Goal: Information Seeking & Learning: Learn about a topic

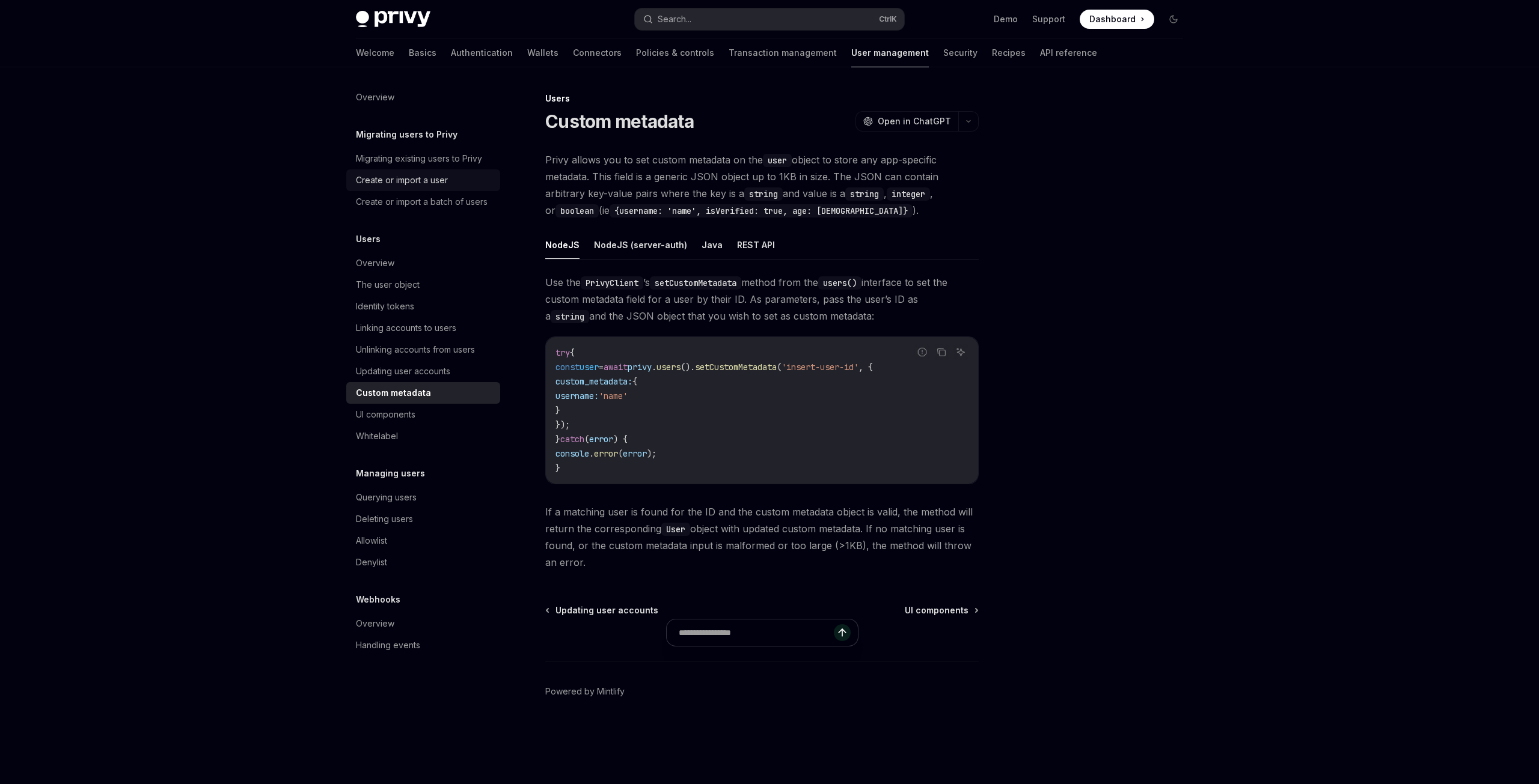
click at [387, 177] on div "Create or import a user" at bounding box center [402, 180] width 92 height 14
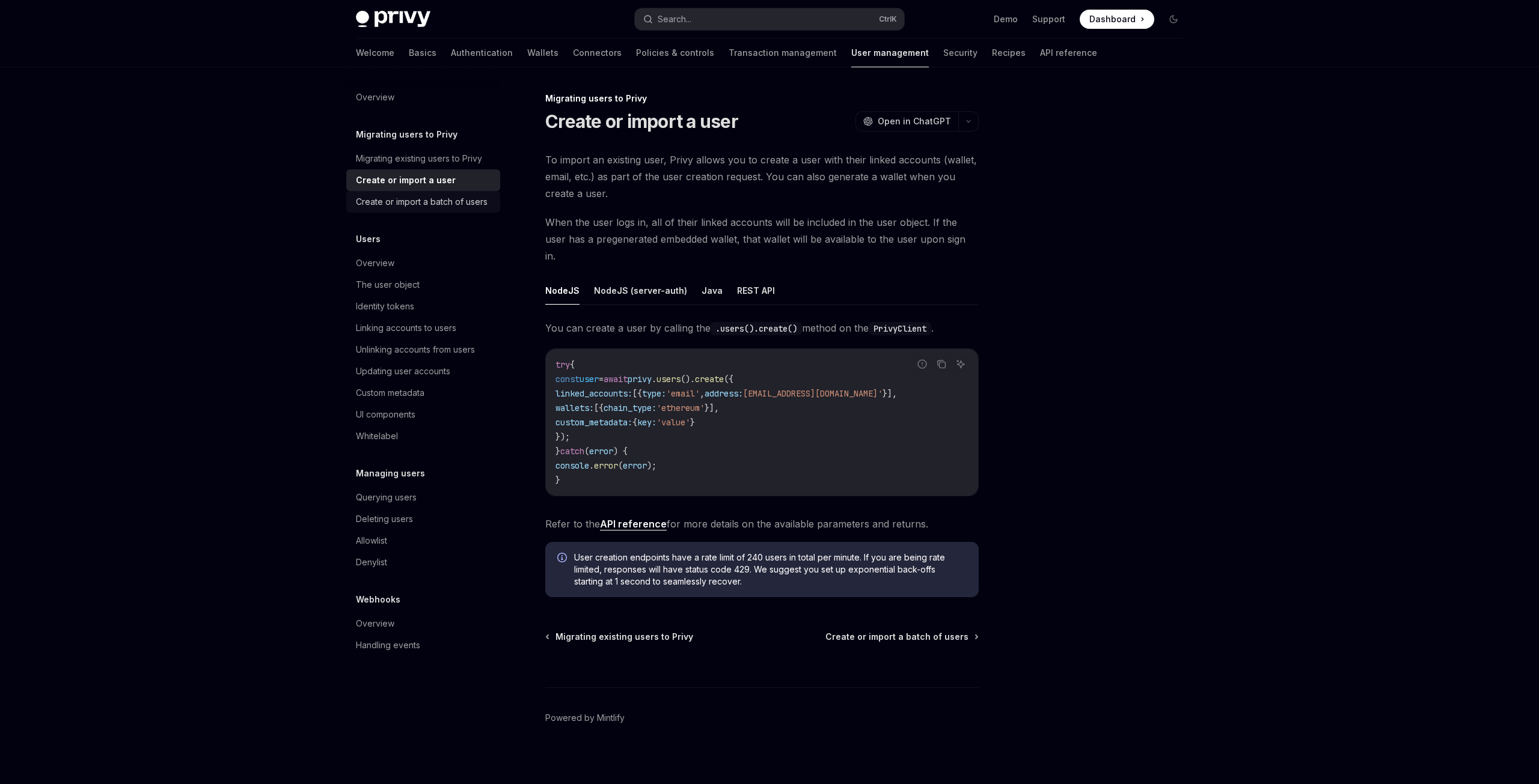
click at [402, 202] on div "Create or import a batch of users" at bounding box center [422, 201] width 132 height 14
type textarea "*"
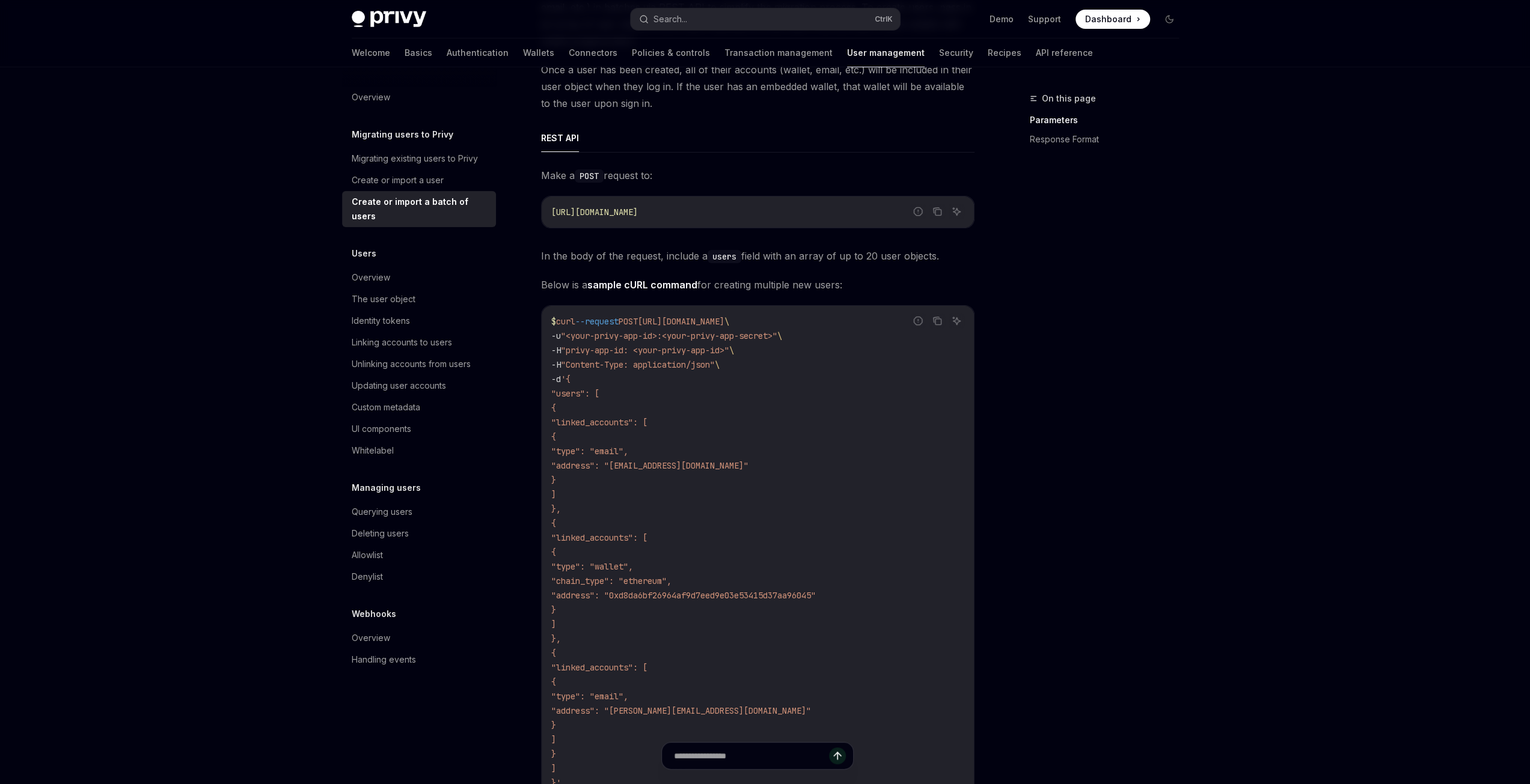
scroll to position [180, 0]
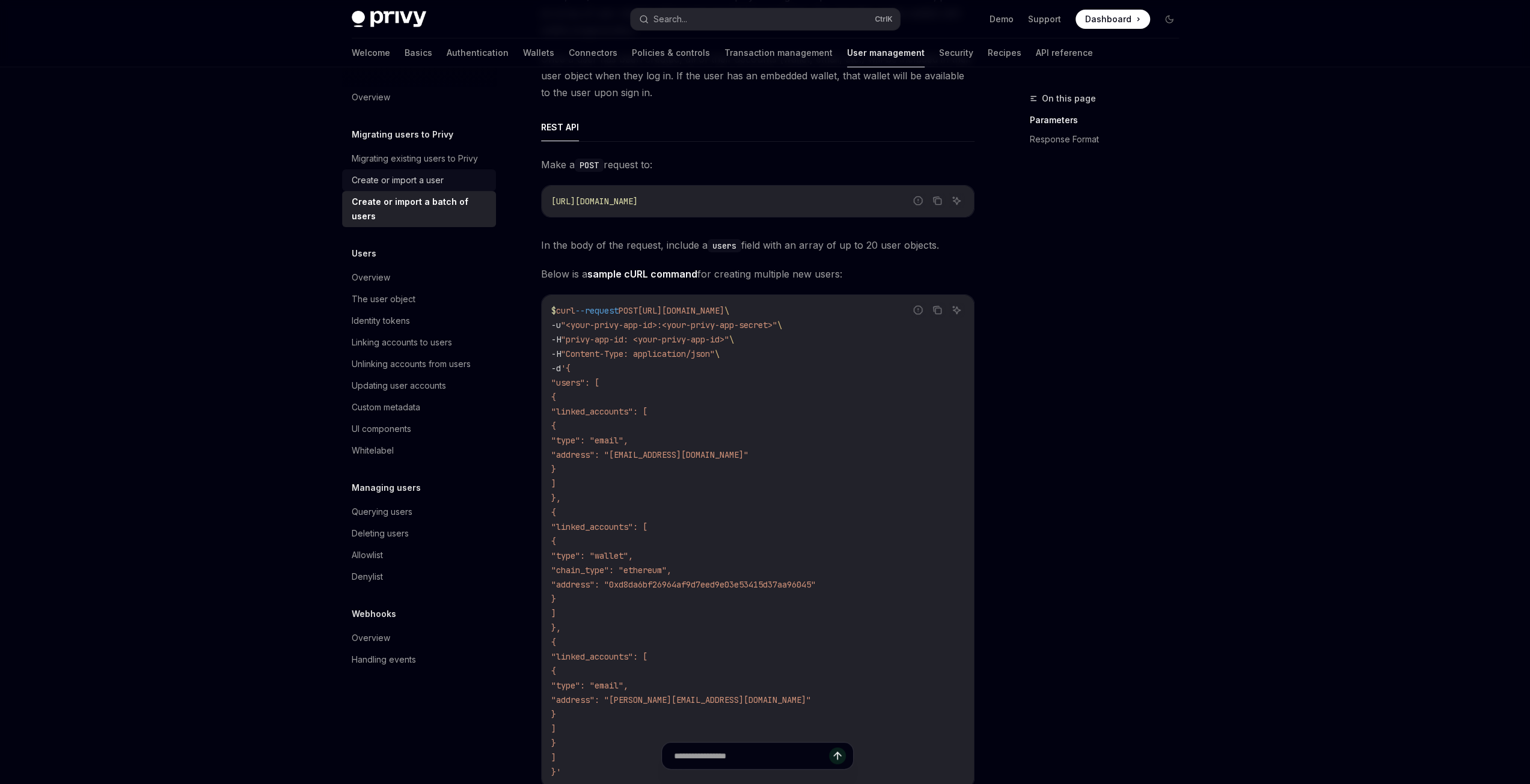
click at [405, 178] on div "Create or import a user" at bounding box center [397, 180] width 92 height 14
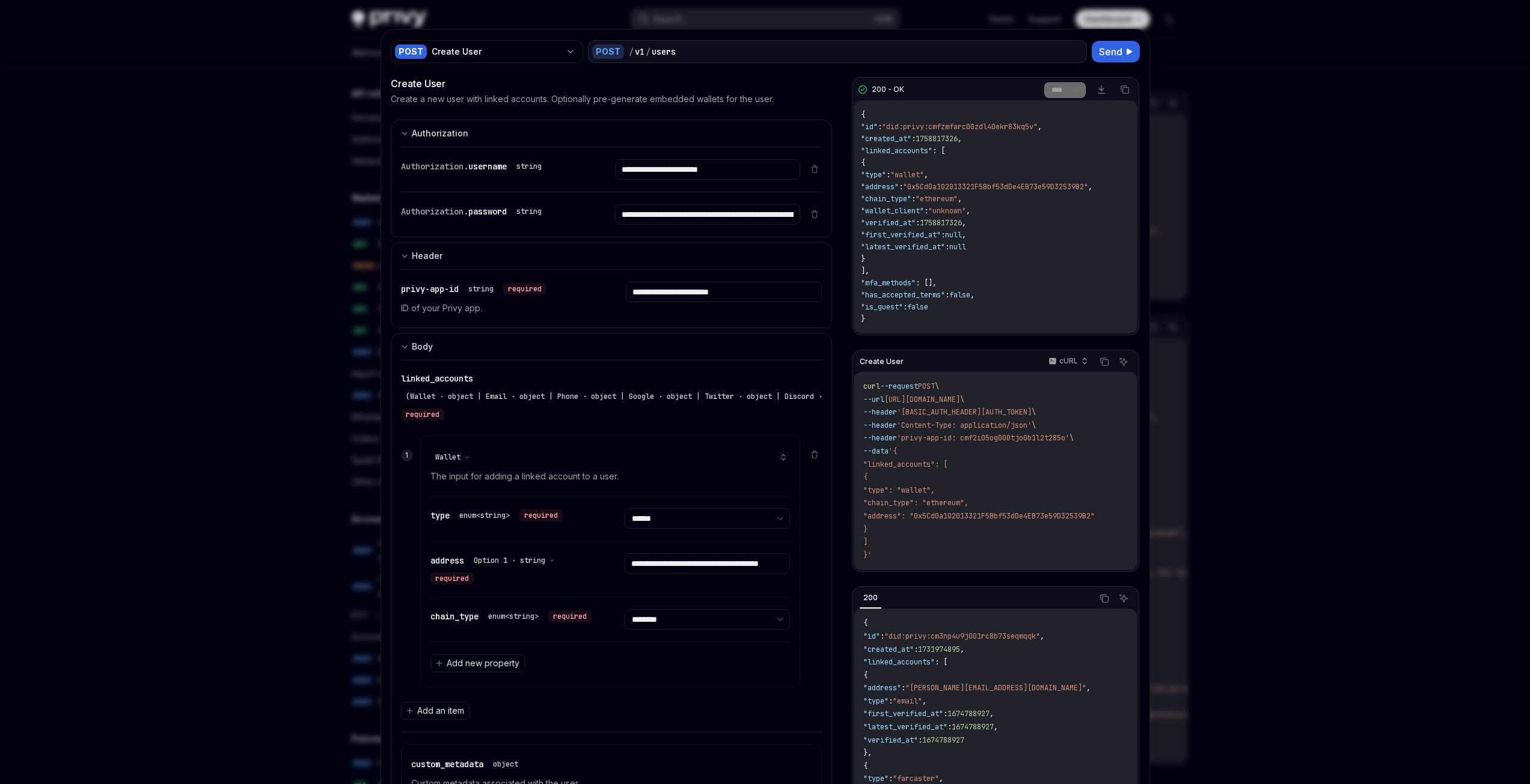
select select "******"
select select "********"
click at [240, 342] on div at bounding box center [765, 392] width 1530 height 784
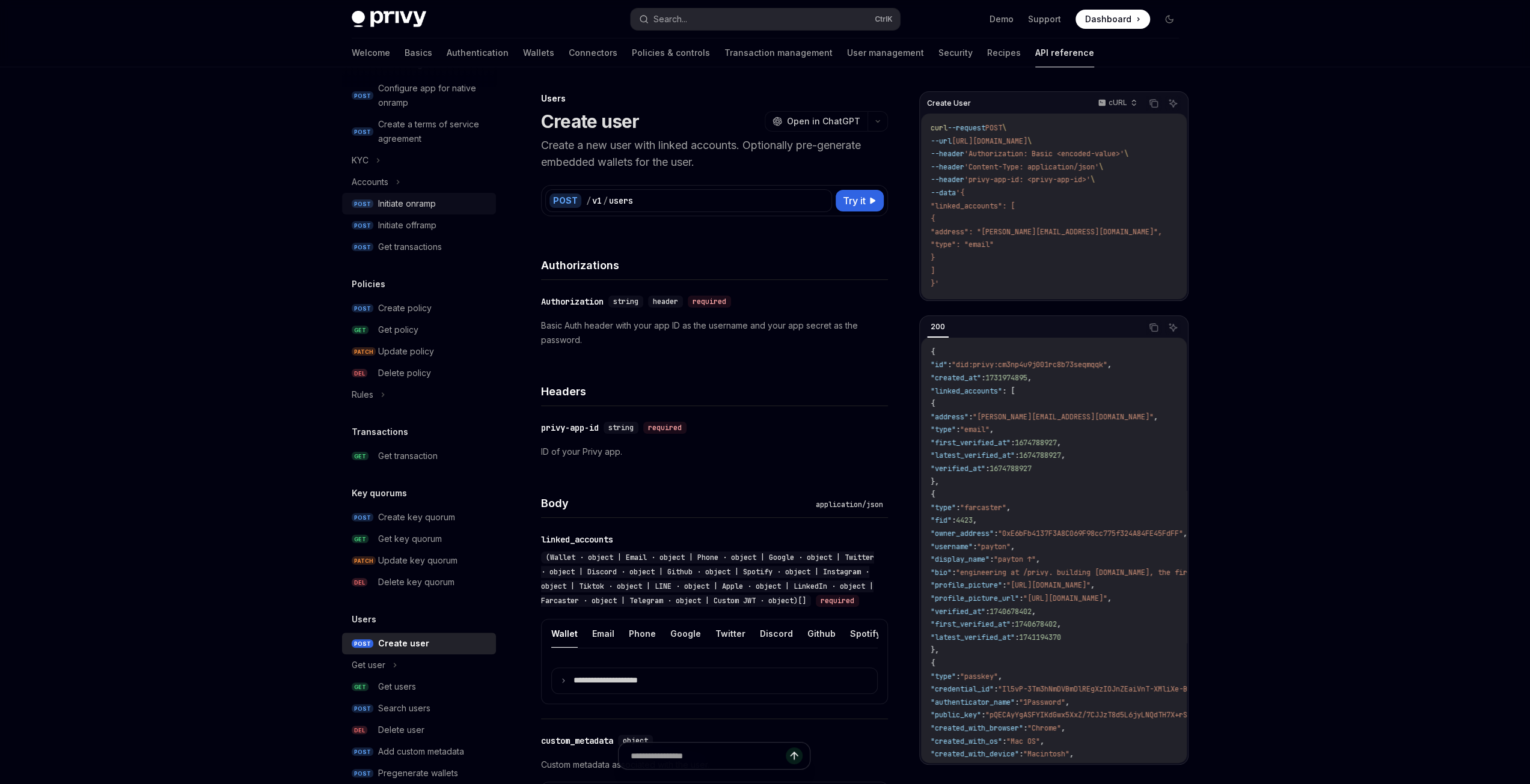
scroll to position [418, 0]
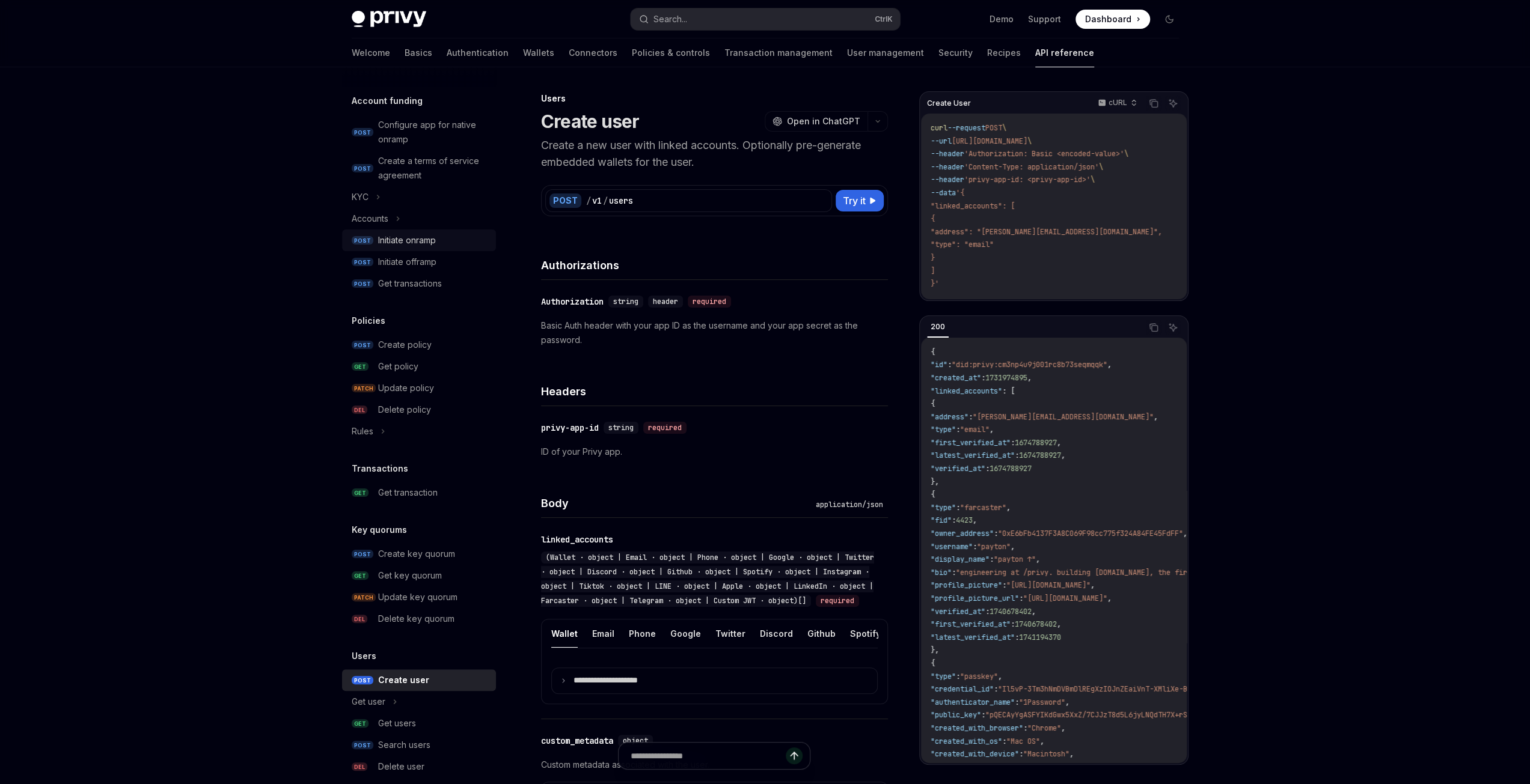
click at [400, 237] on div "Initiate onramp" at bounding box center [407, 240] width 58 height 14
type textarea "*"
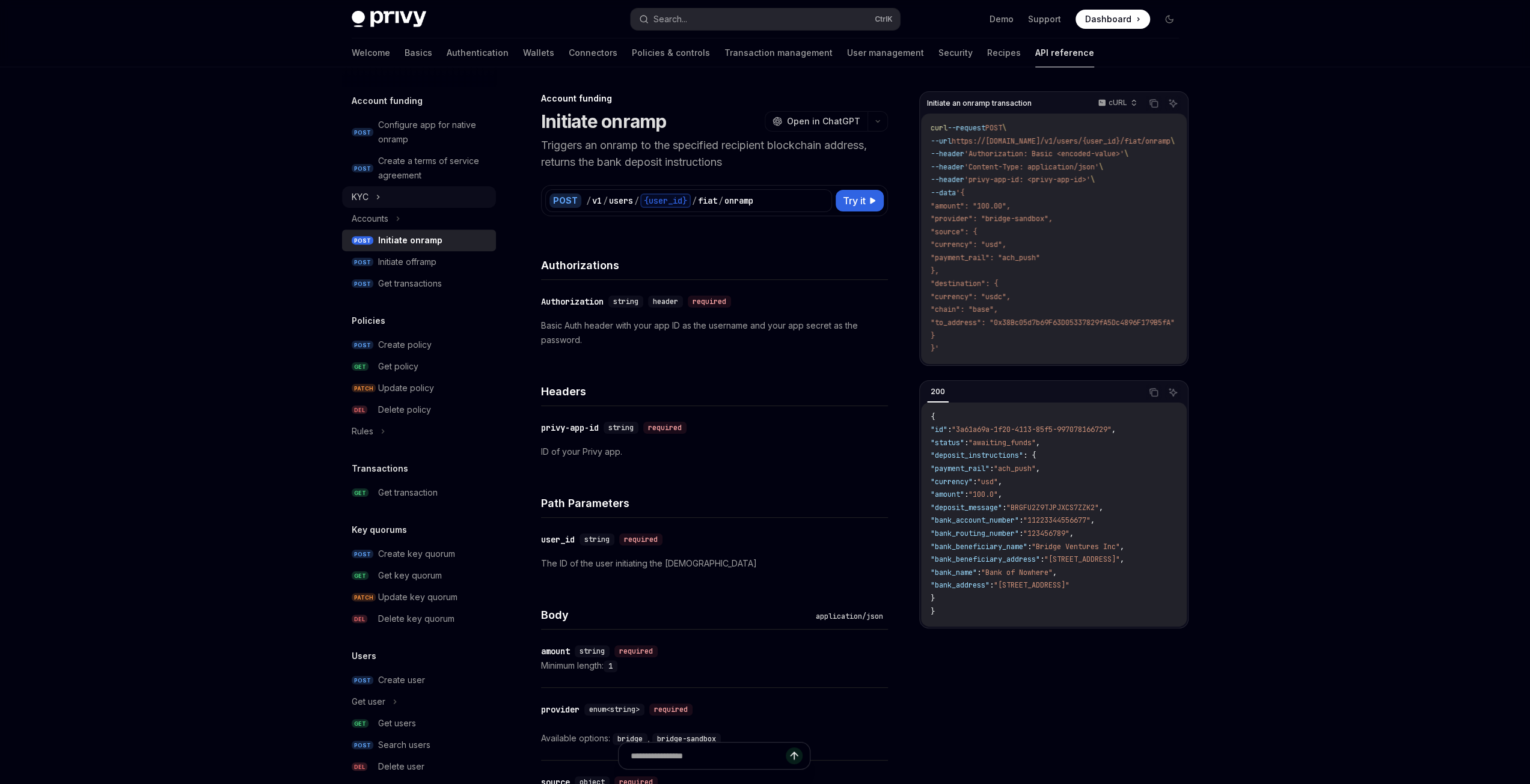
click at [381, 194] on div "KYC" at bounding box center [419, 197] width 154 height 22
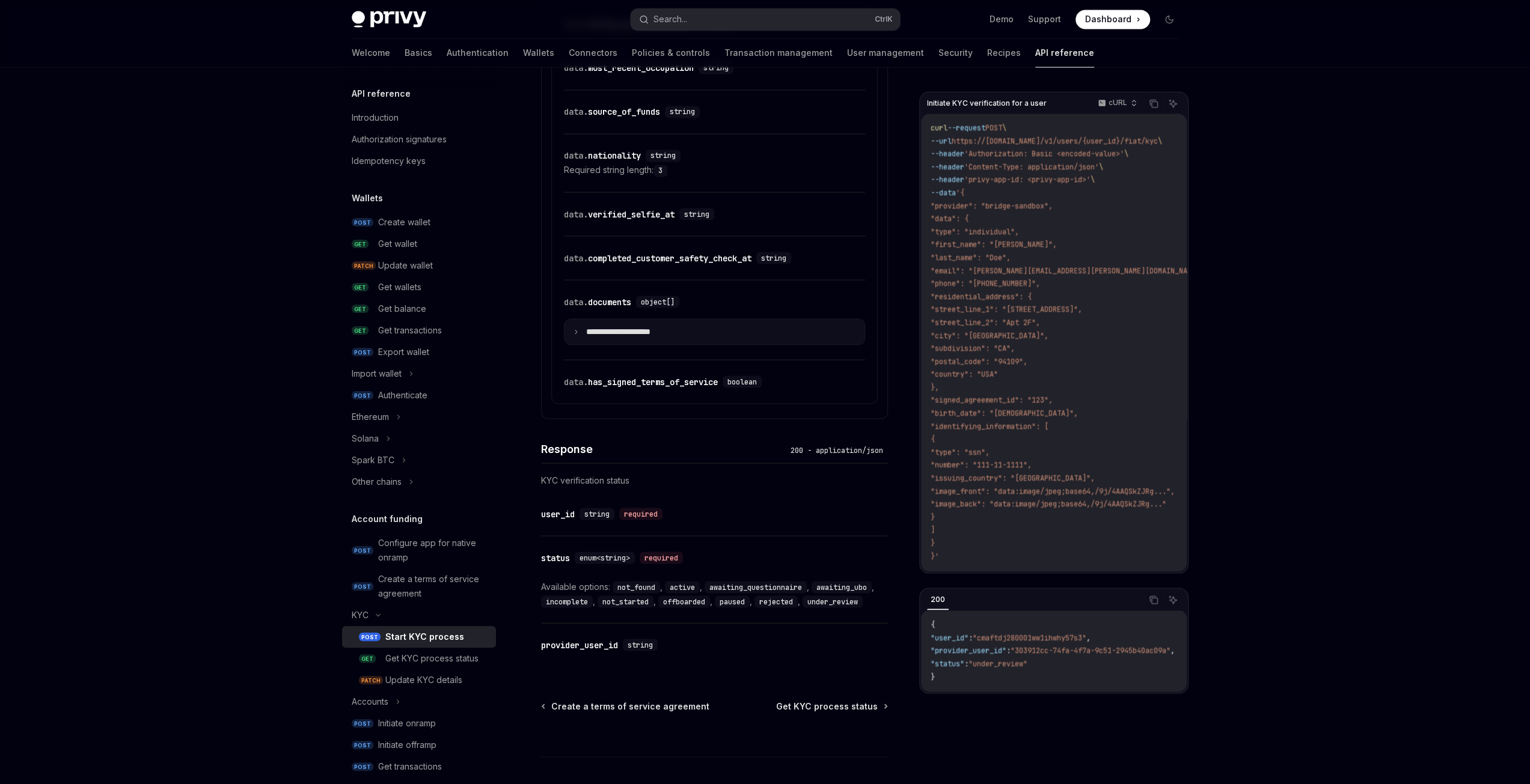
scroll to position [2166, 0]
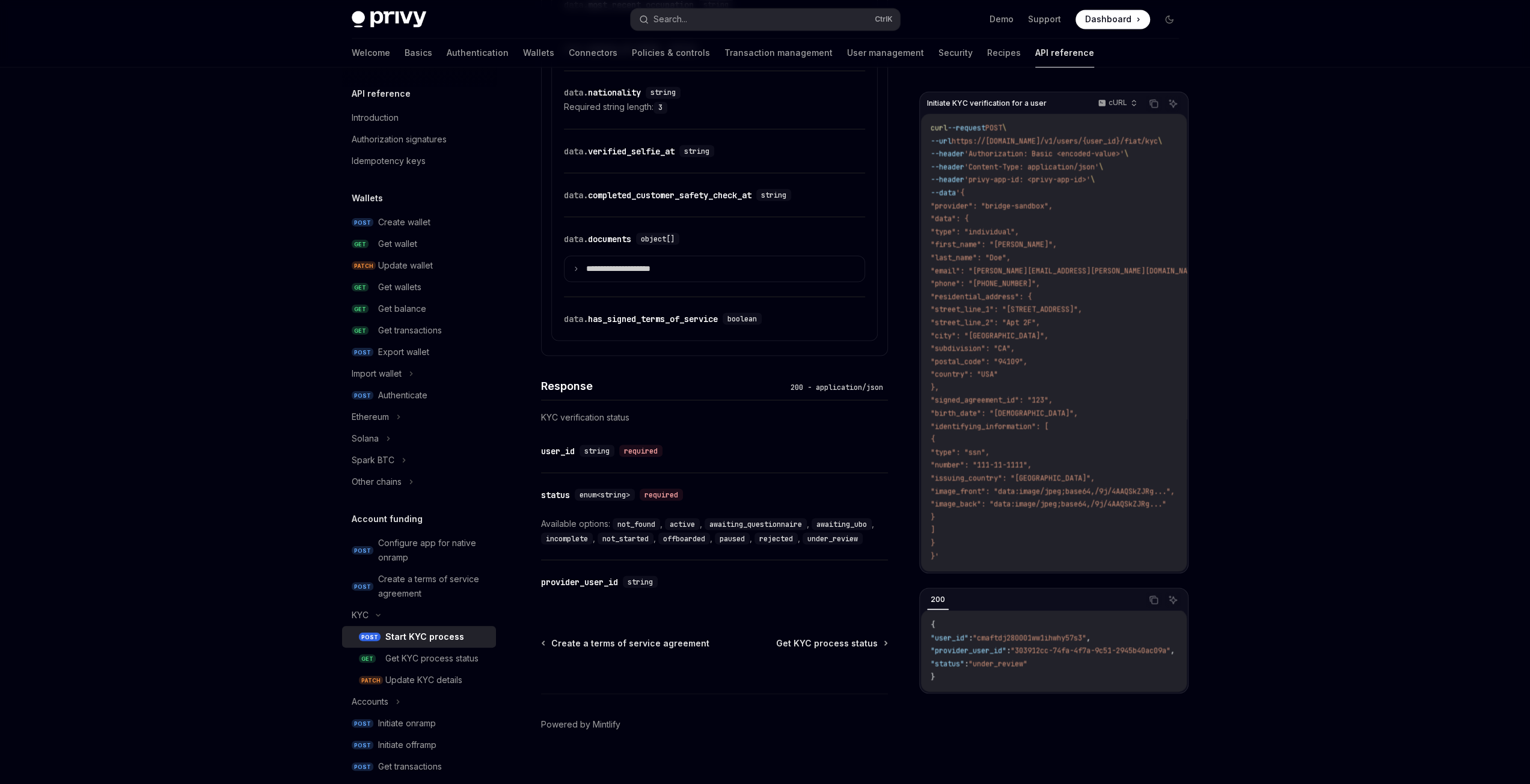
click at [690, 533] on code "offboarded" at bounding box center [684, 539] width 52 height 12
click at [730, 533] on code "paused" at bounding box center [732, 539] width 35 height 12
click at [778, 533] on code "rejected" at bounding box center [776, 539] width 43 height 12
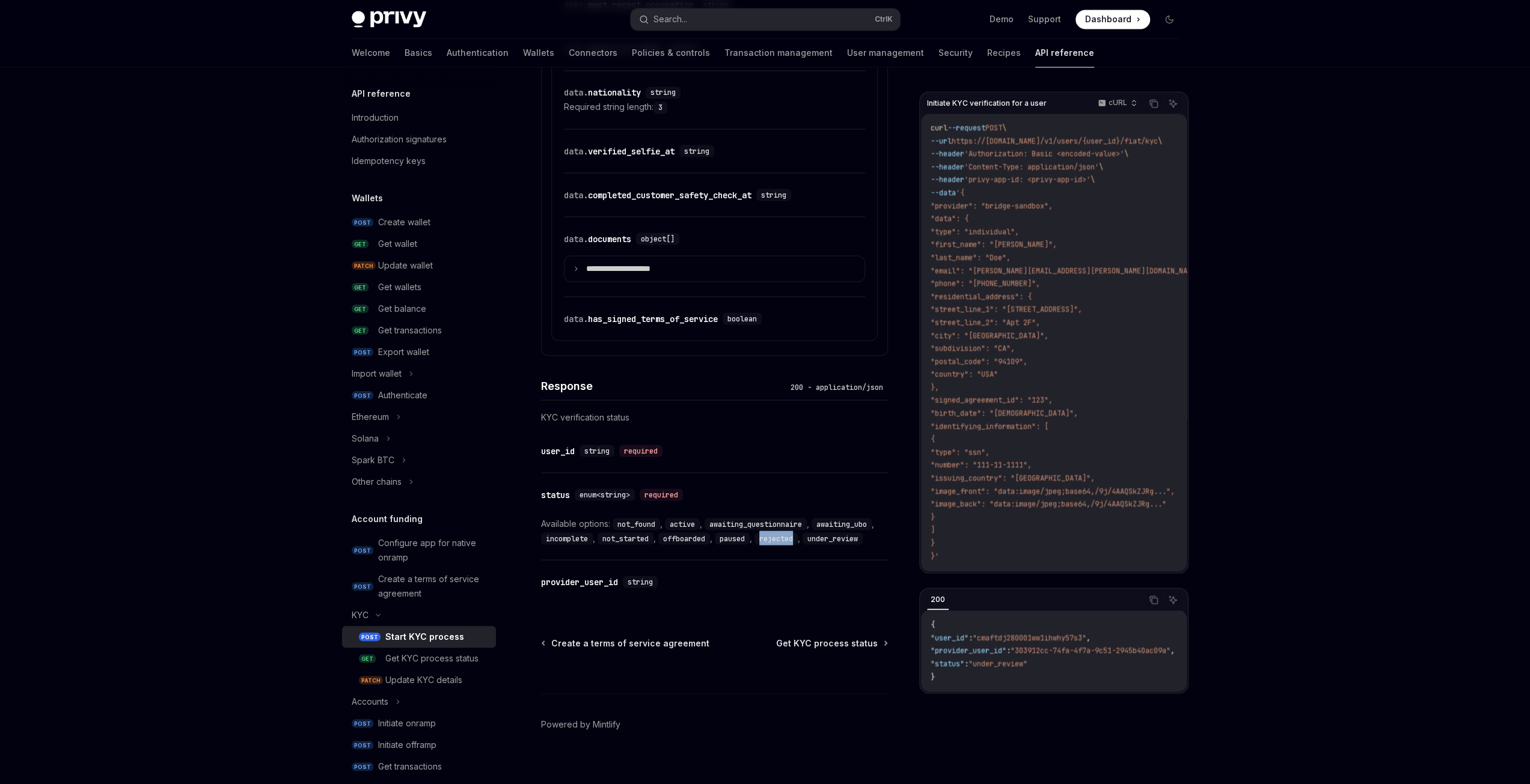
click at [778, 533] on code "rejected" at bounding box center [776, 539] width 43 height 12
click at [816, 542] on div "​ status enum<string> required Available options: not_found , active , awaiting…" at bounding box center [714, 516] width 346 height 86
click at [847, 533] on code "under_review" at bounding box center [833, 539] width 60 height 12
click at [841, 533] on code "under_review" at bounding box center [833, 539] width 60 height 12
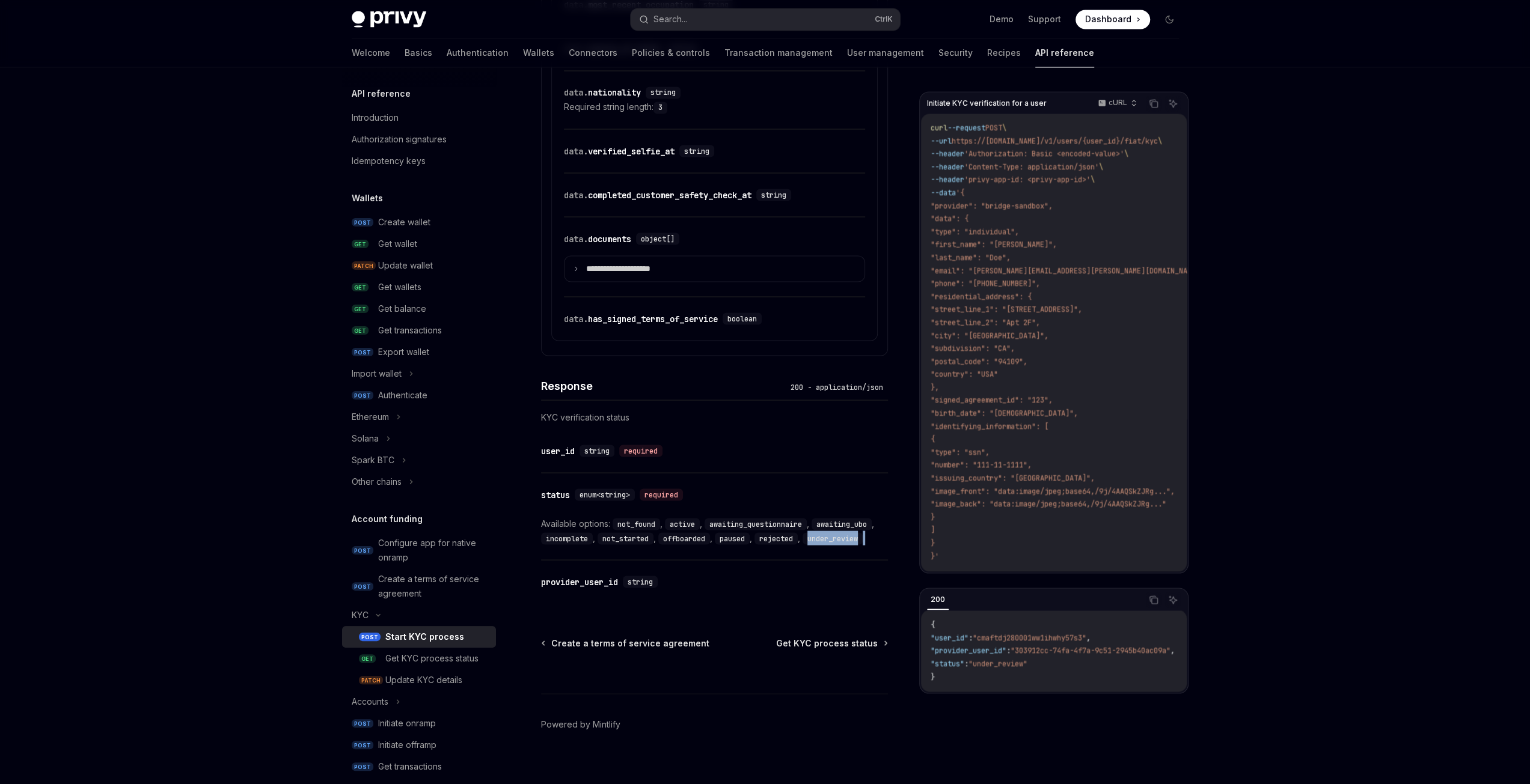
click at [841, 533] on code "under_review" at bounding box center [833, 539] width 60 height 12
click at [820, 546] on div "​ status enum<string> required Available options: not_found , active , awaiting…" at bounding box center [714, 516] width 346 height 86
click at [612, 533] on code "not_started" at bounding box center [625, 539] width 56 height 12
copy code "not_started"
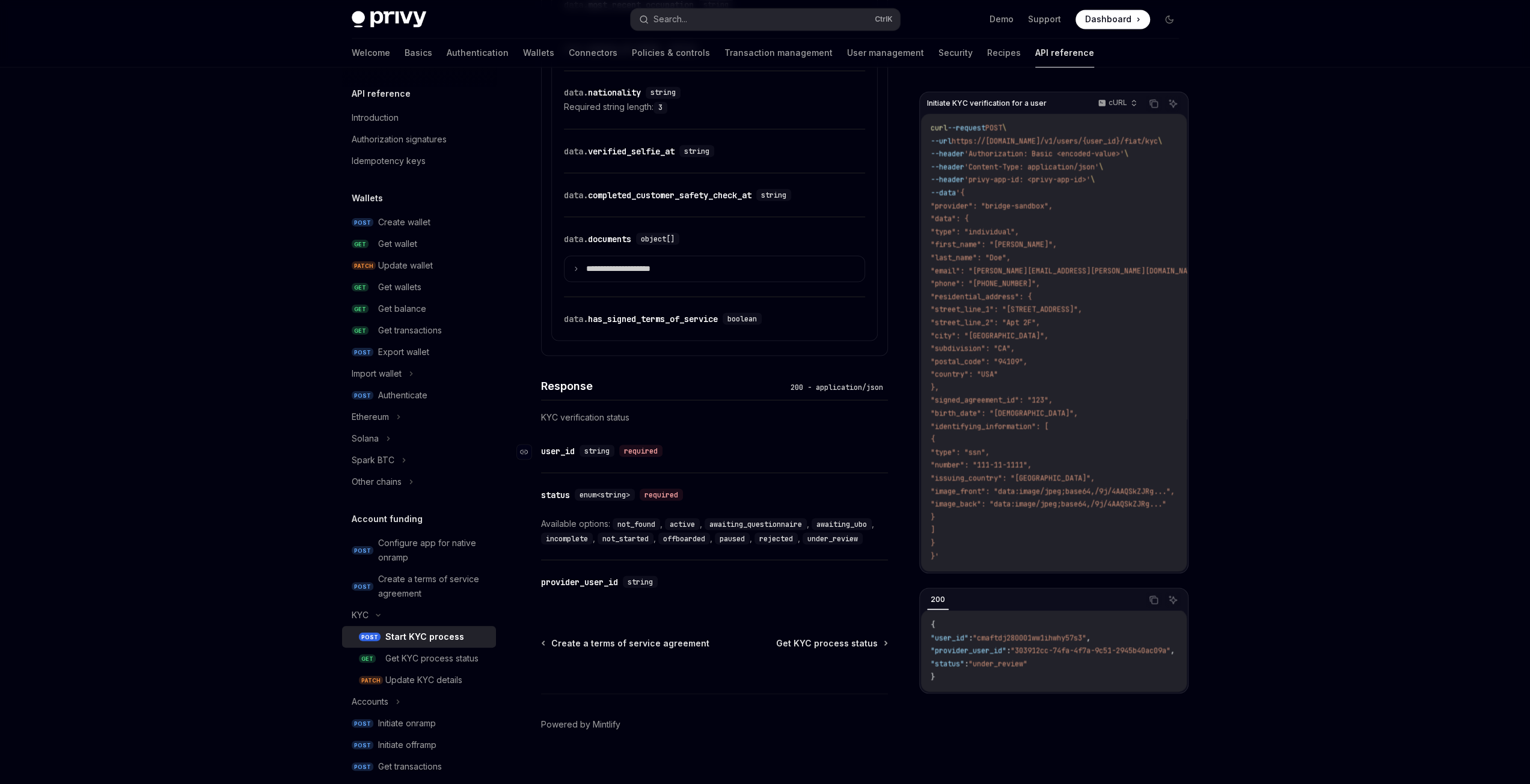
click at [769, 444] on div "​ user_id string required" at bounding box center [708, 450] width 335 height 14
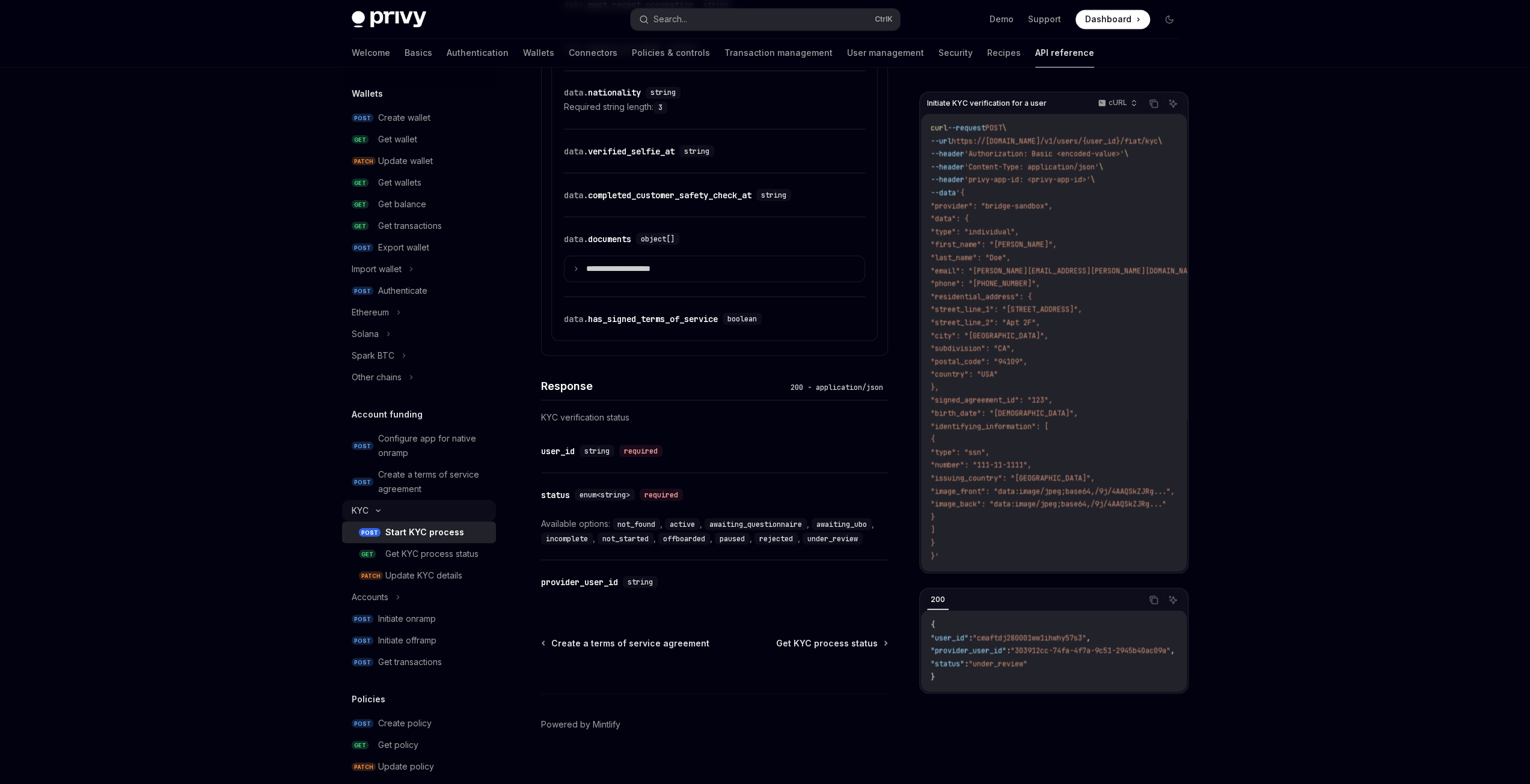
scroll to position [180, 0]
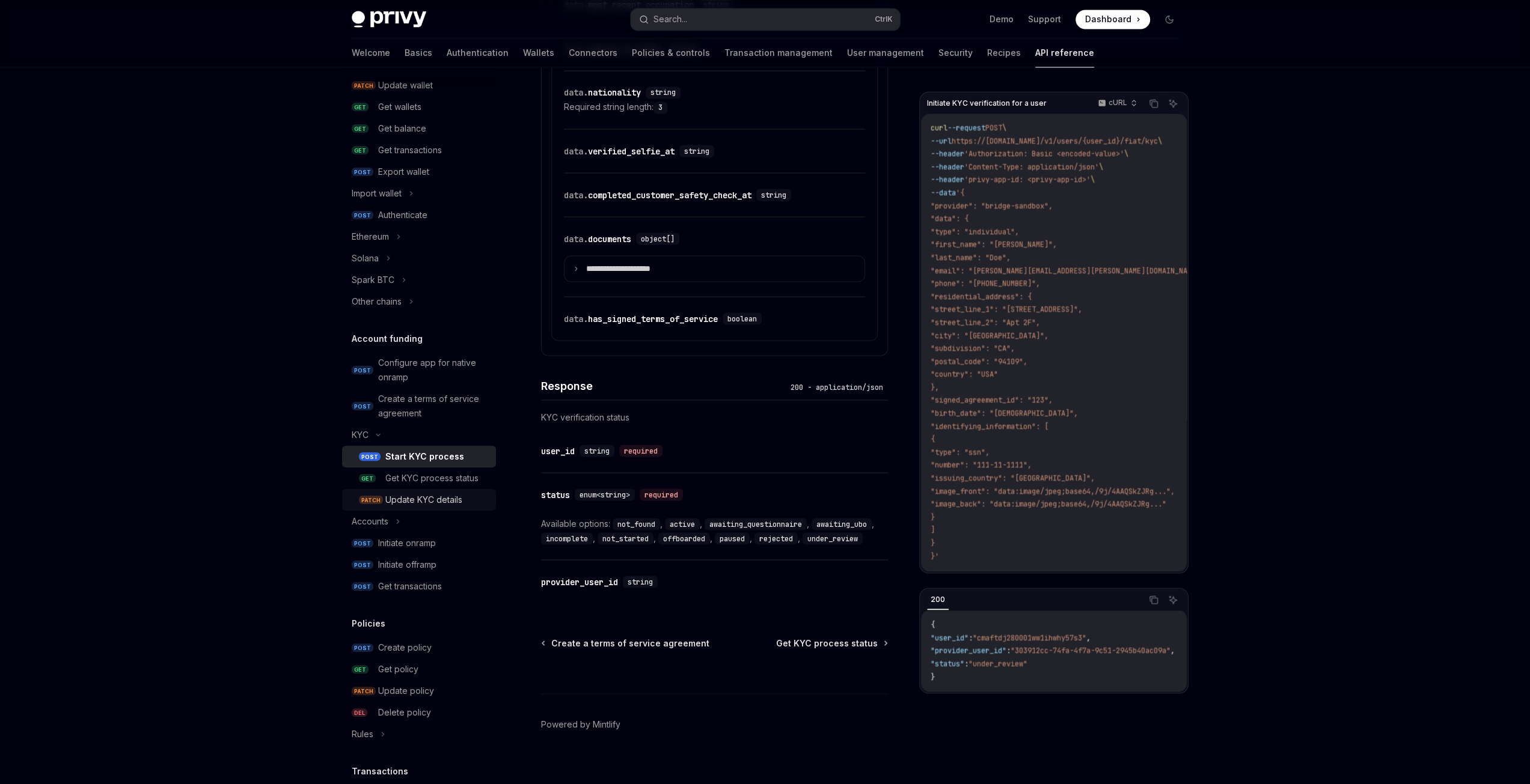
drag, startPoint x: 419, startPoint y: 482, endPoint x: 413, endPoint y: 505, distance: 23.8
click at [419, 482] on div "Get KYC process status" at bounding box center [432, 478] width 93 height 14
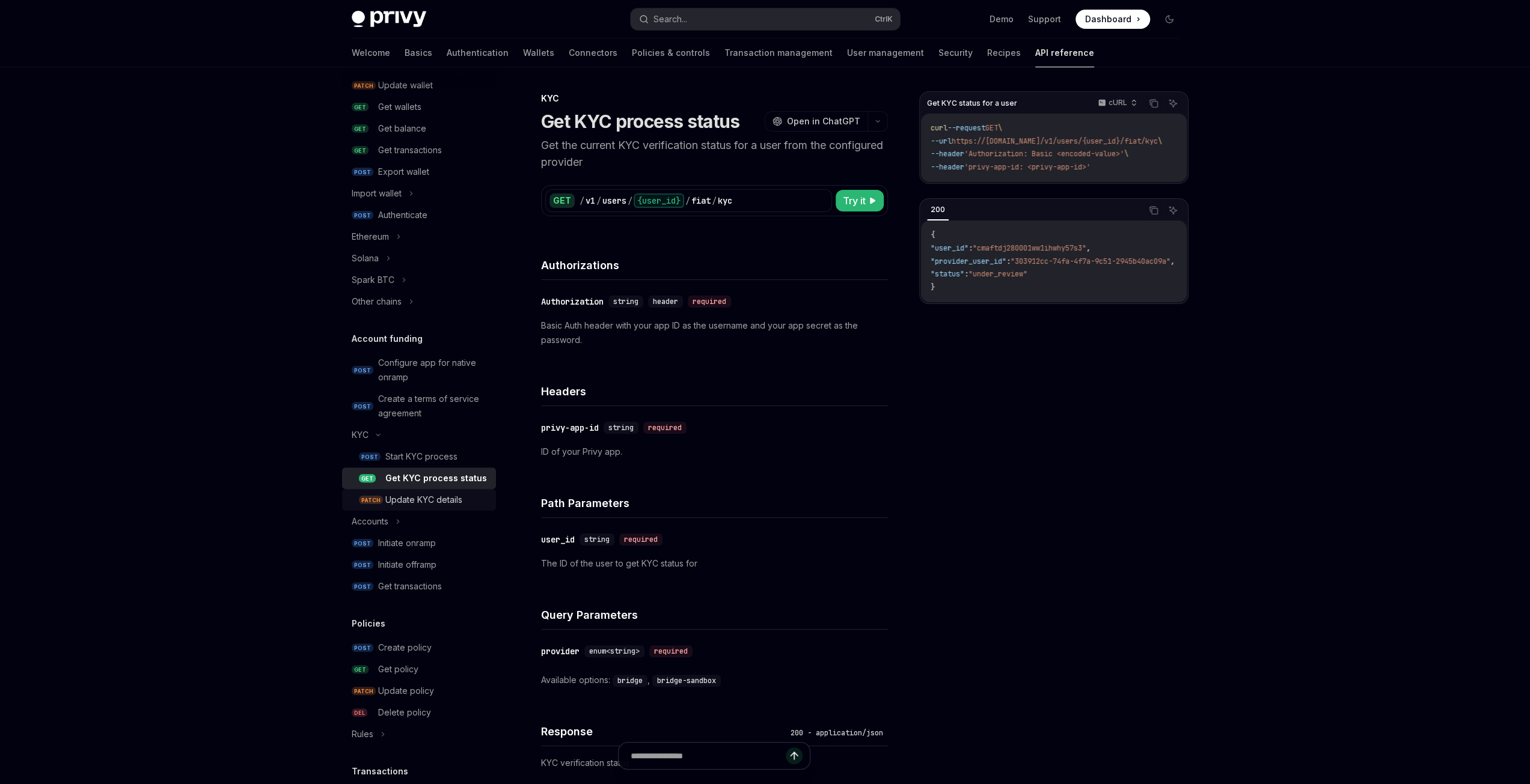
click at [402, 511] on link "PATCH Update KYC details" at bounding box center [419, 499] width 154 height 22
type textarea "*"
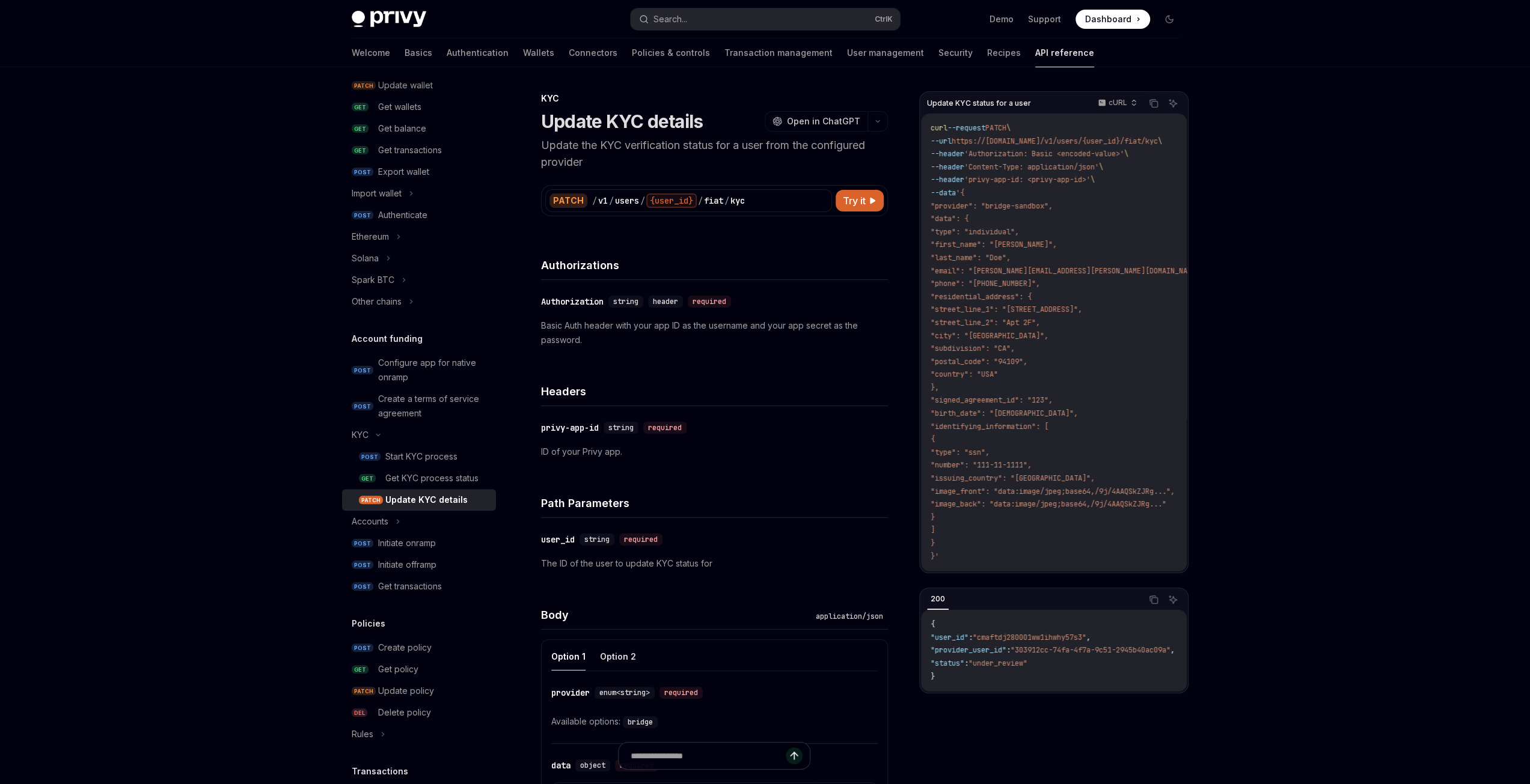
click at [1009, 286] on span ""phone": "+59898222122"," at bounding box center [985, 283] width 109 height 10
click at [1125, 341] on code "curl --request PATCH \ --url https://api.privy.io/v1/users/{user_id}/fiat/kyc \…" at bounding box center [1083, 343] width 307 height 441
drag, startPoint x: 951, startPoint y: 296, endPoint x: 996, endPoint y: 295, distance: 45.0
click at [996, 295] on span ""residential_address": {" at bounding box center [980, 296] width 101 height 10
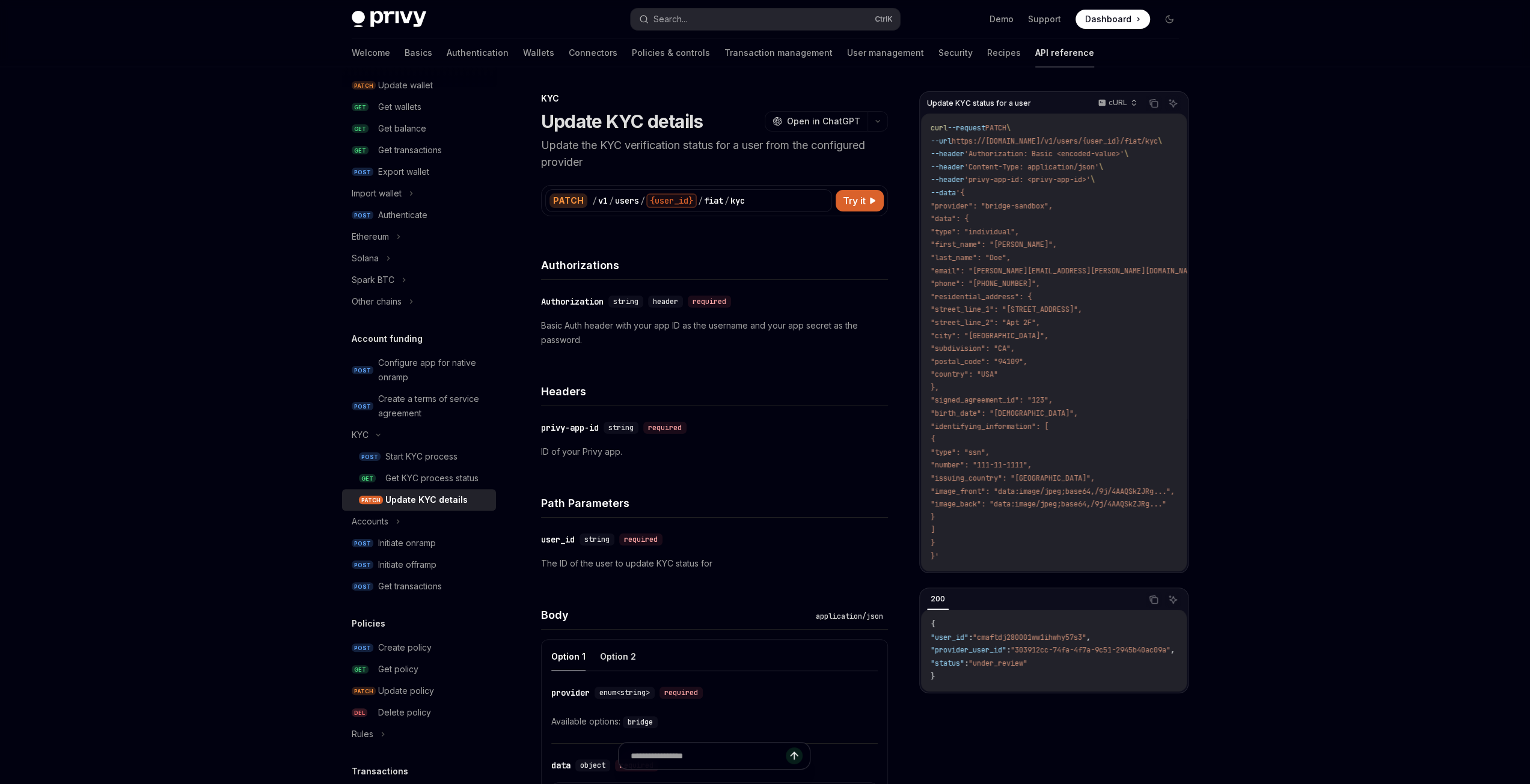
click at [1104, 332] on code "curl --request PATCH \ --url https://api.privy.io/v1/users/{user_id}/fiat/kyc \…" at bounding box center [1083, 343] width 307 height 441
drag, startPoint x: 968, startPoint y: 478, endPoint x: 997, endPoint y: 478, distance: 29.0
click at [997, 478] on span ""issuing_country": "USA"," at bounding box center [1012, 478] width 164 height 10
click at [958, 280] on span ""phone": "+59898222122"," at bounding box center [985, 283] width 109 height 10
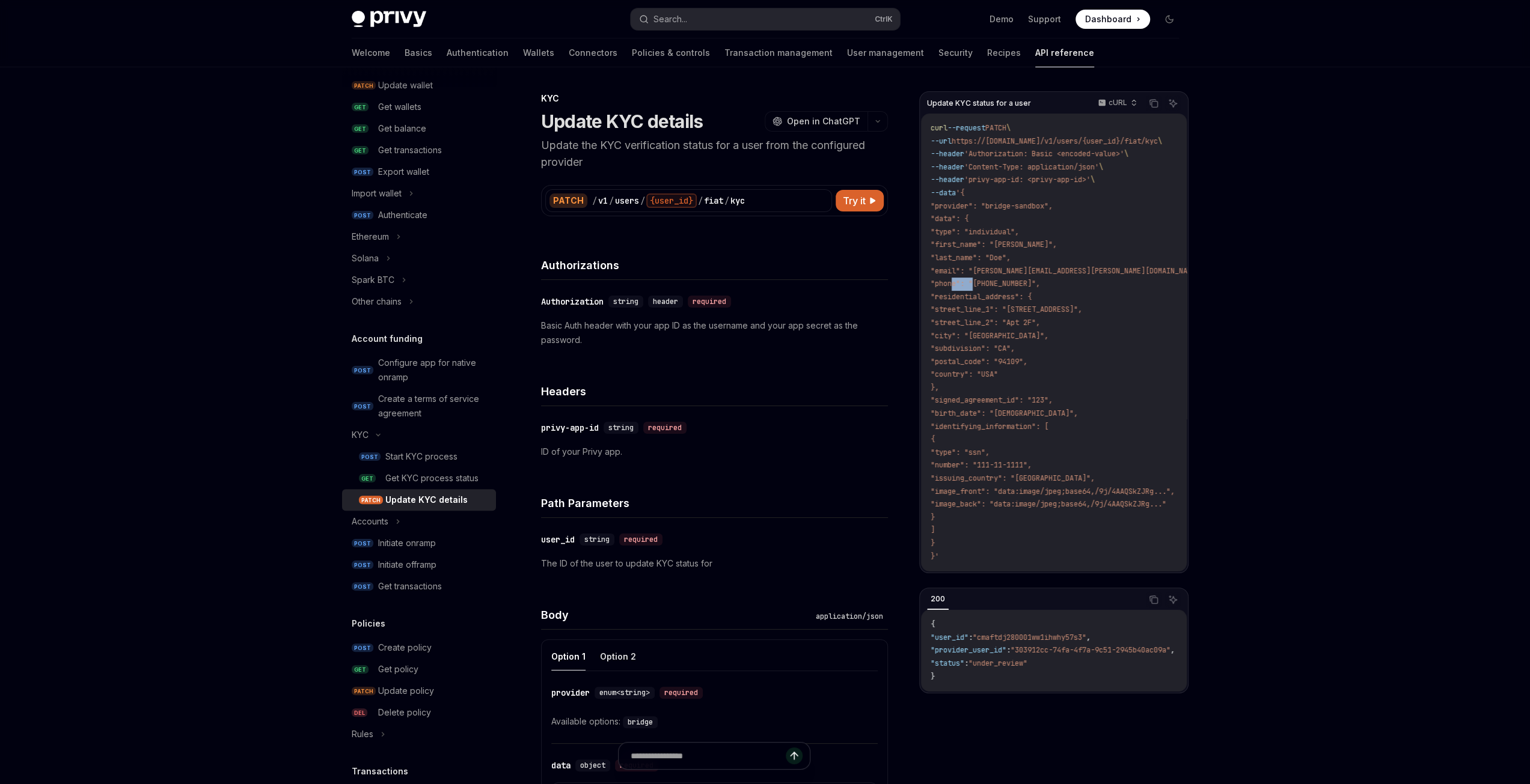
click at [958, 280] on span ""phone": "+59898222122"," at bounding box center [985, 283] width 109 height 10
copy span "phone"
click at [1117, 332] on code "curl --request PATCH \ --url https://api.privy.io/v1/users/{user_id}/fiat/kyc \…" at bounding box center [1083, 343] width 307 height 441
click at [970, 299] on span ""residential_address": {" at bounding box center [980, 296] width 101 height 10
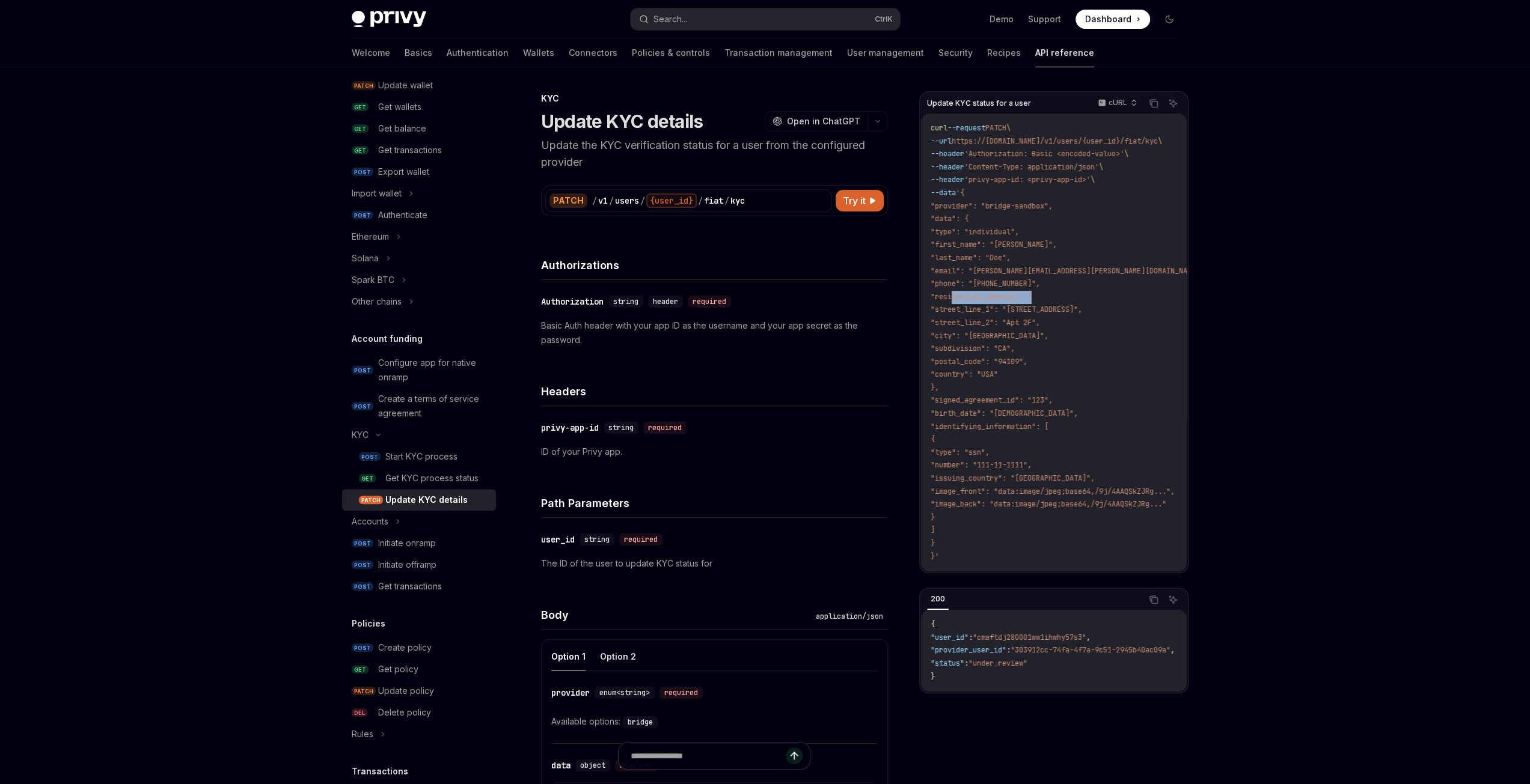
click at [1000, 298] on span ""residential_address": {" at bounding box center [980, 296] width 101 height 10
click at [976, 300] on span ""residential_address": {" at bounding box center [980, 296] width 101 height 10
click at [987, 299] on span ""residential_address": {" at bounding box center [980, 296] width 101 height 10
click at [994, 299] on span ""residential_address": {" at bounding box center [980, 296] width 101 height 10
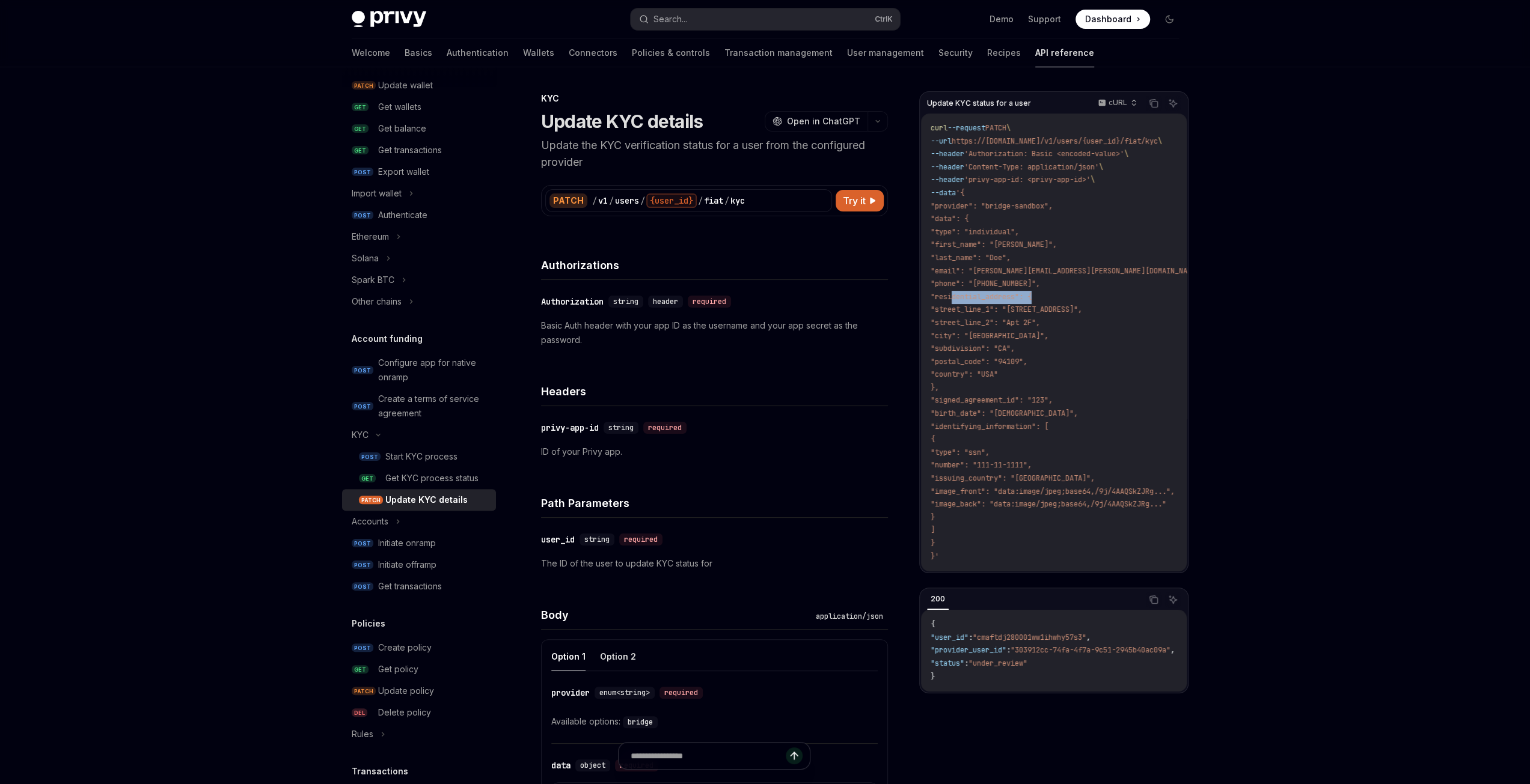
click at [994, 299] on span ""residential_address": {" at bounding box center [980, 296] width 101 height 10
copy span "residential_address"
click at [1126, 338] on code "curl --request PATCH \ --url https://api.privy.io/v1/users/{user_id}/fiat/kyc \…" at bounding box center [1083, 343] width 307 height 441
click at [973, 377] on span ""country": "USA"" at bounding box center [964, 374] width 68 height 10
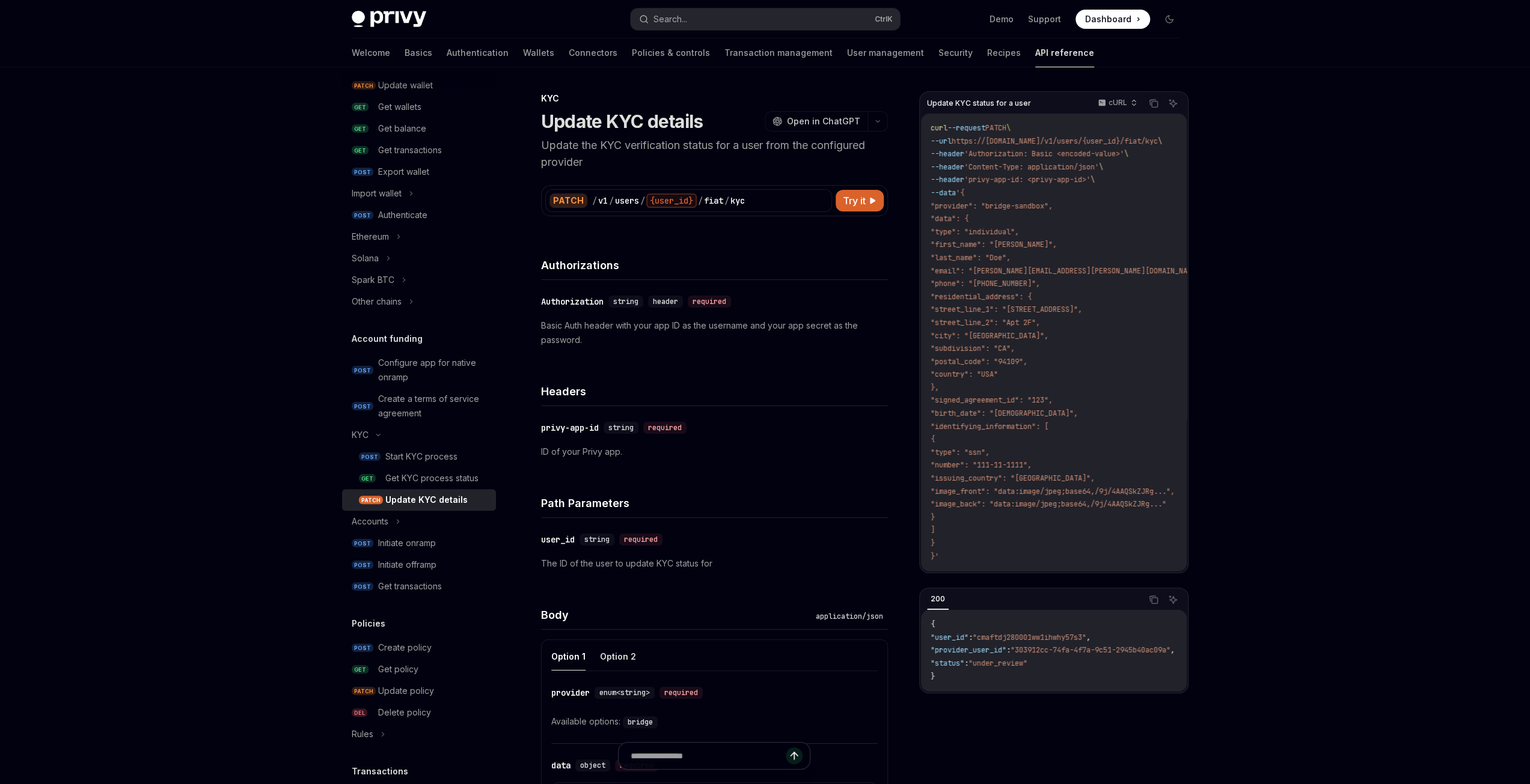
click at [1067, 374] on code "curl --request PATCH \ --url https://api.privy.io/v1/users/{user_id}/fiat/kyc \…" at bounding box center [1083, 343] width 307 height 441
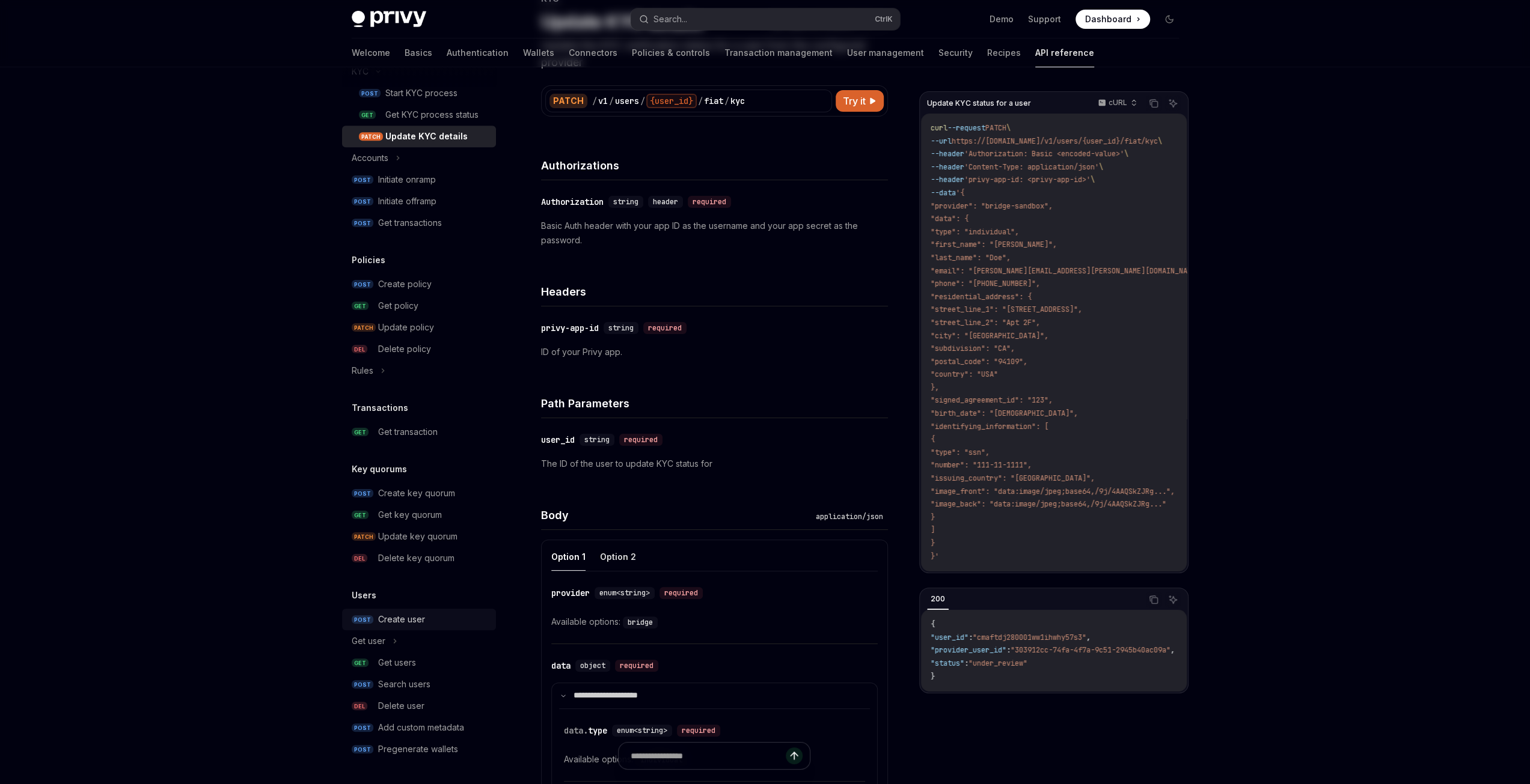
scroll to position [120, 0]
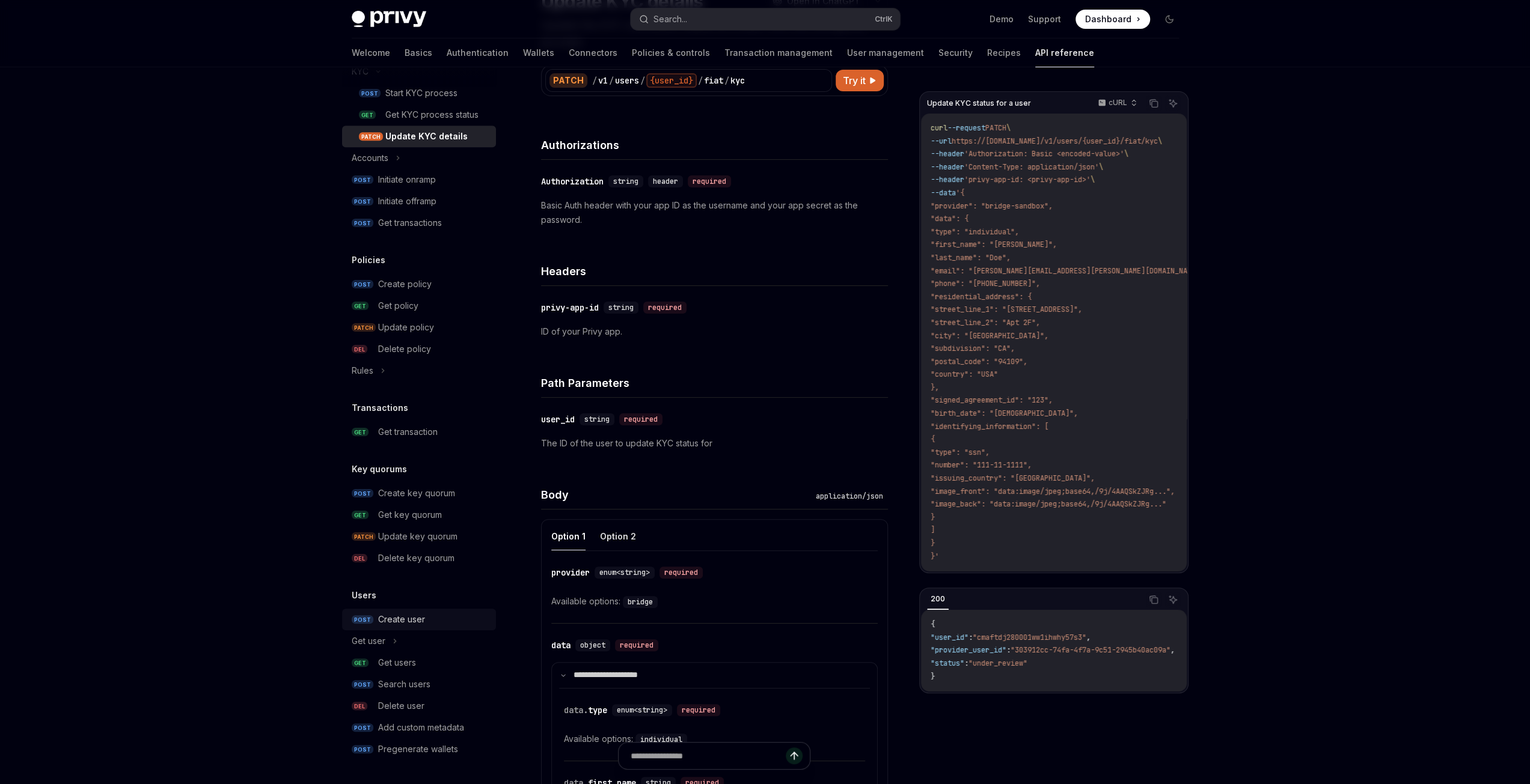
click at [399, 621] on div "Create user" at bounding box center [401, 620] width 47 height 14
click at [394, 622] on div "Create user" at bounding box center [401, 620] width 47 height 14
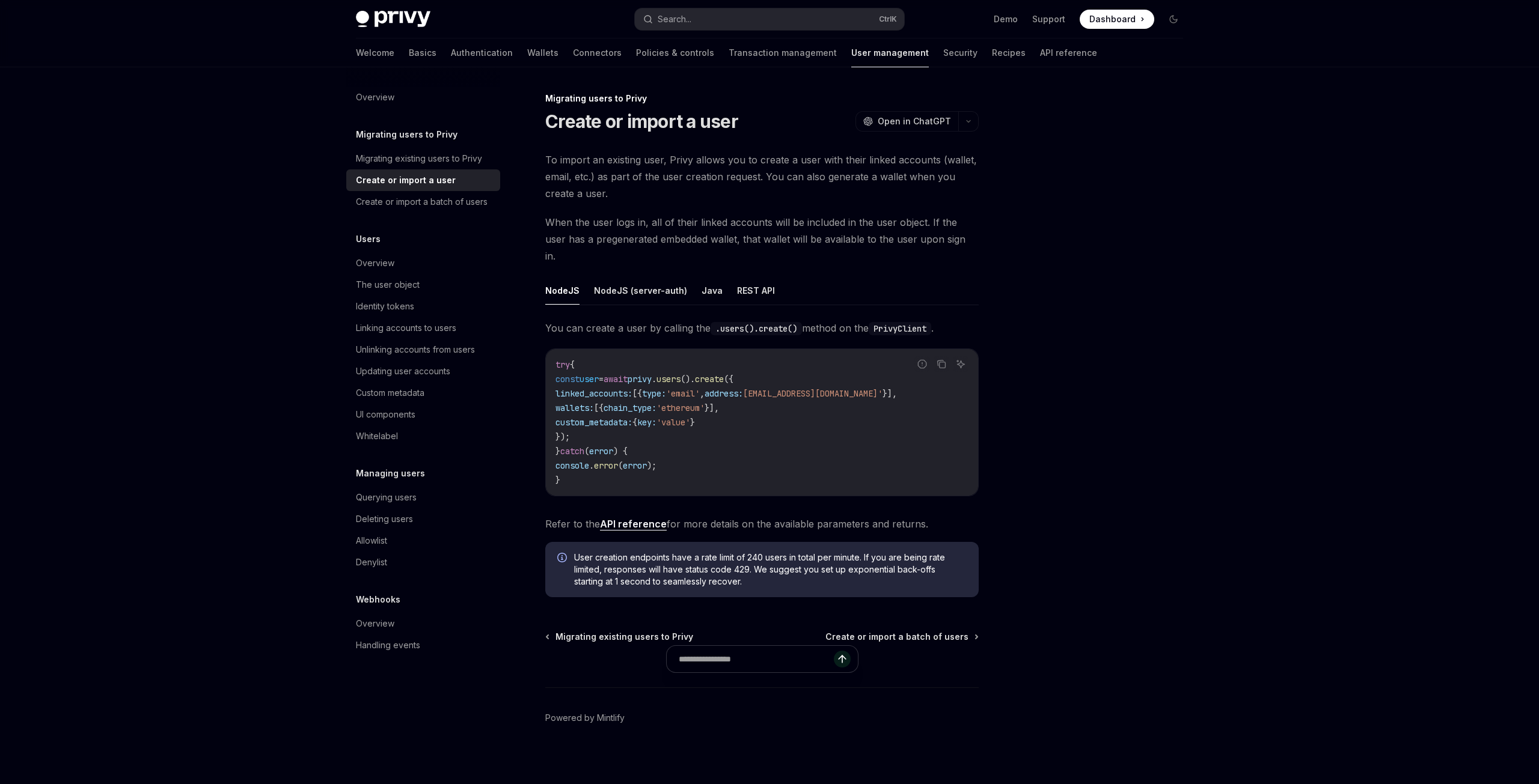
click at [620, 388] on span "linked_accounts:" at bounding box center [594, 394] width 77 height 11
click at [791, 403] on code "try { const user = await privy . users (). create ({ linked_accounts: [{ type: …" at bounding box center [762, 423] width 413 height 130
click at [588, 403] on span "wallets:" at bounding box center [575, 408] width 39 height 11
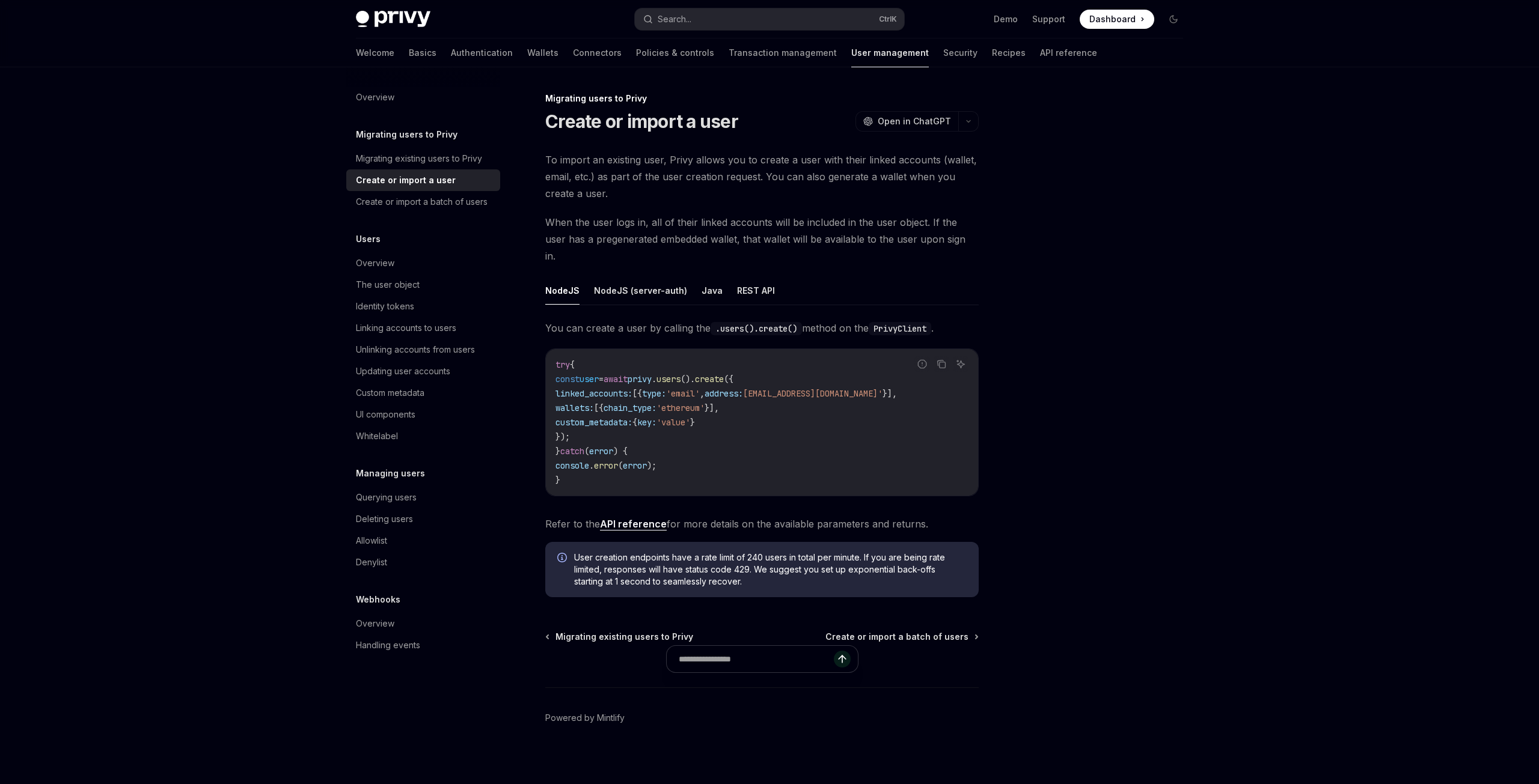
click at [774, 407] on code "try { const user = await privy . users (). create ({ linked_accounts: [{ type: …" at bounding box center [762, 423] width 413 height 130
click at [767, 423] on code "try { const user = await privy . users (). create ({ linked_accounts: [{ type: …" at bounding box center [762, 423] width 413 height 130
click at [614, 417] on span "custom_metadata:" at bounding box center [594, 422] width 77 height 11
click at [779, 420] on code "try { const user = await privy . users (). create ({ linked_accounts: [{ type: …" at bounding box center [762, 423] width 413 height 130
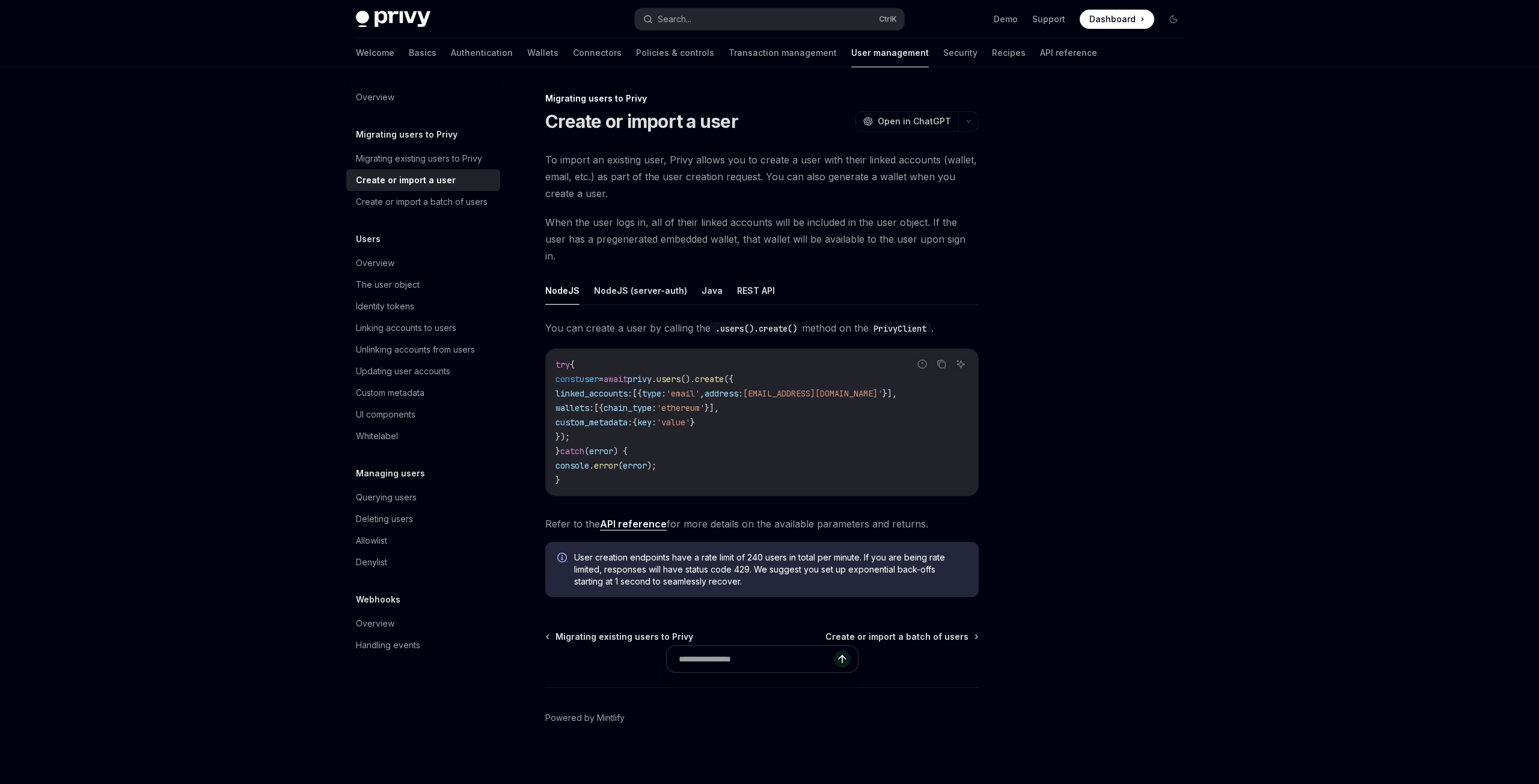
click at [606, 417] on span "custom_metadata:" at bounding box center [594, 422] width 77 height 11
click at [695, 422] on code "try { const user = await privy . users (). create ({ linked_accounts: [{ type: …" at bounding box center [762, 423] width 413 height 130
click at [713, 276] on button "Java" at bounding box center [712, 290] width 21 height 28
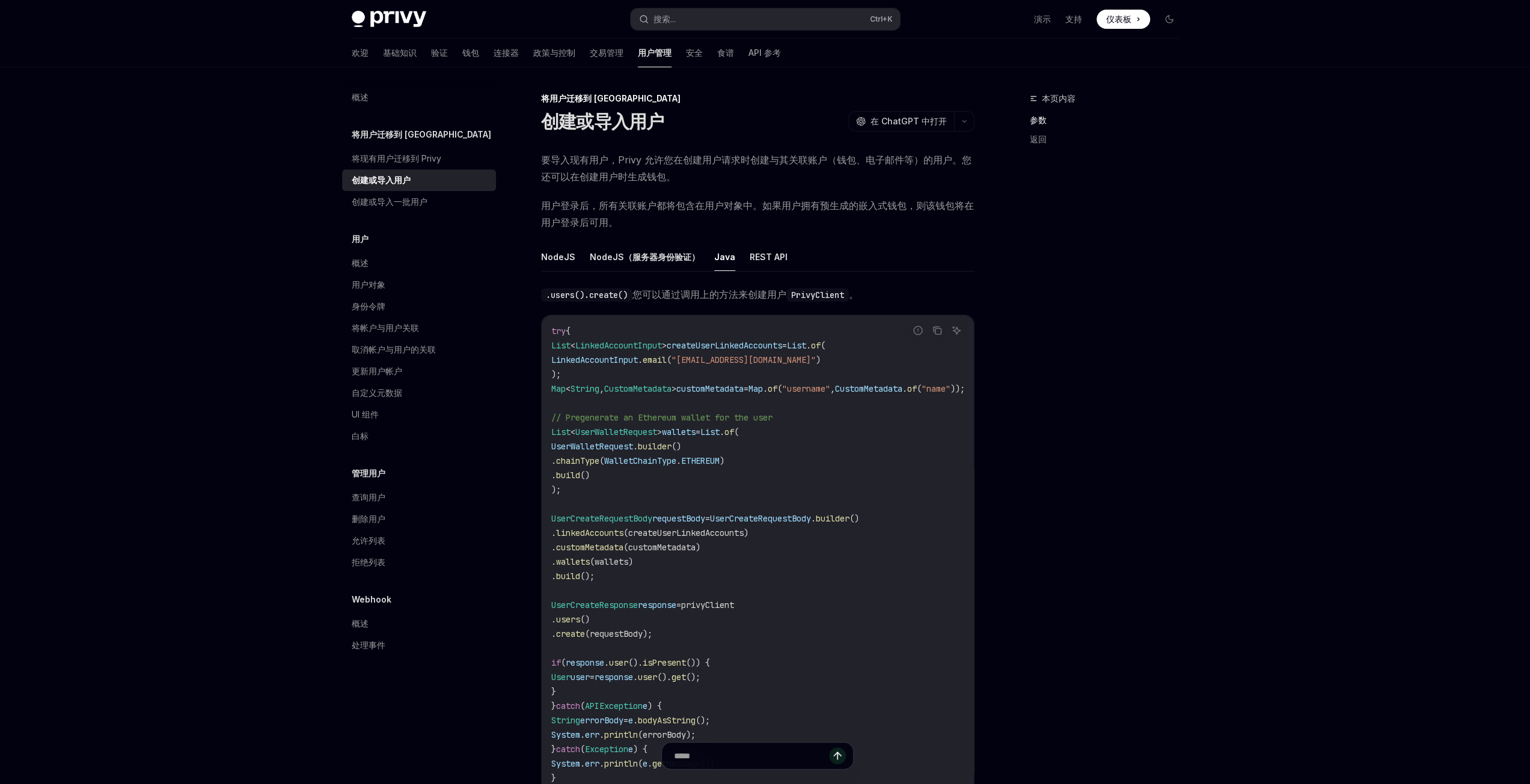
click at [1094, 289] on div "本页内容 参数 返回" at bounding box center [1097, 438] width 183 height 693
drag, startPoint x: 761, startPoint y: 203, endPoint x: 906, endPoint y: 204, distance: 145.0
click at [906, 204] on font "用户登录后，所有关联账户都将包含在用户对象中。如果用户拥有预生成的嵌入式钱包，则该钱包将在用户登录后可用。" at bounding box center [757, 214] width 433 height 29
click at [886, 227] on span "用户登录后，所有关联账户都将包含在用户对象中。如果用户拥有预生成的嵌入式钱包，则该钱包将在用户登录后可用。" at bounding box center [757, 214] width 434 height 33
click at [374, 197] on font "创建或导入一批用户" at bounding box center [390, 202] width 76 height 11
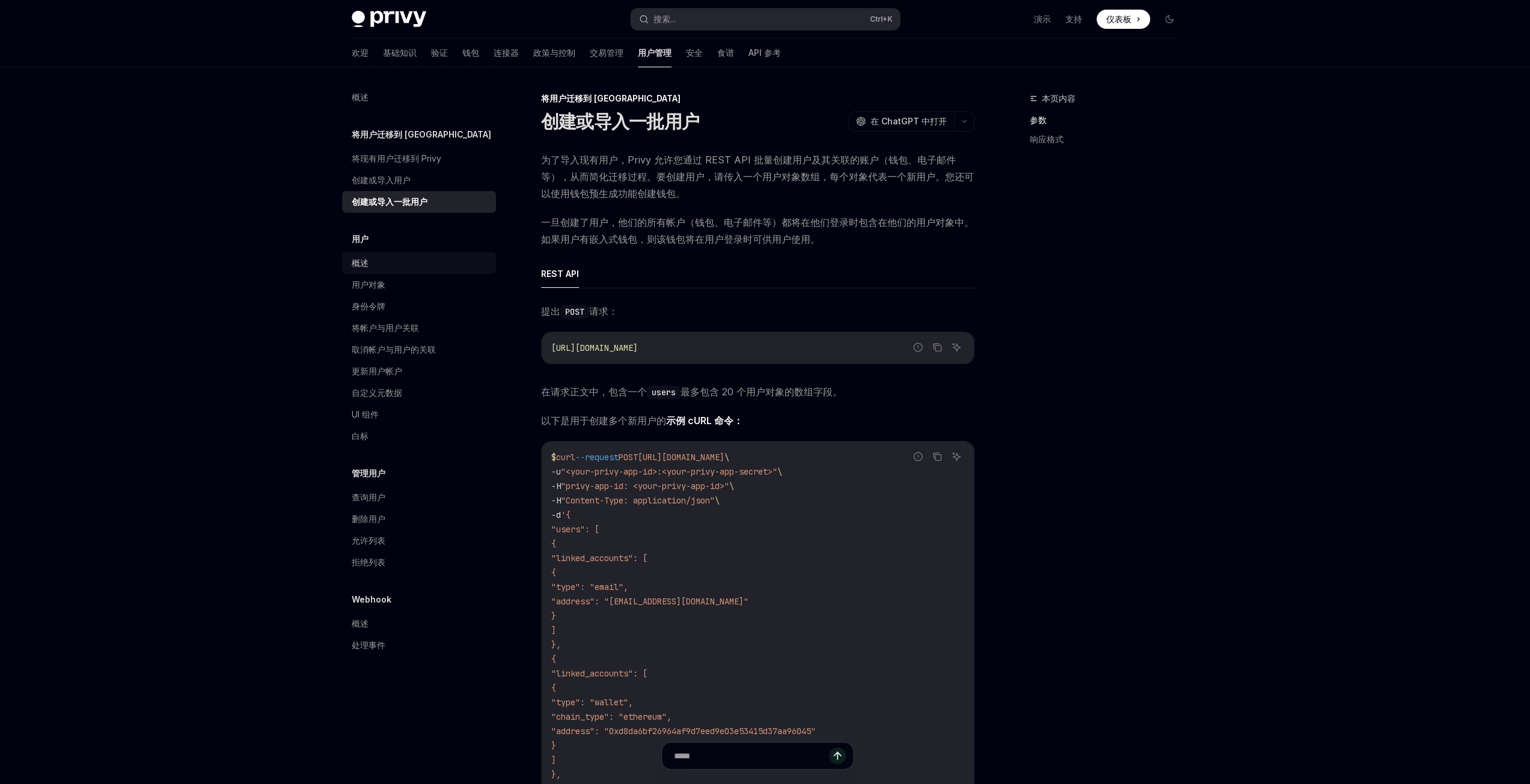
click at [374, 267] on div "概述" at bounding box center [420, 263] width 137 height 14
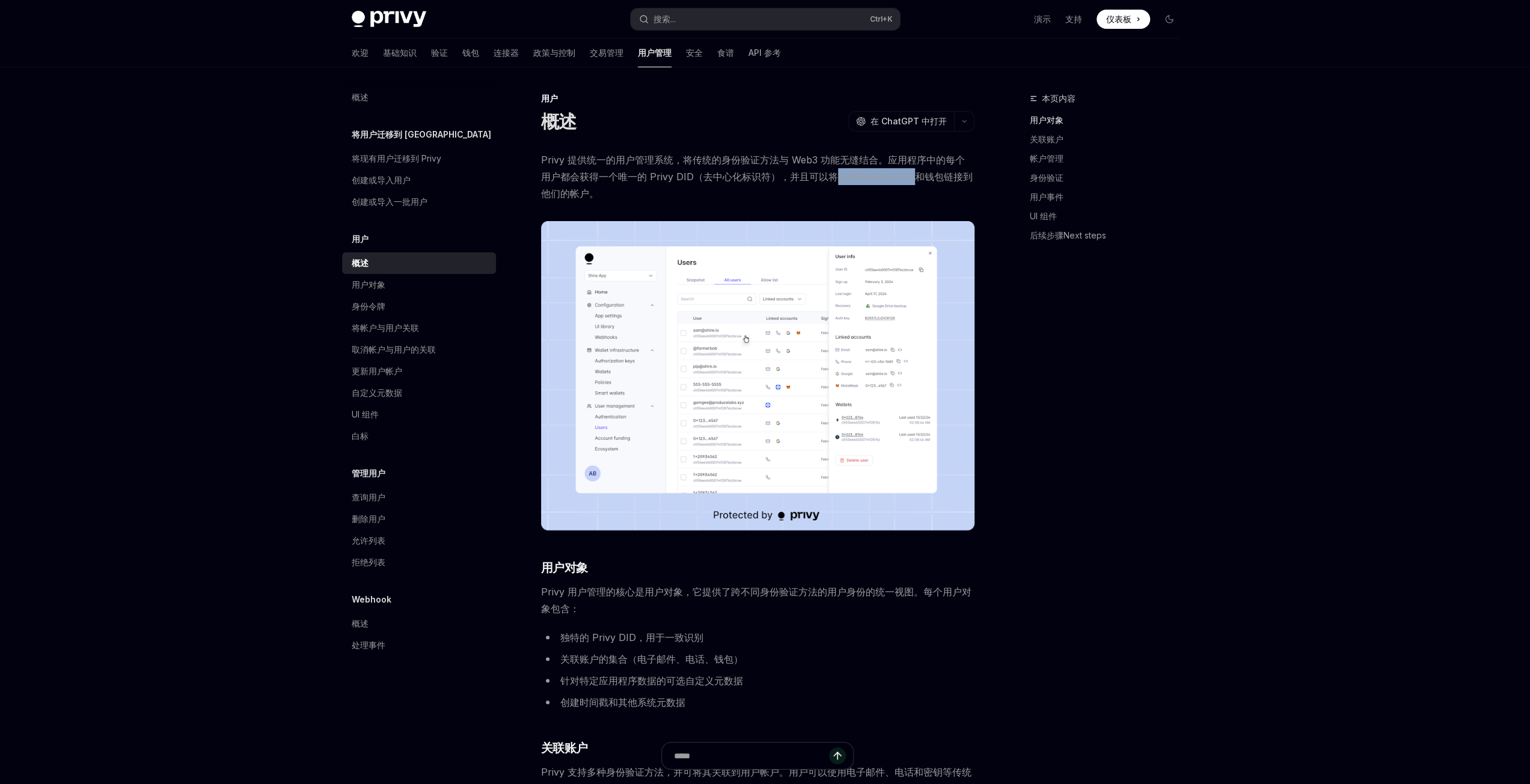
drag, startPoint x: 818, startPoint y: 174, endPoint x: 898, endPoint y: 172, distance: 80.0
click at [898, 172] on font "Privy 提供统一的用户管理系统，将传统的身份验证方法与 Web3 功能无缝结合。应用程序中的每个用户都会获得一个唯一的 Privy DID（去中心化标识符…" at bounding box center [756, 177] width 432 height 46
click at [939, 174] on font "Privy 提供统一的用户管理系统，将传统的身份验证方法与 Web3 功能无缝结合。应用程序中的每个用户都会获得一个唯一的 Privy DID（去中心化标识符…" at bounding box center [756, 177] width 432 height 46
drag, startPoint x: 901, startPoint y: 178, endPoint x: 944, endPoint y: 178, distance: 43.0
click at [944, 178] on font "Privy 提供统一的用户管理系统，将传统的身份验证方法与 Web3 功能无缝结合。应用程序中的每个用户都会获得一个唯一的 Privy DID（去中心化标识符…" at bounding box center [756, 177] width 432 height 46
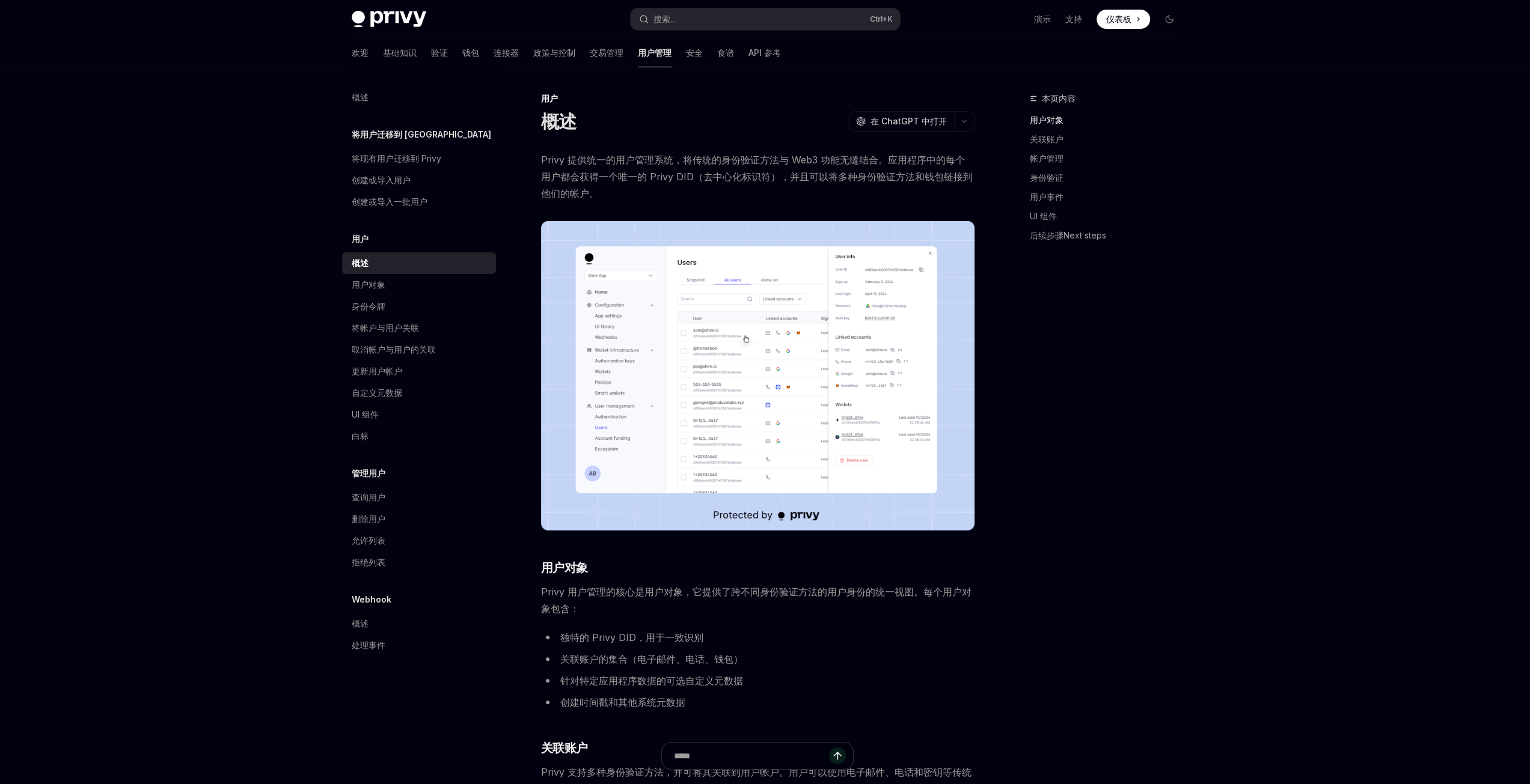
click at [714, 199] on span "Privy 提供统一的用户管理系统，将传统的身份验证方法与 Web3 功能无缝结合。应用程序中的每个用户都会获得一个唯一的 Privy DID（去中心化标识符…" at bounding box center [757, 176] width 434 height 50
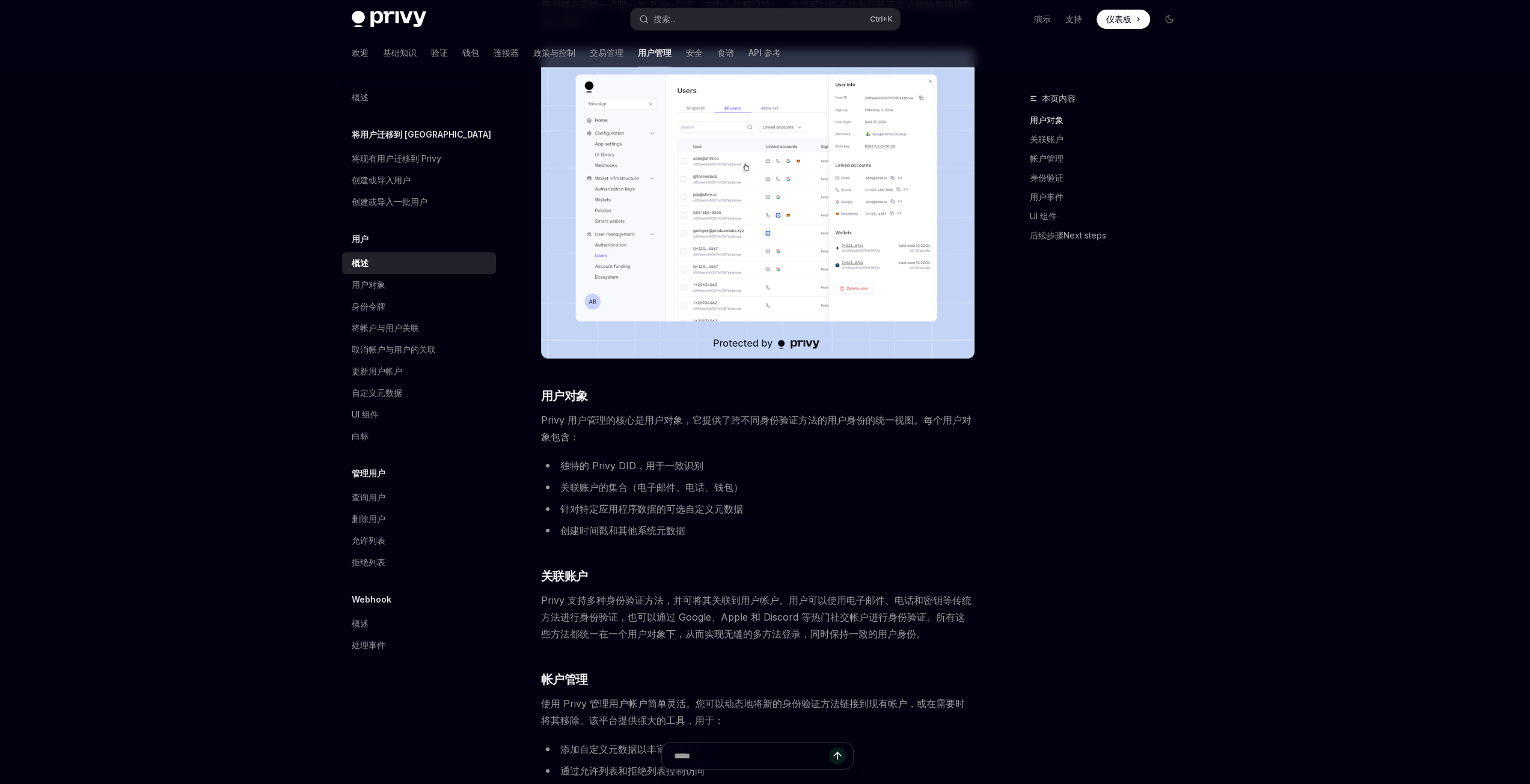
scroll to position [180, 0]
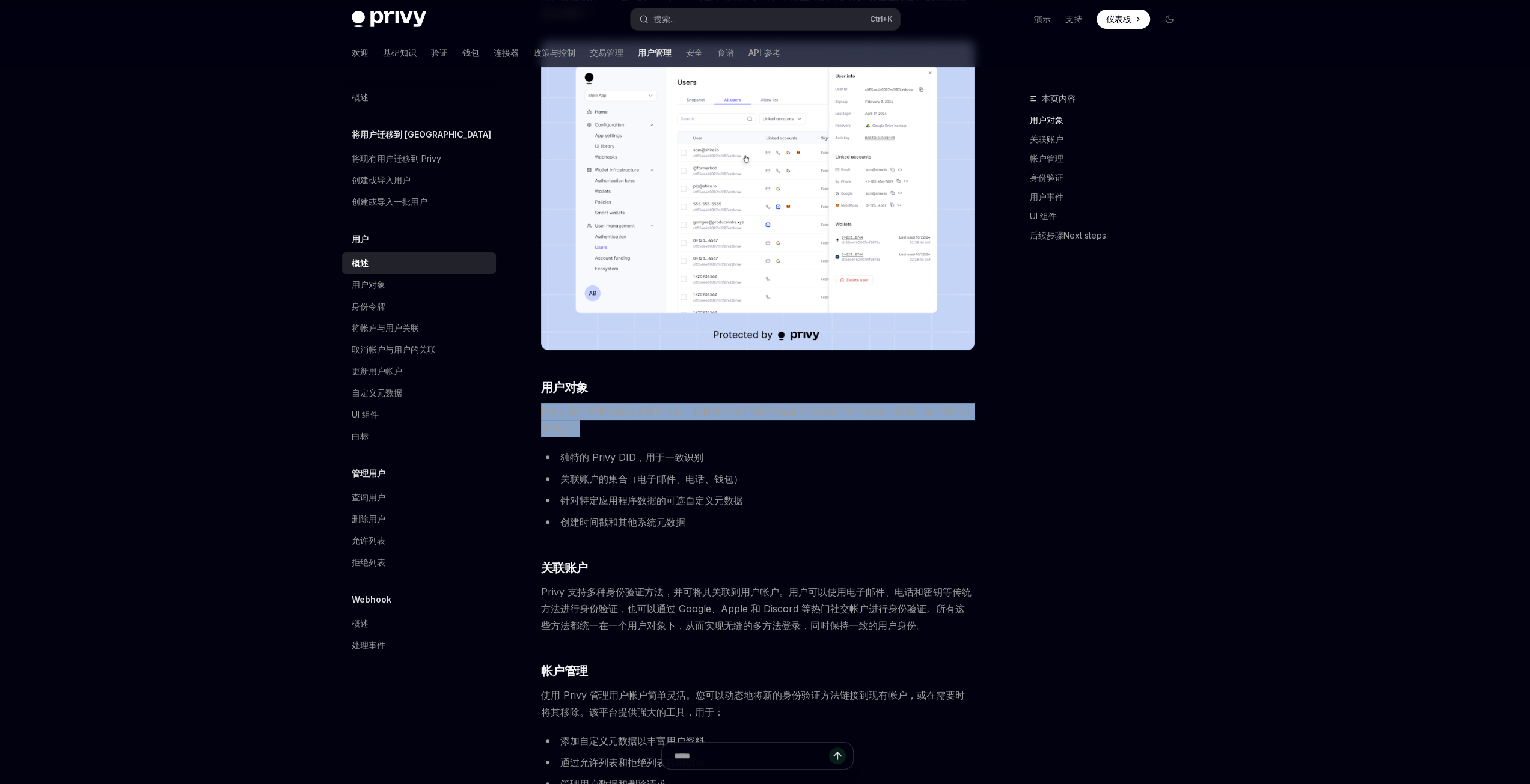
drag, startPoint x: 543, startPoint y: 410, endPoint x: 648, endPoint y: 424, distance: 105.9
click at [648, 424] on span "Privy 用户管理的核心是用户对象，它提供了跨不同身份验证方法的用户身份的统一视图。每个用户对象包含：" at bounding box center [757, 420] width 434 height 33
click at [679, 426] on span "Privy 用户管理的核心是用户对象，它提供了跨不同身份验证方法的用户身份的统一视图。每个用户对象包含：" at bounding box center [757, 420] width 434 height 33
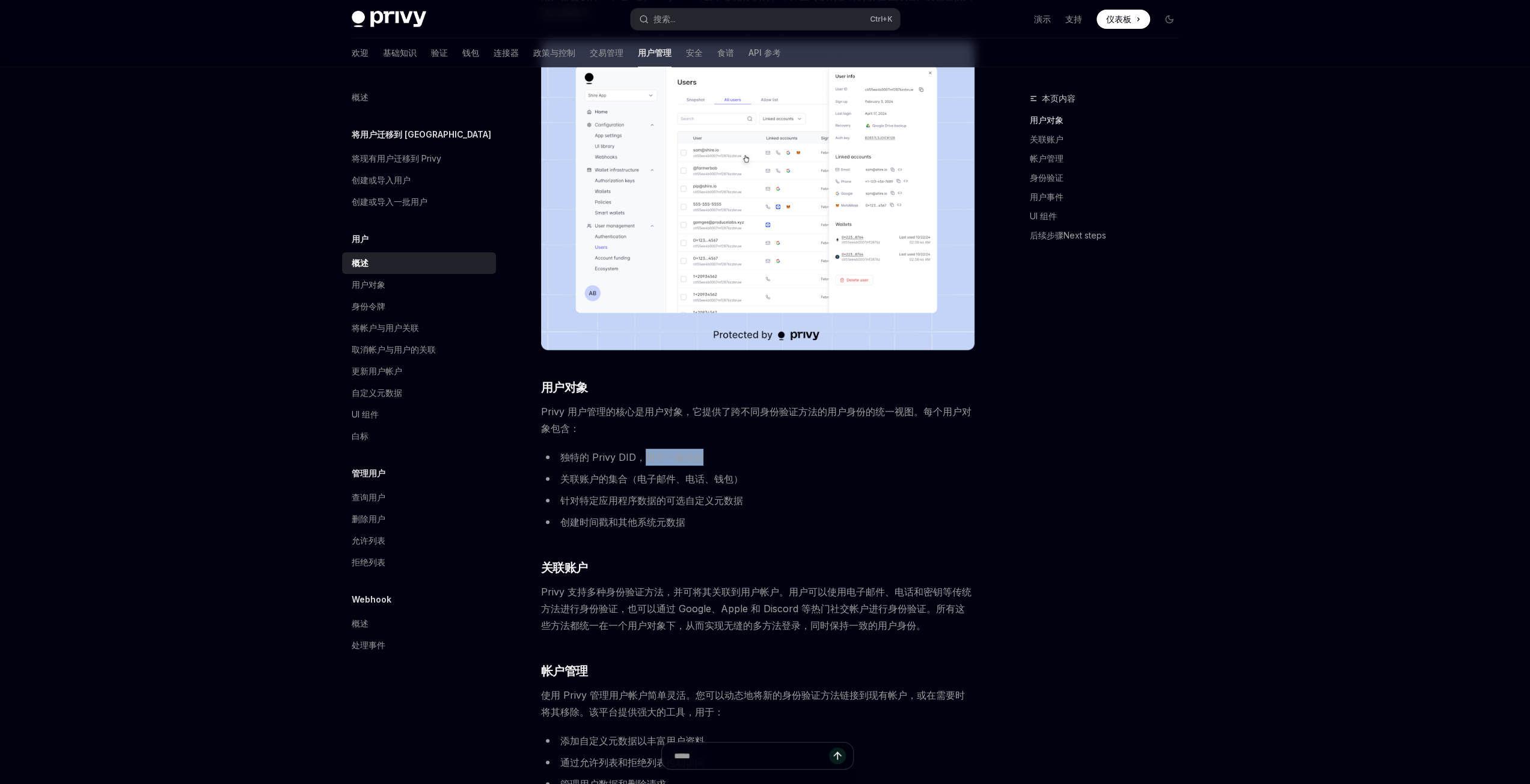
drag, startPoint x: 642, startPoint y: 460, endPoint x: 704, endPoint y: 458, distance: 62.0
click at [704, 458] on li "独特的 Privy DID，用于一致识别" at bounding box center [757, 457] width 434 height 17
click at [595, 485] on li "关联账户的集合（电子邮件、电话、钱包）" at bounding box center [757, 478] width 434 height 17
drag, startPoint x: 636, startPoint y: 480, endPoint x: 674, endPoint y: 480, distance: 38.0
click at [674, 480] on font "关联账户的集合（电子邮件、电话、钱包）" at bounding box center [652, 479] width 183 height 12
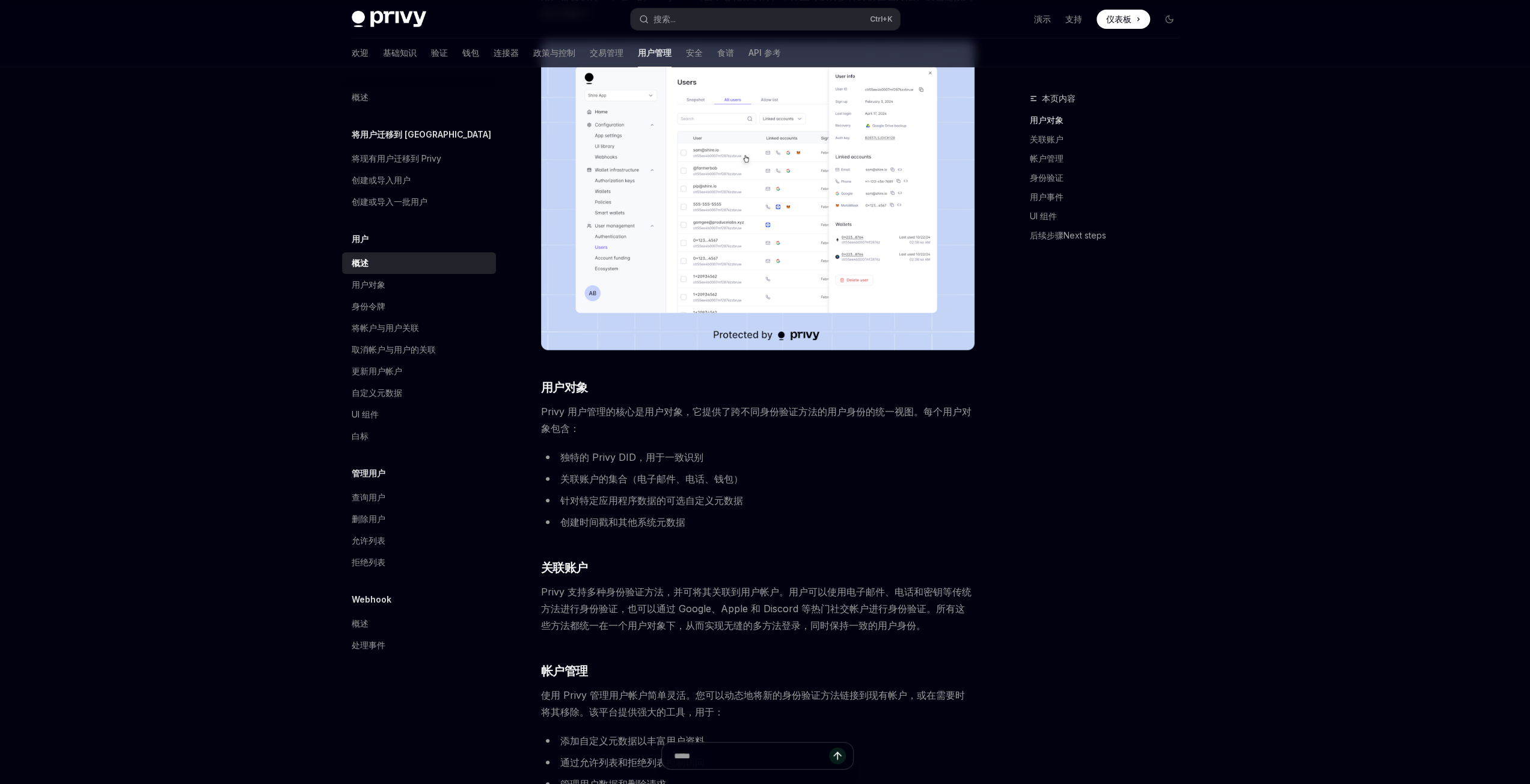
click at [690, 477] on font "关联账户的集合（电子邮件、电话、钱包）" at bounding box center [652, 479] width 183 height 12
drag, startPoint x: 688, startPoint y: 479, endPoint x: 700, endPoint y: 477, distance: 12.2
click at [700, 477] on font "关联账户的集合（电子邮件、电话、钱包）" at bounding box center [652, 479] width 183 height 12
click at [710, 477] on font "关联账户的集合（电子邮件、电话、钱包）" at bounding box center [652, 479] width 183 height 12
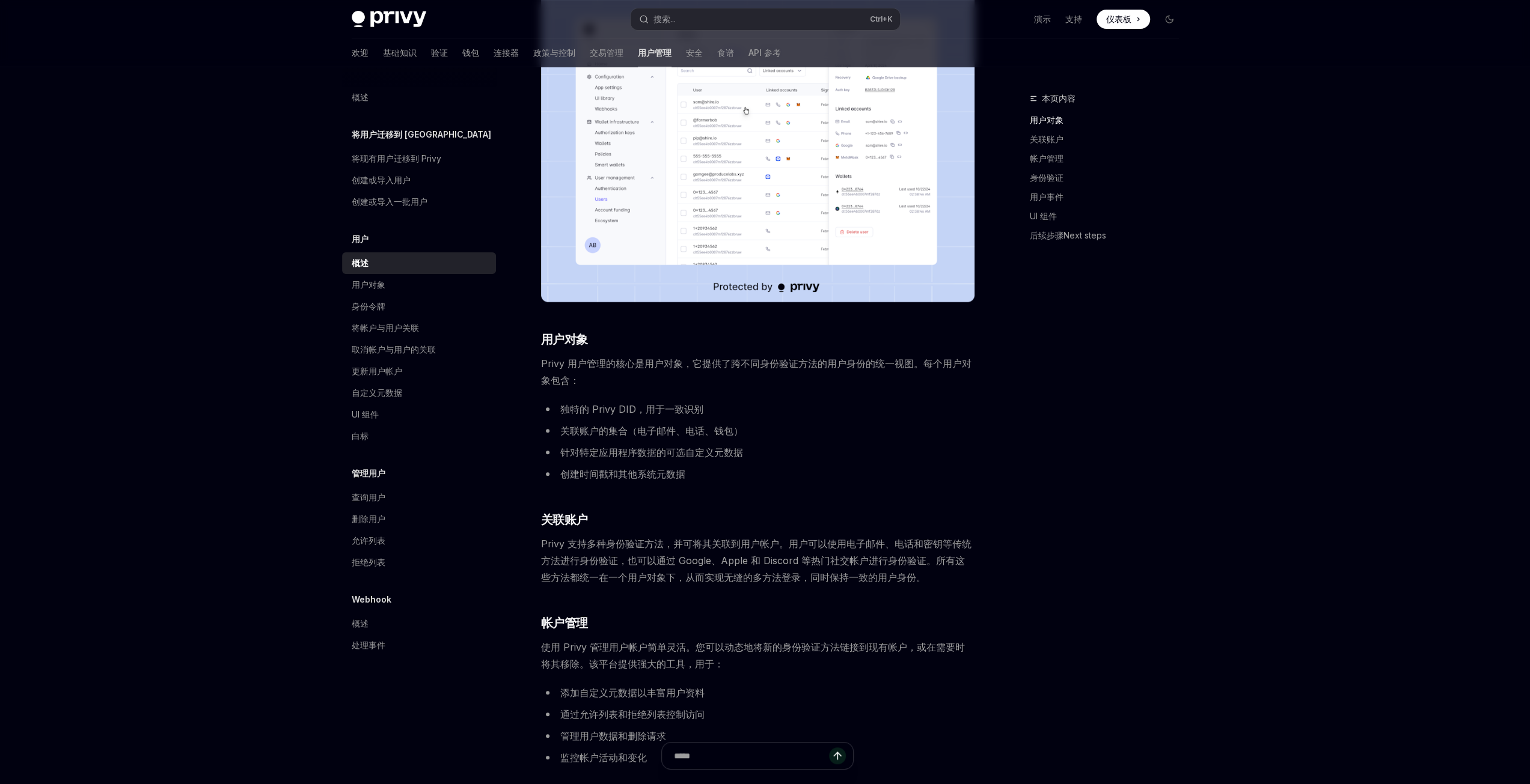
scroll to position [240, 0]
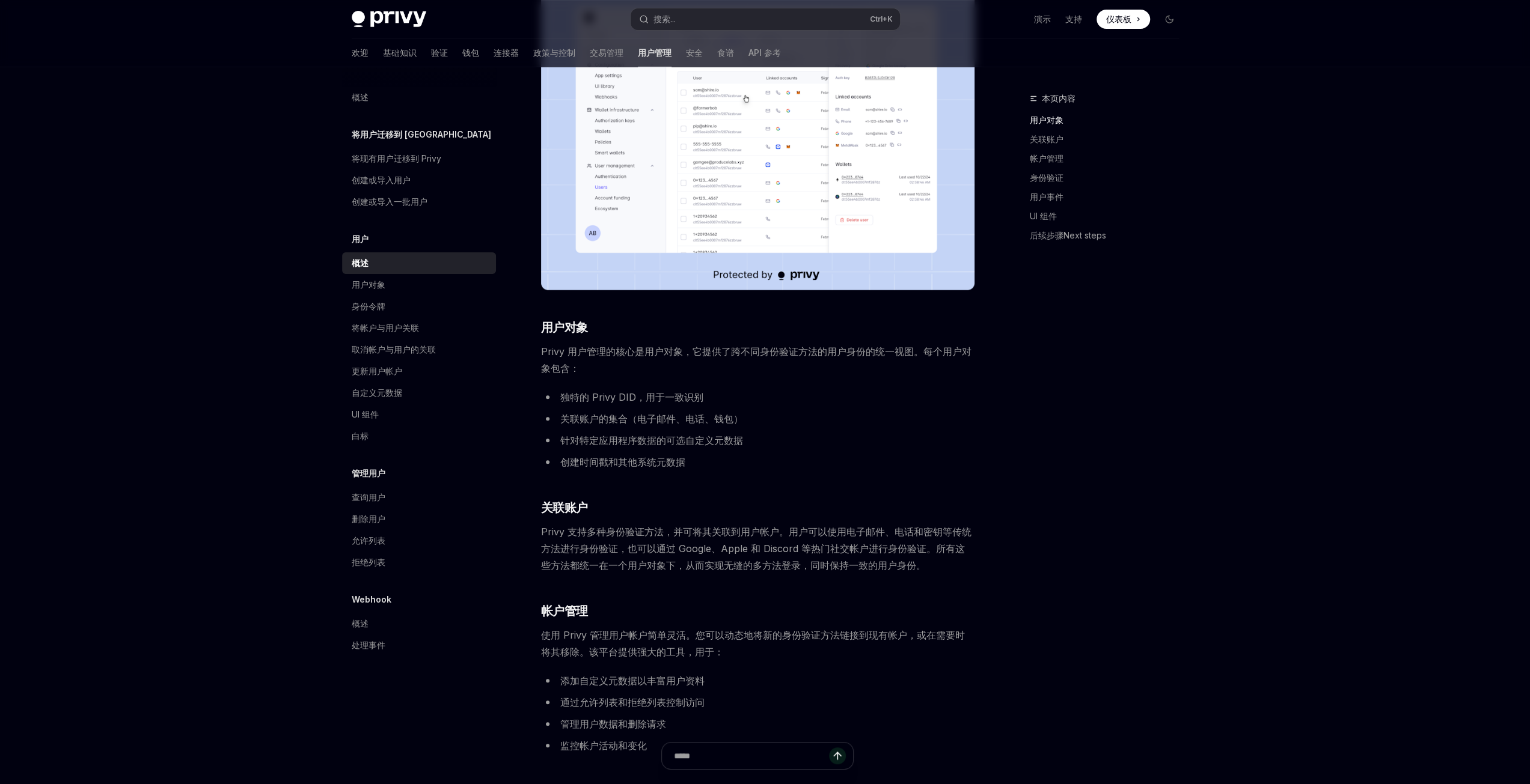
click at [1335, 541] on div "Privy Docs 主页 搜索... Ctrl +K 演示 支持 仪表板 仪表板 搜索... 导航 用户 概述 欢迎 基础知识 验证 钱包 连接器 政策与控…" at bounding box center [765, 592] width 1530 height 1665
drag, startPoint x: 673, startPoint y: 530, endPoint x: 779, endPoint y: 532, distance: 106.0
click at [779, 532] on font "Privy 支持多种身份验证方法，并可将其关联到用户帐户。用户可以使用电子邮件、电话和密钥等传统方法进行身份验证，也可以通过 Google、Apple 和 D…" at bounding box center [755, 548] width 430 height 46
drag, startPoint x: 674, startPoint y: 563, endPoint x: 906, endPoint y: 570, distance: 232.1
click at [906, 570] on font "Privy 支持多种身份验证方法，并可将其关联到用户帐户。用户可以使用电子邮件、电话和密钥等传统方法进行身份验证，也可以通过 Google、Apple 和 D…" at bounding box center [755, 548] width 430 height 46
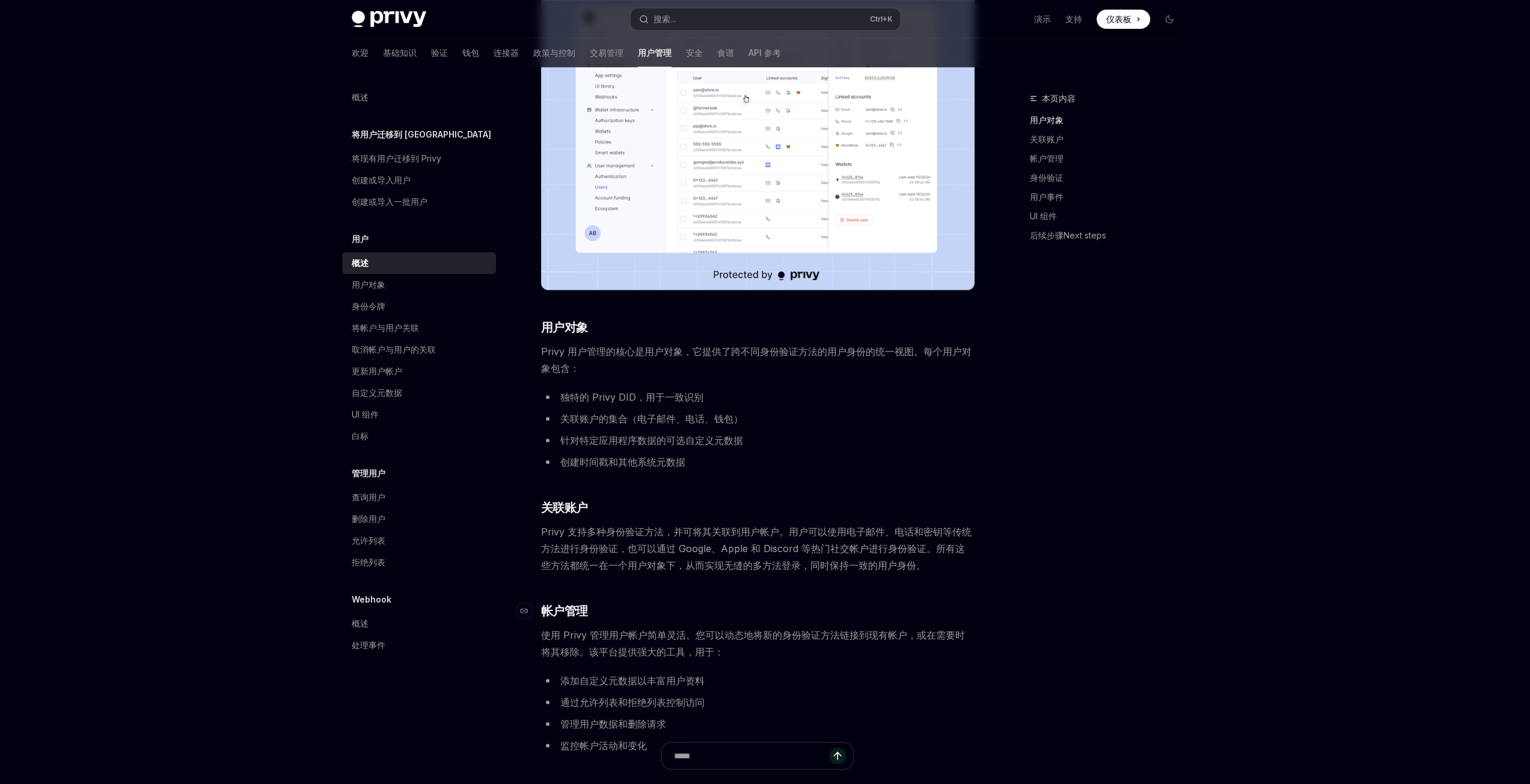
click at [800, 615] on h3 "​ 帐户管理" at bounding box center [757, 611] width 434 height 17
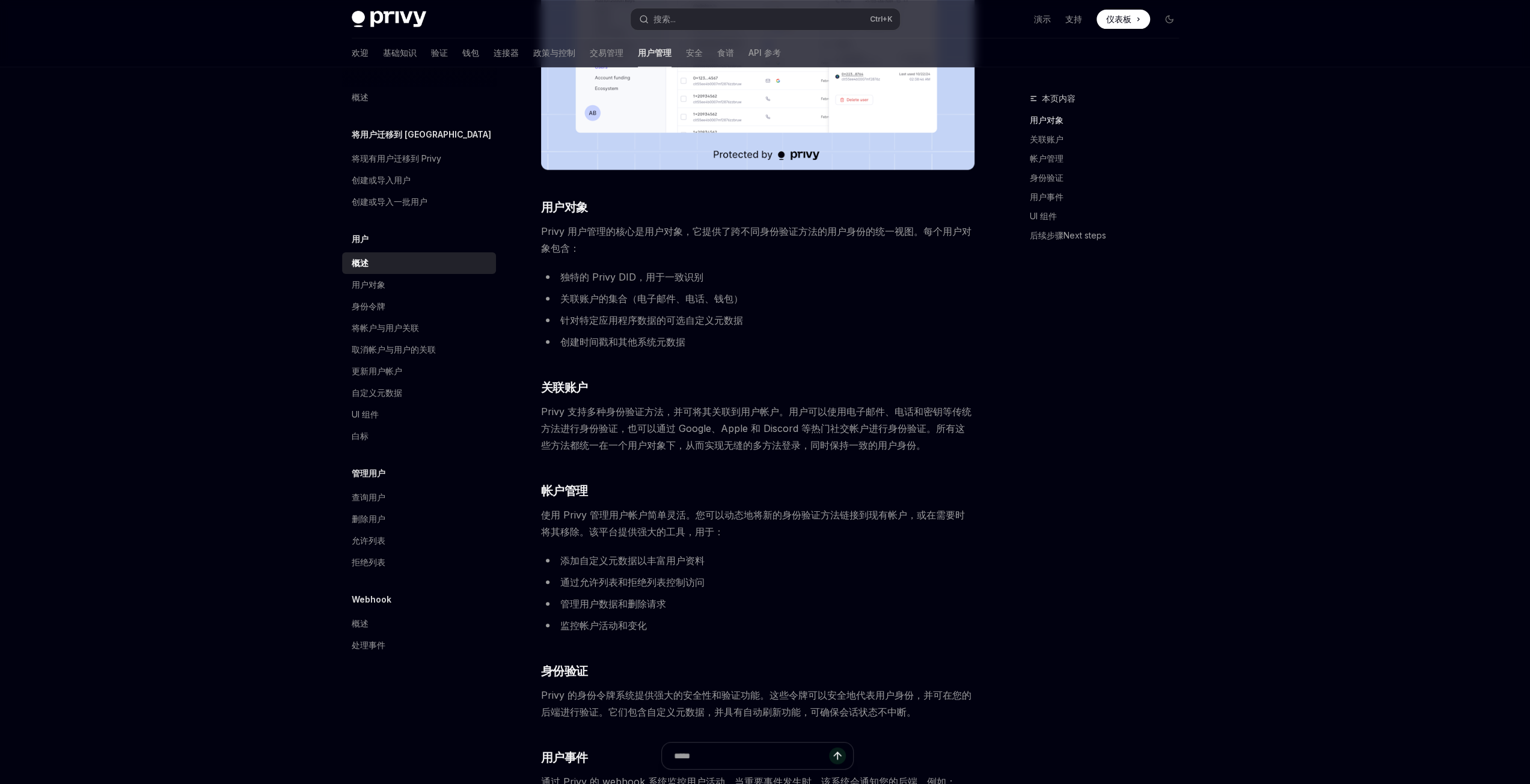
scroll to position [360, 0]
drag, startPoint x: 567, startPoint y: 582, endPoint x: 708, endPoint y: 581, distance: 141.0
click at [708, 581] on li "通过允许列表和拒绝列表控制访问" at bounding box center [757, 582] width 434 height 17
click at [732, 588] on li "通过允许列表和拒绝列表控制访问" at bounding box center [757, 582] width 434 height 17
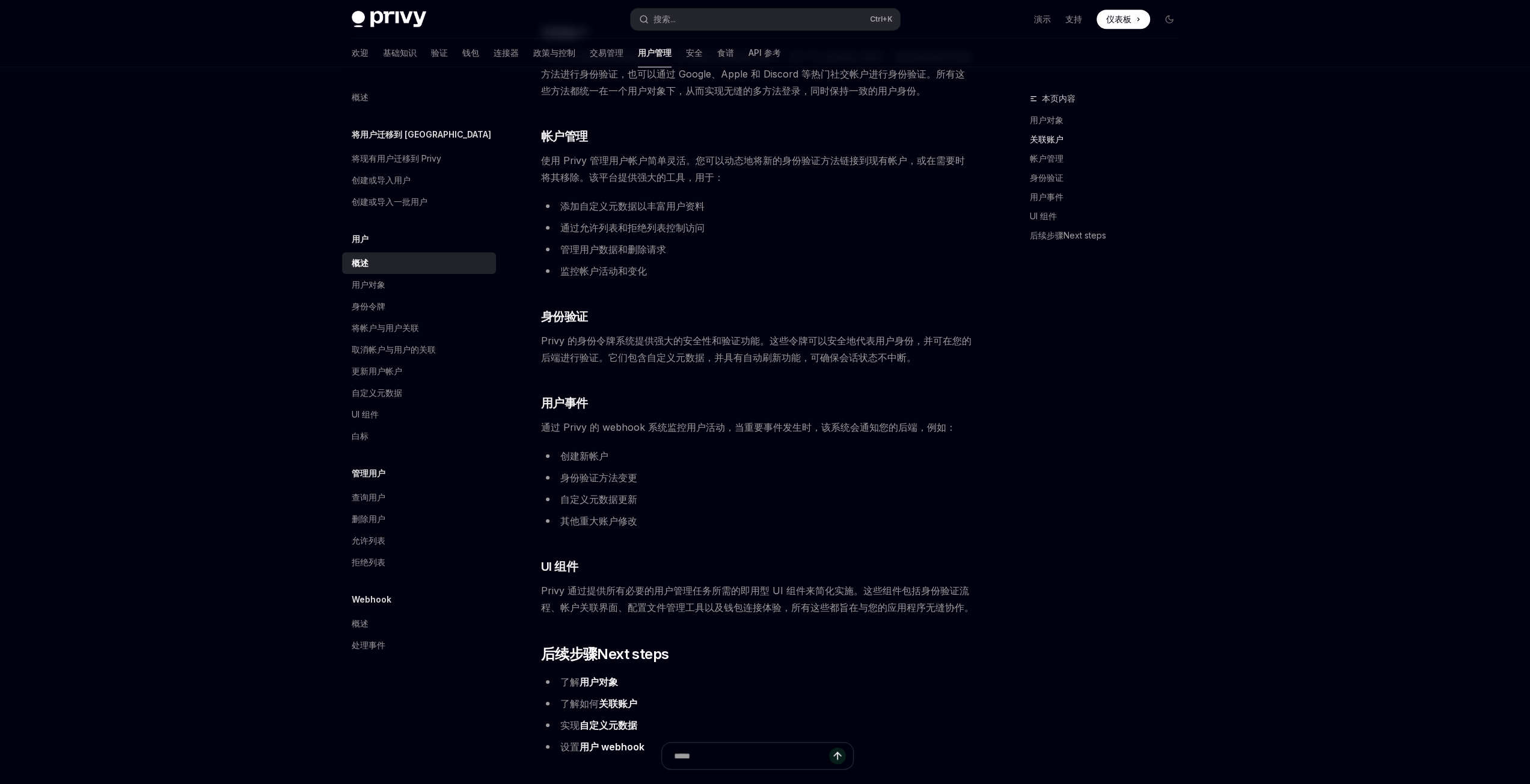
scroll to position [721, 0]
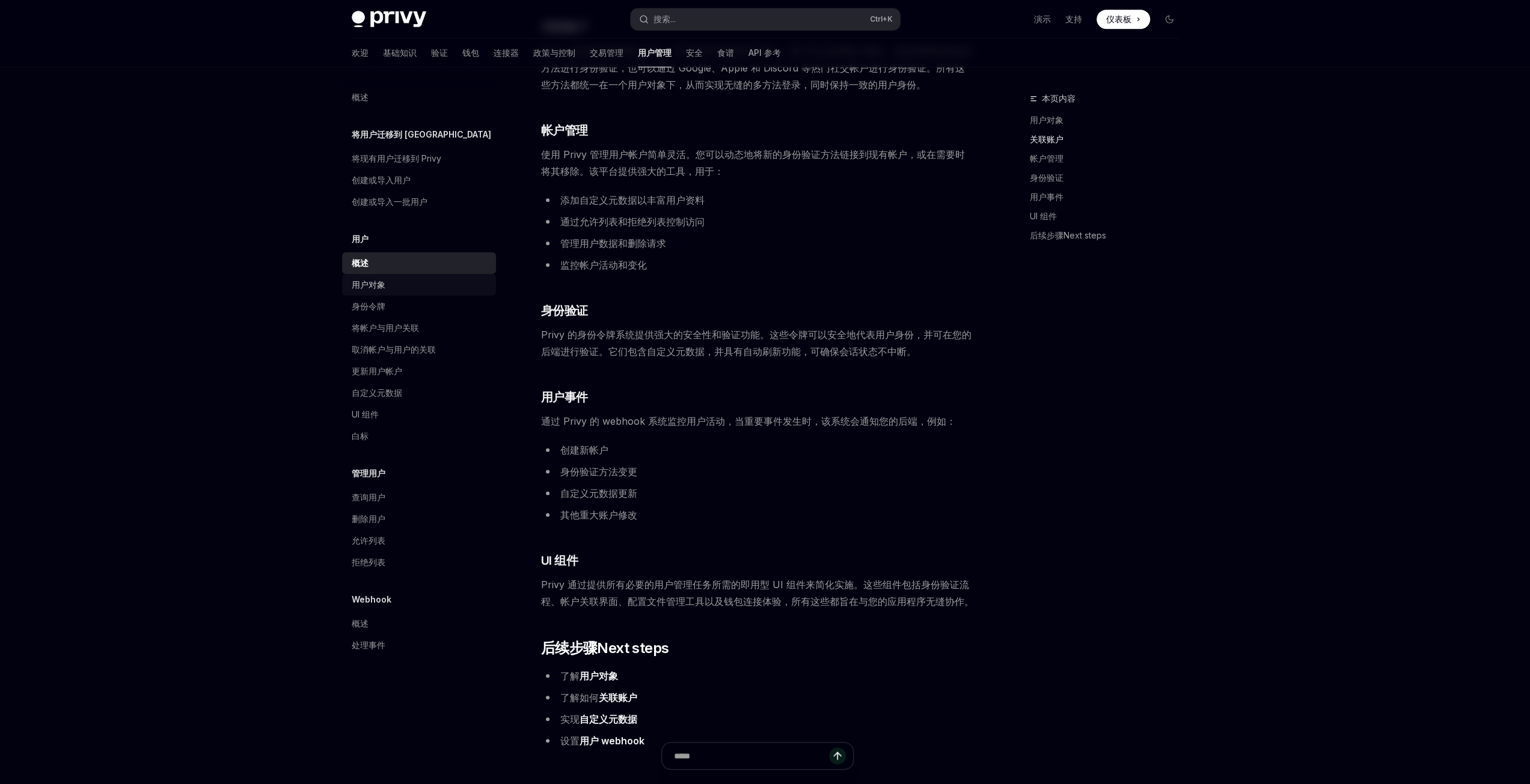
click at [366, 286] on font "用户对象" at bounding box center [368, 285] width 33 height 11
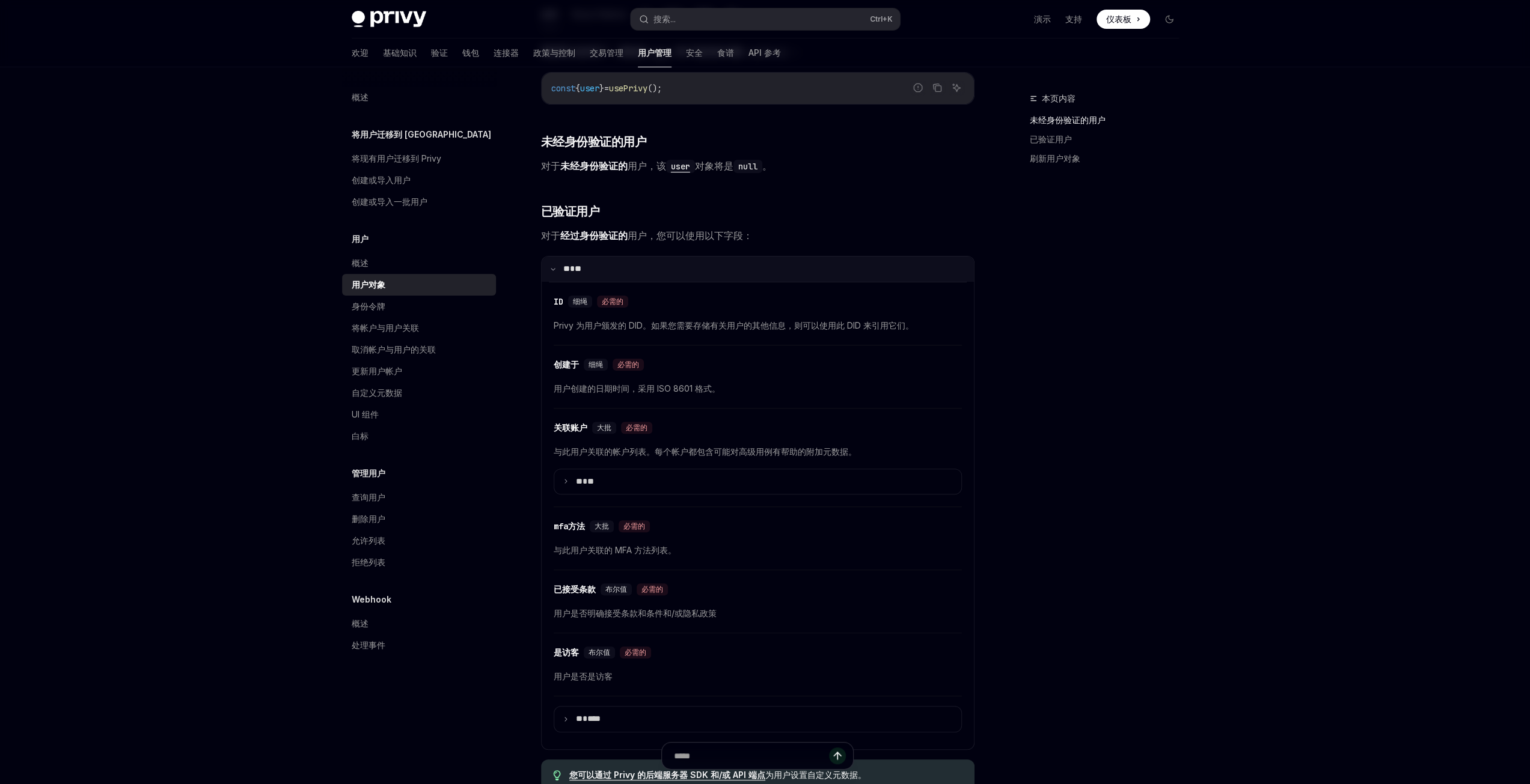
scroll to position [421, 0]
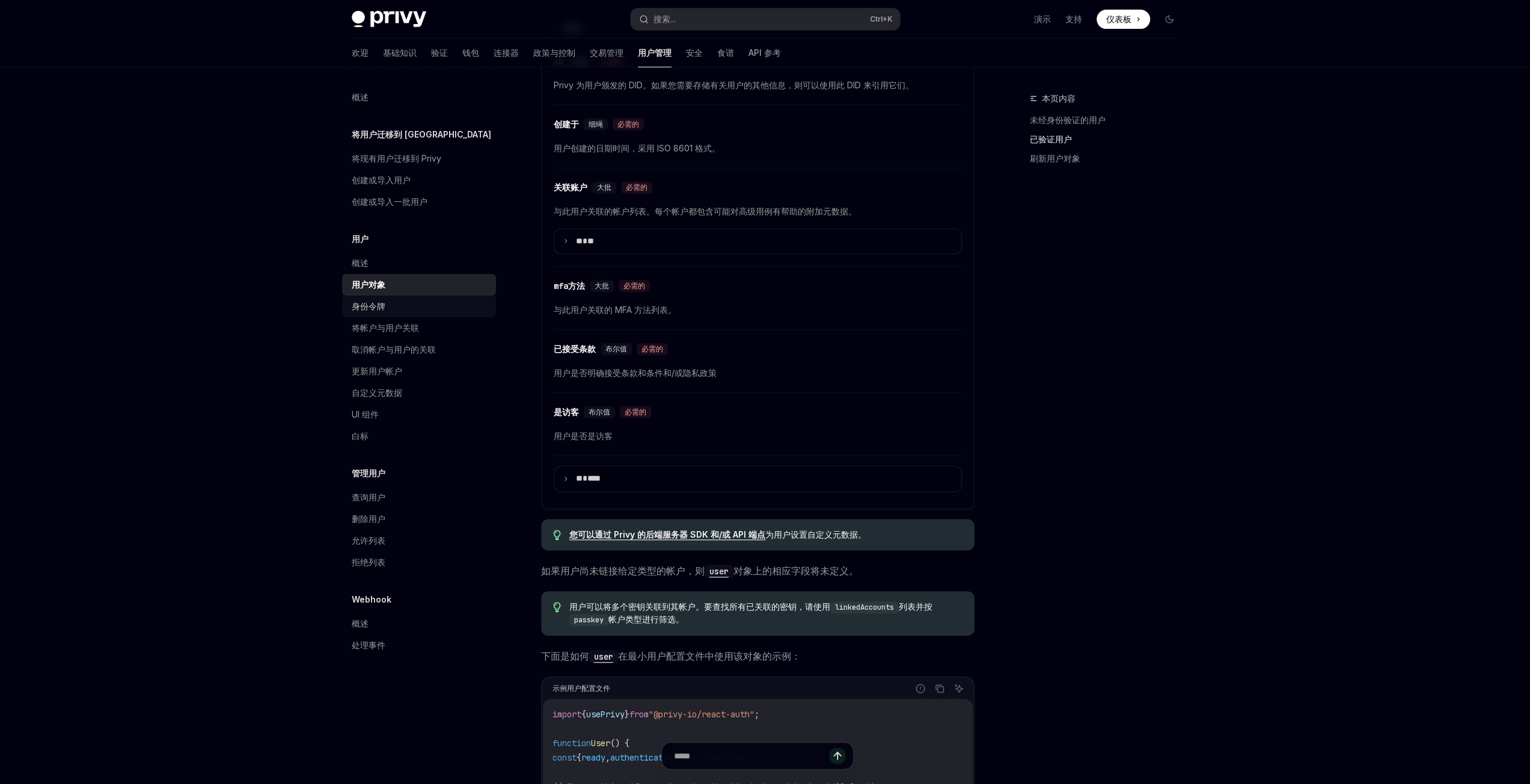
click at [377, 303] on font "身份令牌" at bounding box center [368, 306] width 33 height 11
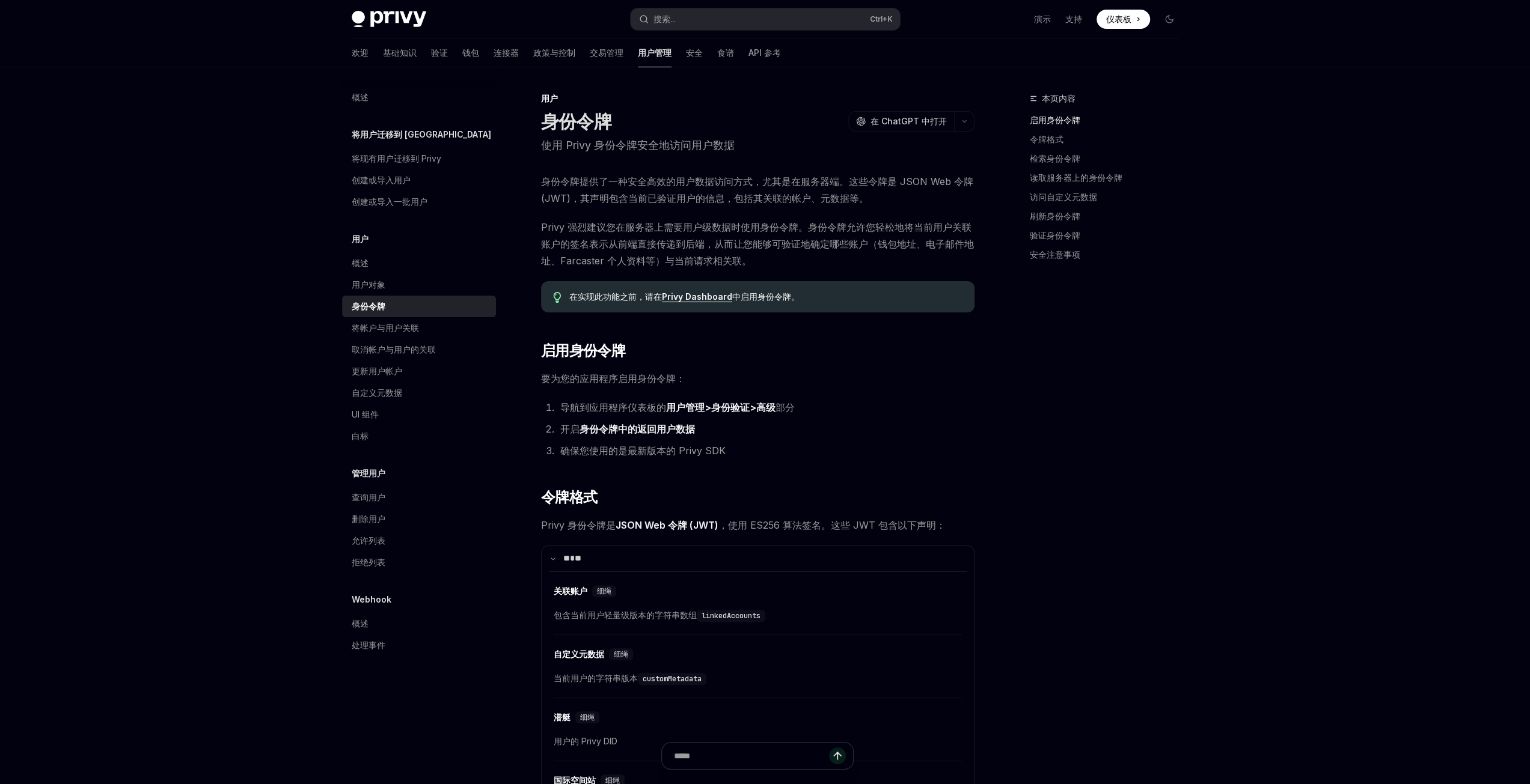
scroll to position [120, 0]
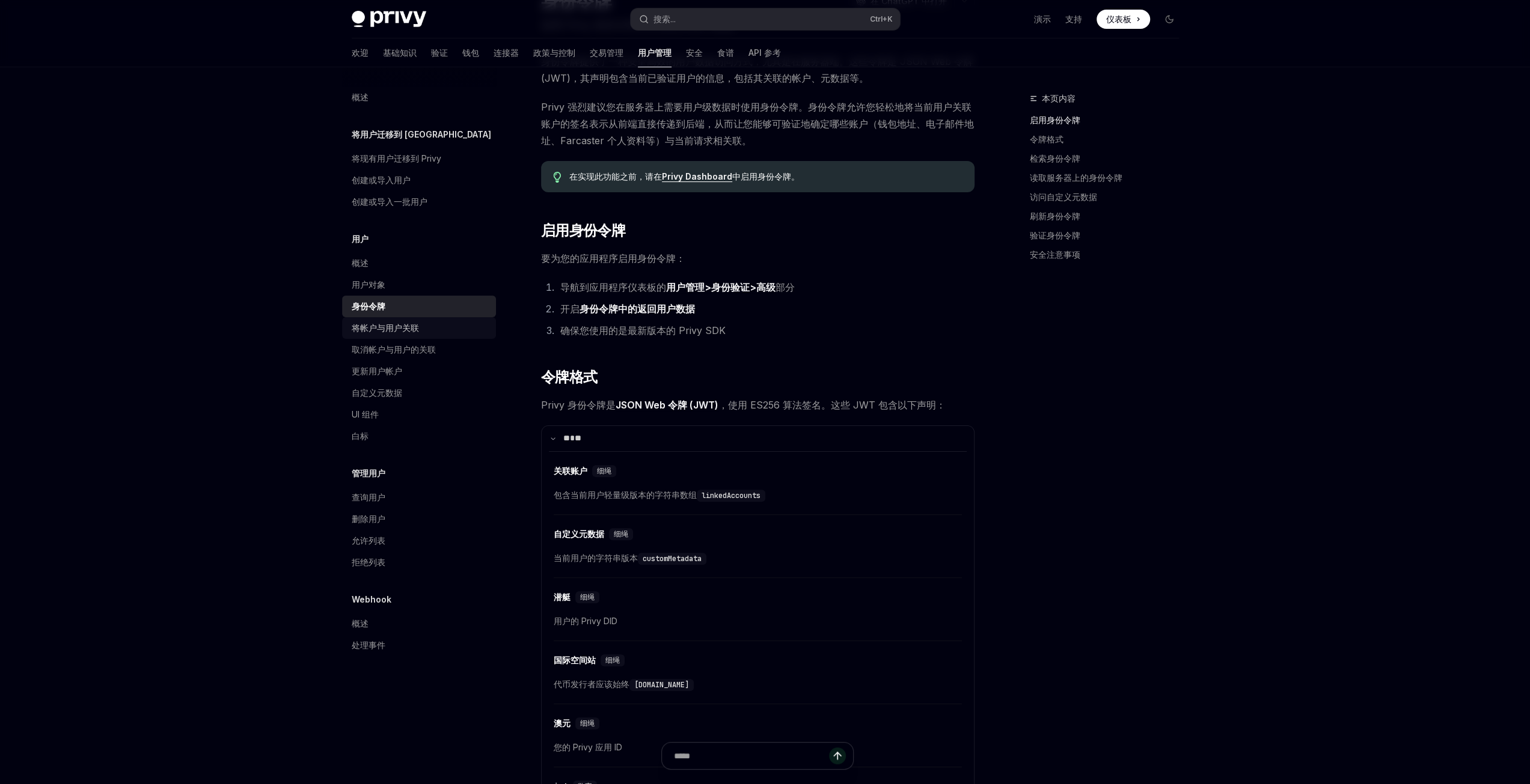
click at [405, 330] on font "将帐户与用户关联" at bounding box center [385, 328] width 68 height 11
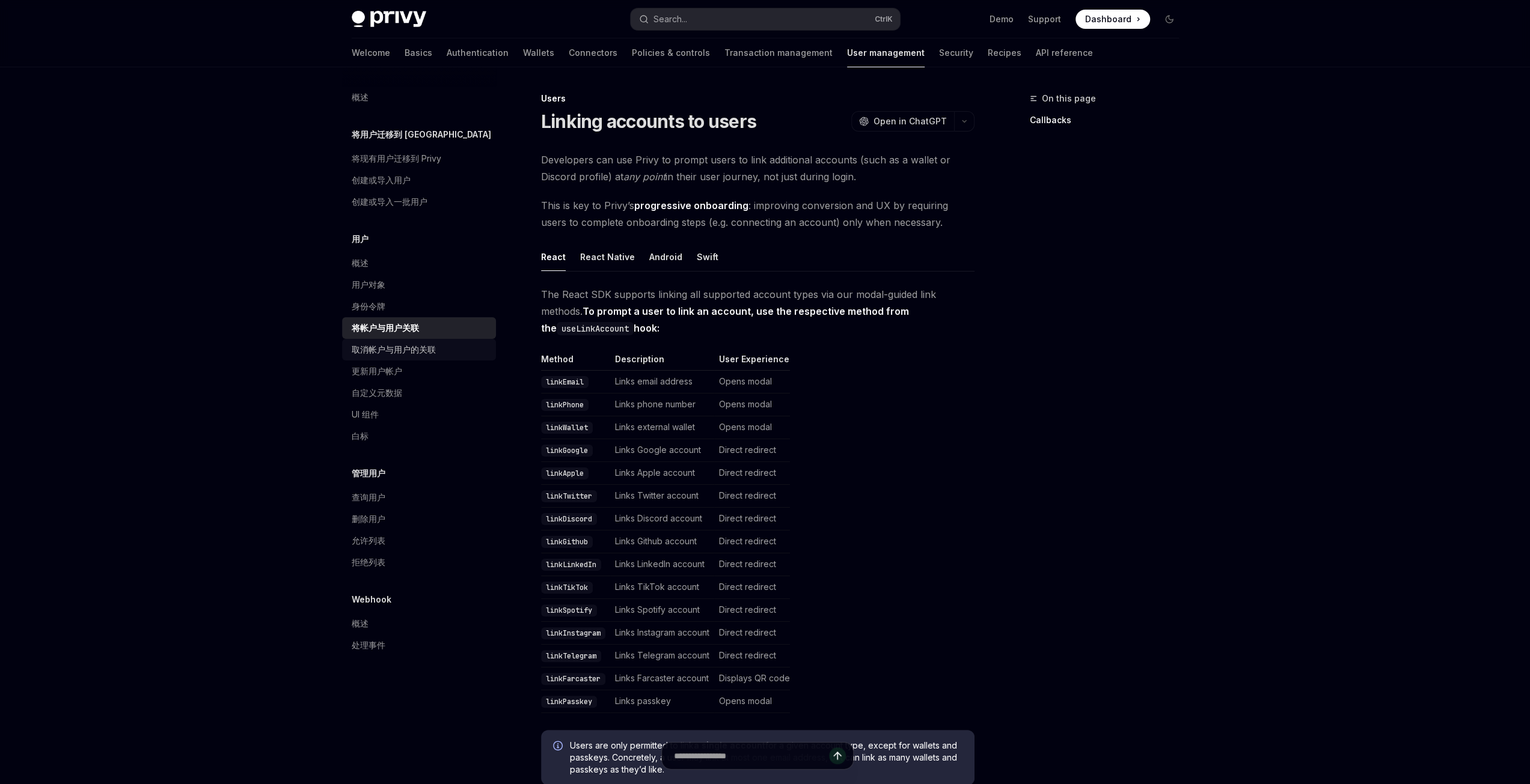
click at [404, 354] on font "取消帐户与用户的关联" at bounding box center [394, 350] width 84 height 11
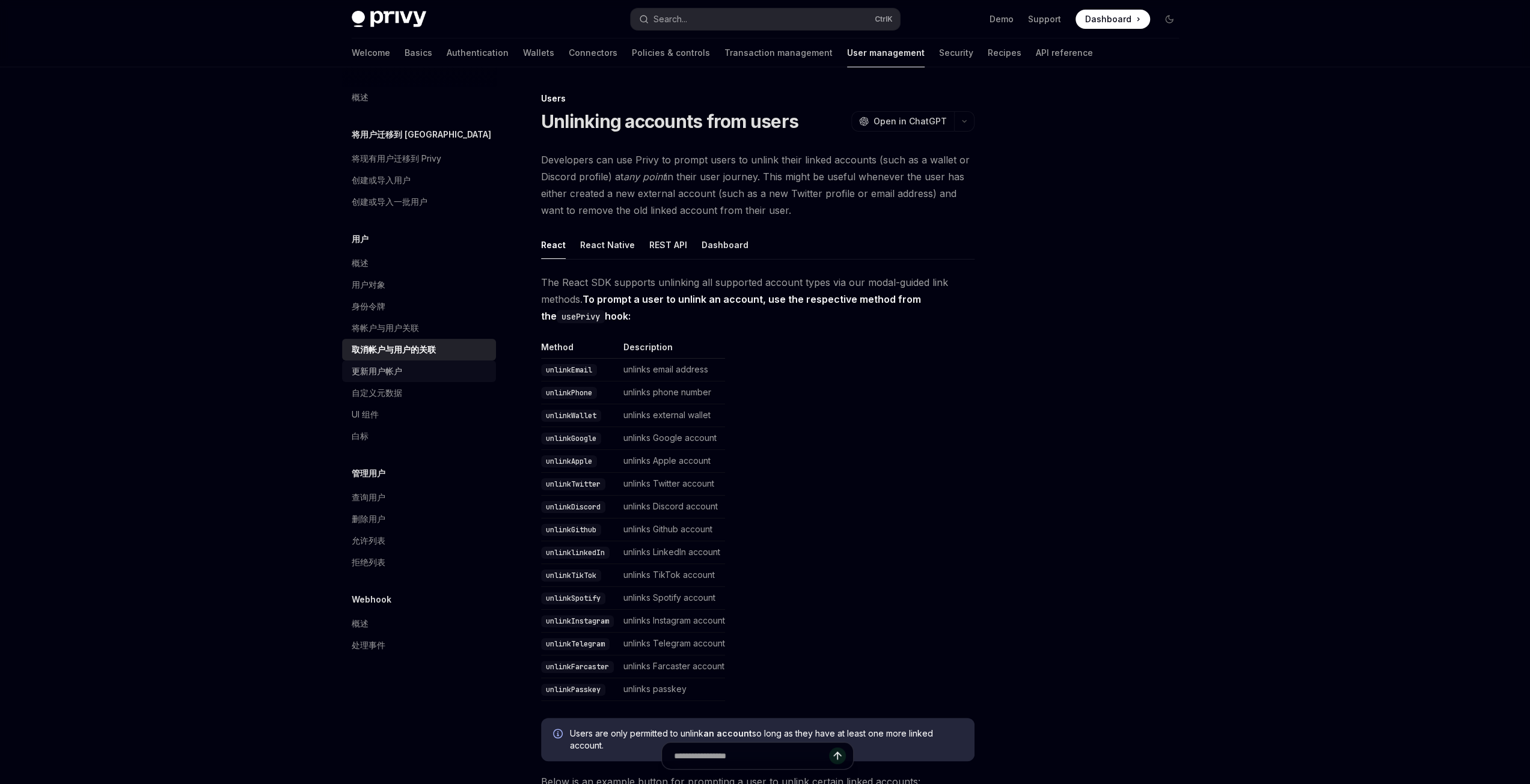
click at [385, 379] on link "更新用户帐户" at bounding box center [419, 371] width 154 height 22
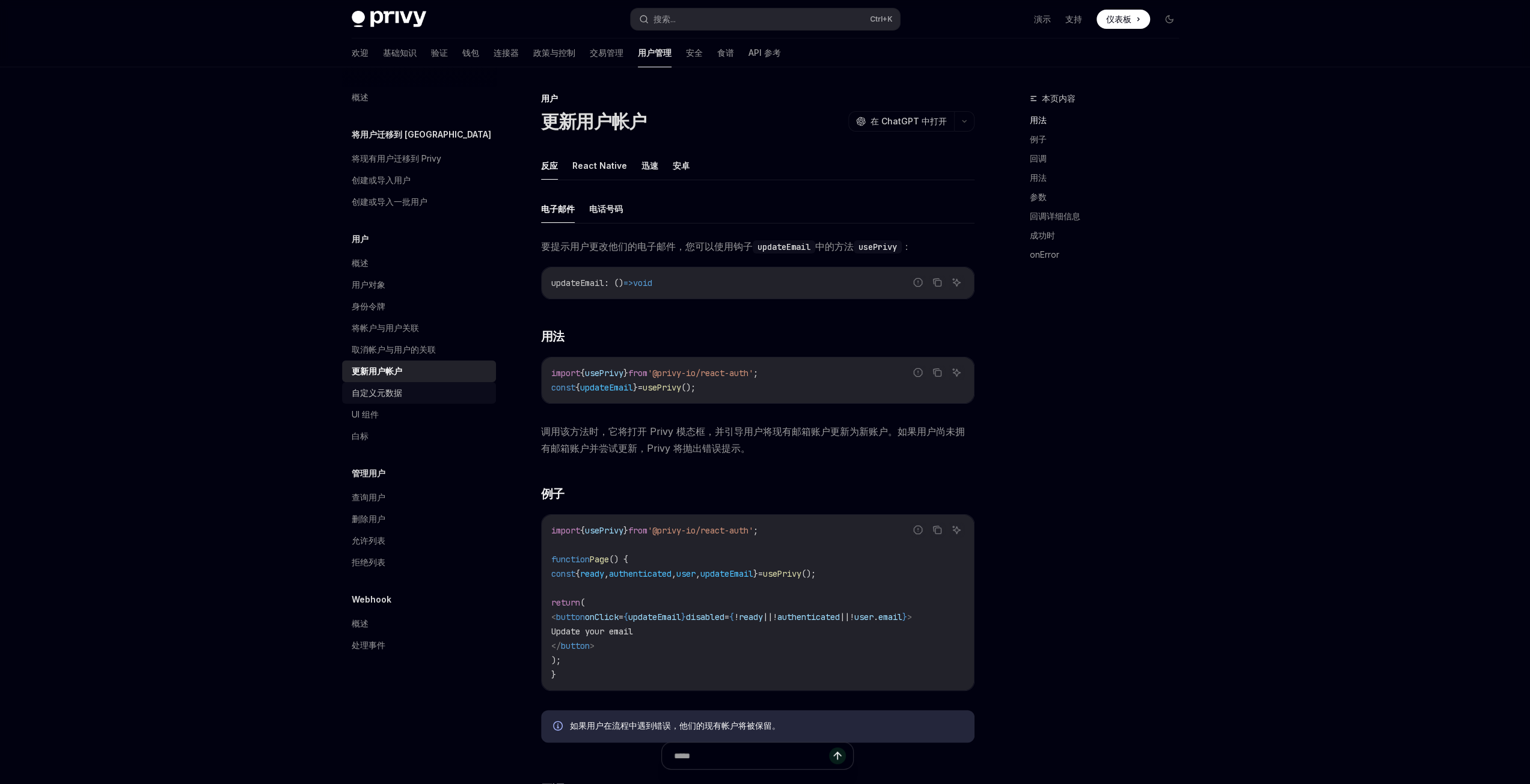
click at [383, 399] on div "自定义元数据" at bounding box center [376, 393] width 50 height 14
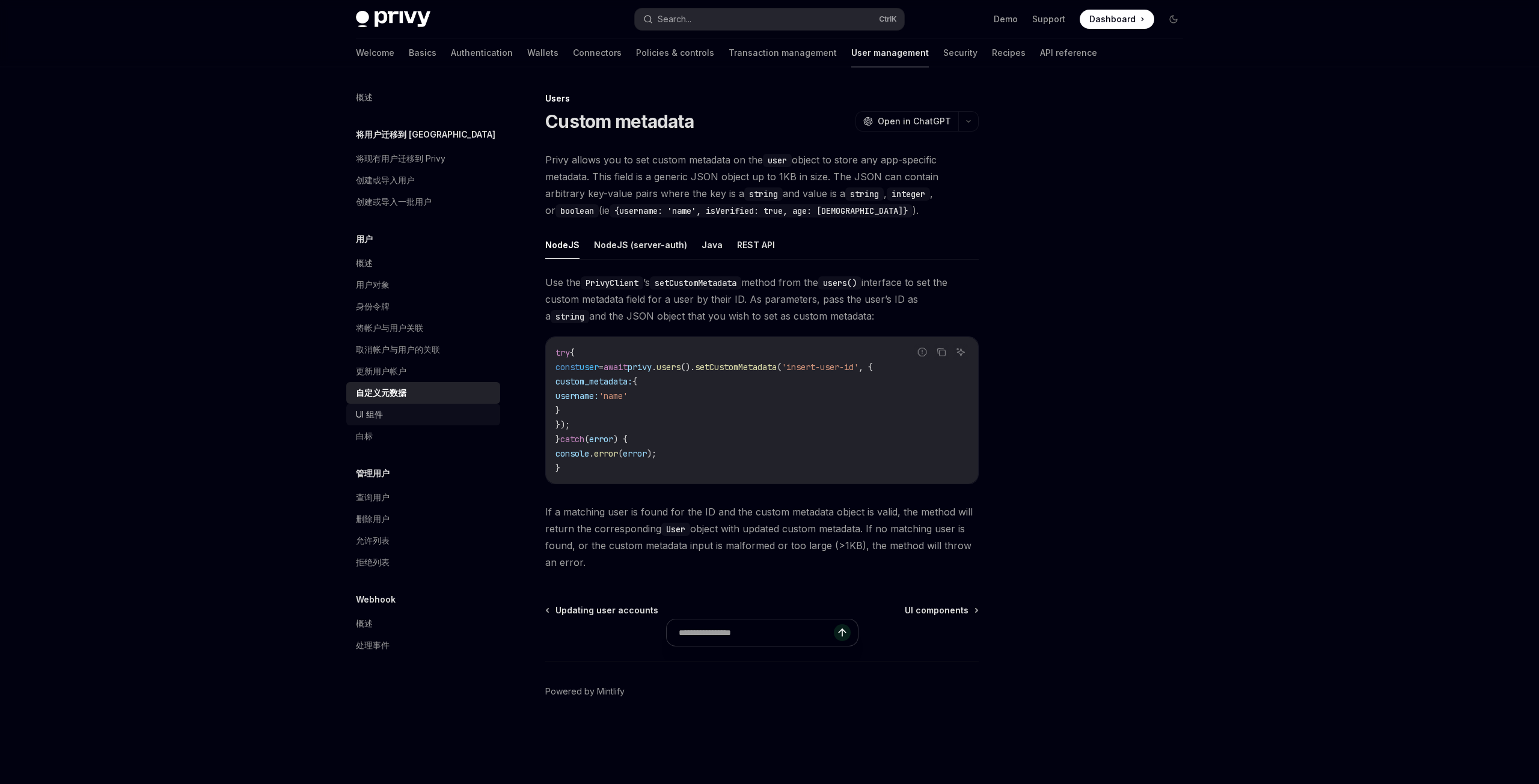
click at [374, 410] on font "UI 组件" at bounding box center [369, 415] width 27 height 11
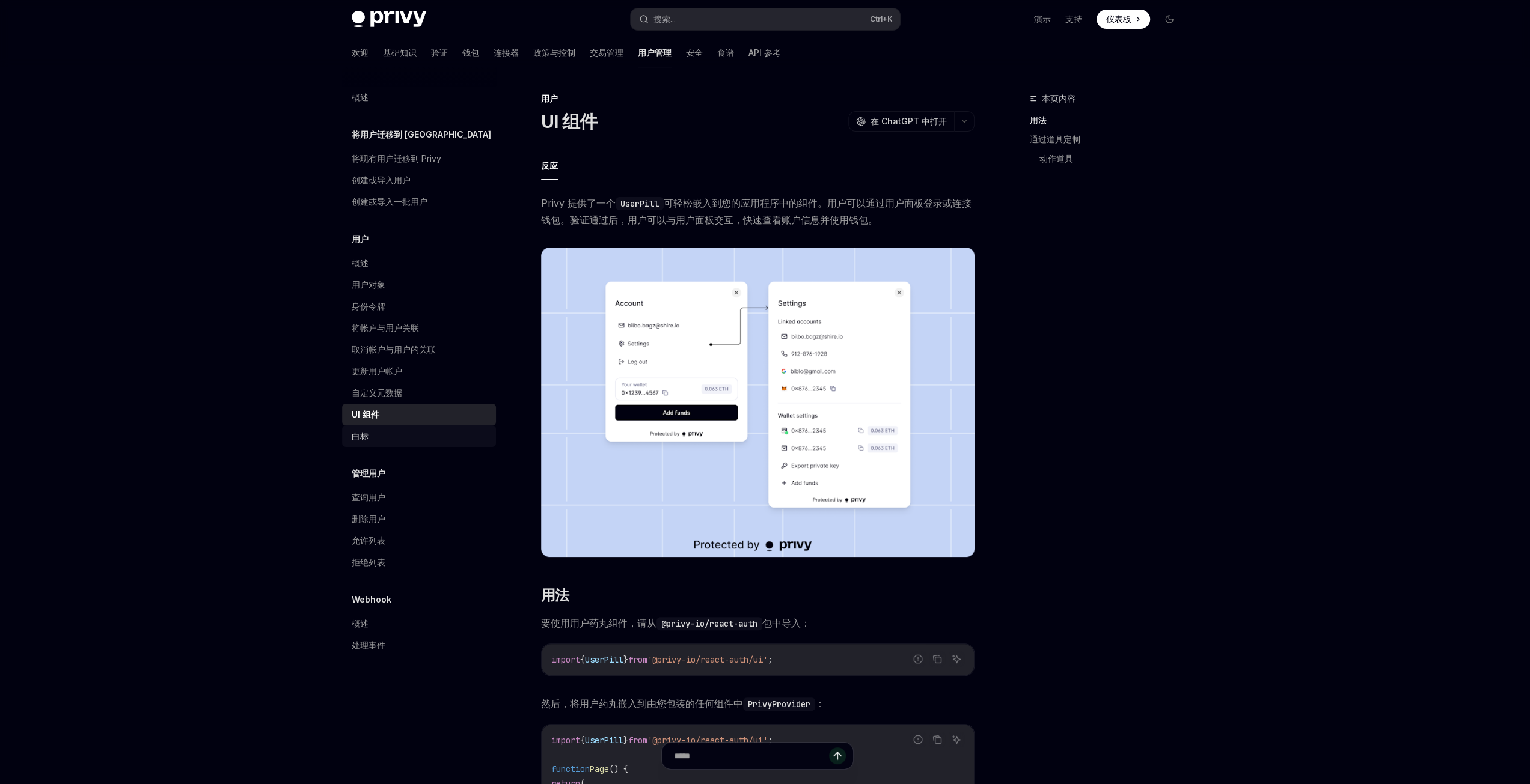
click at [369, 440] on div "白标" at bounding box center [420, 436] width 137 height 14
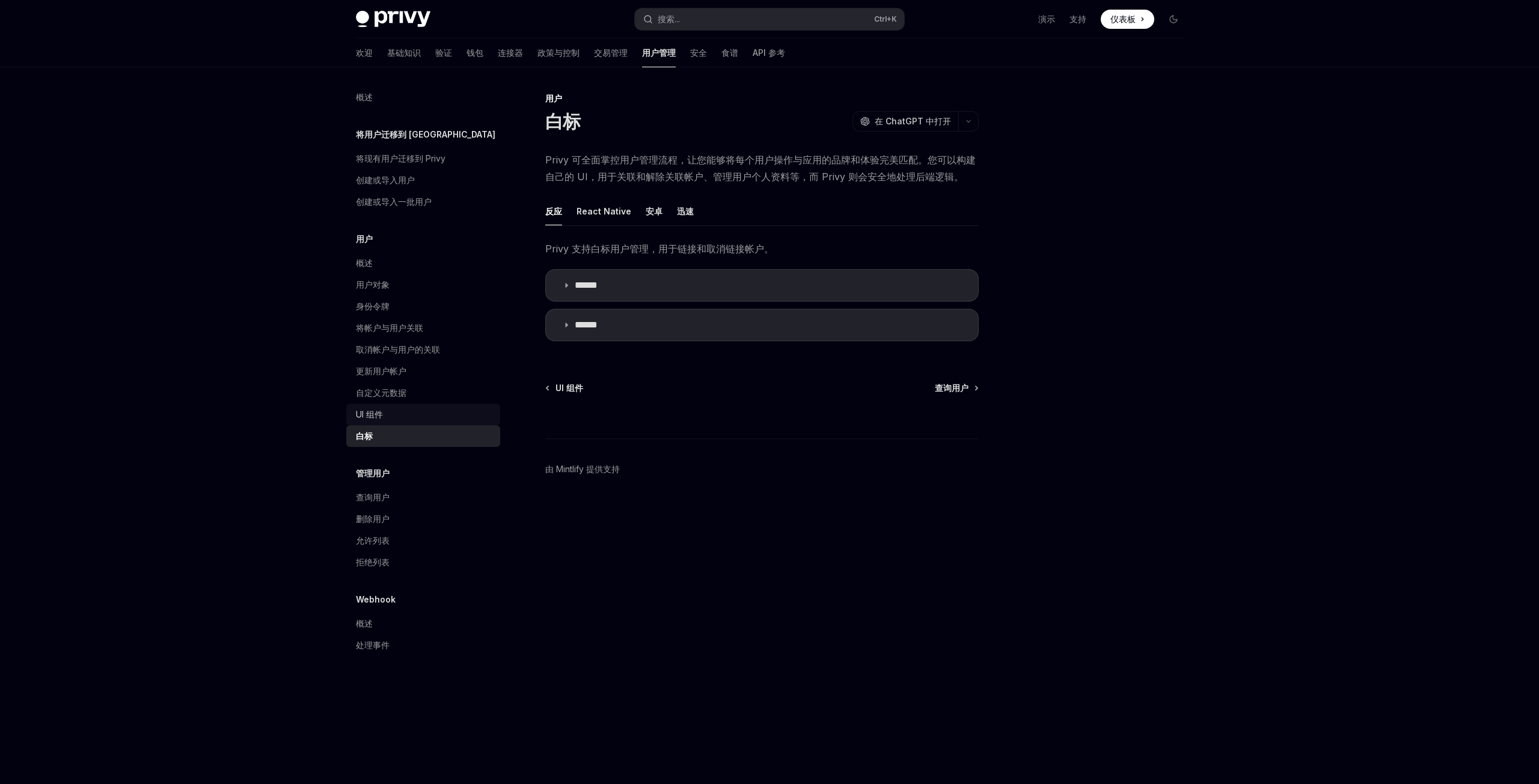
click at [391, 413] on div "UI 组件" at bounding box center [425, 414] width 137 height 14
click at [385, 502] on font "查询用户" at bounding box center [373, 497] width 33 height 11
type textarea "*"
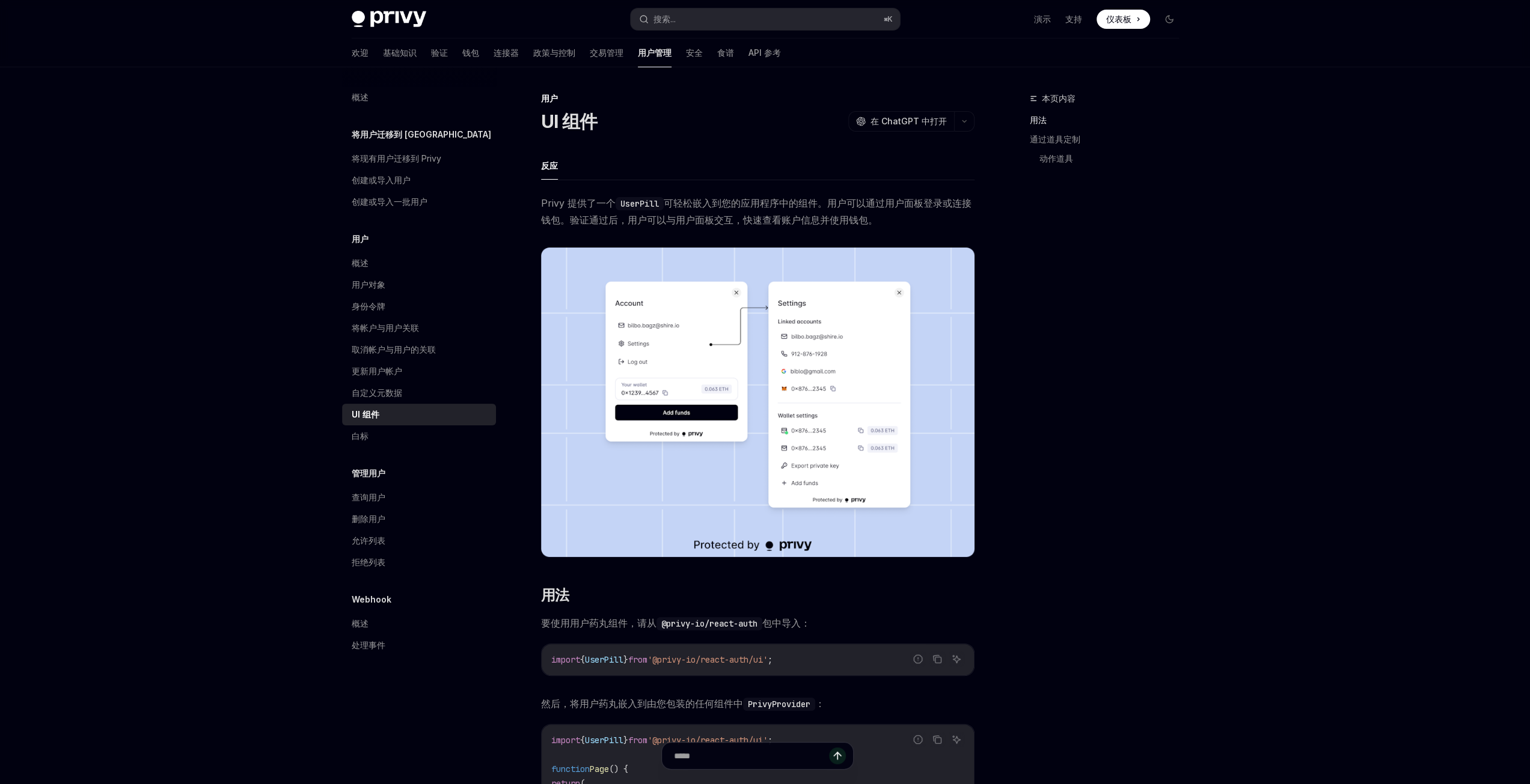
drag, startPoint x: 1177, startPoint y: 748, endPoint x: 1184, endPoint y: 749, distance: 7.1
click at [1177, 748] on div "本页内容 用法 通过道具定制 动作道具" at bounding box center [1097, 438] width 183 height 693
click at [590, 54] on font "交易管理" at bounding box center [607, 53] width 33 height 11
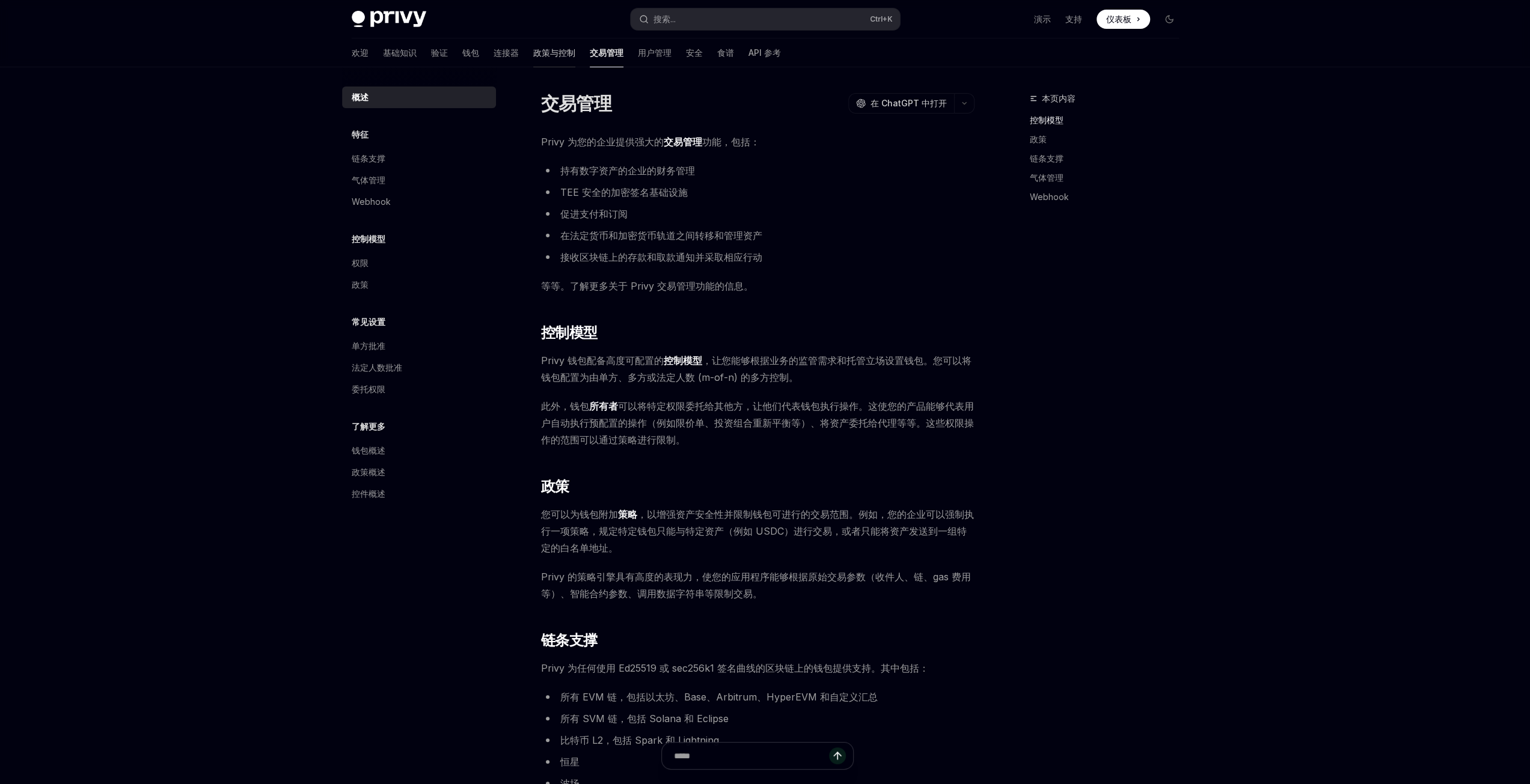
click at [533, 58] on font "政策与控制" at bounding box center [554, 53] width 42 height 12
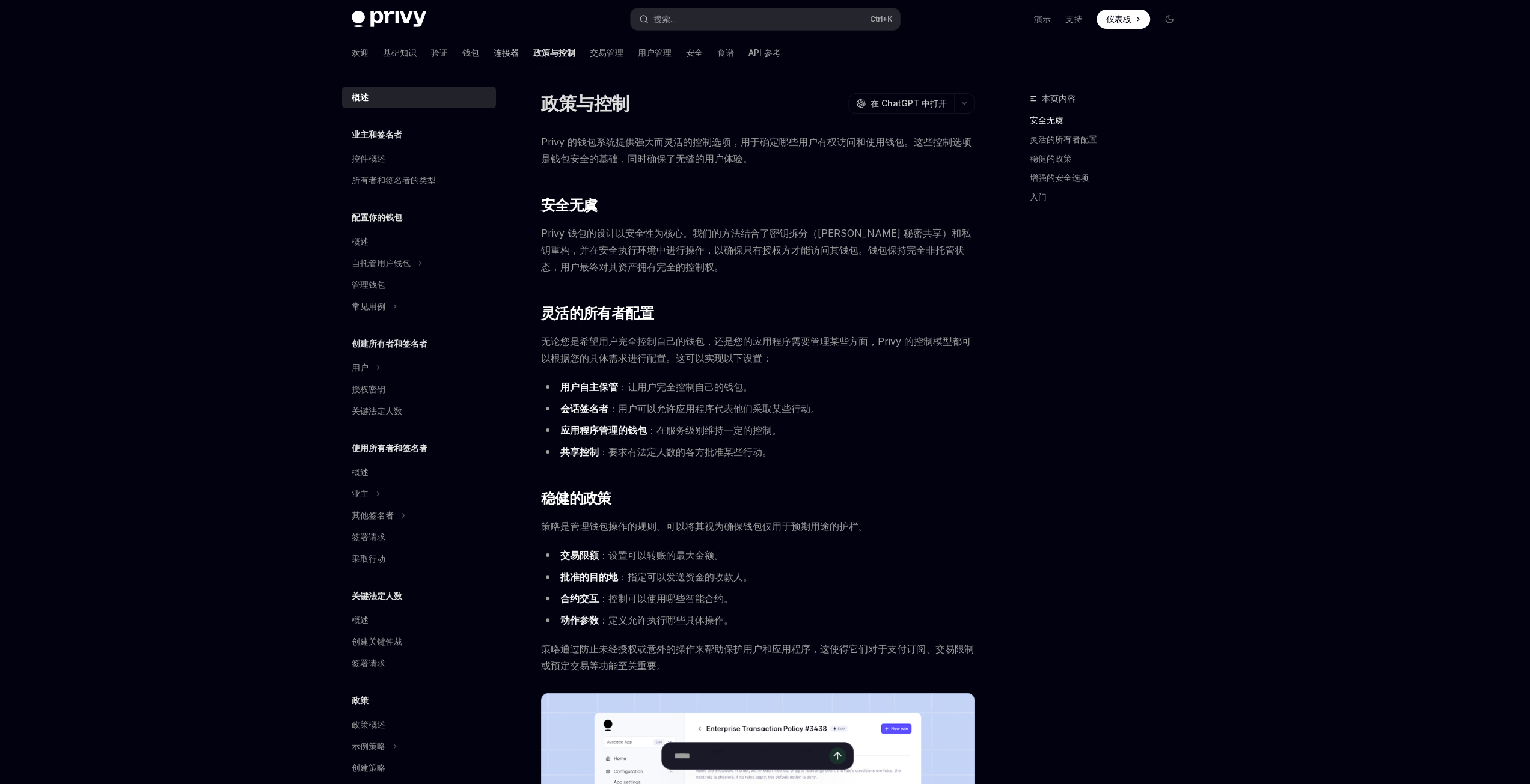
click at [493, 54] on font "连接器" at bounding box center [506, 53] width 26 height 11
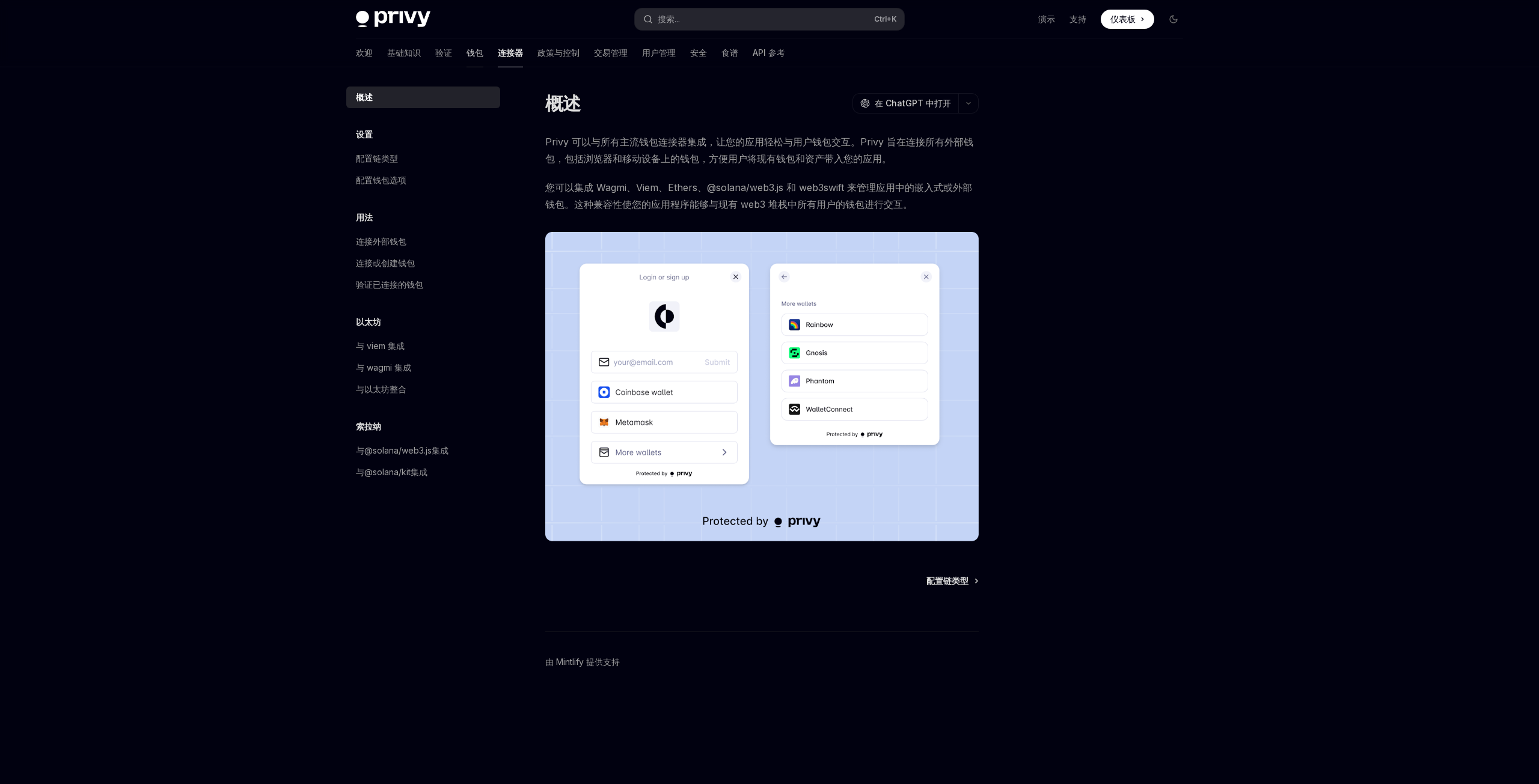
click at [466, 55] on font "钱包" at bounding box center [474, 53] width 17 height 11
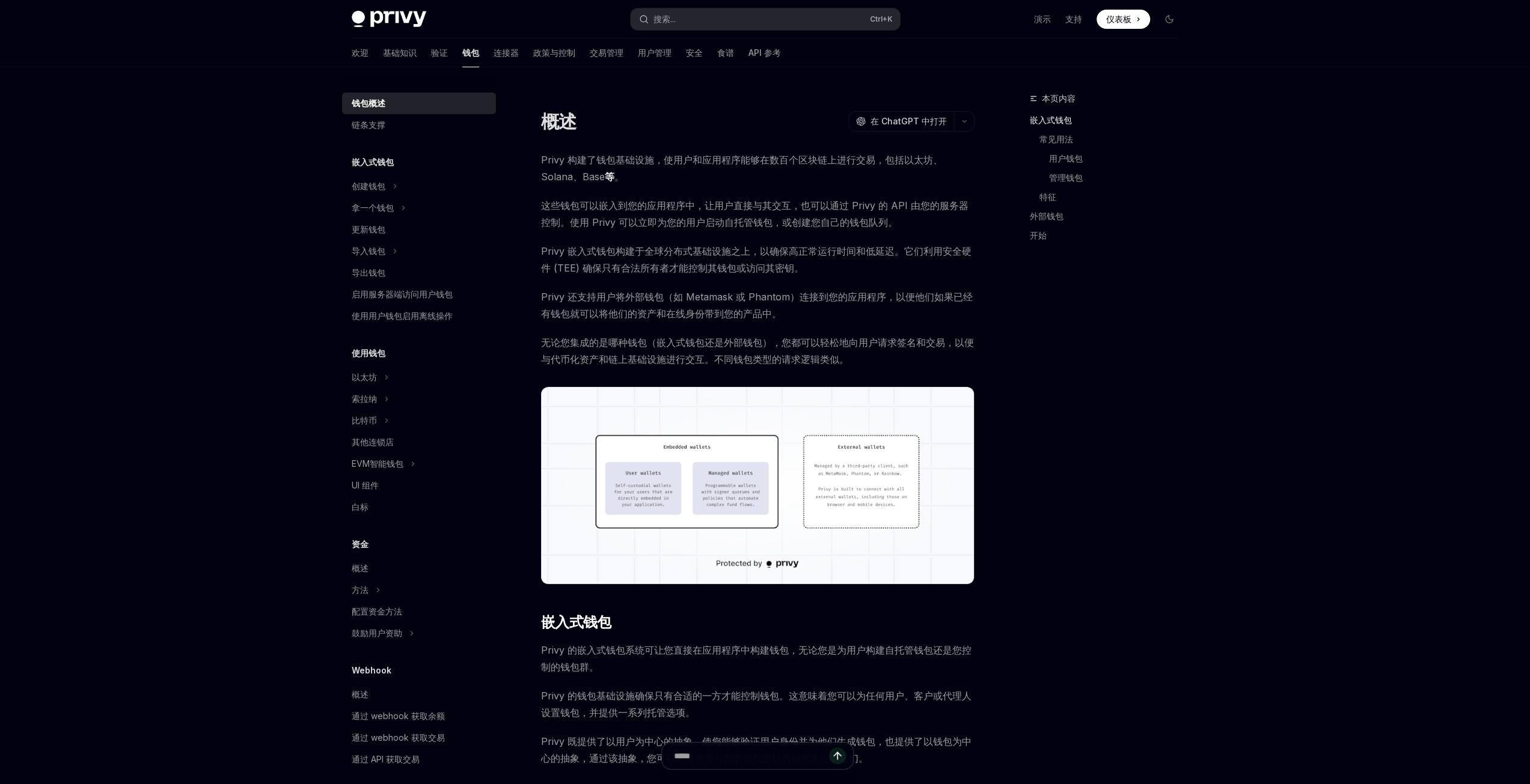
click at [674, 182] on span "Privy 构建了钱包基础设施，使用户和应用程序能够在数百个区块链上进行交易，包括以太坊、Solana、Base 等 。" at bounding box center [757, 168] width 434 height 33
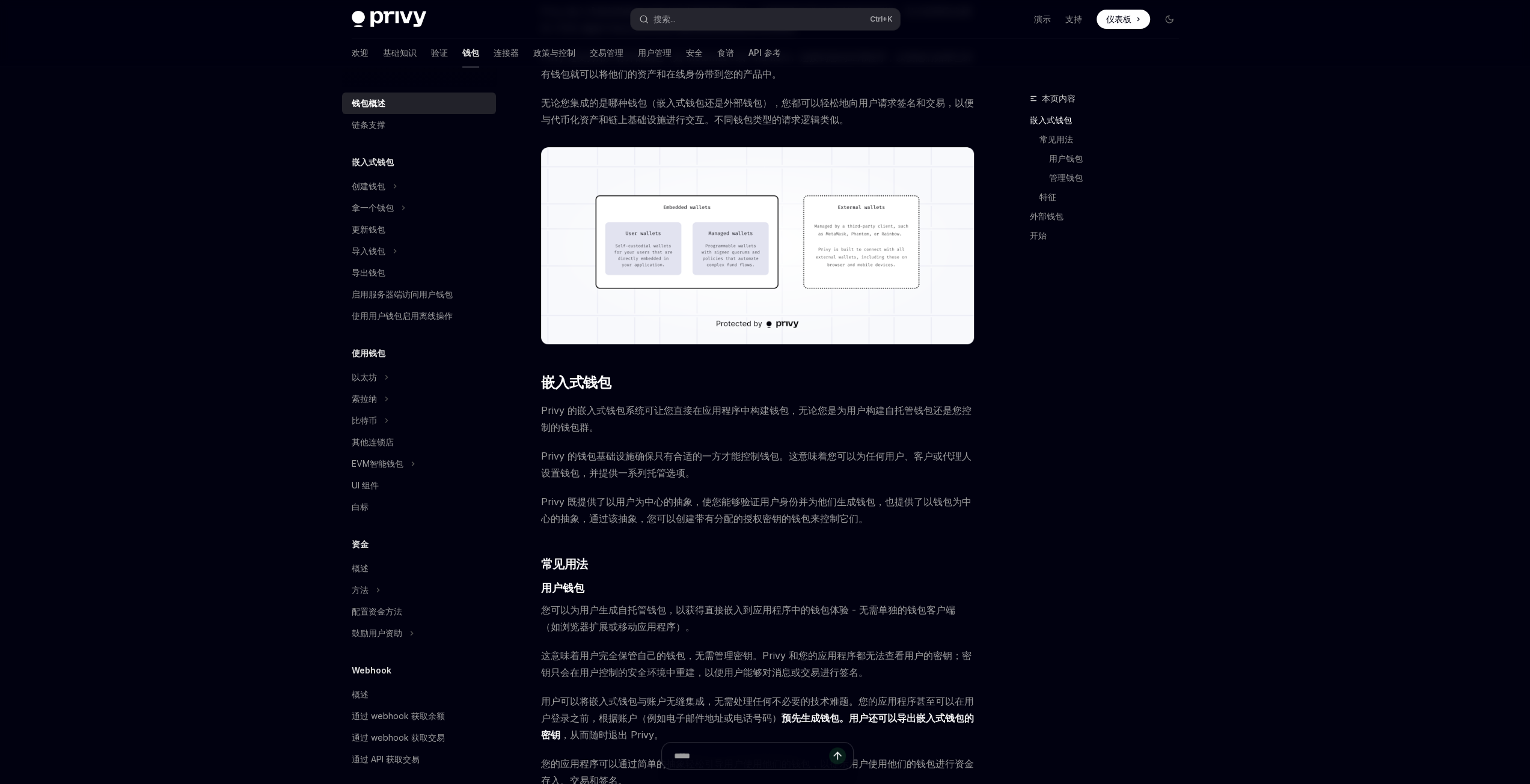
scroll to position [240, 0]
drag, startPoint x: 652, startPoint y: 457, endPoint x: 772, endPoint y: 460, distance: 120.0
click at [772, 460] on font "Privy 的钱包基础设施确保只有合适的一方才能控制钱包。这意味着您可以为任何用户、客户或代理人设置钱包，并提供一系列托管选项。" at bounding box center [755, 463] width 430 height 29
click at [868, 458] on font "Privy 的钱包基础设施确保只有合适的一方才能控制钱包。这意味着您可以为任何用户、客户或代理人设置钱包，并提供一系列托管选项。" at bounding box center [755, 463] width 430 height 29
drag, startPoint x: 861, startPoint y: 457, endPoint x: 754, endPoint y: 468, distance: 107.6
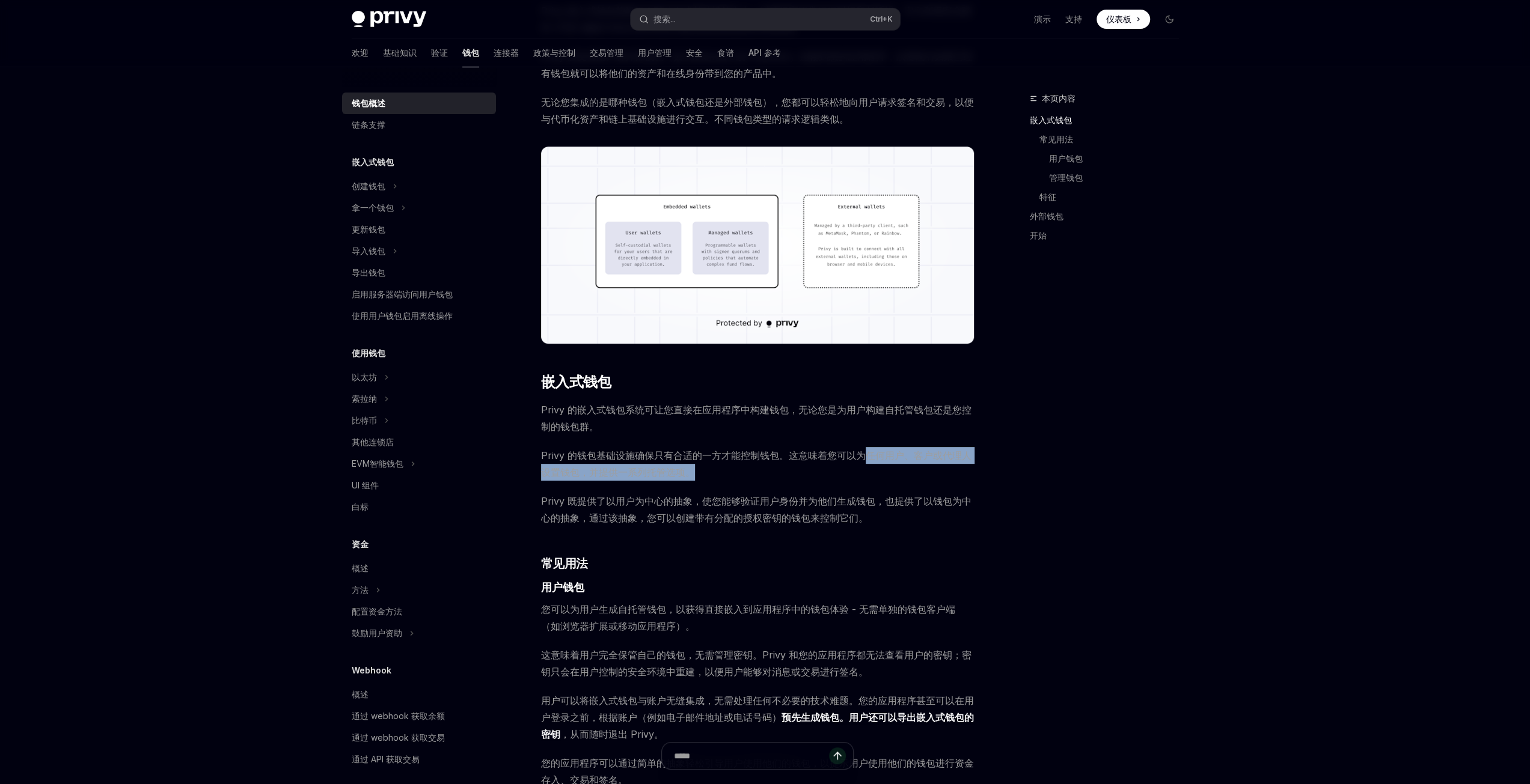
click at [754, 468] on span "Privy 的钱包基础设施确保只有合适的一方才能控制钱包。这意味着您可以为任何用户、客户或代理人设置钱包，并提供一系列托管选项。" at bounding box center [757, 464] width 434 height 33
click at [706, 479] on span "Privy 的钱包基础设施确保只有合适的一方才能控制钱包。这意味着您可以为任何用户、客户或代理人设置钱包，并提供一系列托管选项。" at bounding box center [757, 464] width 434 height 33
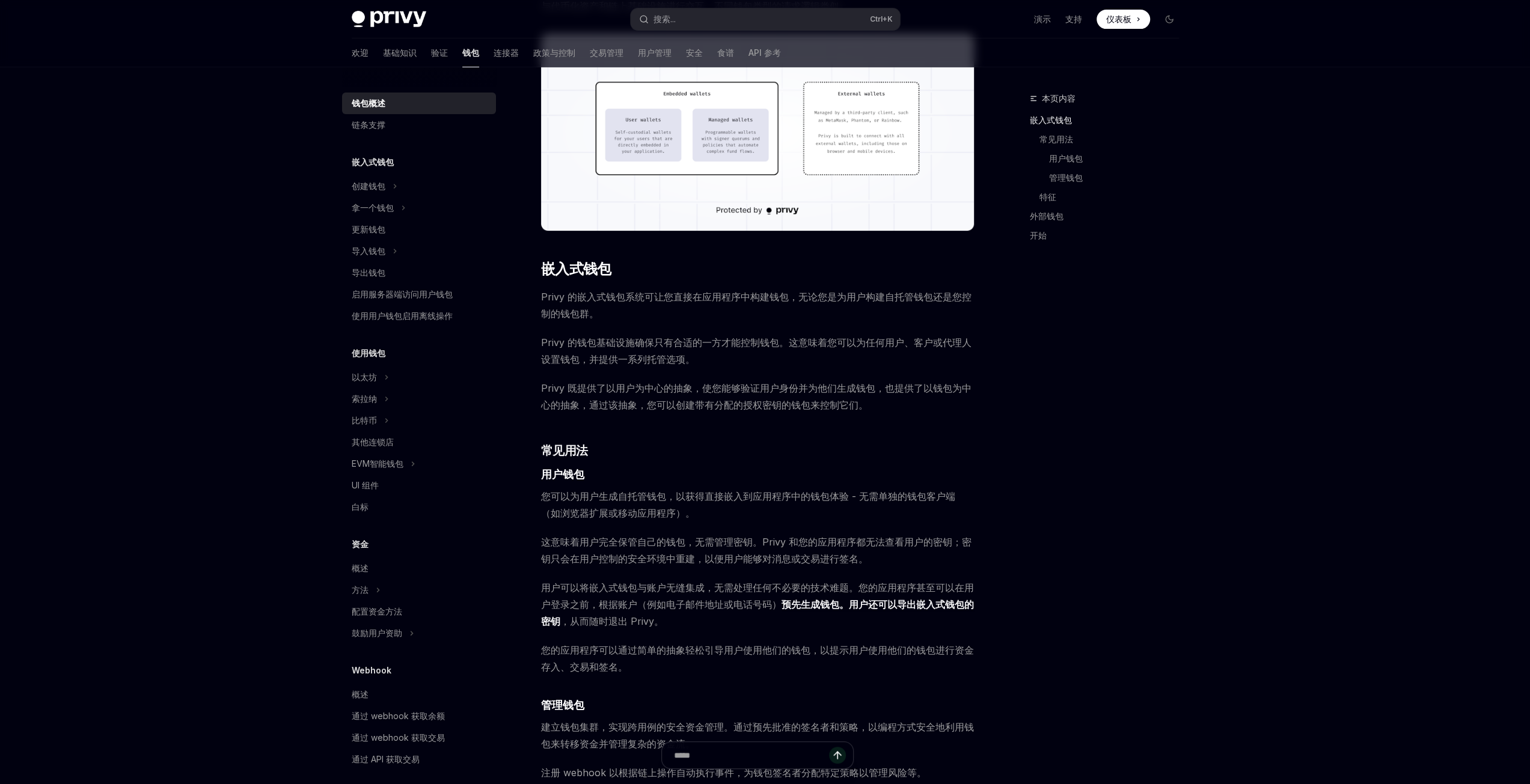
scroll to position [360, 0]
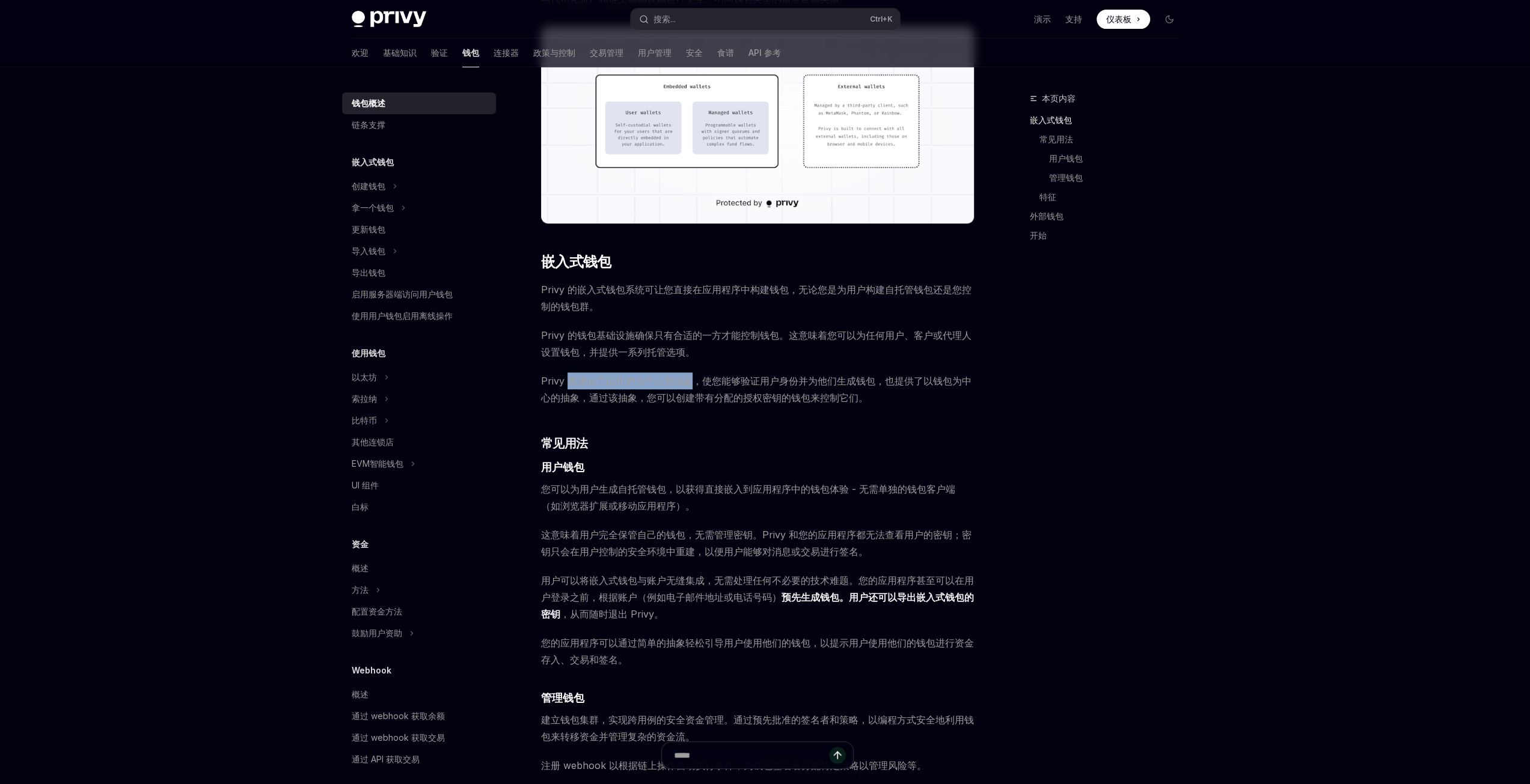
drag, startPoint x: 570, startPoint y: 383, endPoint x: 692, endPoint y: 382, distance: 122.0
click at [692, 382] on font "Privy 既提供了以用户为中心的抽象，使您能够验证用户身份并为他们生成钱包，也提供了以钱包为中心的抽象，通过该抽象，您可以创建带有分配的授权密钥的钱包来控制…" at bounding box center [755, 389] width 430 height 29
click at [710, 381] on font "Privy 既提供了以用户为中心的抽象，使您能够验证用户身份并为他们生成钱包，也提供了以钱包为中心的抽象，通过该抽象，您可以创建带有分配的授权密钥的钱包来控制…" at bounding box center [755, 389] width 430 height 29
drag, startPoint x: 703, startPoint y: 381, endPoint x: 856, endPoint y: 381, distance: 153.0
click at [854, 381] on font "Privy 既提供了以用户为中心的抽象，使您能够验证用户身份并为他们生成钱包，也提供了以钱包为中心的抽象，通过该抽象，您可以创建带有分配的授权密钥的钱包来控制…" at bounding box center [755, 389] width 430 height 29
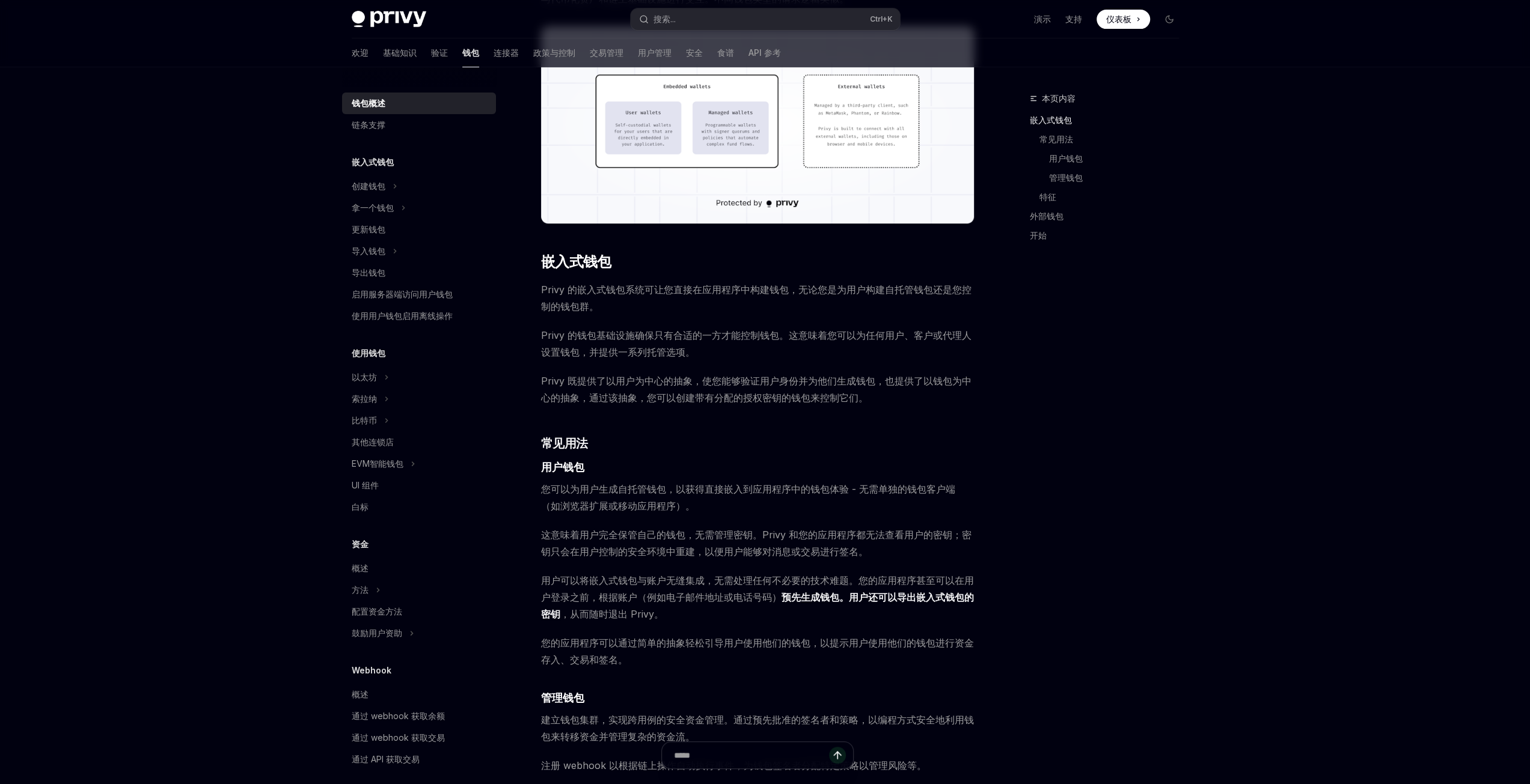
click at [867, 402] on font "Privy 既提供了以用户为中心的抽象，使您能够验证用户身份并为他们生成钱包，也提供了以钱包为中心的抽象，通过该抽象，您可以创建带有分配的授权密钥的钱包来控制…" at bounding box center [755, 389] width 430 height 29
drag, startPoint x: 835, startPoint y: 385, endPoint x: 884, endPoint y: 381, distance: 49.2
click at [858, 381] on font "Privy 既提供了以用户为中心的抽象，使您能够验证用户身份并为他们生成钱包，也提供了以钱包为中心的抽象，通过该抽象，您可以创建带有分配的授权密钥的钱包来控制…" at bounding box center [755, 389] width 430 height 29
click at [890, 381] on font "Privy 既提供了以用户为中心的抽象，使您能够验证用户身份并为他们生成钱包，也提供了以钱包为中心的抽象，通过该抽象，您可以创建带有分配的授权密钥的钱包来控制…" at bounding box center [755, 389] width 430 height 29
drag, startPoint x: 882, startPoint y: 381, endPoint x: 969, endPoint y: 401, distance: 89.3
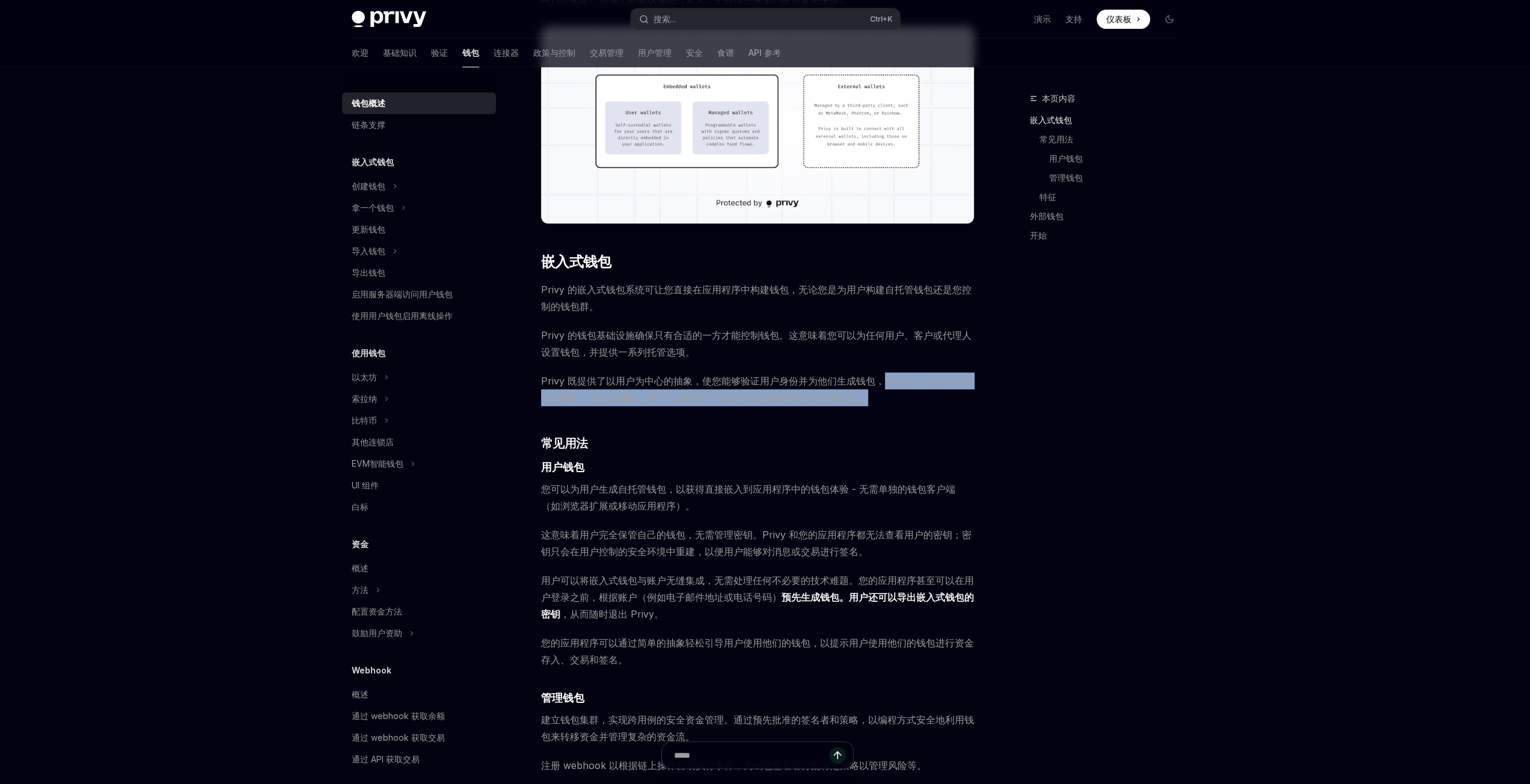
click at [969, 401] on span "Privy 既提供了以用户为中心的抽象，使您能够验证用户身份并为他们生成钱包，也提供了以钱包为中心的抽象，通过该抽象，您可以创建带有分配的授权密钥的钱包来控制…" at bounding box center [757, 389] width 434 height 33
click at [873, 404] on span "Privy 既提供了以用户为中心的抽象，使您能够验证用户身份并为他们生成钱包，也提供了以钱包为中心的抽象，通过该抽象，您可以创建带有分配的授权密钥的钱包来控制…" at bounding box center [757, 389] width 434 height 33
drag, startPoint x: 781, startPoint y: 398, endPoint x: 789, endPoint y: 396, distance: 8.2
click at [789, 396] on font "Privy 既提供了以用户为中心的抽象，使您能够验证用户身份并为他们生成钱包，也提供了以钱包为中心的抽象，通过该抽象，您可以创建带有分配的授权密钥的钱包来控制…" at bounding box center [755, 389] width 430 height 29
click at [825, 395] on font "Privy 既提供了以用户为中心的抽象，使您能够验证用户身份并为他们生成钱包，也提供了以钱包为中心的抽象，通过该抽象，您可以创建带有分配的授权密钥的钱包来控制…" at bounding box center [755, 389] width 430 height 29
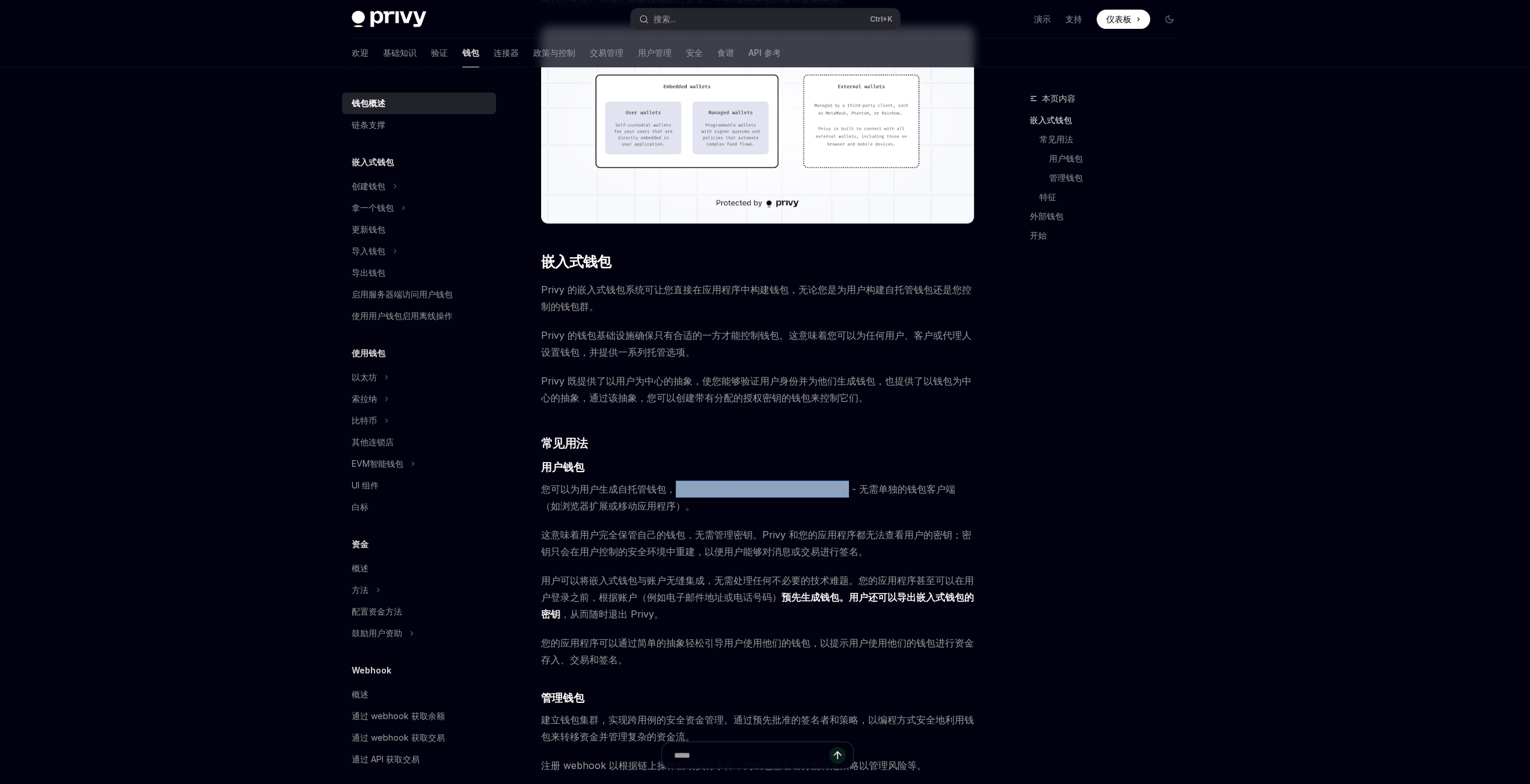
drag, startPoint x: 678, startPoint y: 492, endPoint x: 849, endPoint y: 490, distance: 171.0
click at [849, 490] on font "您可以为用户生成自托管钱包，以获得直接嵌入到应用程序中的钱包体验 - 无需单独的钱包客户端（如浏览器扩展或移动应用程序）。" at bounding box center [747, 497] width 414 height 29
click at [865, 501] on span "您可以为用户生成自托管钱包，以获得直接嵌入到应用程序中的钱包体验 - 无需单独的钱包客户端（如浏览器扩展或移动应用程序）。" at bounding box center [757, 497] width 434 height 33
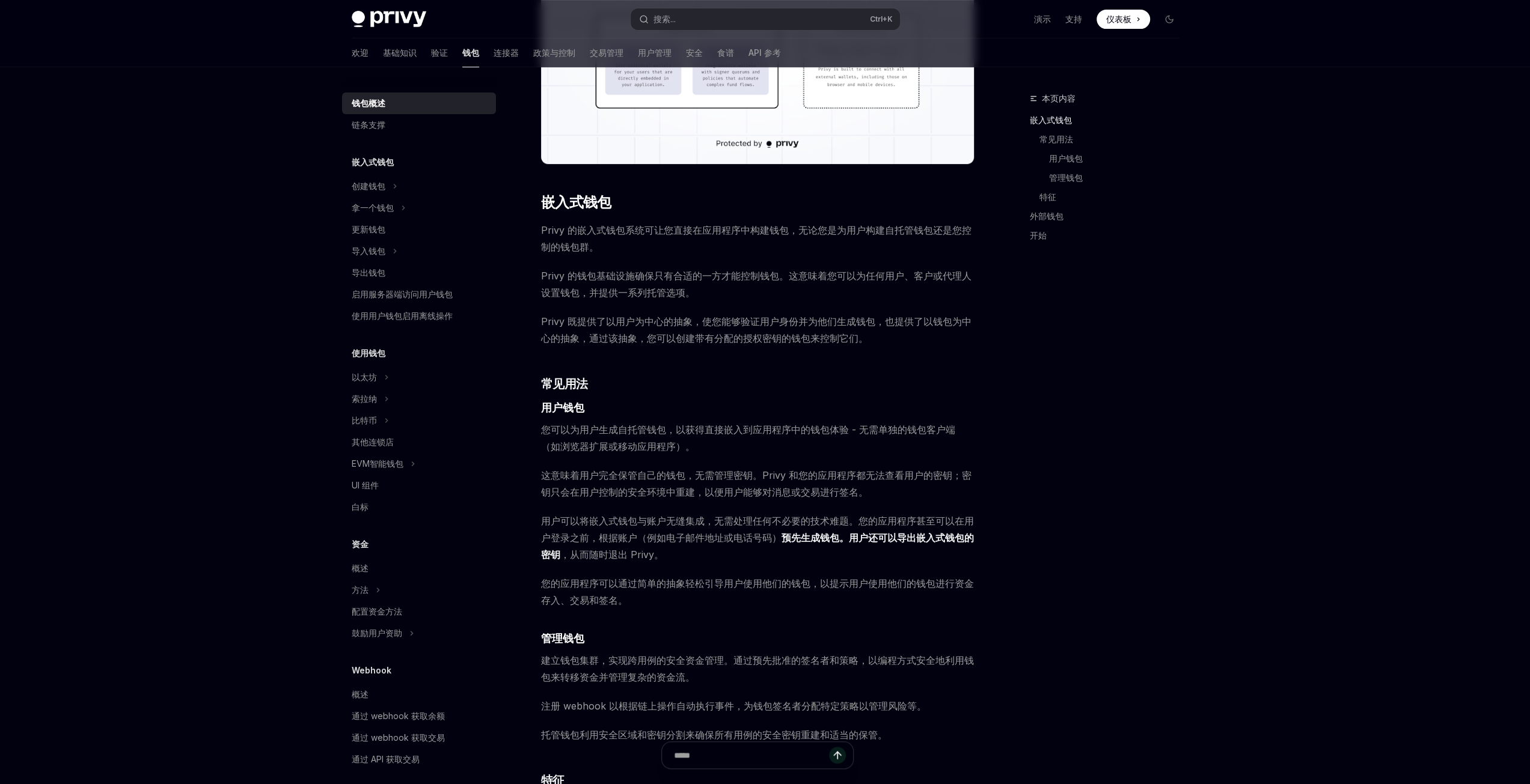
scroll to position [541, 0]
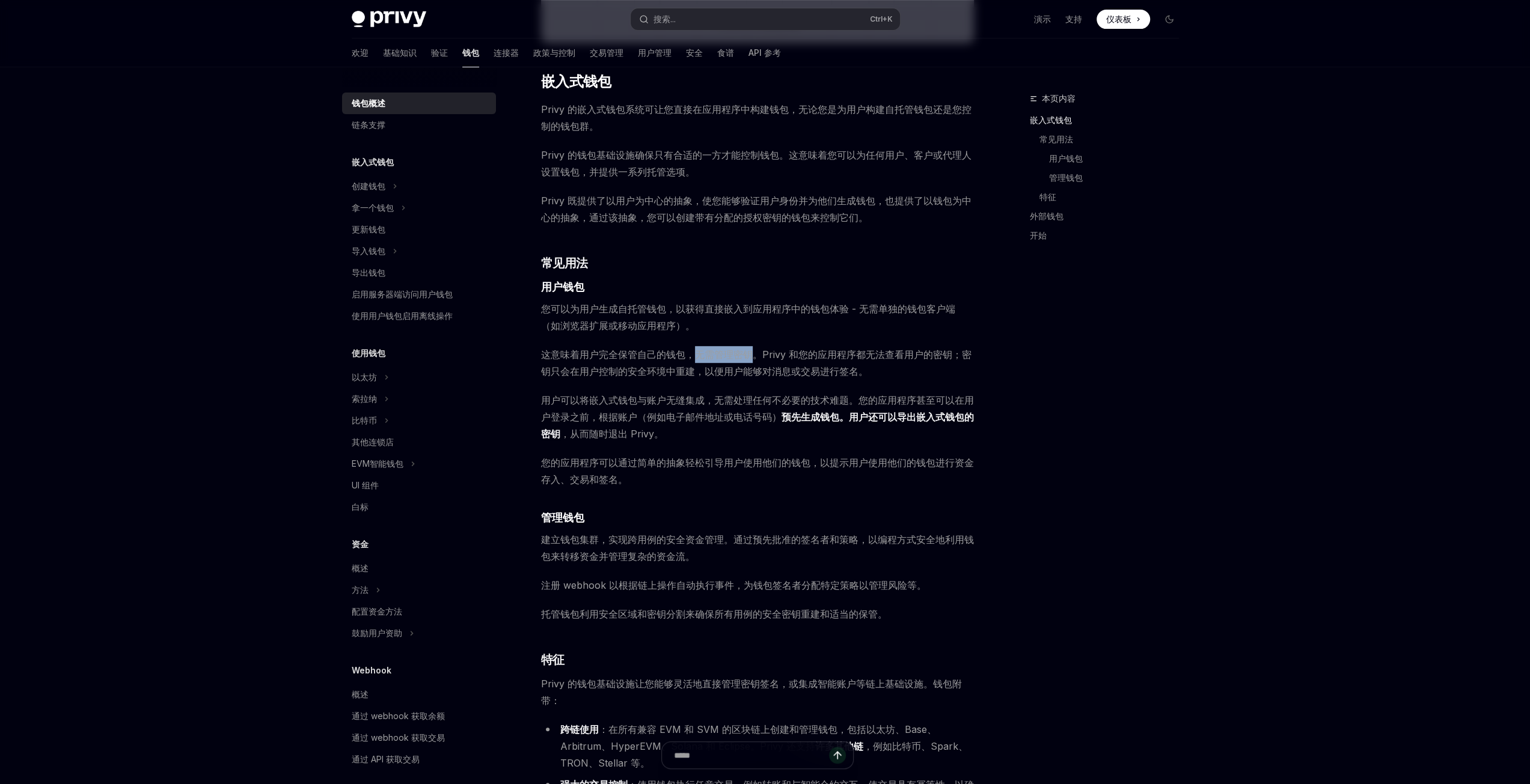
drag, startPoint x: 693, startPoint y: 354, endPoint x: 753, endPoint y: 354, distance: 60.0
click at [753, 354] on font "这意味着用户完全保管自己的钱包，无需管理密钥。Privy 和您的应用程序都无法查看用户的密钥；密钥只会在用户控制的安全环境中重建，以便用户能够对消息或交易进行…" at bounding box center [755, 362] width 430 height 29
click at [799, 356] on font "这意味着用户完全保管自己的钱包，无需管理密钥。Privy 和您的应用程序都无法查看用户的密钥；密钥只会在用户控制的安全环境中重建，以便用户能够对消息或交易进行…" at bounding box center [755, 362] width 430 height 29
drag, startPoint x: 647, startPoint y: 403, endPoint x: 708, endPoint y: 402, distance: 61.0
click at [708, 402] on font "用户可以将嵌入式钱包与账户无缝集成，无需处理任何不必要的技术难题。您的应用程序甚至可以" at bounding box center [747, 400] width 413 height 12
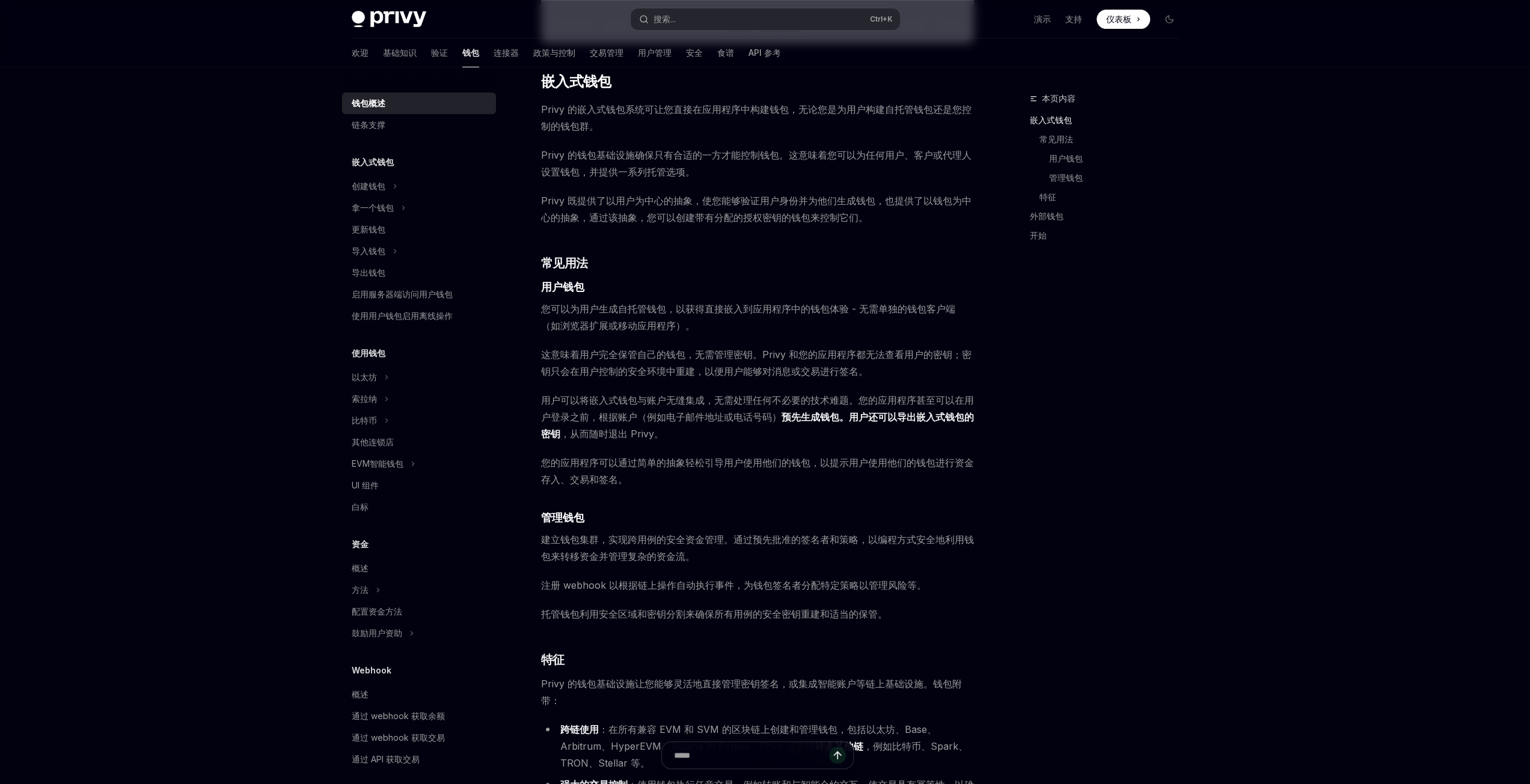
click at [731, 401] on font "用户可以将嵌入式钱包与账户无缝集成，无需处理任何不必要的技术难题。您的应用程序甚至可以" at bounding box center [747, 400] width 413 height 12
drag, startPoint x: 599, startPoint y: 418, endPoint x: 837, endPoint y: 432, distance: 238.4
click at [837, 432] on span "用户可以将嵌入式钱包与账户无缝集成，无需处理任何不必要的技术难题。您的应用程序甚至可以 在用户登录之前，根据账户（例如电子邮件地址或电话号码） 预先生成钱包。…" at bounding box center [757, 417] width 434 height 50
click at [703, 436] on span "用户可以将嵌入式钱包与账户无缝集成，无需处理任何不必要的技术难题。您的应用程序甚至可以 在用户登录之前，根据账户（例如电子邮件地址或电话号码） 预先生成钱包。…" at bounding box center [757, 417] width 434 height 50
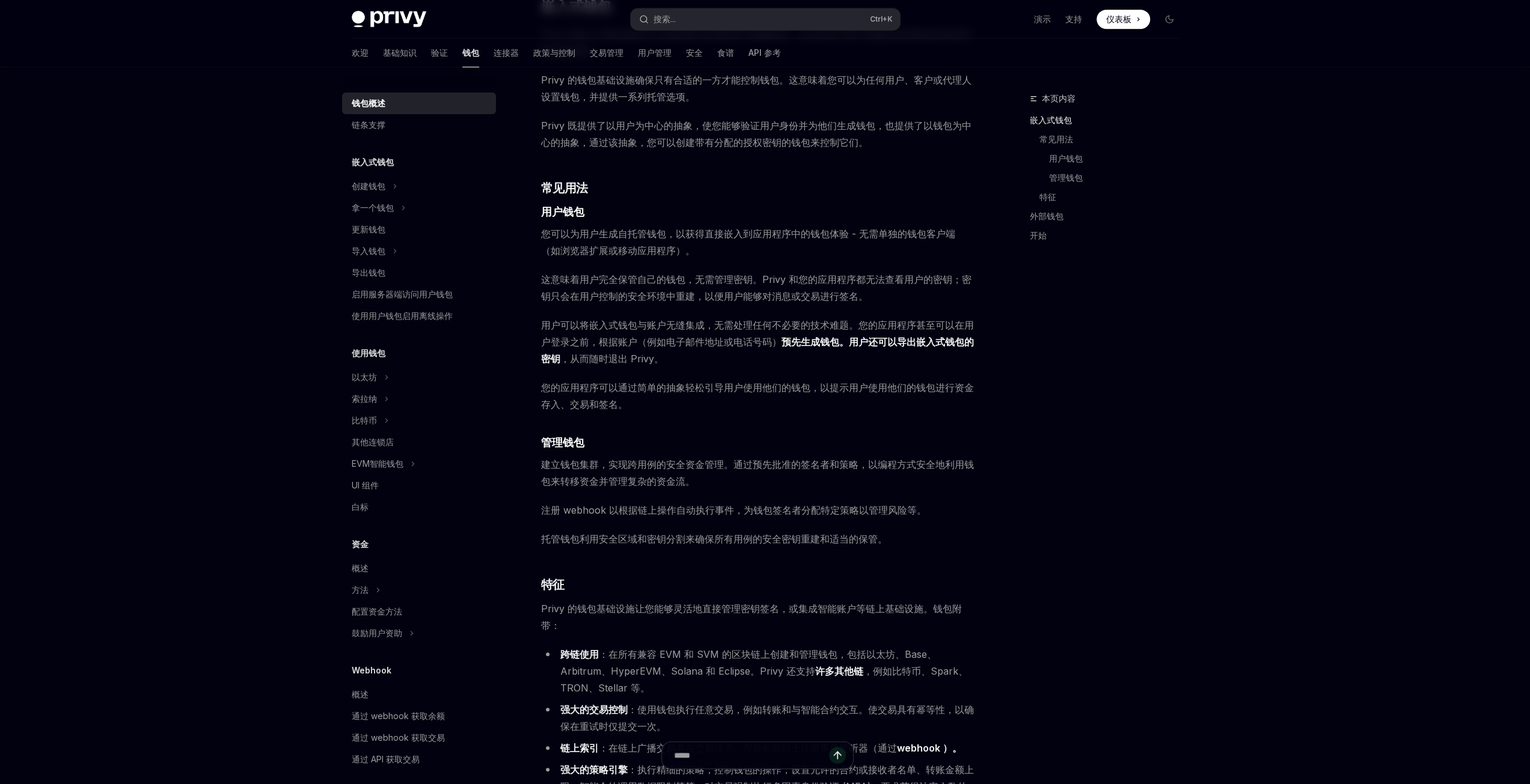
scroll to position [721, 0]
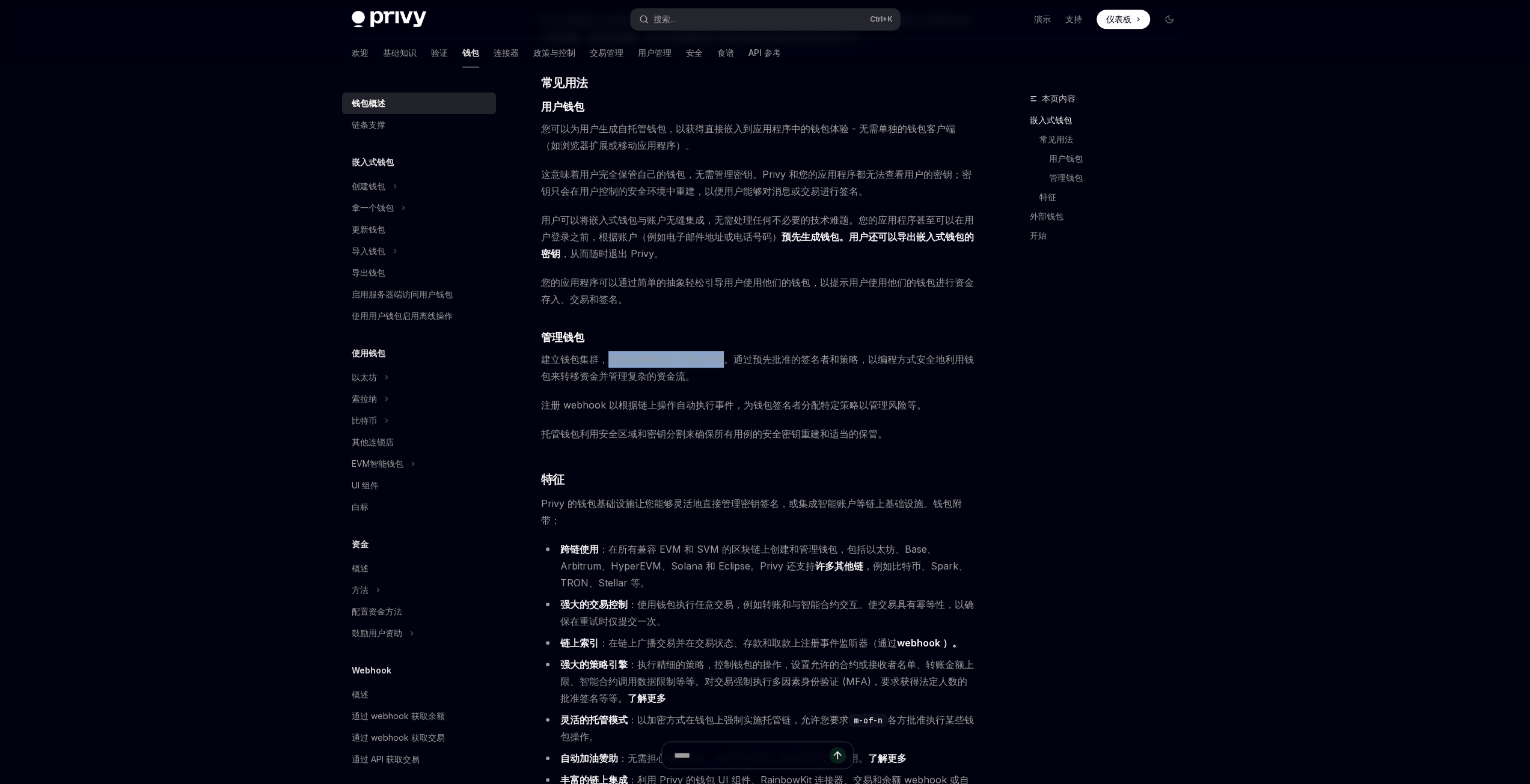
drag, startPoint x: 610, startPoint y: 356, endPoint x: 723, endPoint y: 359, distance: 113.0
click at [723, 359] on font "建立钱包集群，实现跨用例的安全资金管理。通过预先批准的签名者和策略，以编程方式安全地利用钱包来转移资金并管理复杂的资金流。" at bounding box center [757, 367] width 433 height 29
click at [738, 359] on font "建立钱包集群，实现跨用例的安全资金管理。通过预先批准的签名者和策略，以编程方式安全地利用钱包来转移资金并管理复杂的资金流。" at bounding box center [757, 367] width 433 height 29
drag, startPoint x: 777, startPoint y: 358, endPoint x: 857, endPoint y: 358, distance: 80.0
click at [857, 358] on font "建立钱包集群，实现跨用例的安全资金管理。通过预先批准的签名者和策略，以编程方式安全地利用钱包来转移资金并管理复杂的资金流。" at bounding box center [757, 367] width 433 height 29
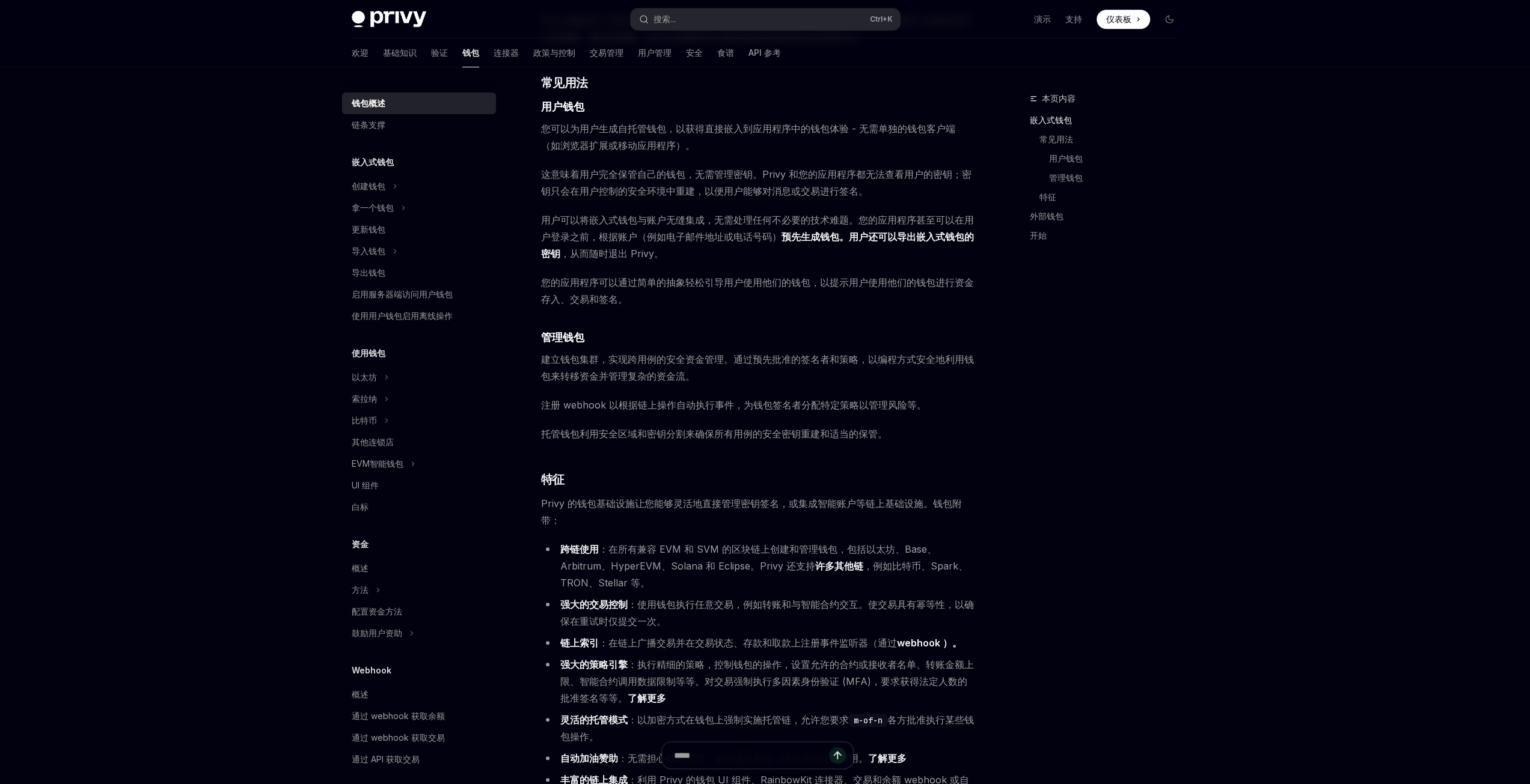
click at [885, 359] on font "建立钱包集群，实现跨用例的安全资金管理。通过预先批准的签名者和策略，以编程方式安全地利用钱包来转移资金并管理复杂的资金流。" at bounding box center [757, 367] width 433 height 29
drag, startPoint x: 866, startPoint y: 361, endPoint x: 880, endPoint y: 374, distance: 19.1
click at [880, 374] on span "建立钱包集群，实现跨用例的安全资金管理。通过预先批准的签名者和策略，以编程方式安全地利用钱包来转移资金并管理复杂的资金流。" at bounding box center [757, 367] width 434 height 33
click at [772, 374] on span "建立钱包集群，实现跨用例的安全资金管理。通过预先批准的签名者和策略，以编程方式安全地利用钱包来转移资金并管理复杂的资金流。" at bounding box center [757, 367] width 434 height 33
click at [588, 407] on font "注册 webhook 以根据链上操作自动执行事件，为钱包签名者分配特定策略以管理风险等。" at bounding box center [733, 405] width 385 height 12
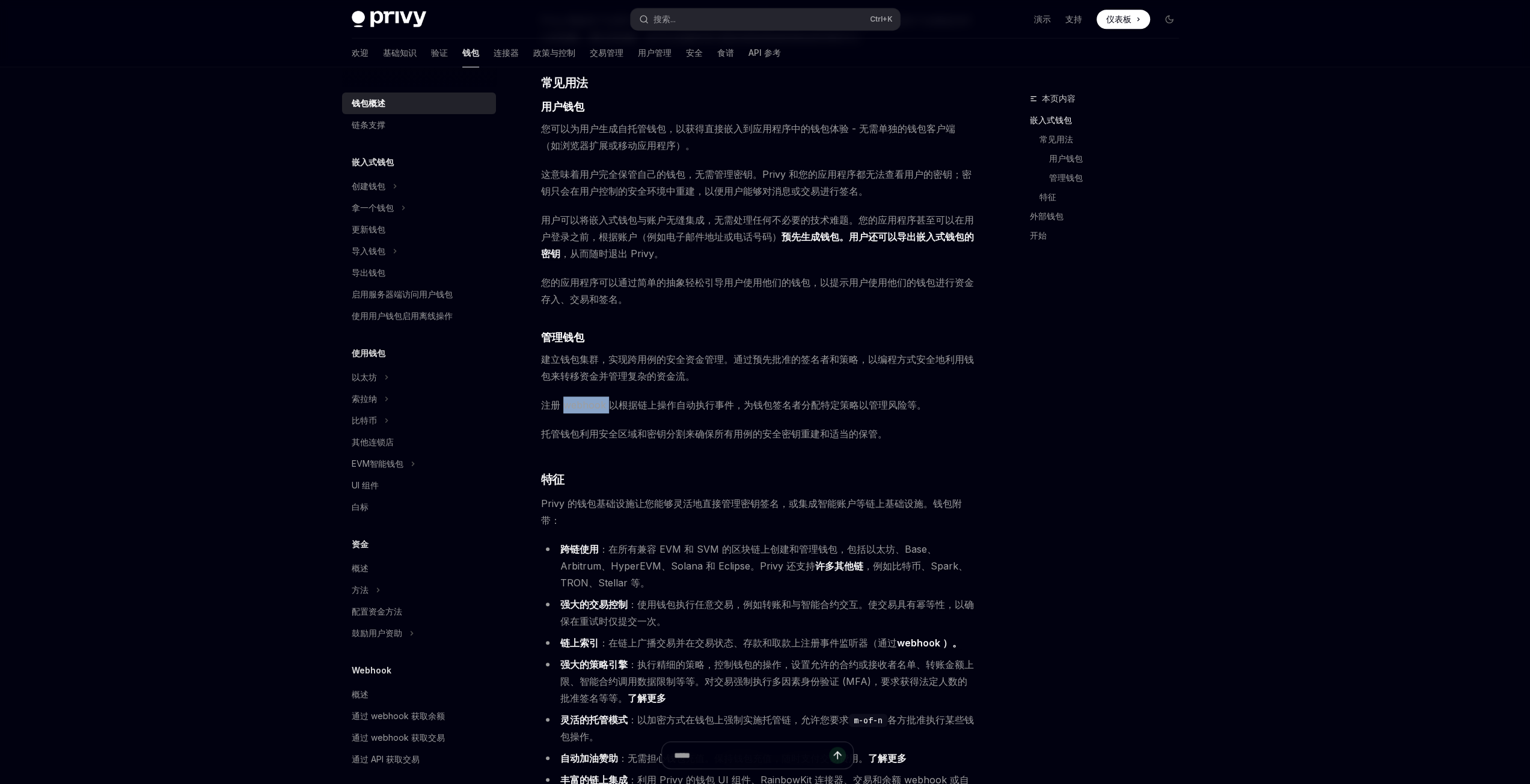
click at [588, 407] on font "注册 webhook 以根据链上操作自动执行事件，为钱包签名者分配特定策略以管理风险等。" at bounding box center [733, 405] width 385 height 12
click at [649, 408] on font "注册 webhook 以根据链上操作自动执行事件，为钱包签名者分配特定策略以管理风险等。" at bounding box center [733, 405] width 385 height 12
drag, startPoint x: 645, startPoint y: 434, endPoint x: 880, endPoint y: 443, distance: 235.2
click at [880, 443] on div "Privy 构建了钱包基础设施，使用户和应用程序能够在数百个区块链上进行交易，包括以太坊、Solana、Base 等 。 这些钱包可以嵌入到您的应用程序中，让…" at bounding box center [757, 311] width 434 height 1761
click at [598, 519] on span "Privy 的钱包基础设施让您能够灵活地直接管理密钥签名，或集成智能账户等链上基础设施。钱包附带：" at bounding box center [757, 512] width 434 height 33
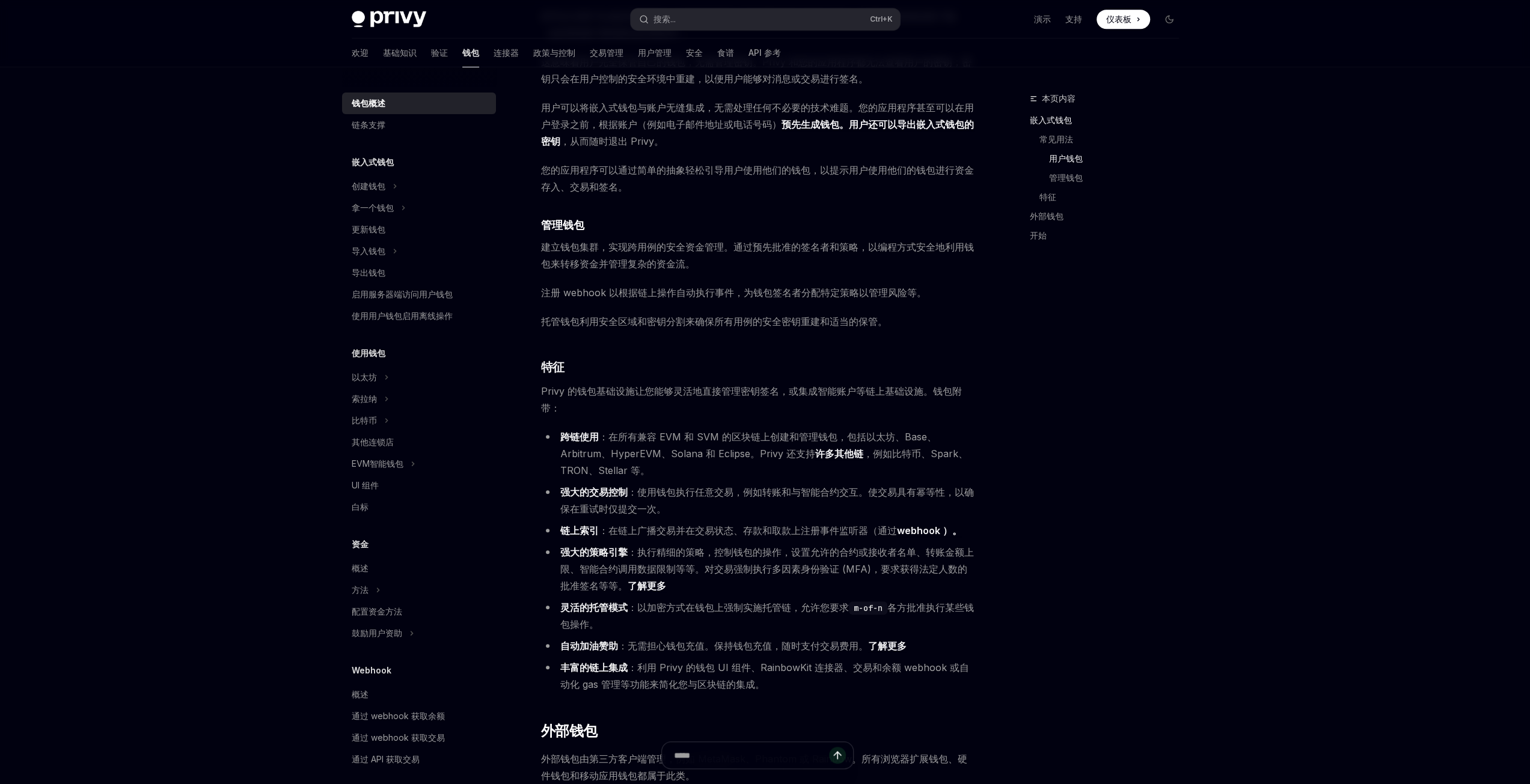
scroll to position [901, 0]
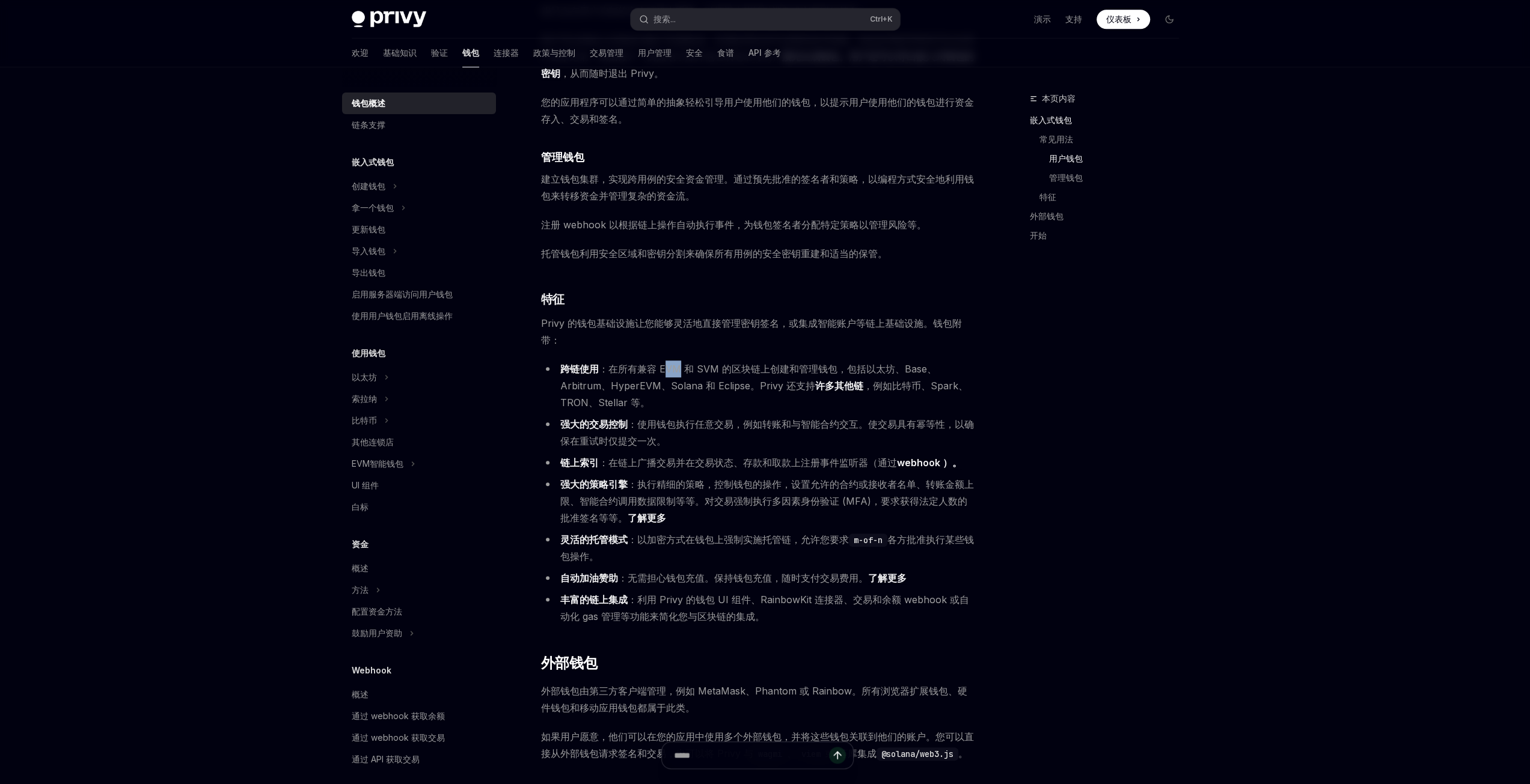
drag, startPoint x: 662, startPoint y: 369, endPoint x: 681, endPoint y: 371, distance: 19.1
click at [681, 371] on font "：在所有兼容 EVM 和 SVM 的区块链上创建和管理钱包，包括以太坊、Base、Arbitrum、HyperEVM、Solana 和 Eclipse。Pri…" at bounding box center [748, 377] width 376 height 29
click at [707, 374] on font "：在所有兼容 EVM 和 SVM 的区块链上创建和管理钱包，包括以太坊、Base、Arbitrum、HyperEVM、Solana 和 Eclipse。Pri…" at bounding box center [748, 377] width 376 height 29
drag, startPoint x: 694, startPoint y: 374, endPoint x: 720, endPoint y: 372, distance: 26.1
click at [720, 372] on font "：在所有兼容 EVM 和 SVM 的区块链上创建和管理钱包，包括以太坊、Base、Arbitrum、HyperEVM、Solana 和 Eclipse。Pri…" at bounding box center [748, 377] width 376 height 29
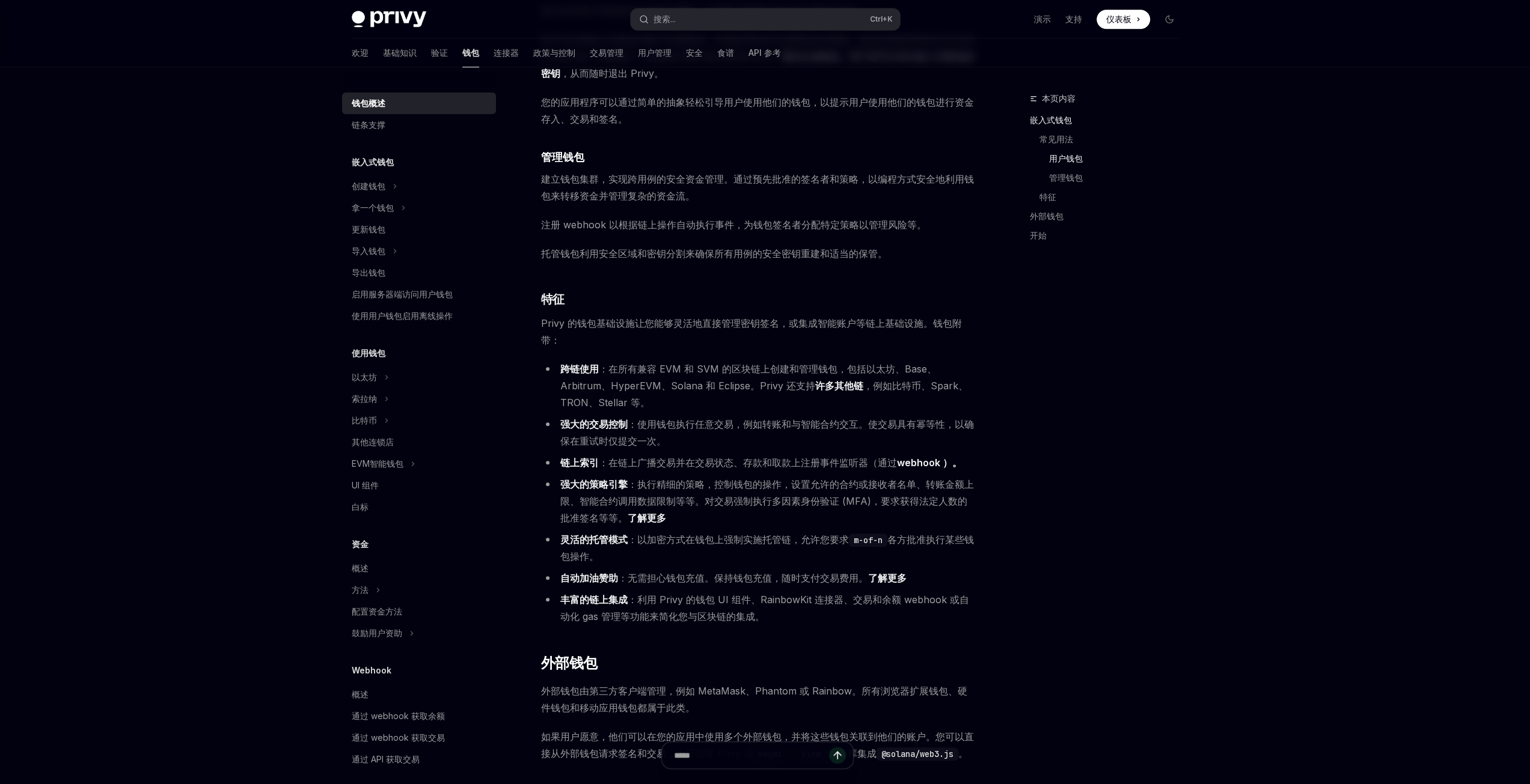
click at [776, 369] on font "：在所有兼容 EVM 和 SVM 的区块链上创建和管理钱包，包括以太坊、Base、Arbitrum、HyperEVM、Solana 和 Eclipse。Pri…" at bounding box center [748, 377] width 376 height 29
drag, startPoint x: 854, startPoint y: 541, endPoint x: 885, endPoint y: 538, distance: 31.1
click at [885, 538] on code "m-of-n" at bounding box center [868, 540] width 39 height 13
click at [916, 542] on font "各方批准执行某些钱包操作。" at bounding box center [767, 548] width 413 height 29
drag, startPoint x: 627, startPoint y: 577, endPoint x: 703, endPoint y: 579, distance: 76.0
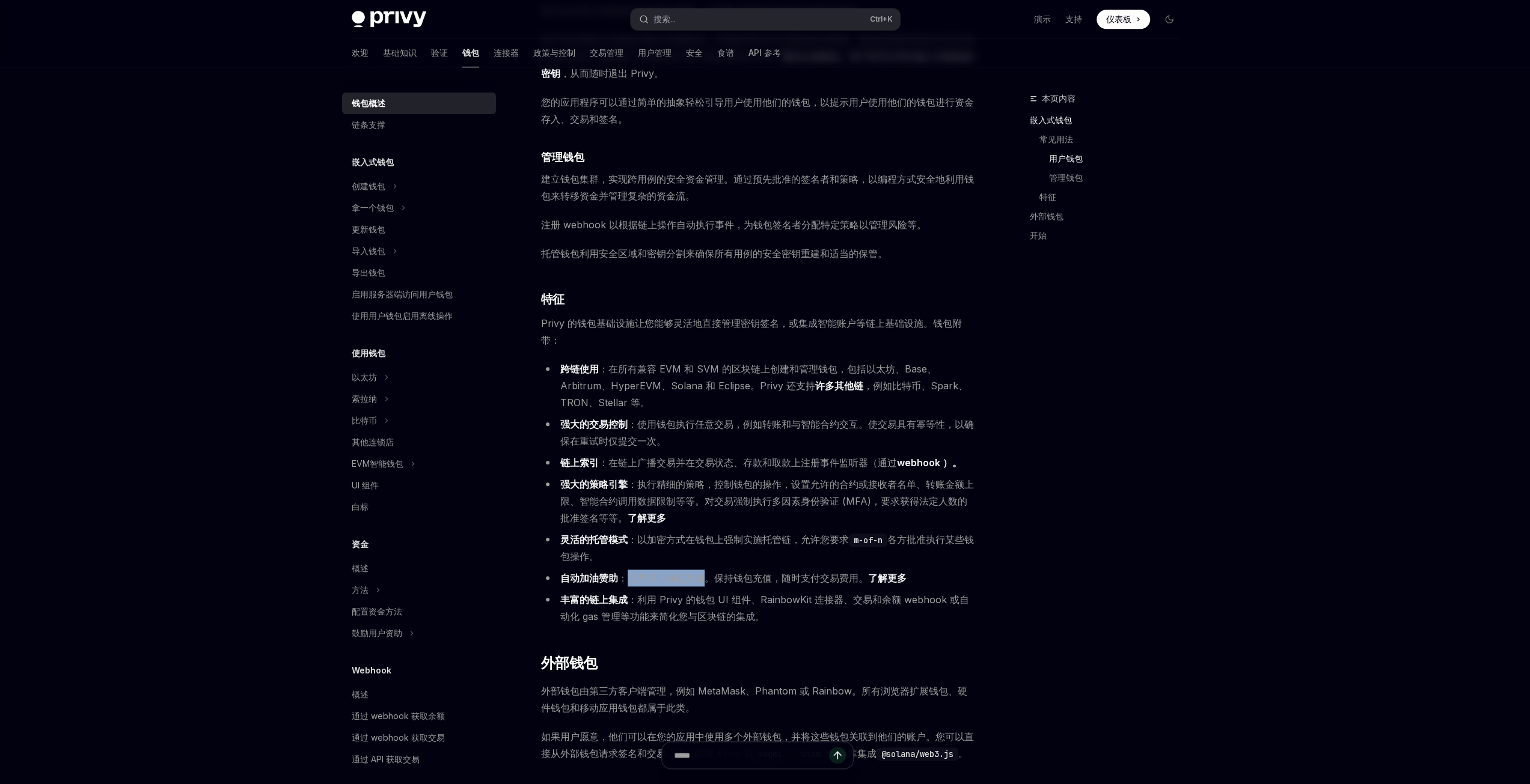
click at [703, 579] on font "：无需担心钱包充值。保持钱包充值，随时支付交易费用。" at bounding box center [743, 578] width 250 height 12
click at [727, 577] on font "：无需担心钱包充值。保持钱包充值，随时支付交易费用。" at bounding box center [743, 578] width 250 height 12
drag, startPoint x: 717, startPoint y: 581, endPoint x: 764, endPoint y: 577, distance: 47.2
click at [764, 577] on font "：无需担心钱包充值。保持钱包充值，随时支付交易费用。" at bounding box center [743, 578] width 250 height 12
click at [797, 577] on font "：无需担心钱包充值。保持钱包充值，随时支付交易费用。" at bounding box center [743, 578] width 250 height 12
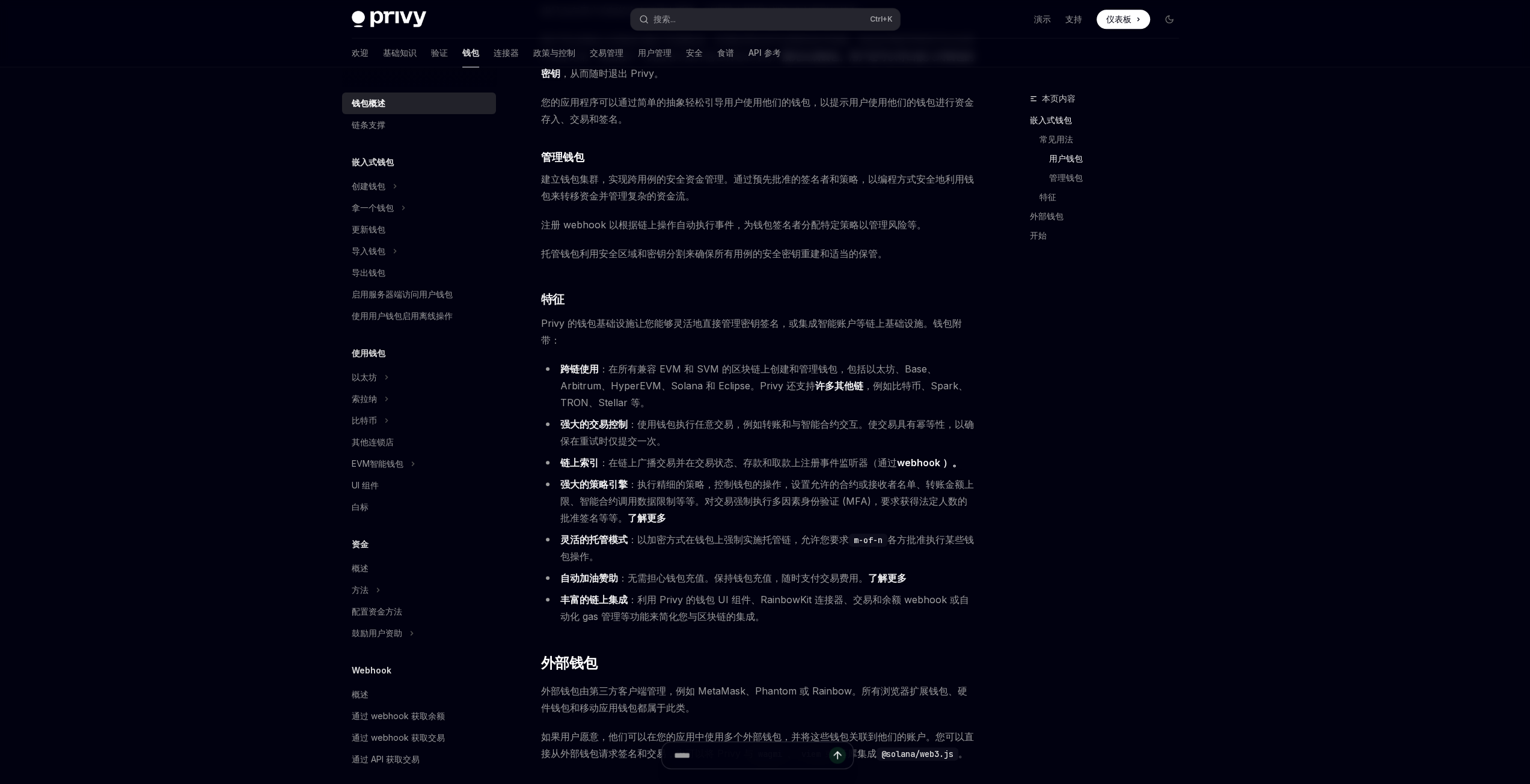
click at [776, 600] on font "：利用 Privy 的钱包 UI 组件、RainbowKit 连接器、交易和余额 webhook 或自动化 gas 管理等功能来简化您与区块链的集成。" at bounding box center [764, 607] width 409 height 29
click at [783, 614] on li "丰富的链上集成 ：利用 Privy 的钱包 UI 组件、RainbowKit 连接器、交易和余额 webhook 或自动化 gas 管理等功能来简化您与区块链…" at bounding box center [757, 608] width 434 height 33
drag, startPoint x: 571, startPoint y: 621, endPoint x: 586, endPoint y: 617, distance: 15.5
click at [586, 617] on font "：利用 Privy 的钱包 UI 组件、RainbowKit 连接器、交易和余额 webhook 或自动化 gas 管理等功能来简化您与区块链的集成。" at bounding box center [764, 607] width 409 height 29
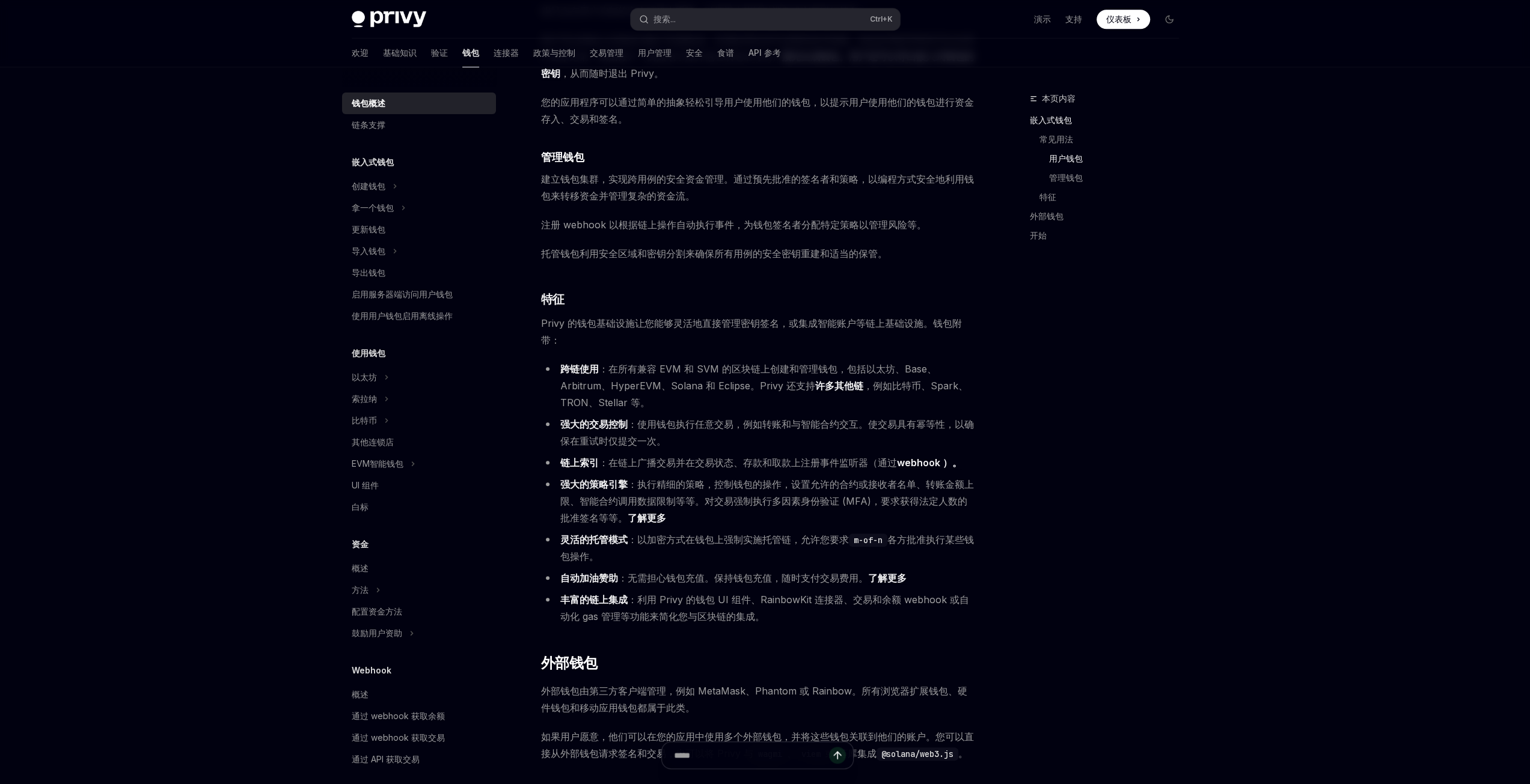
click at [668, 618] on font "：利用 Privy 的钱包 UI 组件、RainbowKit 连接器、交易和余额 webhook 或自动化 gas 管理等功能来简化您与区块链的集成。" at bounding box center [764, 607] width 409 height 29
click at [678, 627] on div "Privy 构建了钱包基础设施，使用户和应用程序能够在数百个区块链上进行交易，包括以太坊、Solana、Base 等 。 这些钱包可以嵌入到您的应用程序中，让…" at bounding box center [757, 131] width 434 height 1761
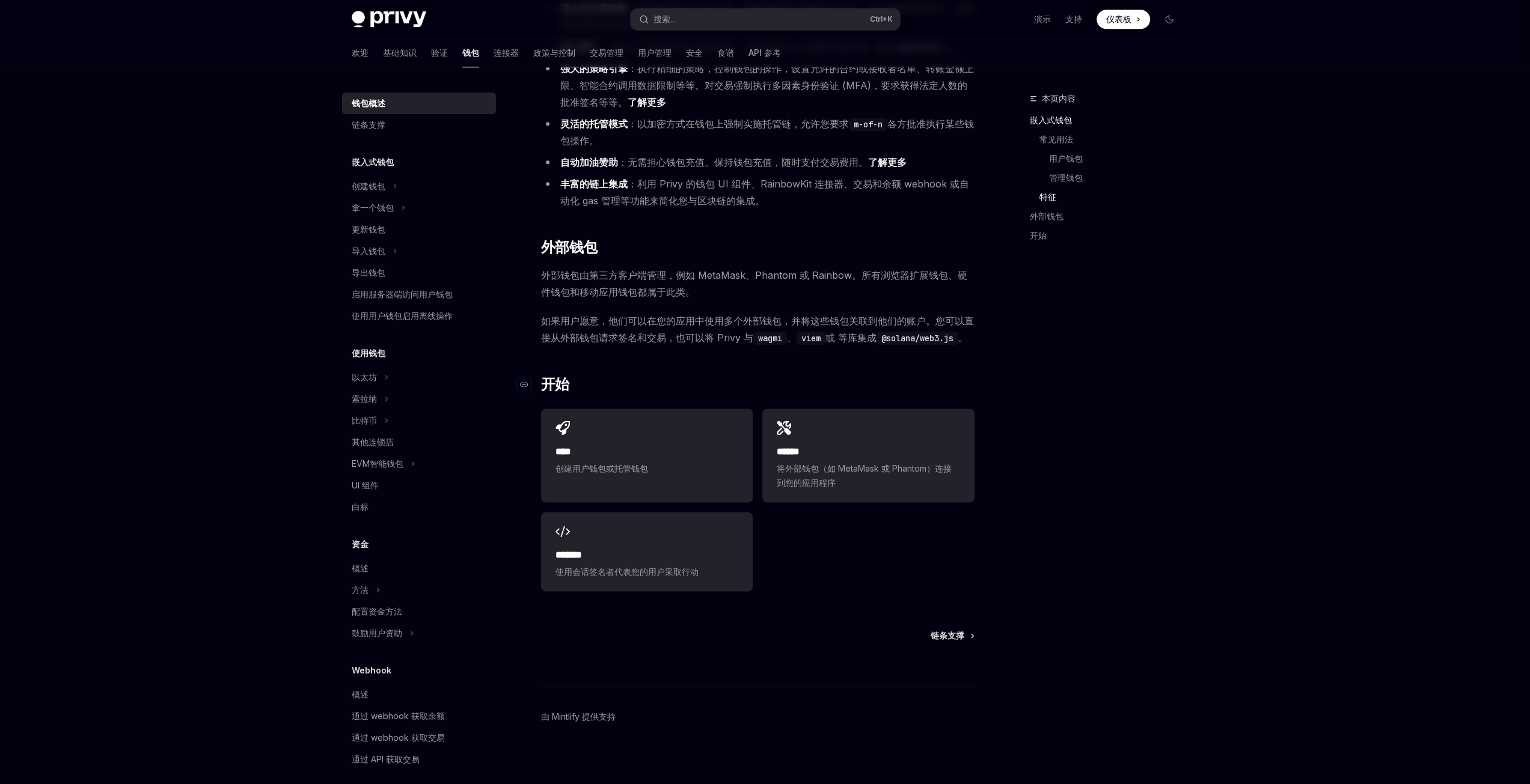
scroll to position [1323, 0]
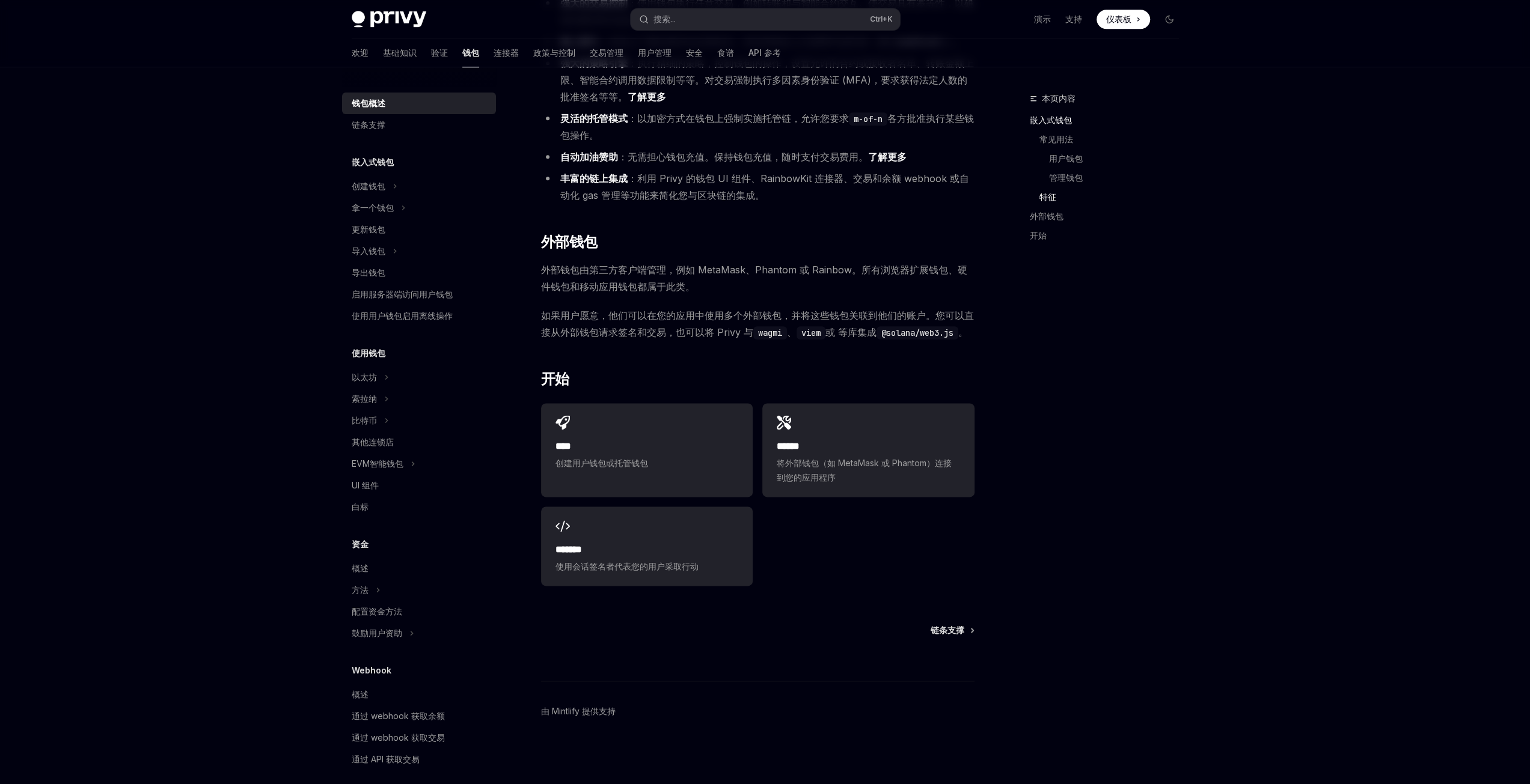
click at [370, 162] on font "嵌入式钱包" at bounding box center [373, 162] width 42 height 11
click at [367, 182] on font "创建钱包" at bounding box center [368, 186] width 33 height 11
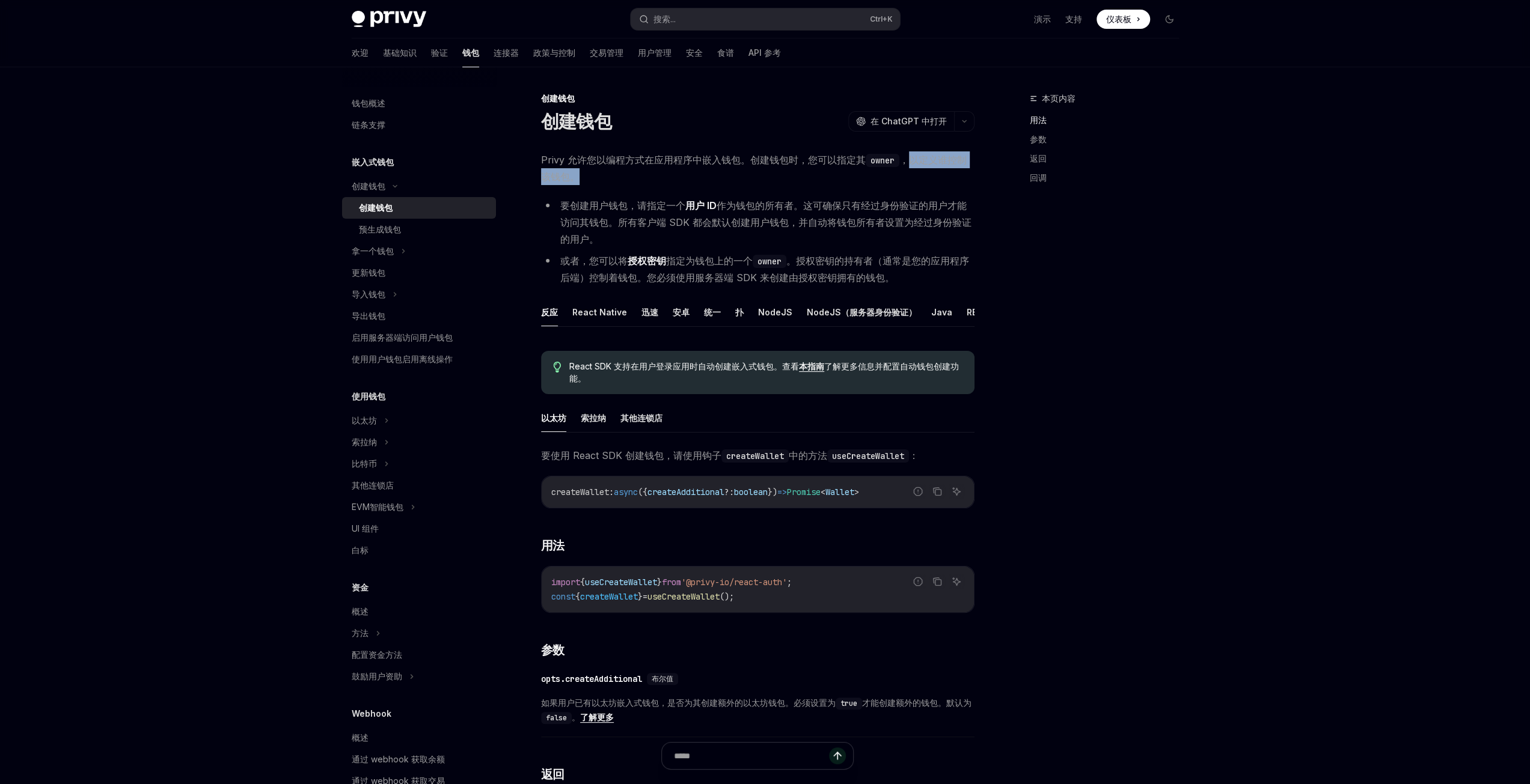
drag, startPoint x: 907, startPoint y: 159, endPoint x: 966, endPoint y: 178, distance: 62.0
click at [966, 178] on span "Privy 允许您以编程方式在应用程序中嵌入钱包。创建钱包时，您可以指定其 owner ，以定义谁控制该钱包。" at bounding box center [757, 168] width 434 height 33
click at [630, 182] on span "Privy 允许您以编程方式在应用程序中嵌入钱包。创建钱包时，您可以指定其 owner ，以定义谁控制该钱包。" at bounding box center [757, 168] width 434 height 33
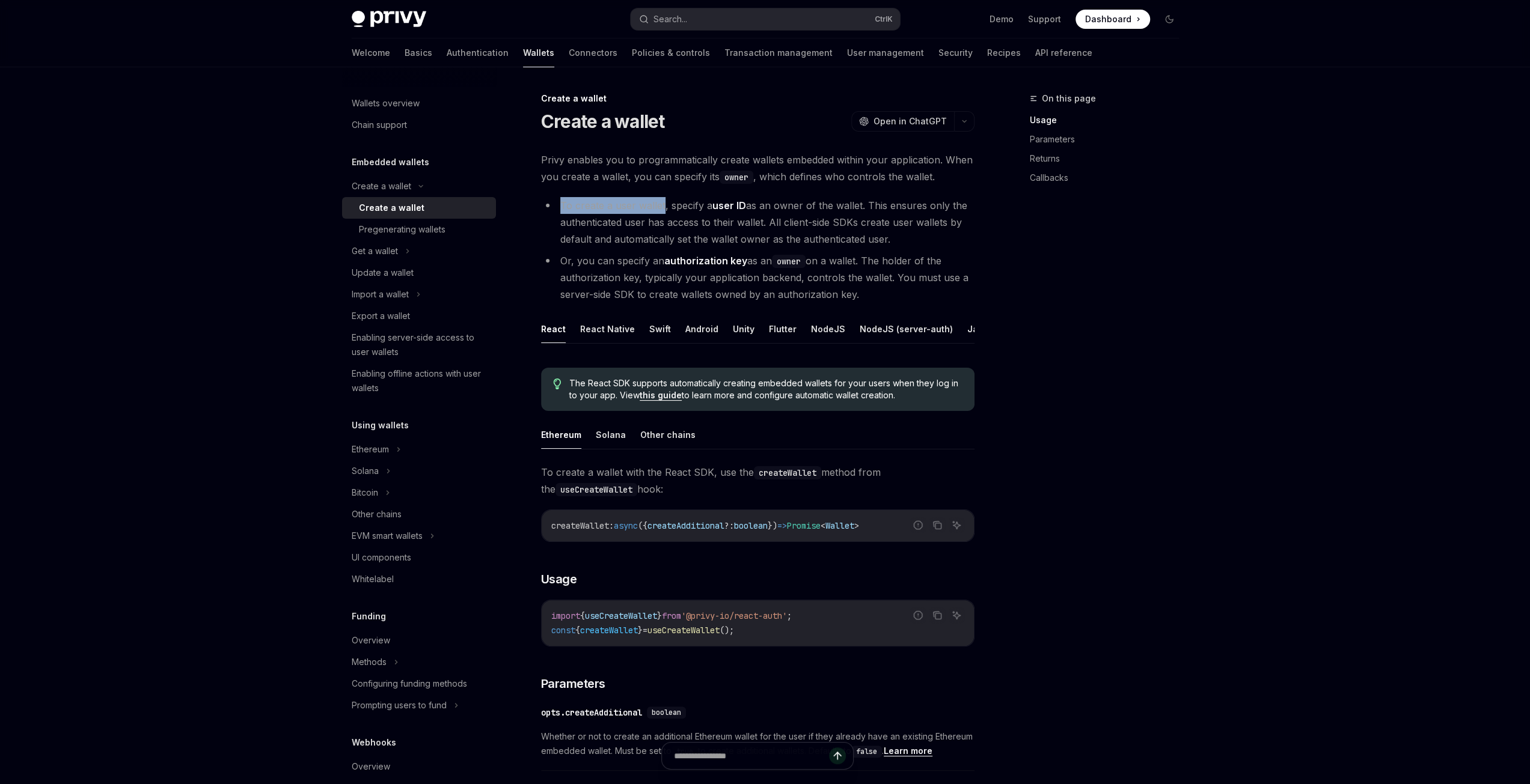
drag, startPoint x: 563, startPoint y: 206, endPoint x: 662, endPoint y: 203, distance: 99.0
click at [662, 203] on li "To create a user wallet, specify a user ID as an owner of the wallet. This ensu…" at bounding box center [757, 221] width 434 height 50
click at [747, 437] on ul "Ethereum Solana Other chains" at bounding box center [757, 435] width 434 height 29
click at [918, 329] on button "Java" at bounding box center [929, 329] width 21 height 28
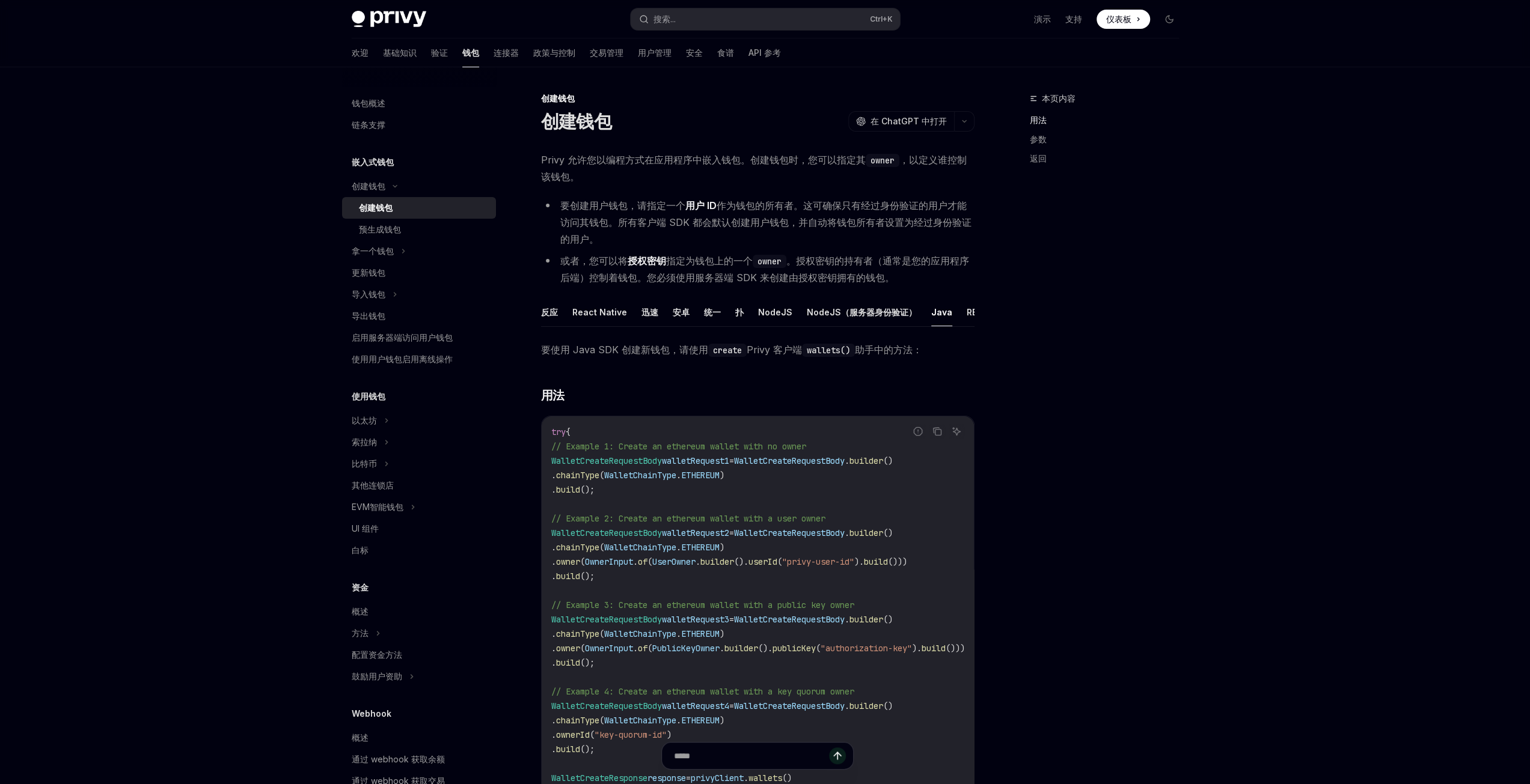
click at [768, 233] on li "要创建用户钱包，请指定一个 用户 ID 作为钱包的所有者。这可确保只有经过身份验证的用户才能访问其钱包。所有客户端 SDK 都会默认创建用户钱包，并自动将钱包…" at bounding box center [757, 221] width 434 height 50
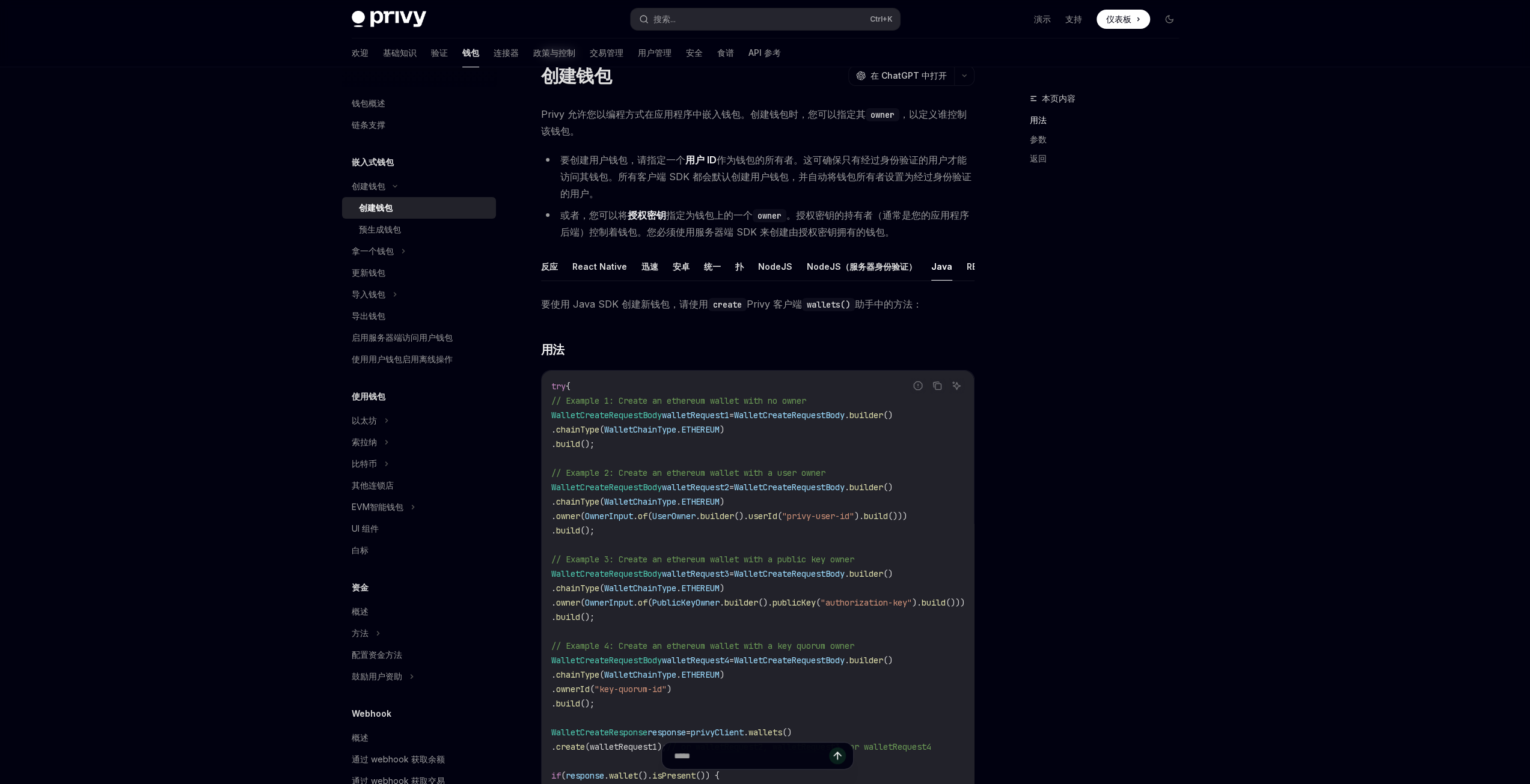
scroll to position [180, 0]
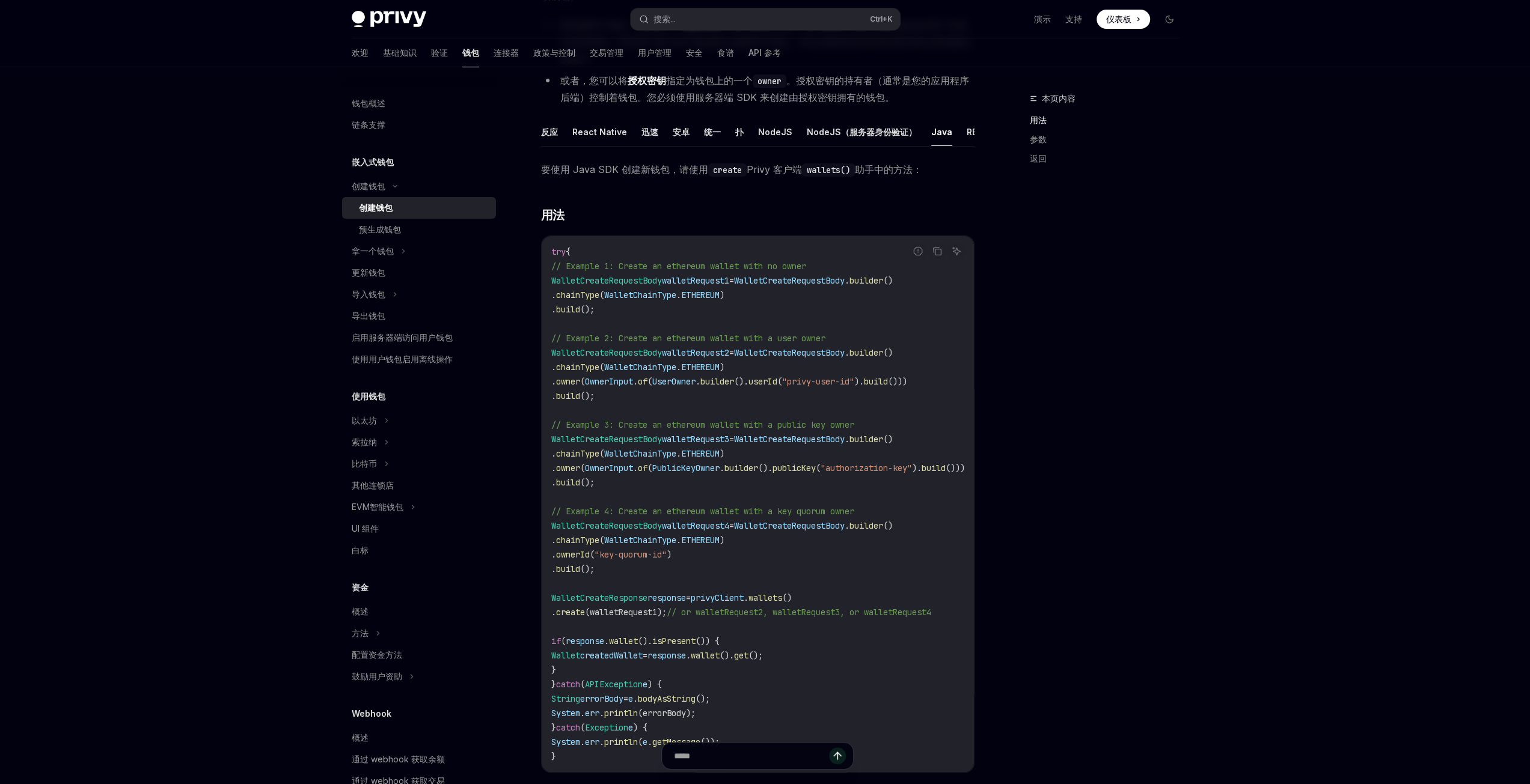
click at [729, 286] on span "walletRequest1" at bounding box center [696, 280] width 68 height 11
click at [837, 424] on code "try { // Example 1: Create an ethereum wallet with no owner WalletCreateRequest…" at bounding box center [772, 504] width 442 height 519
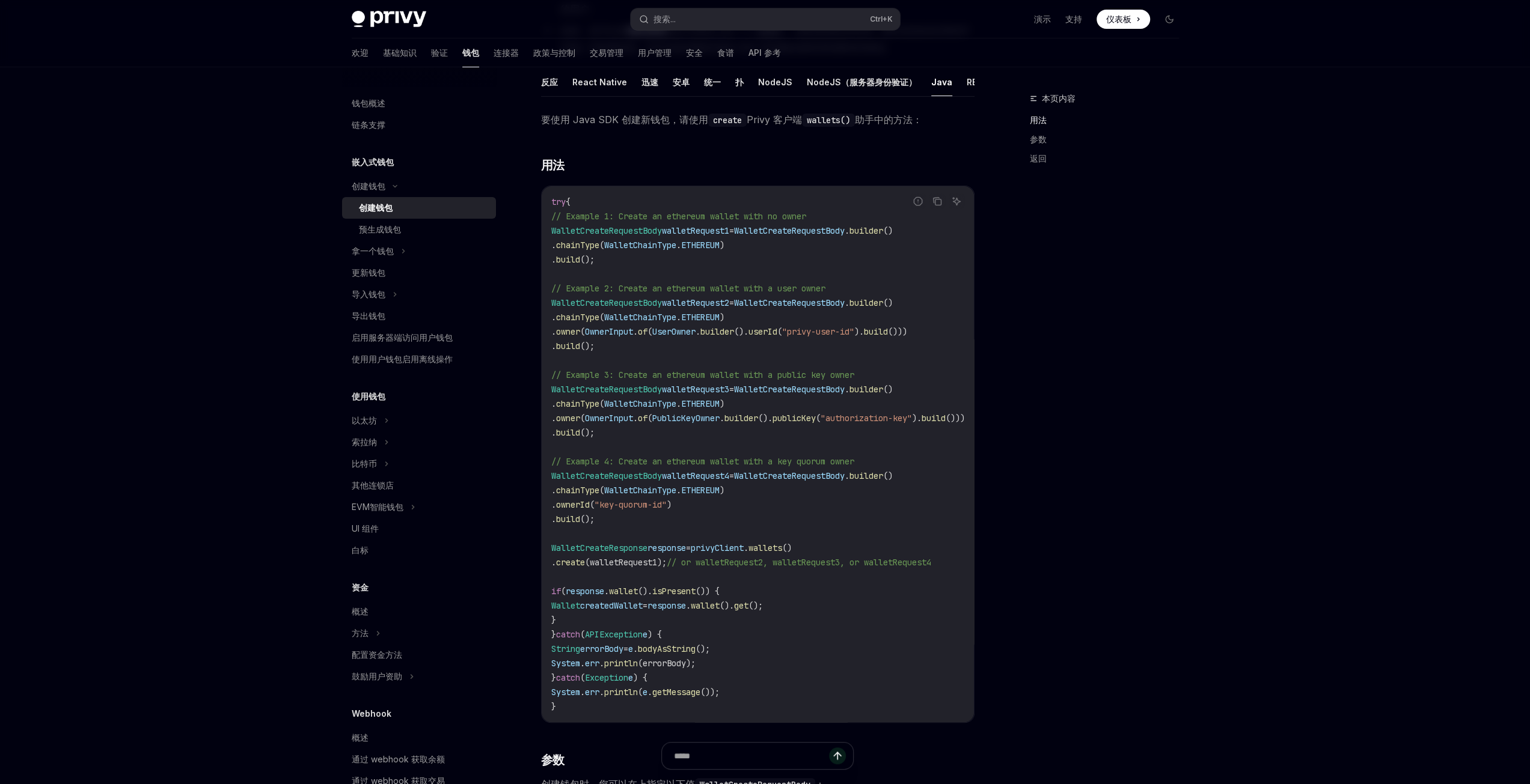
scroll to position [301, 0]
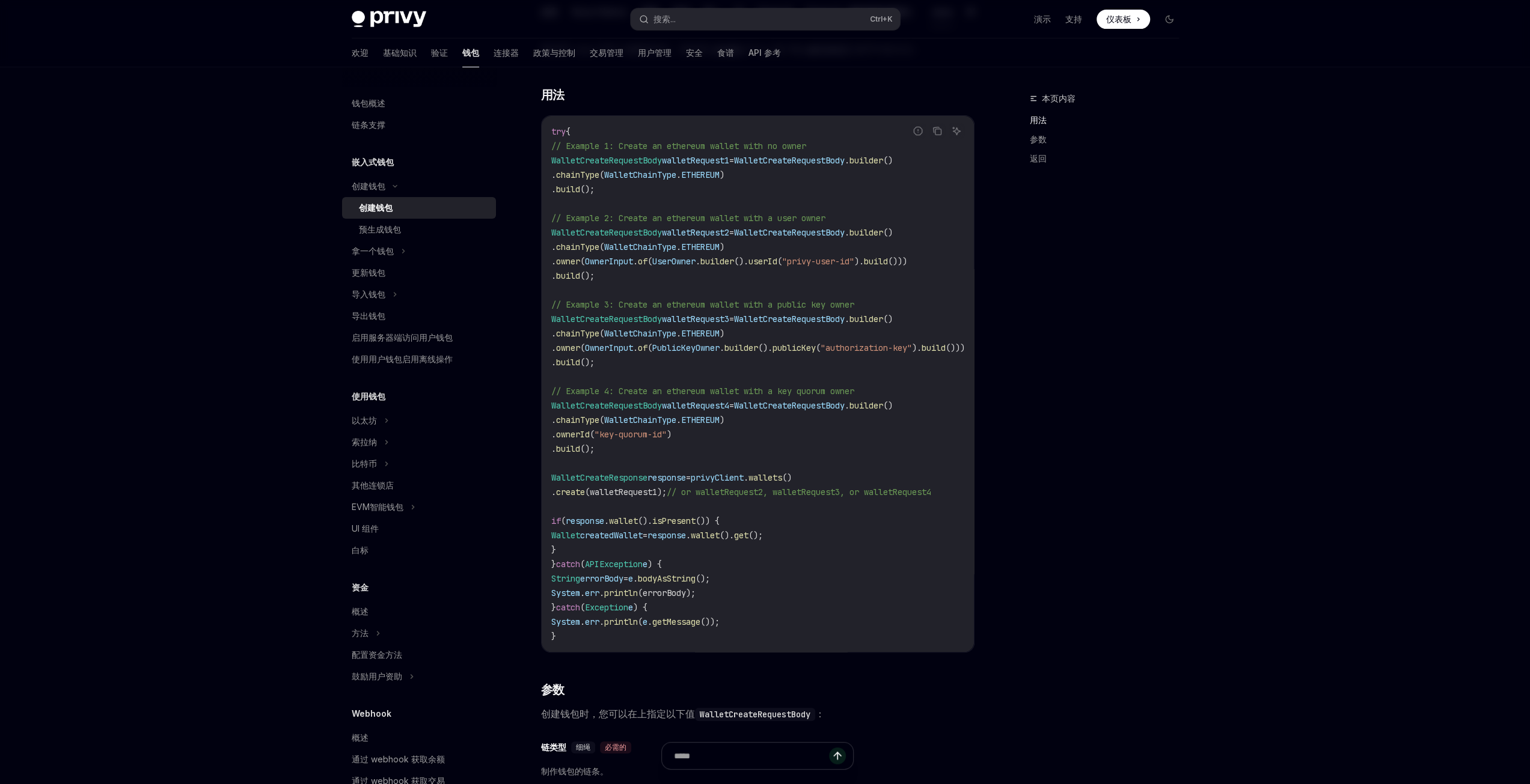
click at [229, 426] on div "Privy Docs 主页 搜索... Ctrl +K 演示 支持 仪表板 仪表板 搜索... 导航 创建钱包 创建钱包 欢迎 基础知识 验证 钱包 连接器 …" at bounding box center [765, 797] width 1530 height 2196
click at [838, 396] on span "// Example 4: Create an ethereum wallet with a key quorum owner" at bounding box center [703, 391] width 303 height 11
click at [871, 452] on code "try { // Example 1: Create an ethereum wallet with no owner WalletCreateRequest…" at bounding box center [772, 384] width 442 height 519
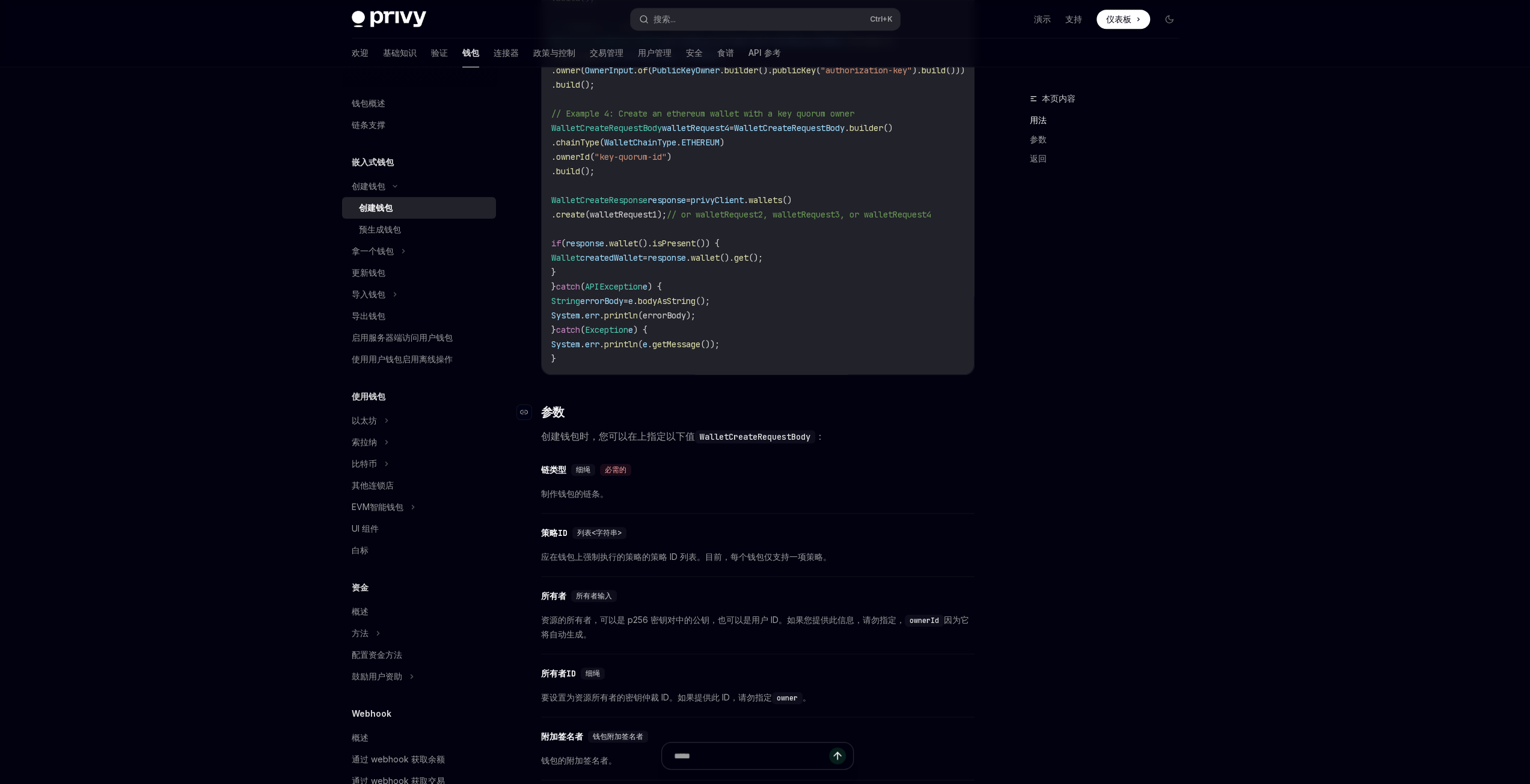
scroll to position [601, 0]
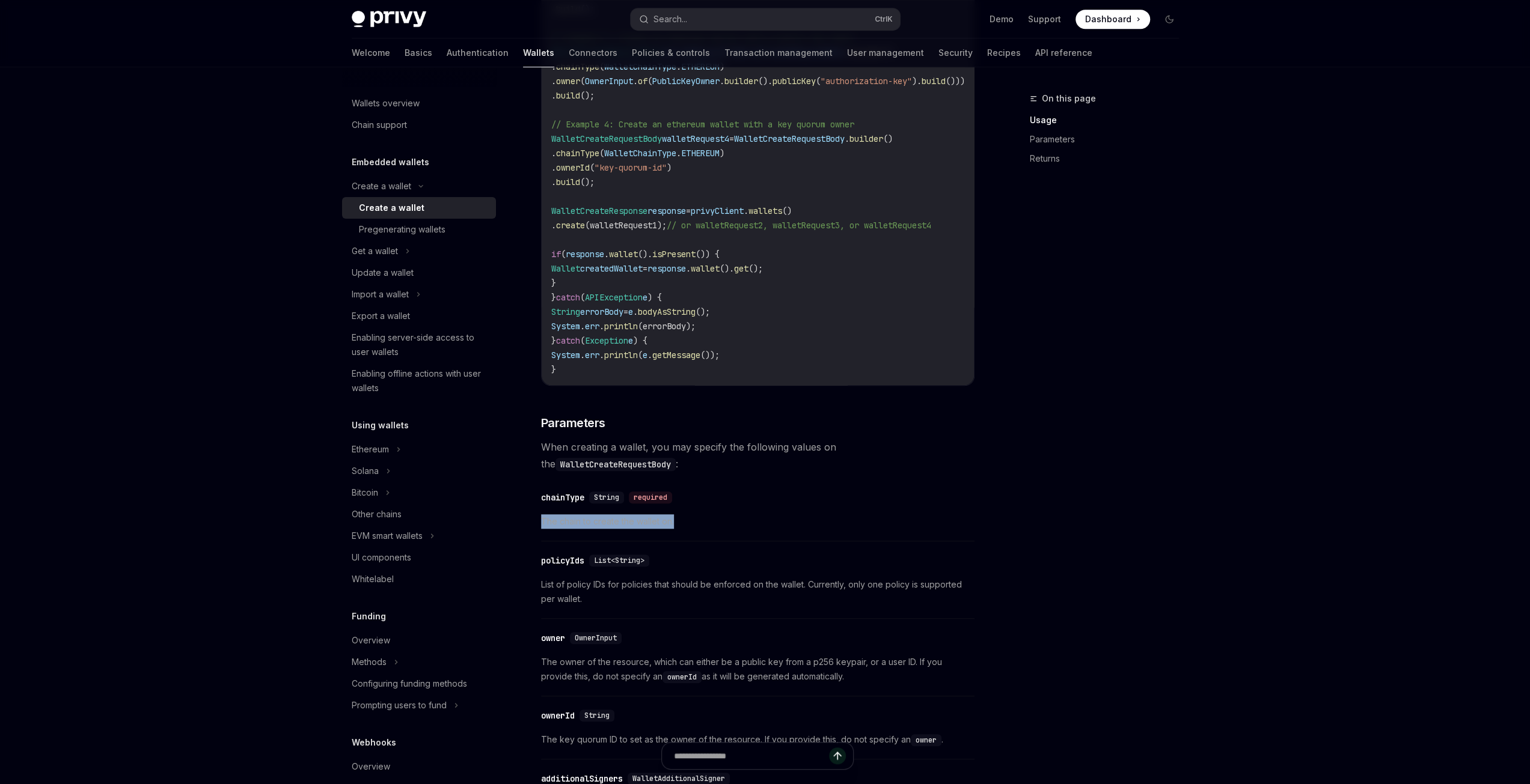
drag, startPoint x: 677, startPoint y: 534, endPoint x: 535, endPoint y: 534, distance: 142.0
click at [535, 534] on div "Create a wallet Create a wallet OpenAI Open in ChatGPT OpenAI Open in ChatGPT P…" at bounding box center [645, 591] width 664 height 2201
click at [606, 529] on span "The chain to create the wallet on." at bounding box center [757, 521] width 434 height 14
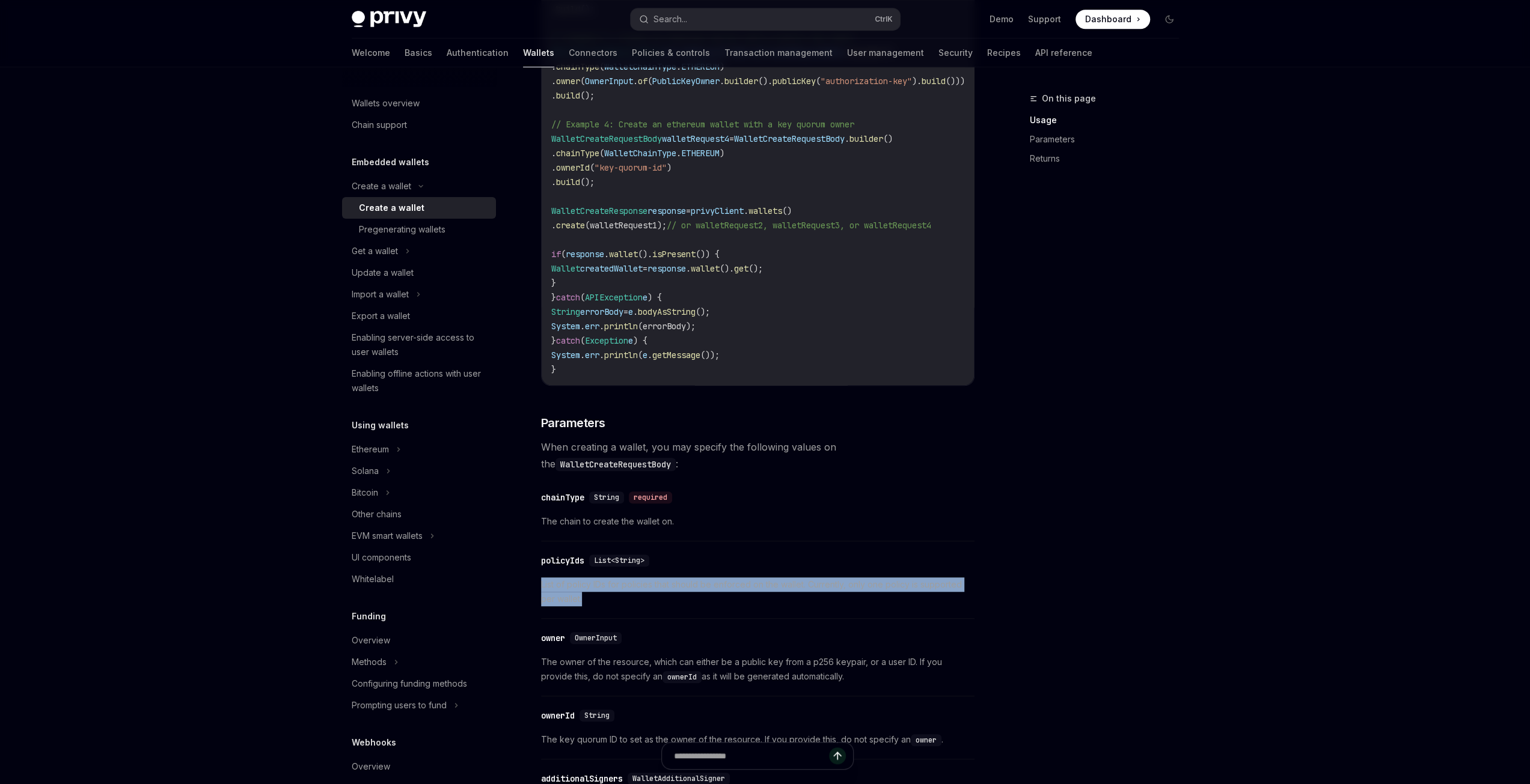
drag, startPoint x: 540, startPoint y: 595, endPoint x: 607, endPoint y: 613, distance: 69.4
click at [607, 613] on div "Create a wallet Create a wallet OpenAI Open in ChatGPT OpenAI Open in ChatGPT P…" at bounding box center [645, 591] width 664 height 2201
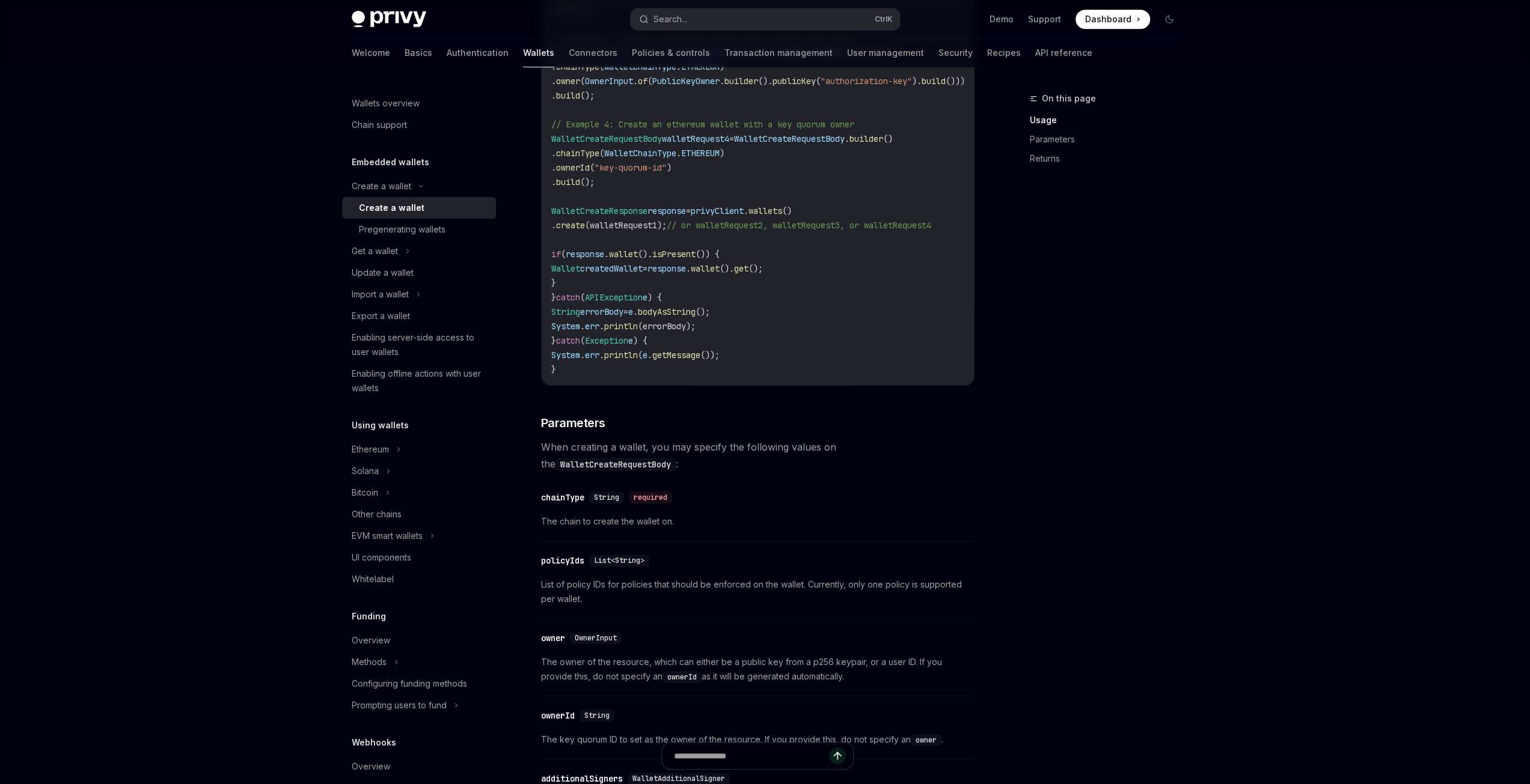
click at [862, 385] on div "try { // Example 1: Create an ethereum wallet with no owner WalletCreateRequest…" at bounding box center [758, 117] width 433 height 536
click at [425, 231] on div "Pregenerating wallets" at bounding box center [402, 229] width 86 height 14
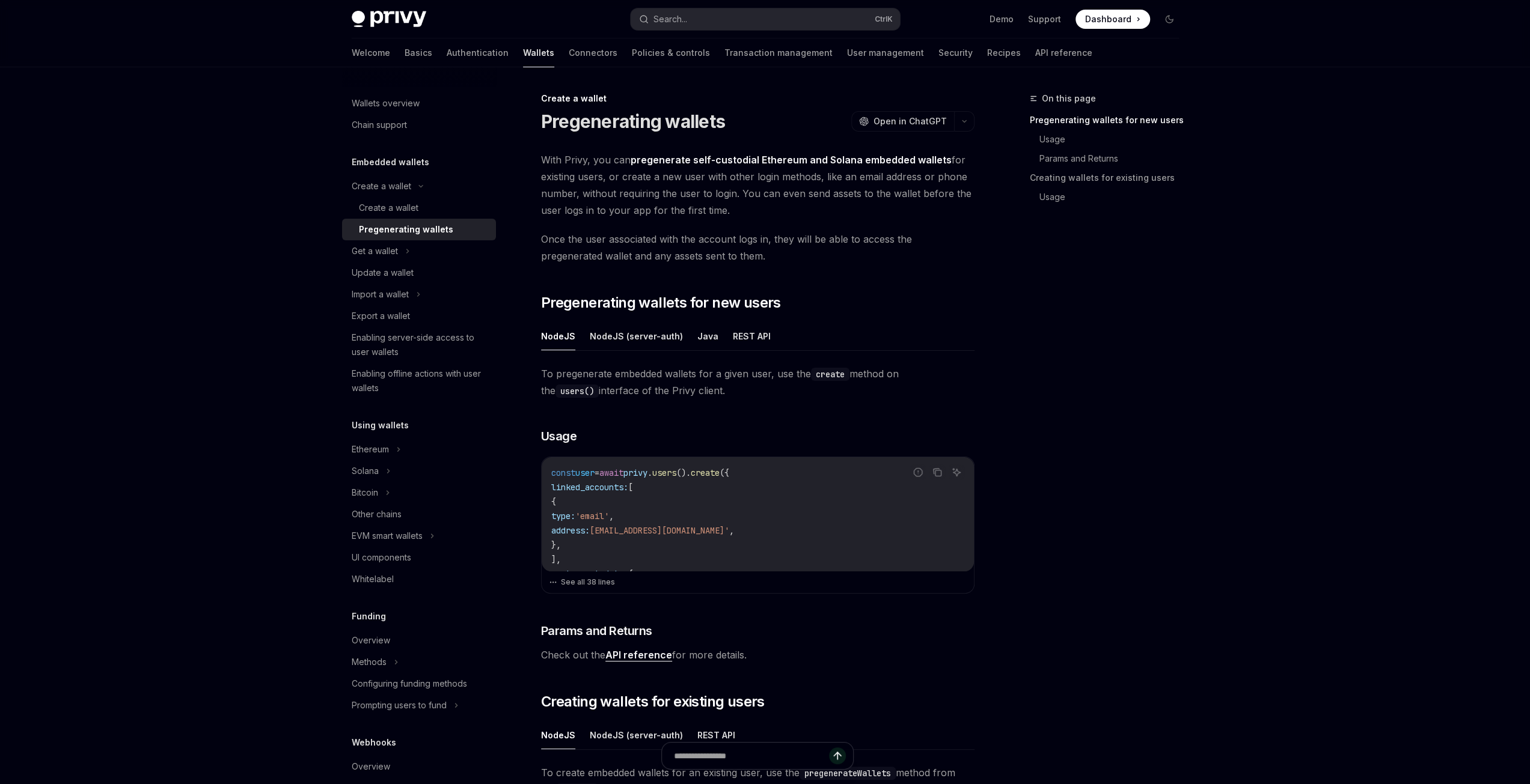
click at [597, 117] on h1 "Pregenerating wallets" at bounding box center [632, 121] width 184 height 22
click at [743, 123] on div "Pregenerating wallets OpenAI Open in ChatGPT" at bounding box center [757, 121] width 434 height 22
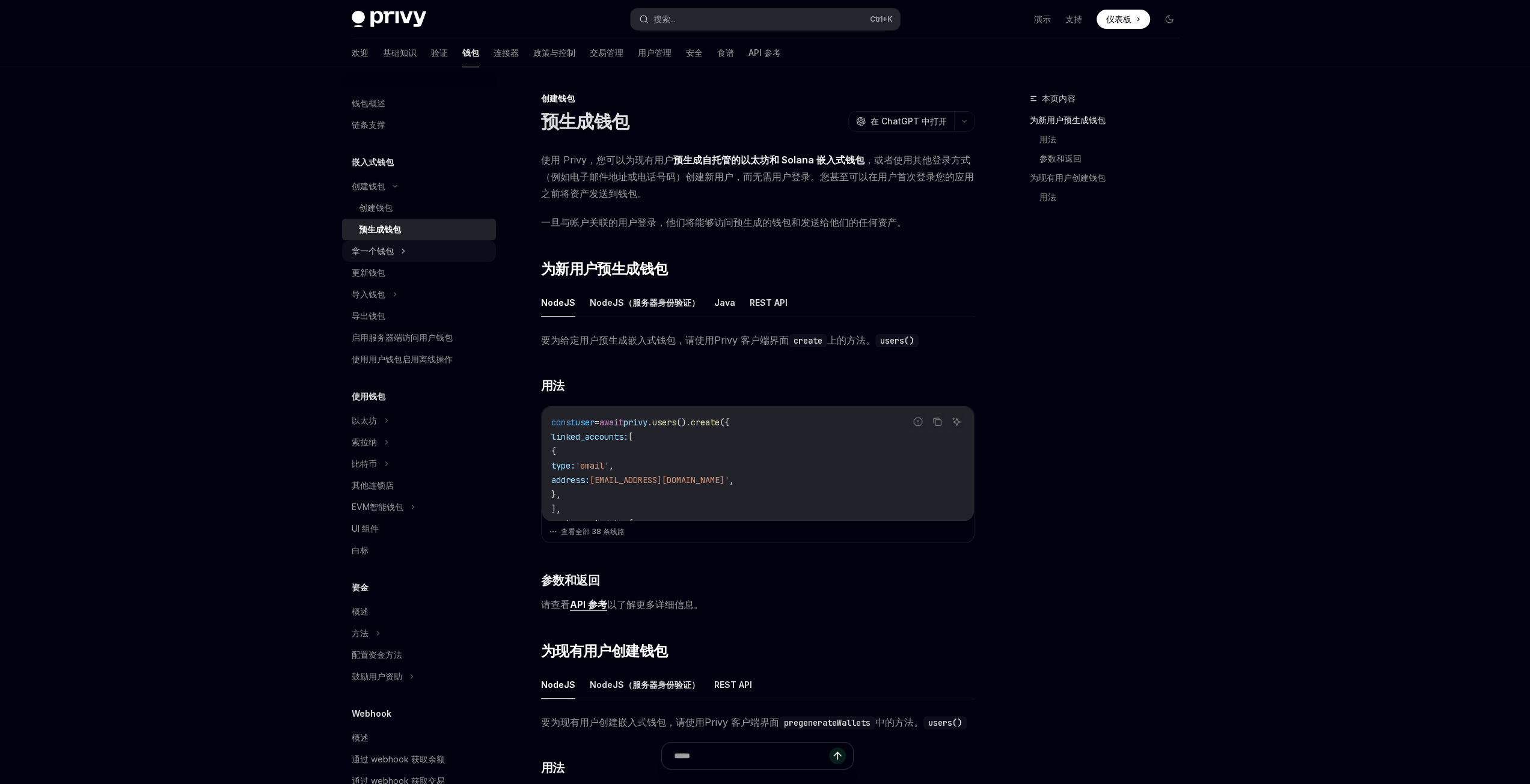
click at [379, 245] on div "拿一个钱包" at bounding box center [373, 251] width 42 height 14
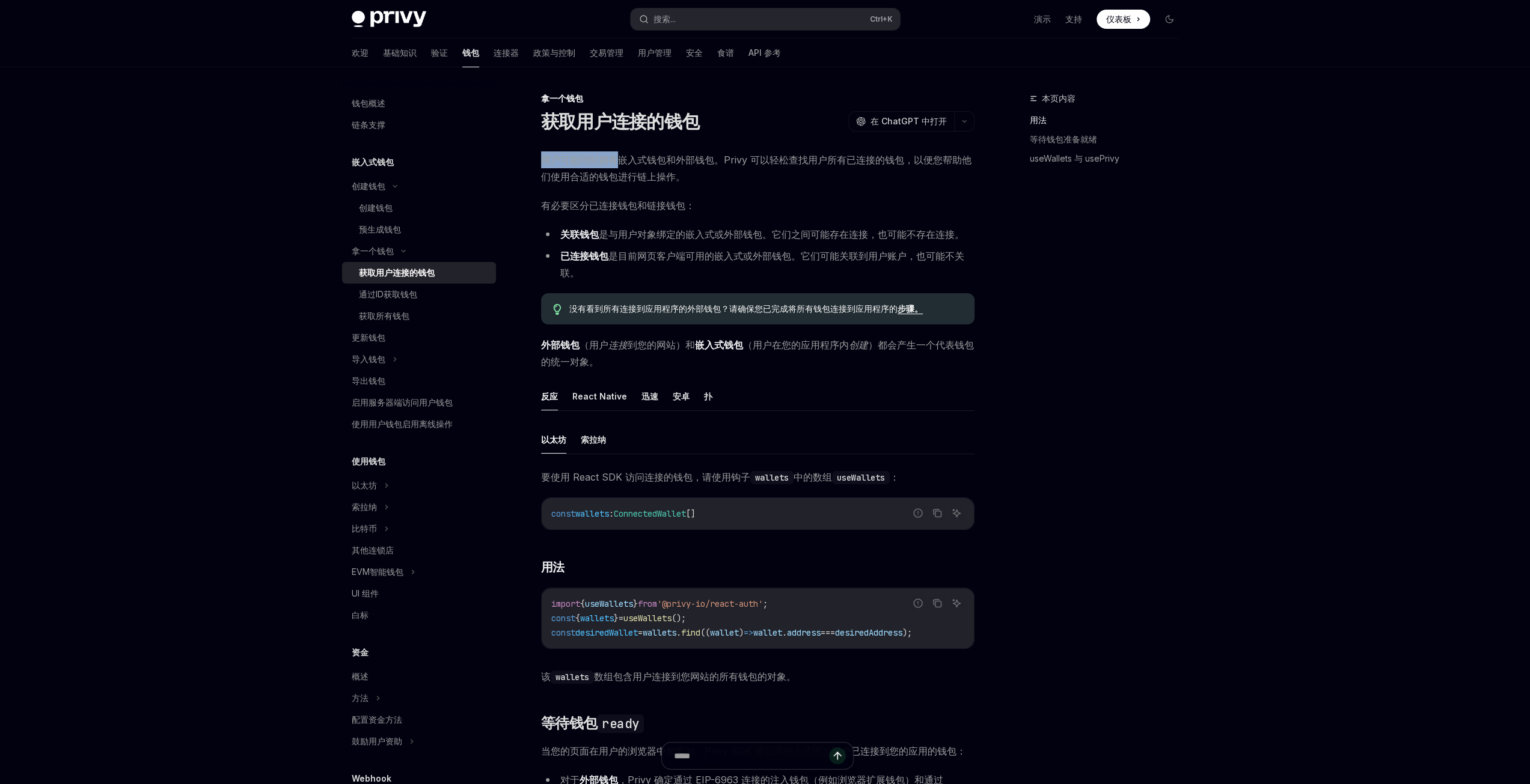
drag, startPoint x: 541, startPoint y: 159, endPoint x: 620, endPoint y: 158, distance: 79.0
click at [620, 158] on font "用户可能同时拥有嵌入式钱包和外部钱包。Privy 可以轻松查找用户所有已连接的钱包，以便您帮助他们使用合适的钱包进行链上操作。" at bounding box center [755, 168] width 430 height 29
click at [630, 158] on font "用户可能同时拥有嵌入式钱包和外部钱包。Privy 可以轻松查找用户所有已连接的钱包，以便您帮助他们使用合适的钱包进行链上操作。" at bounding box center [755, 168] width 430 height 29
click at [405, 294] on font "通过ID获取钱包" at bounding box center [388, 294] width 58 height 11
type textarea "*"
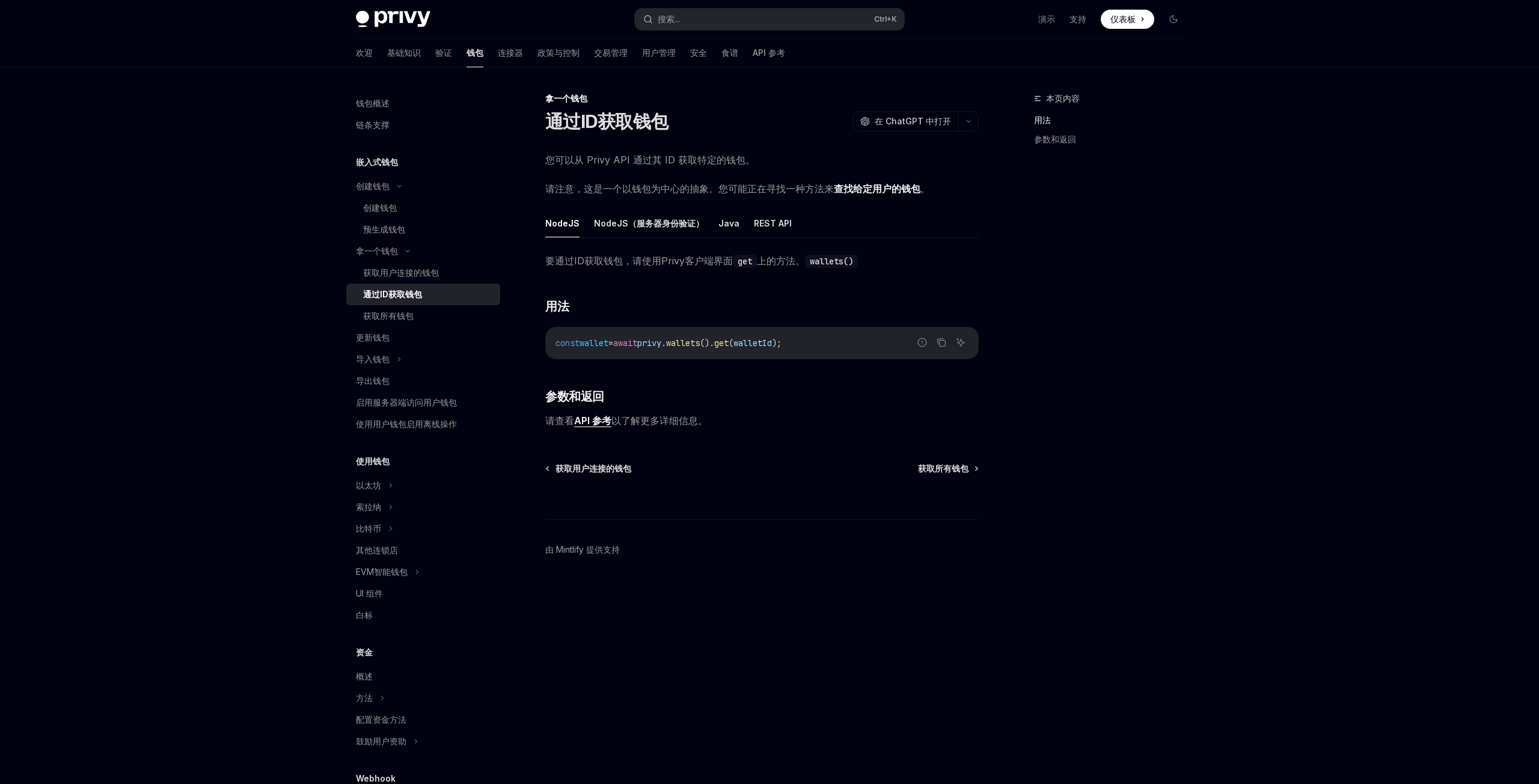
click at [583, 417] on font "API 参考" at bounding box center [593, 421] width 37 height 12
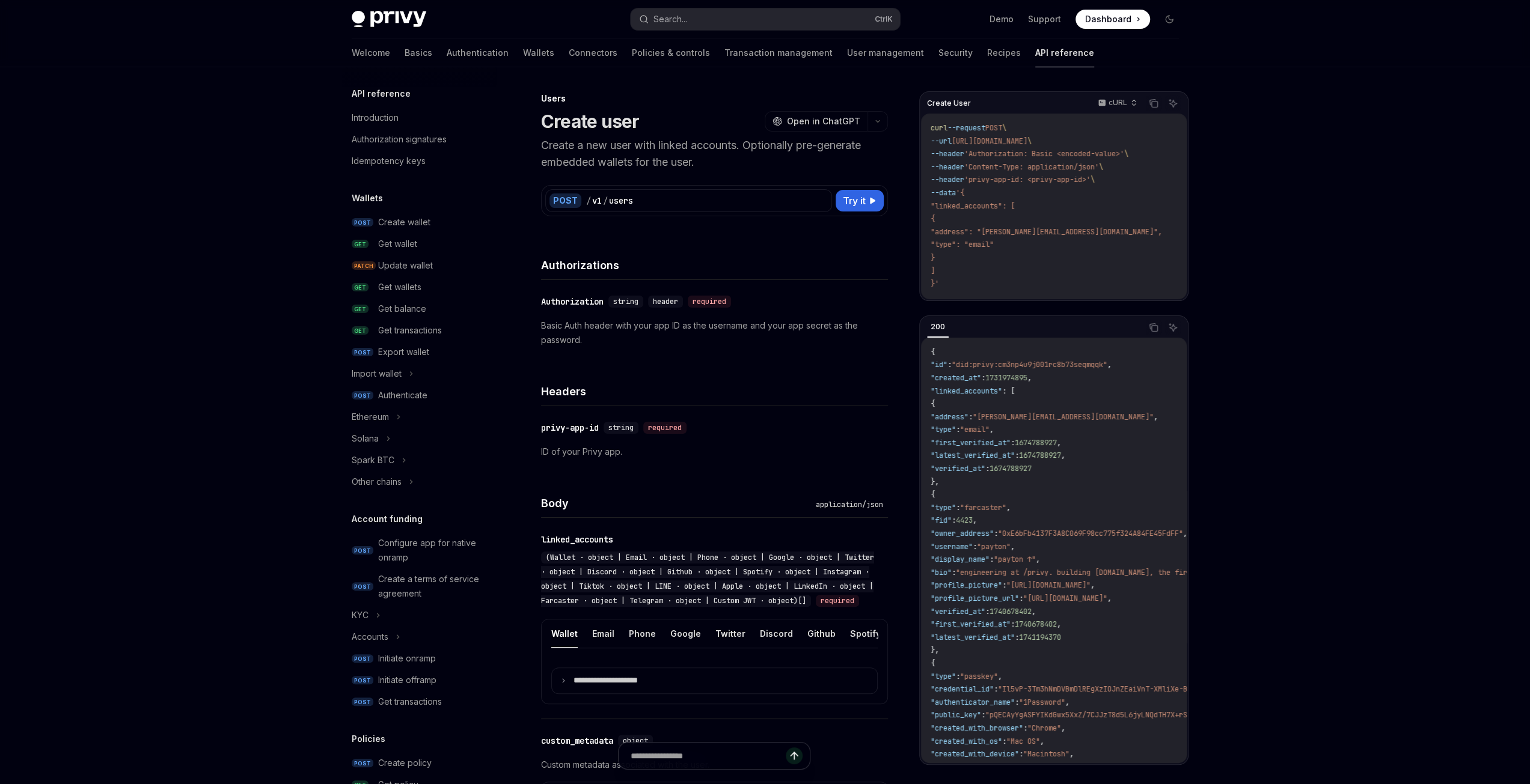
scroll to position [478, 0]
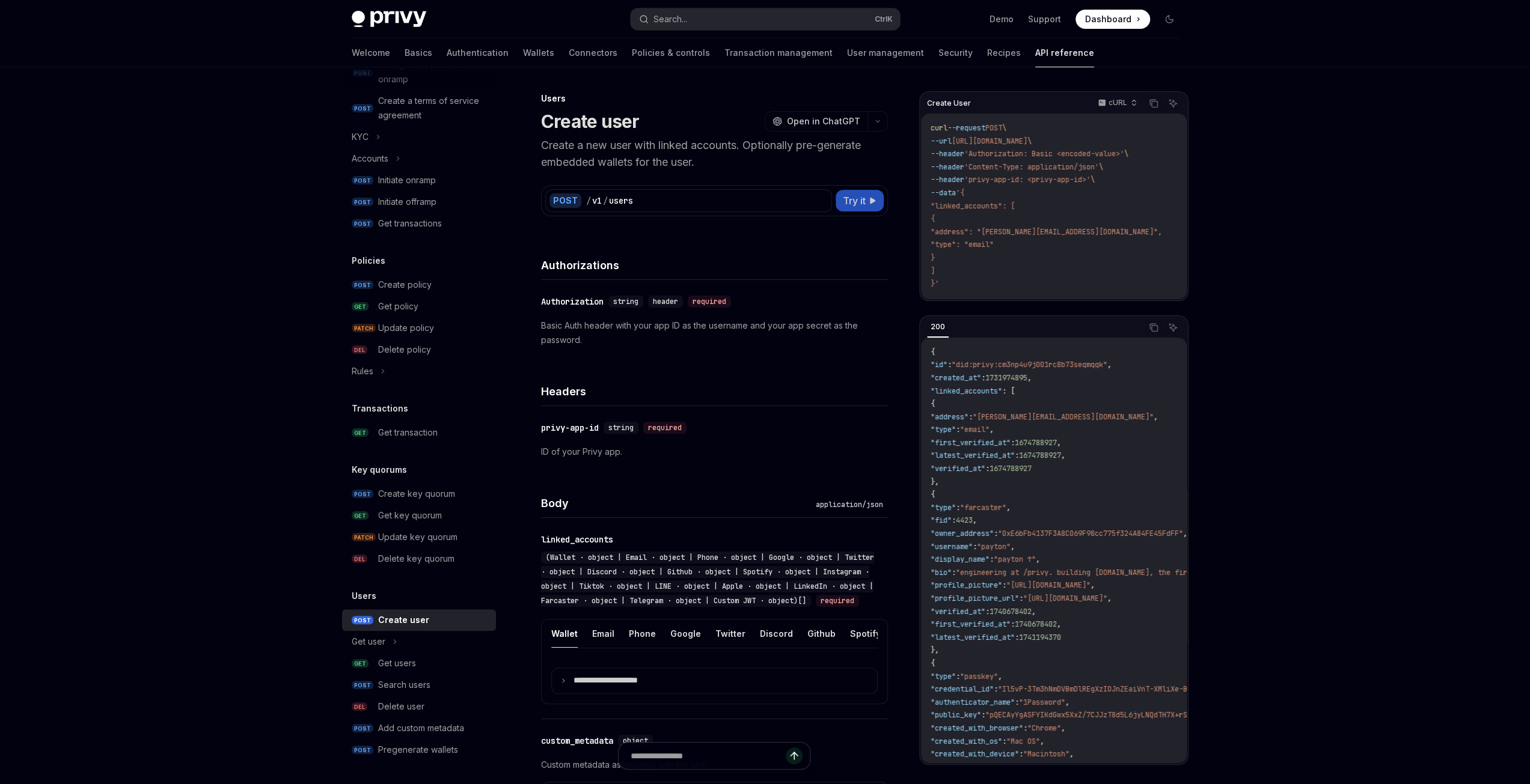
click at [871, 208] on button "Try it" at bounding box center [859, 200] width 48 height 22
type textarea "*"
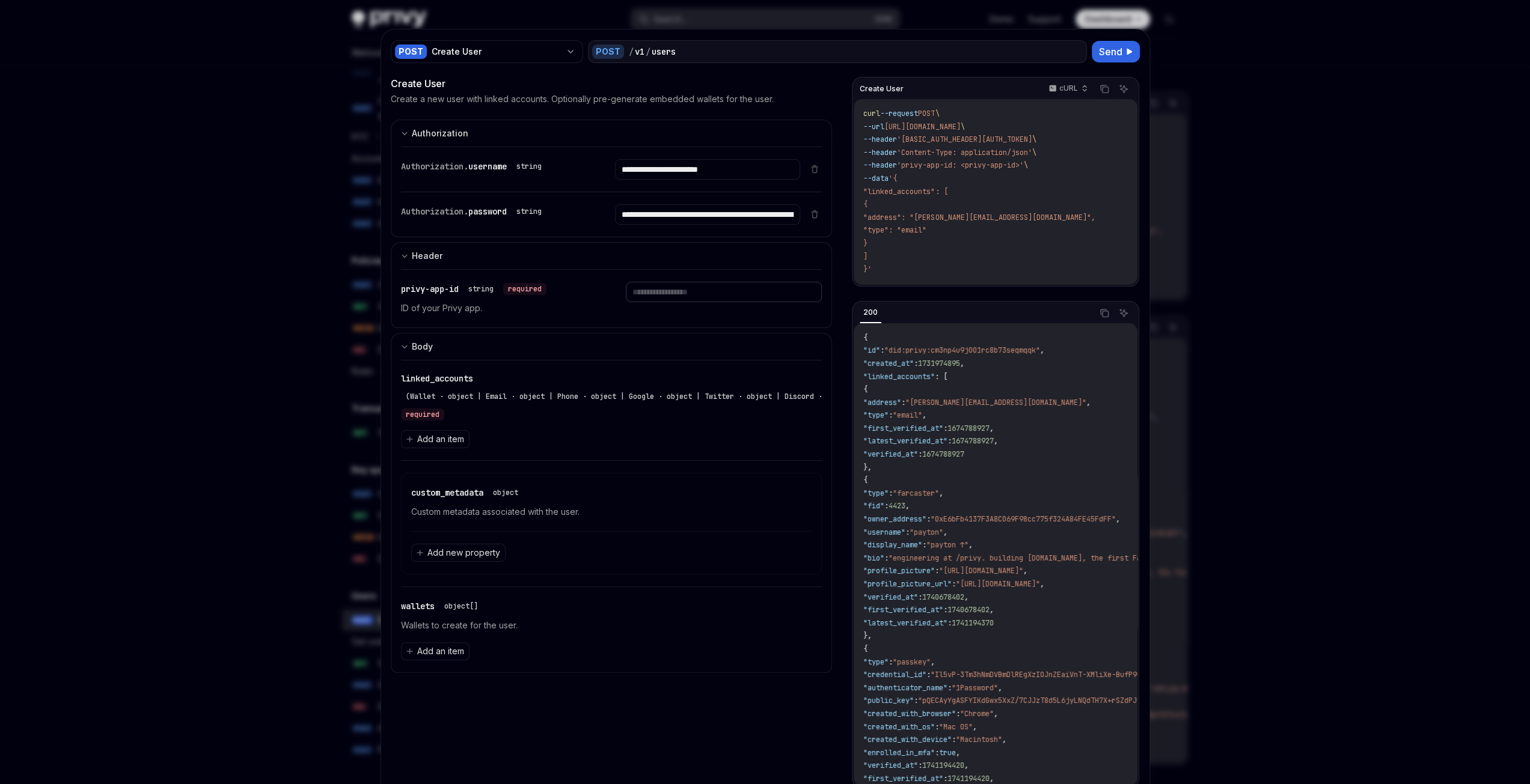
click at [670, 294] on input "text" at bounding box center [724, 292] width 196 height 20
type input "**********"
click at [448, 436] on span "Add an item" at bounding box center [440, 439] width 47 height 12
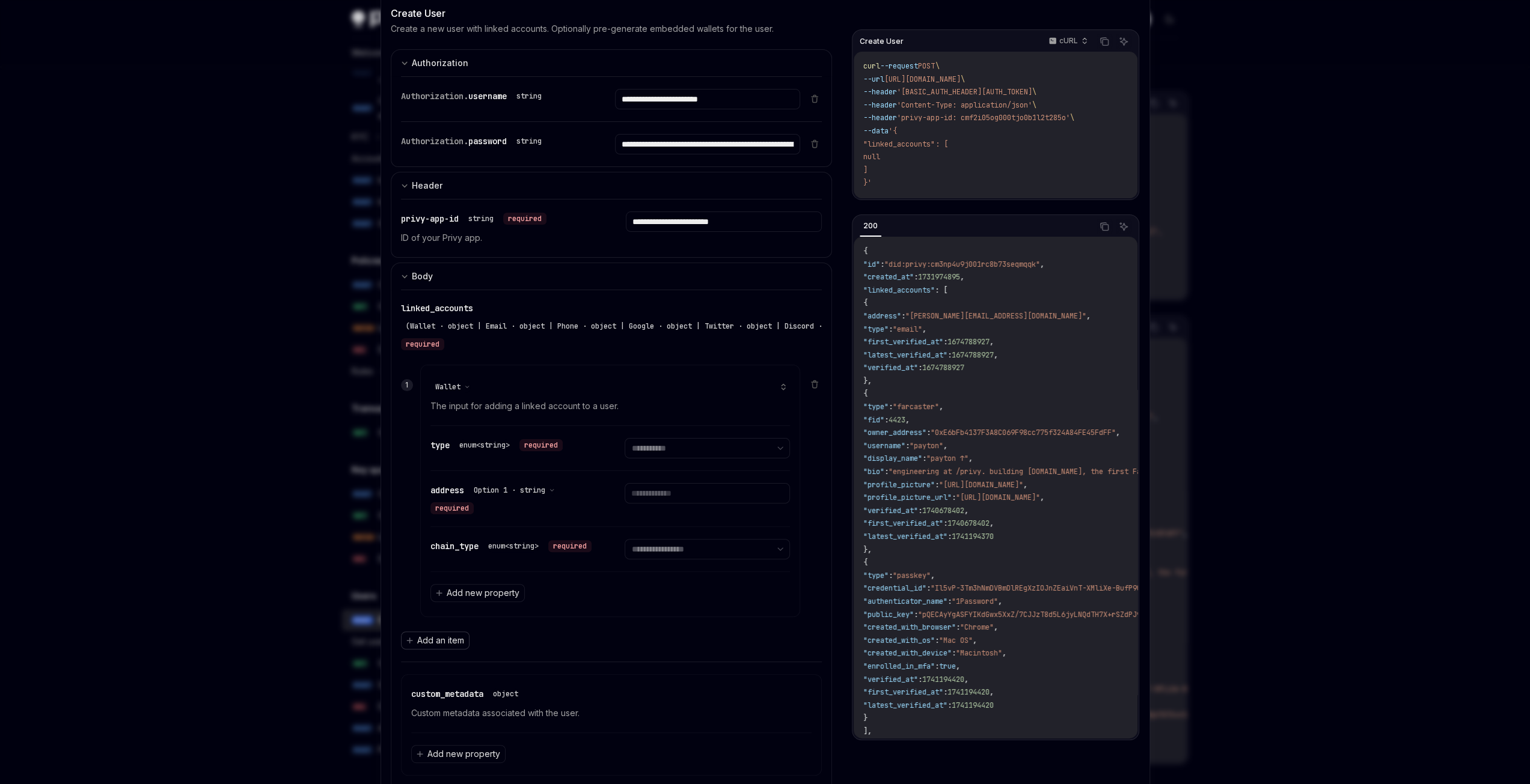
scroll to position [120, 0]
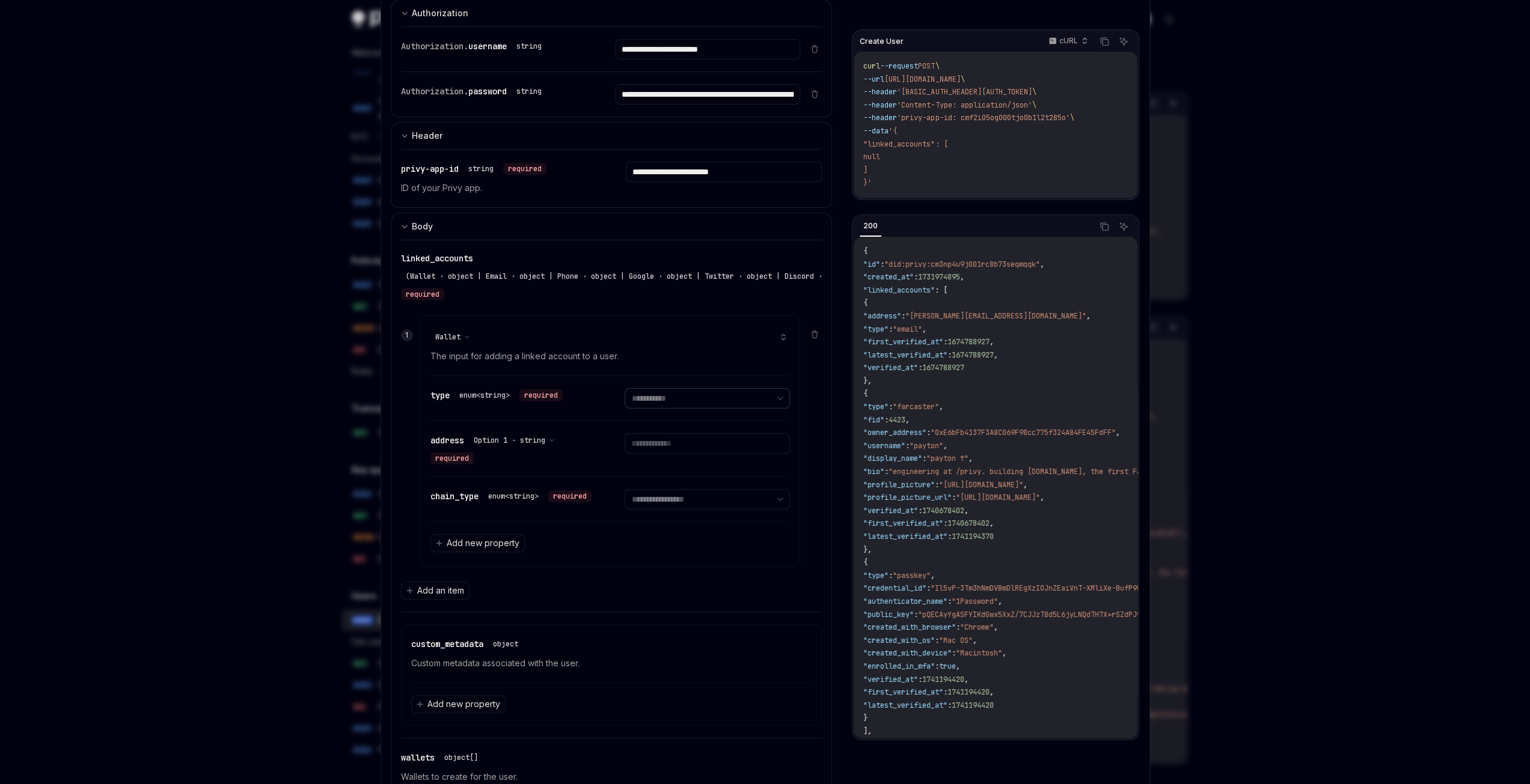
click at [654, 398] on select "**********" at bounding box center [707, 398] width 165 height 20
select select "******"
click at [624, 388] on select "**********" at bounding box center [707, 398] width 165 height 20
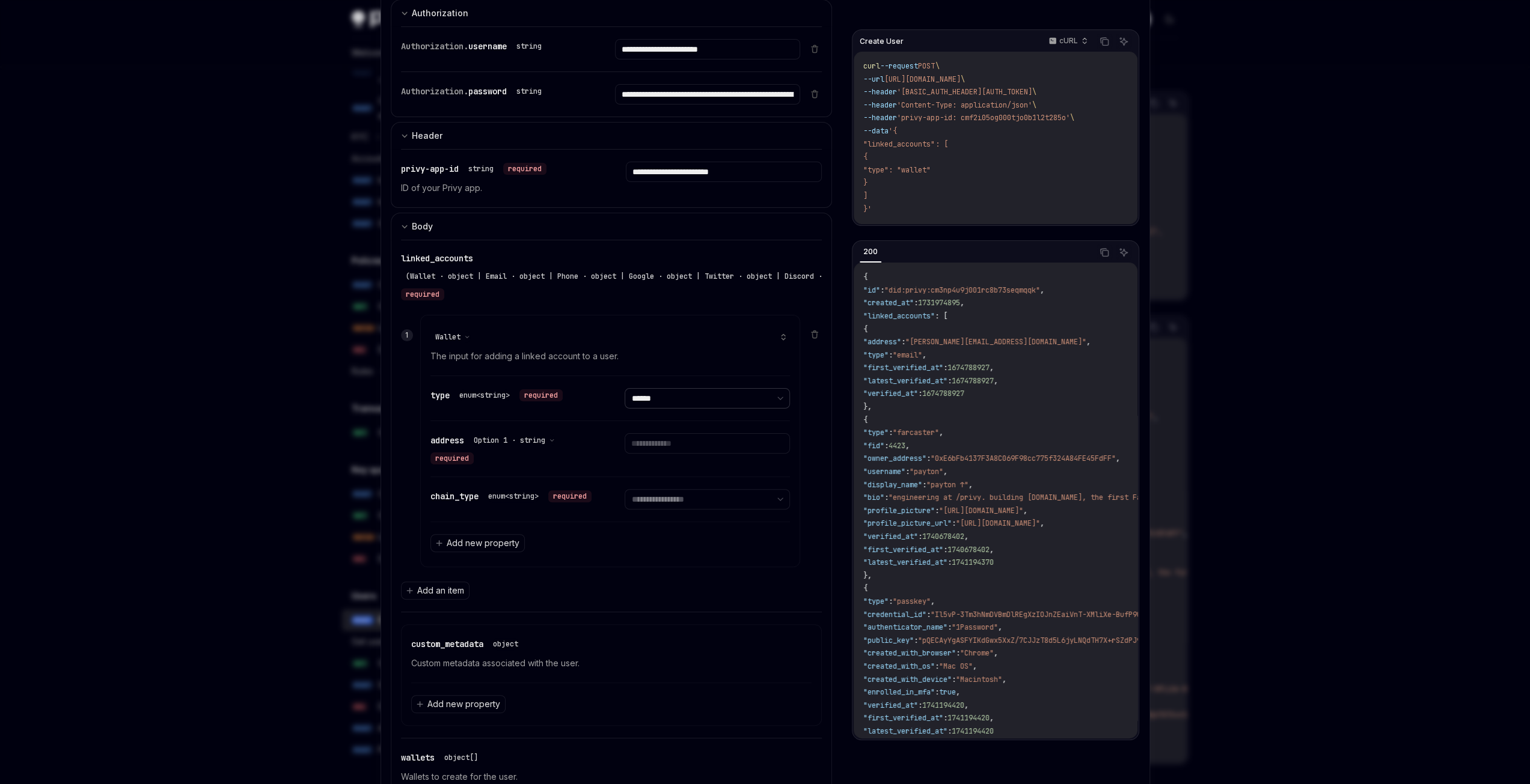
click at [671, 395] on select "**********" at bounding box center [707, 398] width 165 height 20
click at [624, 388] on select "**********" at bounding box center [707, 398] width 165 height 20
click at [667, 447] on input "text" at bounding box center [707, 443] width 165 height 20
click at [576, 453] on div "address Option 1 · string required" at bounding box center [513, 449] width 165 height 32
click at [684, 438] on input "text" at bounding box center [707, 443] width 165 height 20
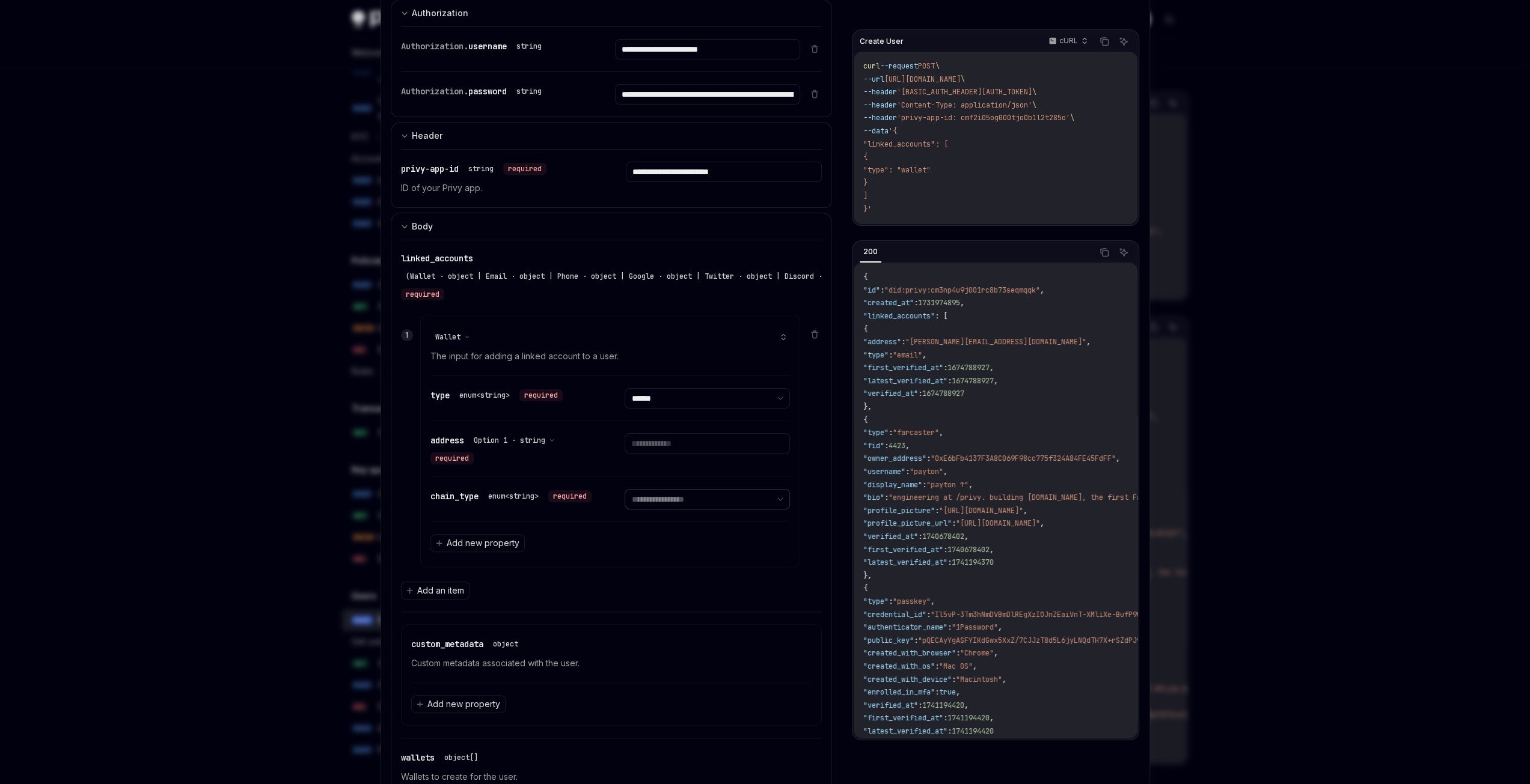
click at [646, 489] on select "**********" at bounding box center [707, 498] width 165 height 20
select select "********"
click at [624, 489] on select "**********" at bounding box center [707, 498] width 165 height 20
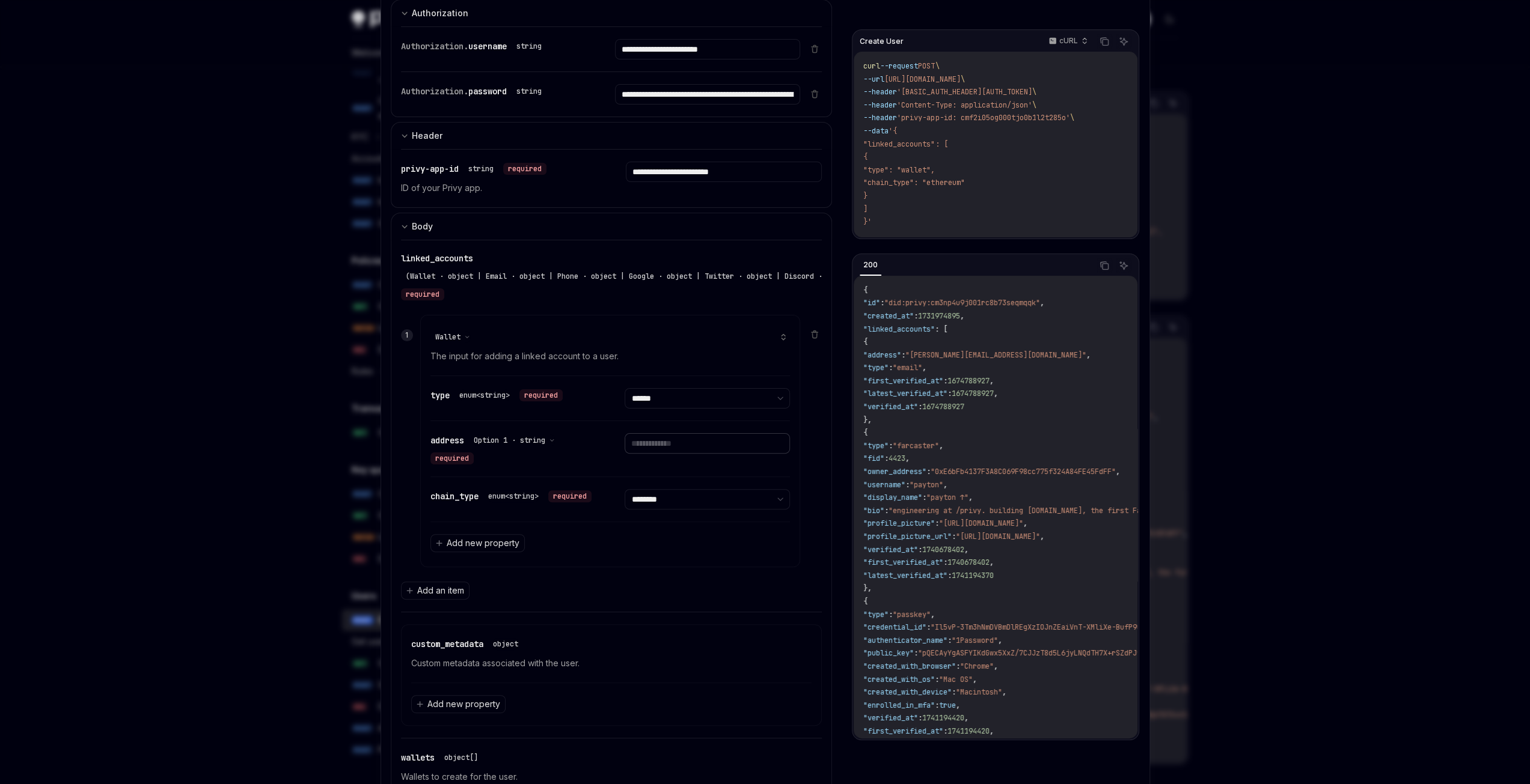
click at [681, 445] on input "text" at bounding box center [707, 443] width 165 height 20
click at [667, 446] on input "text" at bounding box center [707, 443] width 165 height 20
paste input "**********"
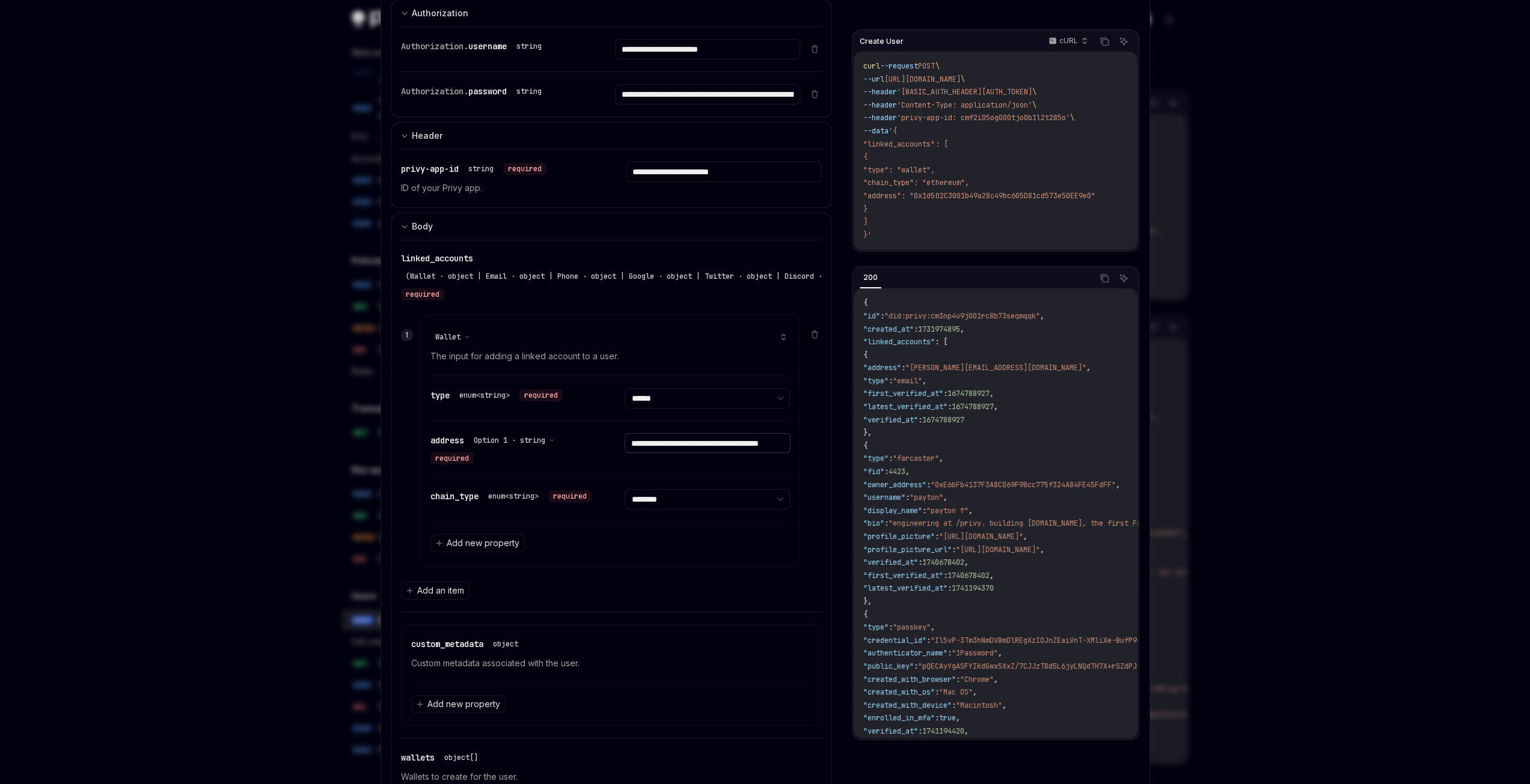
scroll to position [0, 0]
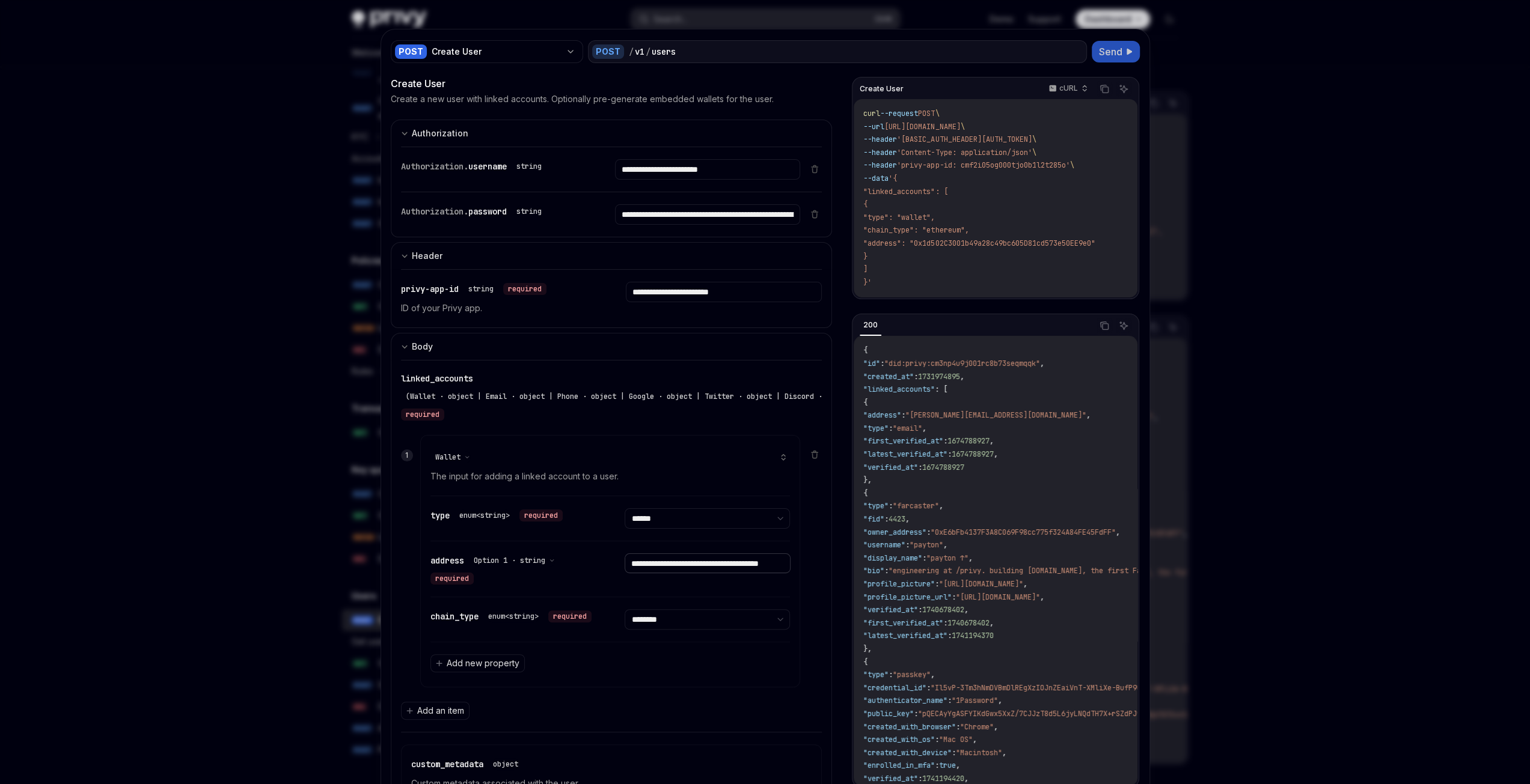
type input "**********"
click at [1104, 52] on span "Send" at bounding box center [1111, 52] width 24 height 14
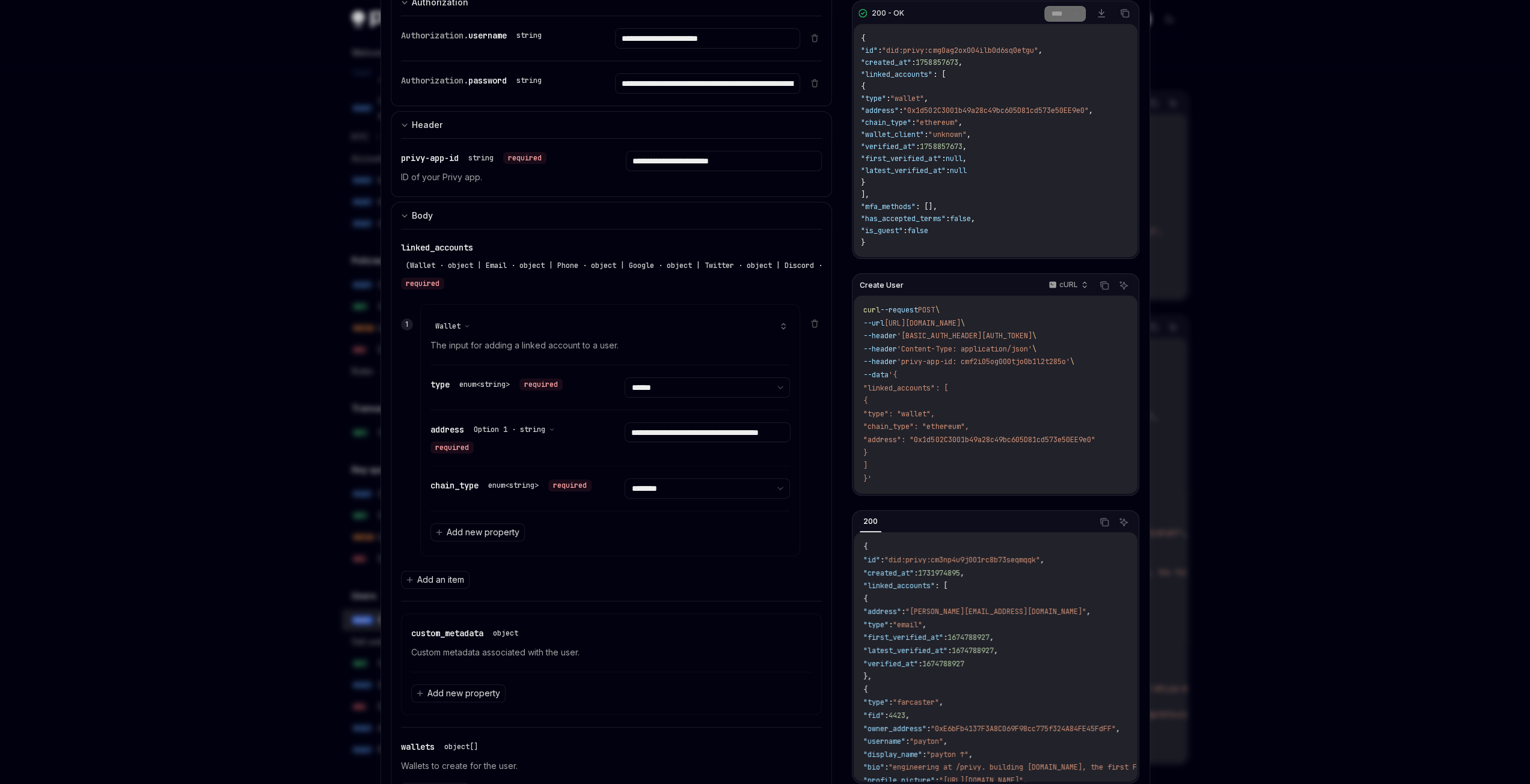
scroll to position [191, 0]
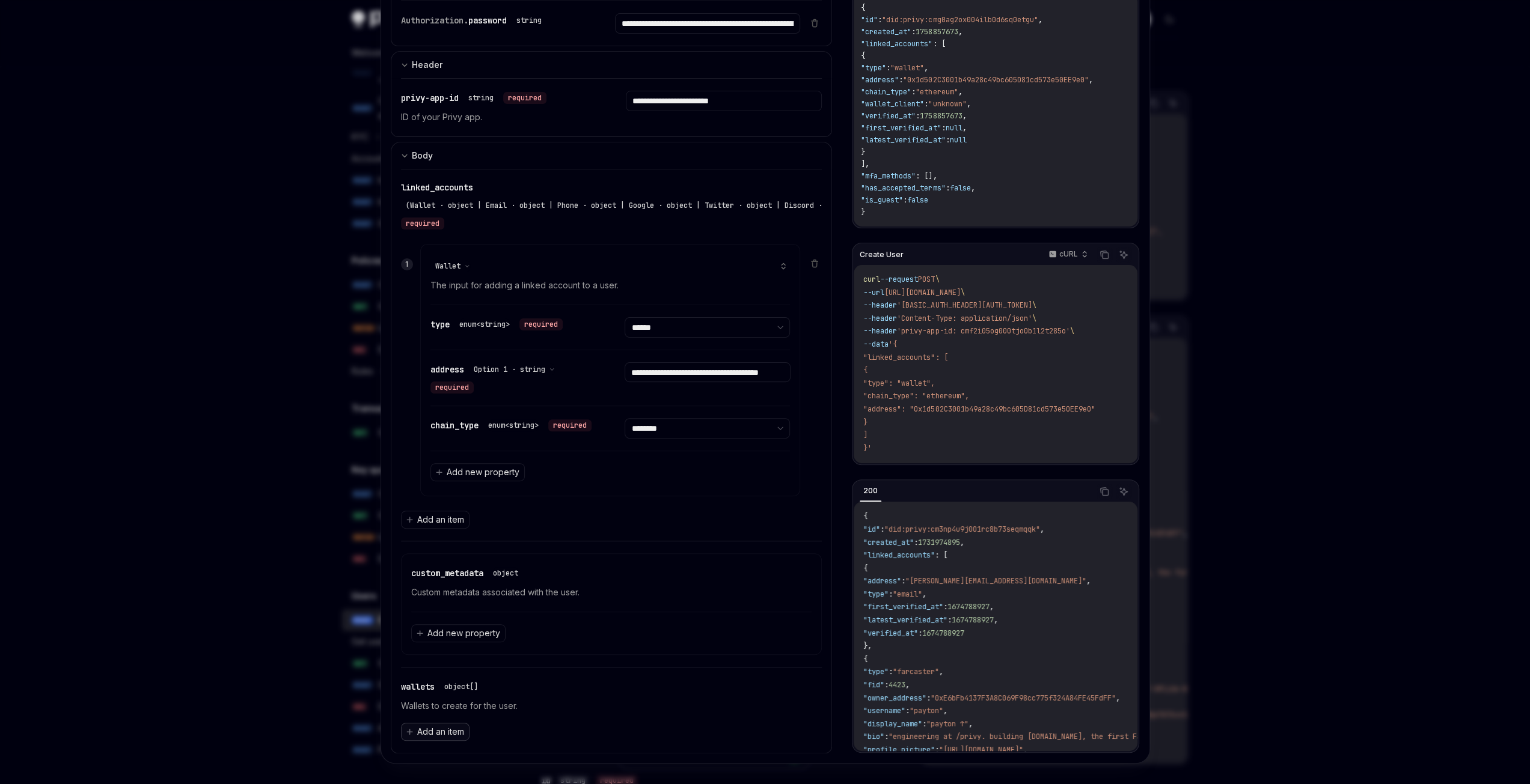
click at [434, 726] on span "Add an item" at bounding box center [440, 732] width 47 height 12
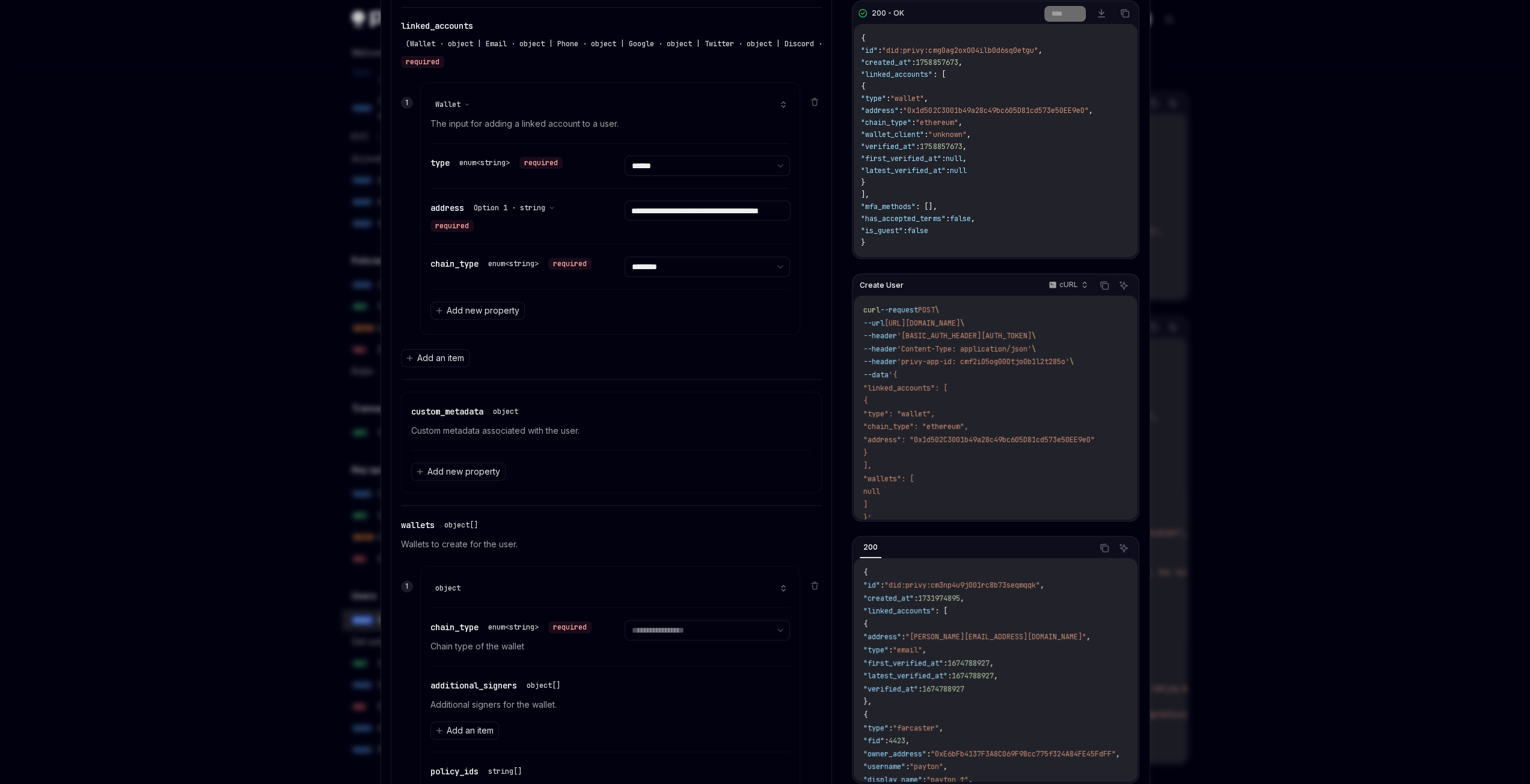
scroll to position [432, 0]
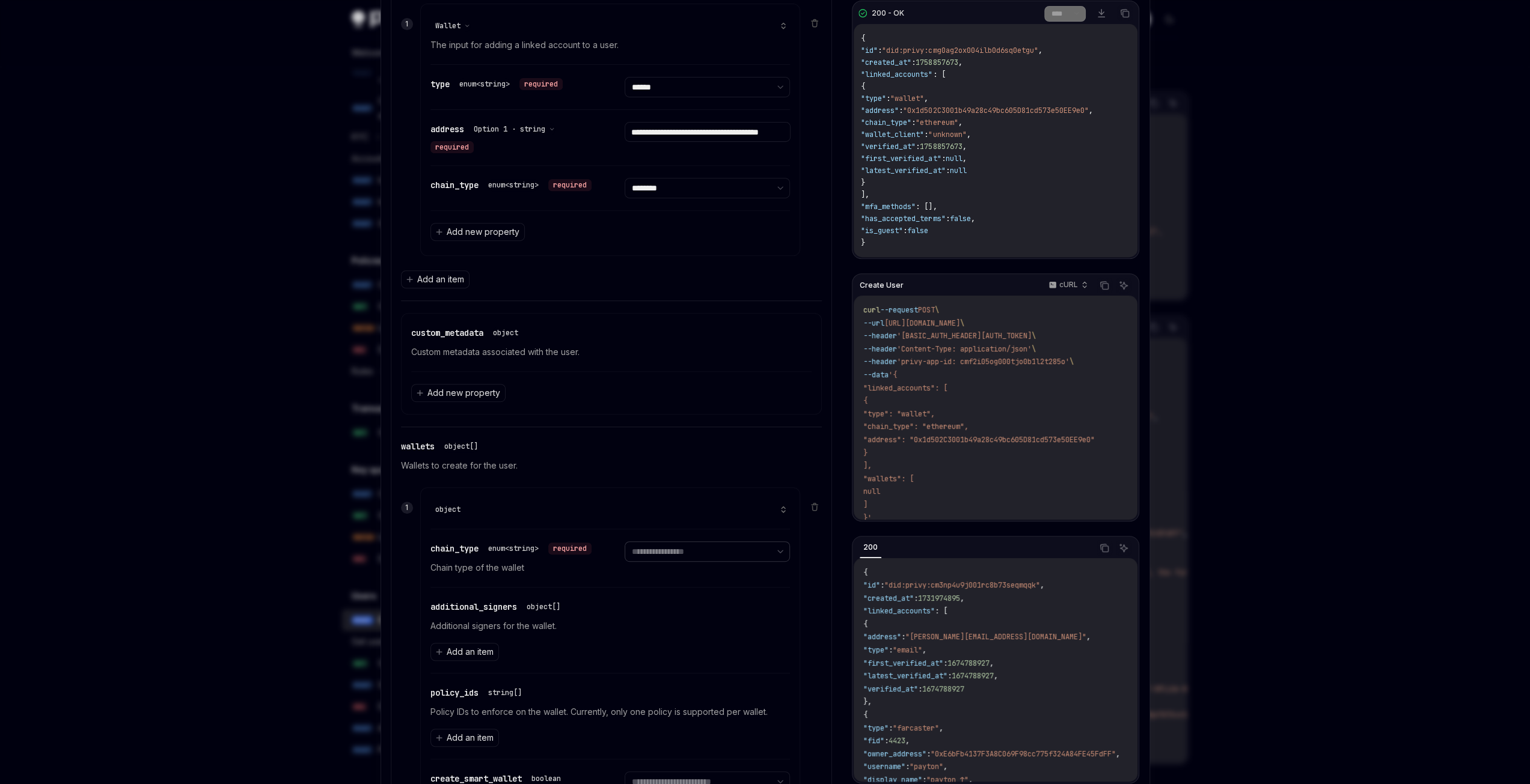
click at [658, 542] on select "**********" at bounding box center [707, 551] width 165 height 20
select select "******"
click at [624, 541] on select "**********" at bounding box center [707, 551] width 165 height 20
click at [592, 619] on p "Additional signers for the wallet." at bounding box center [609, 626] width 360 height 14
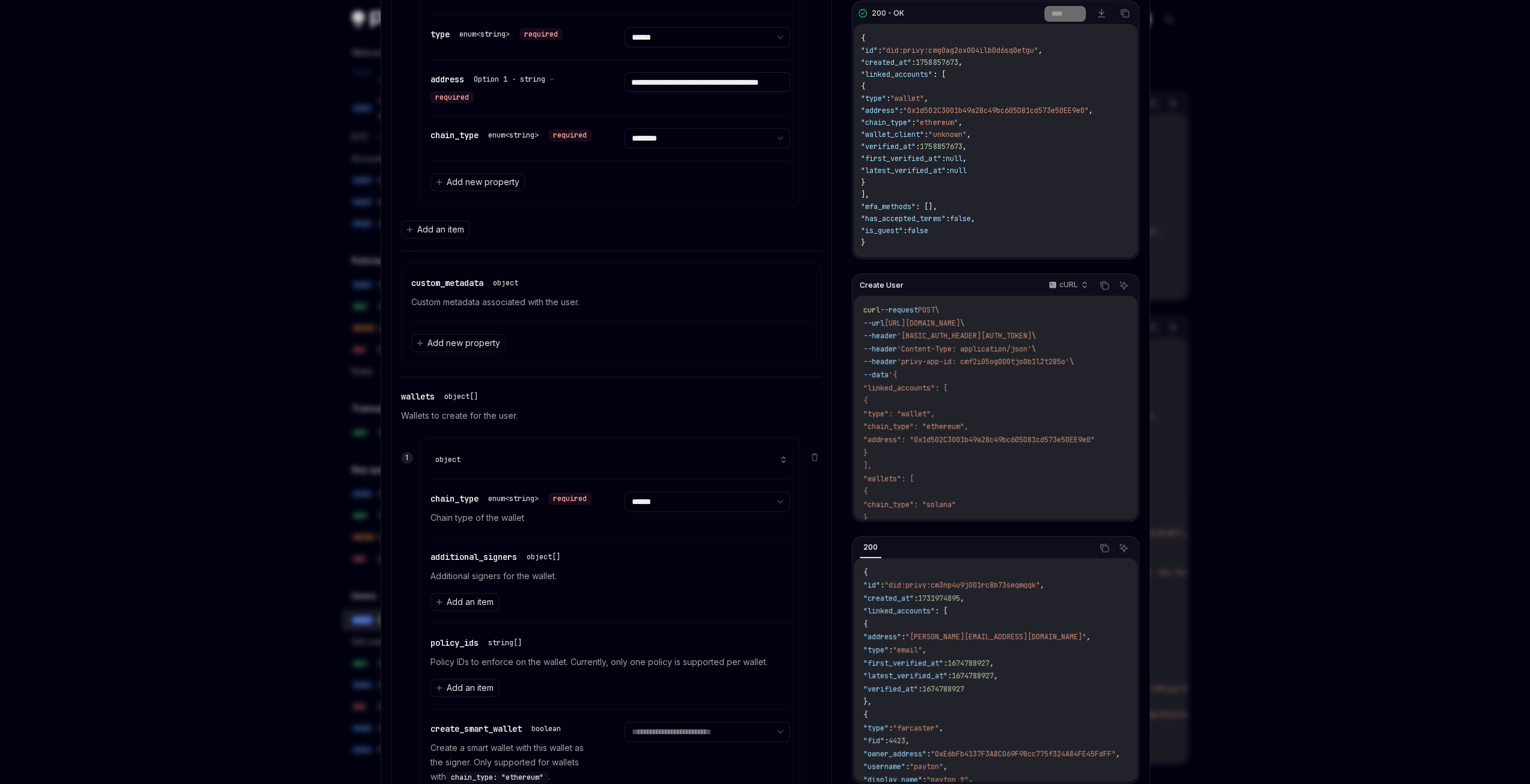
scroll to position [552, 0]
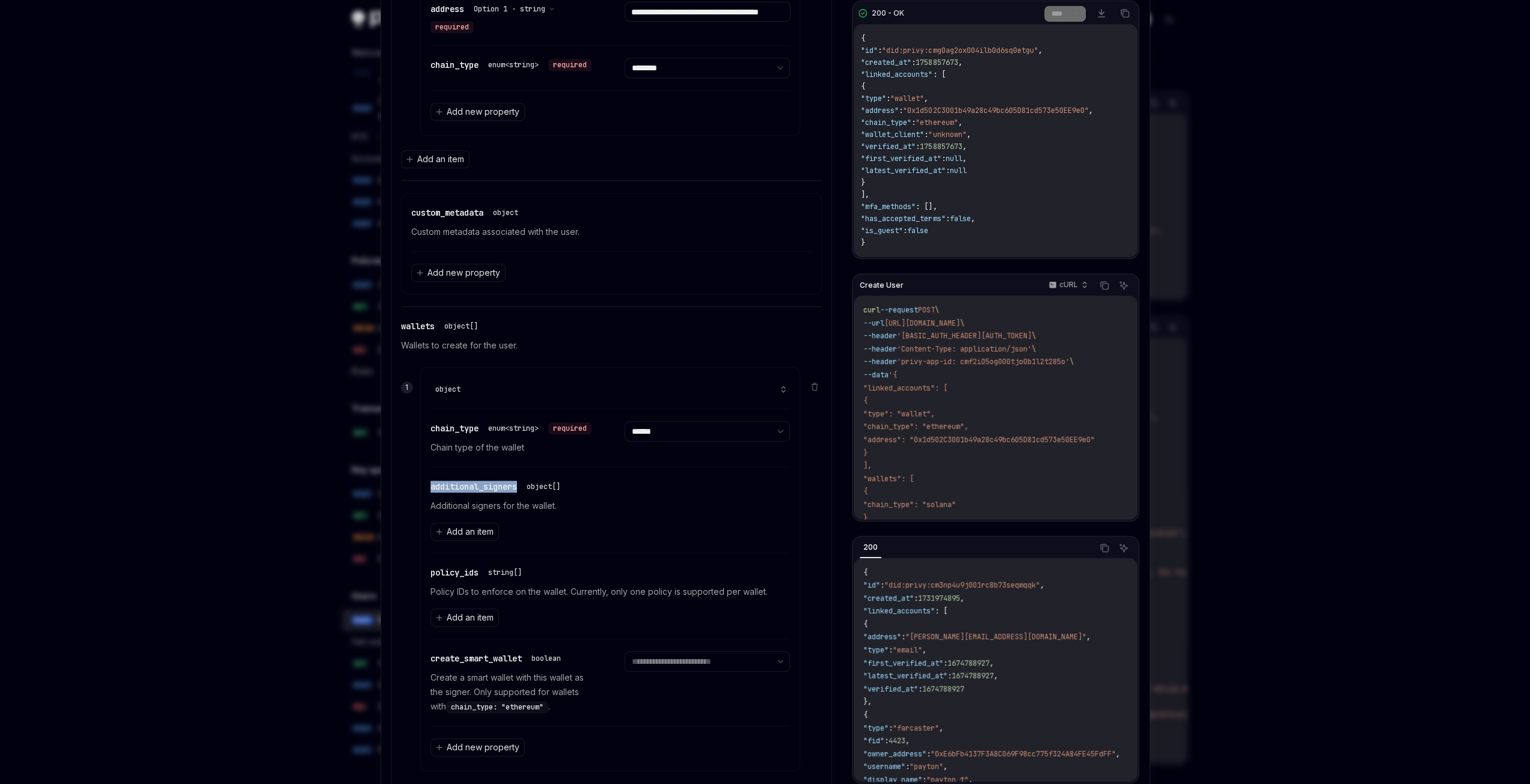
drag, startPoint x: 515, startPoint y: 480, endPoint x: 415, endPoint y: 480, distance: 100.0
click at [420, 480] on div "**********" at bounding box center [610, 570] width 381 height 404
click at [438, 482] on span "additional_signers" at bounding box center [473, 487] width 86 height 11
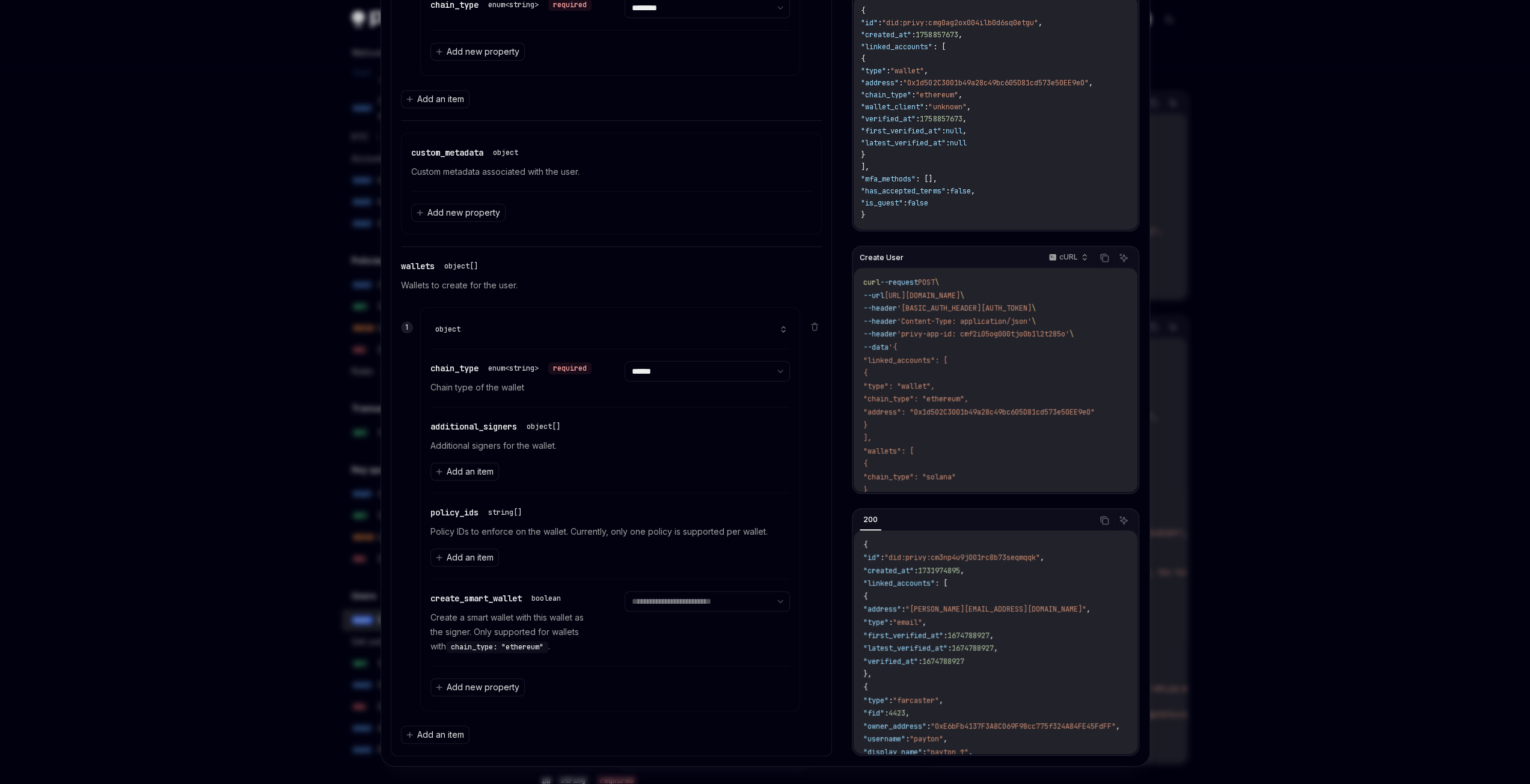
click at [475, 593] on span "create_smart_wallet" at bounding box center [476, 599] width 91 height 11
click at [629, 635] on div "**********" at bounding box center [707, 622] width 165 height 62
click at [667, 597] on select "**********" at bounding box center [707, 601] width 165 height 20
select select "****"
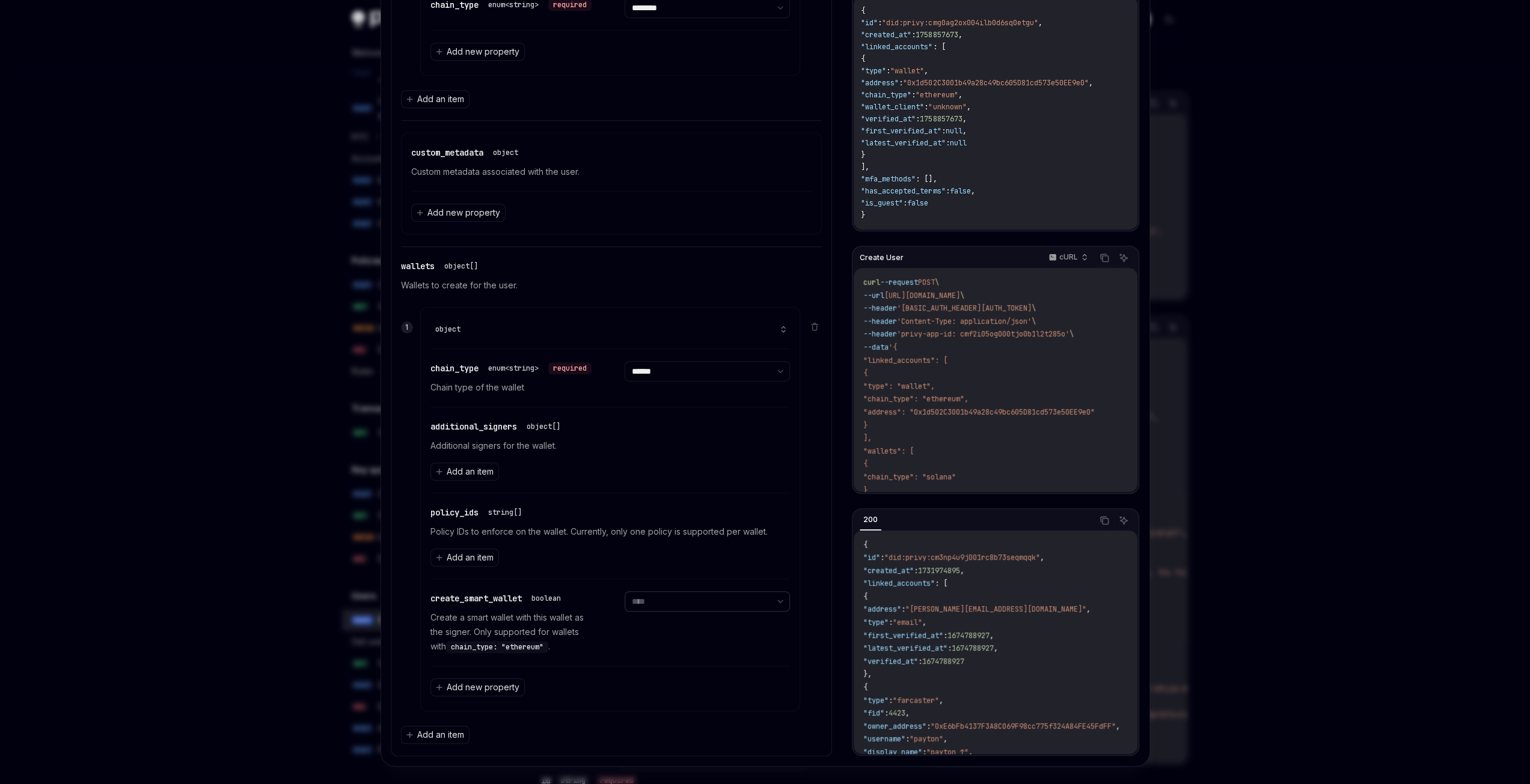
click at [624, 592] on select "**********" at bounding box center [707, 601] width 165 height 20
drag, startPoint x: 774, startPoint y: 523, endPoint x: 412, endPoint y: 526, distance: 362.0
click at [412, 526] on div "**********" at bounding box center [611, 509] width 421 height 414
click at [436, 493] on div "policy_ids string[] Policy IDs to enforce on the wallet. Currently, only one po…" at bounding box center [609, 535] width 360 height 85
drag, startPoint x: 572, startPoint y: 438, endPoint x: 413, endPoint y: 445, distance: 159.2
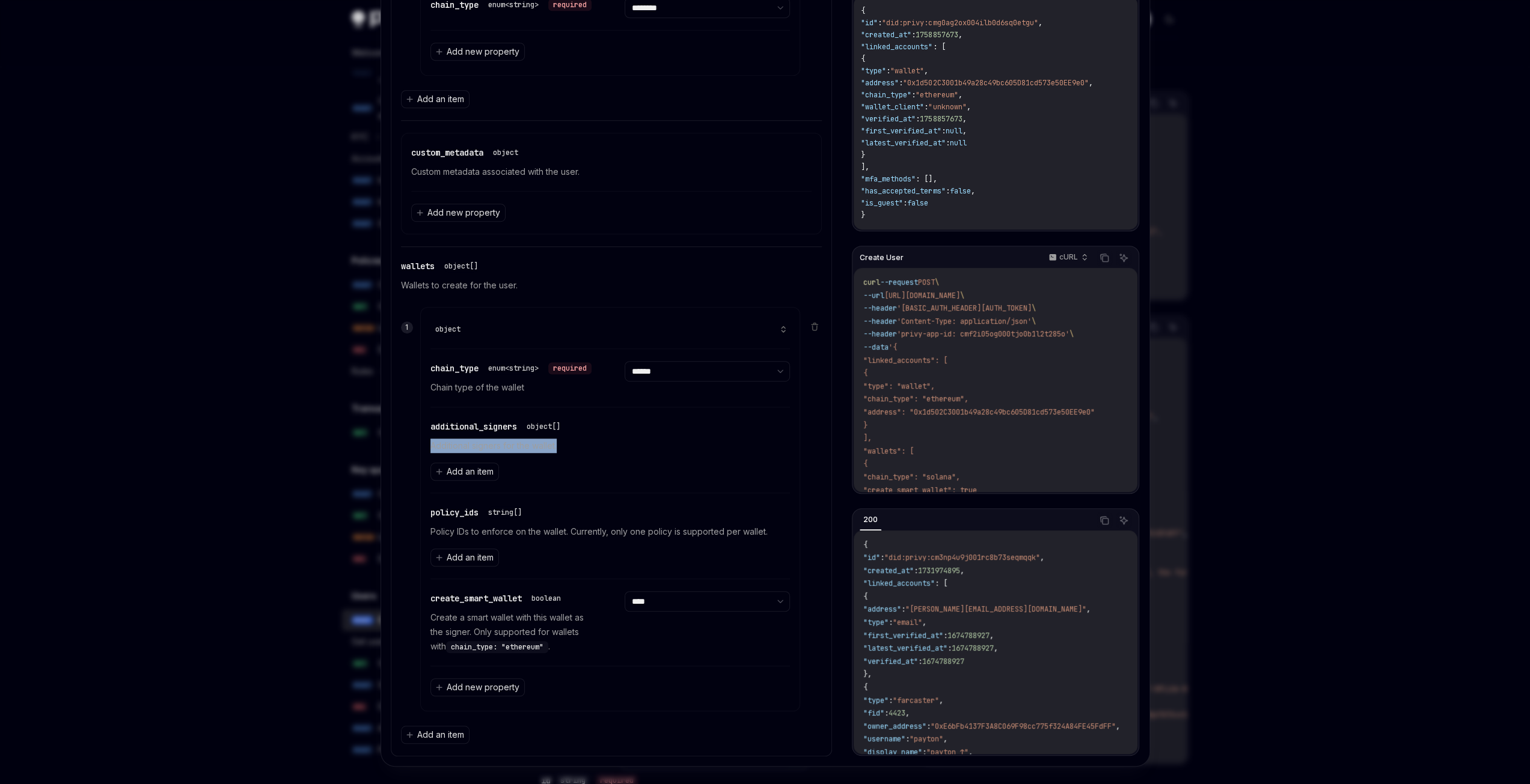
click at [413, 445] on div "**********" at bounding box center [611, 509] width 421 height 414
click at [577, 474] on div "additional_signers object[] Additional signers for the wallet. Add an item" at bounding box center [609, 449] width 360 height 85
click at [472, 466] on span "Add an item" at bounding box center [470, 472] width 47 height 12
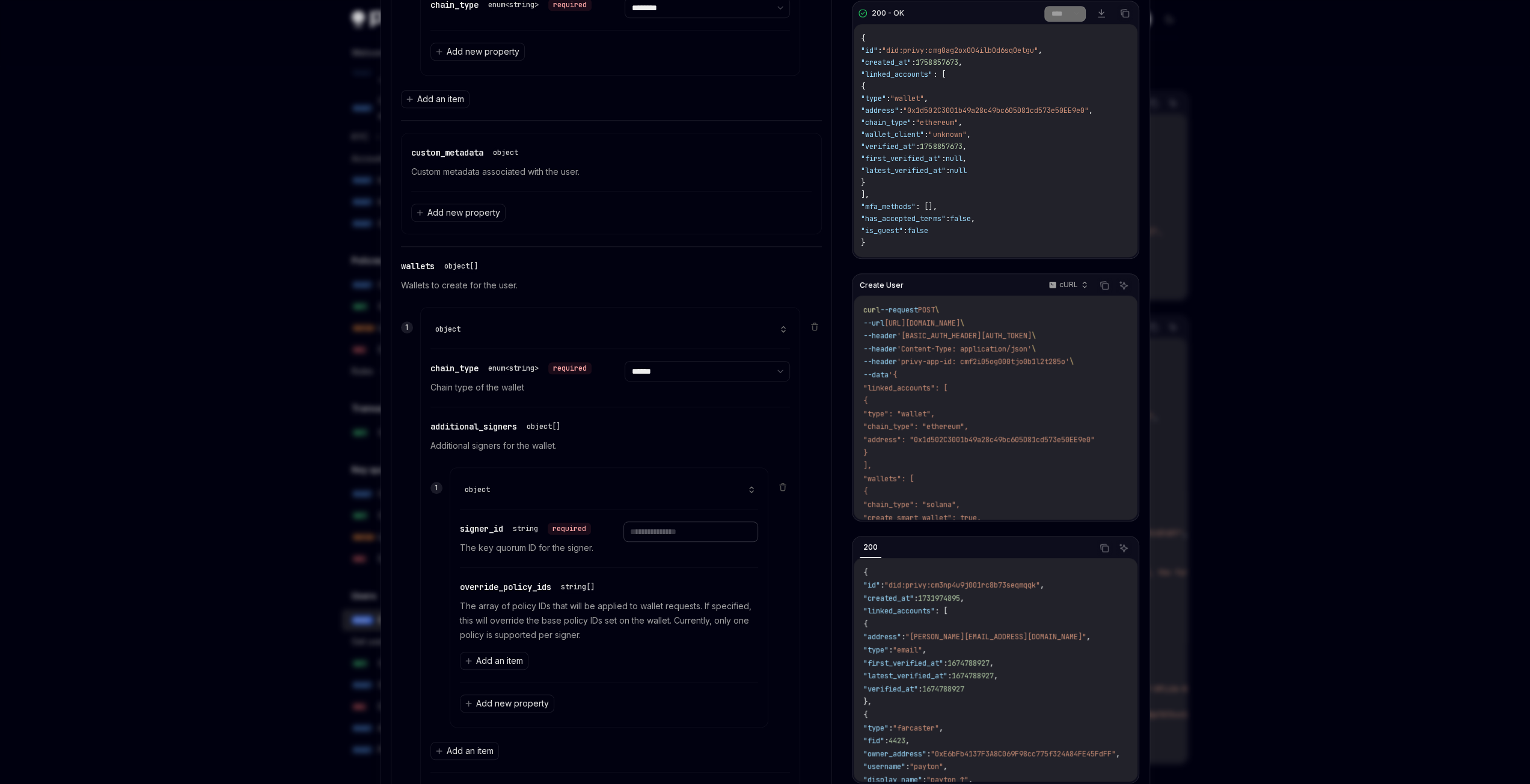
click at [679, 527] on input "text" at bounding box center [690, 531] width 135 height 20
click at [638, 556] on div "signer_id string required The key quorum ID for the signer." at bounding box center [609, 539] width 299 height 58
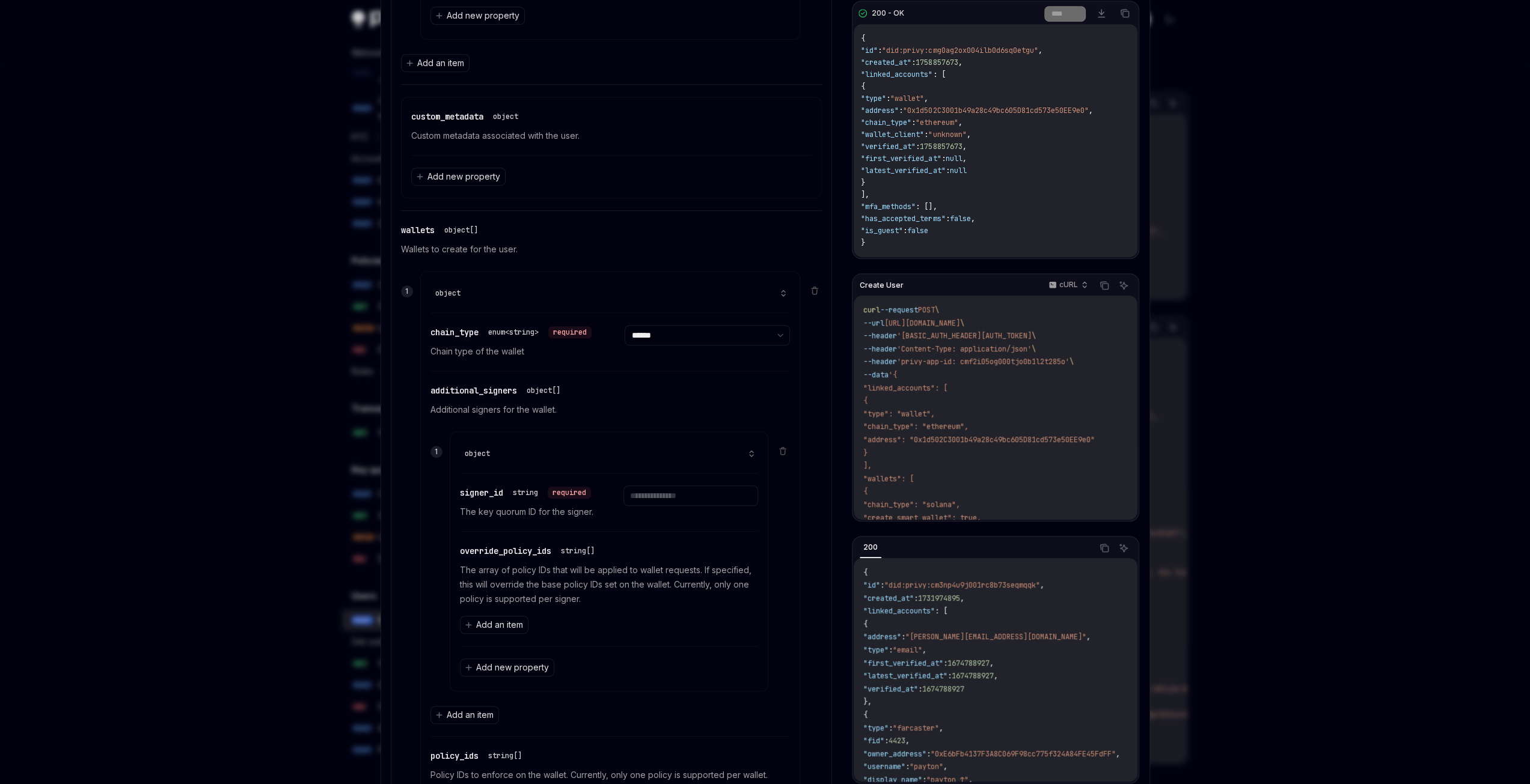
scroll to position [671, 0]
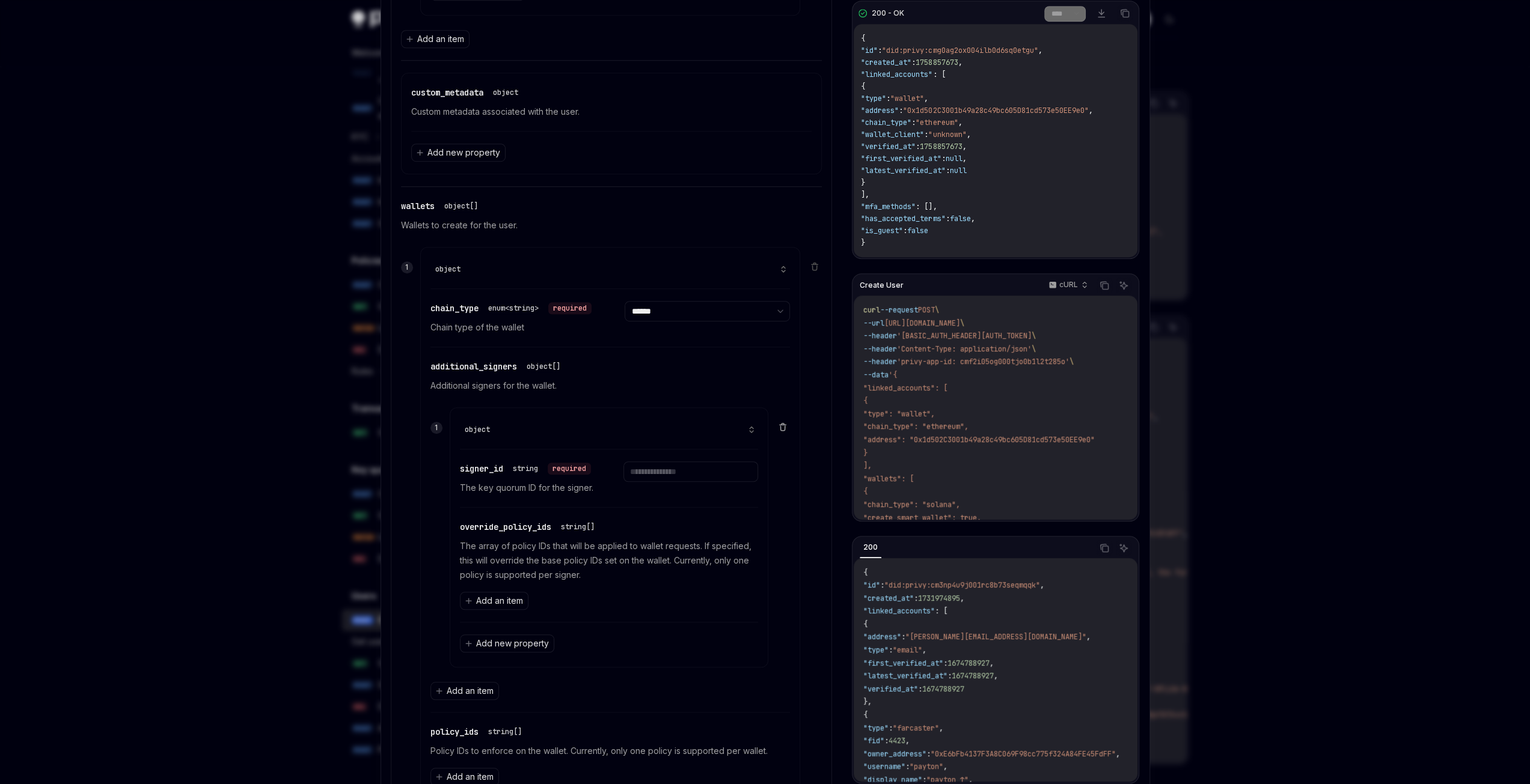
click at [778, 422] on icon at bounding box center [783, 426] width 10 height 10
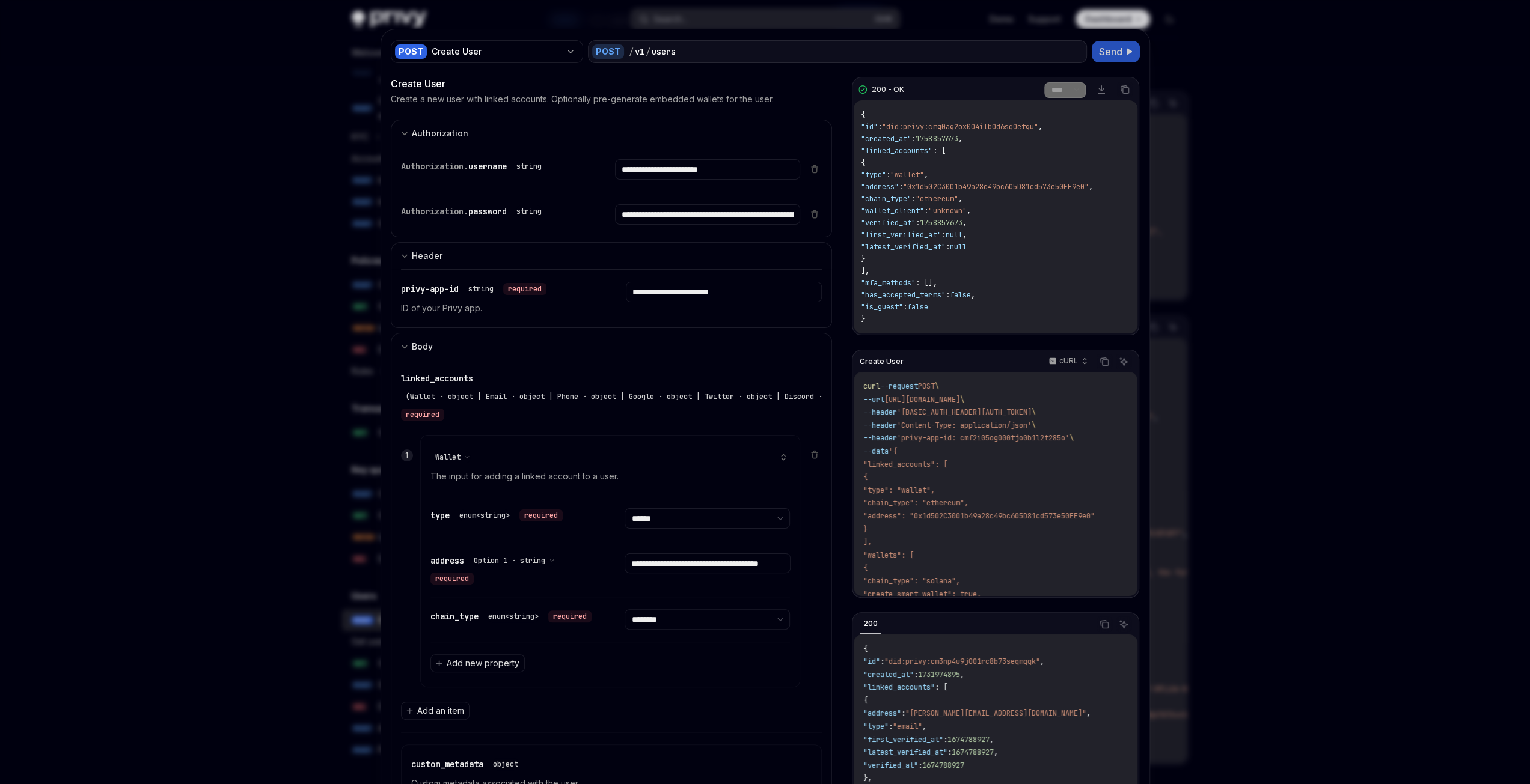
scroll to position [60, 0]
click at [1261, 89] on div at bounding box center [765, 392] width 1530 height 784
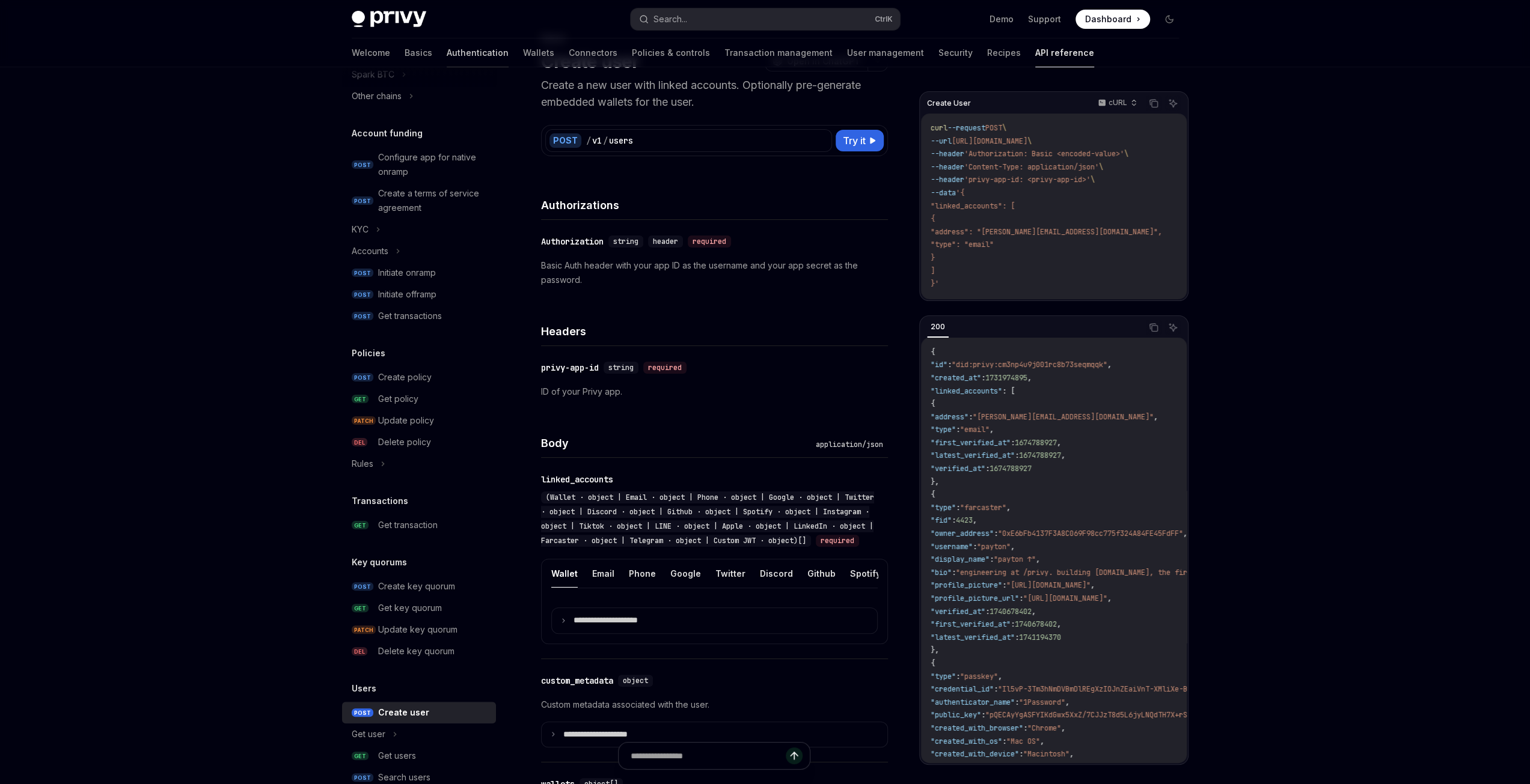
scroll to position [298, 0]
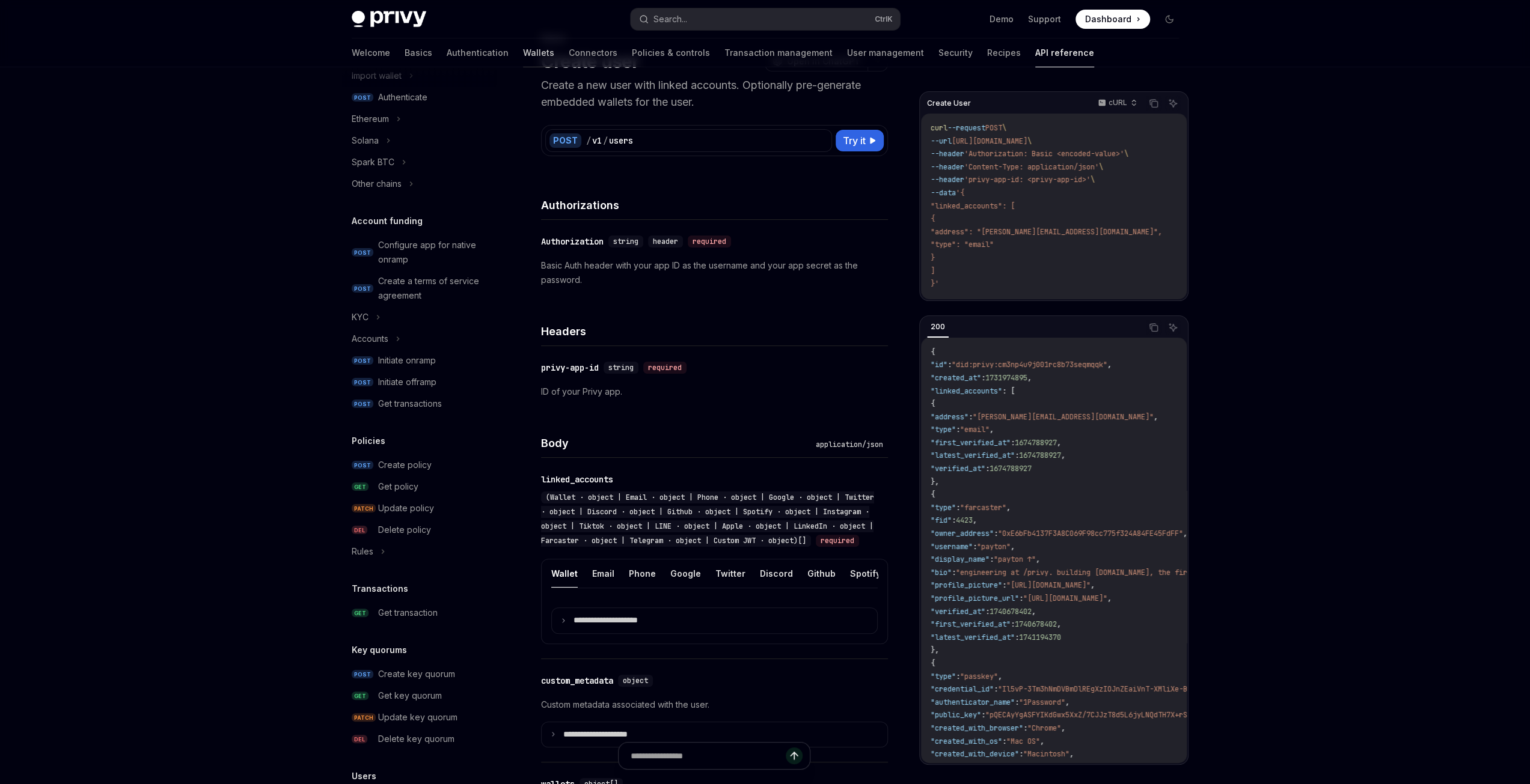
click at [523, 49] on link "Wallets" at bounding box center [539, 53] width 32 height 29
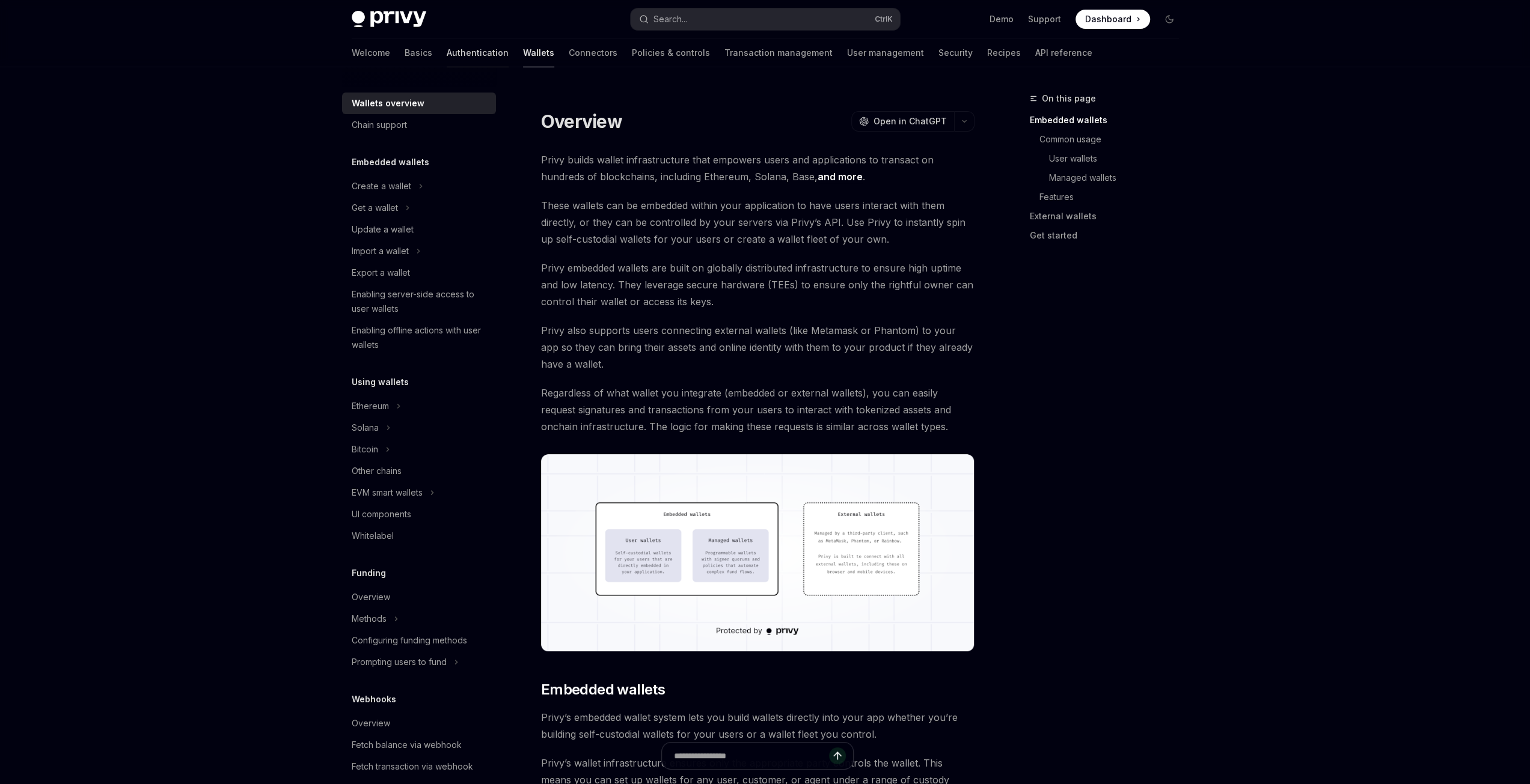
click at [447, 54] on link "Authentication" at bounding box center [477, 53] width 62 height 29
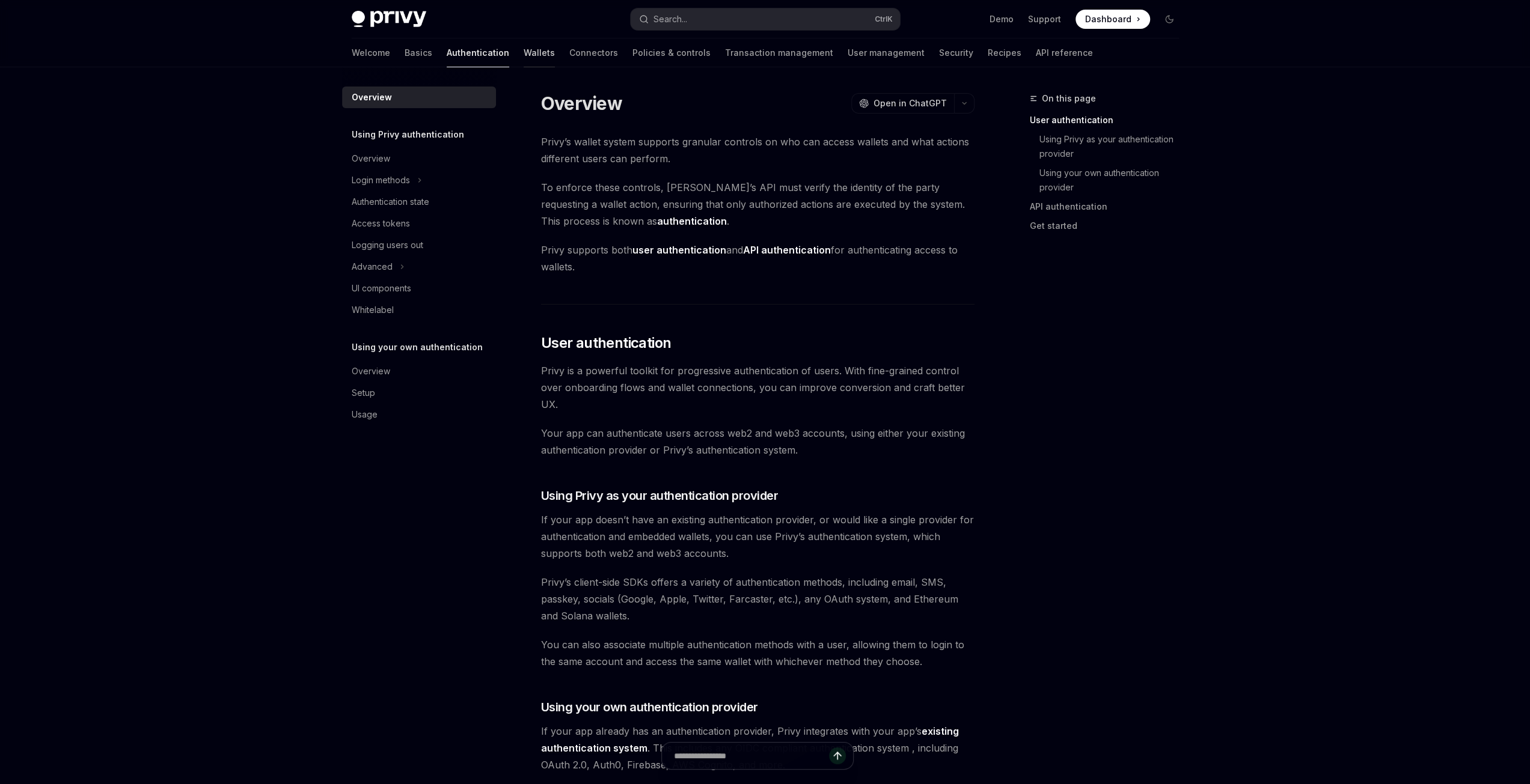
click at [523, 61] on link "Wallets" at bounding box center [539, 53] width 32 height 29
type textarea "*"
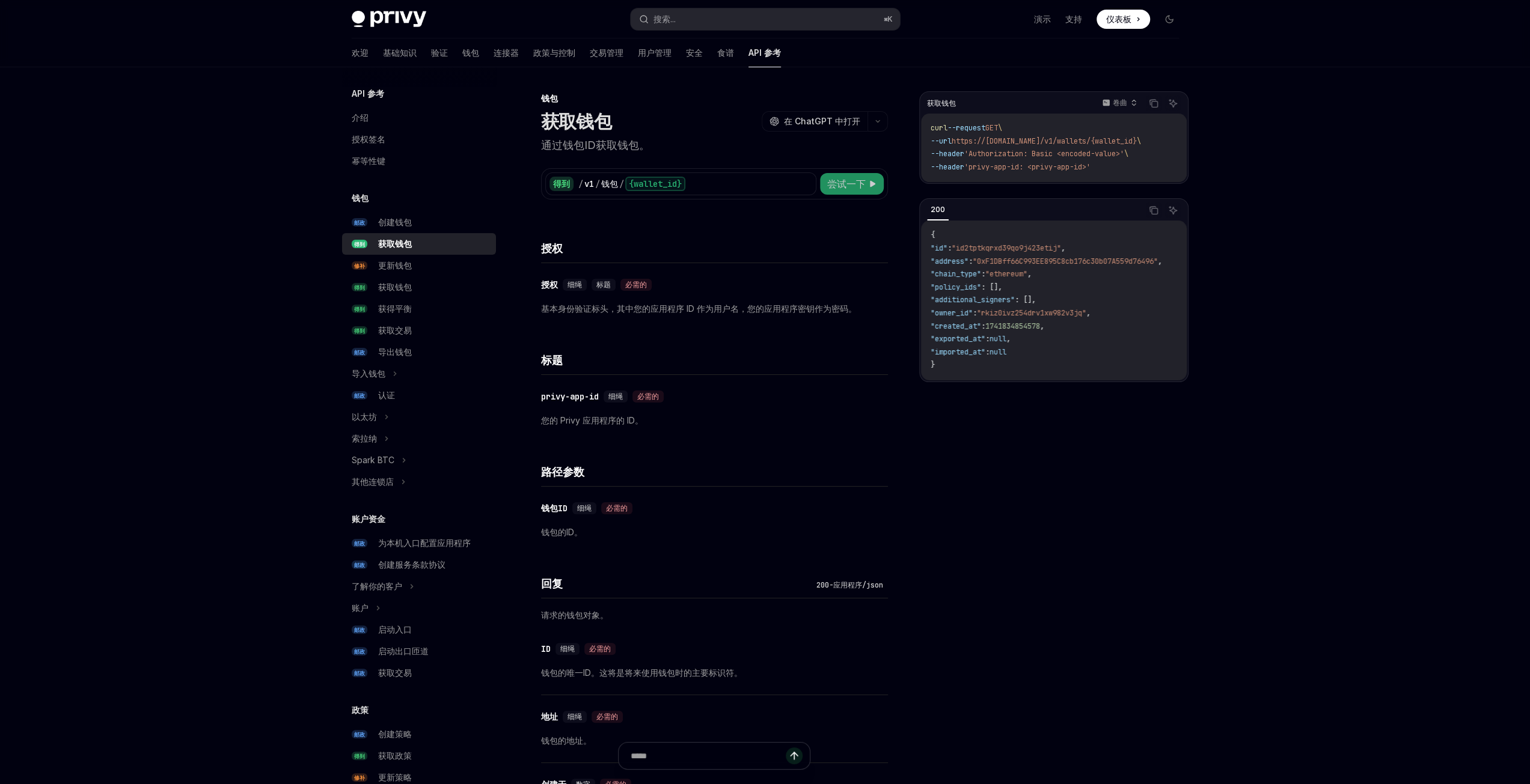
click at [839, 181] on font "尝试一下" at bounding box center [847, 184] width 39 height 12
type textarea "*"
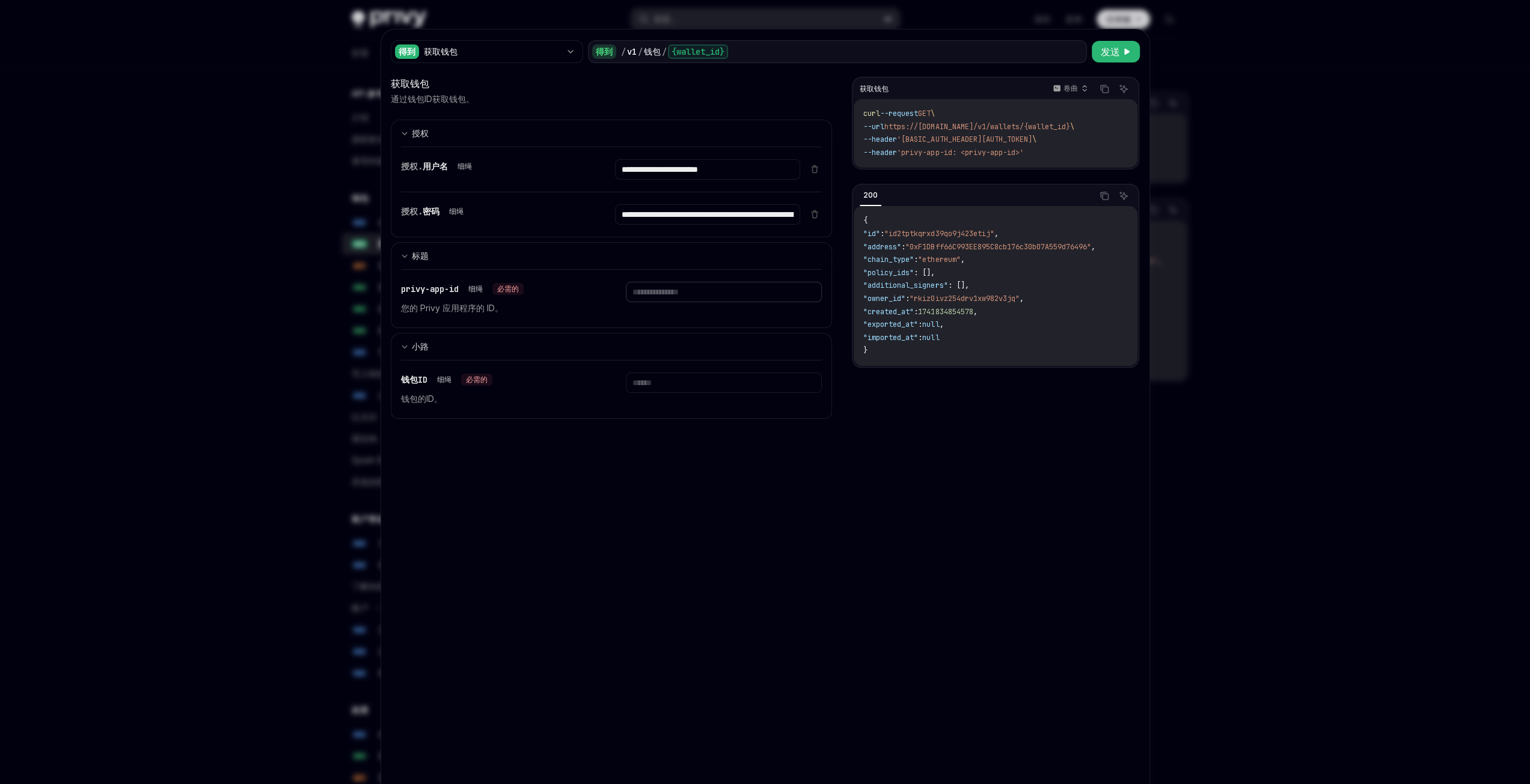
click at [663, 286] on input "text" at bounding box center [724, 292] width 196 height 20
click at [746, 459] on div "**********" at bounding box center [611, 442] width 441 height 731
click at [681, 284] on input "text" at bounding box center [724, 292] width 196 height 20
paste input "**********"
type input "**********"
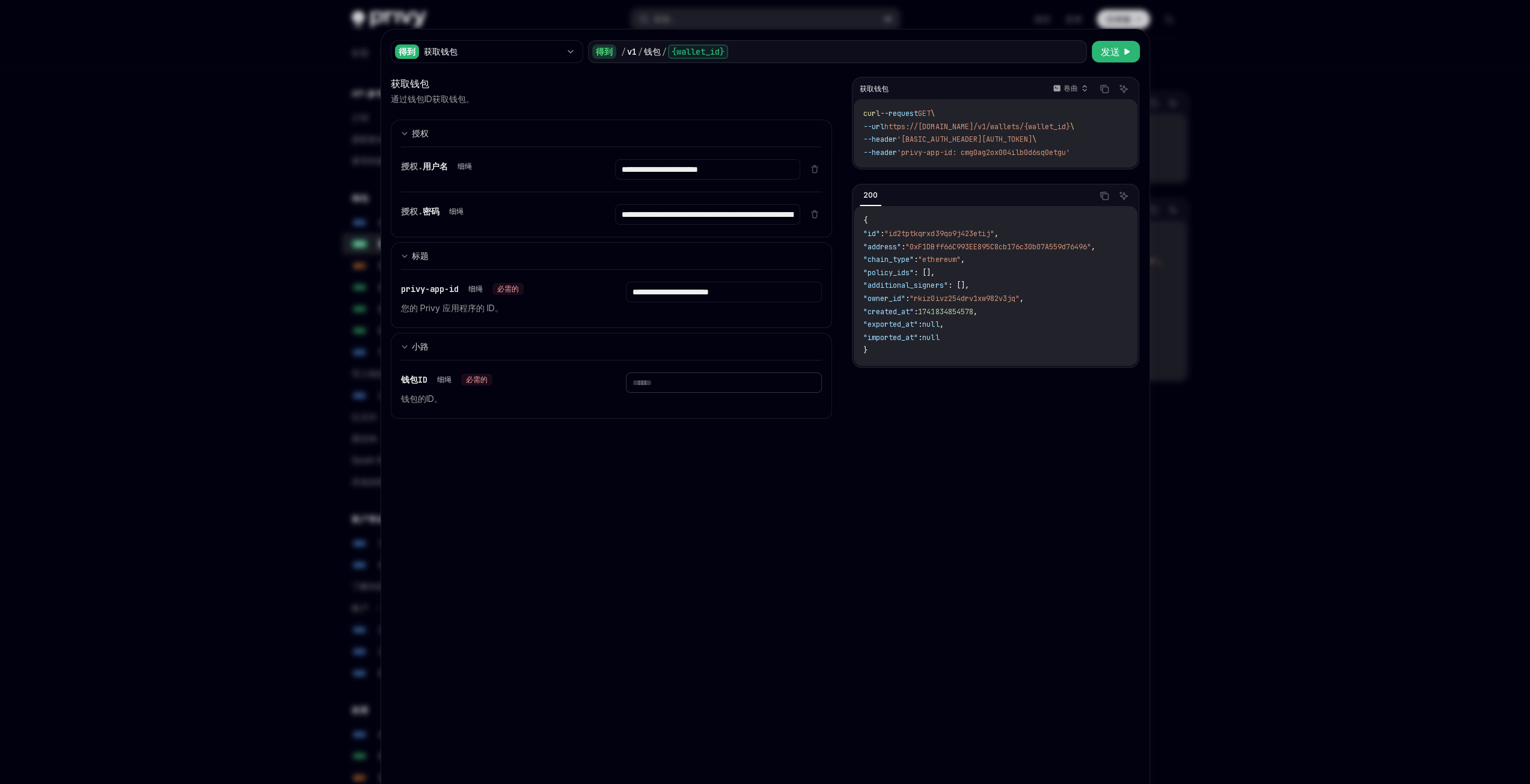
click at [660, 382] on input "text" at bounding box center [724, 382] width 196 height 20
click at [620, 446] on div "**********" at bounding box center [611, 442] width 441 height 731
click at [660, 374] on input "text" at bounding box center [724, 382] width 196 height 20
paste input "**********"
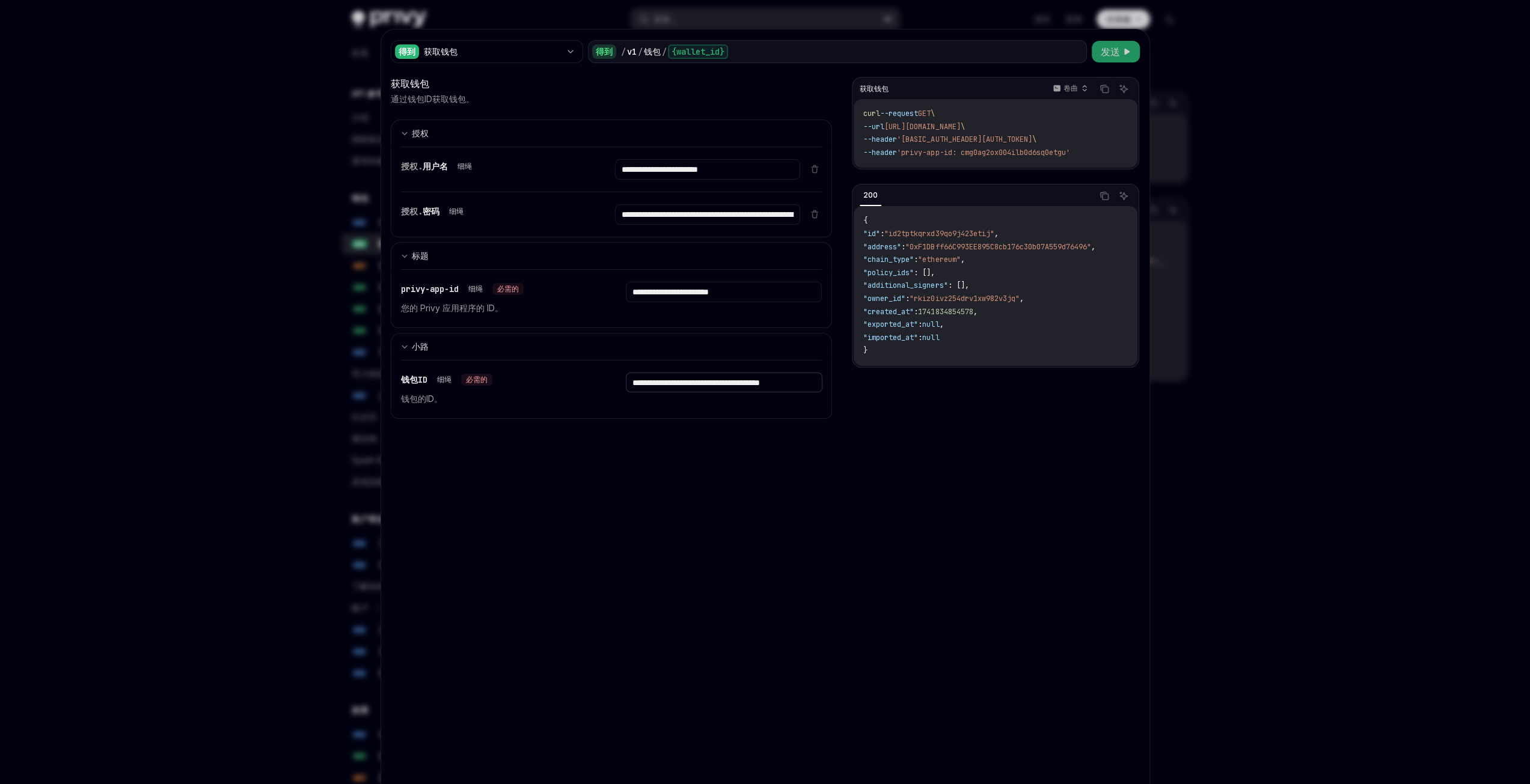
type input "**********"
click at [1102, 53] on font "发送" at bounding box center [1111, 52] width 19 height 12
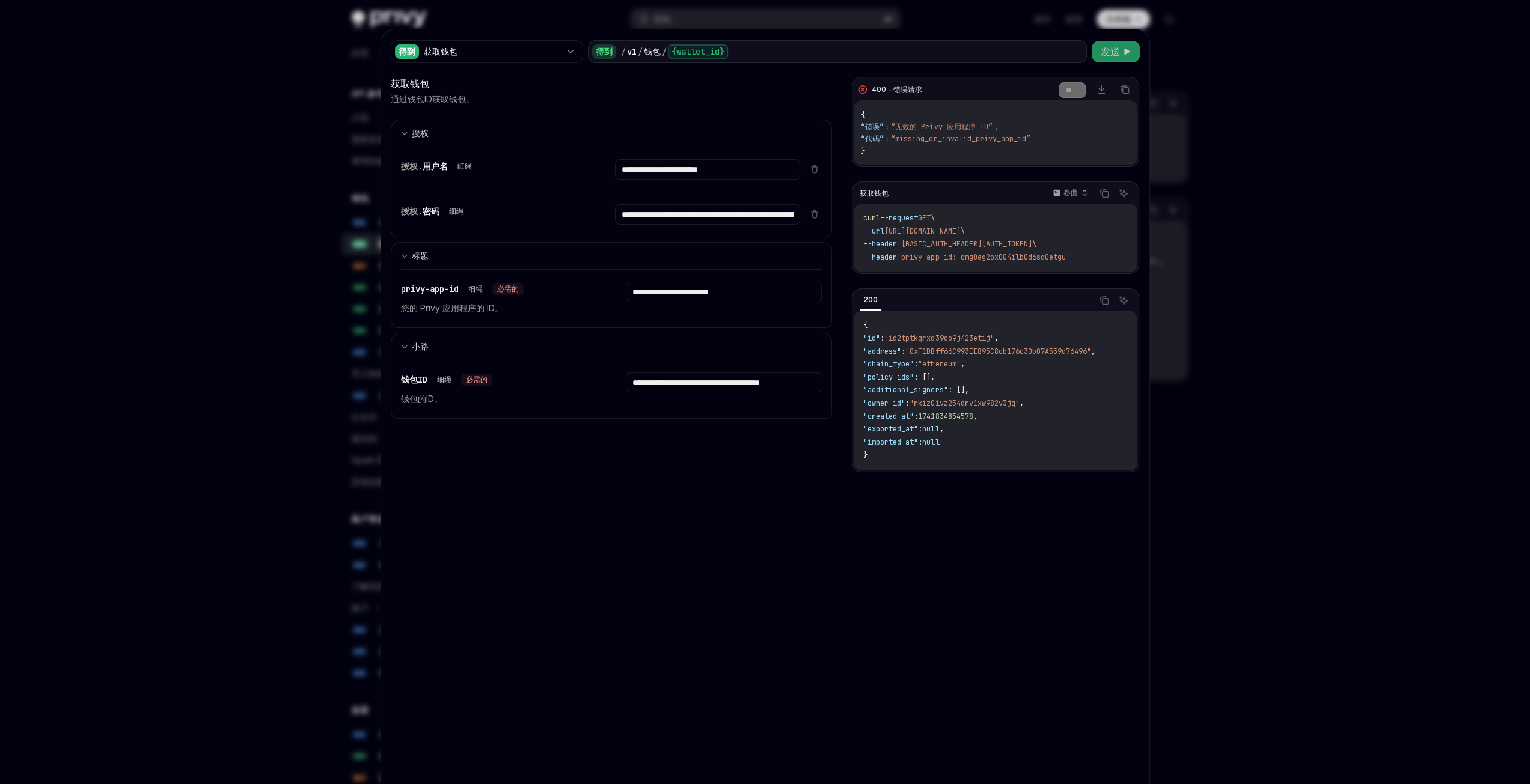
click at [986, 354] on span ""0xF1DBff66C993EE895C8cb176c30b07A559d76496"" at bounding box center [997, 351] width 186 height 10
click at [713, 382] on input "**********" at bounding box center [725, 382] width 197 height 20
drag, startPoint x: 695, startPoint y: 383, endPoint x: 828, endPoint y: 371, distance: 133.5
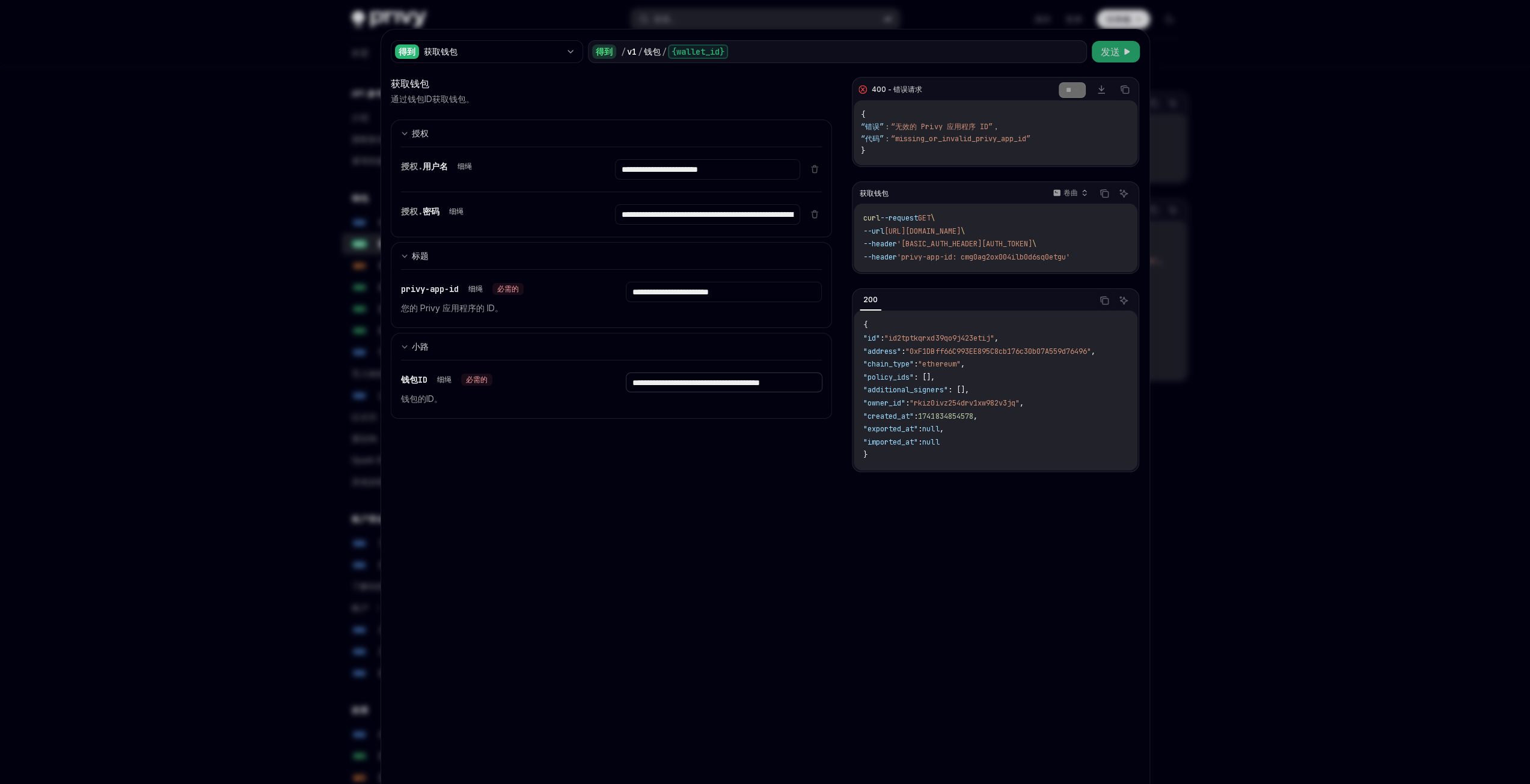
click at [828, 371] on div "**********" at bounding box center [765, 468] width 749 height 784
click at [769, 385] on input "**********" at bounding box center [725, 382] width 197 height 20
click at [892, 405] on span ""owner_id"" at bounding box center [885, 403] width 42 height 10
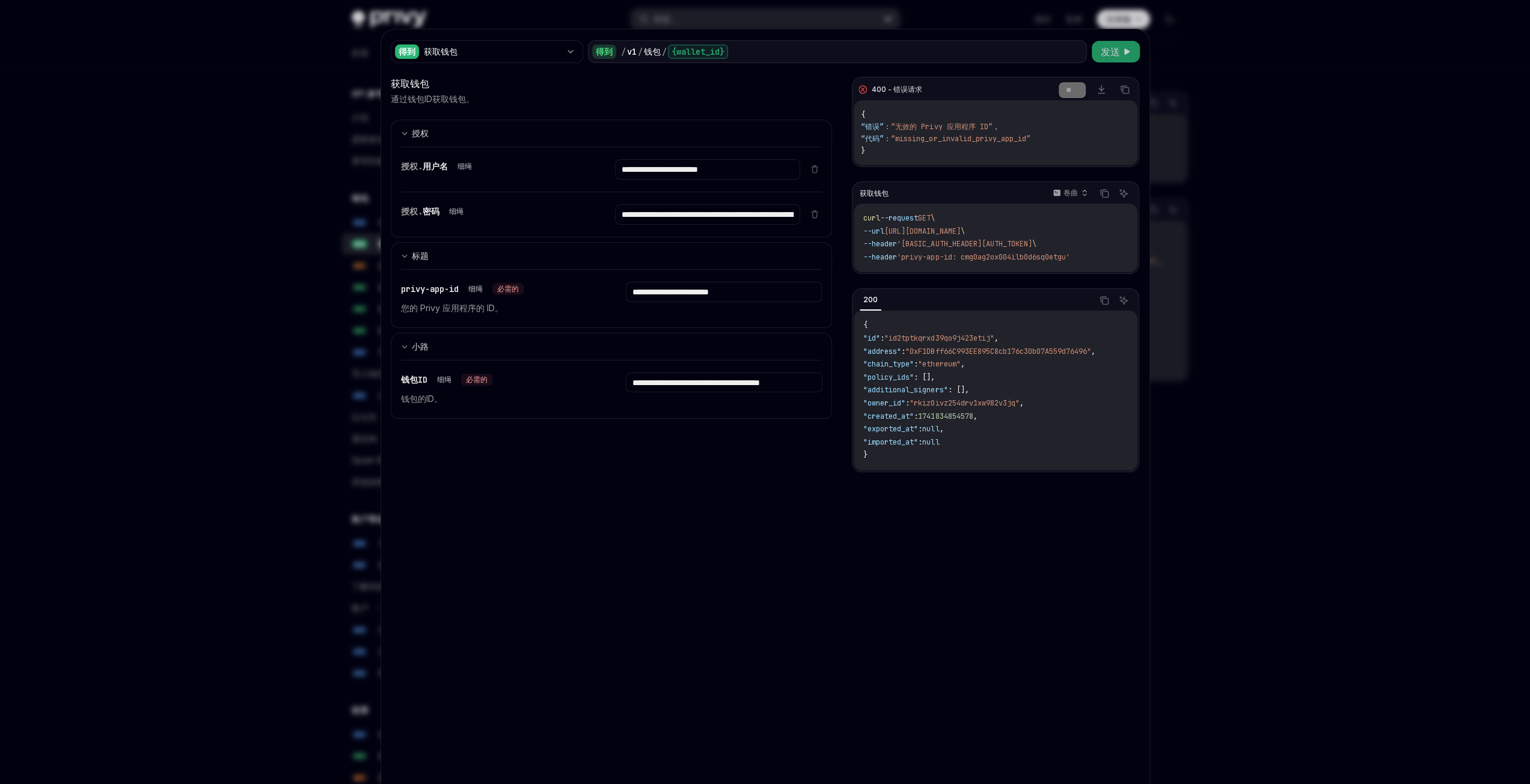
click at [834, 541] on div "**********" at bounding box center [765, 468] width 749 height 784
click at [52, 417] on div at bounding box center [765, 392] width 1530 height 784
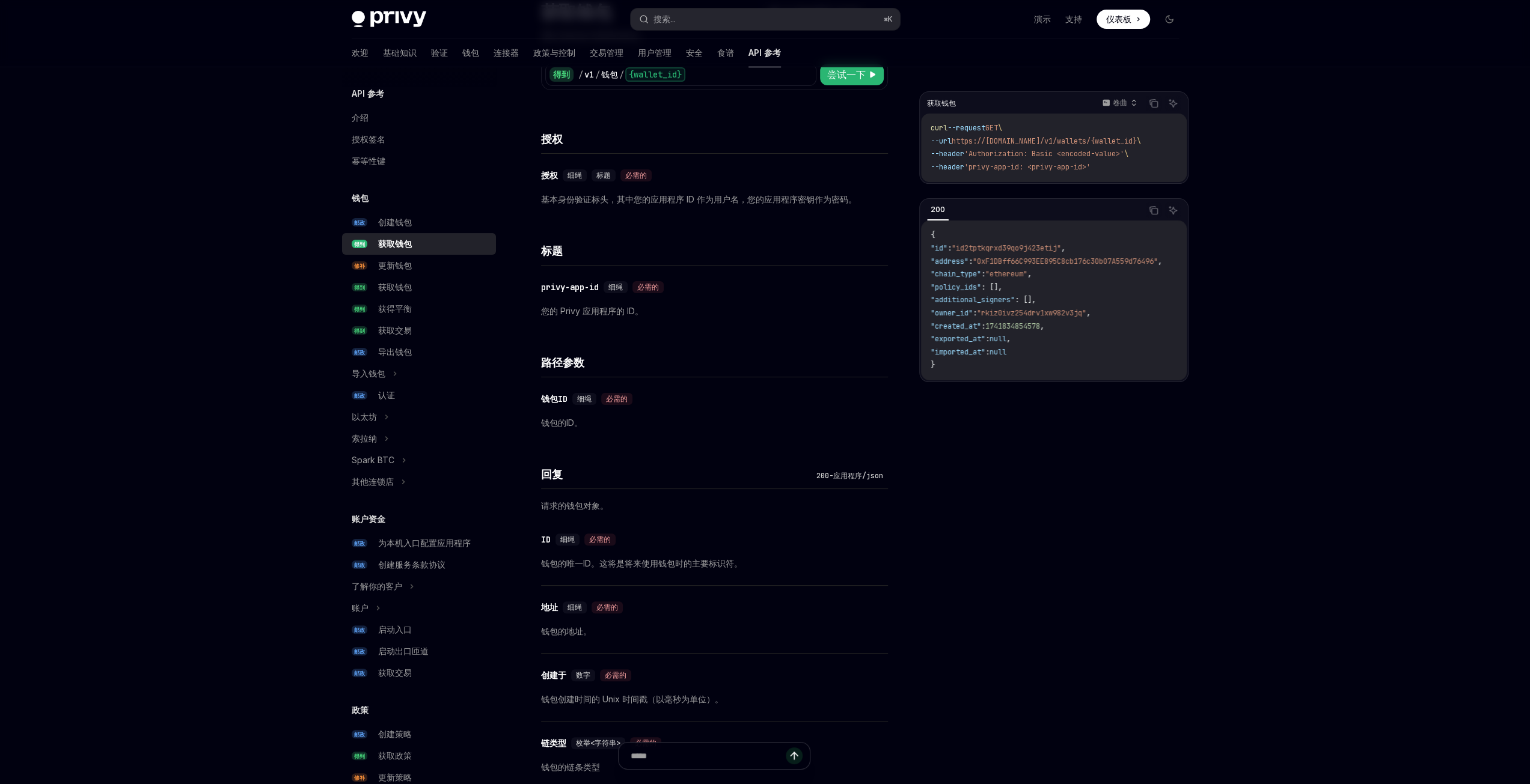
scroll to position [240, 0]
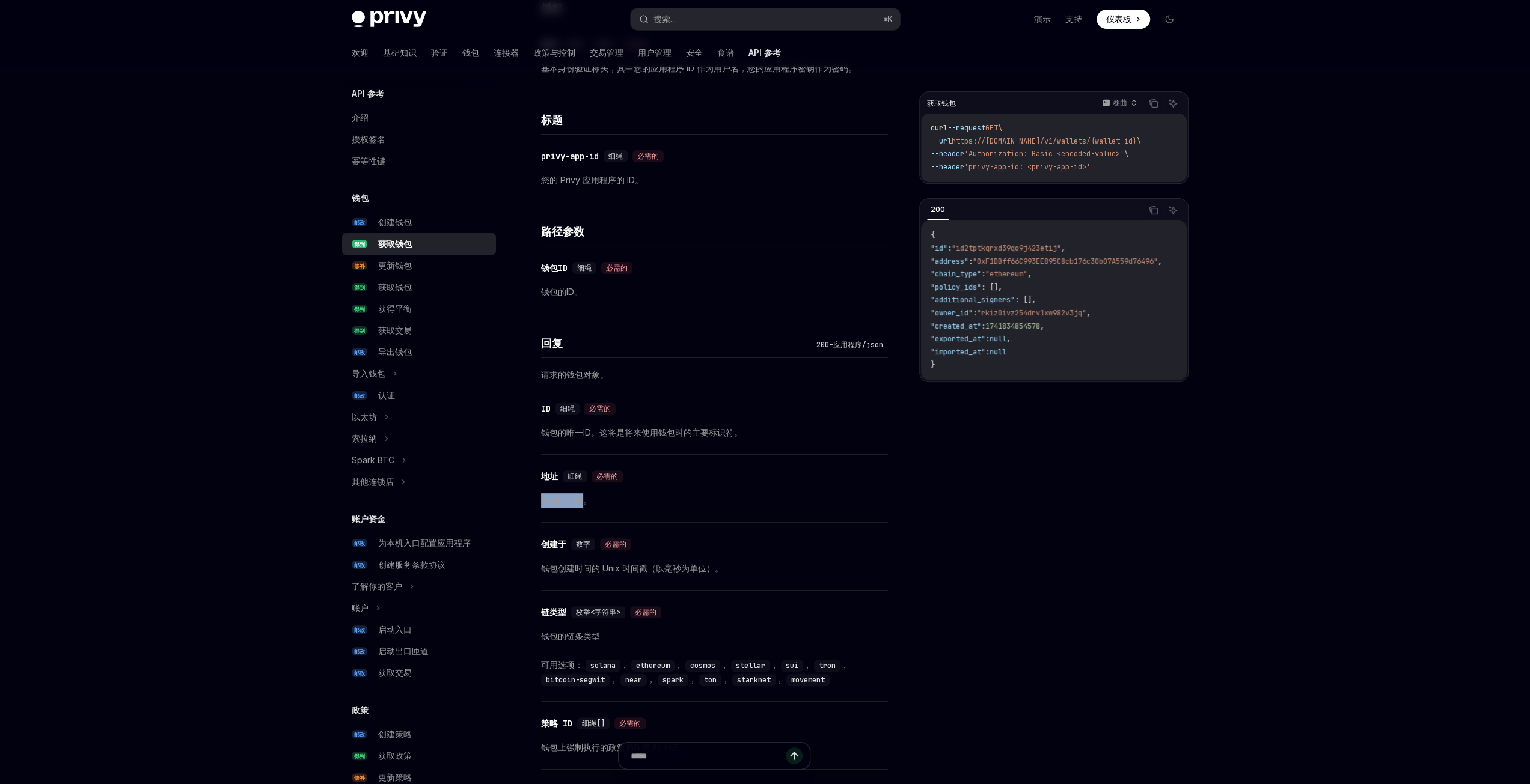
drag, startPoint x: 543, startPoint y: 498, endPoint x: 582, endPoint y: 498, distance: 39.0
click at [582, 498] on font "钱包的地址。" at bounding box center [565, 500] width 50 height 11
click at [751, 487] on div "​ 地址 细绳 必需的 钱包的地址。" at bounding box center [714, 488] width 346 height 68
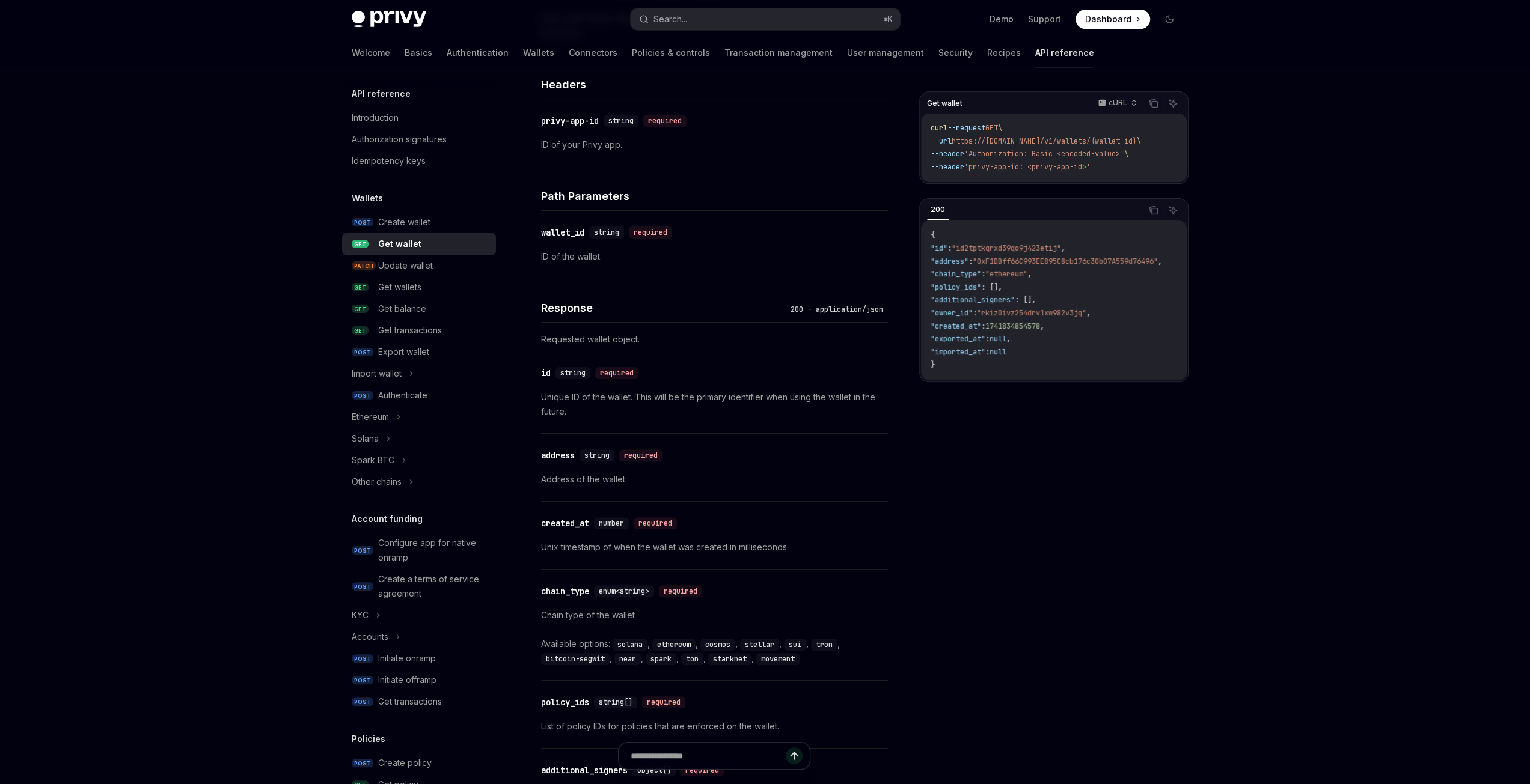
scroll to position [360, 0]
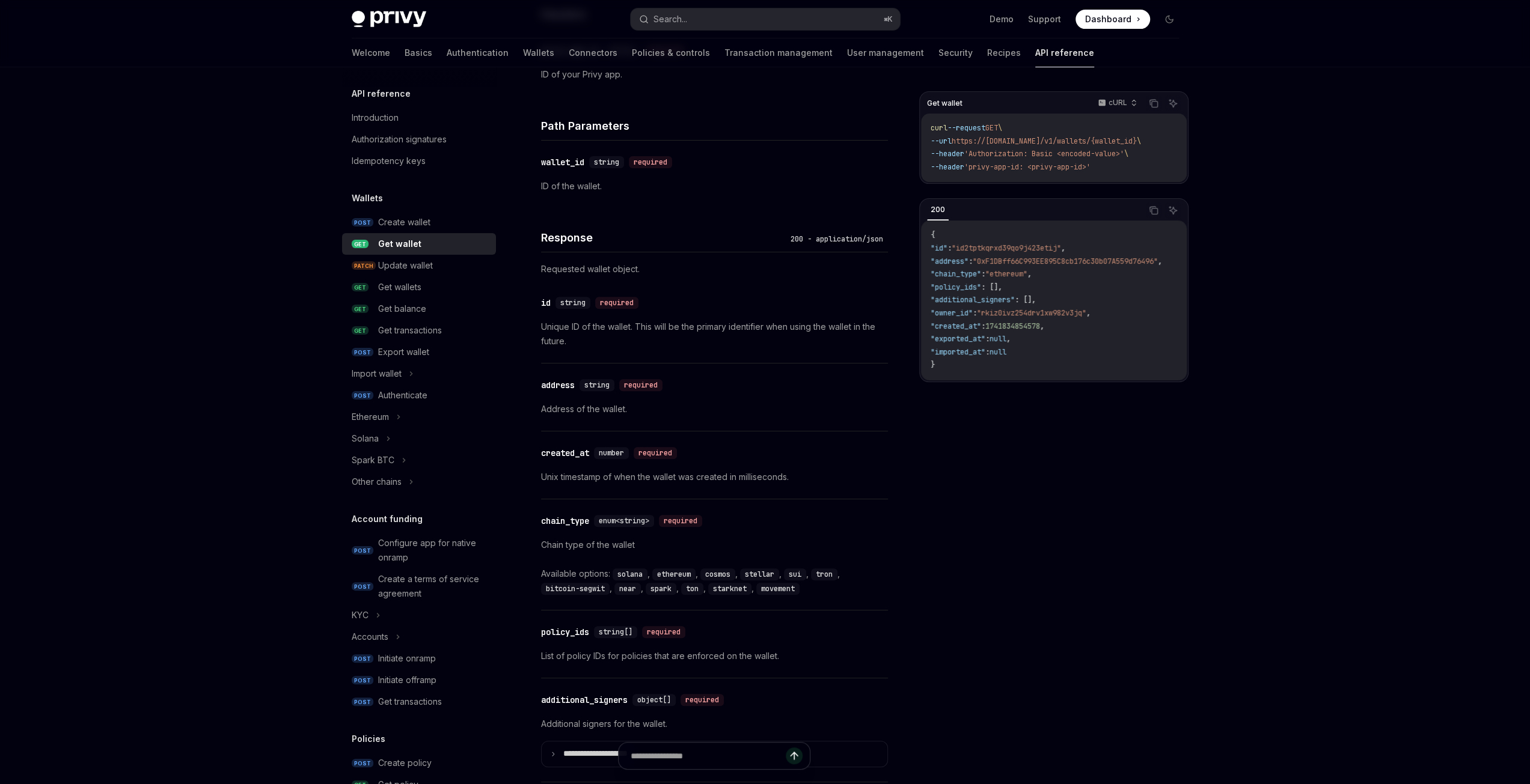
click at [495, 52] on div "Welcome Basics Authentication Wallets Connectors Policies & controls Transactio…" at bounding box center [723, 53] width 742 height 29
click at [523, 53] on link "Wallets" at bounding box center [539, 53] width 32 height 29
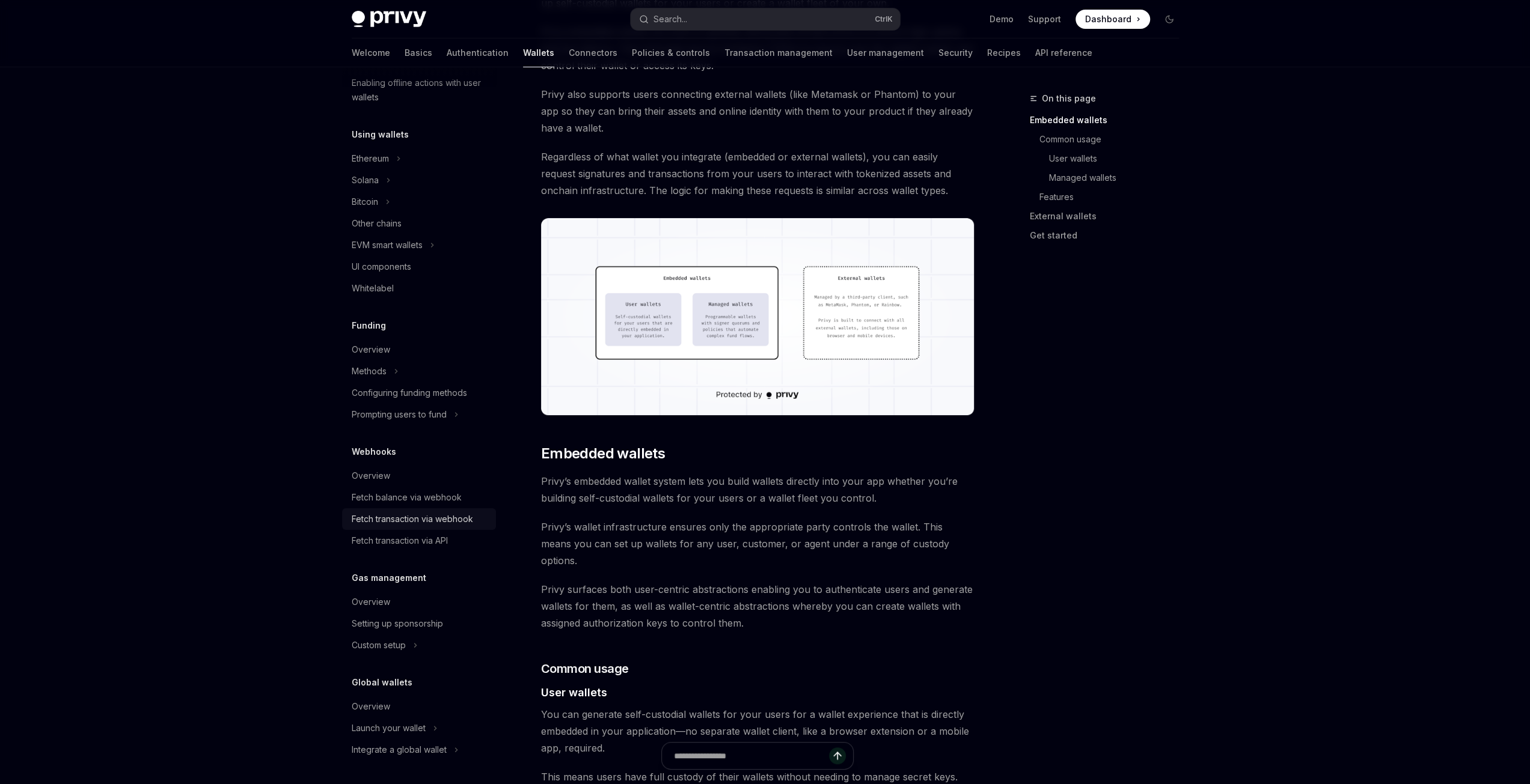
scroll to position [240, 0]
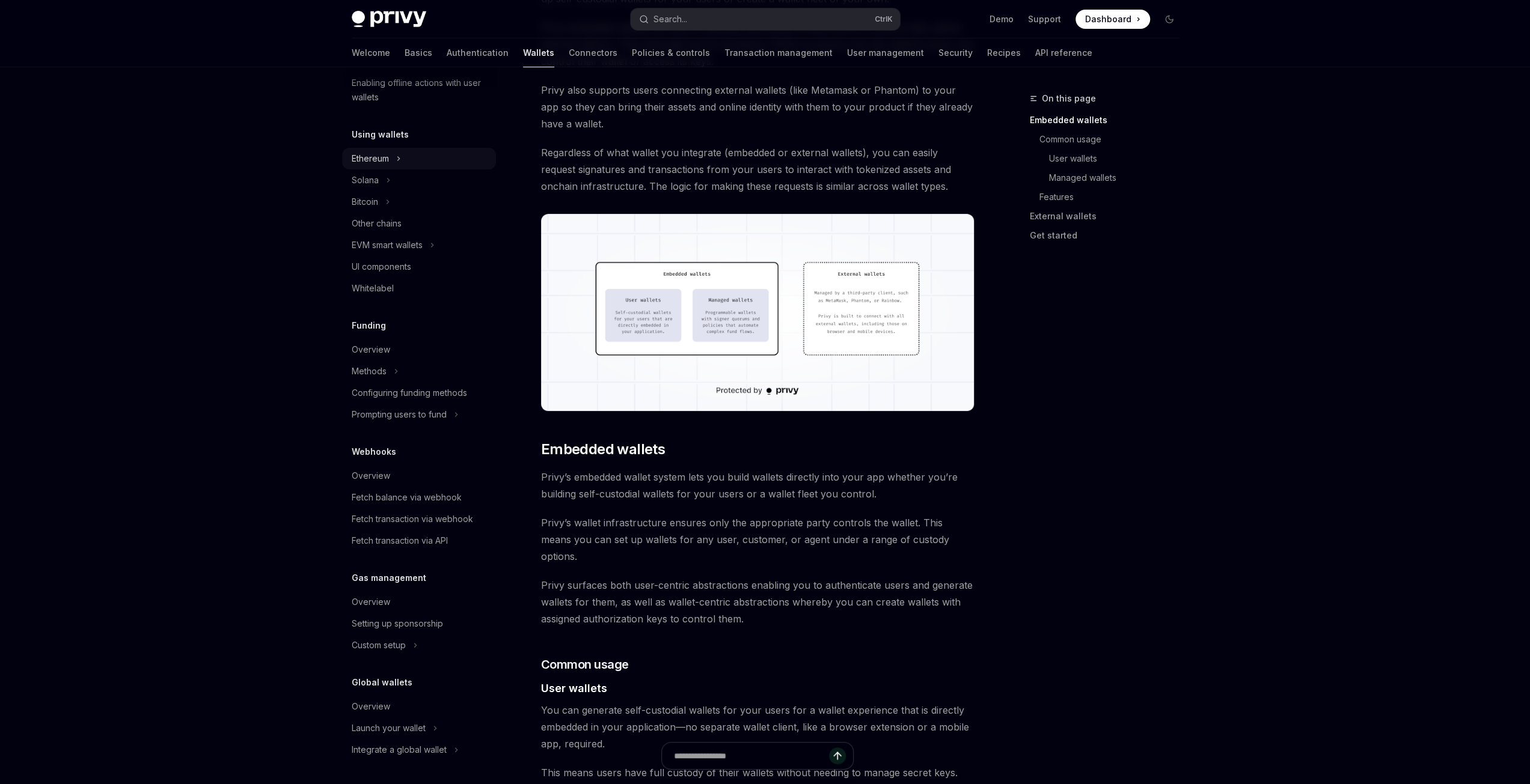
click at [369, 163] on div "Ethereum" at bounding box center [370, 158] width 37 height 14
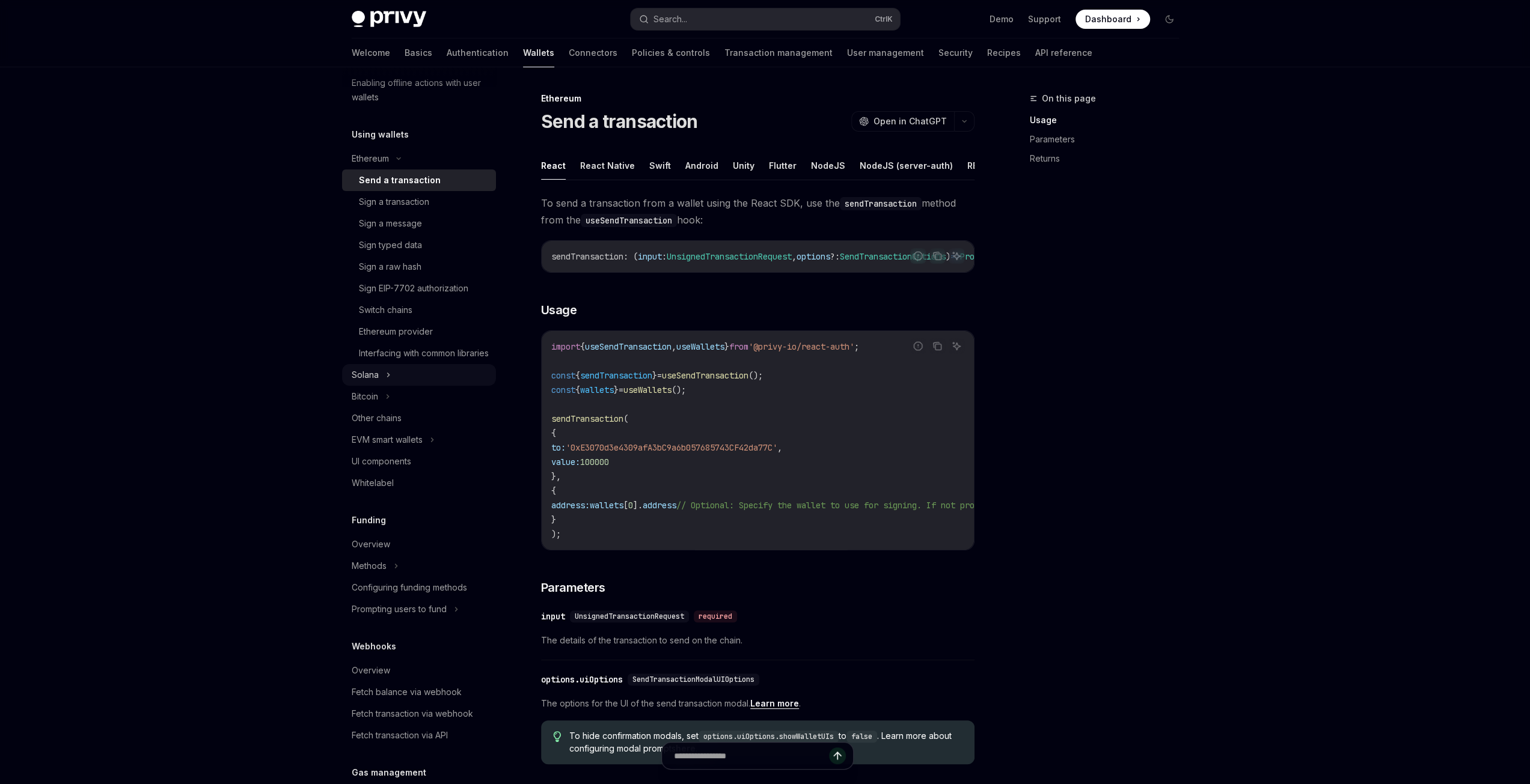
click at [371, 382] on div "Solana" at bounding box center [365, 374] width 27 height 14
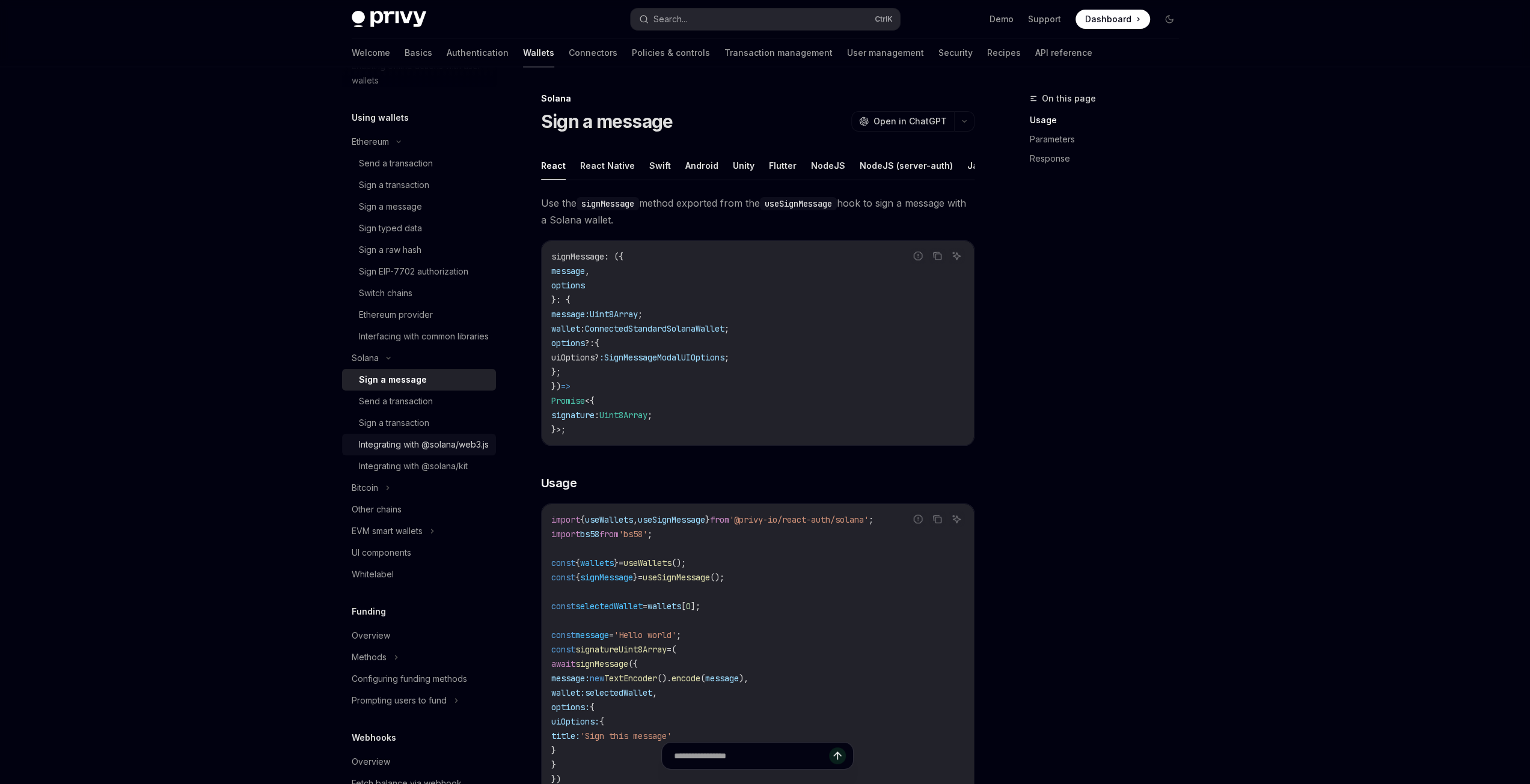
scroll to position [308, 0]
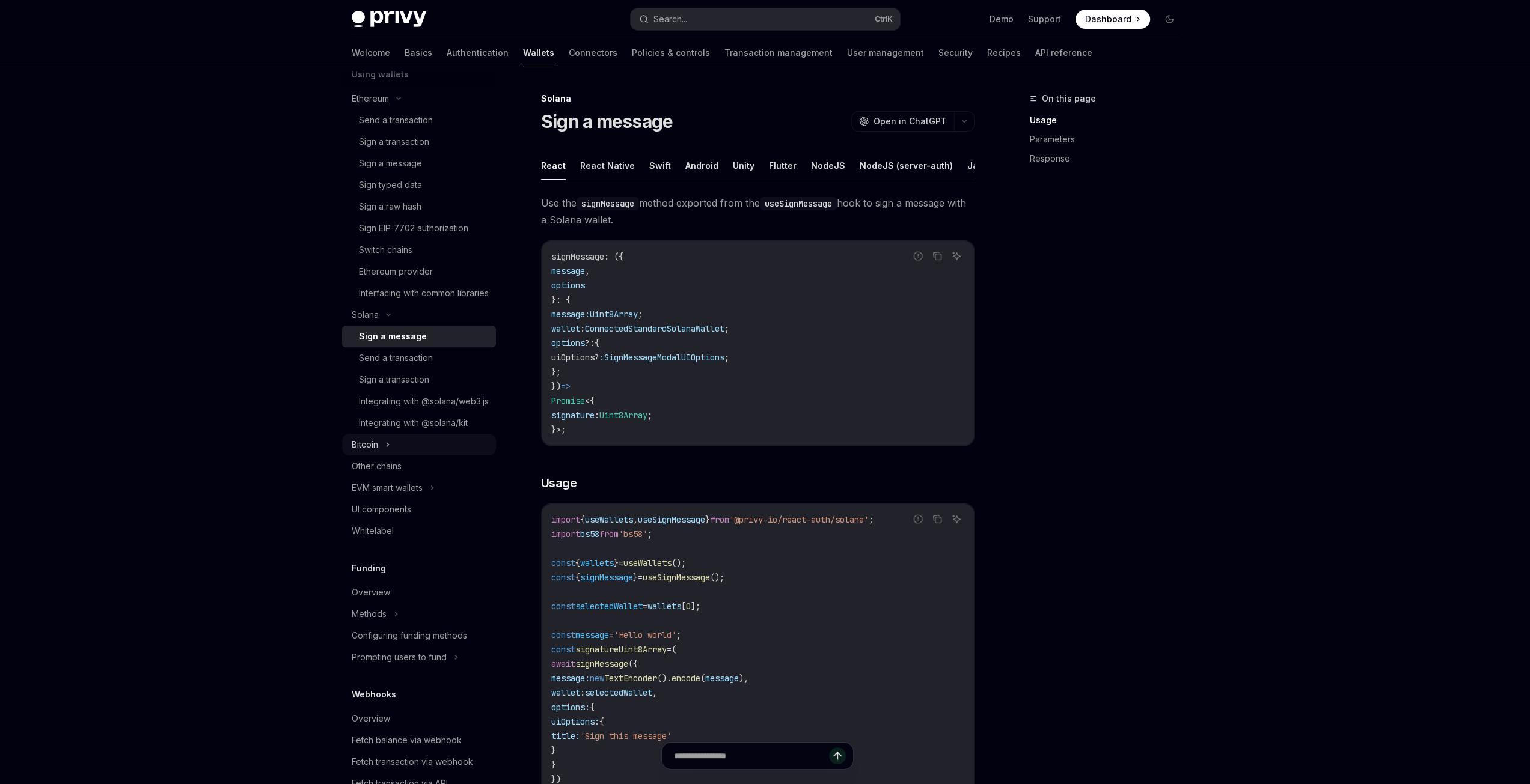
click at [375, 452] on div "Bitcoin" at bounding box center [365, 445] width 26 height 14
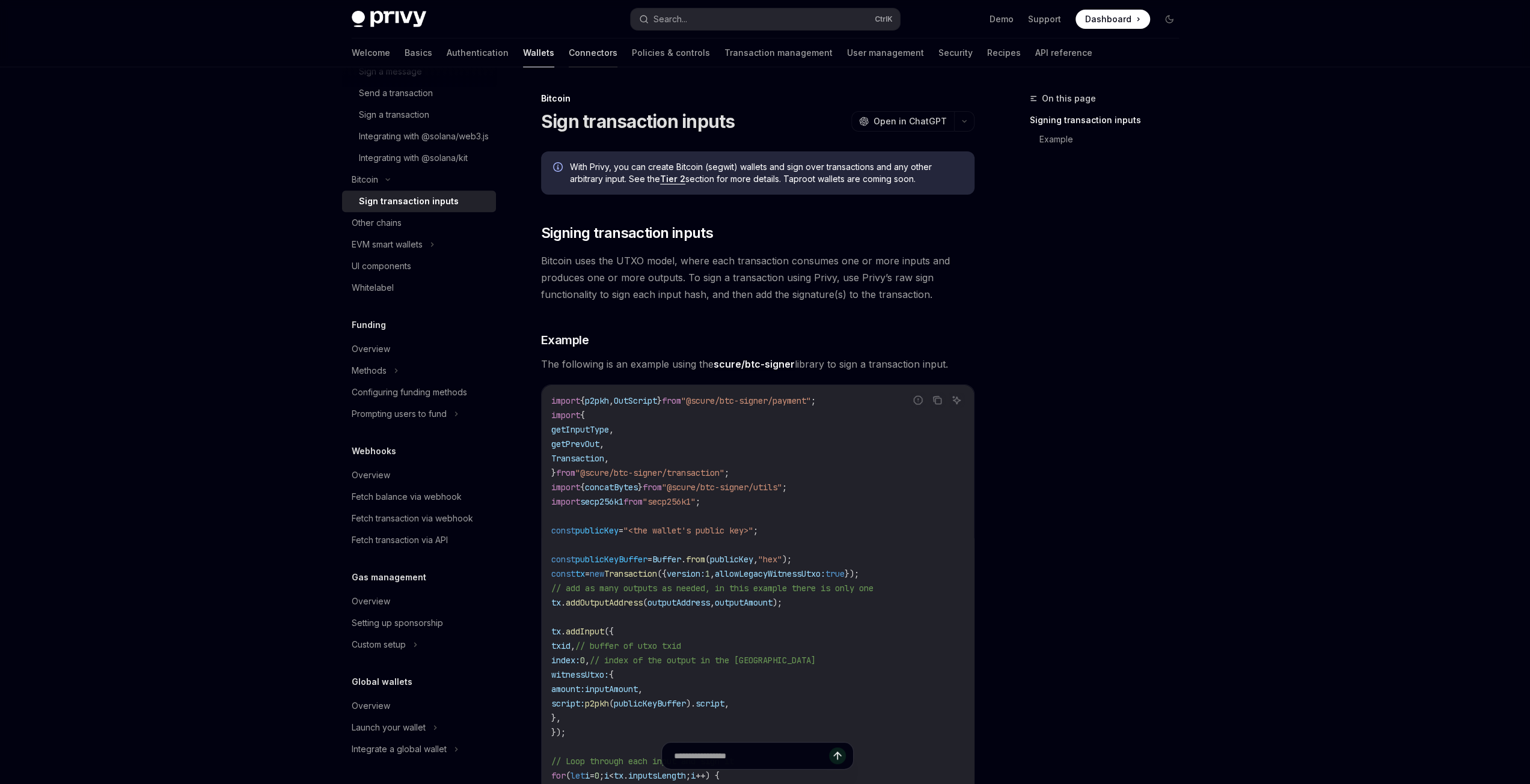
click at [569, 54] on link "Connectors" at bounding box center [593, 53] width 48 height 29
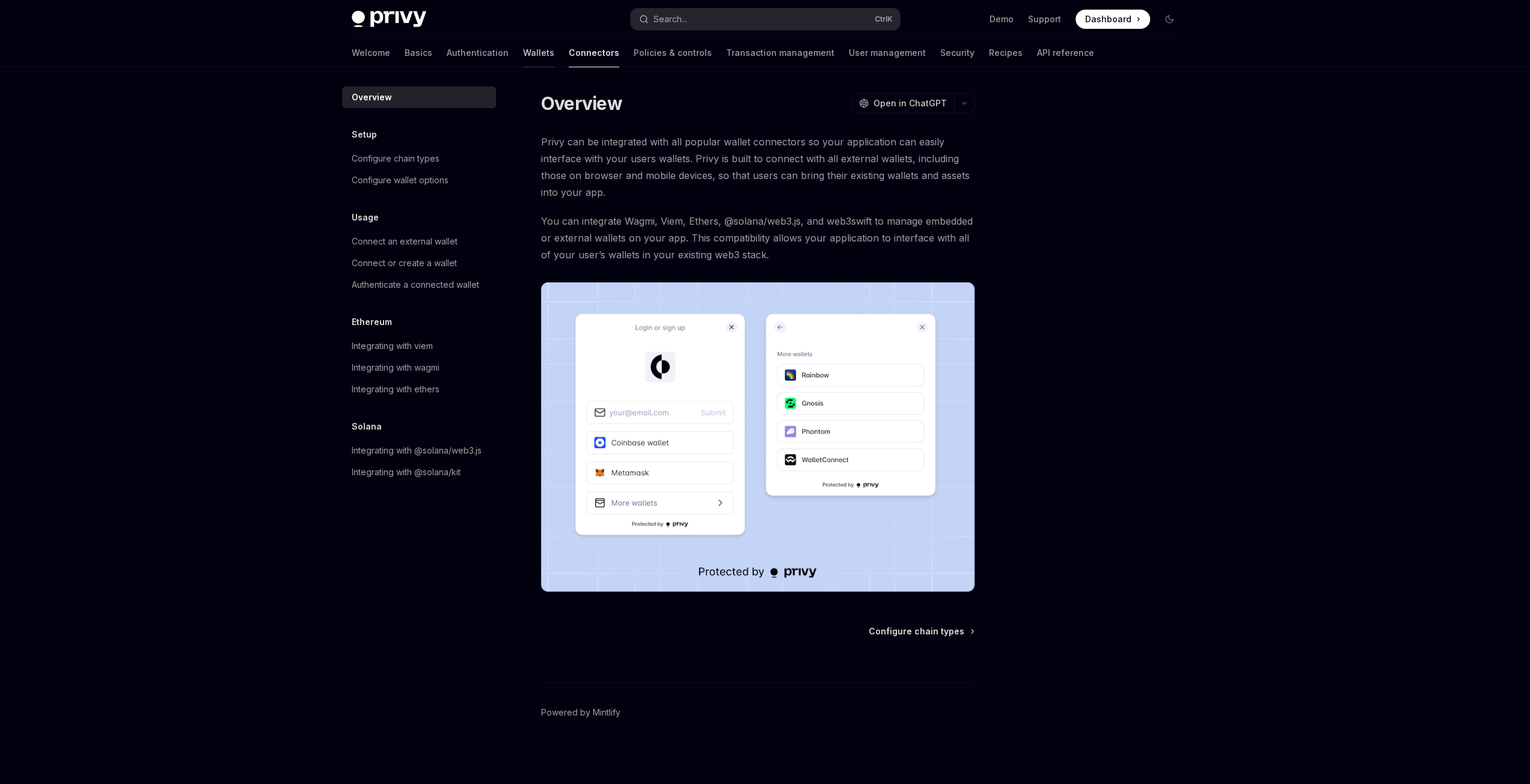
click at [523, 49] on link "Wallets" at bounding box center [539, 53] width 32 height 29
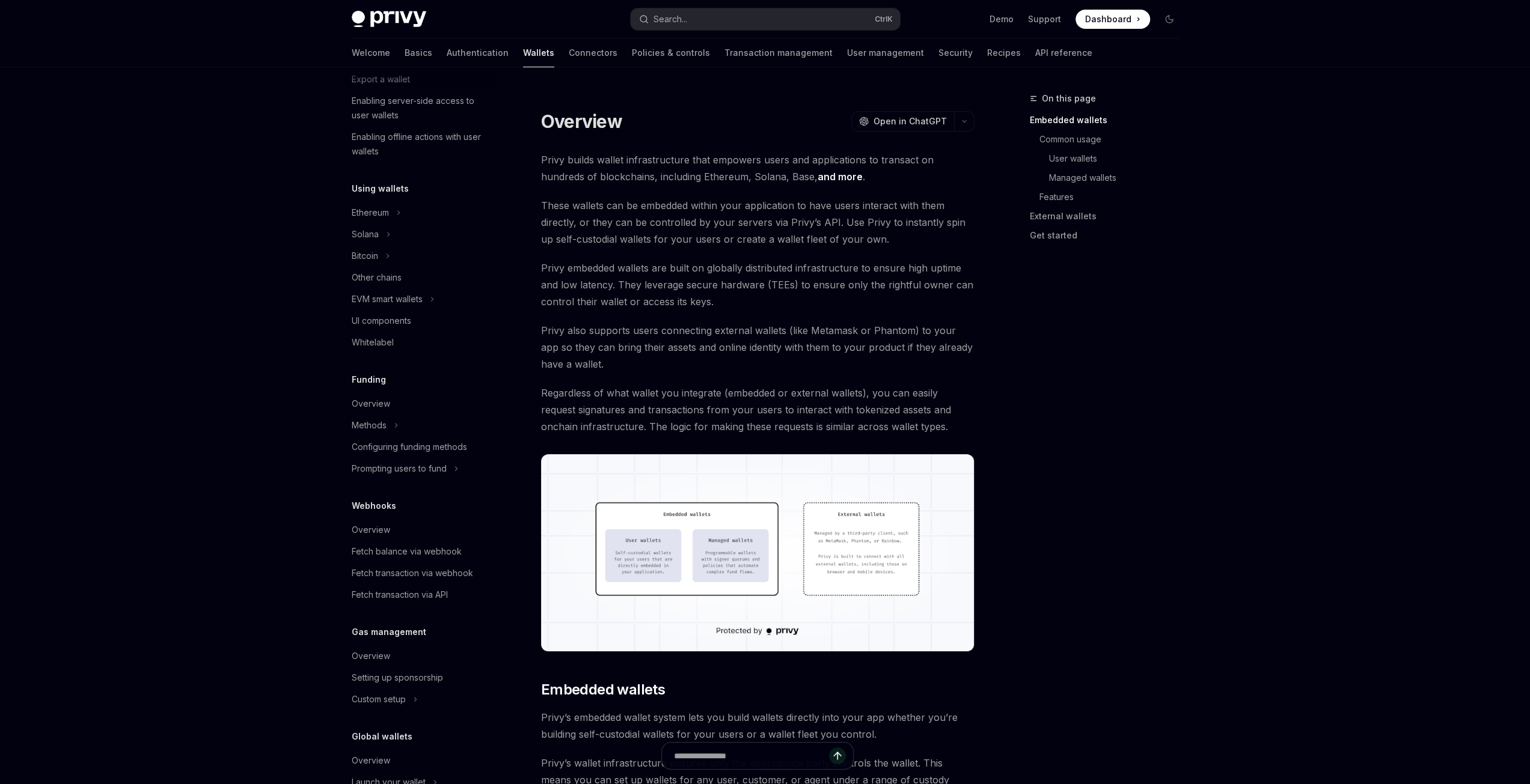
scroll to position [248, 0]
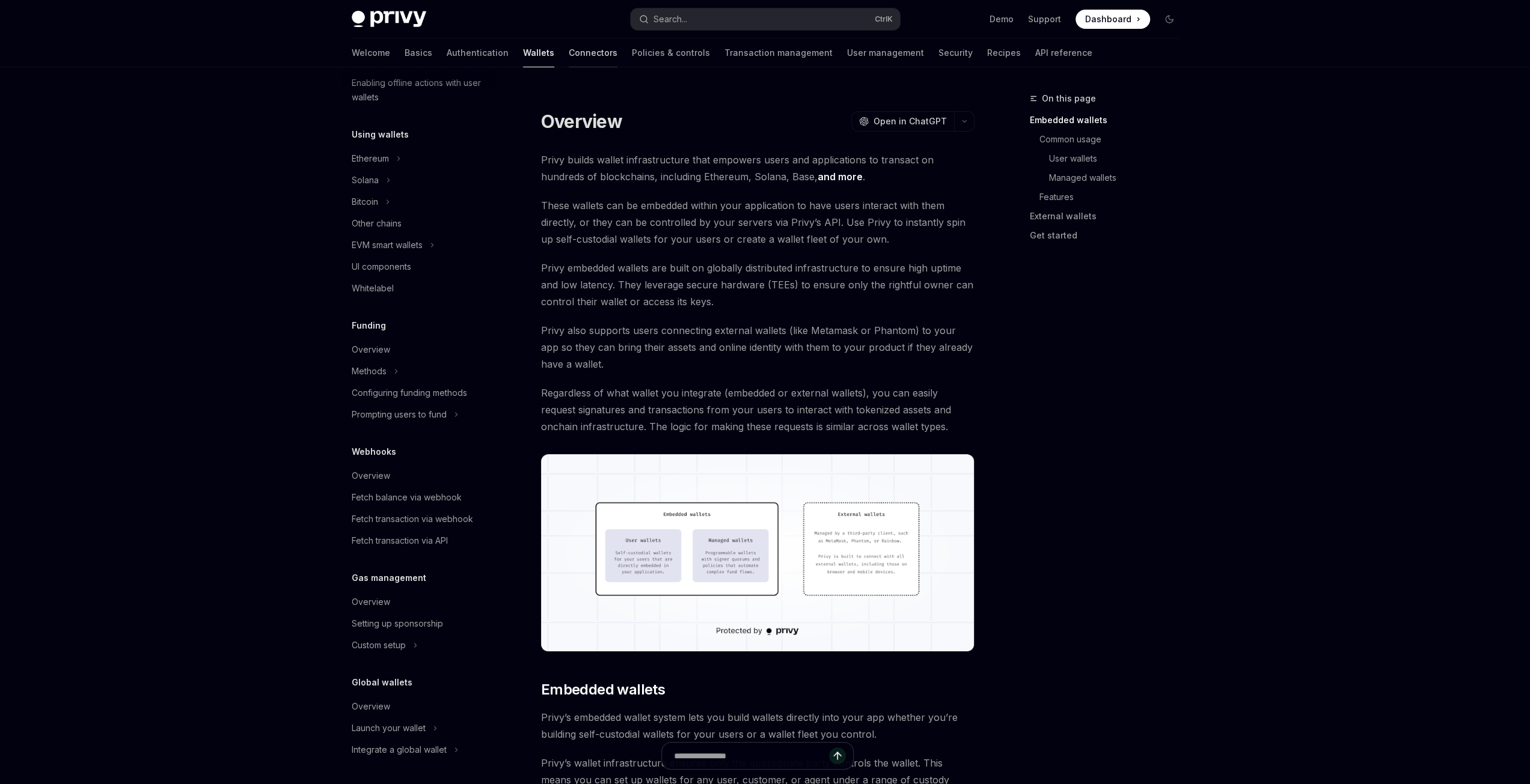
click at [569, 51] on link "Connectors" at bounding box center [593, 53] width 48 height 29
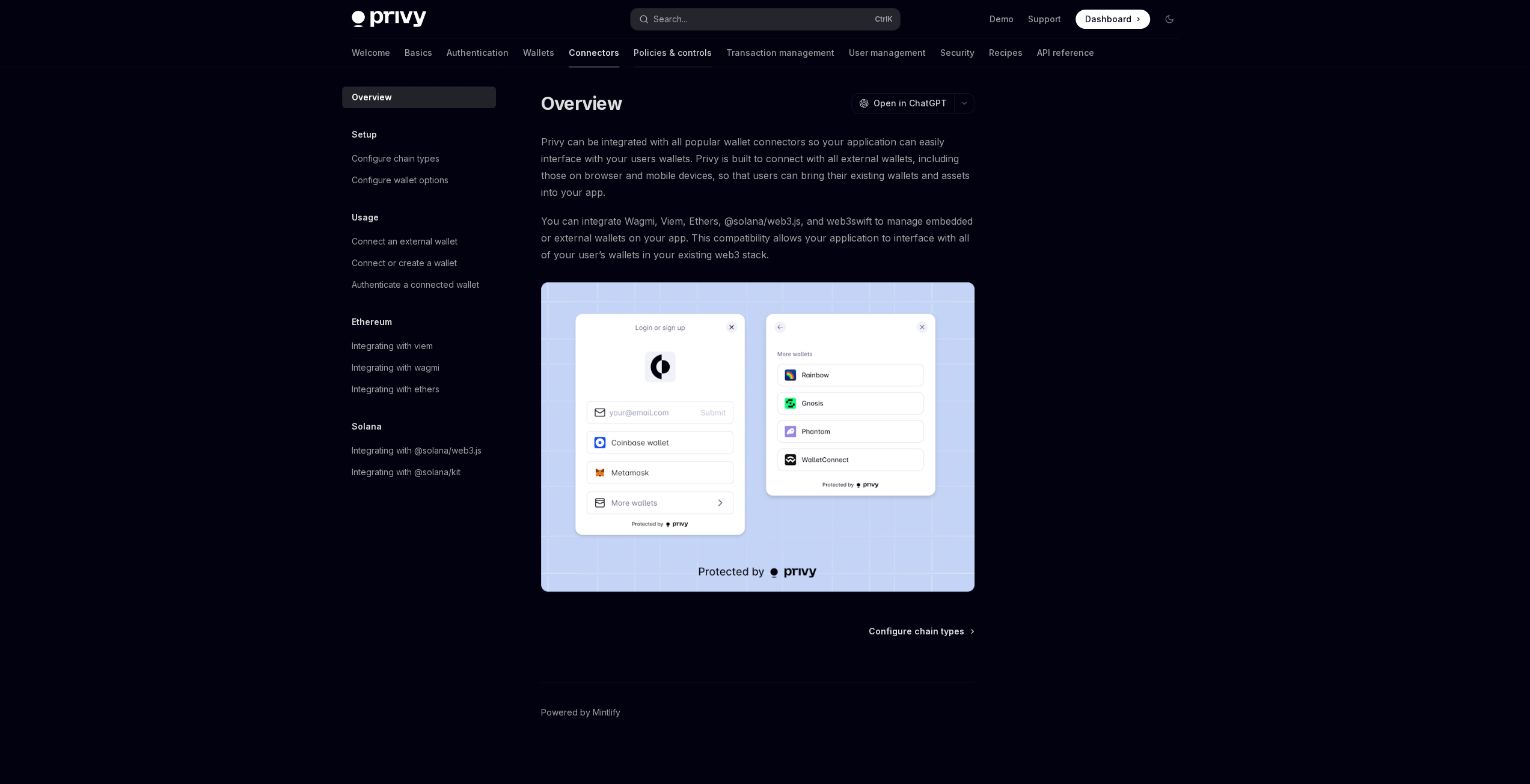
click at [634, 52] on link "Policies & controls" at bounding box center [673, 53] width 78 height 29
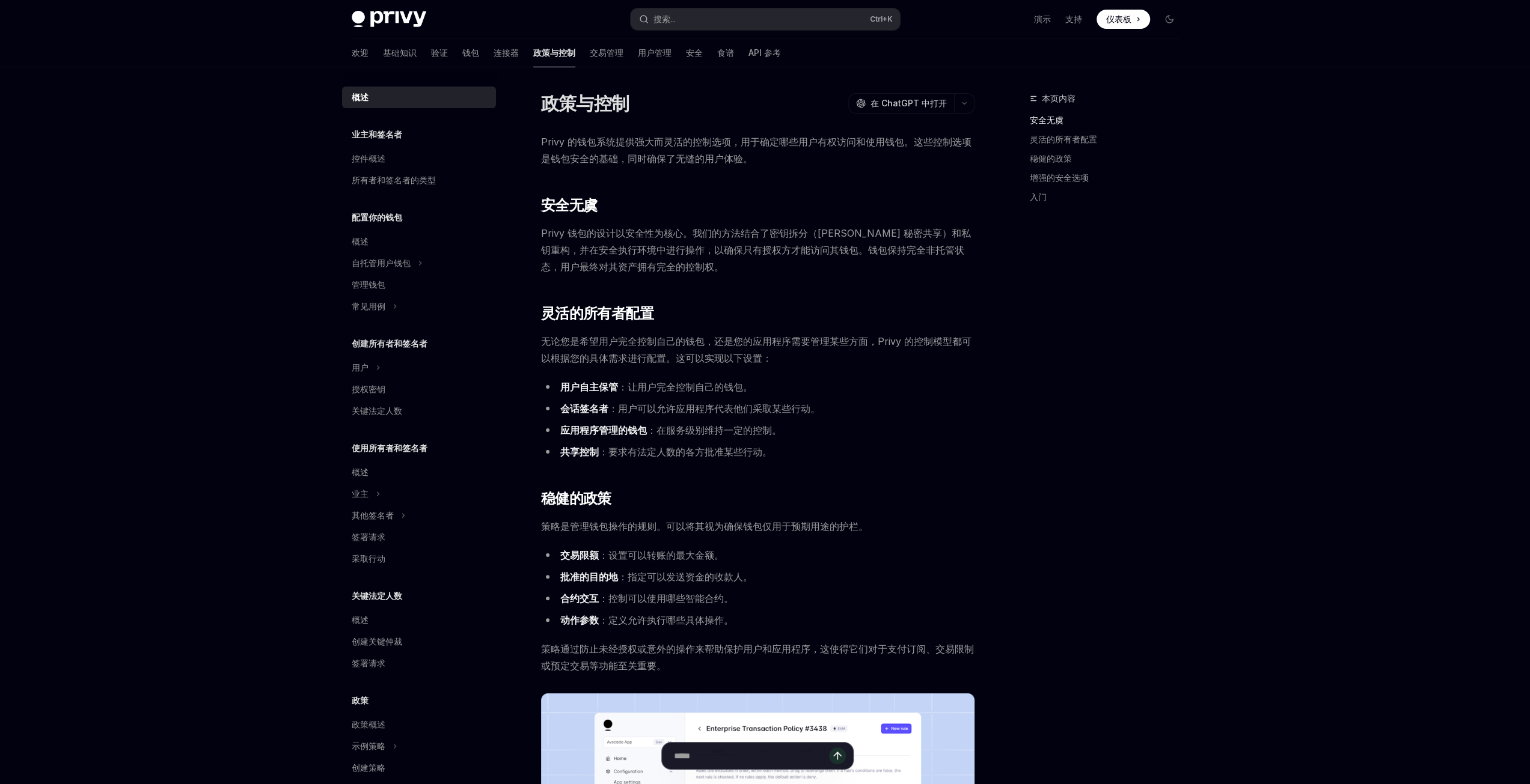
click at [662, 189] on div "Privy 的钱包系统提供强大而灵活的控制选项，用于确定哪些用户有权访问和使用钱包。这些控制选项是钱包安全的基础，同时确保了无缝的用户体验。 ​ 安全无虞 P…" at bounding box center [757, 698] width 434 height 1129
drag, startPoint x: 603, startPoint y: 210, endPoint x: 541, endPoint y: 212, distance: 62.0
click at [541, 212] on h2 "​ 安全无虞" at bounding box center [757, 206] width 434 height 19
click at [638, 200] on h2 "​ 安全无虞" at bounding box center [757, 206] width 434 height 19
click at [1159, 328] on div "本页内容 安全无虞 灵活的所有者配置 稳健的政策 增强的安全选项 入门" at bounding box center [1097, 438] width 183 height 693
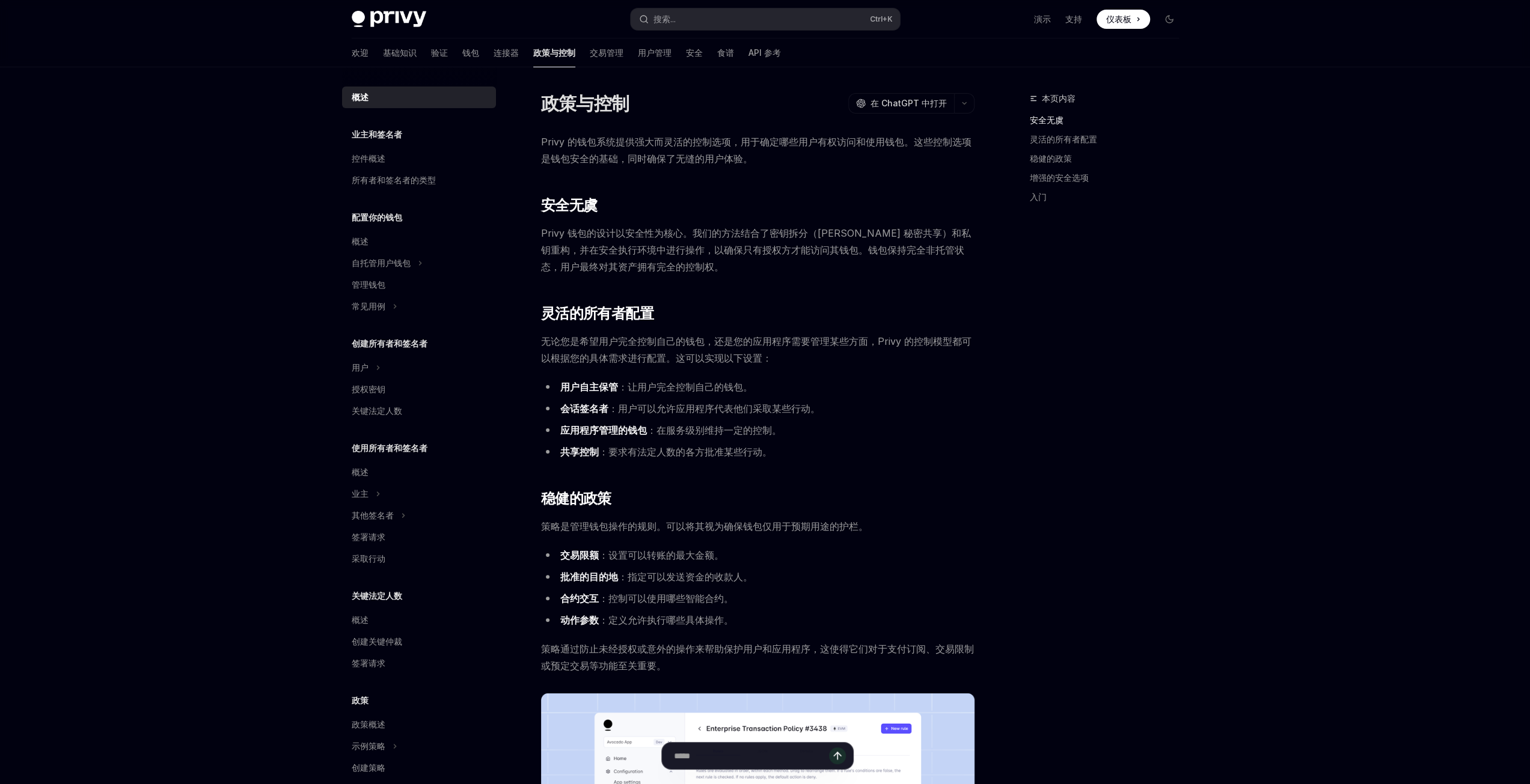
click at [981, 466] on div "本页内容 安全无虞 灵活的所有者配置 稳健的政策 增强的安全选项 入门 政策与控制 OpenAI 在 ChatGPT 中打开 OpenAI 在 ChatGPT…" at bounding box center [765, 762] width 847 height 1389
drag, startPoint x: 743, startPoint y: 143, endPoint x: 953, endPoint y: 155, distance: 210.3
click at [953, 155] on span "Privy 的钱包系统提供强大而灵活的控制选项，用于确定哪些用户有权访问和使用钱包。这些控制选项是钱包安全的基础，同时确保了无缝的用户体验。" at bounding box center [757, 150] width 434 height 33
click at [766, 165] on span "Privy 的钱包系统提供强大而灵活的控制选项，用于确定哪些用户有权访问和使用钱包。这些控制选项是钱包安全的基础，同时确保了无缝的用户体验。" at bounding box center [757, 150] width 434 height 33
click at [171, 397] on div "Privy Docs 主页 搜索... Ctrl +K 演示 支持 仪表板 仪表板 搜索... 导航 政策与控制 欢迎 基础知识 验证 钱包 连接器 政策与控…" at bounding box center [765, 728] width 1530 height 1456
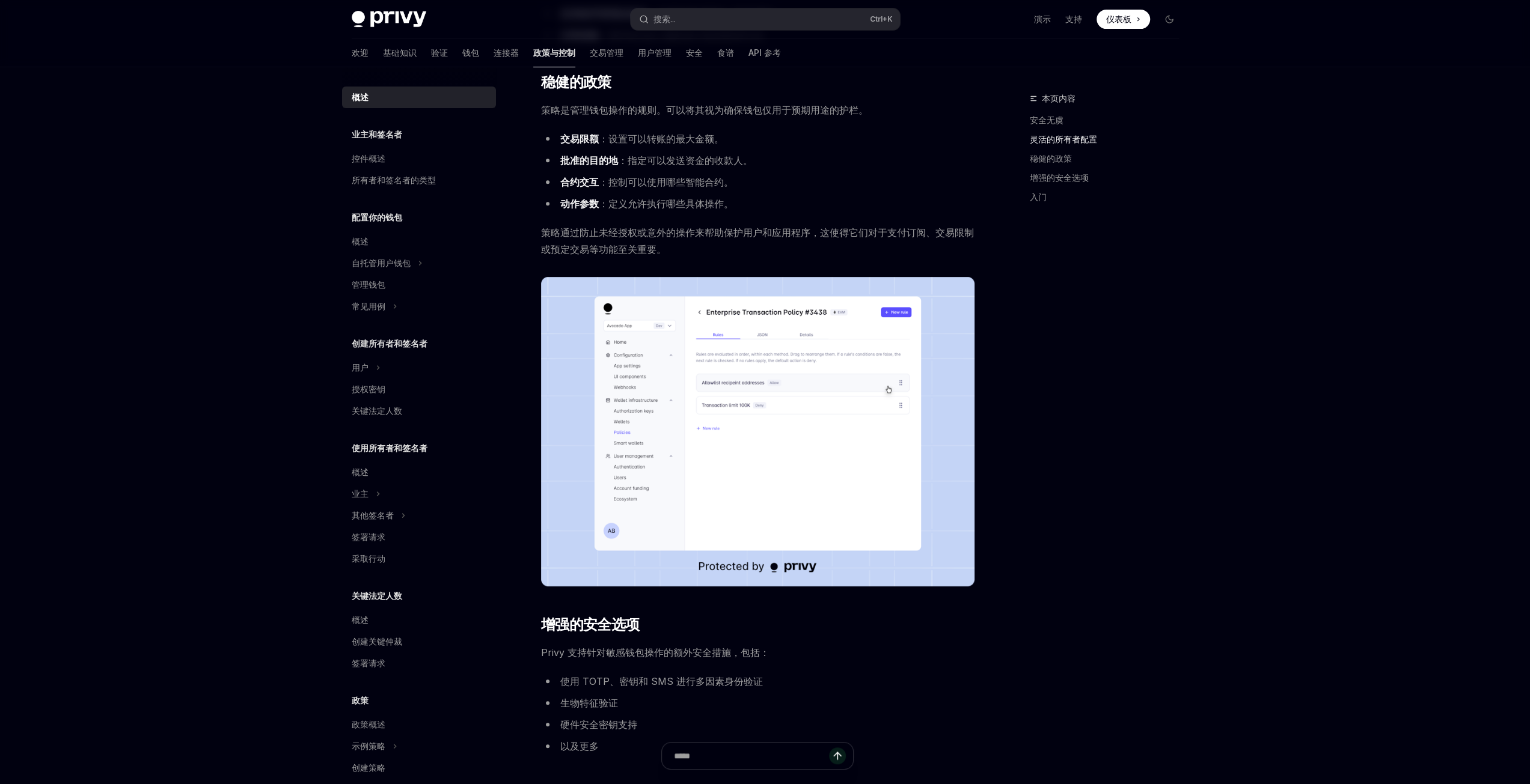
scroll to position [421, 0]
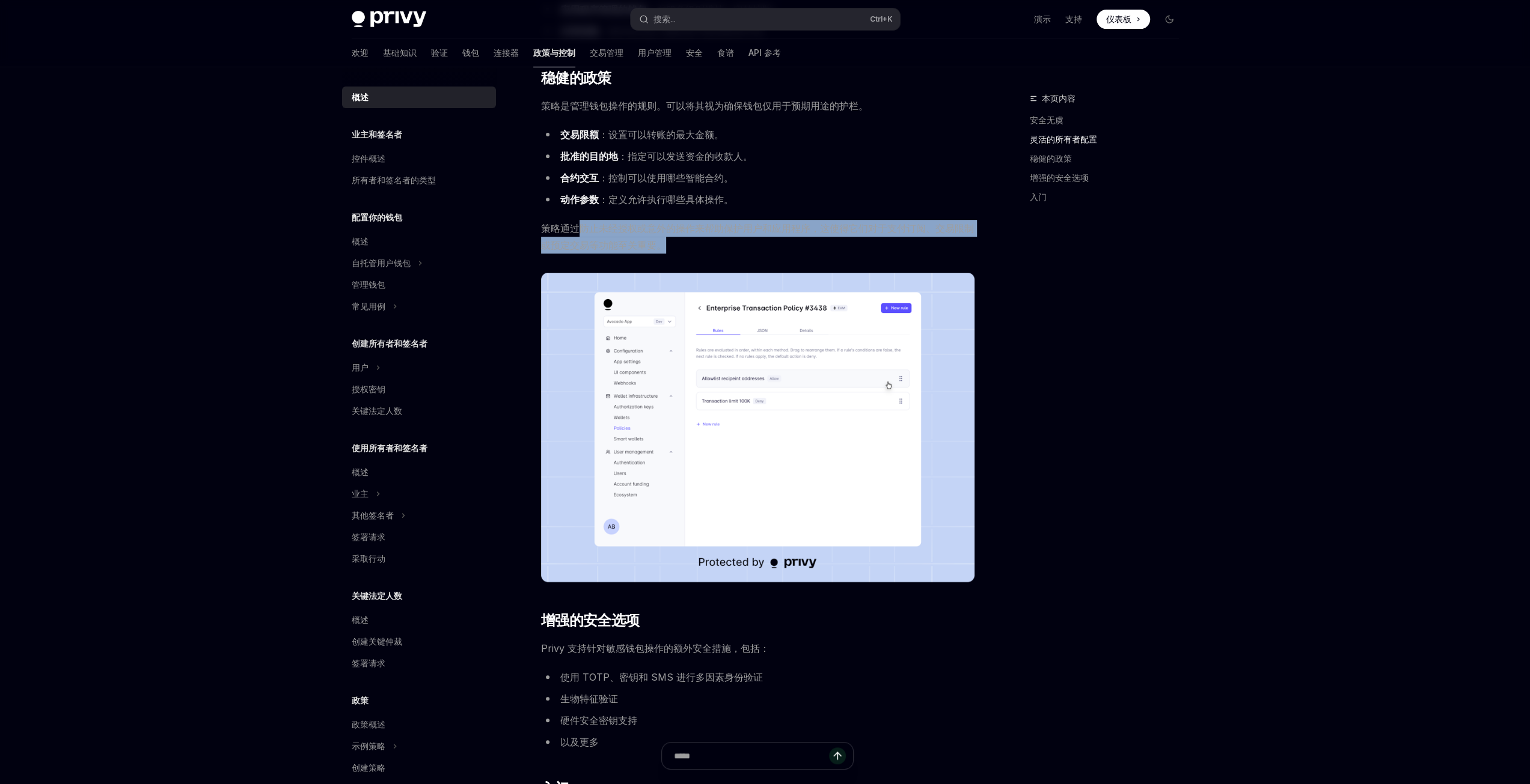
drag, startPoint x: 580, startPoint y: 229, endPoint x: 972, endPoint y: 240, distance: 392.2
click at [972, 240] on span "策略通过防止未经授权或意外的操作来帮助保护用户和应用程序，这使得它们对于支付订阅、交易限制或预定交易等功能至关重要。" at bounding box center [757, 236] width 434 height 33
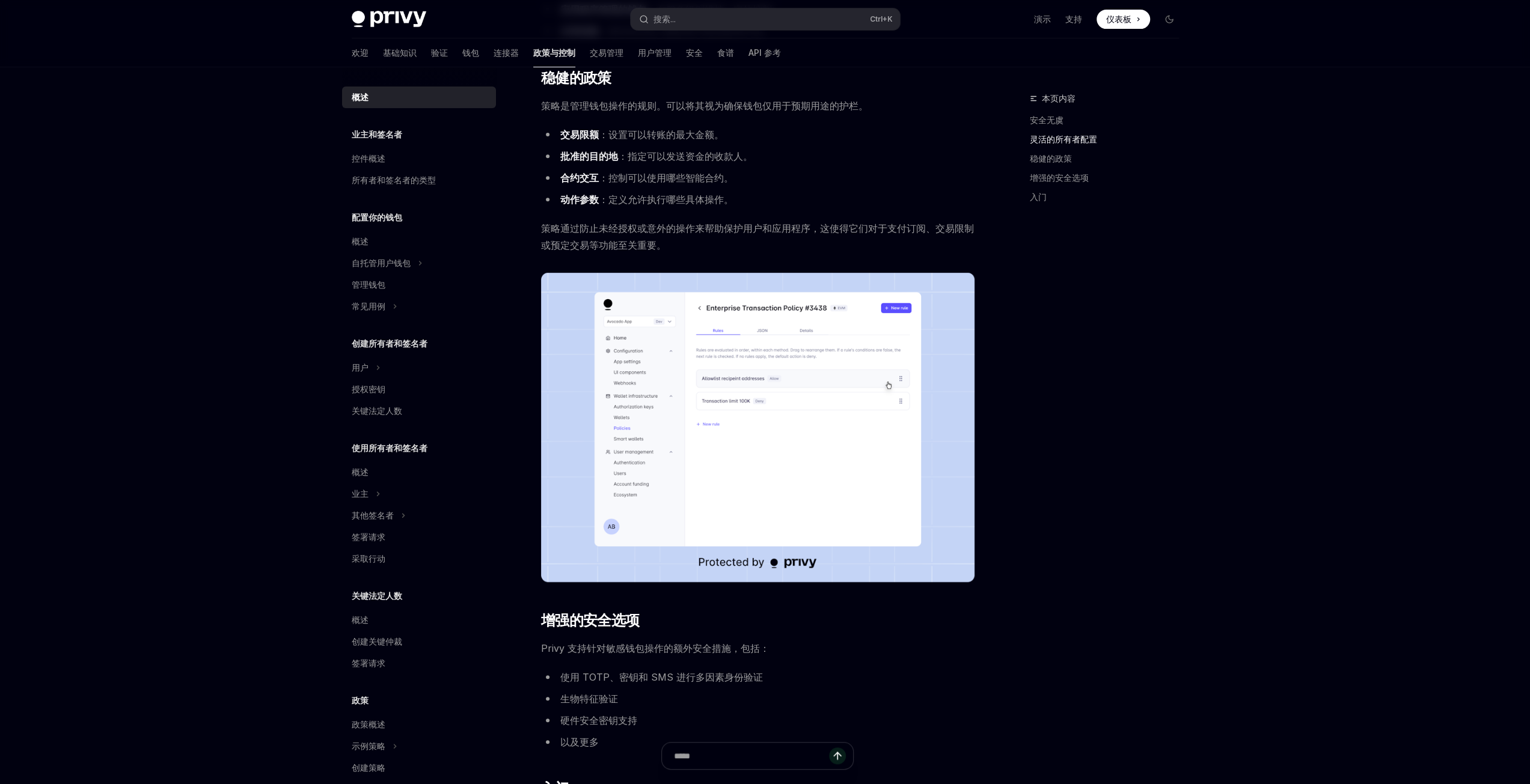
click at [1016, 261] on div "本页内容 安全无虞 灵活的所有者配置 稳健的政策 增强的安全选项 入门" at bounding box center [1097, 438] width 183 height 693
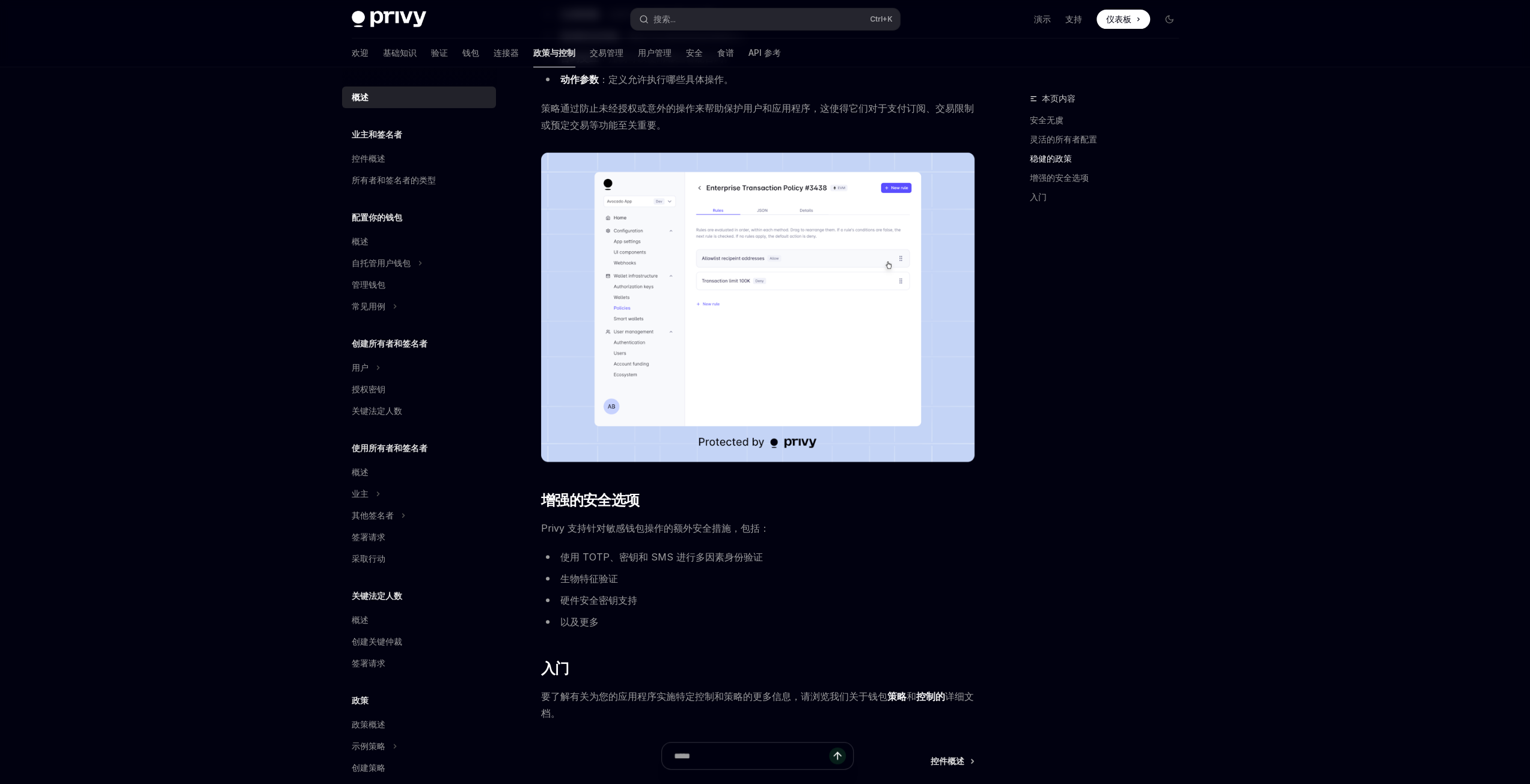
scroll to position [601, 0]
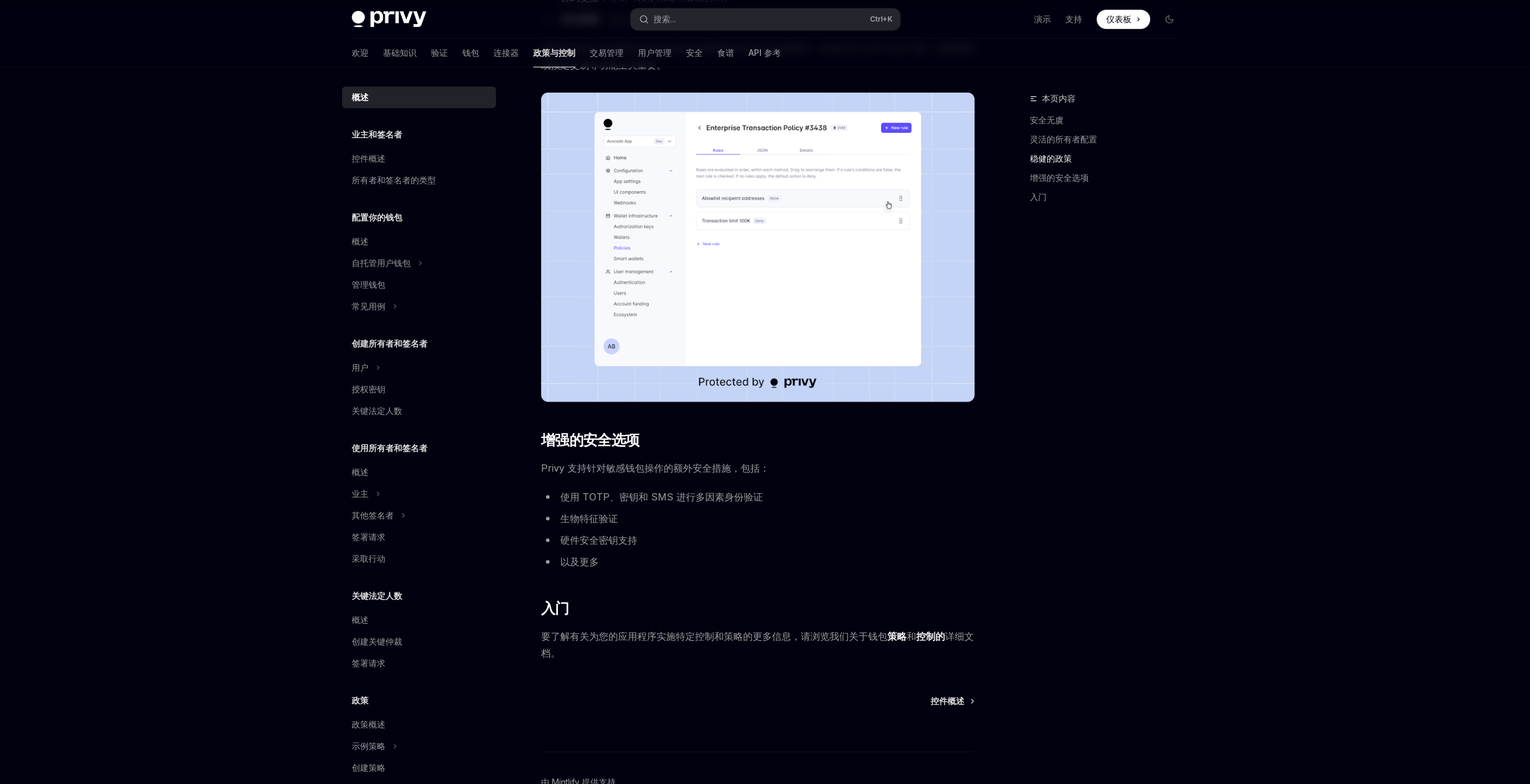
click at [586, 519] on font "生物特征验证" at bounding box center [589, 519] width 58 height 12
click at [584, 536] on font "硬件安全密钥支持" at bounding box center [599, 541] width 77 height 12
click at [601, 559] on li "以及更多" at bounding box center [757, 562] width 434 height 17
click at [668, 497] on font "使用 TOTP、密钥和 SMS 进行多因素身份验证" at bounding box center [661, 497] width 202 height 12
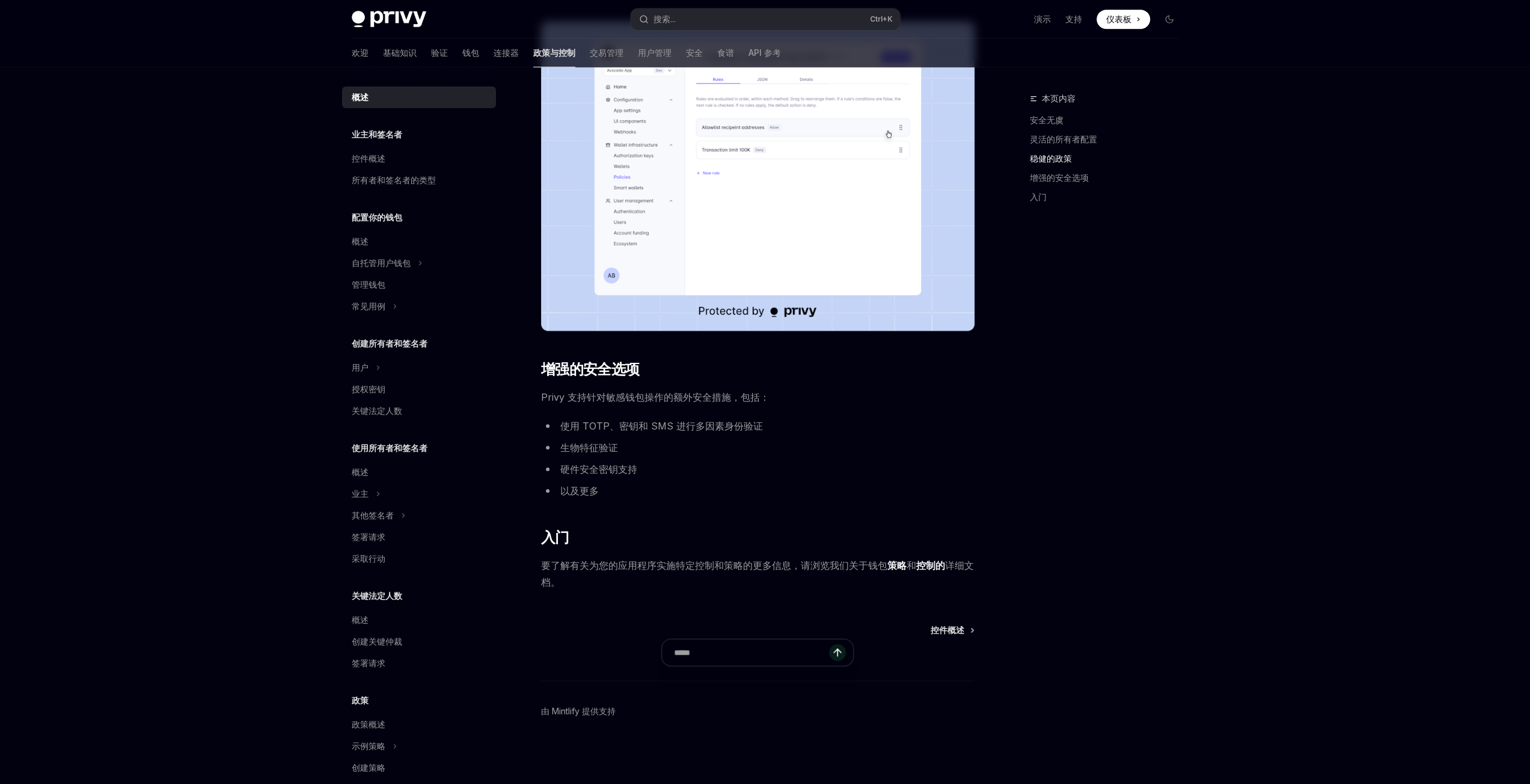
scroll to position [371, 0]
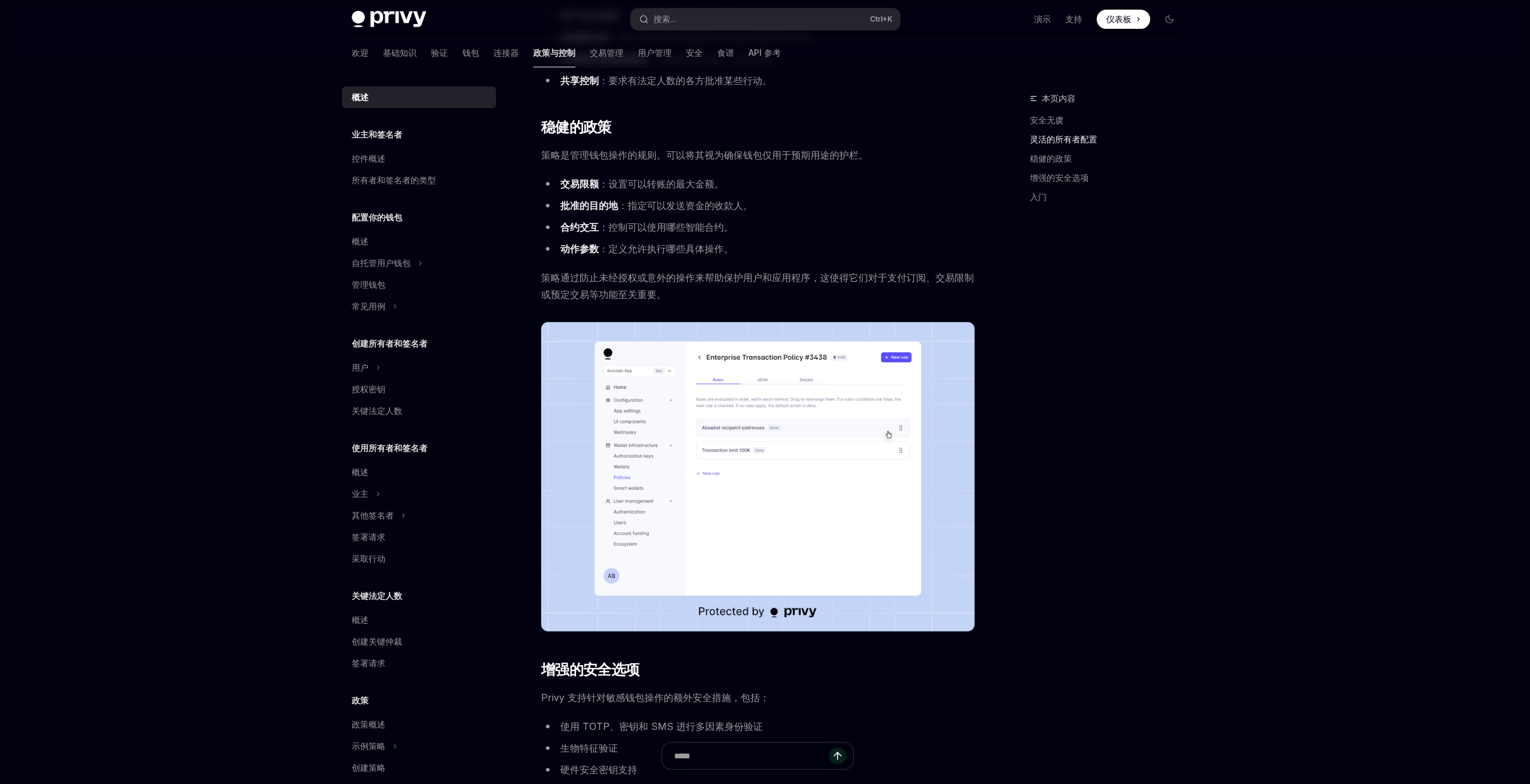
click at [381, 130] on font "业主和签名者" at bounding box center [376, 134] width 50 height 11
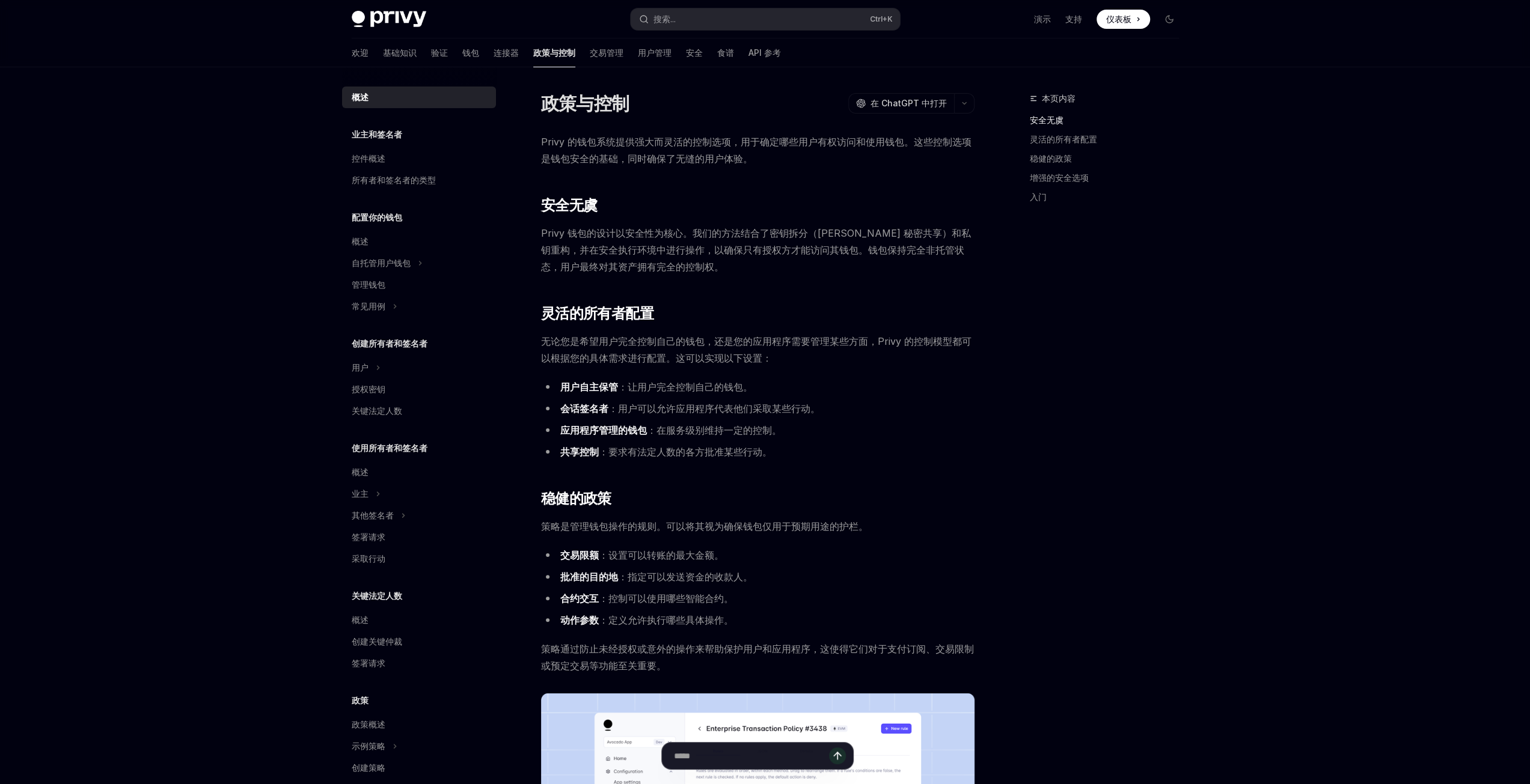
click at [374, 135] on font "业主和签名者" at bounding box center [376, 134] width 50 height 11
click at [361, 152] on div "控件概述" at bounding box center [368, 158] width 33 height 14
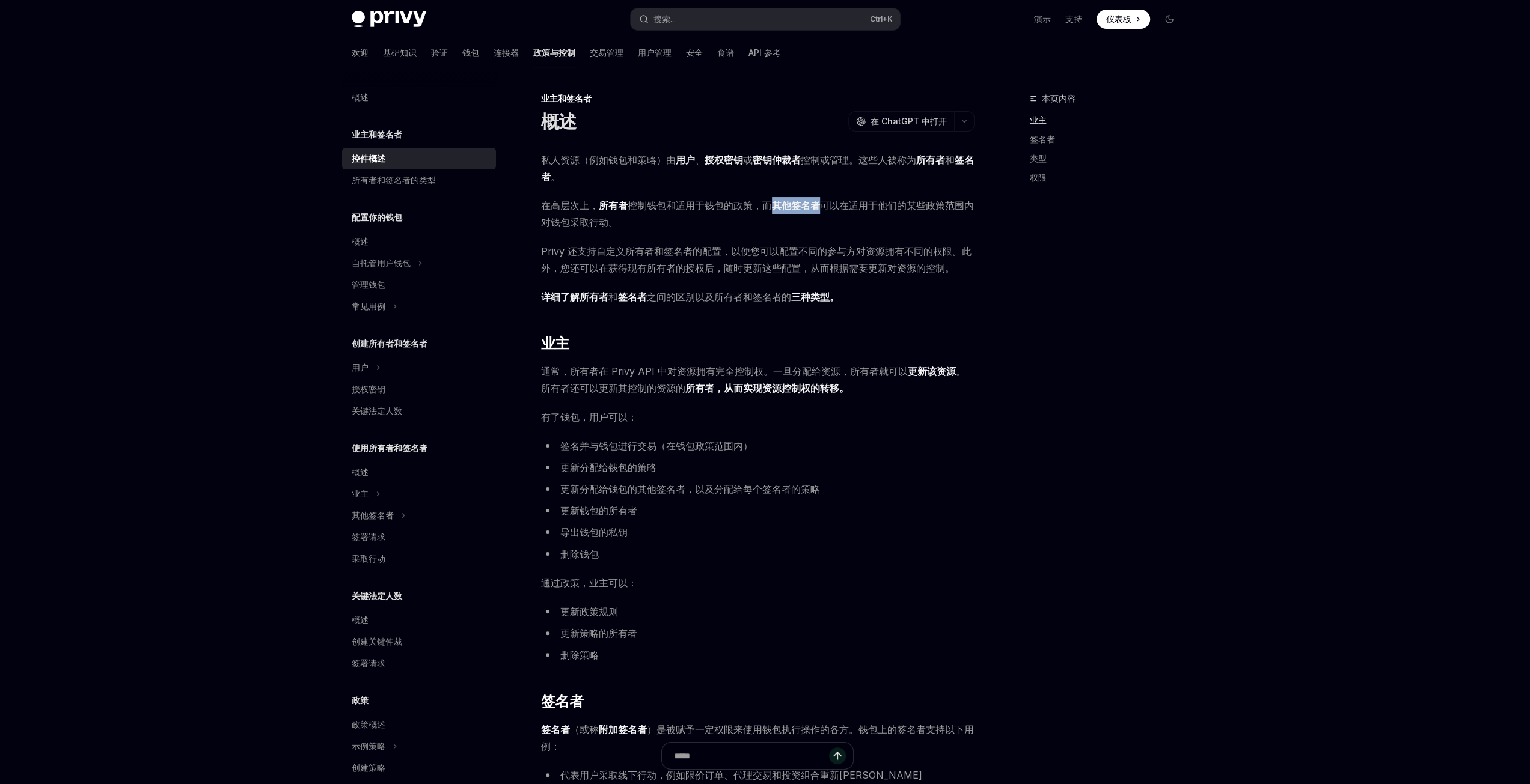
drag, startPoint x: 770, startPoint y: 207, endPoint x: 821, endPoint y: 204, distance: 51.1
click at [821, 204] on span "在高层次上， 所有者 控制钱包和适用于钱包的政策，而 其他签名者 可以在适用于他们的某些政策范围内对钱包采取行动。" at bounding box center [757, 214] width 434 height 33
click at [881, 223] on span "在高层次上， 所有者 控制钱包和适用于钱包的政策，而 其他签名者 可以在适用于他们的某些政策范围内对钱包采取行动。" at bounding box center [757, 214] width 434 height 33
click at [640, 229] on span "在高层次上， 所有者 控制钱包和适用于钱包的政策，而 其他签名者 可以在适用于他们的某些政策范围内对钱包采取行动。" at bounding box center [757, 214] width 434 height 33
drag, startPoint x: 569, startPoint y: 251, endPoint x: 652, endPoint y: 250, distance: 83.0
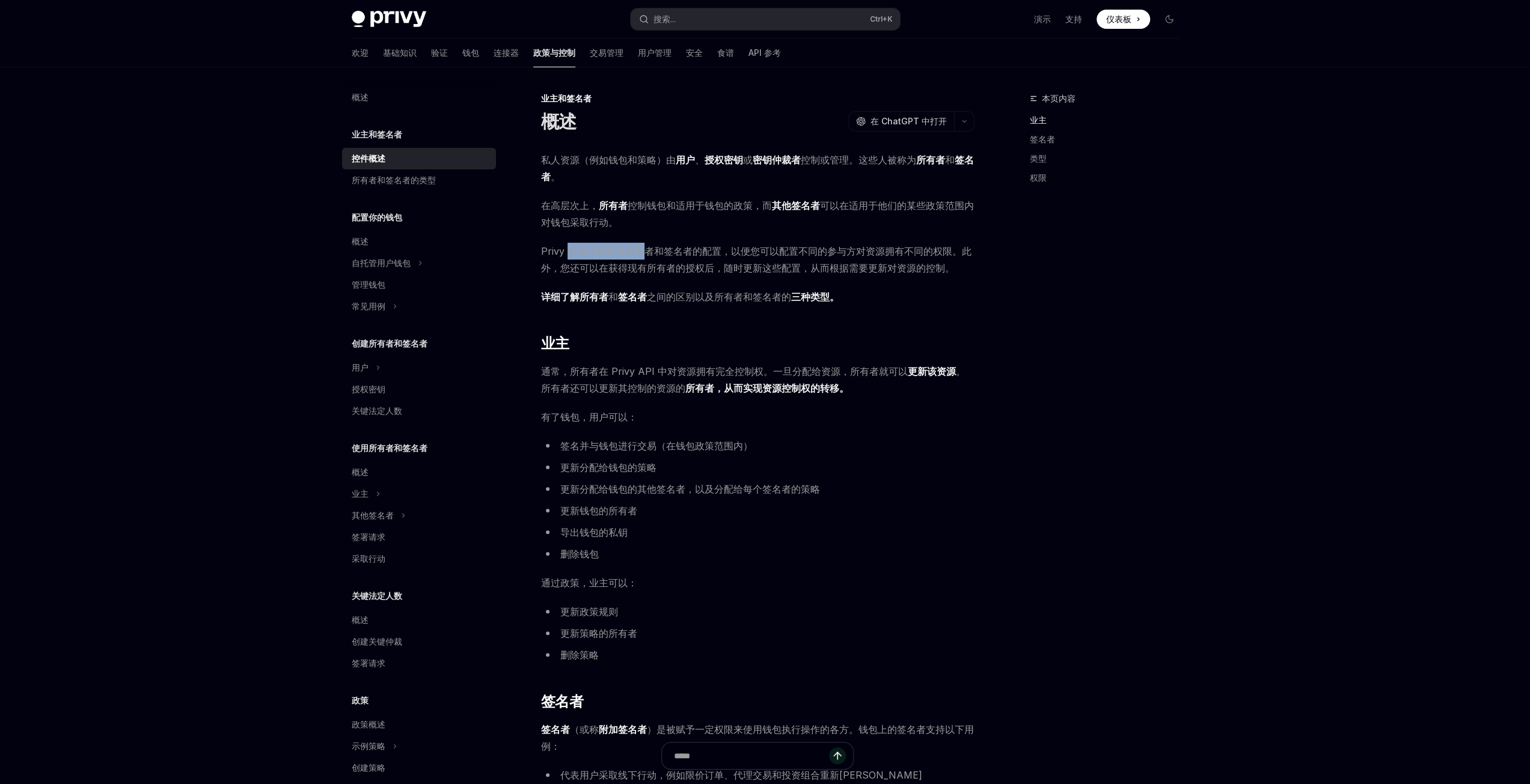
click at [652, 250] on font "Privy 还支持自定义所有者和签名者的配置，以便您可以配置不同的参与方对资源拥有不同的权限。此外，您还可以在获得现有所有者的授权后，随时更新这些配置，从而根…" at bounding box center [755, 259] width 430 height 29
click at [692, 251] on font "Privy 还支持自定义所有者和签名者的配置，以便您可以配置不同的参与方对资源拥有不同的权限。此外，您还可以在获得现有所有者的授权后，随时更新这些配置，从而根…" at bounding box center [755, 259] width 430 height 29
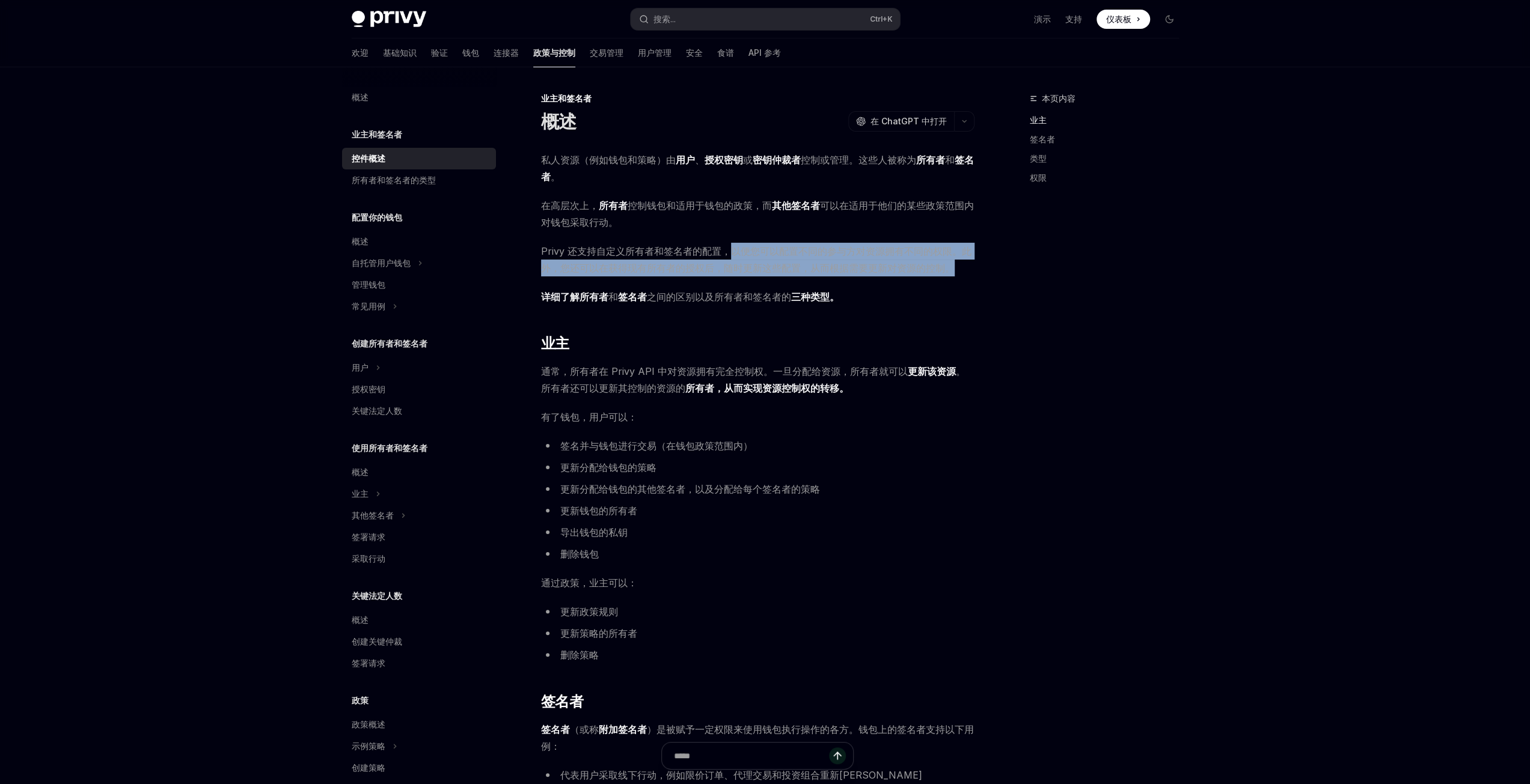
drag, startPoint x: 727, startPoint y: 251, endPoint x: 970, endPoint y: 267, distance: 243.5
click at [970, 267] on span "Privy 还支持自定义所有者和签名者的配置，以便您可以配置不同的参与方对资源拥有不同的权限。此外，您还可以在获得现有所有者的授权后，随时更新这些配置，从而根…" at bounding box center [757, 259] width 434 height 33
click at [652, 272] on font "Privy 还支持自定义所有者和签名者的配置，以便您可以配置不同的参与方对资源拥有不同的权限。此外，您还可以在获得现有所有者的授权后，随时更新这些配置，从而根…" at bounding box center [755, 259] width 430 height 29
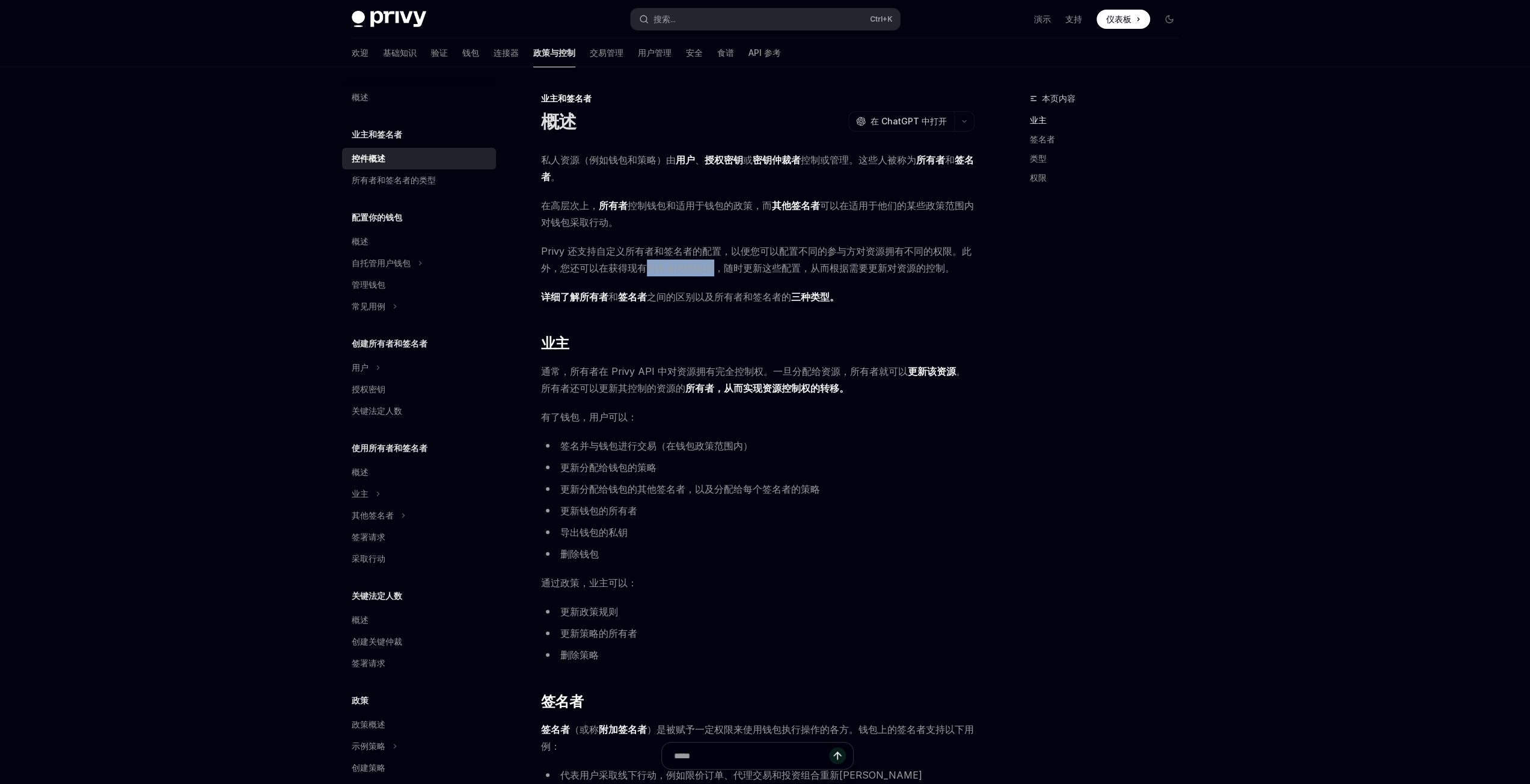
drag, startPoint x: 645, startPoint y: 270, endPoint x: 712, endPoint y: 265, distance: 67.2
click at [712, 265] on font "Privy 还支持自定义所有者和签名者的配置，以便您可以配置不同的参与方对资源拥有不同的权限。此外，您还可以在获得现有所有者的授权后，随时更新这些配置，从而根…" at bounding box center [755, 259] width 430 height 29
drag, startPoint x: 730, startPoint y: 265, endPoint x: 975, endPoint y: 280, distance: 245.5
click at [957, 272] on span "Privy 还支持自定义所有者和签名者的配置，以便您可以配置不同的参与方对资源拥有不同的权限。此外，您还可以在获得现有所有者的授权后，随时更新这些配置，从而根…" at bounding box center [757, 259] width 434 height 33
click at [997, 297] on div "本页内容 业主 签名者 类型 权限 业主和签名者 概述 OpenAI 在 ChatGPT 中打开 OpenAI 在 ChatGPT 中打开 私人资源（例如钱包…" at bounding box center [765, 734] width 847 height 1333
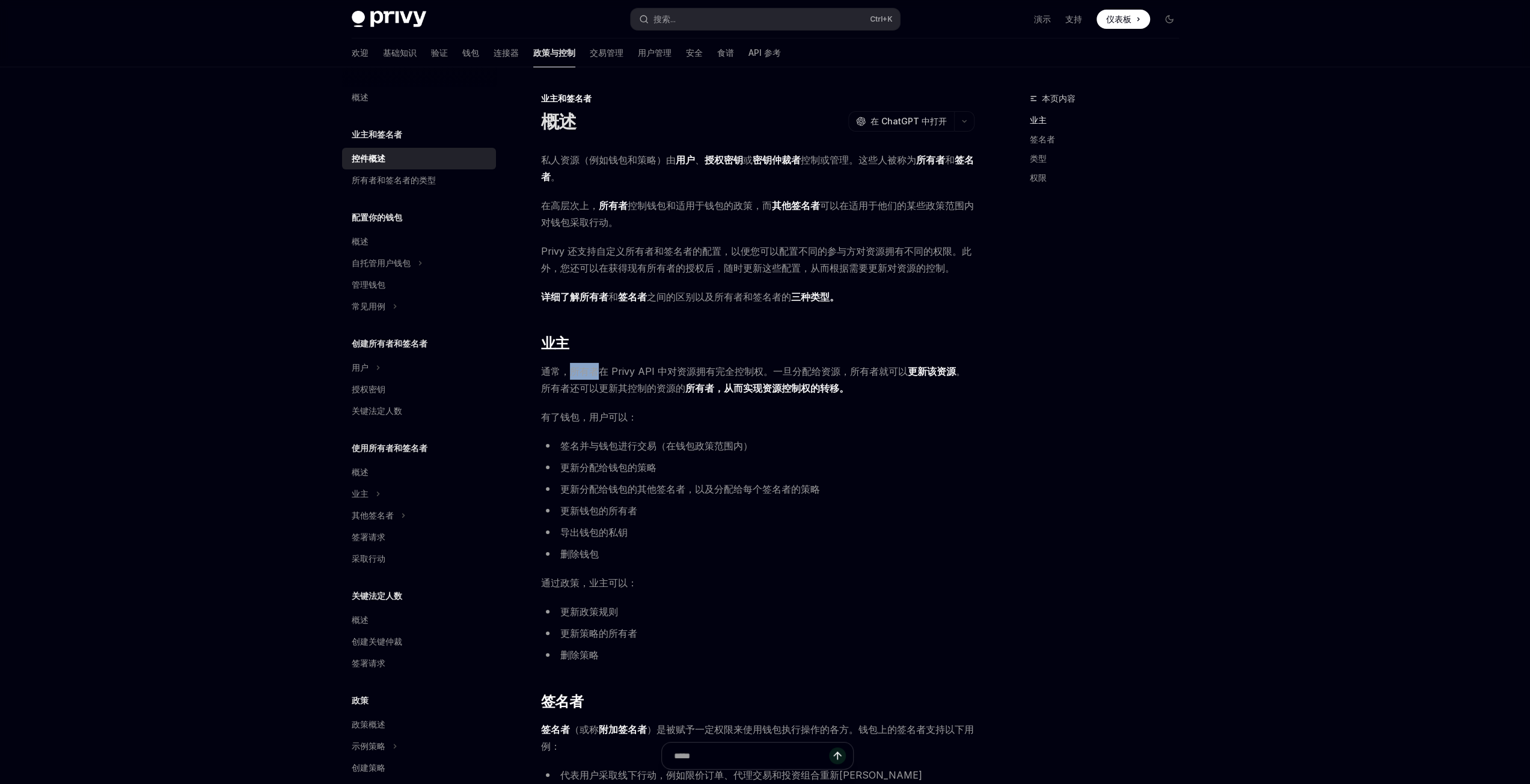
drag, startPoint x: 567, startPoint y: 374, endPoint x: 600, endPoint y: 372, distance: 33.1
click at [600, 372] on font "通常，所有者在 Privy API 中对资源拥有完全控制权。一旦分配给资源，所有者就可以" at bounding box center [724, 372] width 367 height 12
click at [650, 369] on font "通常，所有者在 Privy API 中对资源拥有完全控制权。一旦分配给资源，所有者就可以" at bounding box center [724, 372] width 367 height 12
drag, startPoint x: 767, startPoint y: 374, endPoint x: 837, endPoint y: 371, distance: 70.1
click at [837, 371] on font "通常，所有者在 Privy API 中对资源拥有完全控制权。一旦分配给资源，所有者就可以" at bounding box center [724, 372] width 367 height 12
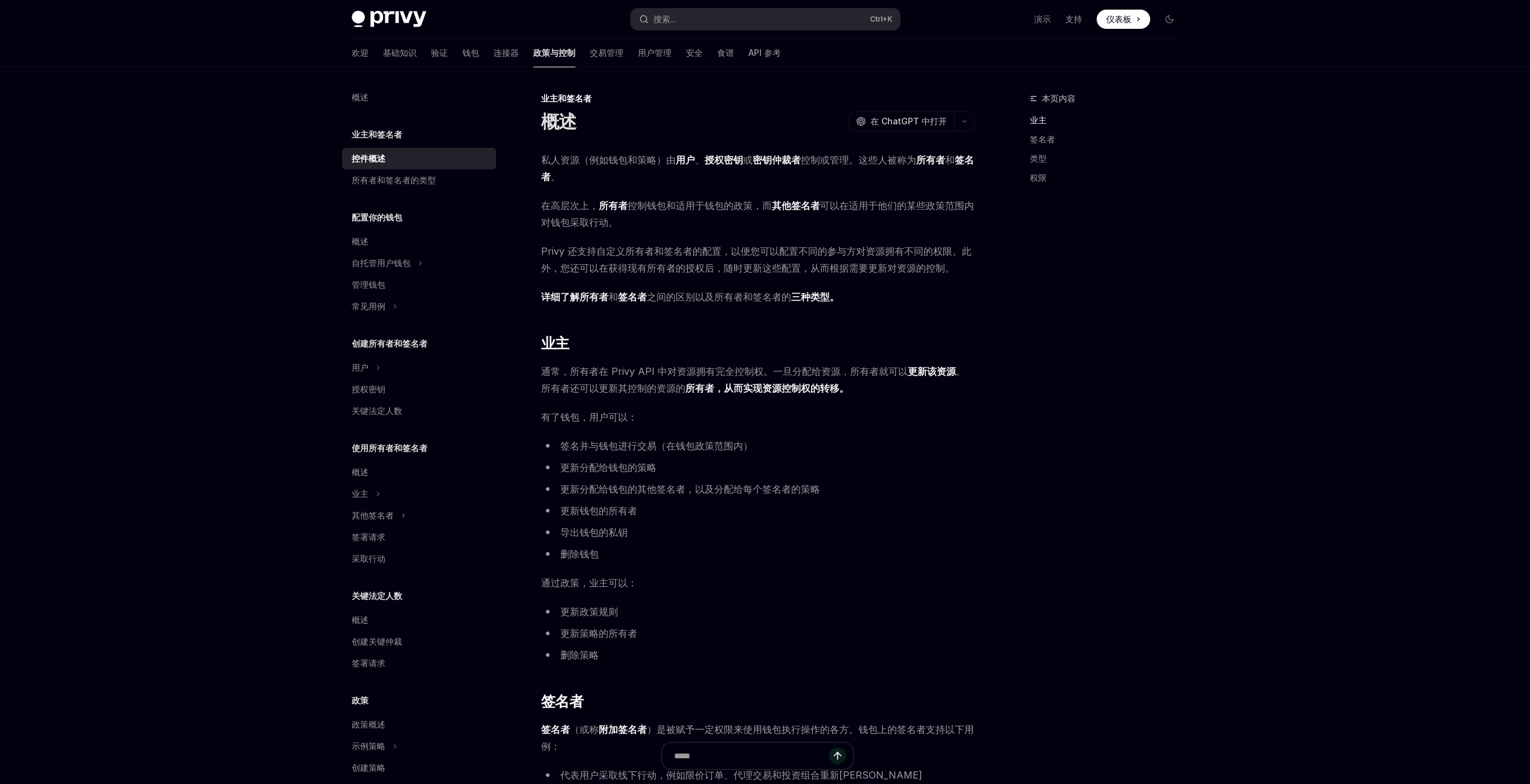
click at [863, 372] on font "通常，所有者在 Privy API 中对资源拥有完全控制权。一旦分配给资源，所有者就可以" at bounding box center [724, 372] width 367 height 12
click at [927, 374] on font "更新该资源" at bounding box center [931, 372] width 48 height 12
drag, startPoint x: 592, startPoint y: 389, endPoint x: 679, endPoint y: 390, distance: 87.0
click at [679, 390] on span "通常，所有者在 Privy API 中对资源拥有完全控制权。一旦分配给资源，所有者就可以 更新该资源 。所有者还可以更新 其控制的资源的 所有者，从而实现资源…" at bounding box center [757, 380] width 434 height 33
click at [747, 400] on div "私人资源（例如钱包和策略）由 用户 、 授权密钥 或 密钥仲裁者 控制或管理。这些人被称为 所有者 和 签名者 。 在高层次上， 所有者 控制钱包和适用于钱包…" at bounding box center [757, 679] width 434 height 1055
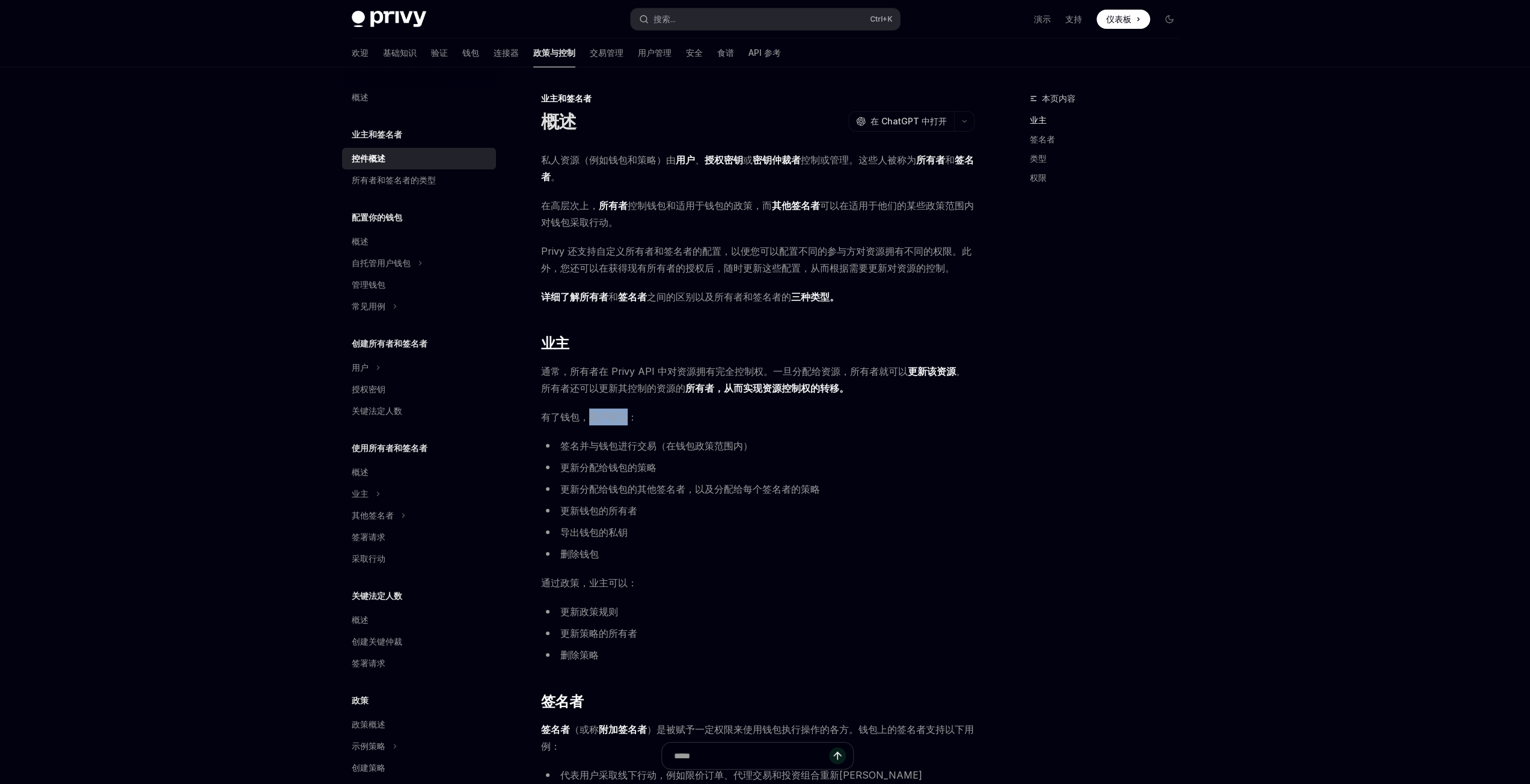
drag, startPoint x: 586, startPoint y: 417, endPoint x: 625, endPoint y: 417, distance: 39.0
click at [625, 417] on font "有了钱包，用户可以：" at bounding box center [588, 417] width 96 height 12
click at [664, 417] on span "有了钱包，用户可以：" at bounding box center [757, 417] width 434 height 17
drag, startPoint x: 562, startPoint y: 446, endPoint x: 657, endPoint y: 447, distance: 95.0
click at [657, 447] on font "签名并与钱包进行交易（在钱包政策范围内）" at bounding box center [656, 446] width 193 height 12
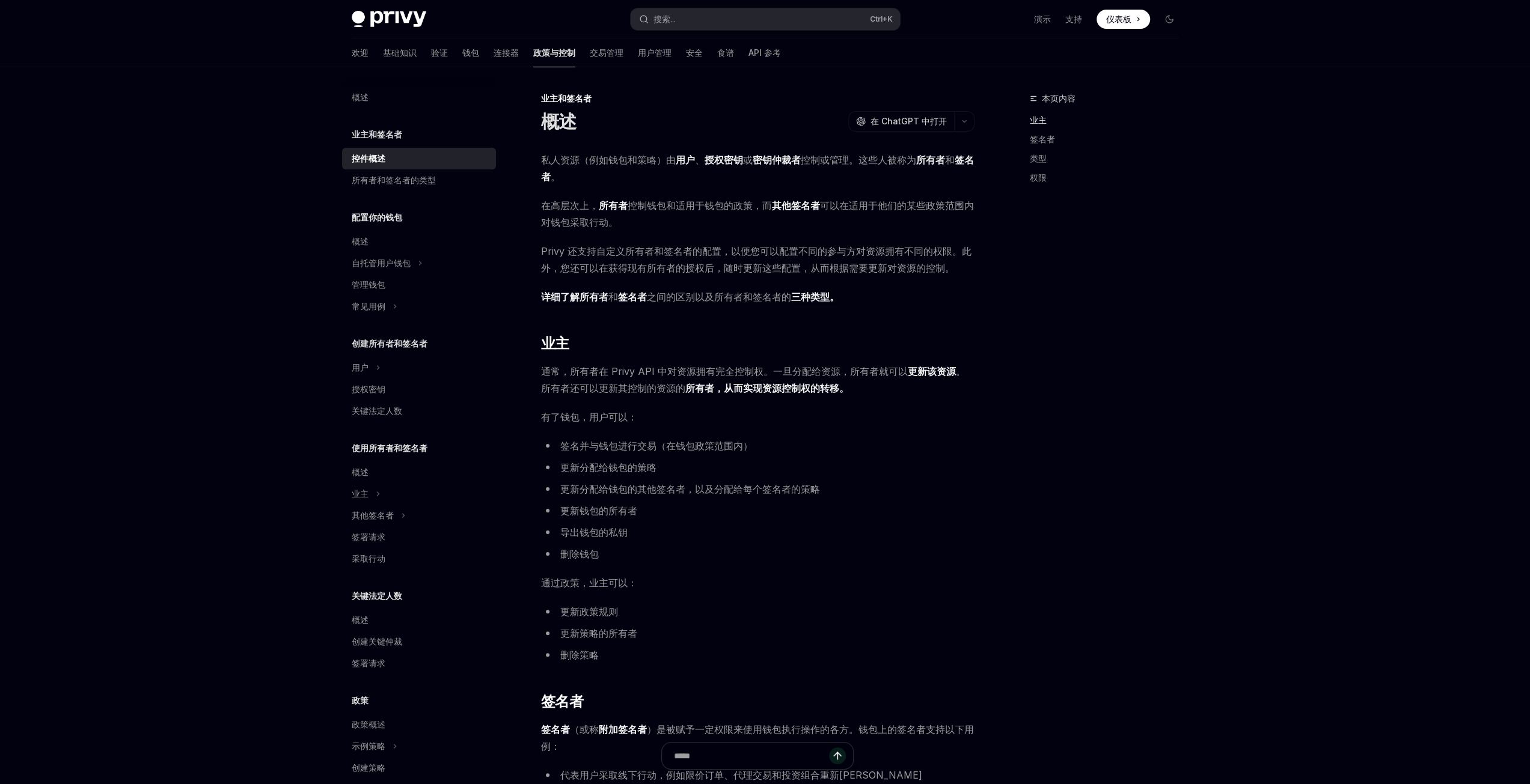
click at [680, 446] on font "签名并与钱包进行交易（在钱包政策范围内）" at bounding box center [656, 446] width 193 height 12
drag, startPoint x: 559, startPoint y: 467, endPoint x: 660, endPoint y: 462, distance: 101.1
click at [660, 462] on li "更新分配给钱包的策略" at bounding box center [757, 467] width 434 height 17
click at [674, 467] on li "更新分配给钱包的策略" at bounding box center [757, 467] width 434 height 17
drag, startPoint x: 561, startPoint y: 489, endPoint x: 682, endPoint y: 491, distance: 121.0
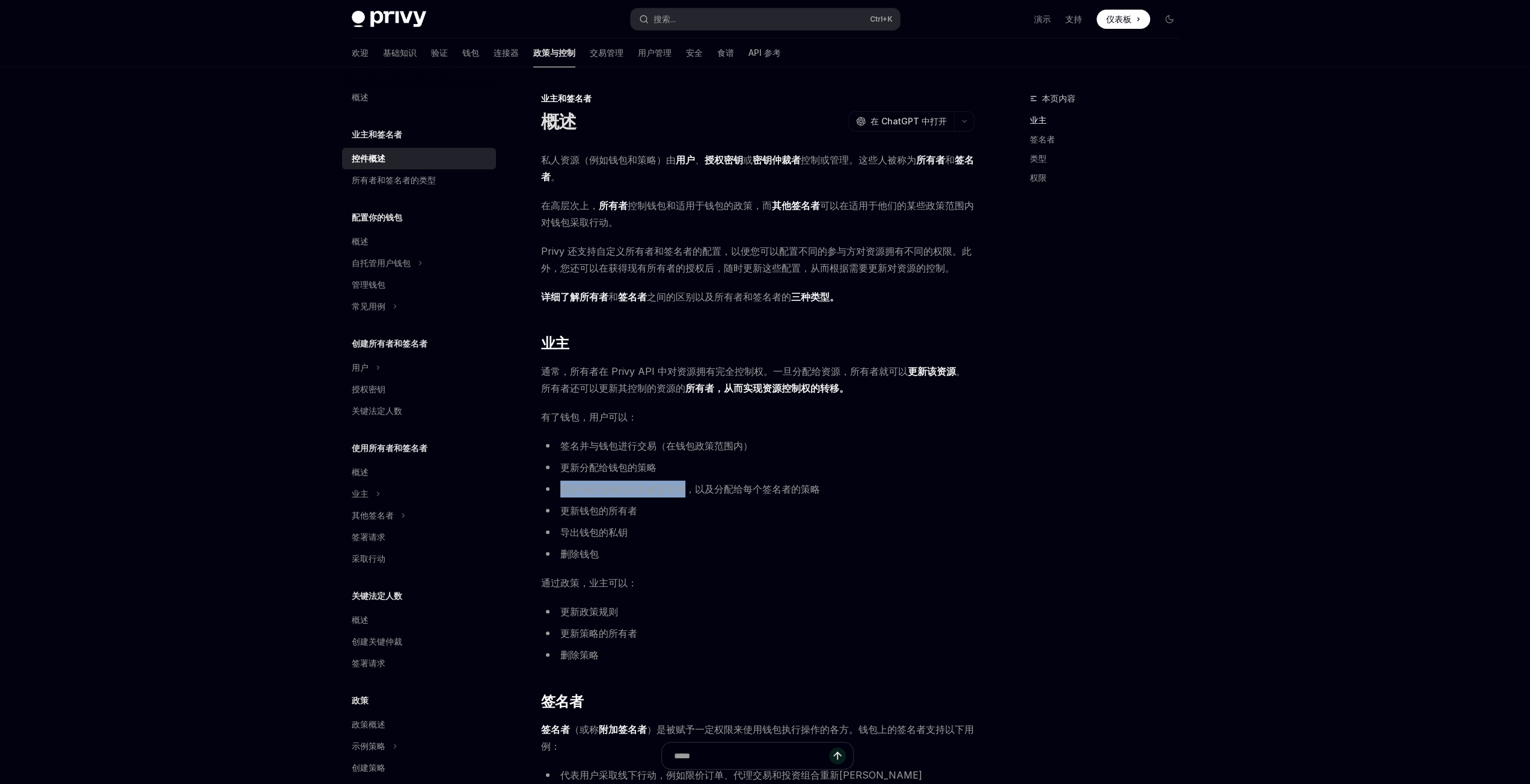
click at [682, 491] on font "更新分配给钱包的其他签名者，以及分配给每个签名者的策略" at bounding box center [689, 490] width 259 height 12
click at [705, 497] on li "更新分配给钱包的其他签名者，以及分配给每个签名者的策略" at bounding box center [757, 489] width 434 height 17
click at [695, 490] on font "更新分配给钱包的其他签名者，以及分配给每个签名者的策略" at bounding box center [689, 490] width 259 height 12
click at [685, 519] on ul "签名并与钱包进行交易（在钱包政策范围内） 更新分配给钱包的策略 更新分配给钱包的其他签名者，以及分配给每个签名者的策略 更新钱包的所有者 导出钱包的私钥 删除…" at bounding box center [757, 500] width 434 height 125
drag, startPoint x: 559, startPoint y: 529, endPoint x: 642, endPoint y: 536, distance: 83.3
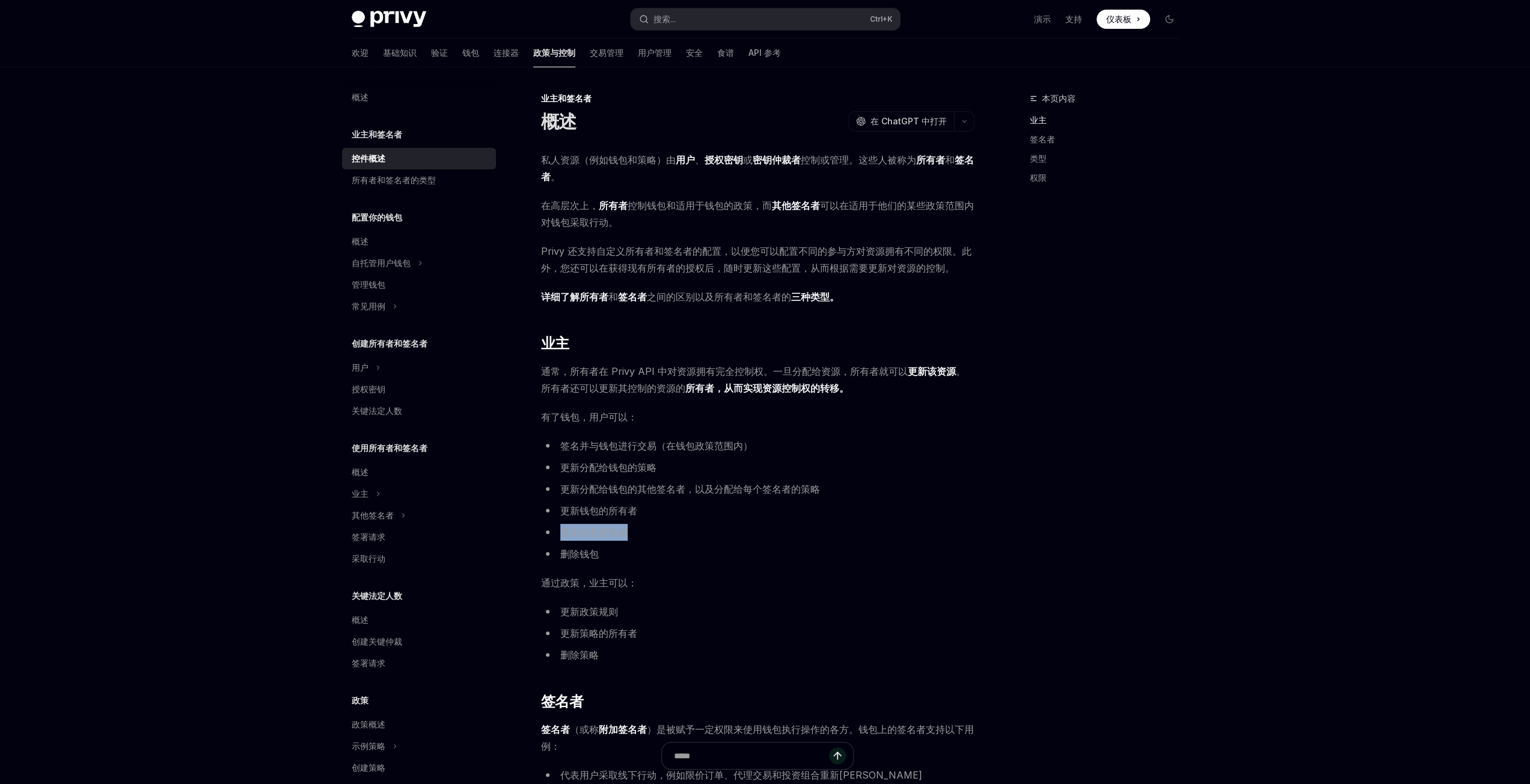
click at [642, 536] on li "导出钱包的私钥" at bounding box center [757, 532] width 434 height 17
click at [659, 544] on ul "签名并与钱包进行交易（在钱包政策范围内） 更新分配给钱包的策略 更新分配给钱包的其他签名者，以及分配给每个签名者的策略 更新钱包的所有者 导出钱包的私钥 删除…" at bounding box center [757, 500] width 434 height 125
drag, startPoint x: 559, startPoint y: 615, endPoint x: 624, endPoint y: 613, distance: 65.0
click at [624, 613] on li "更新政策规则" at bounding box center [757, 611] width 434 height 17
click at [664, 611] on li "更新政策规则" at bounding box center [757, 611] width 434 height 17
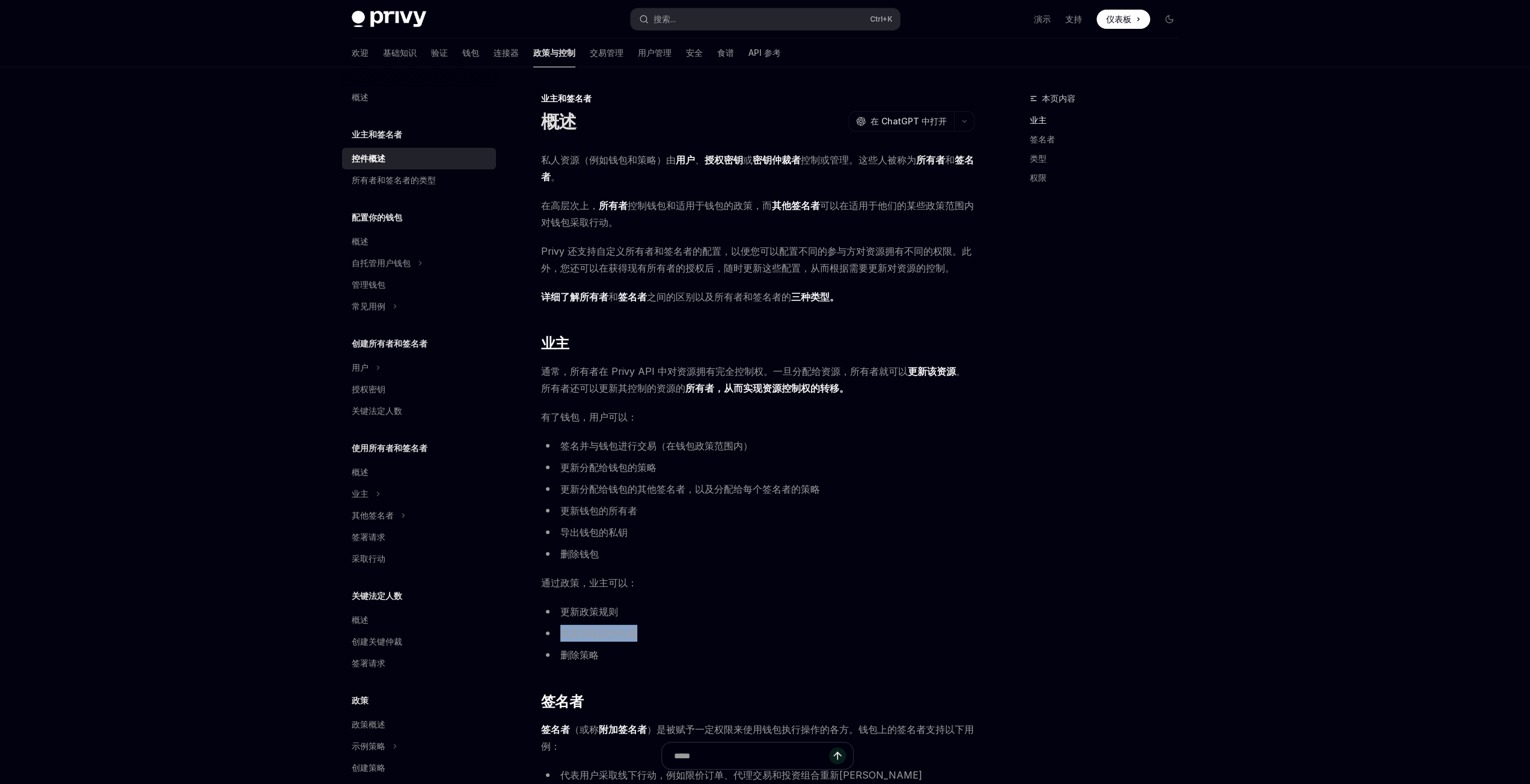
drag, startPoint x: 563, startPoint y: 634, endPoint x: 666, endPoint y: 631, distance: 103.0
click at [666, 631] on li "更新策略的所有者" at bounding box center [757, 633] width 434 height 17
click at [636, 658] on li "删除策略" at bounding box center [757, 655] width 434 height 17
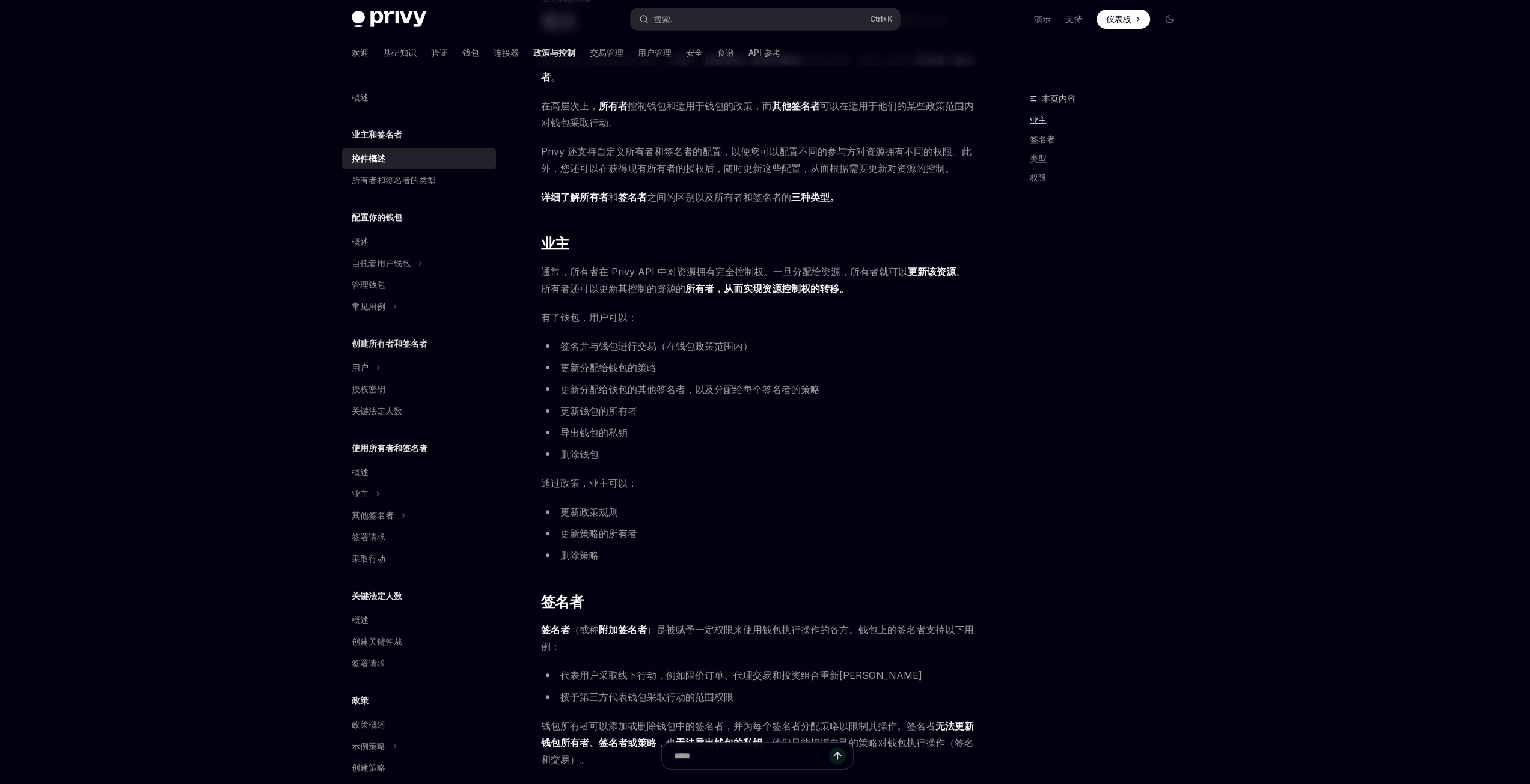
scroll to position [180, 0]
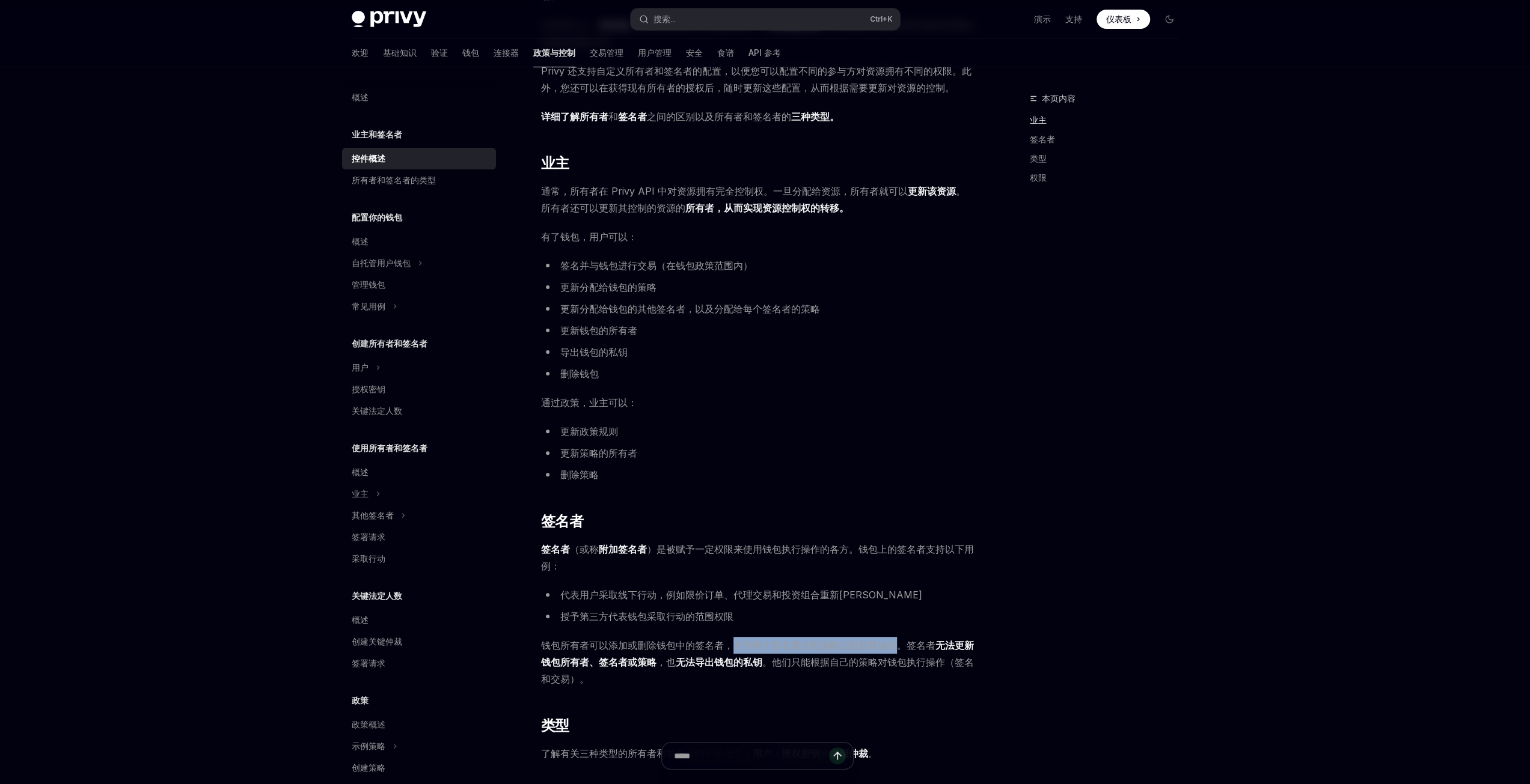
drag, startPoint x: 732, startPoint y: 643, endPoint x: 893, endPoint y: 646, distance: 161.0
click at [893, 646] on font "钱包所有者可以添加或删除钱包中的签名者，并为每个签名者分配策略以限制其操作。签名者" at bounding box center [738, 645] width 394 height 12
drag, startPoint x: 934, startPoint y: 645, endPoint x: 660, endPoint y: 664, distance: 274.7
click at [660, 664] on span "钱包所有者可以添加或删除钱包中的签名者，并为每个签名者分配策略以限制其操作。签名者 无法更新钱包所有者、签名者或策略 ，也 无法导出钱包的私钥 。他们只能根据…" at bounding box center [757, 662] width 434 height 50
click at [713, 683] on span "钱包所有者可以添加或删除钱包中的签名者，并为每个签名者分配策略以限制其操作。签名者 无法更新钱包所有者、签名者或策略 ，也 无法导出钱包的私钥 。他们只能根据…" at bounding box center [757, 662] width 434 height 50
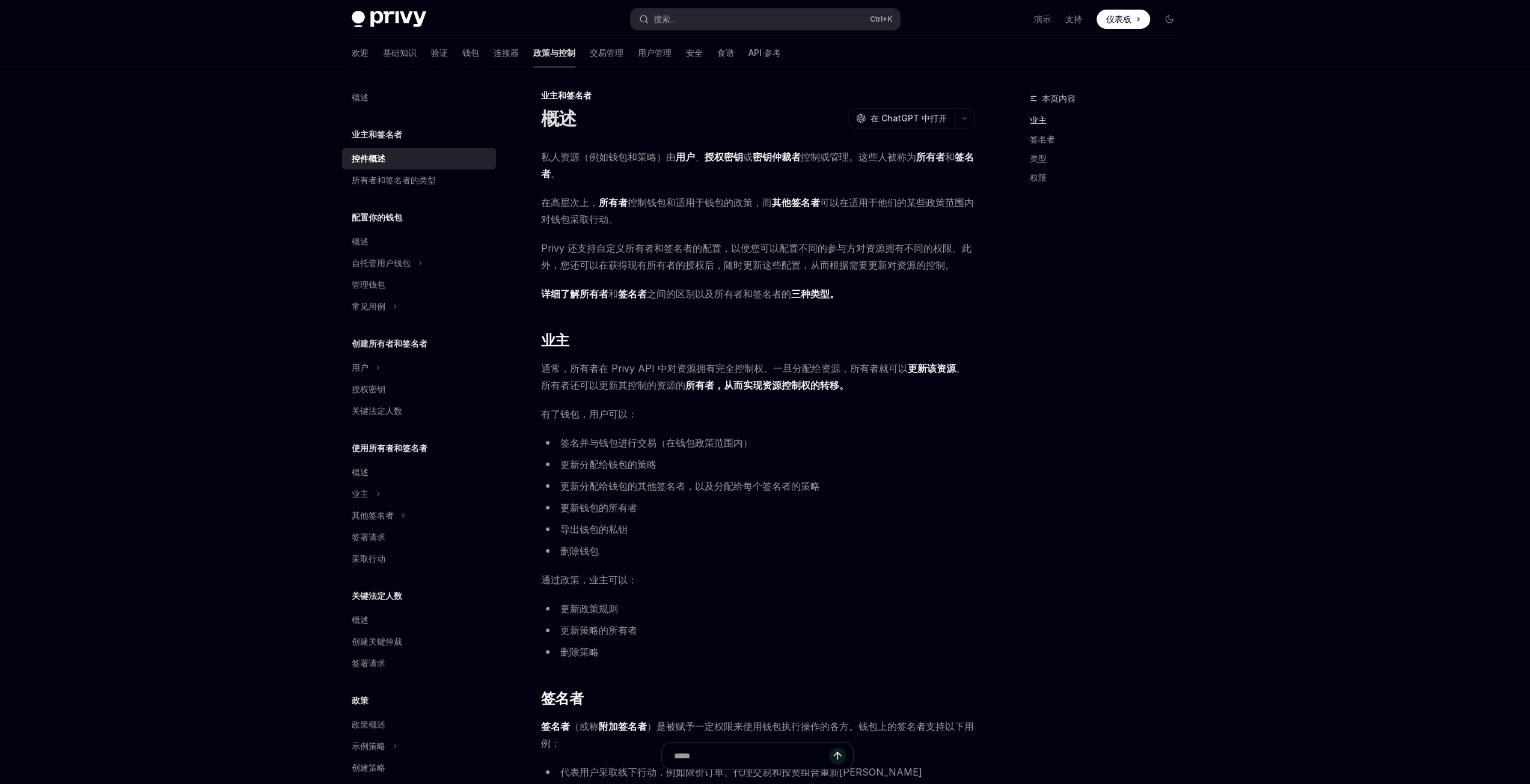
scroll to position [0, 0]
click at [815, 300] on font "三种类型。" at bounding box center [815, 297] width 48 height 12
click at [413, 181] on font "所有者和签名者的类型" at bounding box center [394, 180] width 84 height 11
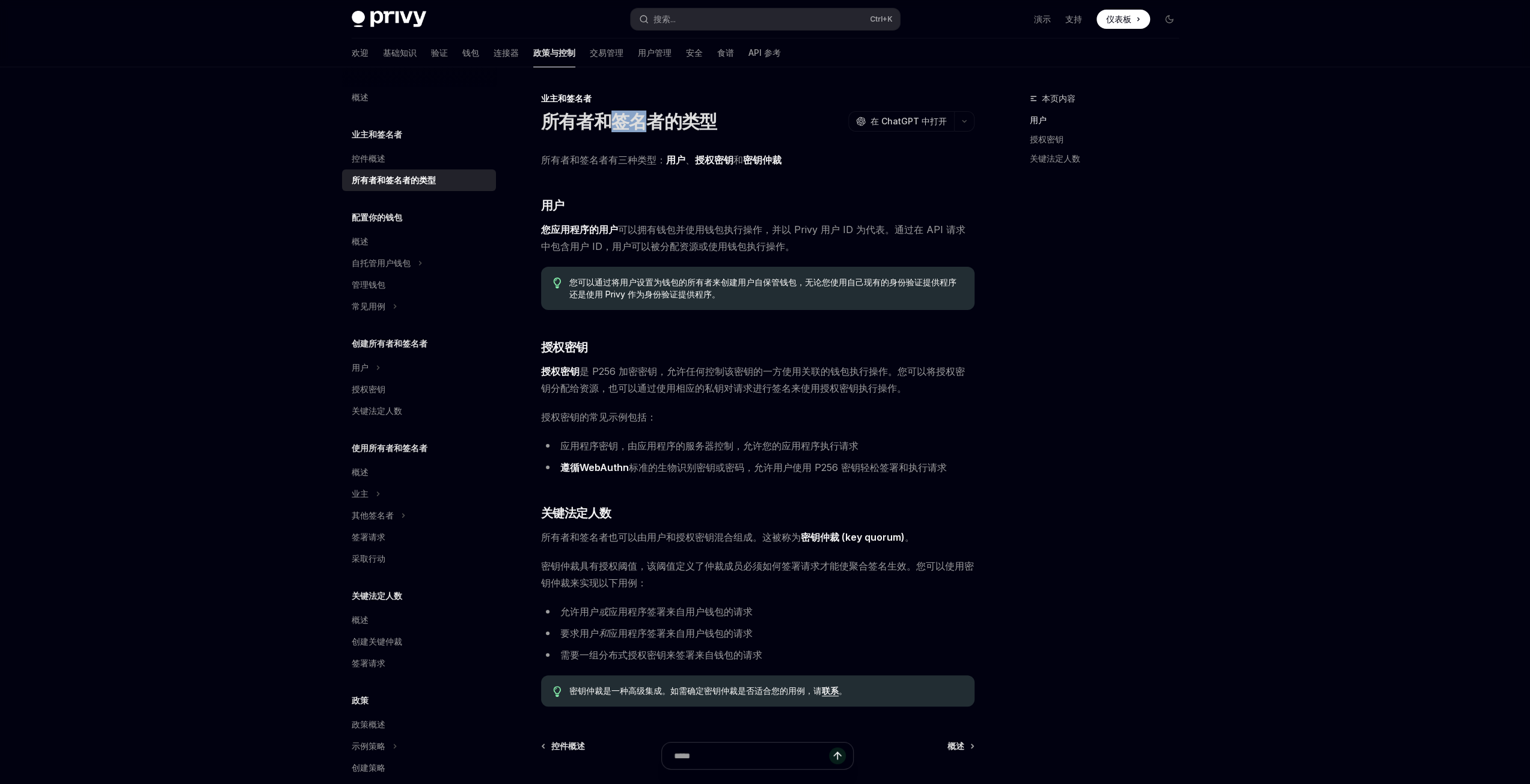
drag, startPoint x: 611, startPoint y: 123, endPoint x: 642, endPoint y: 122, distance: 31.0
click at [642, 122] on font "所有者和签名者的类型" at bounding box center [629, 121] width 176 height 22
click at [557, 162] on font "所有者和签名者有三种类型：" at bounding box center [603, 160] width 125 height 12
drag, startPoint x: 664, startPoint y: 161, endPoint x: 681, endPoint y: 159, distance: 17.1
click at [681, 159] on span "所有者和签名者有三种类型： 用户 、 授权密钥 和 密钥仲裁" at bounding box center [757, 159] width 434 height 17
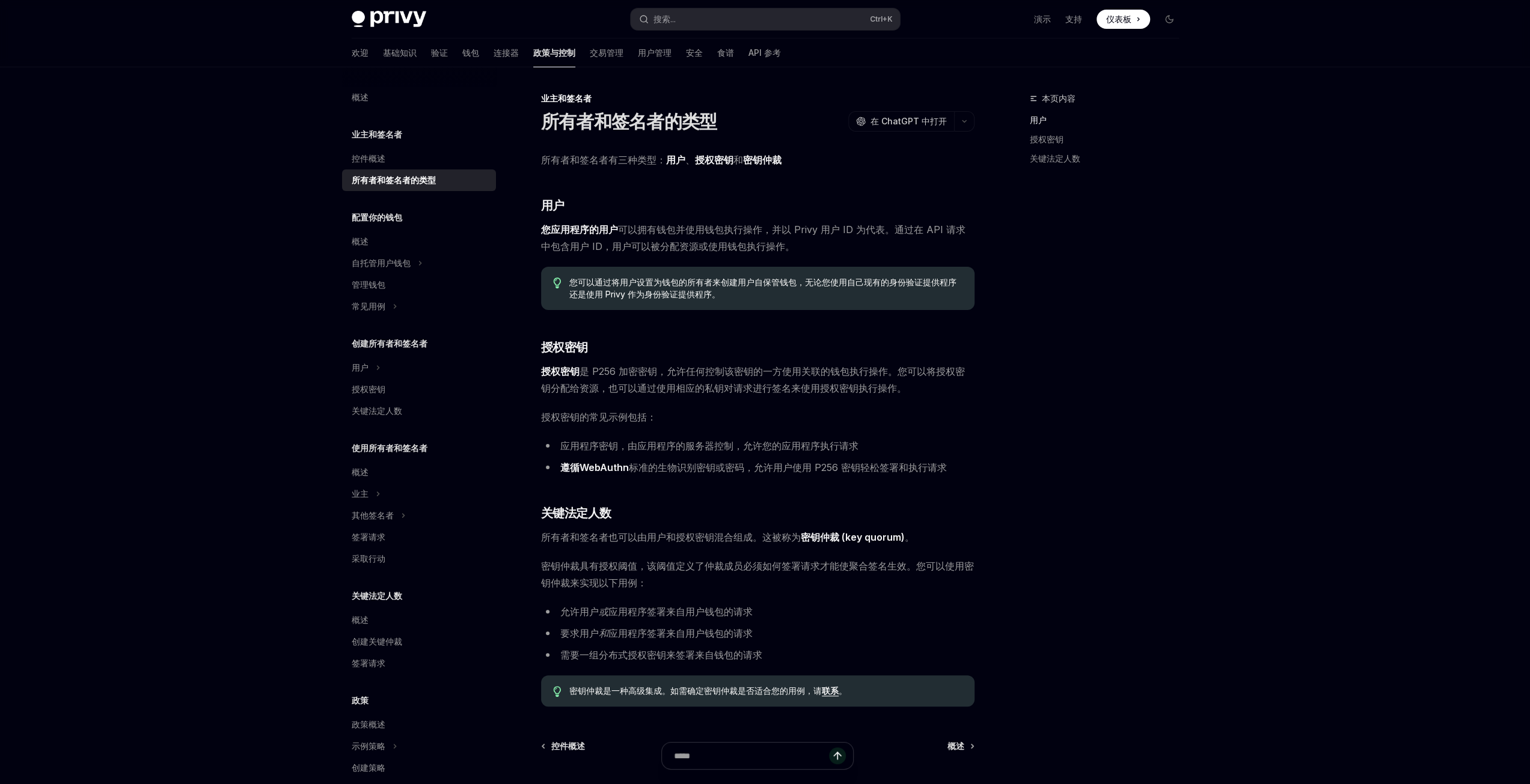
click at [703, 172] on div "所有者和签名者有三种类型： 用户 、 授权密钥 和 密钥仲裁 ​ 用户 您应用程序的用户 可以拥有钱包并使用钱包执行操作，并以 Privy 用户 ID 为代表…" at bounding box center [757, 429] width 434 height 555
drag, startPoint x: 693, startPoint y: 158, endPoint x: 732, endPoint y: 157, distance: 39.0
click at [732, 157] on span "所有者和签名者有三种类型： 用户 、 授权密钥 和 密钥仲裁" at bounding box center [757, 159] width 434 height 17
click at [805, 173] on div "所有者和签名者有三种类型： 用户 、 授权密钥 和 密钥仲裁 ​ 用户 您应用程序的用户 可以拥有钱包并使用钱包执行操作，并以 Privy 用户 ID 为代表…" at bounding box center [757, 429] width 434 height 555
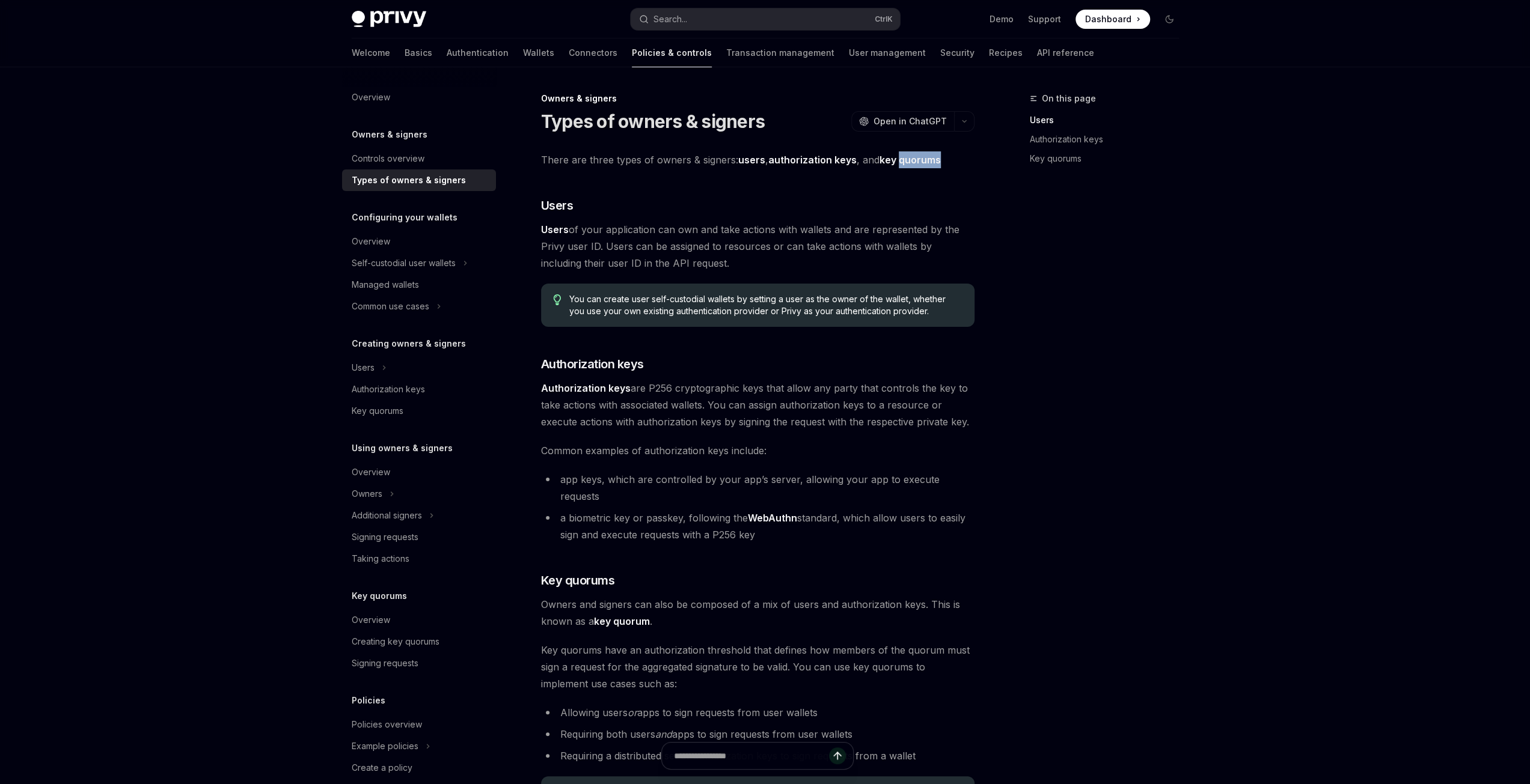
drag, startPoint x: 951, startPoint y: 159, endPoint x: 899, endPoint y: 163, distance: 52.2
click at [899, 163] on span "There are three types of owners & signers: users , authorization keys , and key…" at bounding box center [757, 159] width 434 height 17
click at [1051, 200] on div "On this page Users Authorization keys Key quorums" at bounding box center [1097, 438] width 183 height 693
drag, startPoint x: 955, startPoint y: 164, endPoint x: 899, endPoint y: 159, distance: 56.2
click at [899, 159] on span "There are three types of owners & signers: users , authorization keys , and key…" at bounding box center [757, 159] width 434 height 17
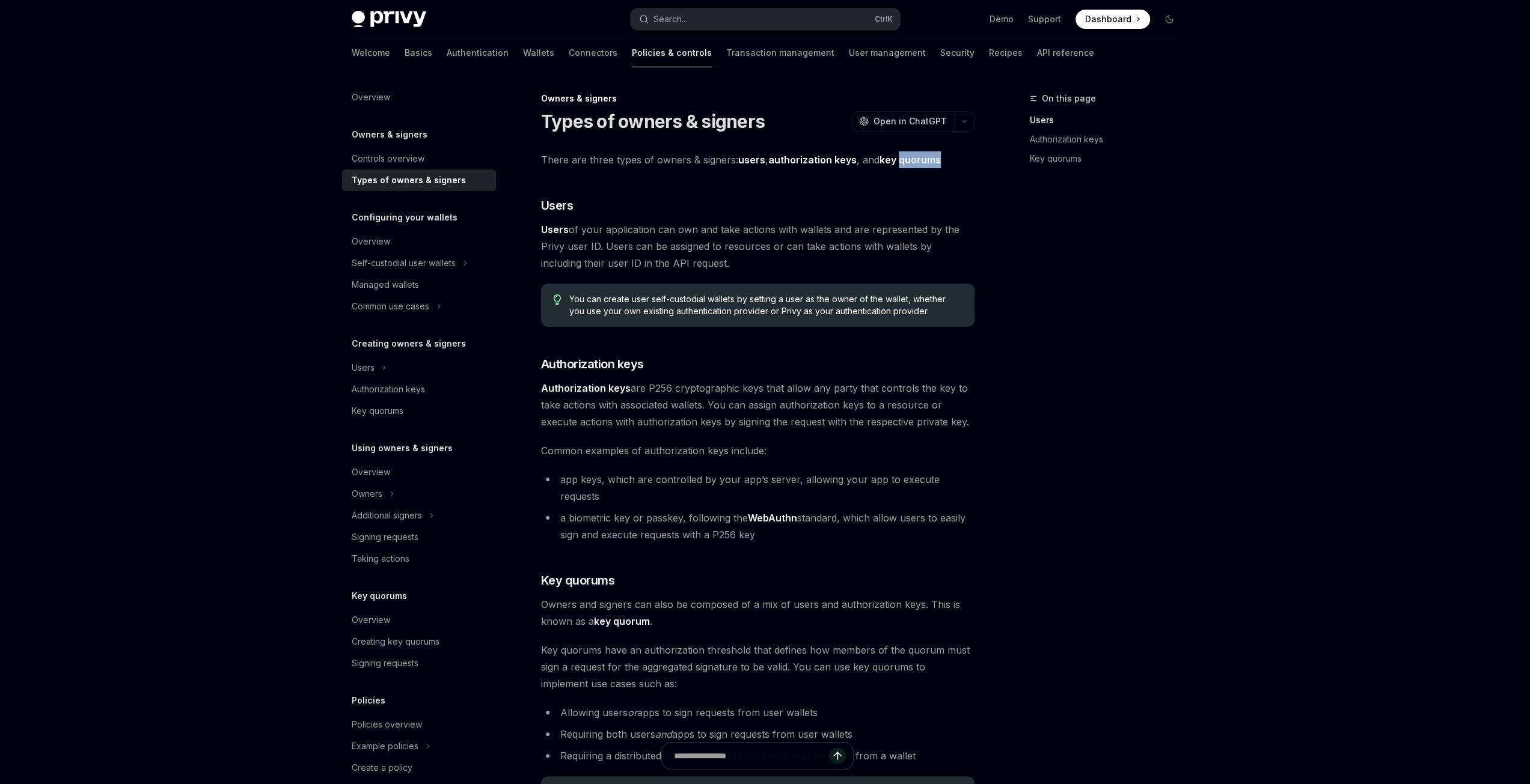
click at [797, 200] on h3 "​ Users" at bounding box center [757, 205] width 434 height 17
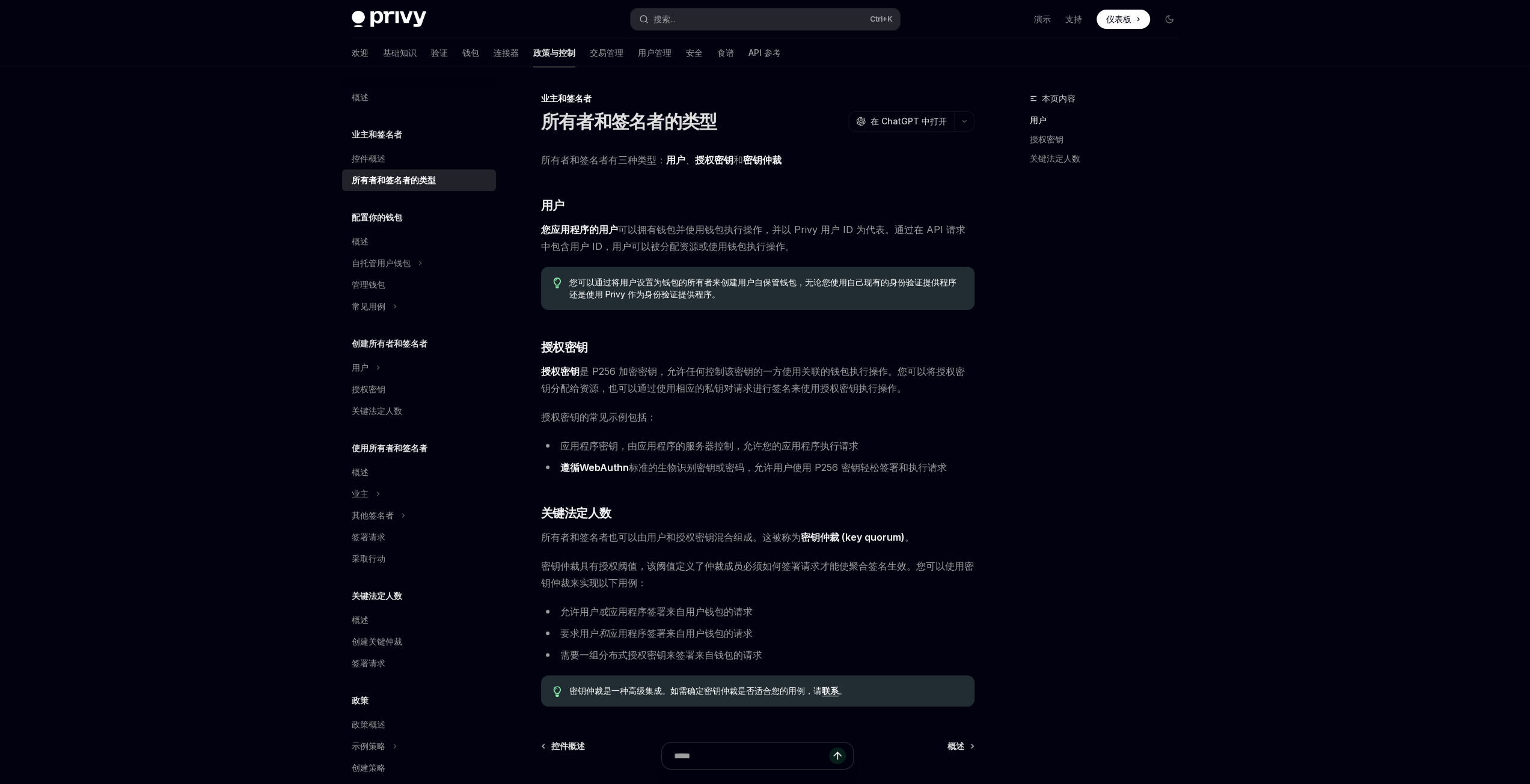
click at [623, 229] on font "可以拥有钱包并使用钱包执行操作，并以 Privy 用户 ID 为代表。通过在 API 请求中包含用户 ID，用户可以被分配资源或使用钱包执行操作。" at bounding box center [753, 237] width 425 height 29
click at [751, 236] on span "您应用程序的用户 可以拥有钱包并使用钱包执行操作，并以 Privy 用户 ID 为代表。通过在 API 请求中包含用户 ID，用户可以被分配资源或使用钱包执行…" at bounding box center [757, 238] width 434 height 33
drag, startPoint x: 540, startPoint y: 230, endPoint x: 615, endPoint y: 231, distance: 75.0
click at [615, 231] on div "业主和签名者 所有者和签名者的类型 OpenAI 在 ChatGPT 中打开 OpenAI 在 ChatGPT 中打开 所有者和签名者有三种类型： 用户 、 …" at bounding box center [645, 496] width 664 height 809
click at [666, 227] on font "可以拥有钱包并使用钱包执行操作，并以 Privy 用户 ID 为代表。通过在 API 请求中包含用户 ID，用户可以被分配资源或使用钱包执行操作。" at bounding box center [753, 237] width 425 height 29
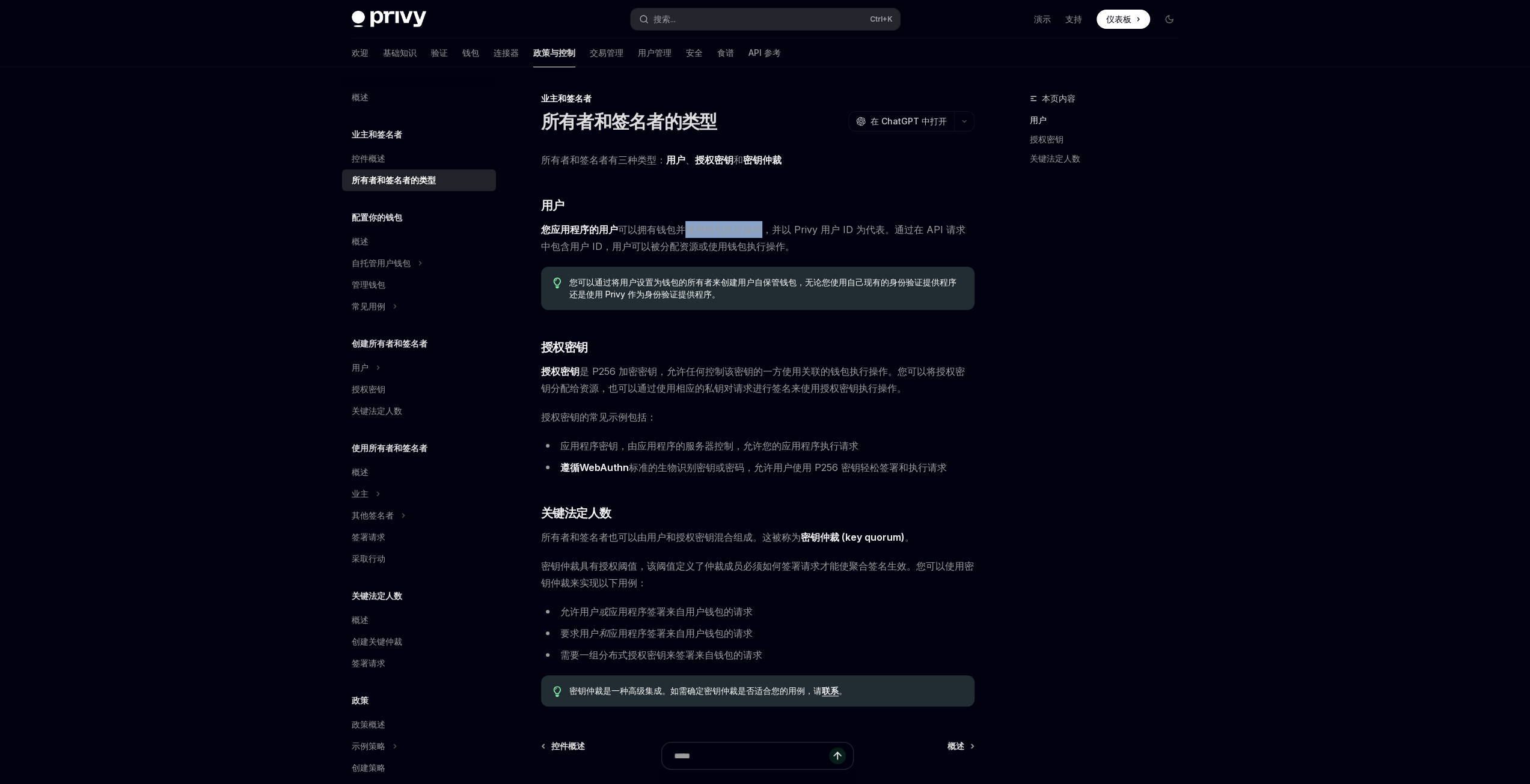
drag, startPoint x: 685, startPoint y: 230, endPoint x: 759, endPoint y: 229, distance: 74.0
click at [759, 229] on font "可以拥有钱包并使用钱包执行操作，并以 Privy 用户 ID 为代表。通过在 API 请求中包含用户 ID，用户可以被分配资源或使用钱包执行操作。" at bounding box center [753, 237] width 425 height 29
click at [795, 229] on font "可以拥有钱包并使用钱包执行操作，并以 Privy 用户 ID 为代表。通过在 API 请求中包含用户 ID，用户可以被分配资源或使用钱包执行操作。" at bounding box center [753, 237] width 425 height 29
click at [1002, 250] on div "本页内容 用户 授权密钥 关键法定人数 业主和签名者 所有者和签名者的类型 OpenAI 在 ChatGPT 中打开 OpenAI 在 ChatGPT 中打开…" at bounding box center [765, 484] width 847 height 833
drag, startPoint x: 806, startPoint y: 283, endPoint x: 793, endPoint y: 302, distance: 23.0
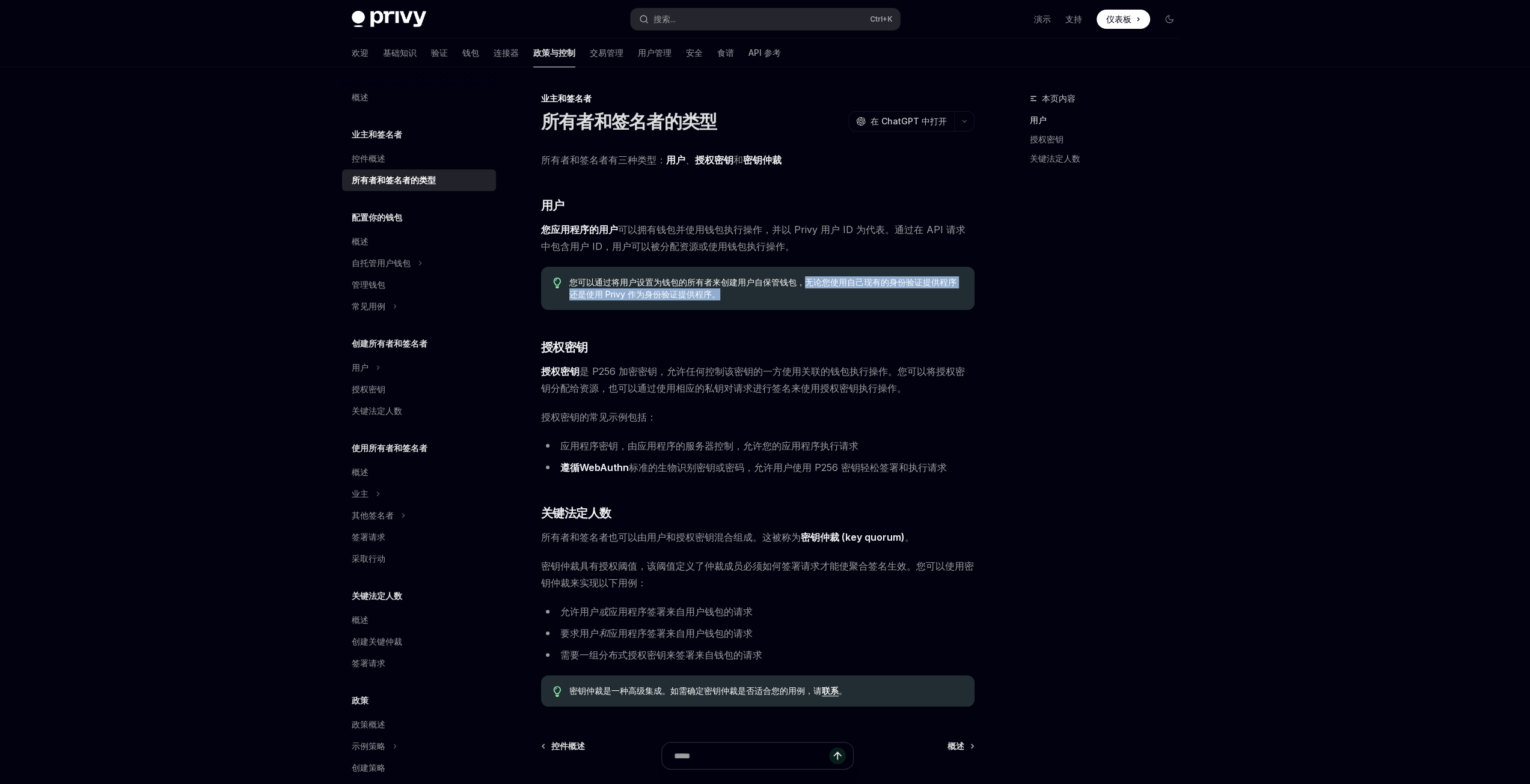
click at [793, 302] on div "您可以通过将用户设置为钱包的所有者来创建用户自保管钱包，无论您使用自己现有的身份验证提供程序还是使用 Privy 作为身份验证提供程序。" at bounding box center [757, 288] width 434 height 43
click at [746, 297] on span "您可以通过将用户设置为钱包的所有者来创建用户自保管钱包，无论您使用自己现有的身份验证提供程序还是使用 Privy 作为身份验证提供程序。" at bounding box center [765, 287] width 392 height 24
drag, startPoint x: 592, startPoint y: 374, endPoint x: 617, endPoint y: 371, distance: 25.2
click at [617, 371] on font "是 P256 加密密钥，允许任何控制该密钥的一方使用关联的钱包执行操作。您可以将授权密钥分配给资源，也可以通过使用相应的私钥对请求进行签名来使用授权密钥执行操…" at bounding box center [753, 380] width 424 height 29
click at [659, 370] on font "是 P256 加密密钥，允许任何控制该密钥的一方使用关联的钱包执行操作。您可以将授权密钥分配给资源，也可以通过使用相应的私钥对请求进行签名来使用授权密钥执行操…" at bounding box center [753, 380] width 424 height 29
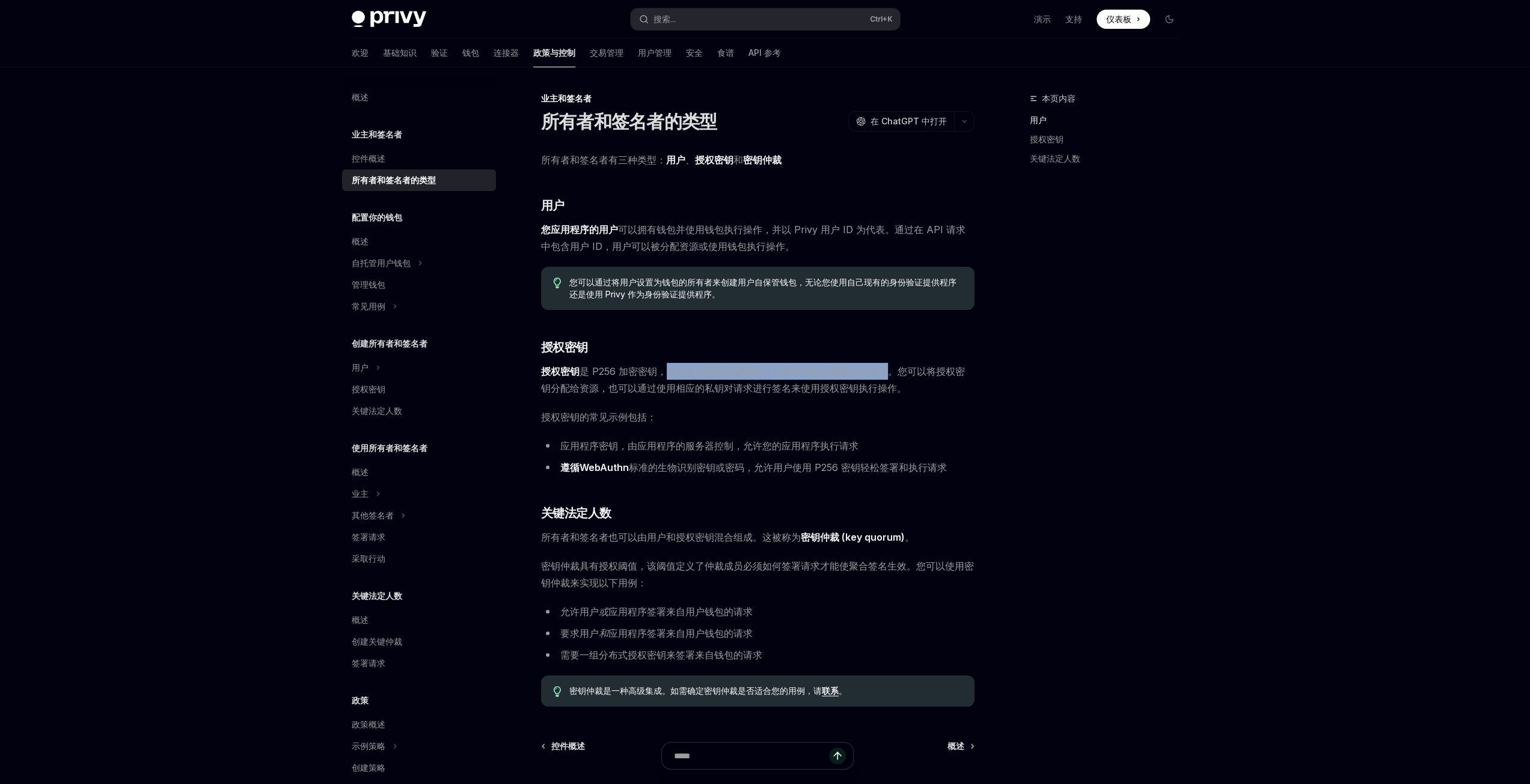
drag, startPoint x: 668, startPoint y: 374, endPoint x: 888, endPoint y: 373, distance: 220.0
click at [888, 373] on font "是 P256 加密密钥，允许任何控制该密钥的一方使用关联的钱包执行操作。您可以将授权密钥分配给资源，也可以通过使用相应的私钥对请求进行签名来使用授权密钥执行操…" at bounding box center [753, 380] width 424 height 29
click at [926, 374] on font "是 P256 加密密钥，允许任何控制该密钥的一方使用关联的钱包执行操作。您可以将授权密钥分配给资源，也可以通过使用相应的私钥对请求进行签名来使用授权密钥执行操…" at bounding box center [753, 380] width 424 height 29
drag, startPoint x: 895, startPoint y: 374, endPoint x: 587, endPoint y: 392, distance: 308.5
click at [587, 392] on font "是 P256 加密密钥，允许任何控制该密钥的一方使用关联的钱包执行操作。您可以将授权密钥分配给资源，也可以通过使用相应的私钥对请求进行签名来使用授权密钥执行操…" at bounding box center [753, 380] width 424 height 29
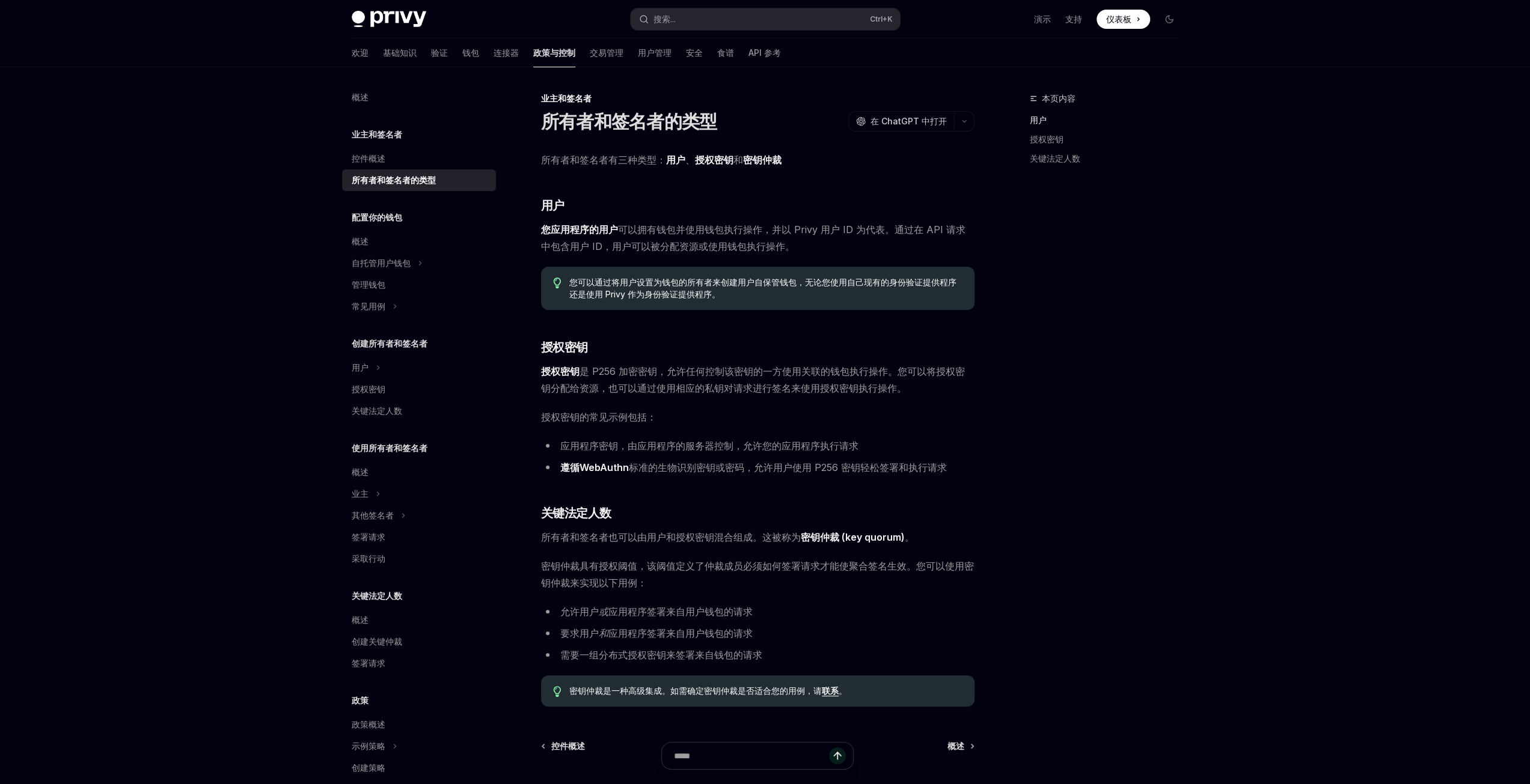
click at [624, 390] on font "是 P256 加密密钥，允许任何控制该密钥的一方使用关联的钱包执行操作。您可以将授权密钥分配给资源，也可以通过使用相应的私钥对请求进行签名来使用授权密钥执行操…" at bounding box center [753, 380] width 424 height 29
drag, startPoint x: 559, startPoint y: 446, endPoint x: 615, endPoint y: 441, distance: 56.2
click at [615, 441] on li "应用程序密钥，由应用程序的服务器控制，允许您的应用程序执行请求" at bounding box center [757, 446] width 434 height 17
click at [695, 448] on font "应用程序密钥，由应用程序的服务器控制，允许您的应用程序执行请求" at bounding box center [709, 446] width 298 height 12
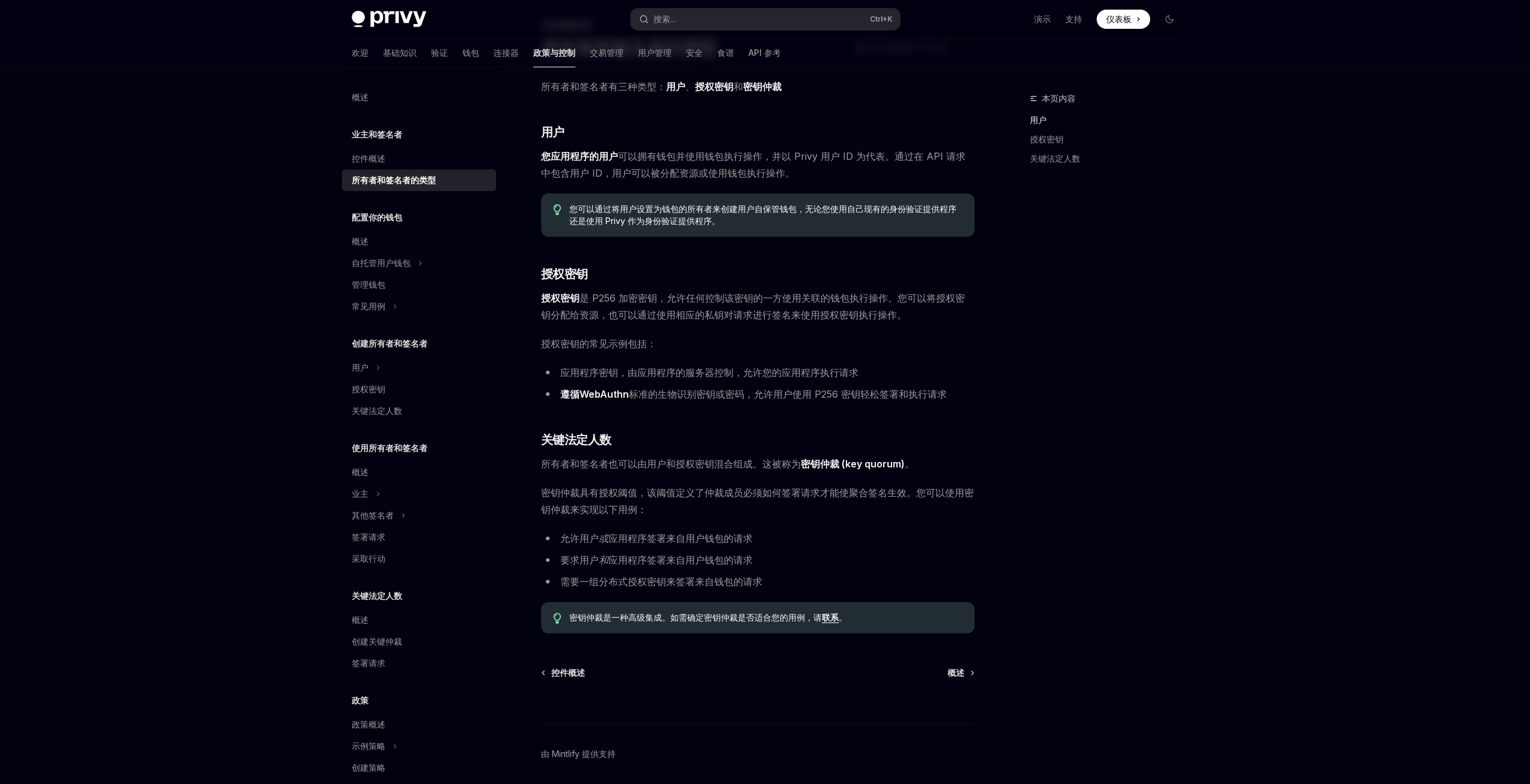
scroll to position [115, 0]
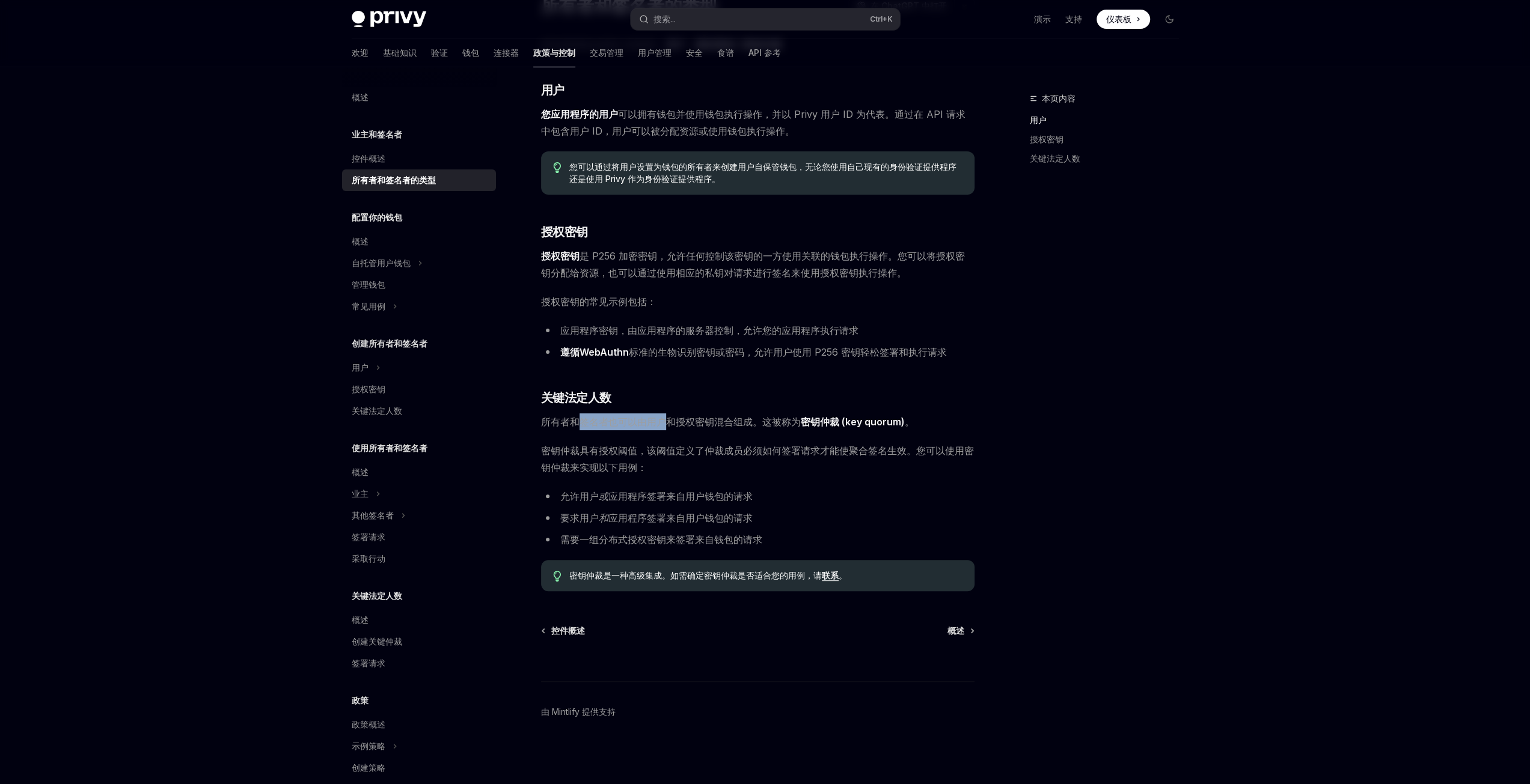
drag, startPoint x: 580, startPoint y: 424, endPoint x: 666, endPoint y: 423, distance: 86.0
click at [666, 423] on font "所有者和签名者也可以由用户和授权密钥混合组成。这被称为" at bounding box center [670, 422] width 259 height 12
click at [706, 421] on font "所有者和签名者也可以由用户和授权密钥混合组成。这被称为" at bounding box center [670, 422] width 259 height 12
drag, startPoint x: 608, startPoint y: 498, endPoint x: 754, endPoint y: 495, distance: 146.0
click at [754, 495] on li "允许用户 或 应用程序签署来自用户钱包的请求" at bounding box center [757, 496] width 434 height 17
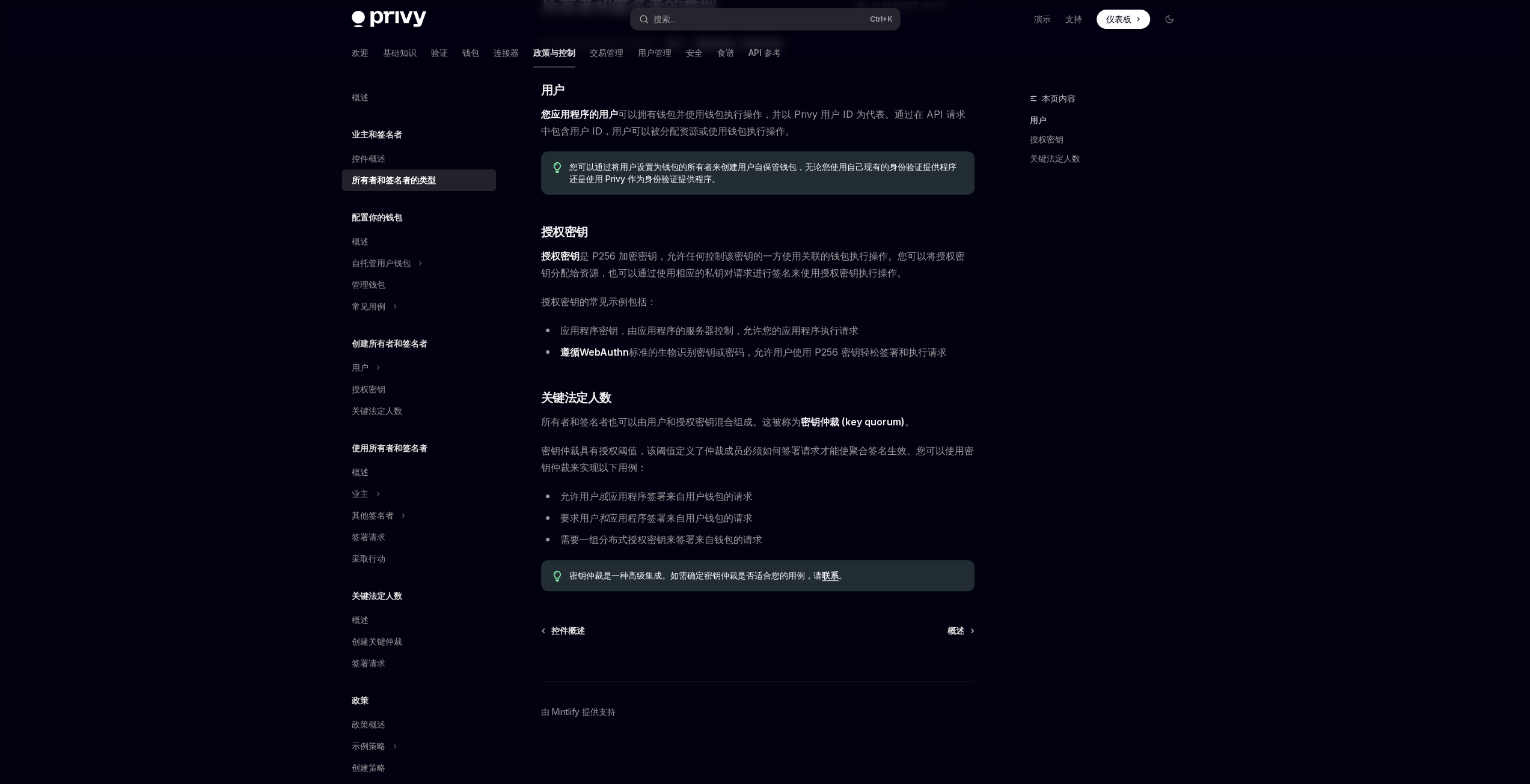
click at [572, 527] on ul "允许用户 或 应用程序签署来自用户钱包的请求 要求用户 和 应用程序签署来自用户钱包的请求 需要一组分布式授权密钥来签署来自钱包的请求" at bounding box center [757, 518] width 434 height 60
click at [385, 215] on font "配置你的钱包" at bounding box center [376, 217] width 50 height 11
click at [375, 221] on font "配置你的钱包" at bounding box center [376, 217] width 50 height 11
click at [361, 241] on font "概述" at bounding box center [360, 242] width 17 height 11
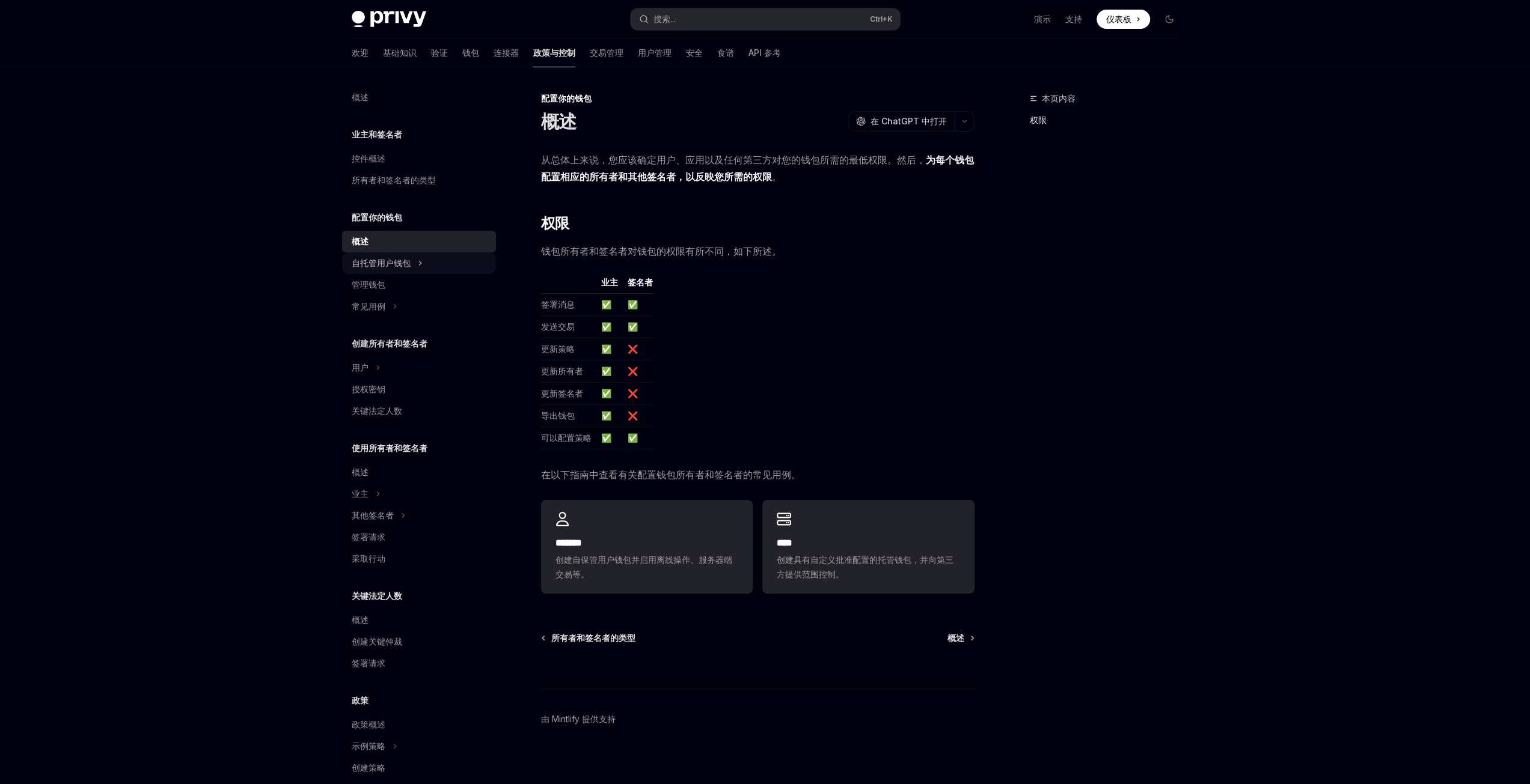
click at [375, 267] on font "自托管用户钱包" at bounding box center [381, 263] width 59 height 11
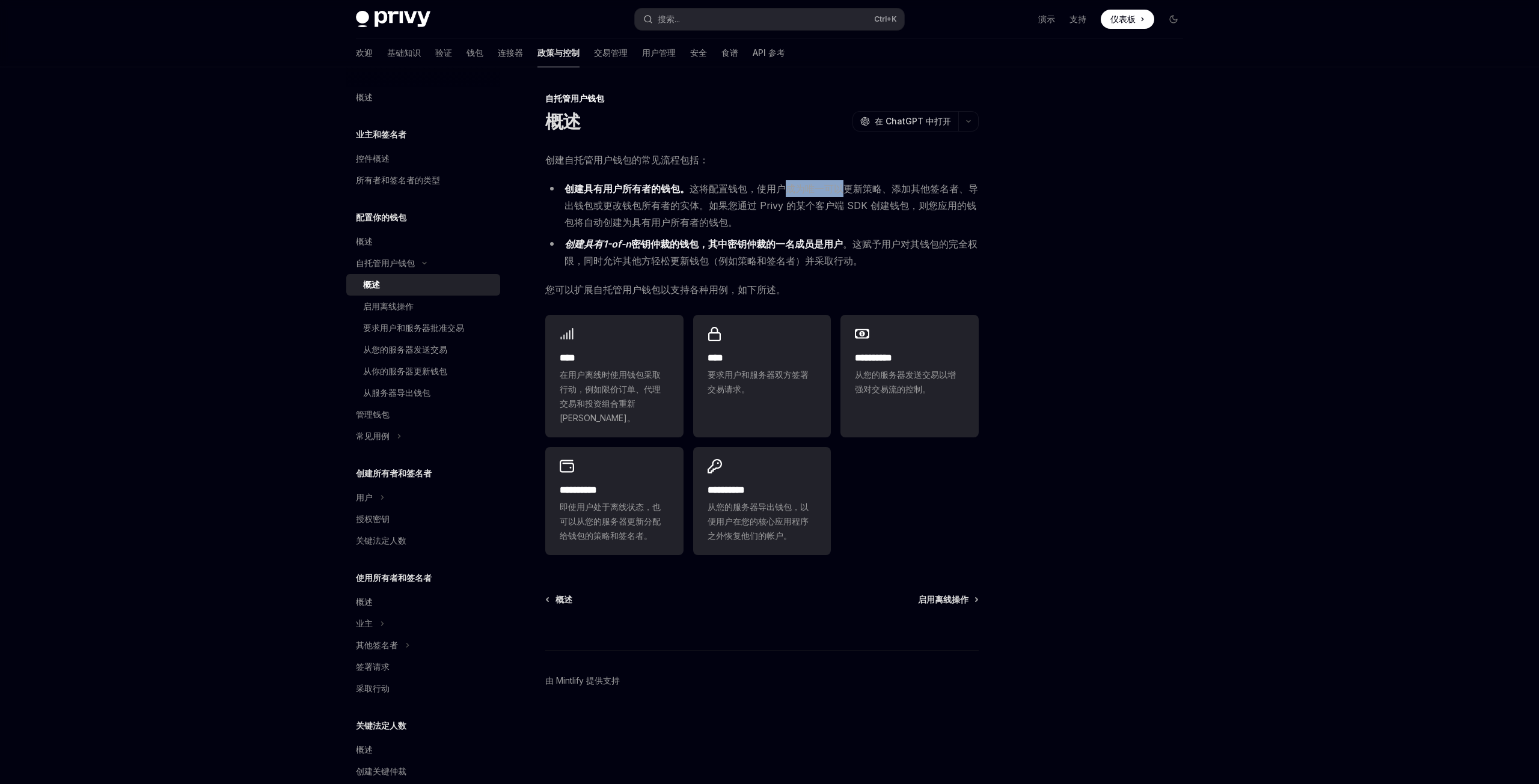
drag, startPoint x: 790, startPoint y: 189, endPoint x: 845, endPoint y: 190, distance: 55.0
click at [845, 190] on font "这将配置钱包，使用户成为唯一可以更新策略、添加其他签名者、导出钱包或更改钱包所有者的实体。如果您通过 Privy 的某个客户端 SDK 创建钱包，则您应用的钱…" at bounding box center [771, 206] width 413 height 46
click at [857, 189] on font "这将配置钱包，使用户成为唯一可以更新策略、添加其他签名者、导出钱包或更改钱包所有者的实体。如果您通过 Privy 的某个客户端 SDK 创建钱包，则您应用的钱…" at bounding box center [771, 206] width 413 height 46
drag, startPoint x: 842, startPoint y: 191, endPoint x: 880, endPoint y: 188, distance: 38.1
click at [880, 188] on font "这将配置钱包，使用户成为唯一可以更新策略、添加其他签名者、导出钱包或更改钱包所有者的实体。如果您通过 Privy 的某个客户端 SDK 创建钱包，则您应用的钱…" at bounding box center [771, 206] width 413 height 46
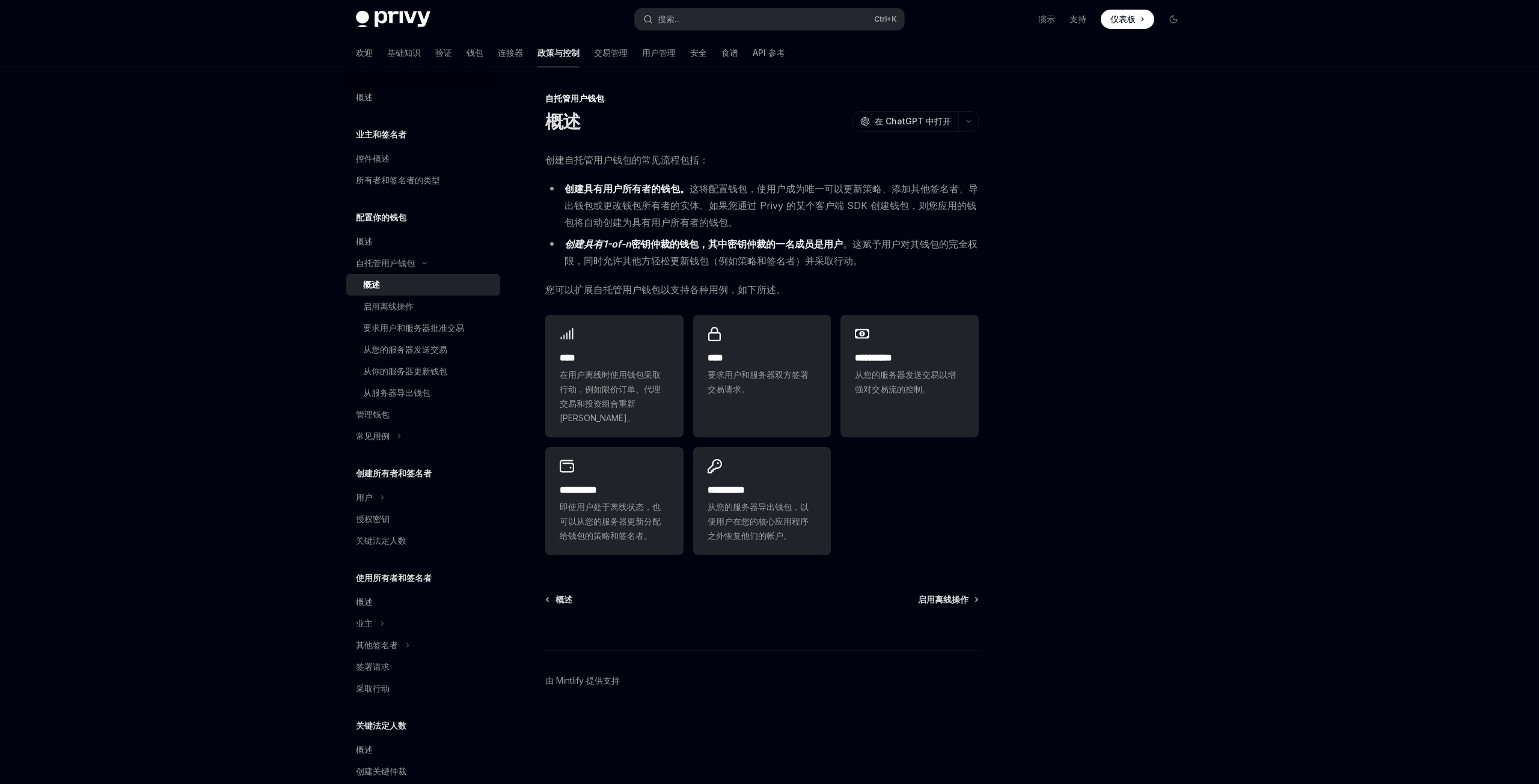
click at [916, 189] on font "这将配置钱包，使用户成为唯一可以更新策略、添加其他签名者、导出钱包或更改钱包所有者的实体。如果您通过 Privy 的某个客户端 SDK 创建钱包，则您应用的钱…" at bounding box center [771, 206] width 413 height 46
drag, startPoint x: 909, startPoint y: 190, endPoint x: 955, endPoint y: 191, distance: 46.0
click at [955, 191] on font "这将配置钱包，使用户成为唯一可以更新策略、添加其他签名者、导出钱包或更改钱包所有者的实体。如果您通过 Privy 的某个客户端 SDK 创建钱包，则您应用的钱…" at bounding box center [771, 206] width 413 height 46
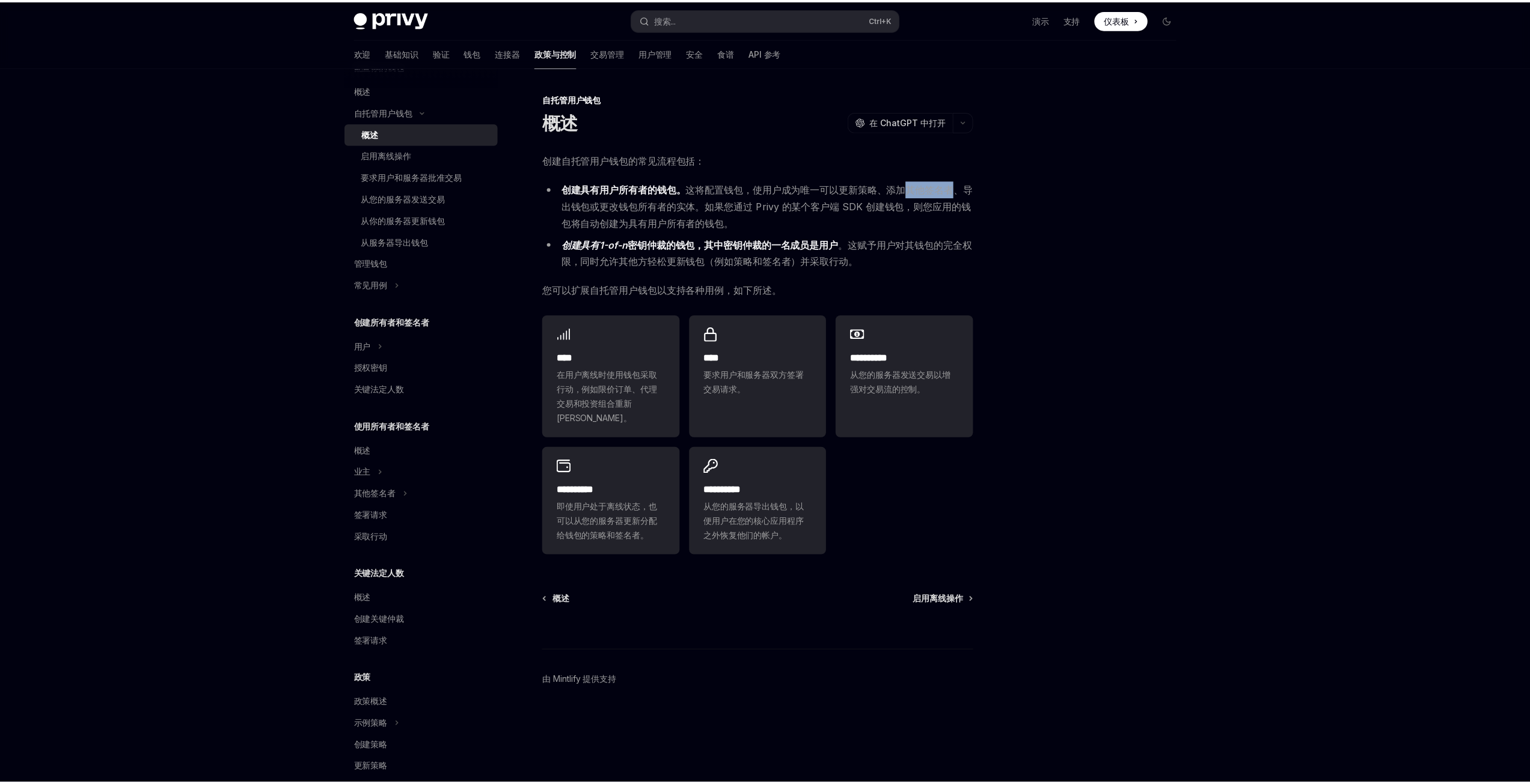
scroll to position [191, 0]
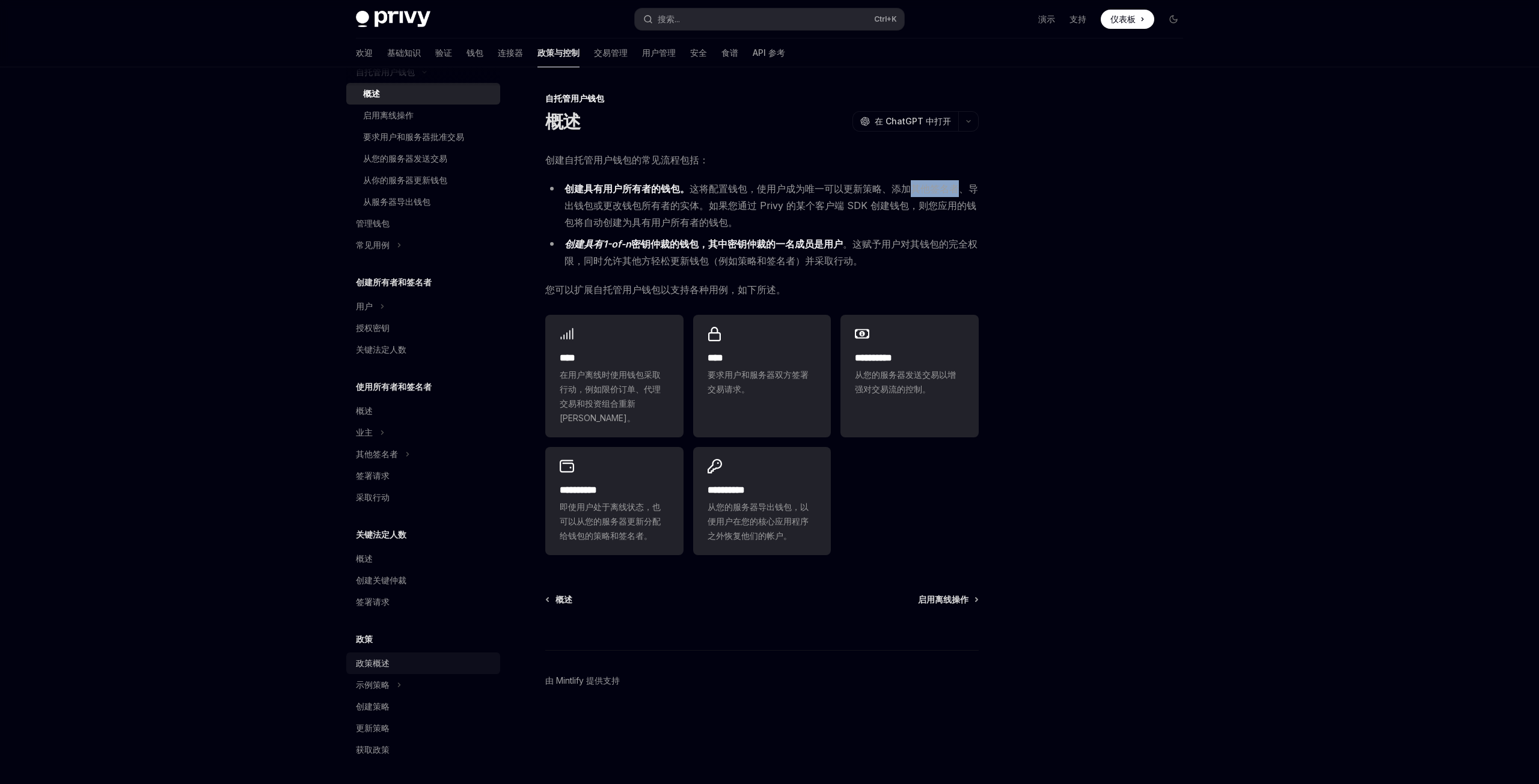
click at [367, 658] on font "政策概述" at bounding box center [373, 664] width 33 height 11
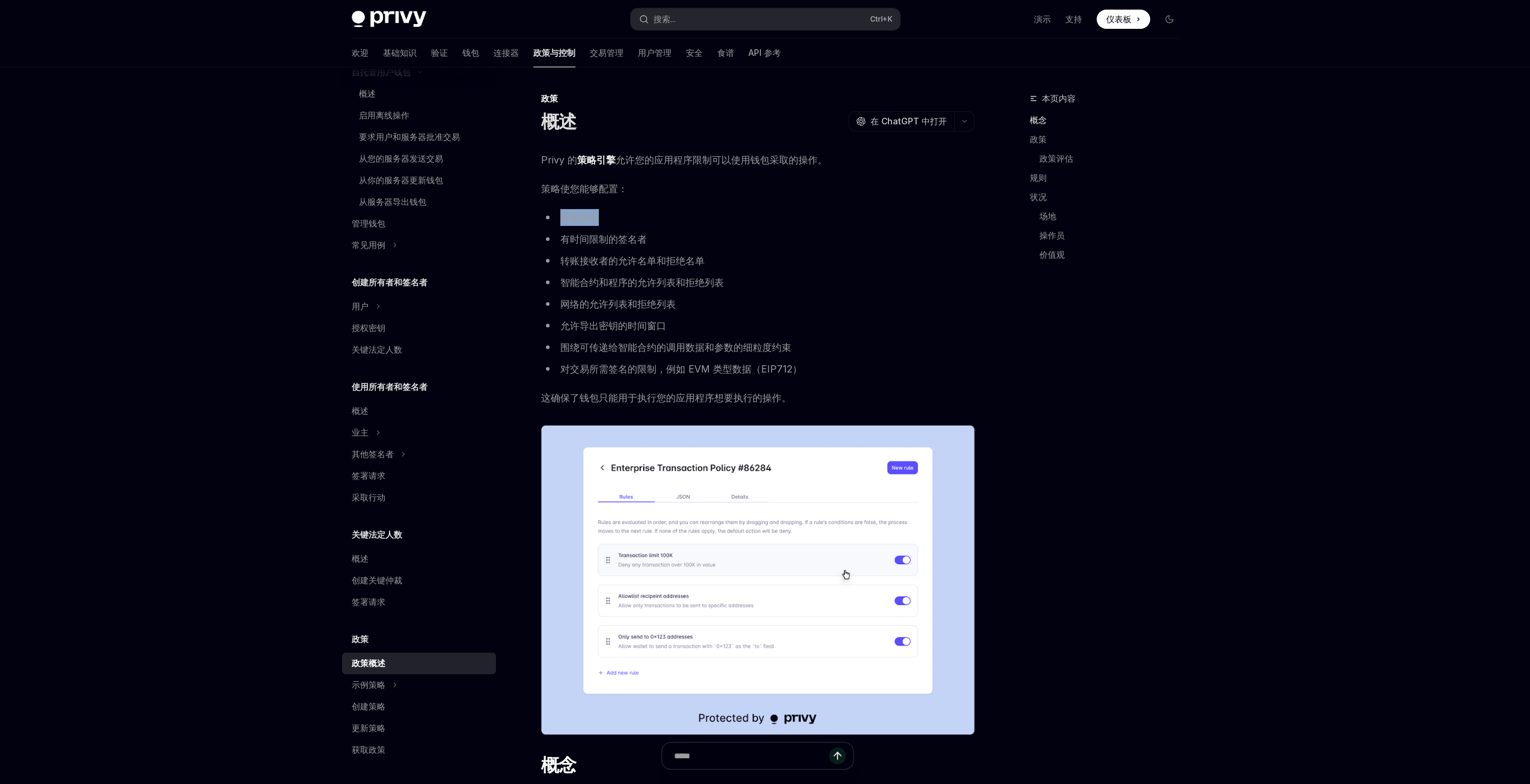
drag, startPoint x: 560, startPoint y: 221, endPoint x: 608, endPoint y: 215, distance: 48.4
click at [608, 215] on li "转账限制" at bounding box center [757, 217] width 434 height 17
click at [643, 233] on font "有时间限制的签名者" at bounding box center [603, 239] width 86 height 12
drag, startPoint x: 559, startPoint y: 241, endPoint x: 662, endPoint y: 236, distance: 103.1
click at [662, 236] on li "有时间限制的签名者" at bounding box center [757, 239] width 434 height 17
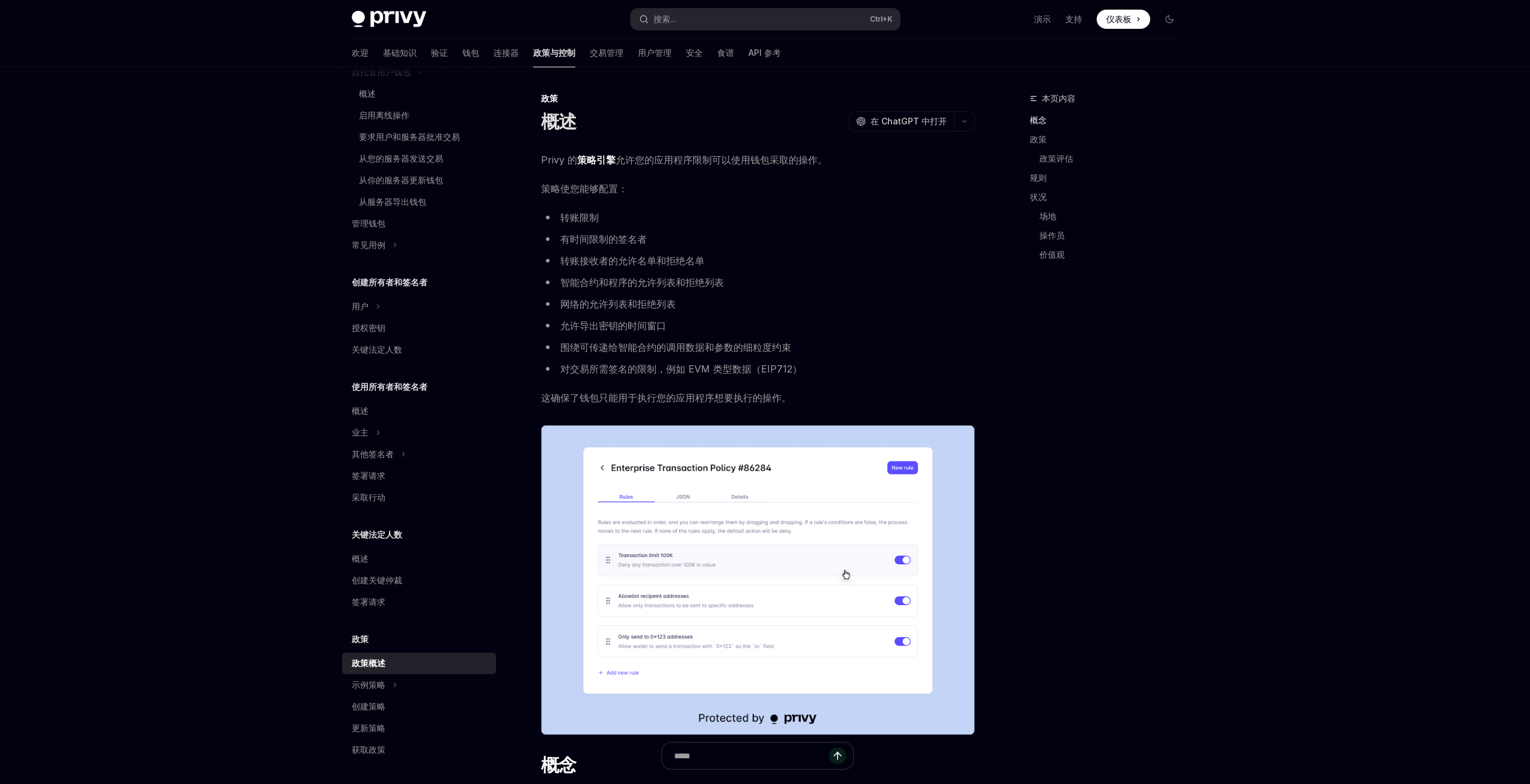
click at [566, 263] on font "转账接收者的允许名单和拒绝名单" at bounding box center [632, 261] width 144 height 12
drag, startPoint x: 563, startPoint y: 261, endPoint x: 706, endPoint y: 258, distance: 143.0
click at [706, 258] on li "转账接收者的允许名单和拒绝名单" at bounding box center [757, 260] width 434 height 17
click at [564, 285] on font "智能合约和程序的允许列表和拒绝列表" at bounding box center [642, 282] width 164 height 12
drag, startPoint x: 558, startPoint y: 286, endPoint x: 734, endPoint y: 285, distance: 176.0
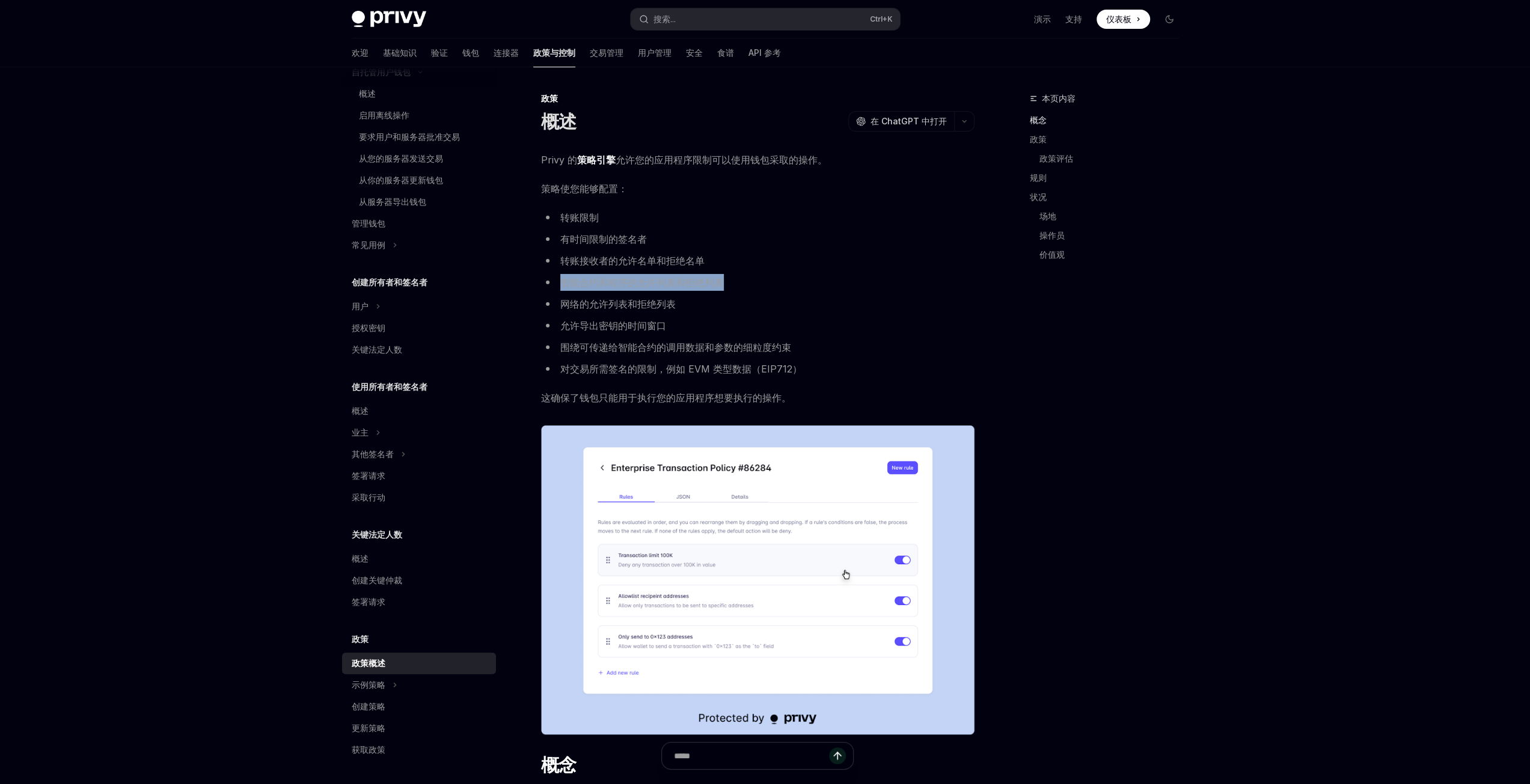
click at [734, 285] on li "智能合约和程序的允许列表和拒绝列表" at bounding box center [757, 282] width 434 height 17
click at [684, 309] on li "网络的允许列表和拒绝列表" at bounding box center [757, 303] width 434 height 17
drag, startPoint x: 564, startPoint y: 303, endPoint x: 700, endPoint y: 309, distance: 136.1
click at [700, 309] on li "网络的允许列表和拒绝列表" at bounding box center [757, 303] width 434 height 17
click at [679, 321] on li "允许导出密钥的时间窗口" at bounding box center [757, 325] width 434 height 17
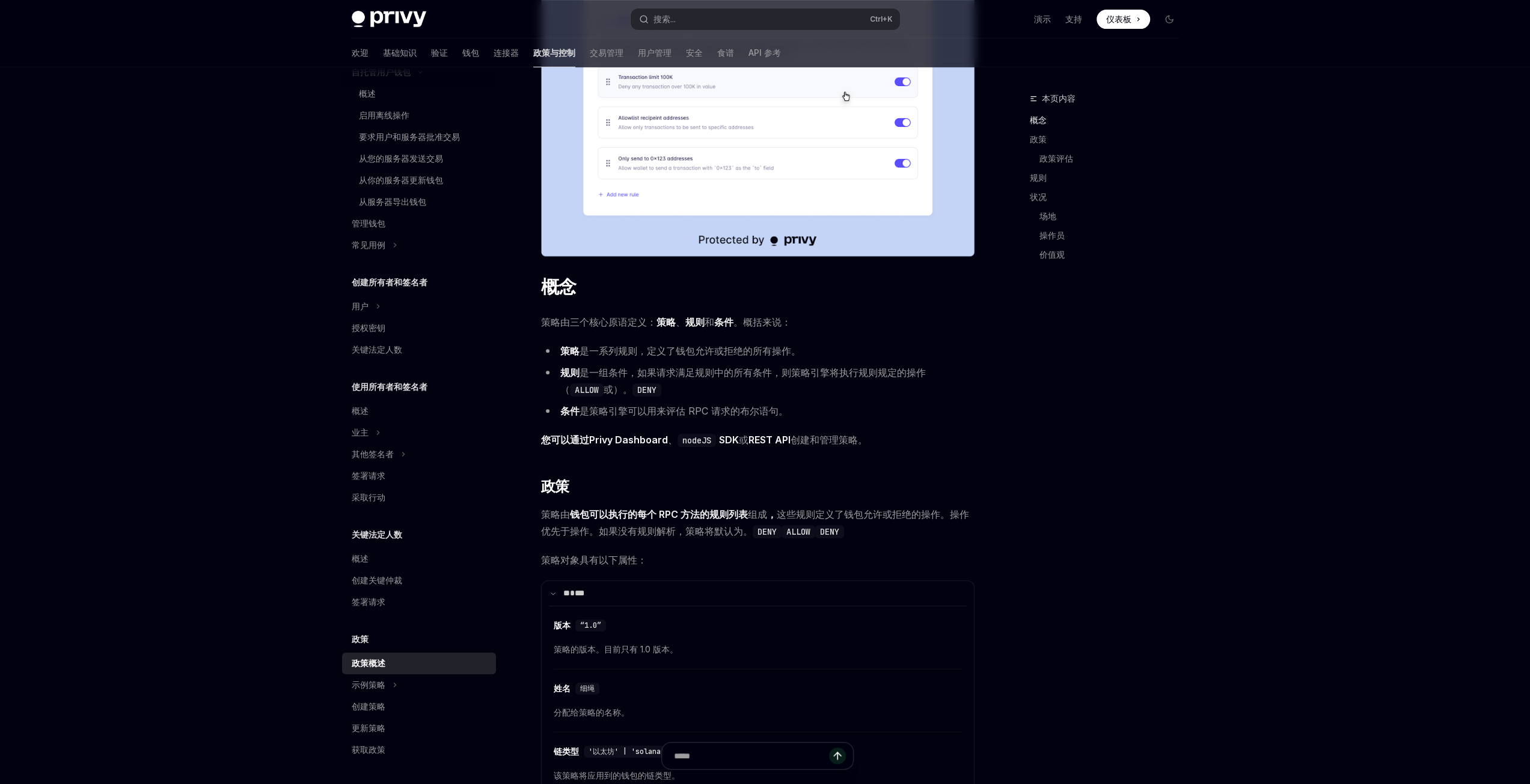
scroll to position [481, 0]
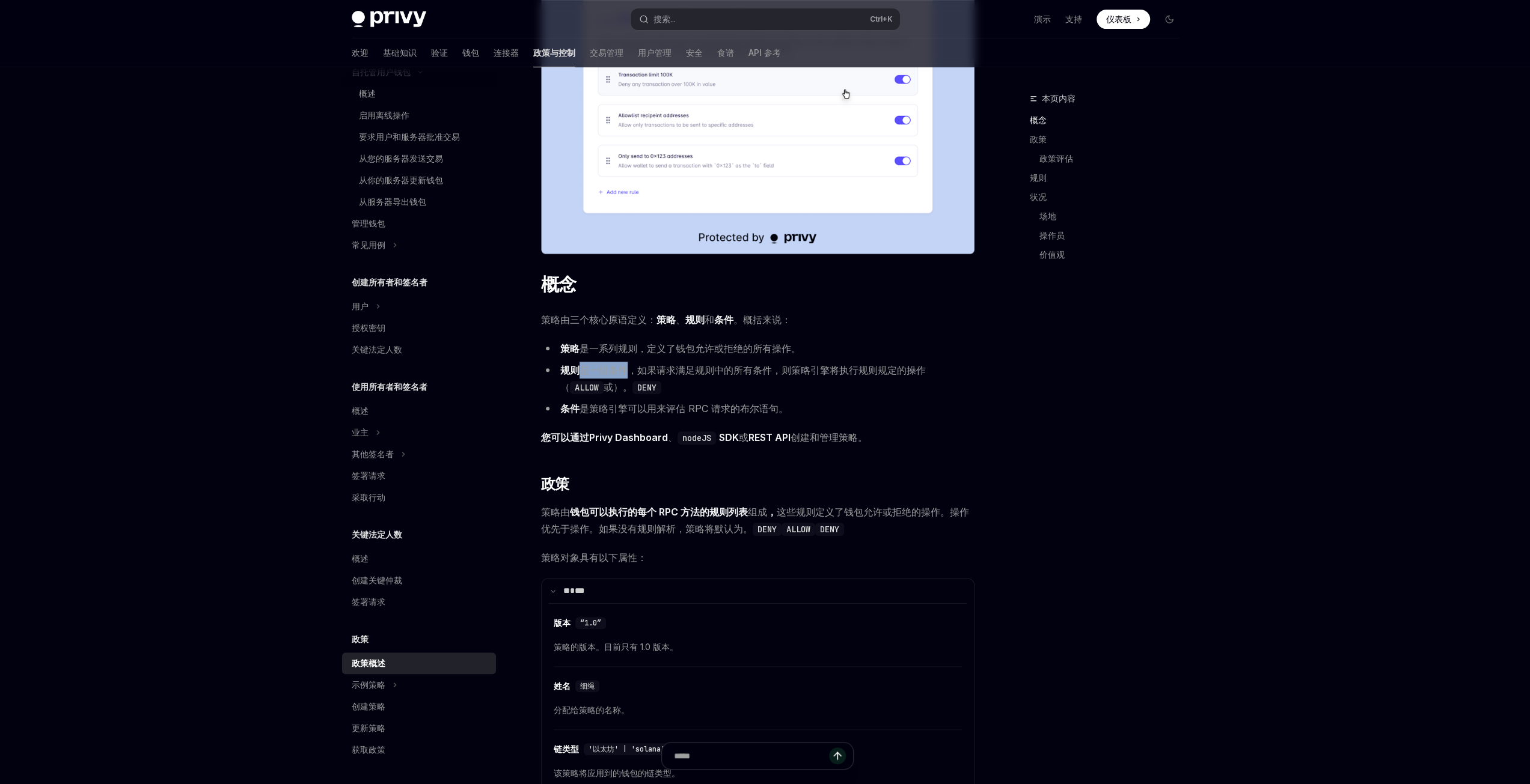
drag, startPoint x: 580, startPoint y: 371, endPoint x: 626, endPoint y: 369, distance: 46.0
click at [626, 369] on font "是一组条件，如果请求满足规则中的所有条件，则策略引擎将执行" at bounding box center [718, 370] width 279 height 12
click at [692, 388] on li "规则 是一组条件，如果请求满足规则中的所有条件，则策略引擎将执行 规则规定的操作（ ALLOW 或）。 DENY" at bounding box center [757, 379] width 434 height 33
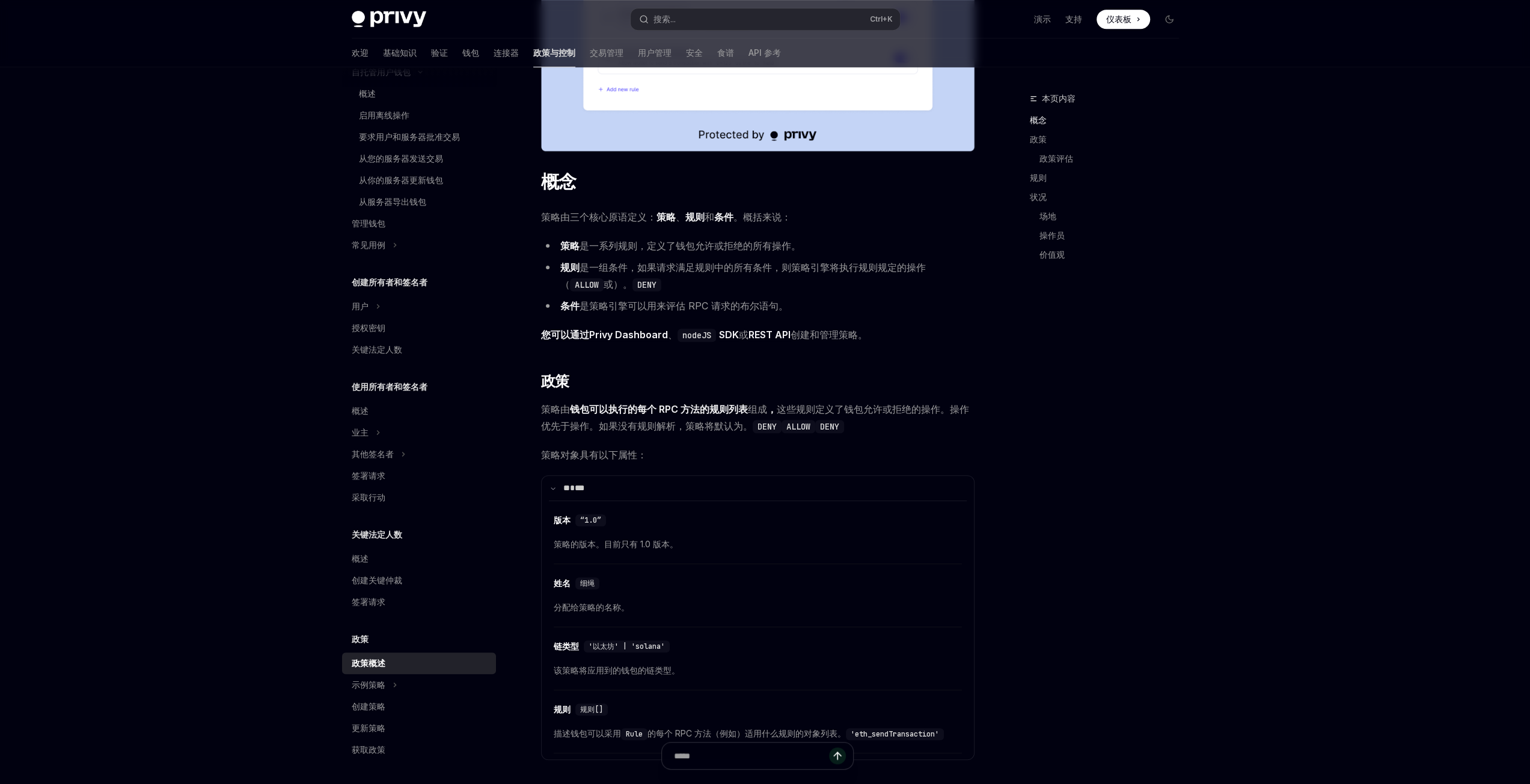
scroll to position [661, 0]
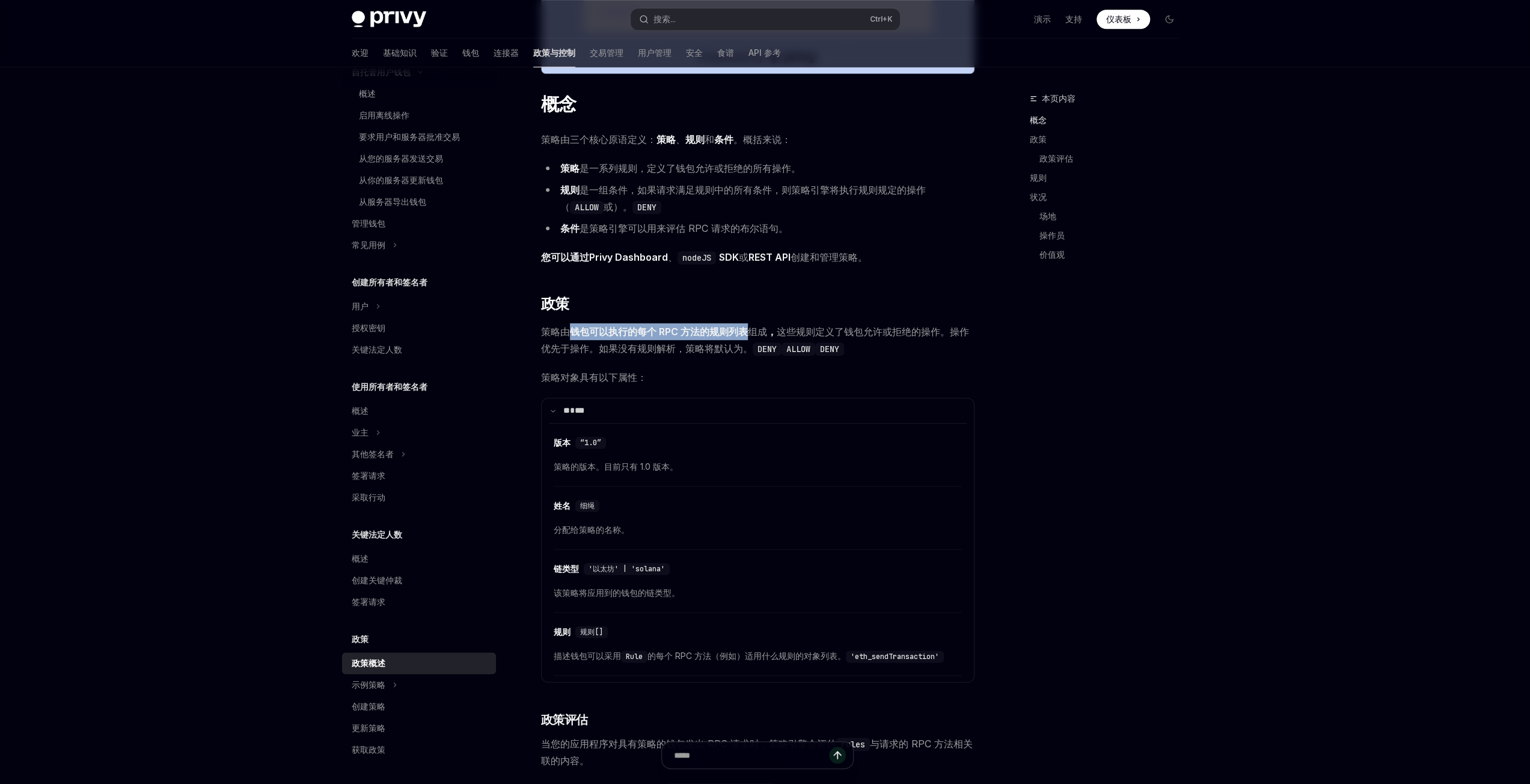
drag, startPoint x: 569, startPoint y: 329, endPoint x: 745, endPoint y: 331, distance: 176.0
click at [745, 331] on font "钱包可以执行的每个 RPC 方法的规则列表" at bounding box center [659, 332] width 178 height 12
click at [763, 330] on font "组成" at bounding box center [757, 332] width 19 height 12
click at [762, 352] on code "DENY" at bounding box center [767, 349] width 29 height 13
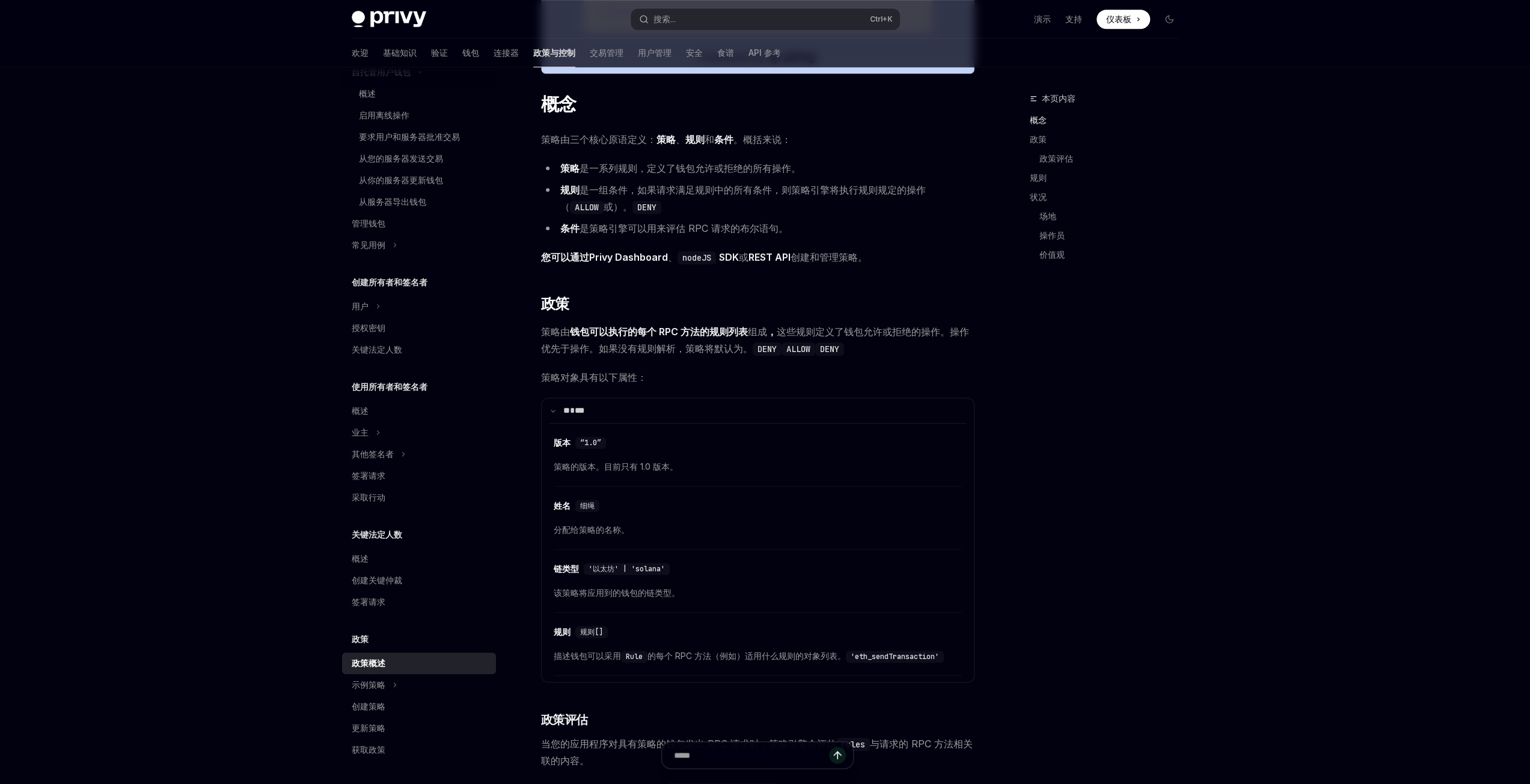
click at [659, 374] on span "策略对象具有以下属性：" at bounding box center [757, 377] width 434 height 17
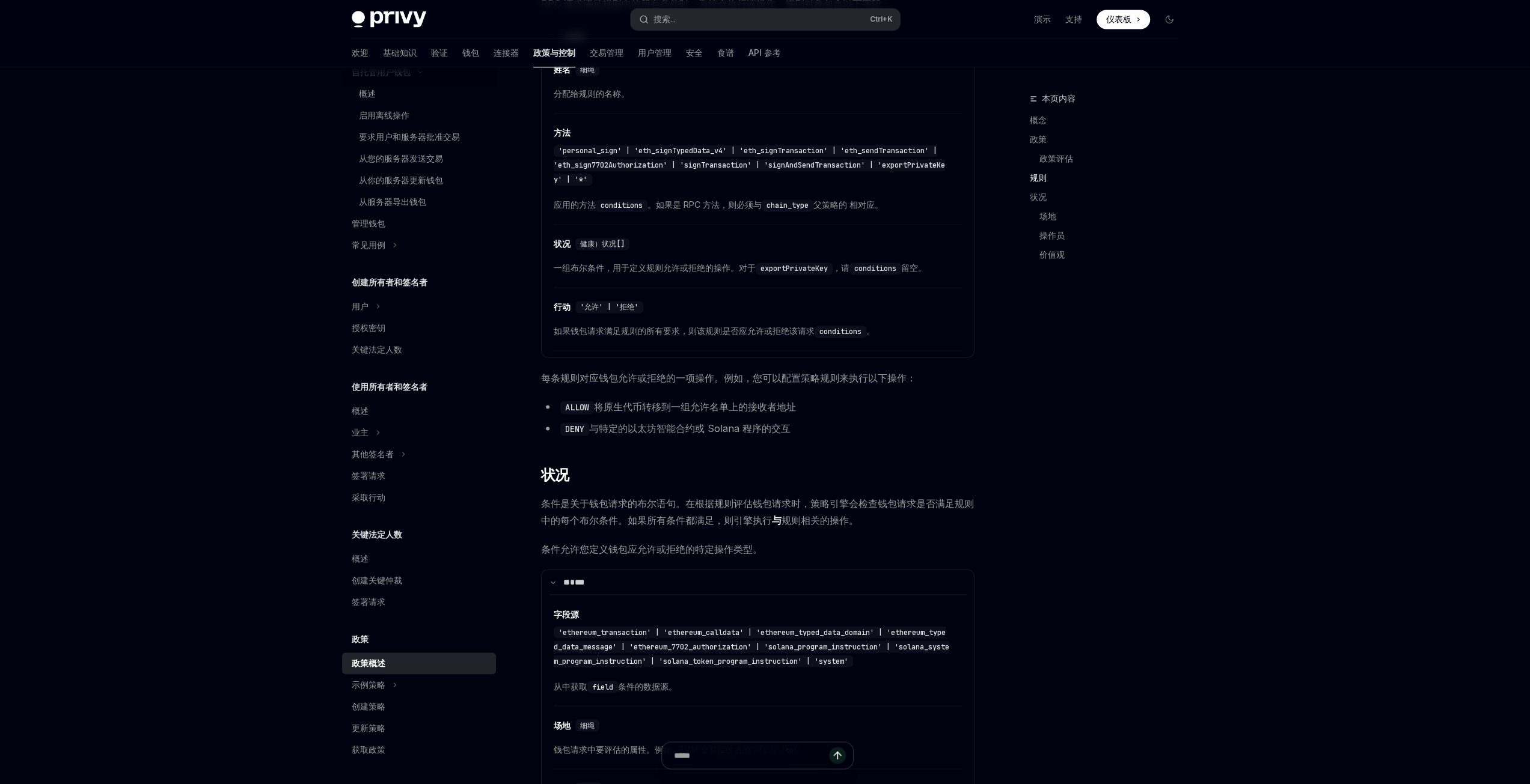
scroll to position [1855, 0]
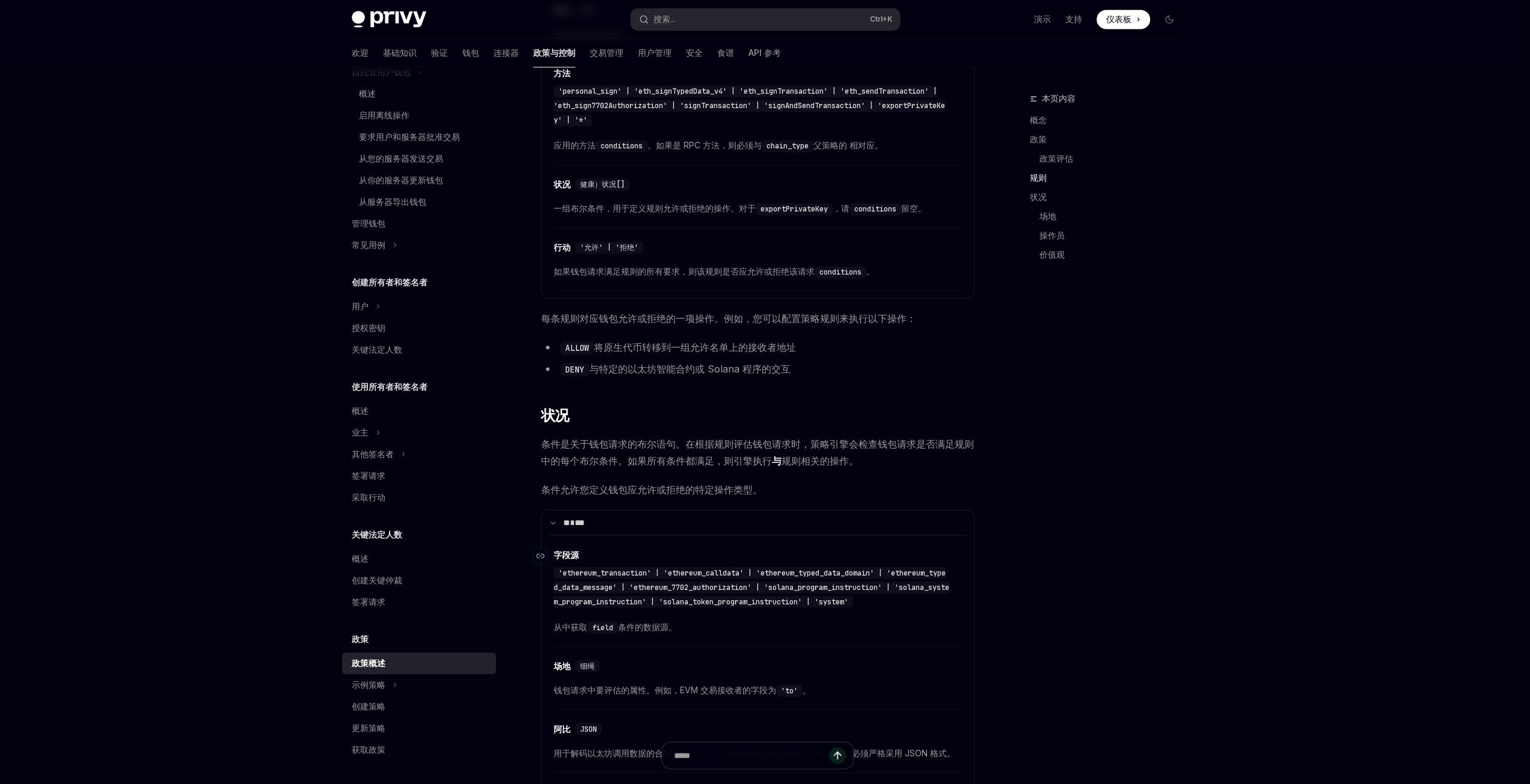
click at [628, 570] on font "'ethereum_transaction' | 'ethereum_calldata' | 'ethereum_typed_data_domain' | '…" at bounding box center [752, 587] width 396 height 39
click at [721, 568] on font "'ethereum_transaction' | 'ethereum_calldata' | 'ethereum_typed_data_domain' | '…" at bounding box center [752, 587] width 396 height 39
click at [796, 571] on font "'ethereum_transaction' | 'ethereum_calldata' | 'ethereum_typed_data_domain' | '…" at bounding box center [752, 587] width 396 height 39
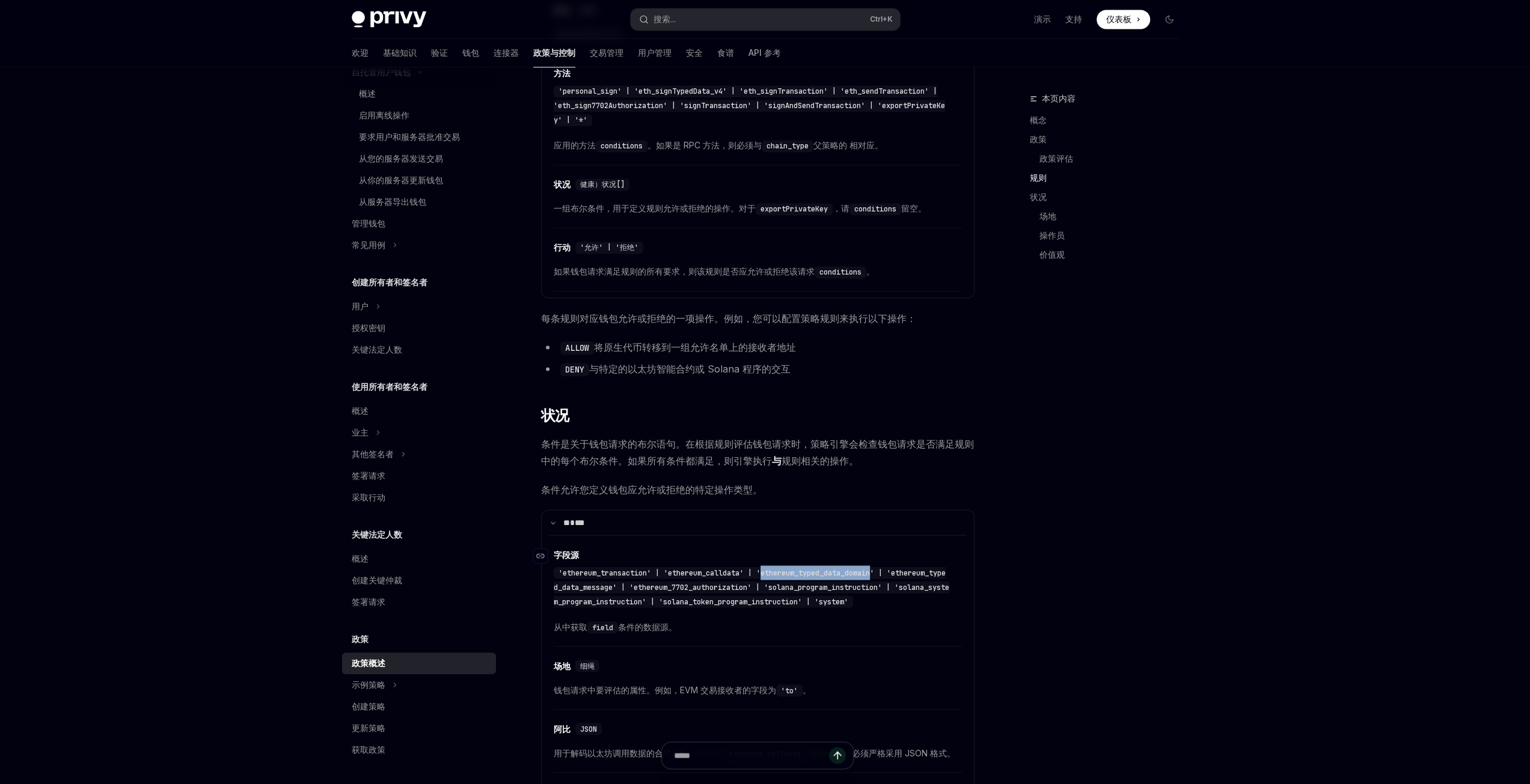
click at [796, 571] on font "'ethereum_transaction' | 'ethereum_calldata' | 'ethereum_typed_data_domain' | '…" at bounding box center [752, 587] width 396 height 39
click at [712, 631] on div "​ 字段源 'ethereum_transaction' | 'ethereum_calldata' | 'ethereum_typed_data_domai…" at bounding box center [758, 594] width 408 height 105
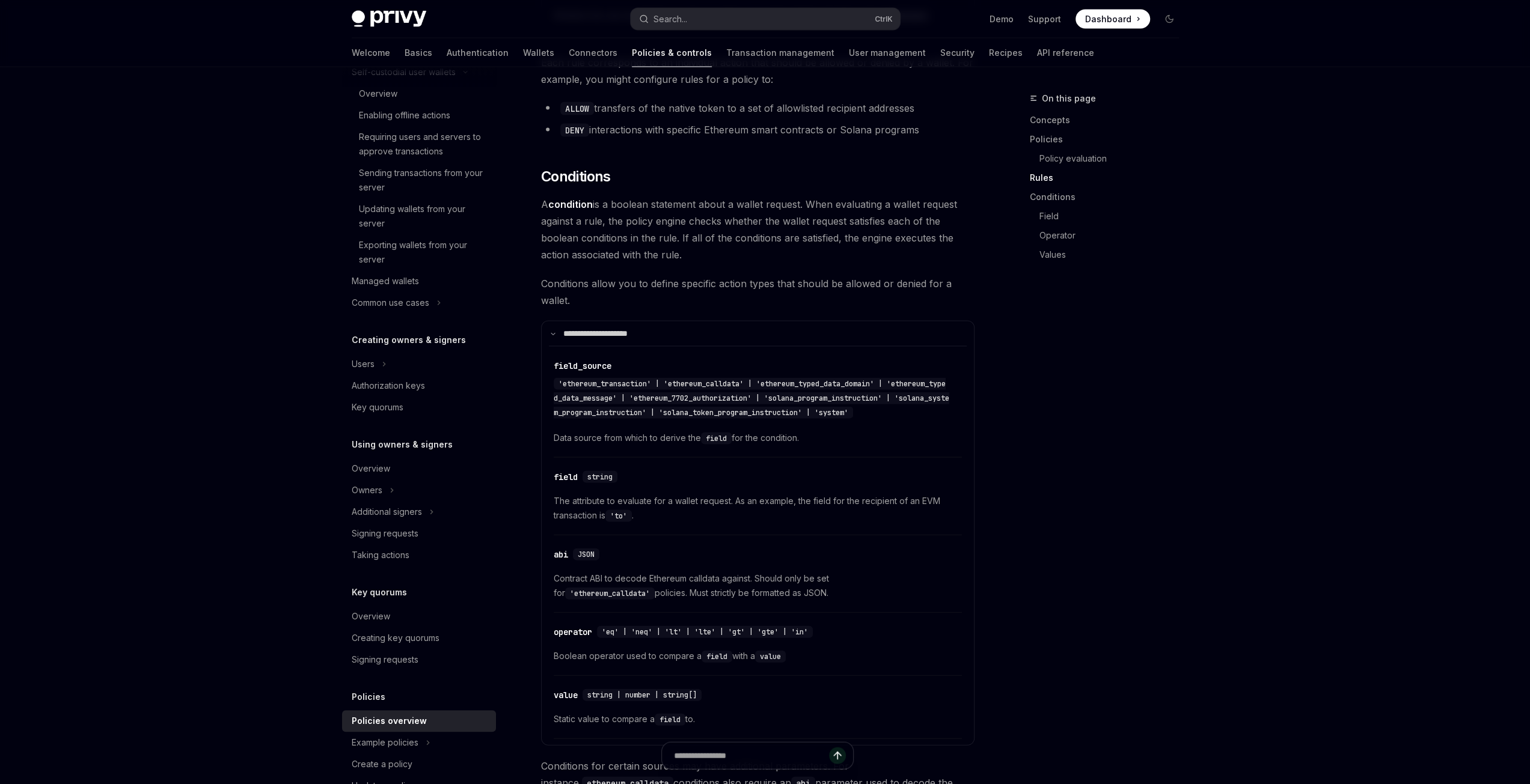
scroll to position [2334, 0]
drag, startPoint x: 554, startPoint y: 542, endPoint x: 739, endPoint y: 558, distance: 185.7
click at [739, 570] on span "Contract ABI to decode Ethereum calldata against. Should only be set for 'ether…" at bounding box center [758, 584] width 408 height 29
click at [732, 570] on span "Contract ABI to decode Ethereum calldata against. Should only be set for 'ether…" at bounding box center [758, 584] width 408 height 29
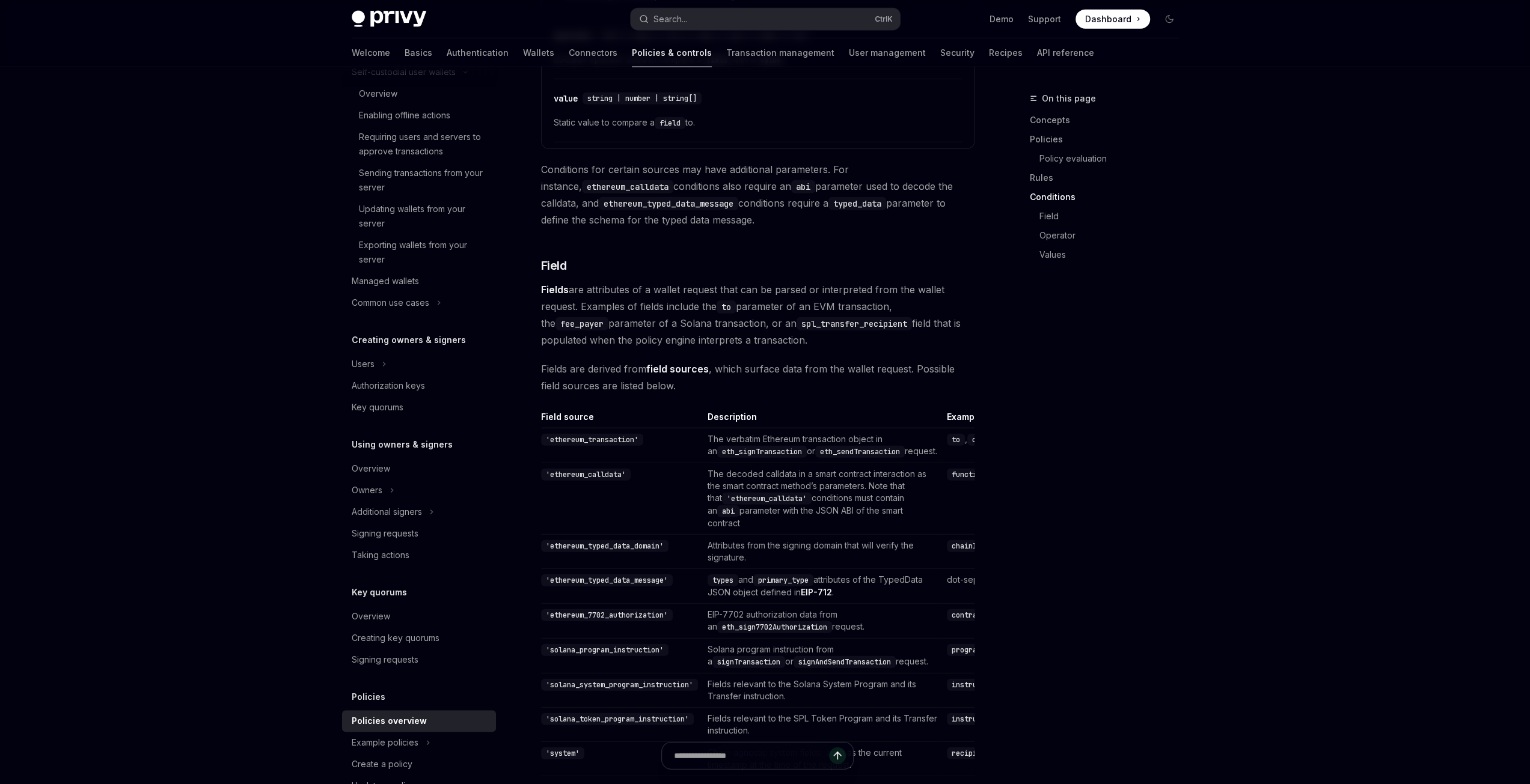
scroll to position [2755, 0]
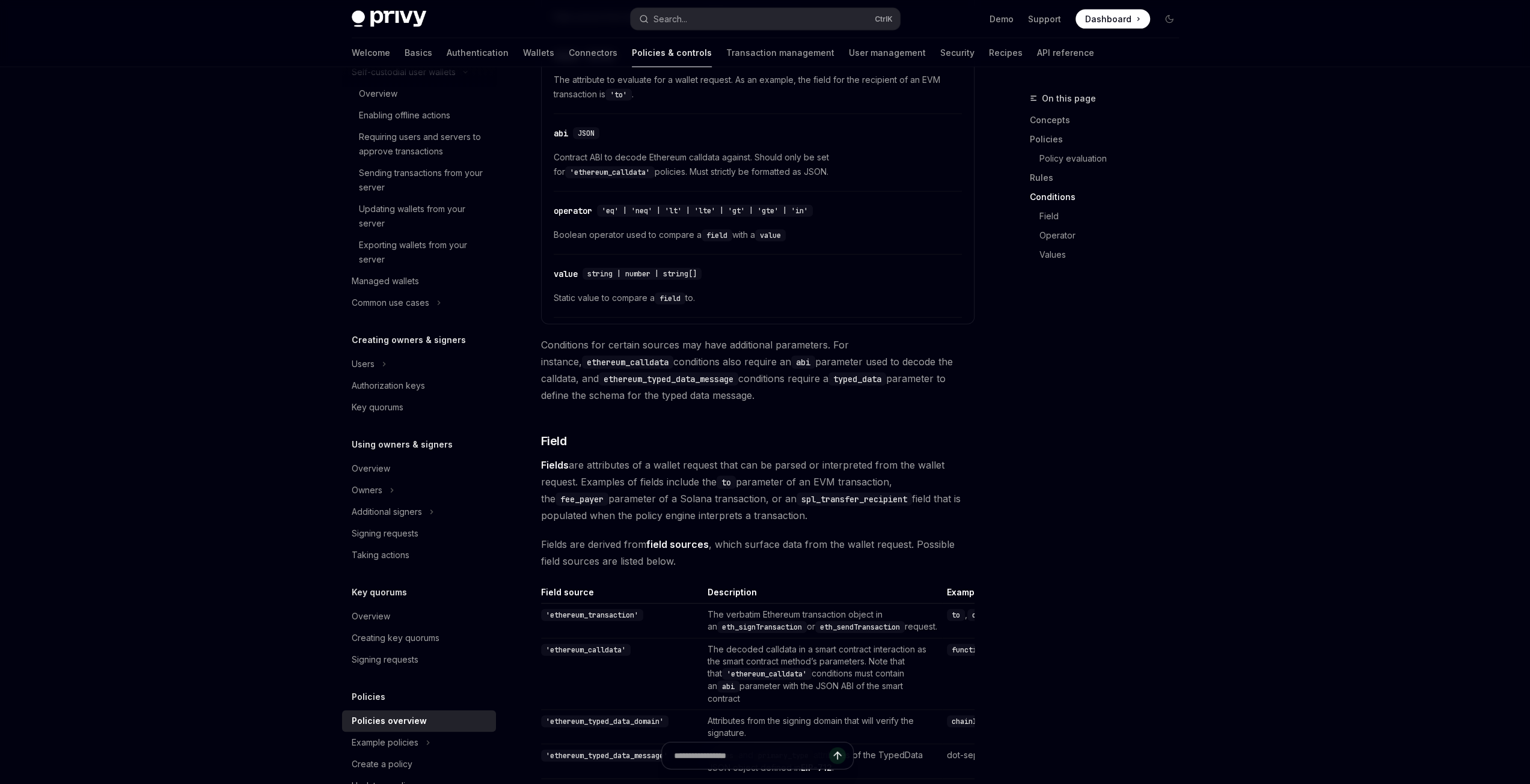
drag, startPoint x: 537, startPoint y: 304, endPoint x: 732, endPoint y: 362, distance: 203.4
click at [744, 359] on span "Conditions for certain sources may have additional parameters. For instance, et…" at bounding box center [757, 370] width 434 height 68
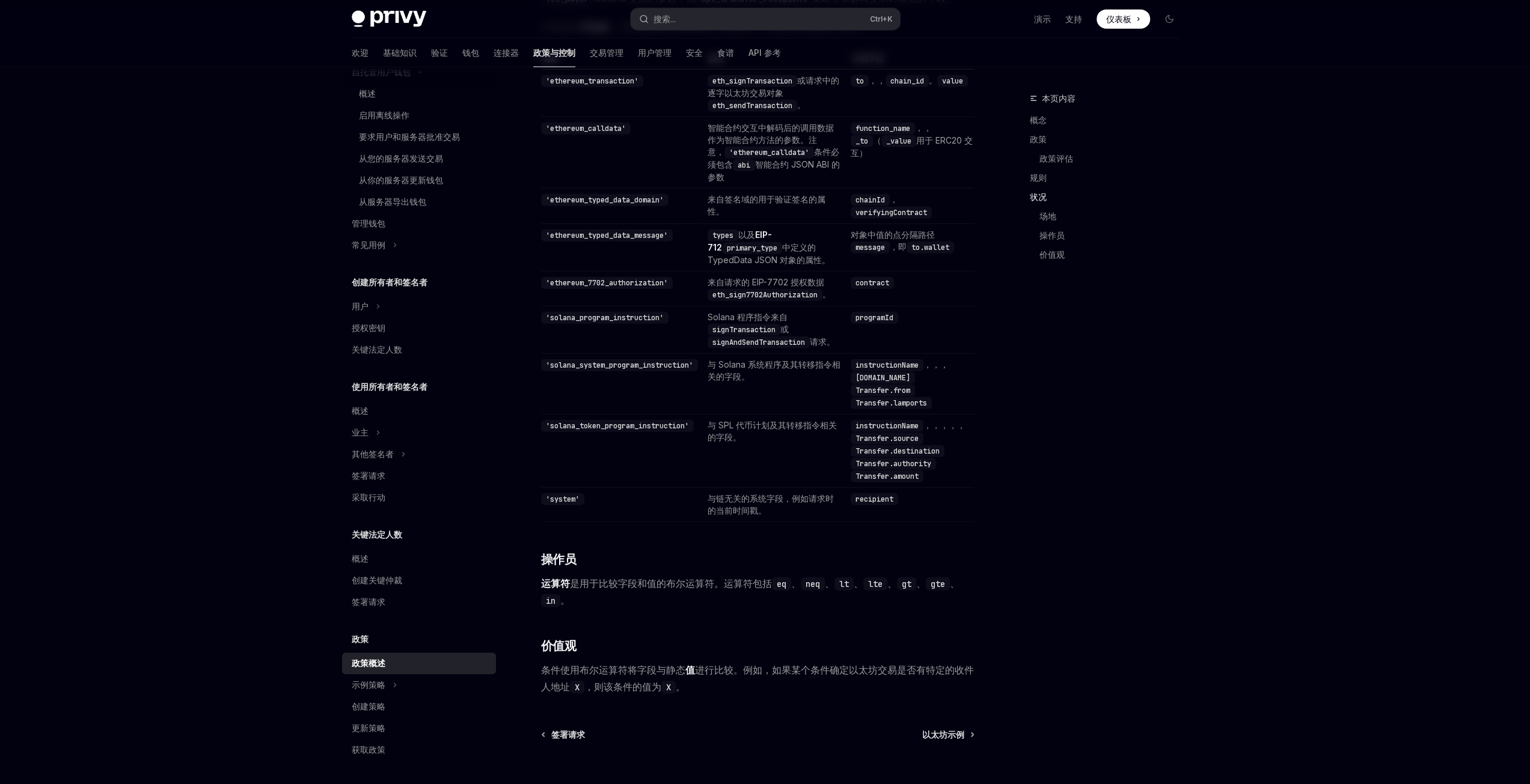
scroll to position [2995, 0]
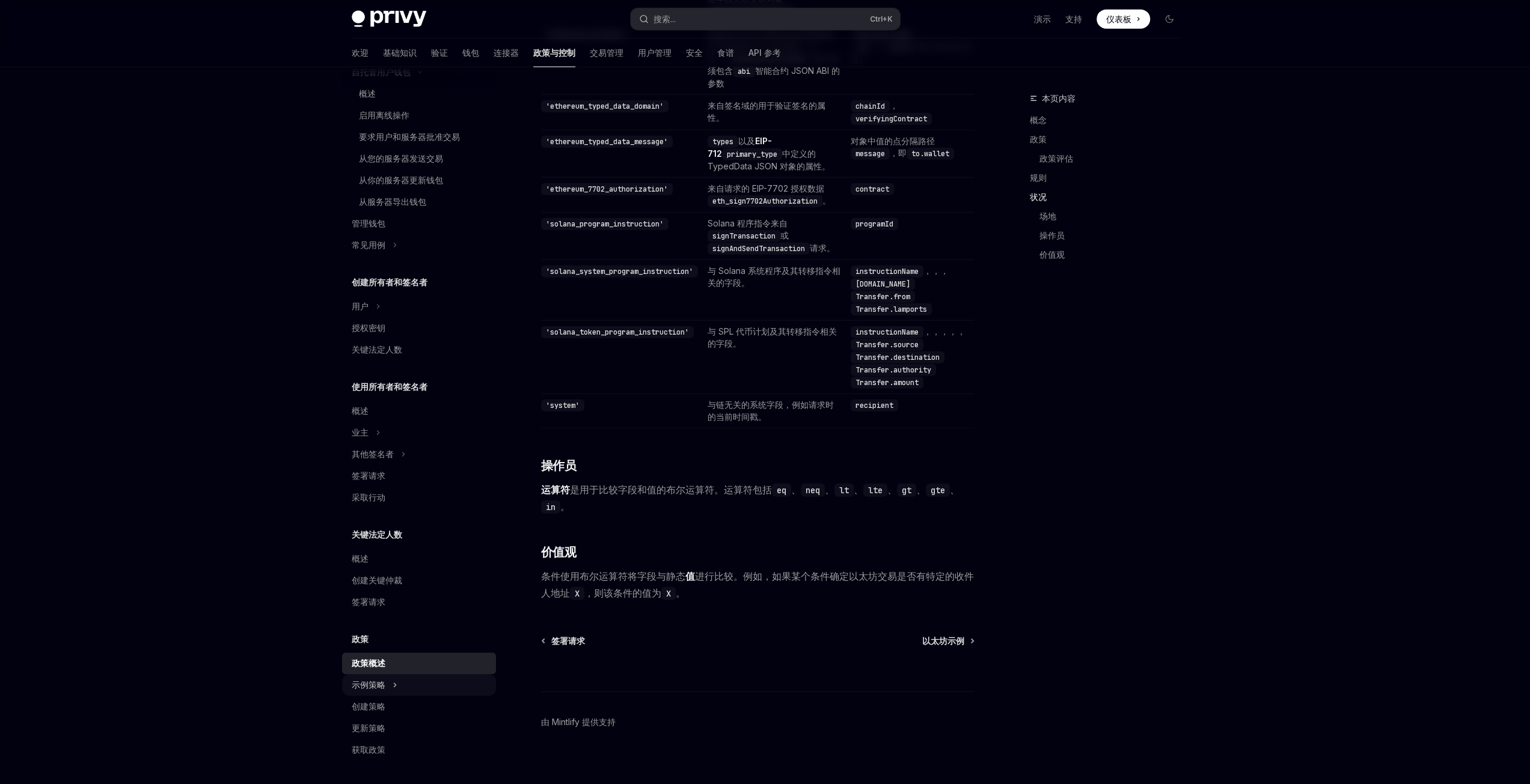
click at [389, 676] on div "示例策略" at bounding box center [419, 685] width 154 height 22
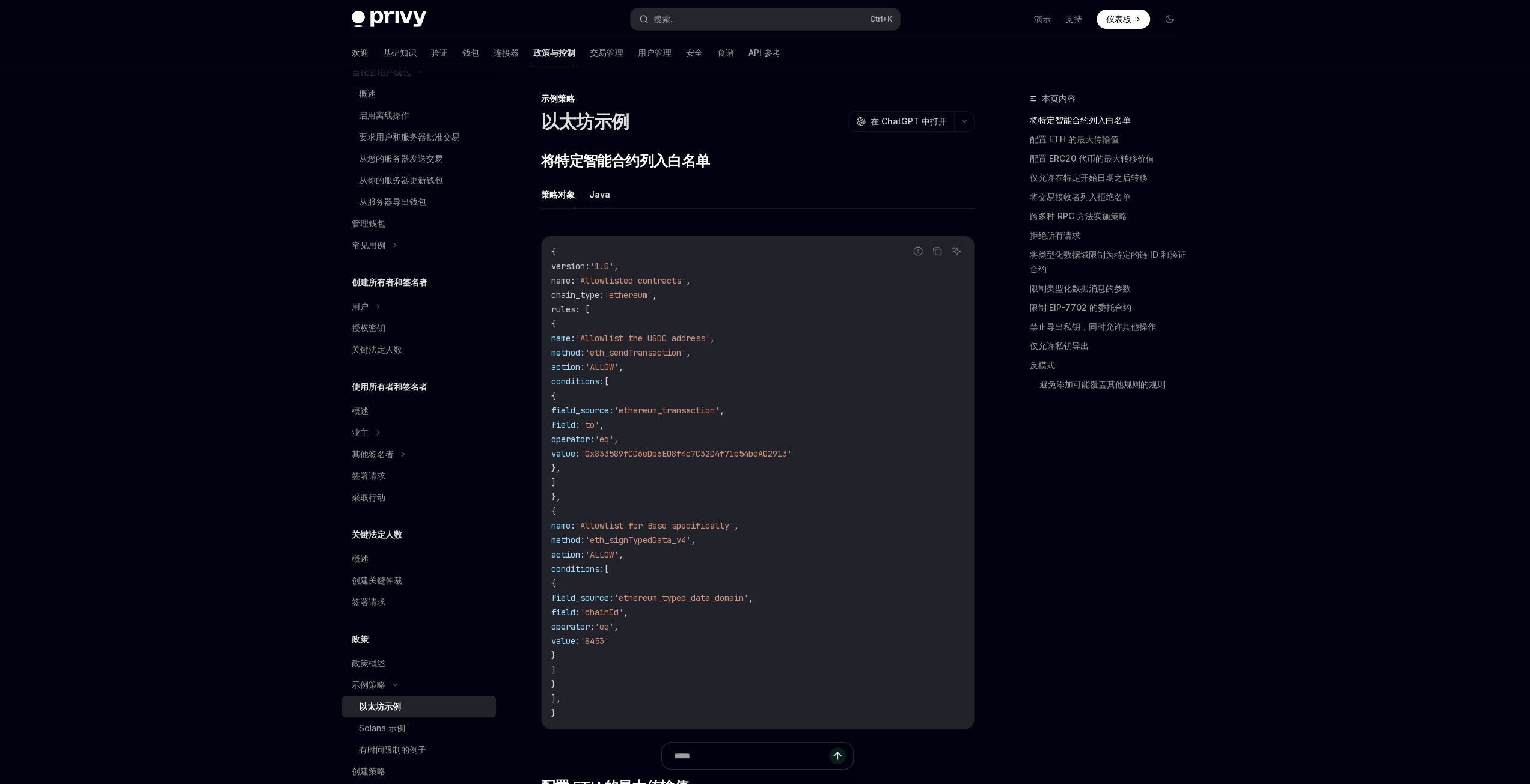
click at [597, 204] on button "Java" at bounding box center [600, 194] width 21 height 28
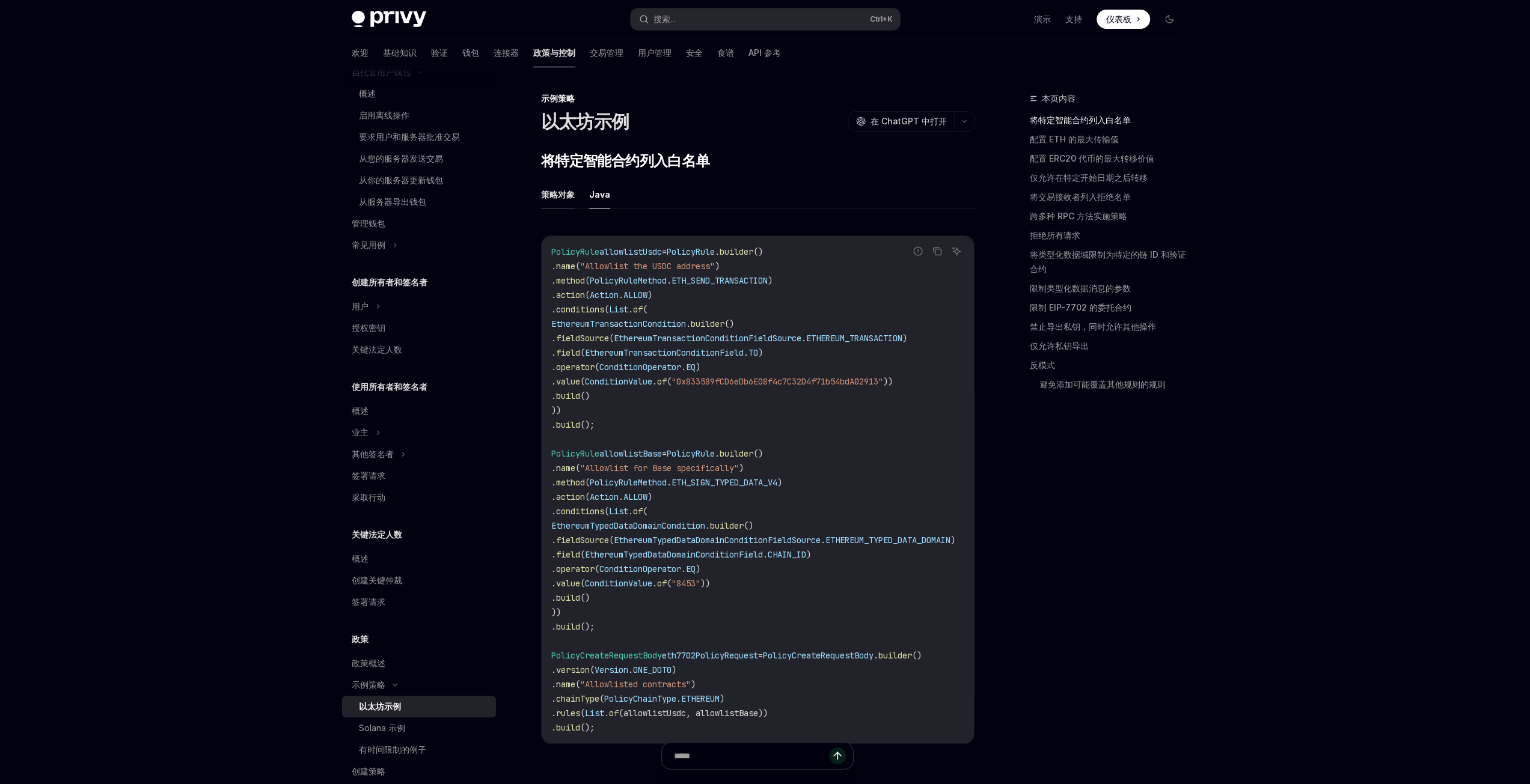
click at [544, 198] on font "策略对象" at bounding box center [557, 194] width 33 height 11
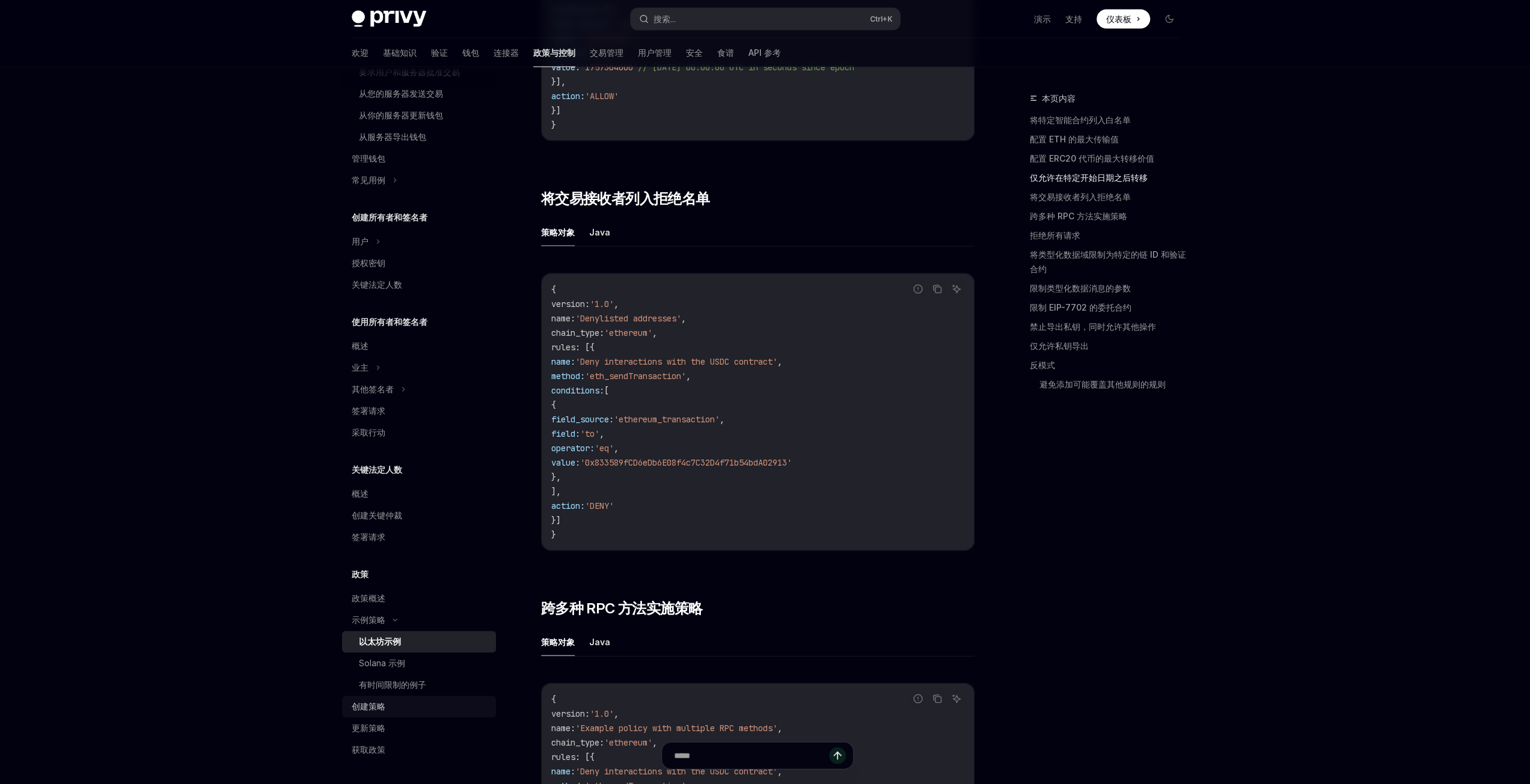
scroll to position [2464, 0]
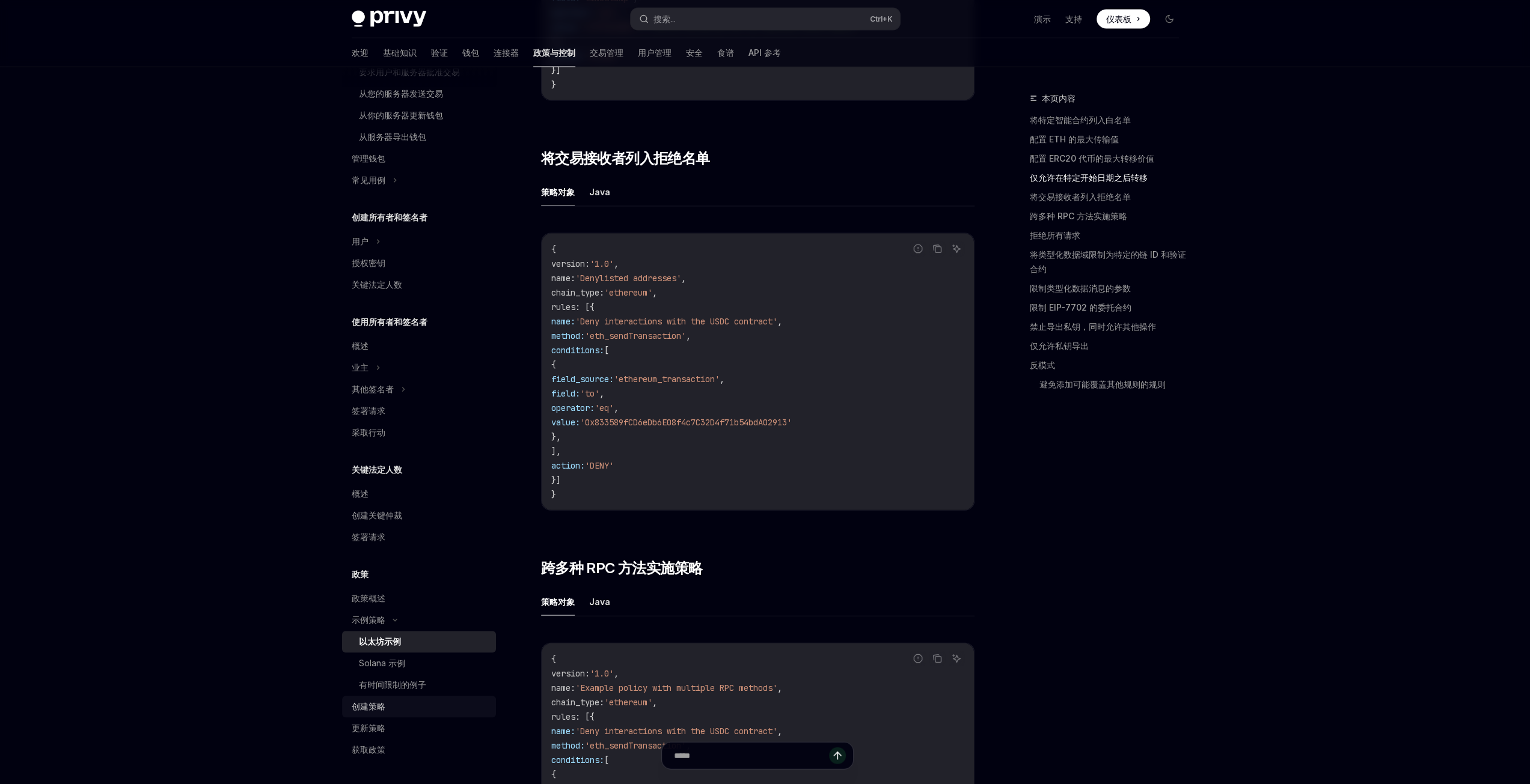
click at [385, 706] on div "创建策略" at bounding box center [420, 707] width 137 height 14
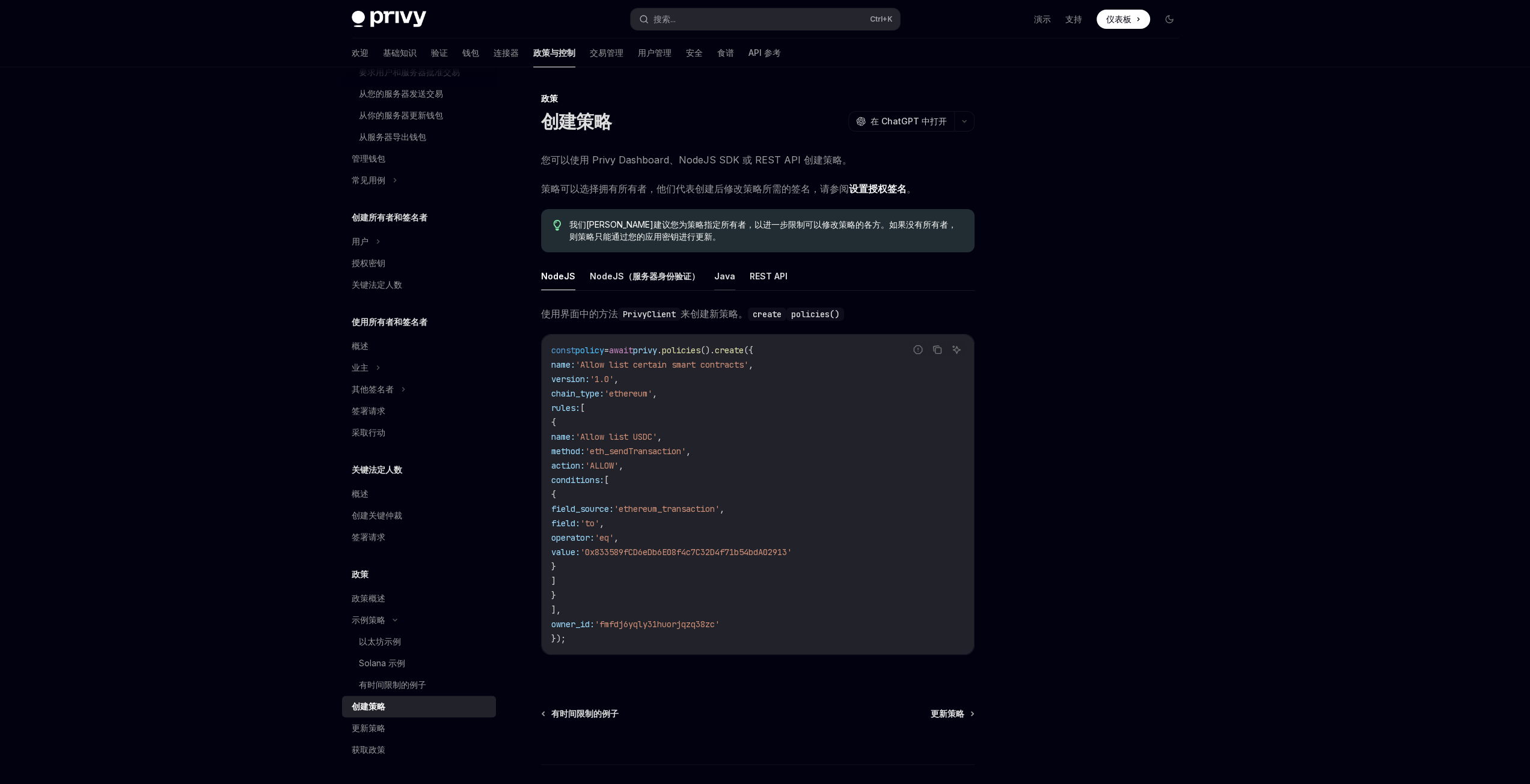
click at [724, 278] on font "Java" at bounding box center [725, 276] width 21 height 11
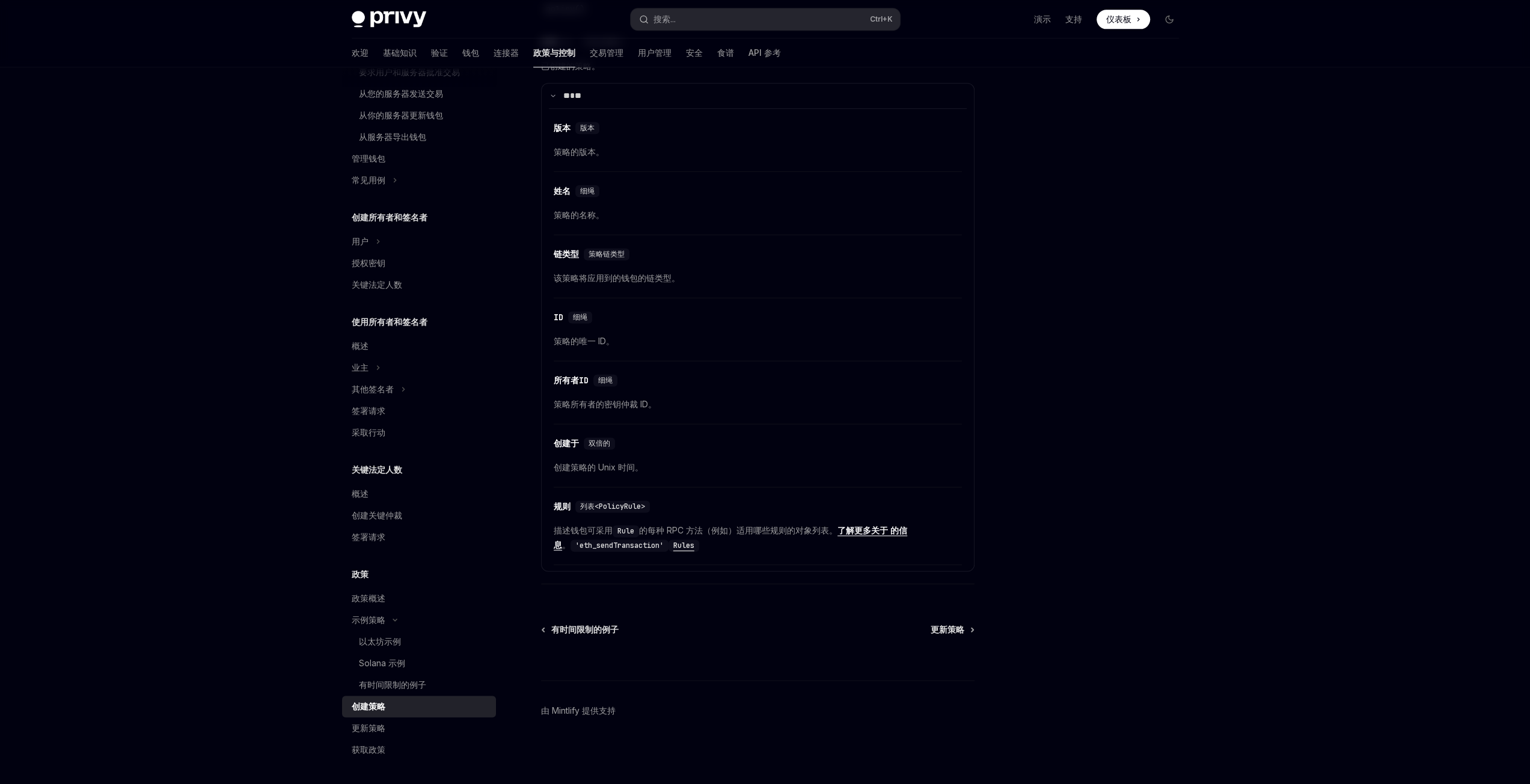
scroll to position [1514, 0]
click at [359, 734] on div "更新策略" at bounding box center [368, 728] width 33 height 14
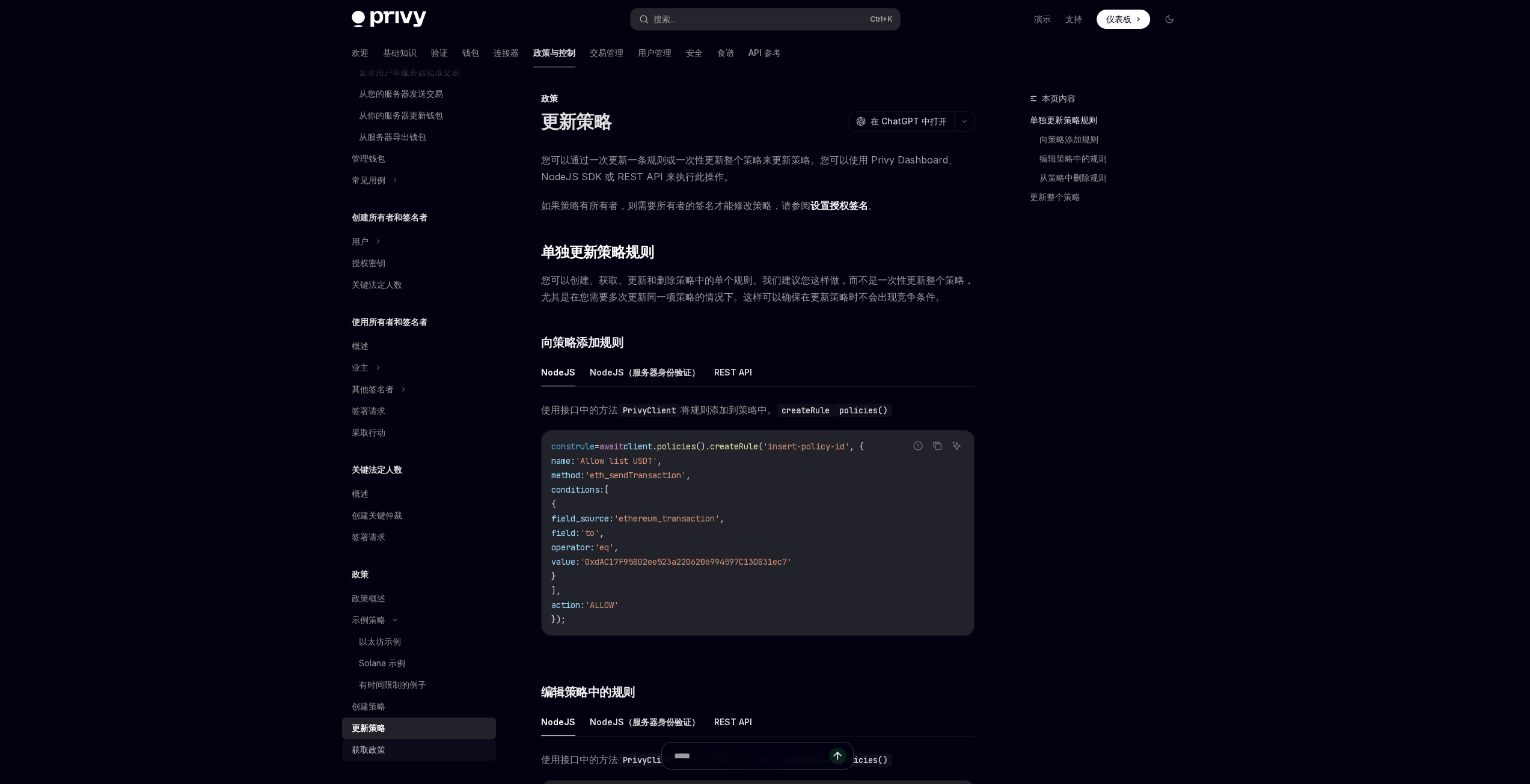
click at [382, 751] on font "获取政策" at bounding box center [368, 750] width 33 height 11
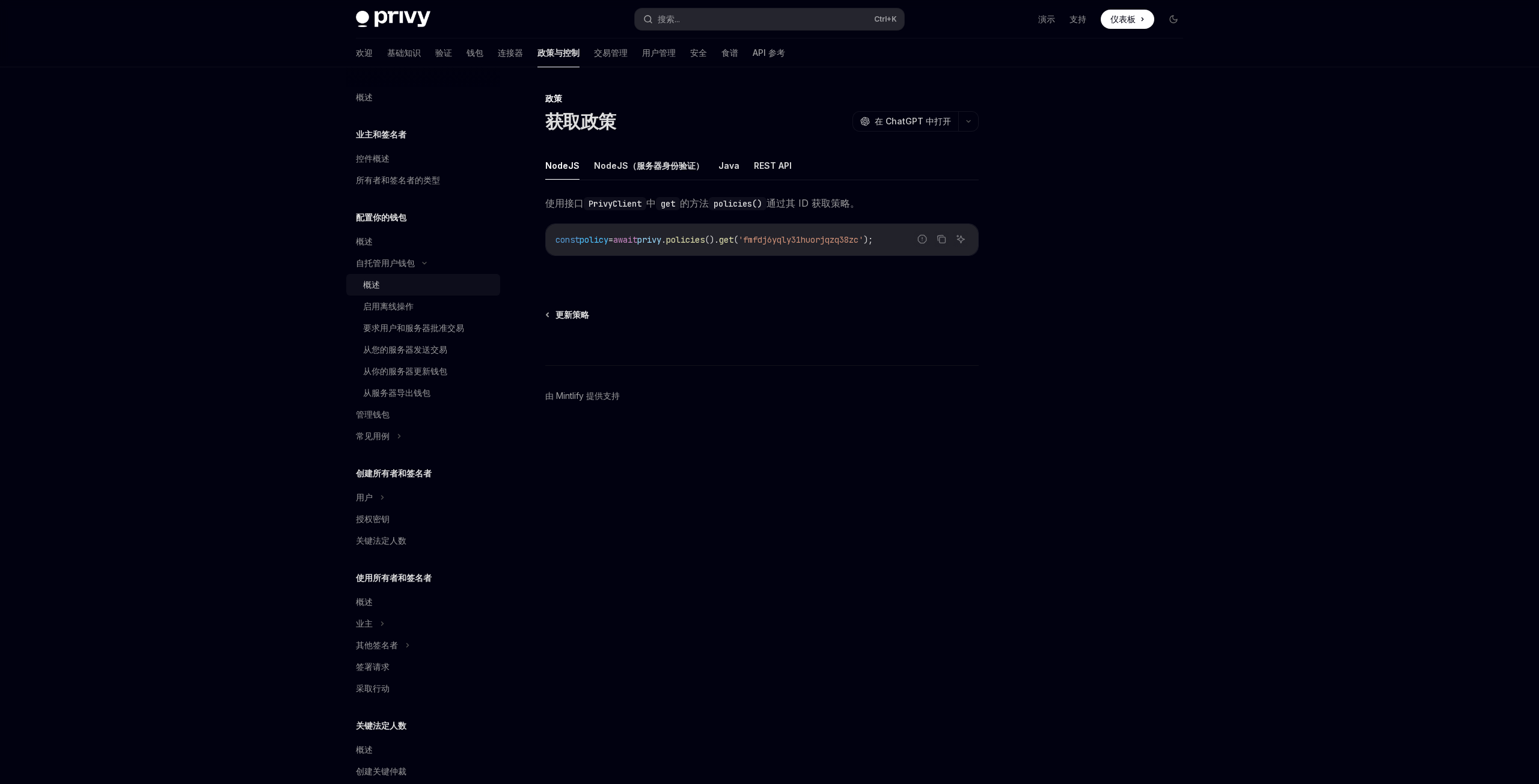
click at [378, 279] on div "概述" at bounding box center [371, 285] width 17 height 14
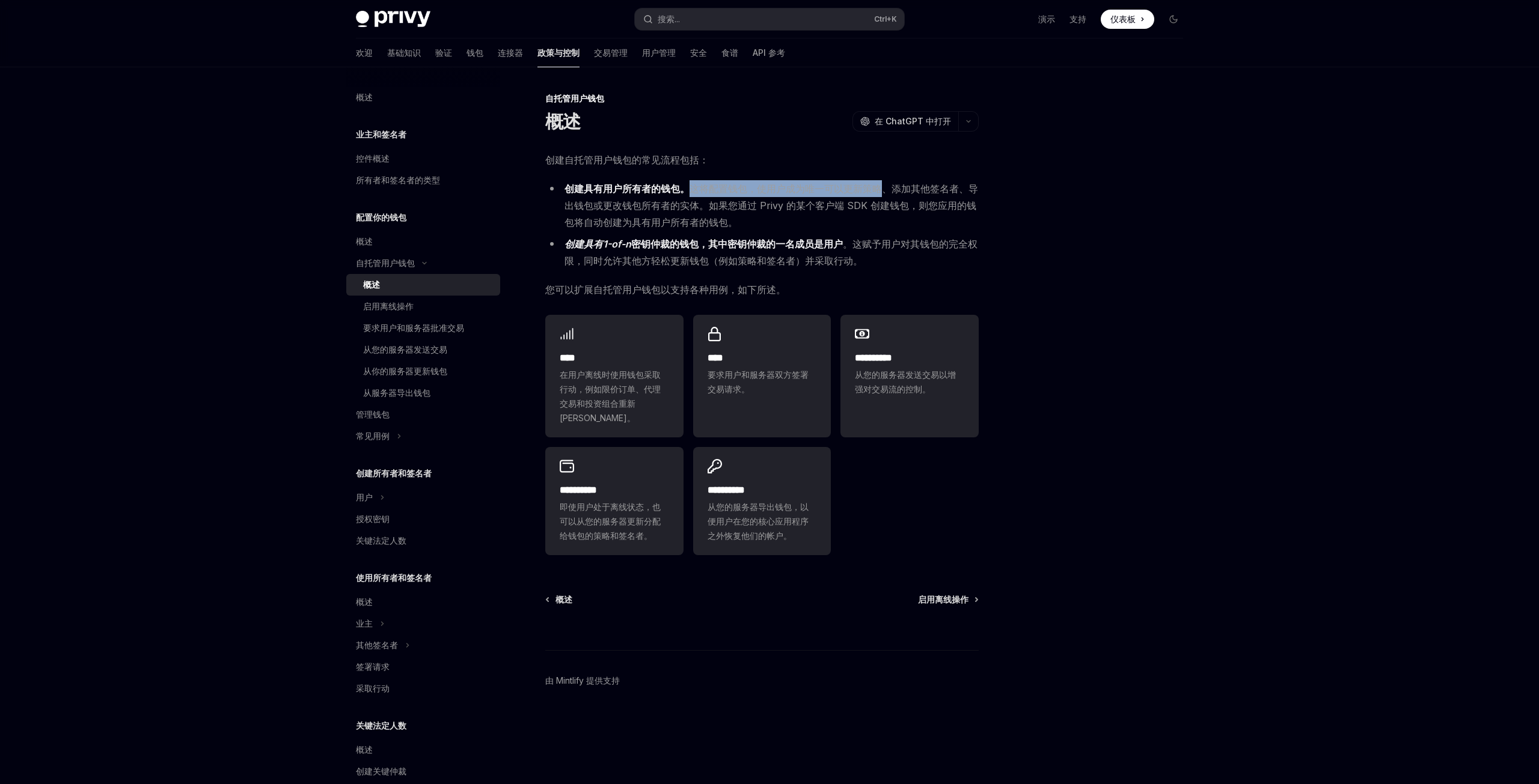
drag, startPoint x: 691, startPoint y: 189, endPoint x: 881, endPoint y: 192, distance: 190.0
click at [881, 192] on font "这将配置钱包，使用户成为唯一可以更新策略、添加其他签名者、导出钱包或更改钱包所有者的实体。如果您通过 Privy 的某个客户端 SDK 创建钱包，则您应用的钱…" at bounding box center [771, 206] width 413 height 46
drag, startPoint x: 894, startPoint y: 190, endPoint x: 689, endPoint y: 201, distance: 205.3
click at [689, 201] on font "这将配置钱包，使用户成为唯一可以更新策略、添加其他签名者、导出钱包或更改钱包所有者的实体。如果您通过 Privy 的某个客户端 SDK 创建钱包，则您应用的钱…" at bounding box center [771, 206] width 413 height 46
click at [711, 202] on font "这将配置钱包，使用户成为唯一可以更新策略、添加其他签名者、导出钱包或更改钱包所有者的实体。如果您通过 Privy 的某个客户端 SDK 创建钱包，则您应用的钱…" at bounding box center [771, 206] width 413 height 46
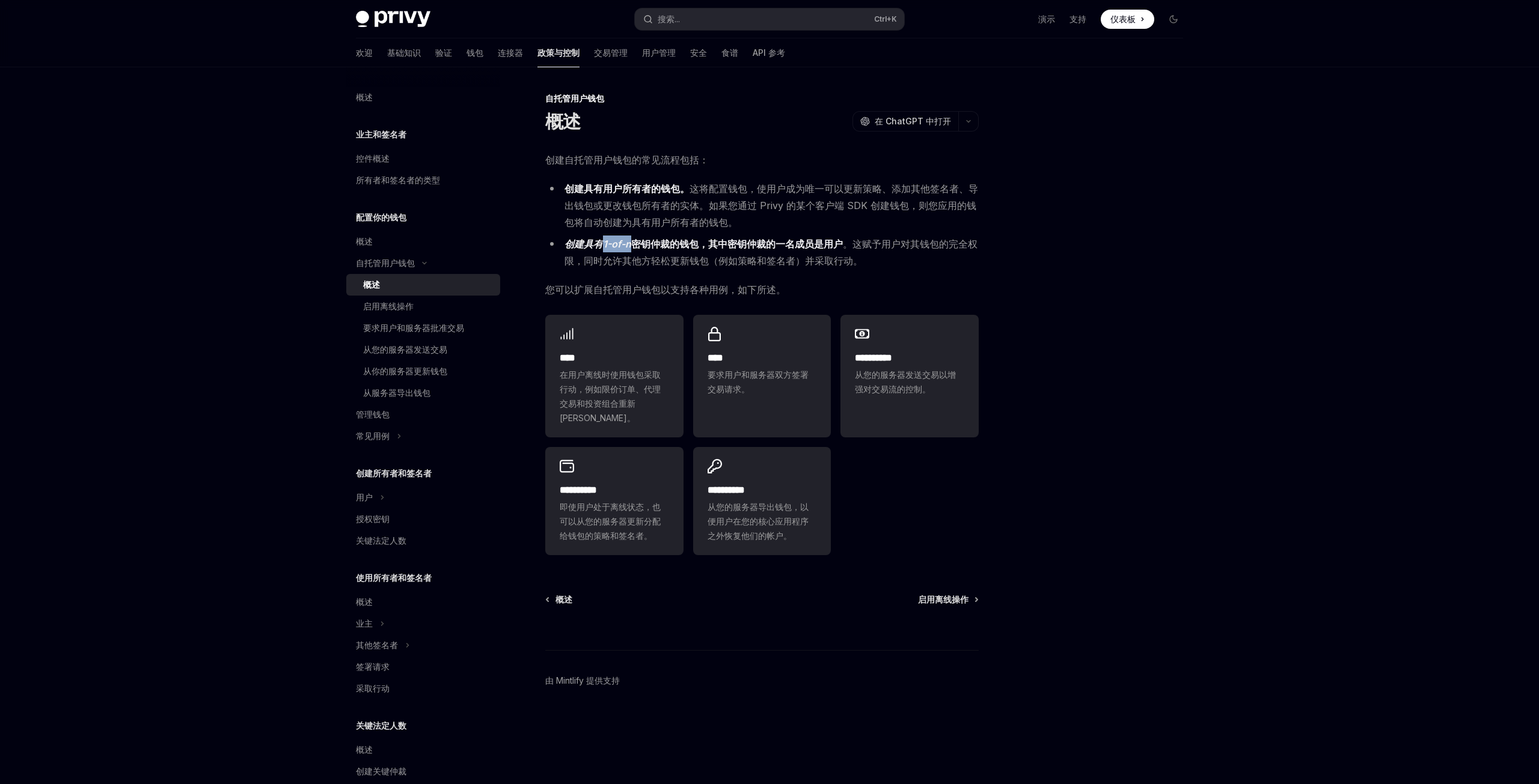
drag, startPoint x: 603, startPoint y: 246, endPoint x: 631, endPoint y: 243, distance: 28.2
click at [631, 243] on strong "创建具有1-of-n 密钥仲裁的钱包 ，其中密钥仲裁的一名成员是用户" at bounding box center [704, 244] width 279 height 12
click at [706, 243] on font "，其中密钥仲裁的一名成员是用户" at bounding box center [770, 244] width 144 height 12
drag, startPoint x: 706, startPoint y: 243, endPoint x: 841, endPoint y: 244, distance: 135.0
click at [841, 244] on font "，其中密钥仲裁的一名成员是用户" at bounding box center [770, 244] width 144 height 12
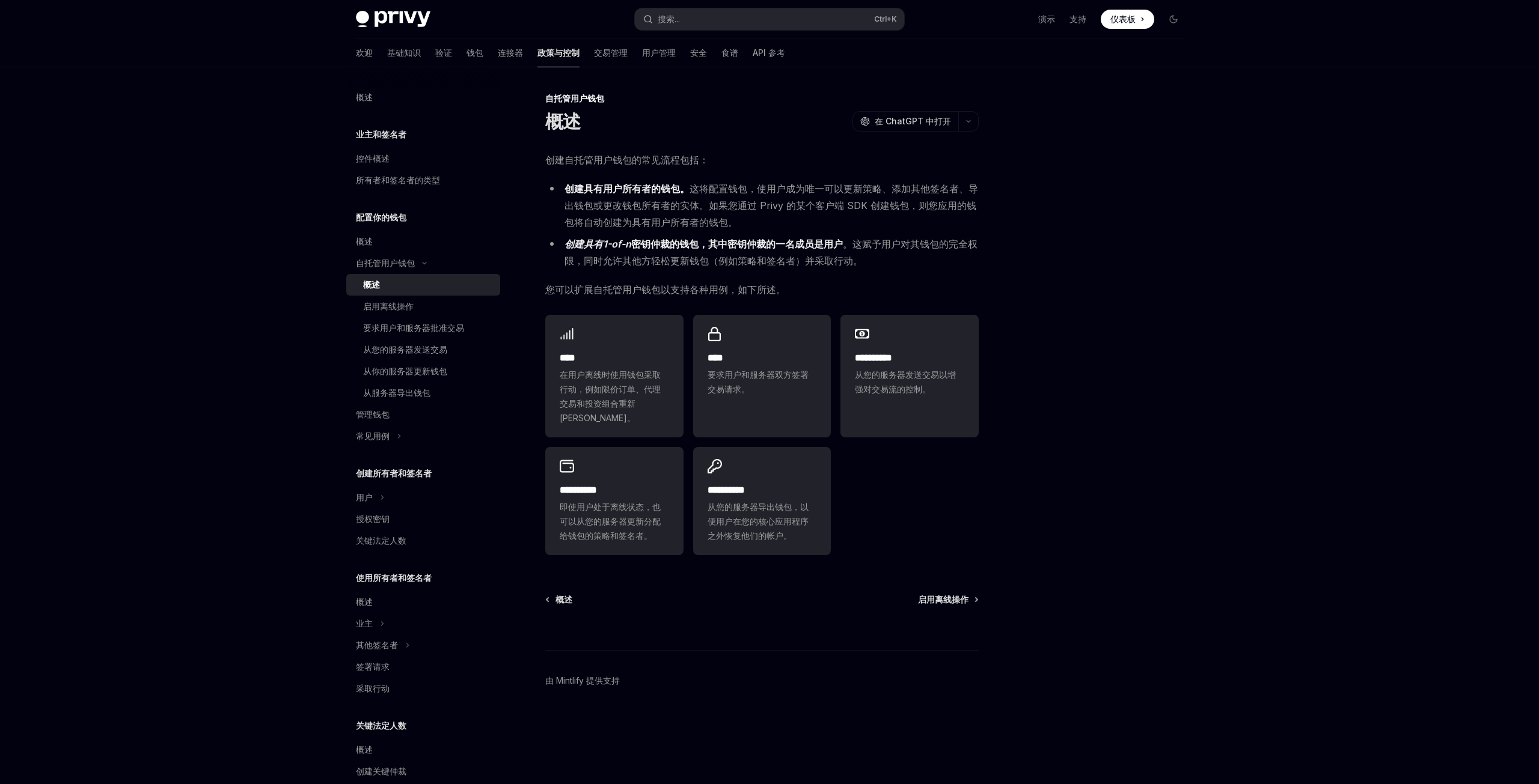
click at [894, 248] on font "。这赋予用户对其钱包的完全权限，同时允许其他方轻松更新钱包（例如策略和签名者）并采取行动。" at bounding box center [771, 252] width 413 height 29
drag, startPoint x: 717, startPoint y: 259, endPoint x: 757, endPoint y: 259, distance: 40.0
click at [757, 259] on font "。这赋予用户对其钱包的完全权限，同时允许其他方轻松更新钱包（例如策略和签名者）并采取行动。" at bounding box center [771, 252] width 413 height 29
click at [779, 261] on font "。这赋予用户对其钱包的完全权限，同时允许其他方轻松更新钱包（例如策略和签名者）并采取行动。" at bounding box center [771, 252] width 413 height 29
drag, startPoint x: 765, startPoint y: 263, endPoint x: 793, endPoint y: 260, distance: 28.2
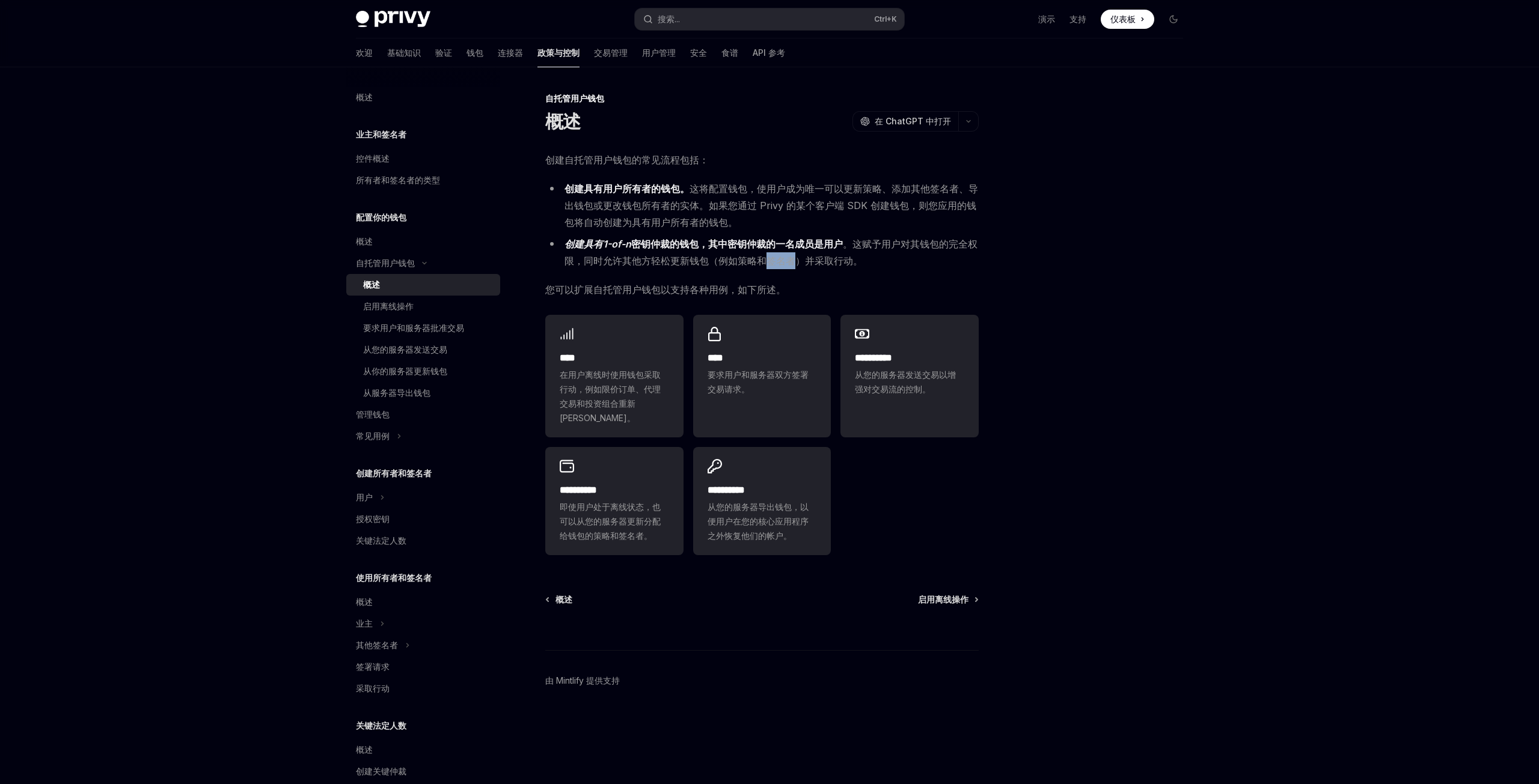
click at [793, 260] on font "。这赋予用户对其钱包的完全权限，同时允许其他方轻松更新钱包（例如策略和签名者）并采取行动。" at bounding box center [771, 252] width 413 height 29
click at [879, 272] on div "**********" at bounding box center [762, 355] width 434 height 409
click at [398, 303] on font "启用离线操作" at bounding box center [388, 306] width 50 height 11
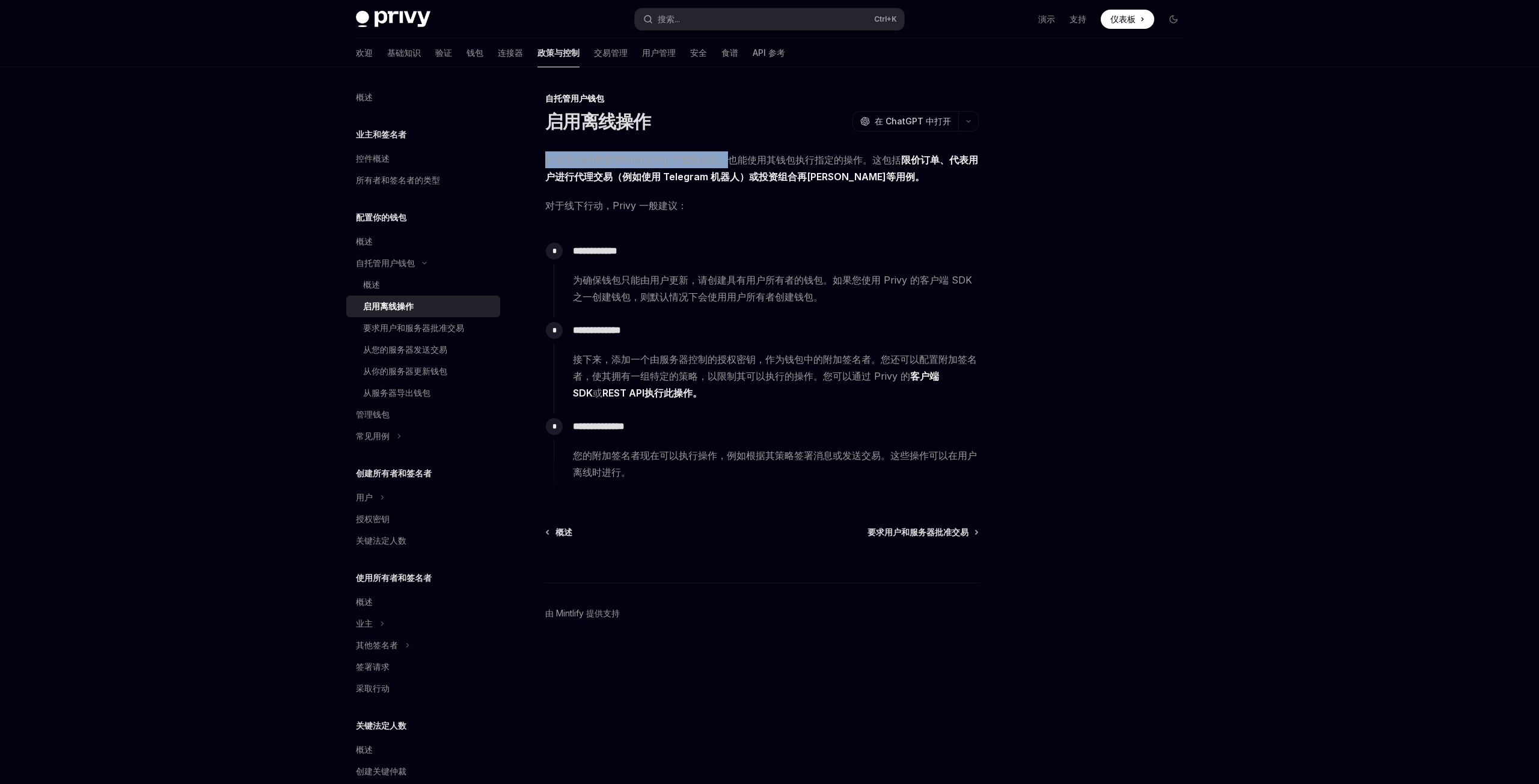
drag, startPoint x: 549, startPoint y: 161, endPoint x: 726, endPoint y: 163, distance: 177.0
click at [726, 163] on font "许多应用程序要求即使用户处于离线状态，也能使用其钱包执行指定的操作。这包括" at bounding box center [723, 160] width 356 height 12
click at [740, 158] on font "许多应用程序要求即使用户处于离线状态，也能使用其钱包执行指定的操作。这包括" at bounding box center [723, 160] width 356 height 12
drag, startPoint x: 727, startPoint y: 159, endPoint x: 868, endPoint y: 161, distance: 141.0
click at [868, 161] on font "许多应用程序要求即使用户处于离线状态，也能使用其钱包执行指定的操作。这包括" at bounding box center [723, 160] width 356 height 12
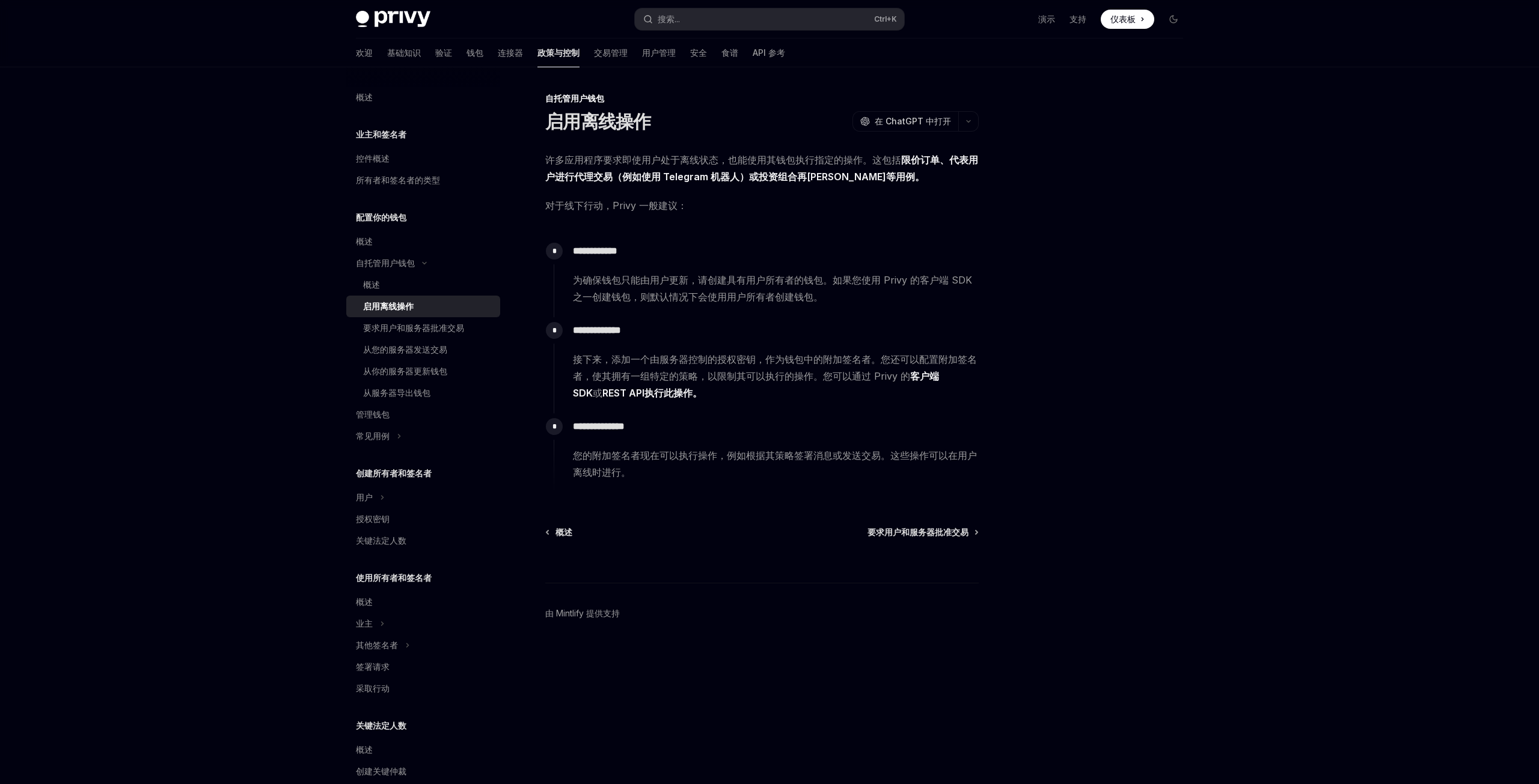
click at [890, 175] on span "许多应用程序要求即使用户处于离线状态，也能使用其钱包执行指定的操作。这包括 限价订单、代表用户进行代理交易（例如使用 Telegram 机器人）或投资组合再平…" at bounding box center [762, 168] width 434 height 33
drag, startPoint x: 616, startPoint y: 357, endPoint x: 754, endPoint y: 354, distance: 138.0
click at [754, 354] on font "接下来，添加一个由服务器控制的授权密钥，作为钱包中的附加签名者。您还可以配置附加签名者，使其拥有一组特定的策略，以限制其可以执行的操作。您可以通过 Privy…" at bounding box center [774, 367] width 404 height 29
click at [793, 356] on font "接下来，添加一个由服务器控制的授权密钥，作为钱包中的附加签名者。您还可以配置附加签名者，使其拥有一组特定的策略，以限制其可以执行的操作。您可以通过 Privy…" at bounding box center [774, 367] width 404 height 29
click at [407, 325] on font "要求用户和服务器批准交易" at bounding box center [413, 328] width 101 height 11
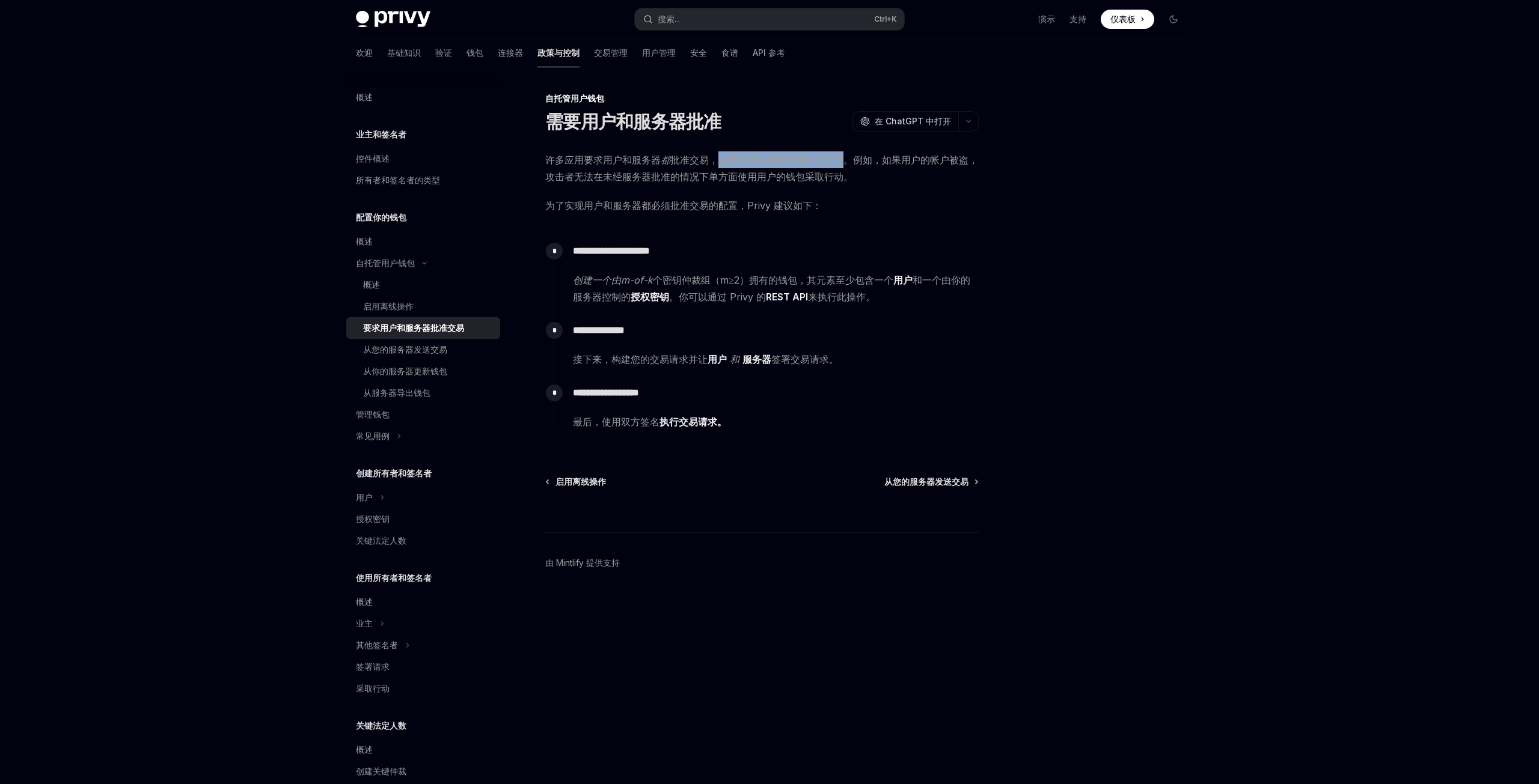
drag, startPoint x: 717, startPoint y: 159, endPoint x: 839, endPoint y: 156, distance: 122.0
click at [839, 156] on font "批准交易，这可以用来增强应用的安全性。例如，如果用户的帐户被盗，攻击者无法在未经服务器批准的情况下单方面使用用户的钱包采取行动。" at bounding box center [762, 168] width 433 height 29
click at [901, 156] on font "批准交易，这可以用来增强应用的安全性。例如，如果用户的帐户被盗，攻击者无法在未经服务器批准的情况下单方面使用用户的钱包采取行动。" at bounding box center [762, 168] width 433 height 29
drag, startPoint x: 546, startPoint y: 176, endPoint x: 850, endPoint y: 178, distance: 304.0
click at [850, 178] on font "批准交易，这可以用来增强应用的安全性。例如，如果用户的帐户被盗，攻击者无法在未经服务器批准的情况下单方面使用用户的钱包采取行动。" at bounding box center [762, 168] width 433 height 29
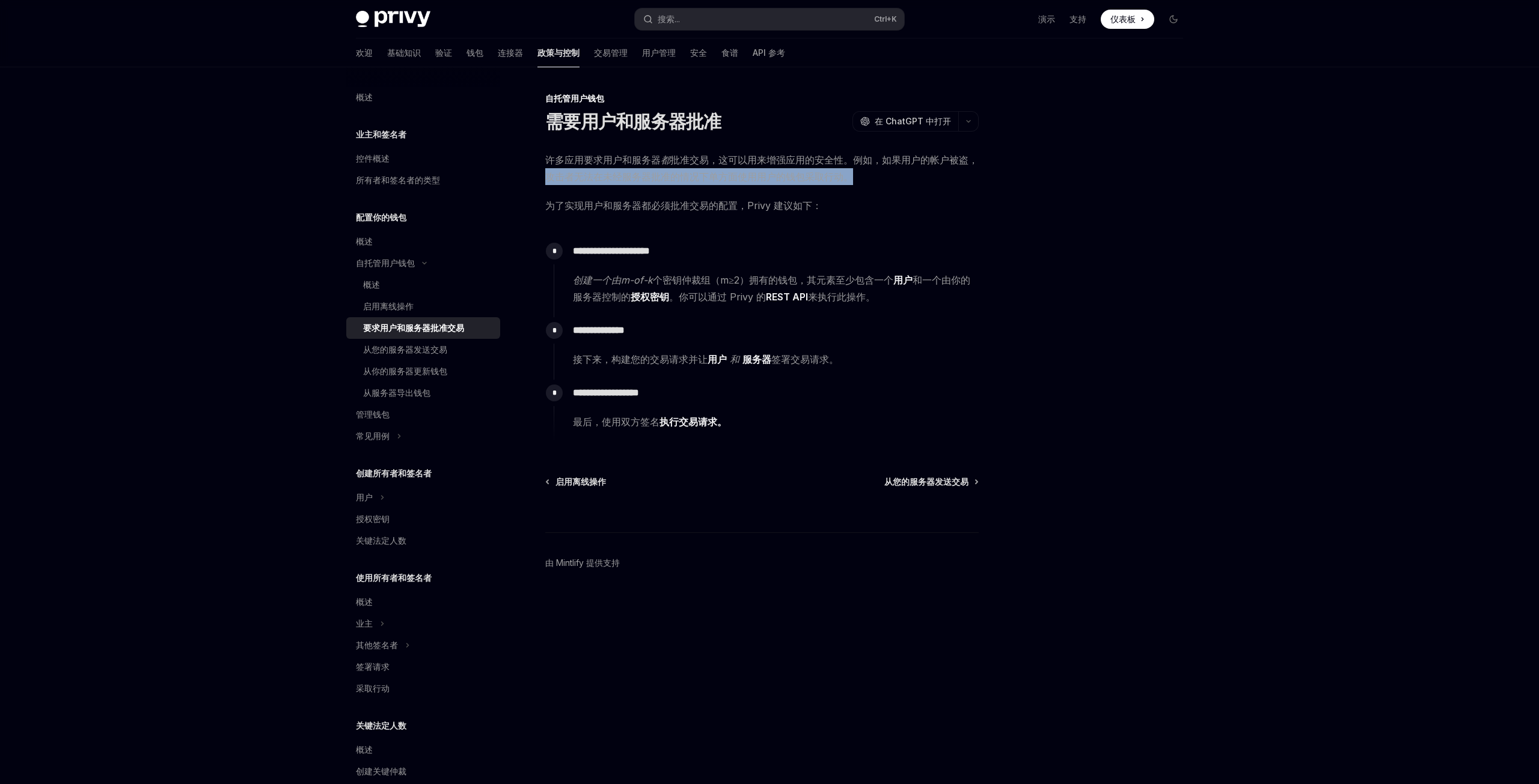
click at [850, 178] on font "批准交易，这可以用来增强应用的安全性。例如，如果用户的帐户被盗，攻击者无法在未经服务器批准的情况下单方面使用用户的钱包采取行动。" at bounding box center [762, 168] width 433 height 29
drag, startPoint x: 603, startPoint y: 253, endPoint x: 638, endPoint y: 250, distance: 35.1
click at [638, 250] on font "**********" at bounding box center [611, 250] width 77 height 9
click at [751, 272] on span "创建一个由m-of-k 个密钥仲裁组（m≥2） 拥有的钱包，其元素至少包含一个 用户 和一个由你的服务器控制的 授权密钥 。你可以通过 Privy 的 RES…" at bounding box center [775, 288] width 405 height 33
drag, startPoint x: 620, startPoint y: 279, endPoint x: 660, endPoint y: 277, distance: 40.0
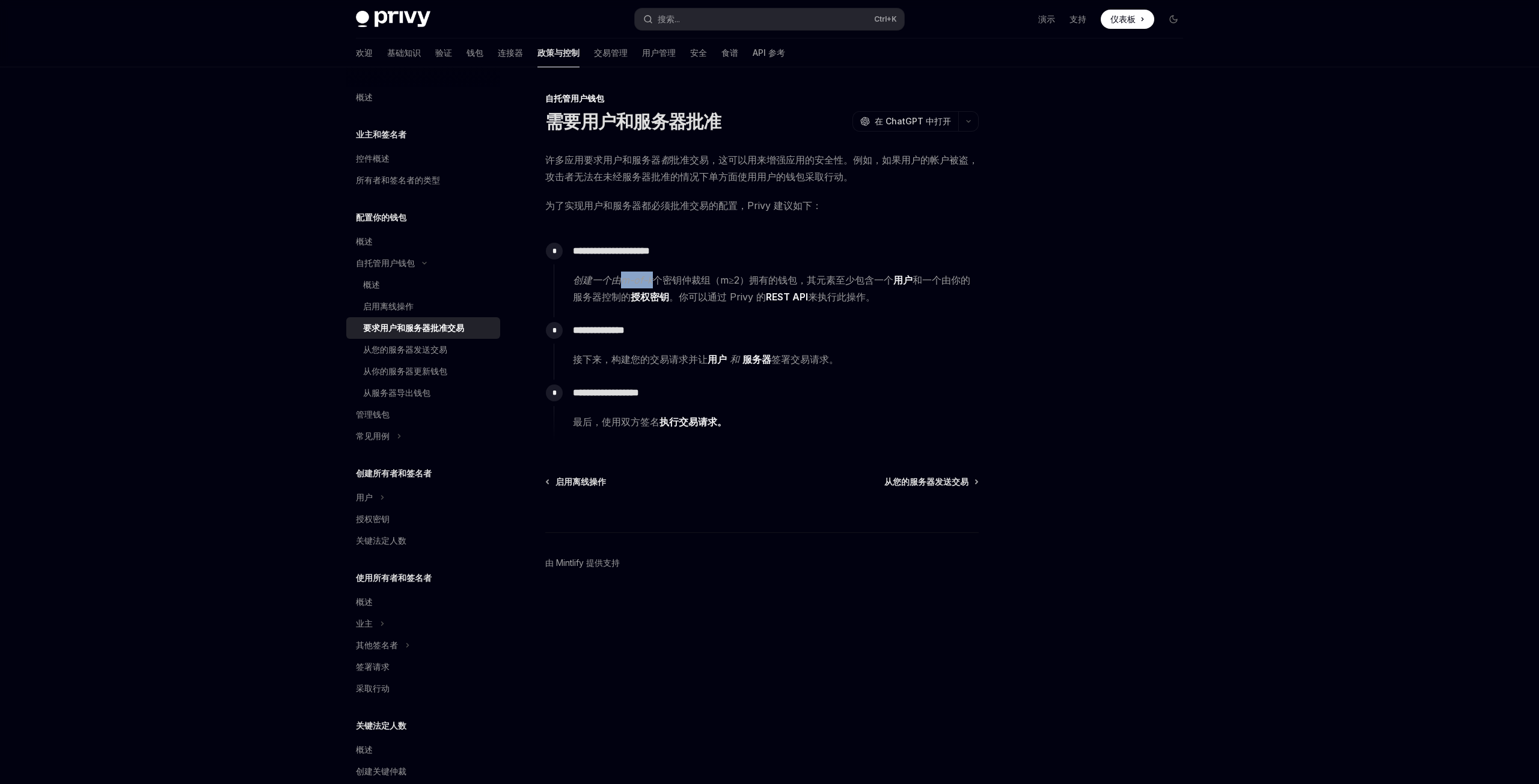
click at [653, 279] on span "创建一个由m-of-k 个密钥仲裁组（m≥2） 拥有的钱包，其元素至少包含一个 用户 和一个由你的服务器控制的 授权密钥 。你可以通过 Privy 的 RES…" at bounding box center [775, 288] width 405 height 33
click at [733, 276] on font "个密钥仲裁组（m≥2）" at bounding box center [700, 280] width 96 height 12
drag, startPoint x: 810, startPoint y: 279, endPoint x: 913, endPoint y: 282, distance: 103.0
click at [913, 282] on span "创建一个由m-of-k 个密钥仲裁组（m≥2） 拥有的钱包，其元素至少包含一个 用户 和一个由你的服务器控制的 授权密钥 。你可以通过 Privy 的 RES…" at bounding box center [775, 288] width 405 height 33
click at [616, 298] on font "和一个由你的服务器控制的" at bounding box center [771, 288] width 398 height 29
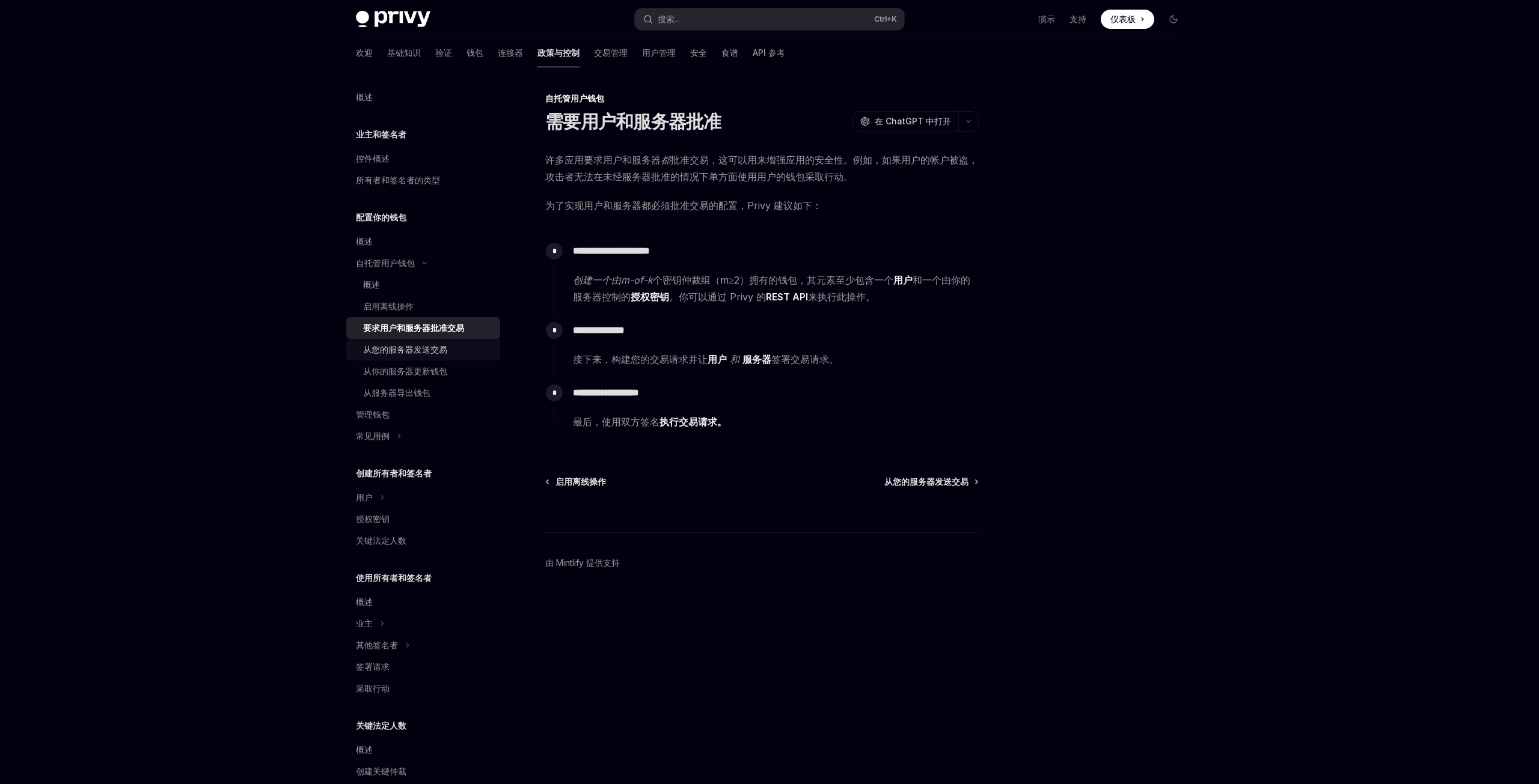
click at [423, 354] on div "从您的服务器发送交易" at bounding box center [405, 350] width 84 height 14
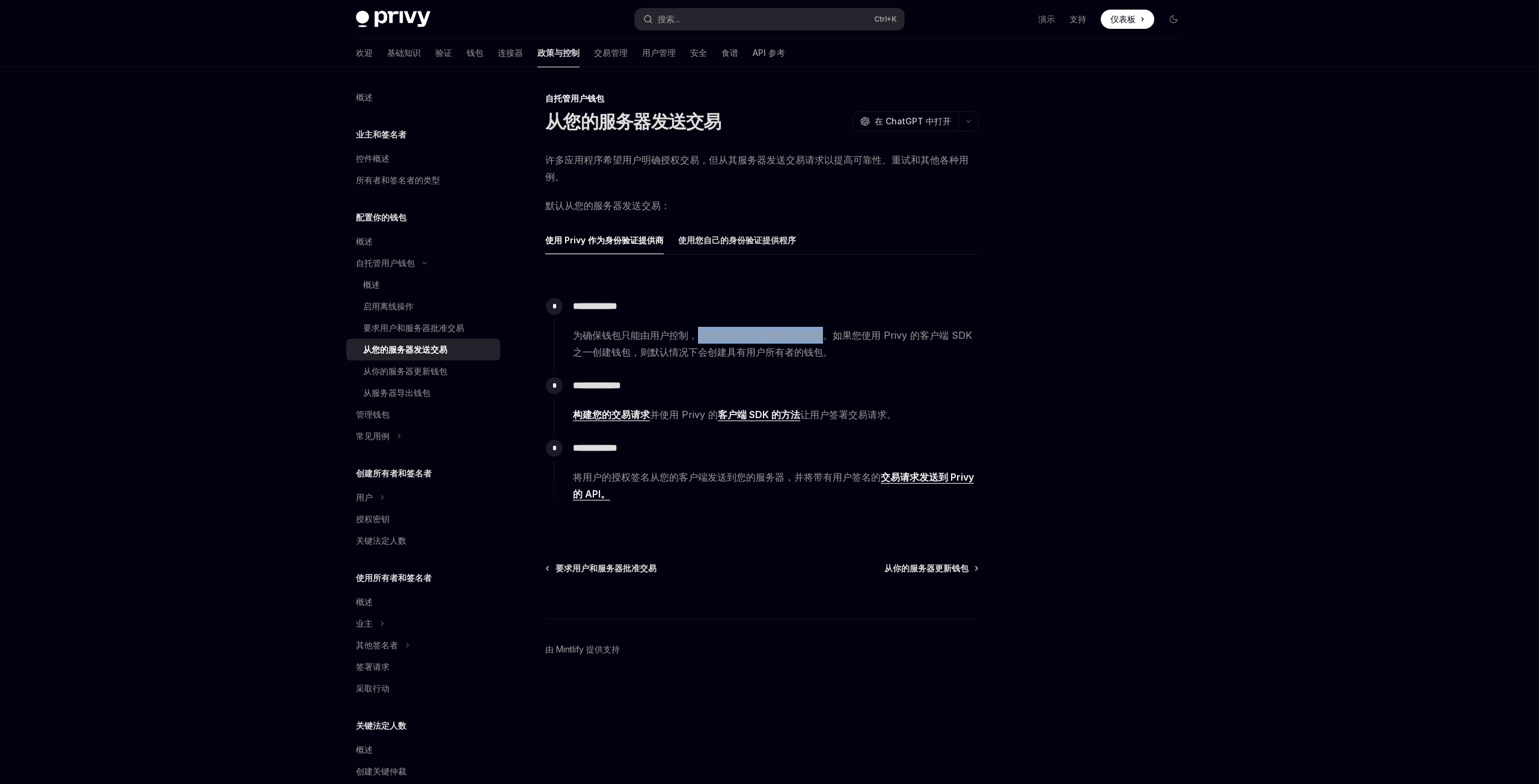
drag, startPoint x: 697, startPoint y: 333, endPoint x: 822, endPoint y: 331, distance: 125.0
click at [822, 331] on font "为确保钱包只能由用户控制，请创建具有用户所有者的钱包。如果您使用 Privy 的客户端 SDK 之一创建钱包，则默认情况下会创建具有用户所有者的钱包。" at bounding box center [772, 344] width 399 height 29
click at [698, 338] on font "为确保钱包只能由用户控制，请创建具有用户所有者的钱包。如果您使用 Privy 的客户端 SDK 之一创建钱包，则默认情况下会创建具有用户所有者的钱包。" at bounding box center [772, 344] width 399 height 29
click at [394, 371] on font "从你的服务器更新钱包" at bounding box center [405, 371] width 84 height 11
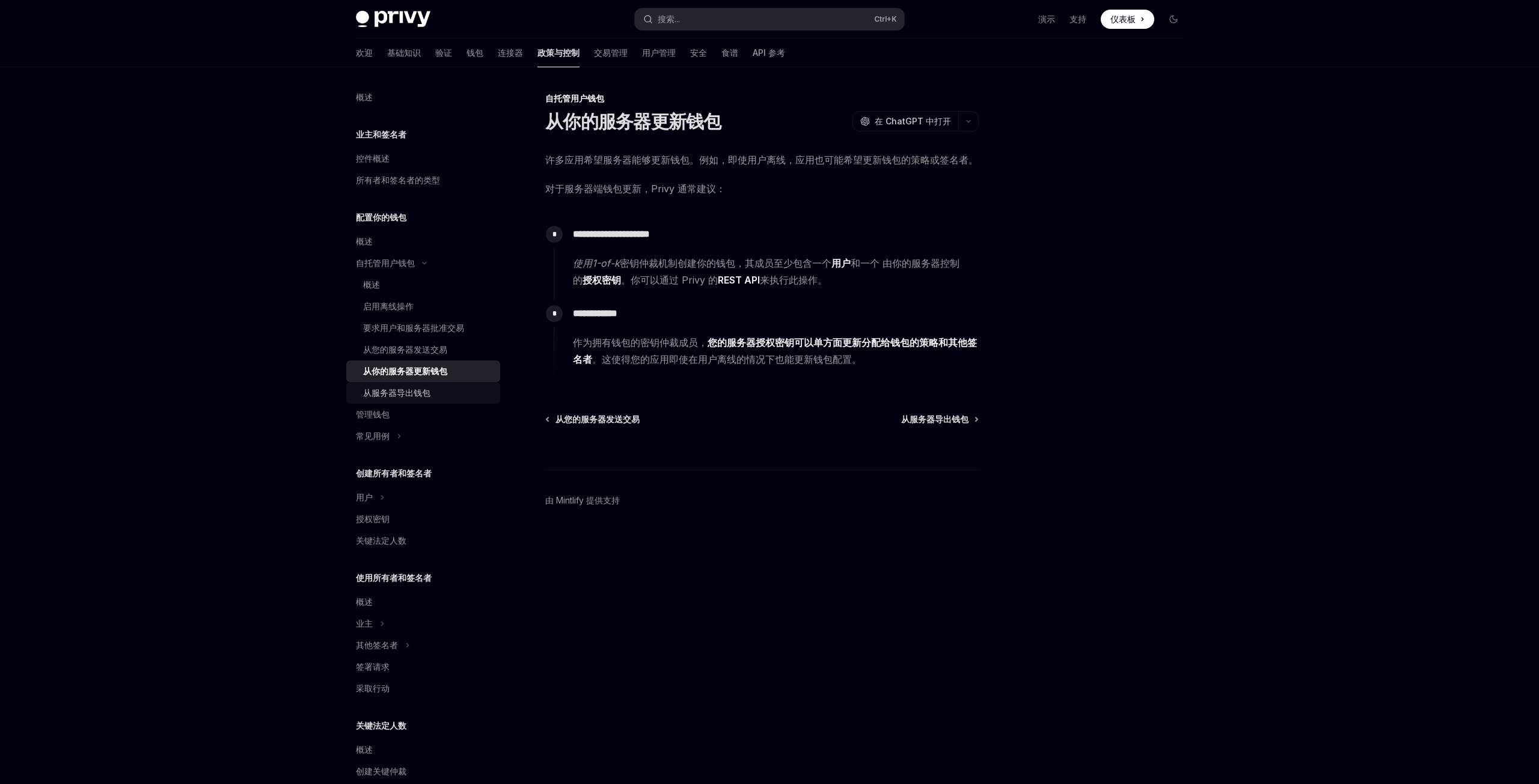
click at [415, 394] on font "从服务器导出钱包" at bounding box center [397, 393] width 68 height 11
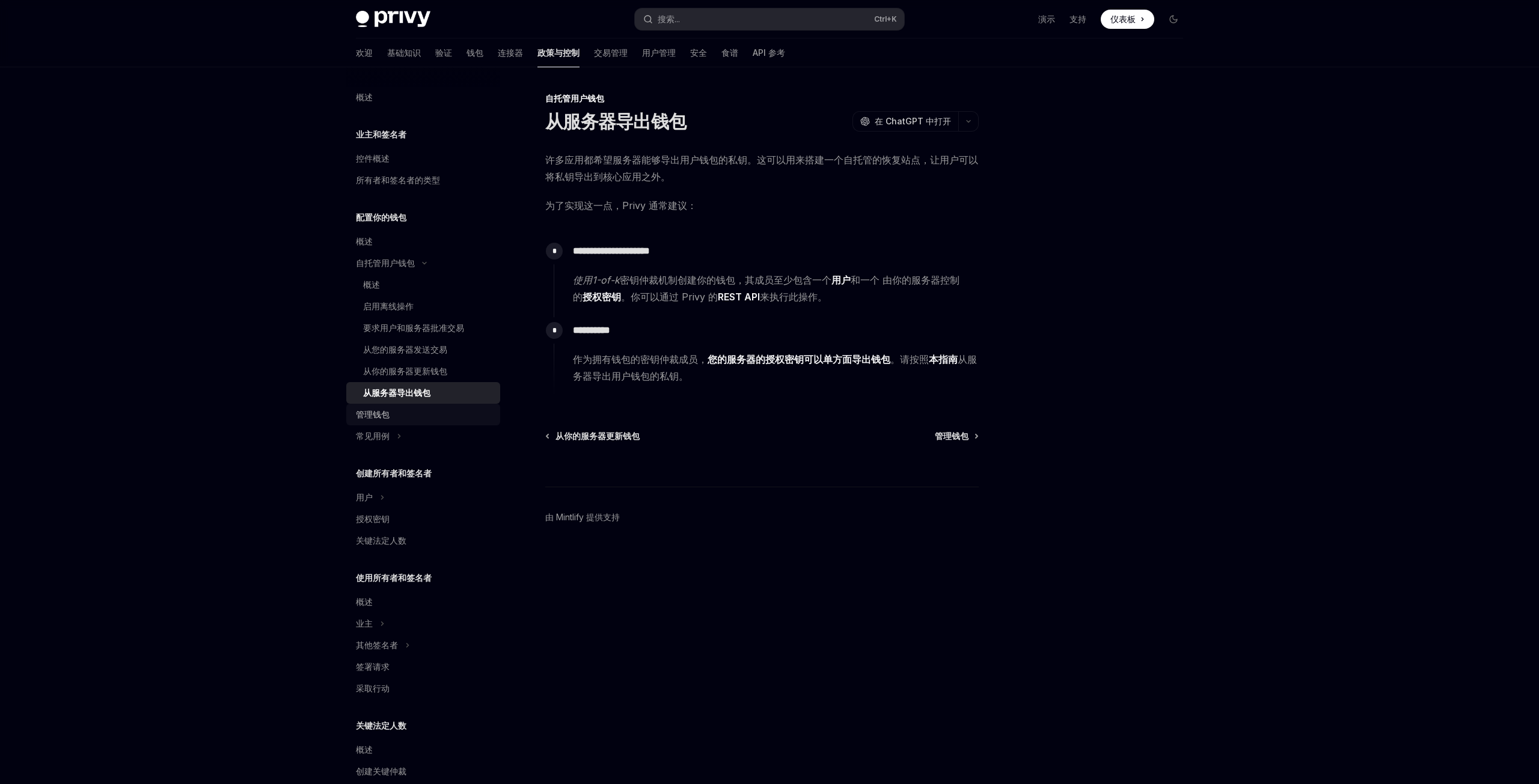
click at [386, 417] on font "管理钱包" at bounding box center [373, 415] width 33 height 11
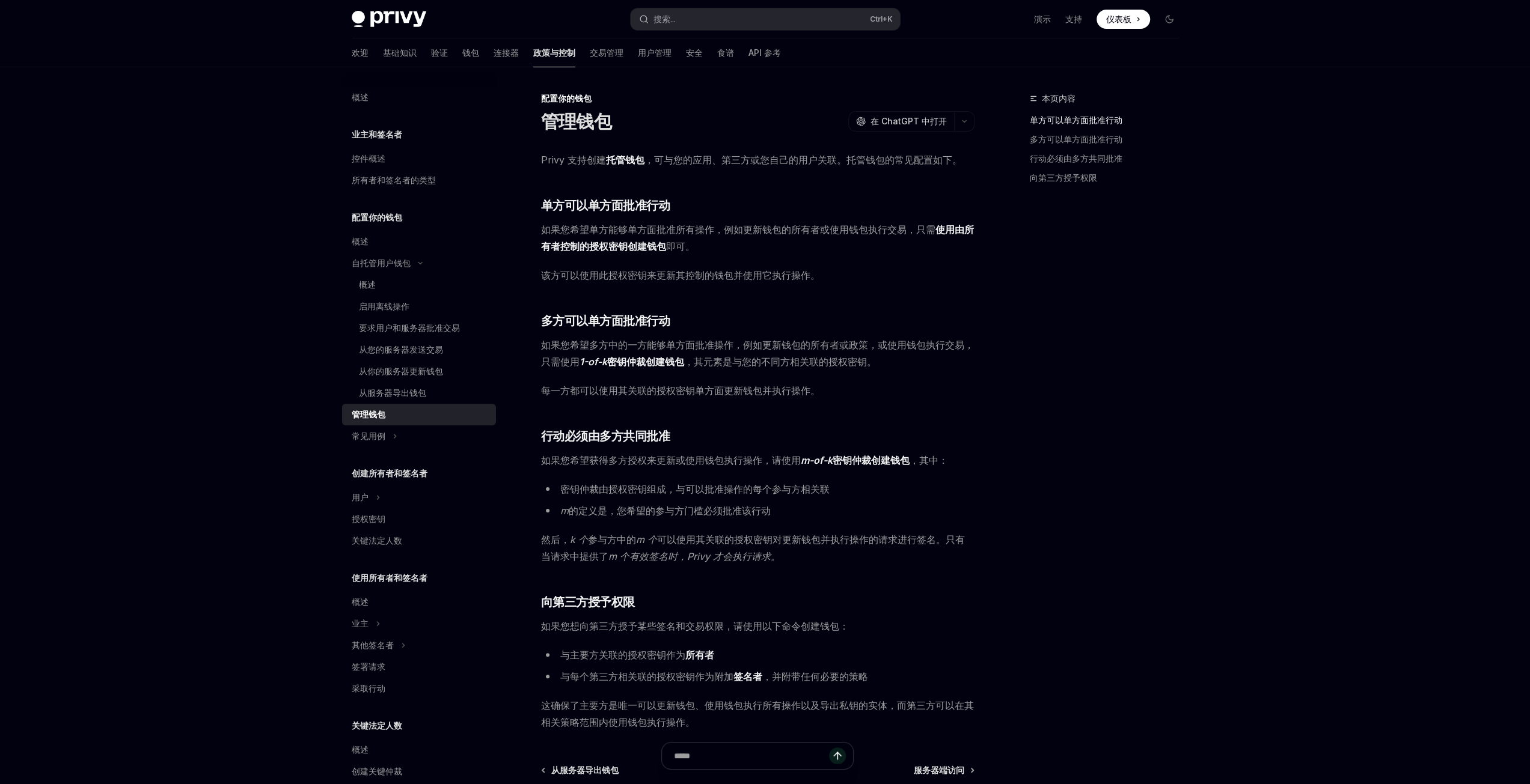
click at [585, 402] on div "Privy 支持创建 托管钱包 ，可与您的应用、第三方或您自己的用户关联。托管钱包的常见配置如下。 ​ 单方可以单方面批准行动 如果您希望单方能够单方面批准所…" at bounding box center [757, 440] width 434 height 579
click at [177, 372] on div "Privy Docs 主页 搜索... Ctrl +K 演示 支持 仪表板 仪表板 搜索... 导航 配置你的钱包 管理钱包 欢迎 基础知识 验证 钱包 连接…" at bounding box center [765, 462] width 1530 height 925
drag, startPoint x: 543, startPoint y: 461, endPoint x: 762, endPoint y: 461, distance: 219.0
click at [762, 461] on font "如果您希望获得多方授权来更新或使用钱包执行操作，请使用" at bounding box center [670, 461] width 259 height 12
click at [839, 462] on font "密钥仲裁" at bounding box center [852, 461] width 39 height 12
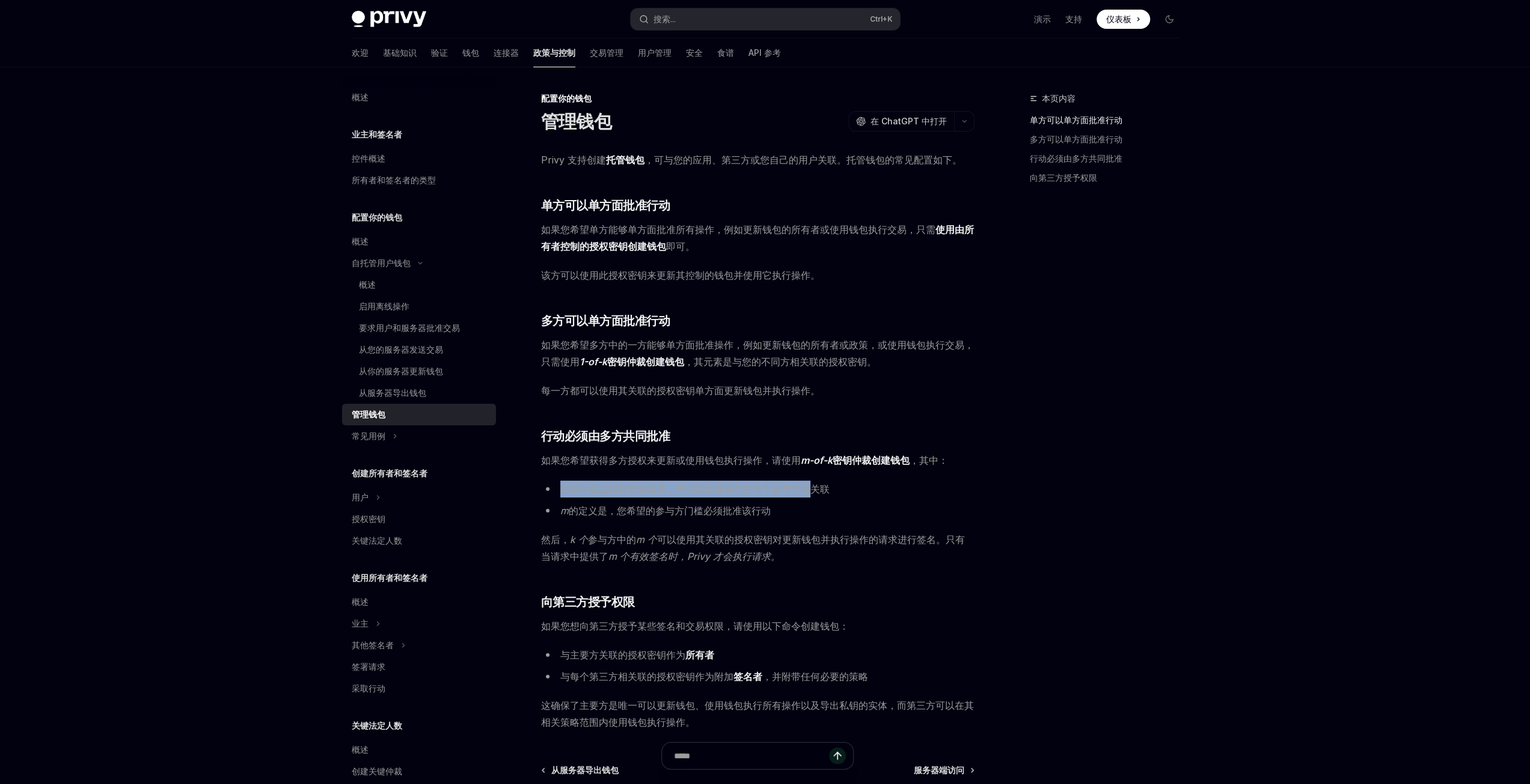
drag, startPoint x: 638, startPoint y: 497, endPoint x: 806, endPoint y: 486, distance: 168.4
click at [806, 486] on font "密钥仲裁由授权密钥组成，与可以批准操作的每个参与方相关联" at bounding box center [695, 490] width 269 height 12
drag, startPoint x: 601, startPoint y: 507, endPoint x: 604, endPoint y: 516, distance: 9.5
click at [600, 508] on font "的定义是，您希望的参与方门槛必须批准该行动" at bounding box center [670, 511] width 202 height 12
drag, startPoint x: 615, startPoint y: 512, endPoint x: 776, endPoint y: 510, distance: 161.0
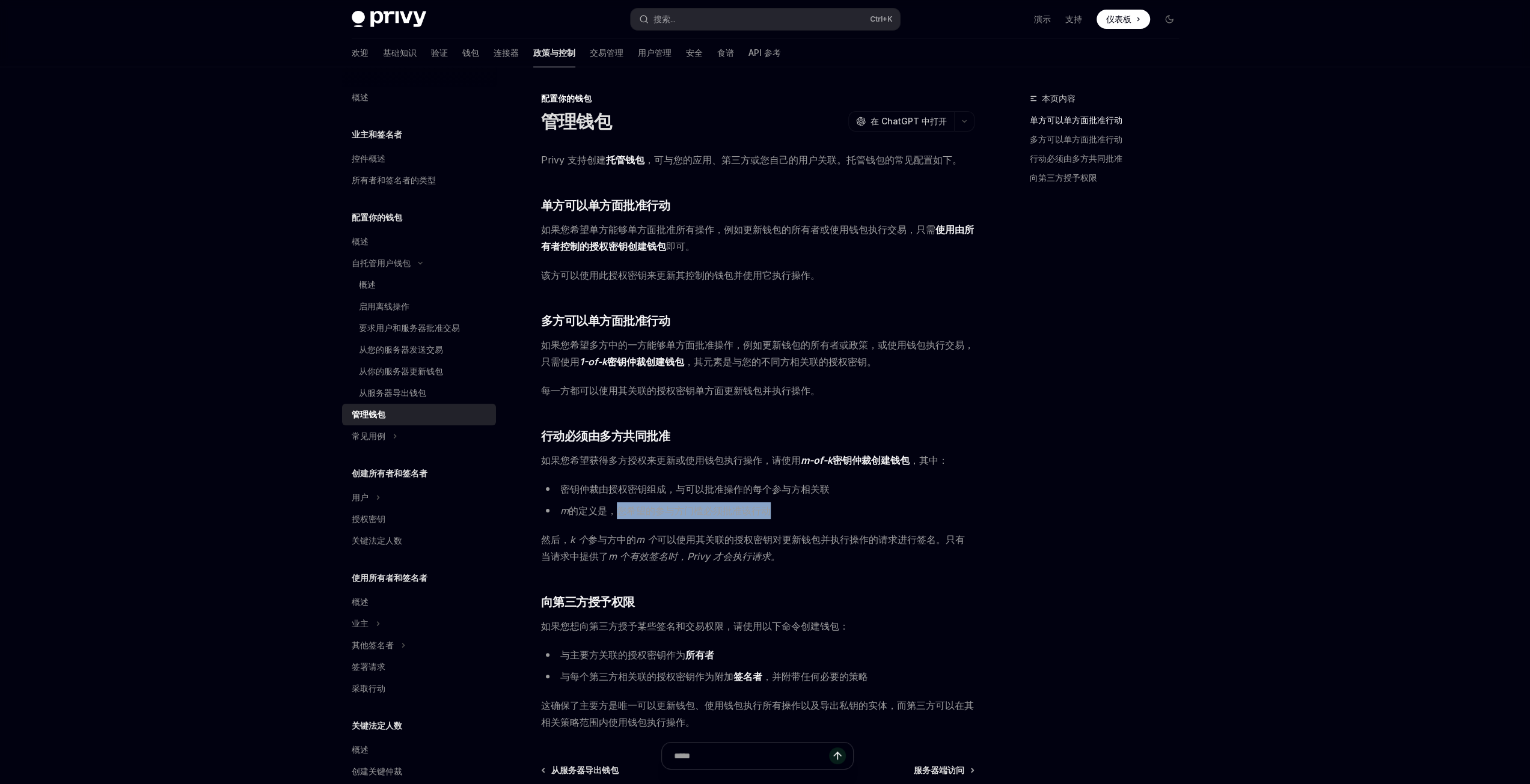
click at [776, 510] on li "m 的定义是，您希望的参与方门槛必须批准该行动" at bounding box center [757, 510] width 434 height 17
click at [725, 552] on font "m 个有效签名时，Privy 才会执行请求。" at bounding box center [695, 556] width 172 height 12
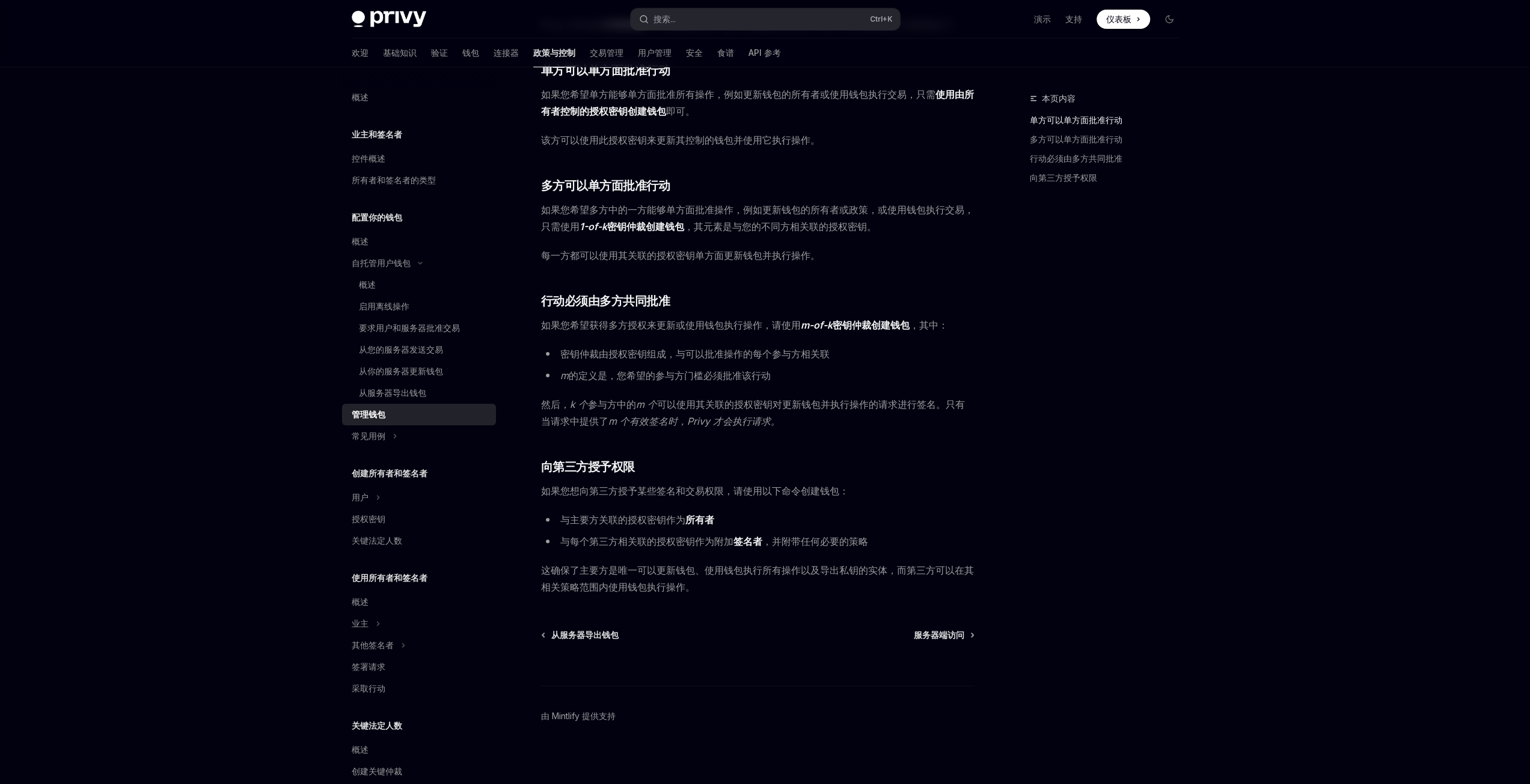
scroll to position [140, 0]
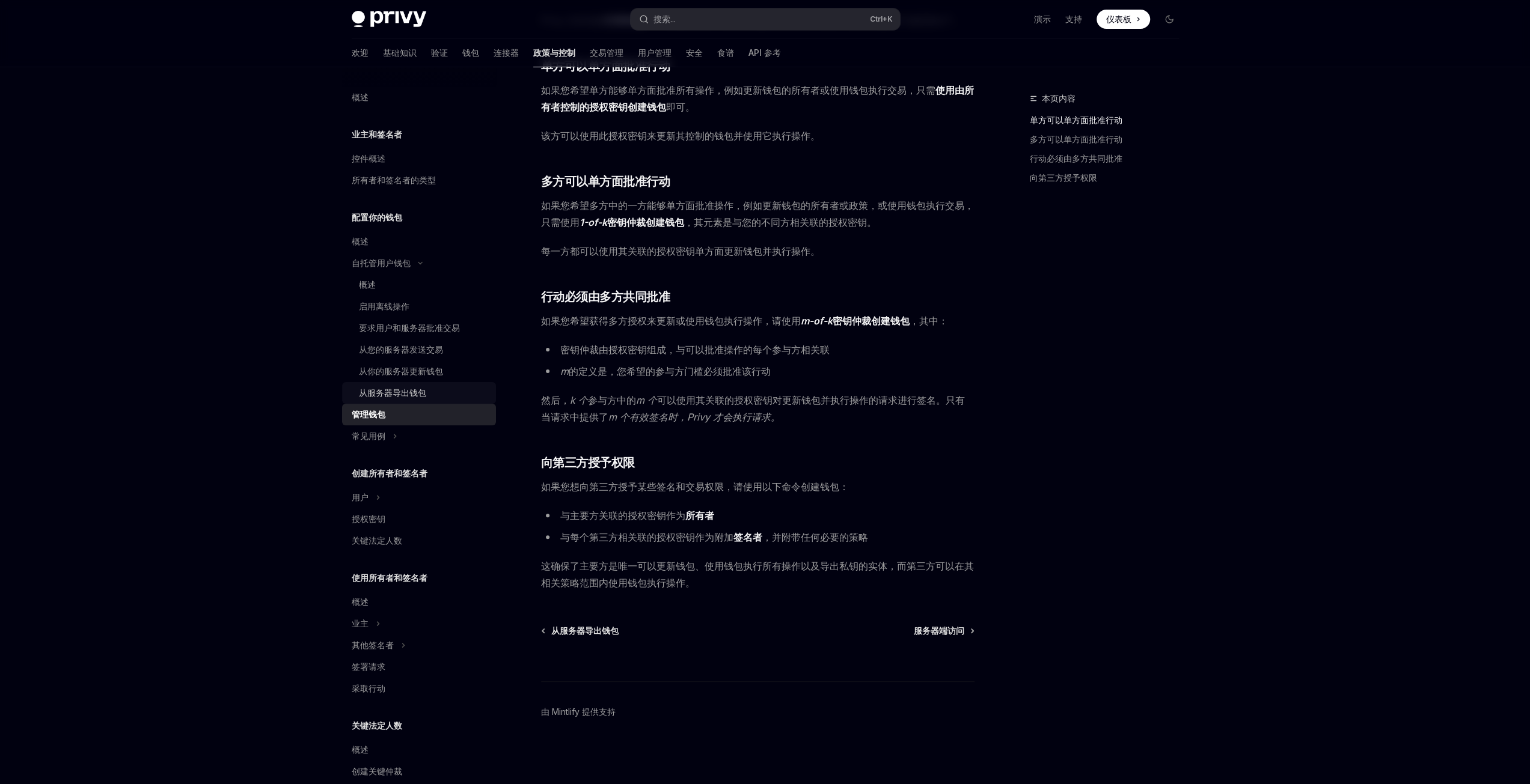
click at [402, 394] on font "从服务器导出钱包" at bounding box center [392, 393] width 68 height 11
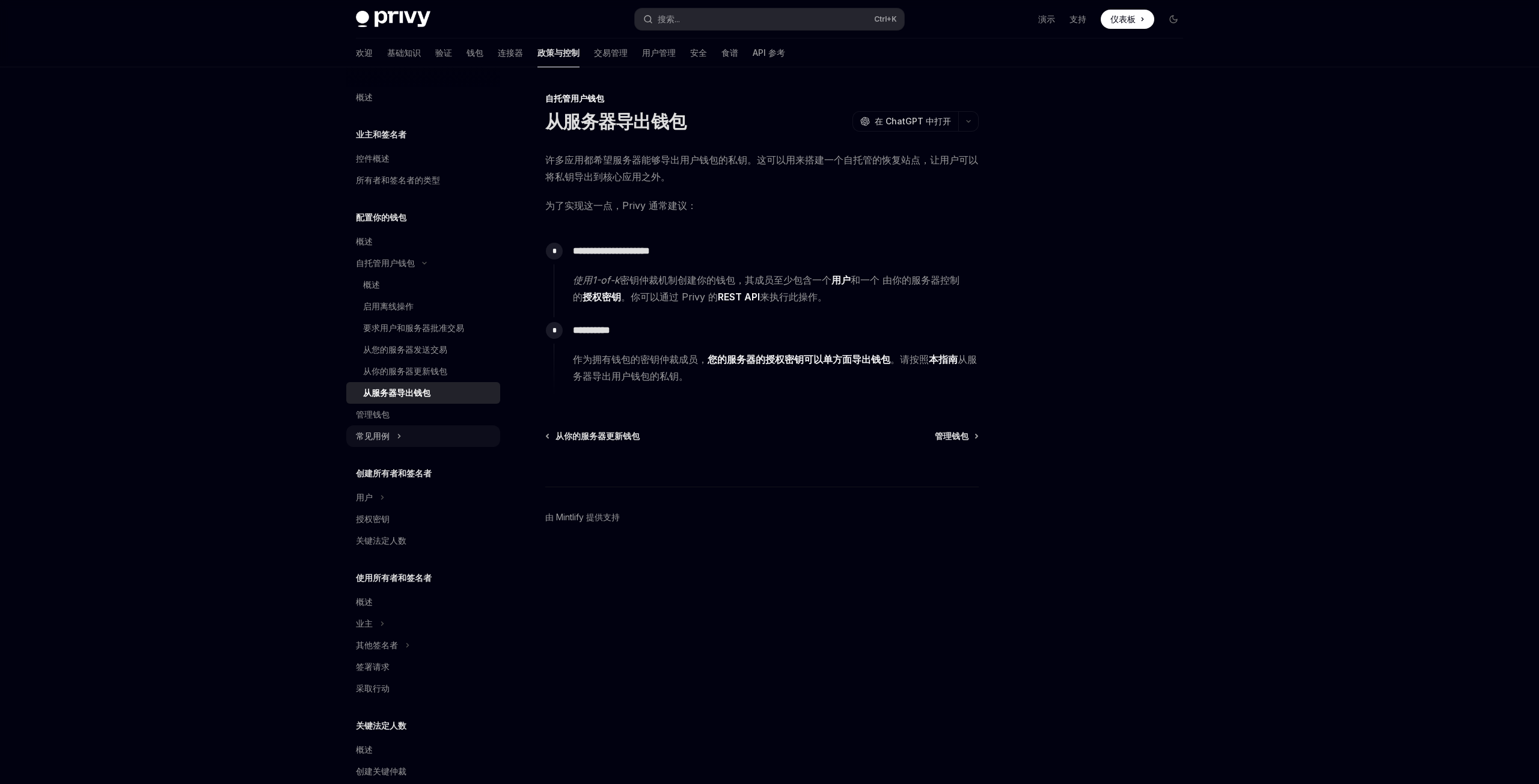
click at [387, 436] on font "常见用例" at bounding box center [373, 436] width 33 height 11
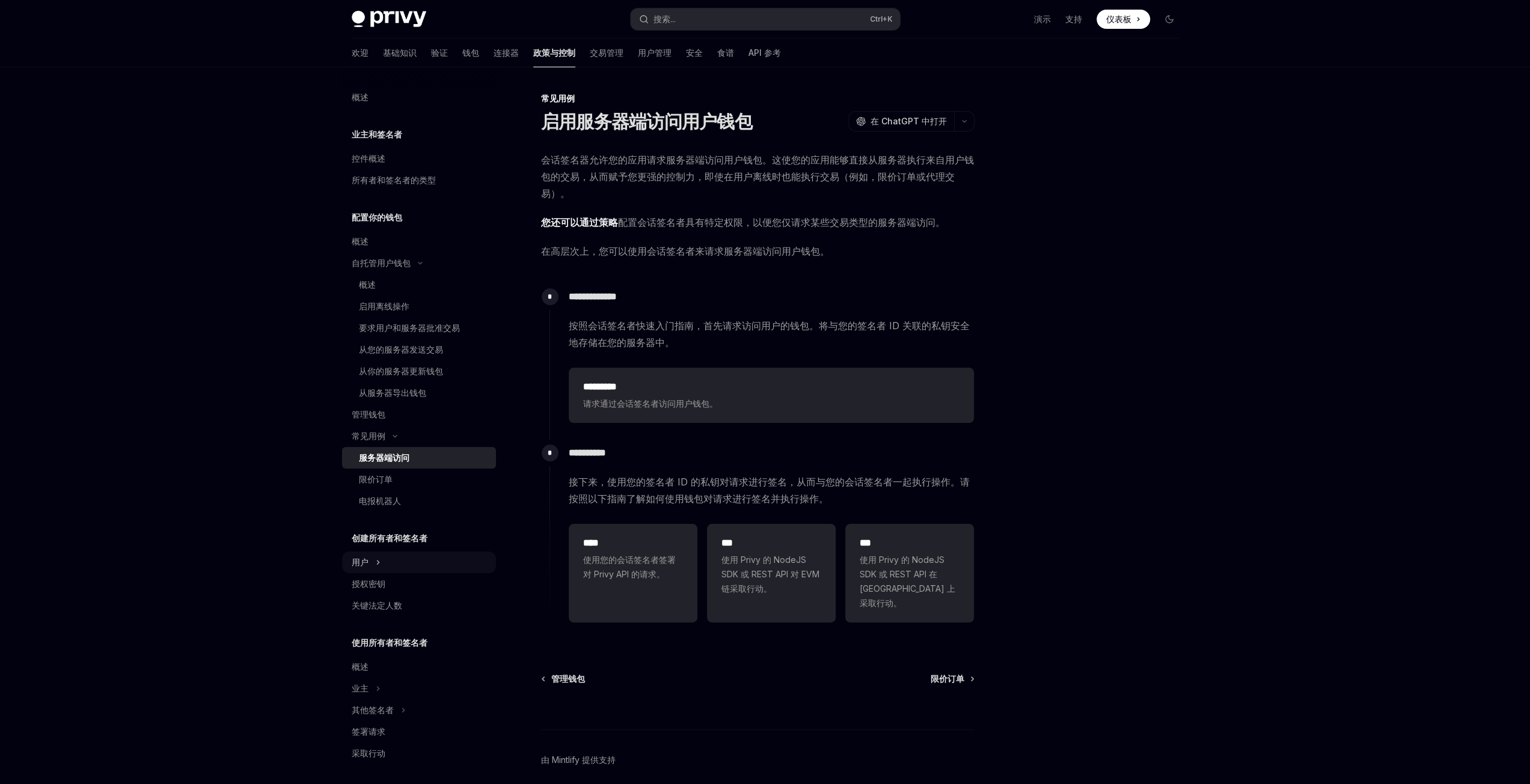
scroll to position [120, 0]
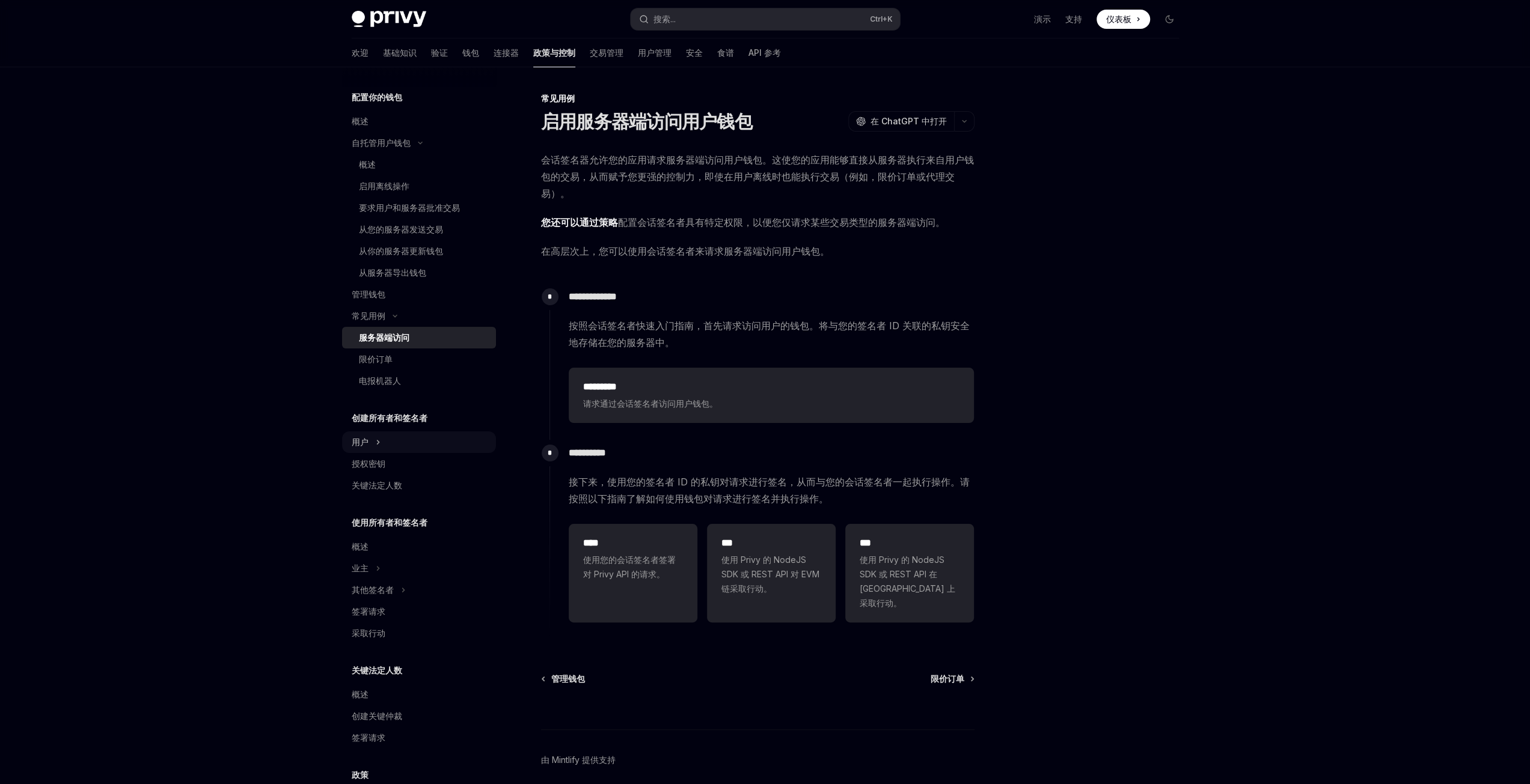
click at [369, 446] on div "用户" at bounding box center [419, 442] width 154 height 22
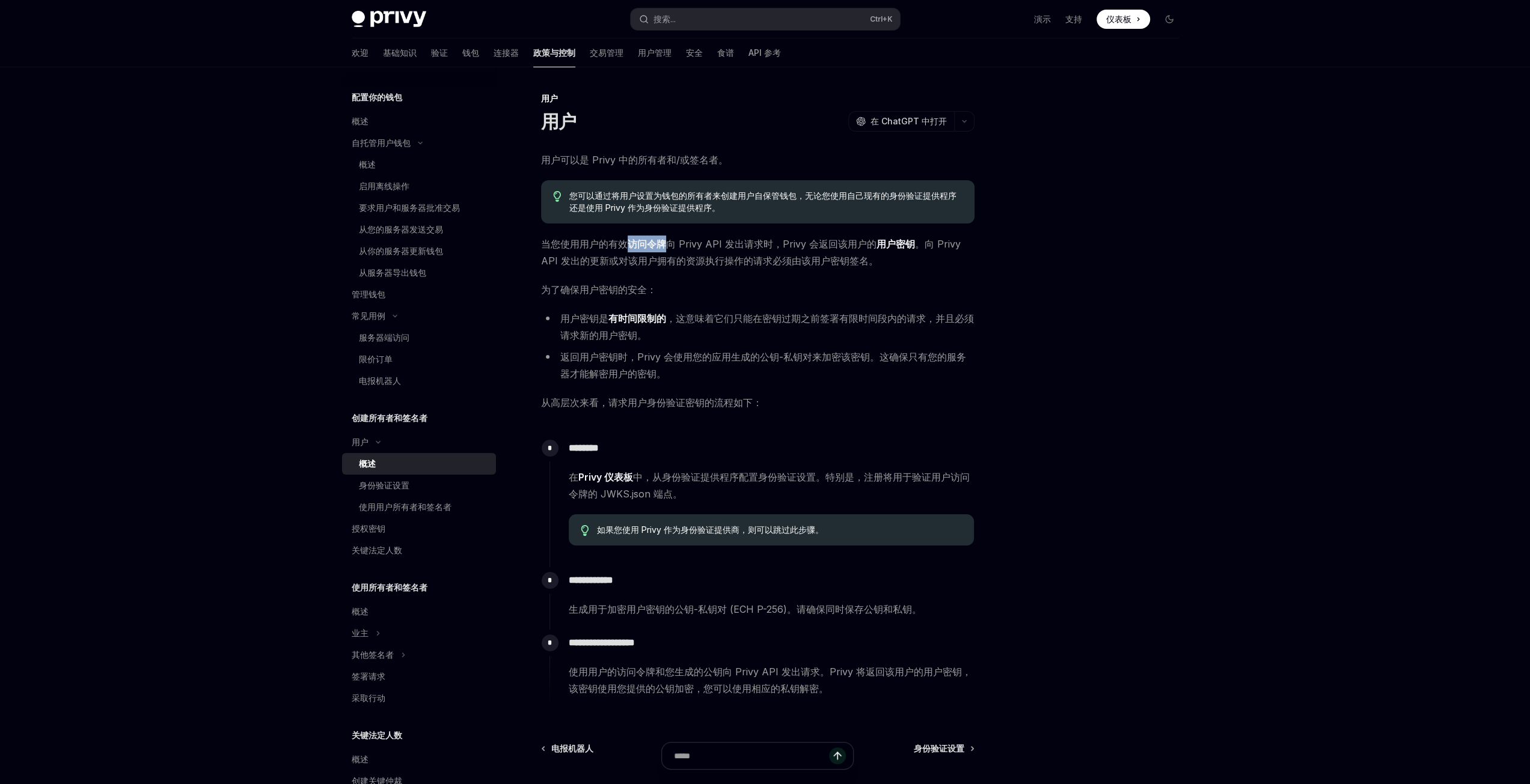
drag, startPoint x: 630, startPoint y: 243, endPoint x: 664, endPoint y: 243, distance: 34.0
click at [664, 243] on font "访问令牌" at bounding box center [647, 244] width 39 height 12
click at [727, 246] on font "向 Privy API 发出请求时，Privy 会返回该用户的" at bounding box center [770, 244] width 210 height 12
drag, startPoint x: 873, startPoint y: 246, endPoint x: 911, endPoint y: 244, distance: 38.1
click at [911, 244] on span "当您使用用户的有效 访问令牌 向 Privy API 发出请求时，Privy 会返回该用户的 用户密钥 。向 Privy API 发出的更新或对该用户拥有的资…" at bounding box center [757, 252] width 434 height 33
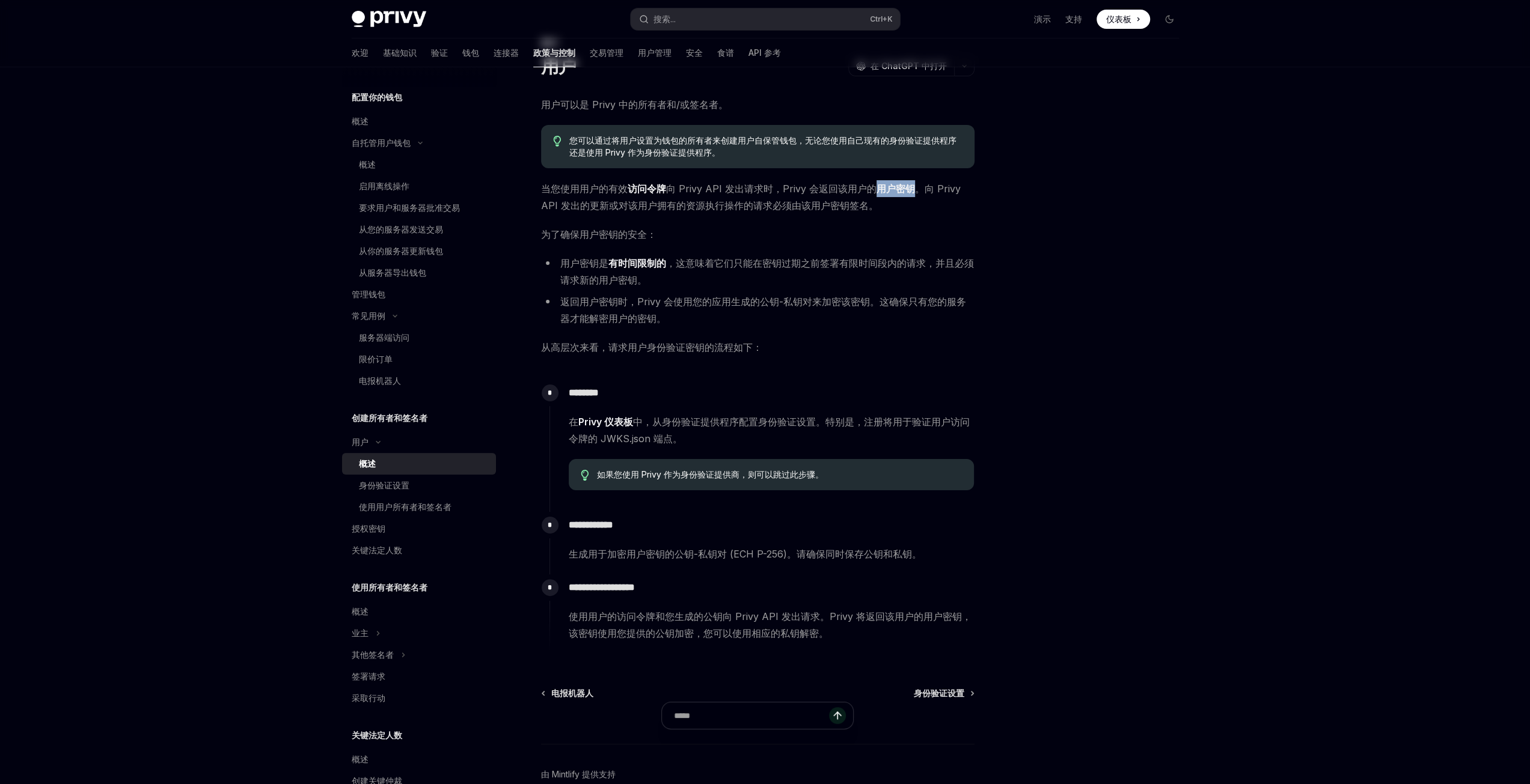
scroll to position [118, 0]
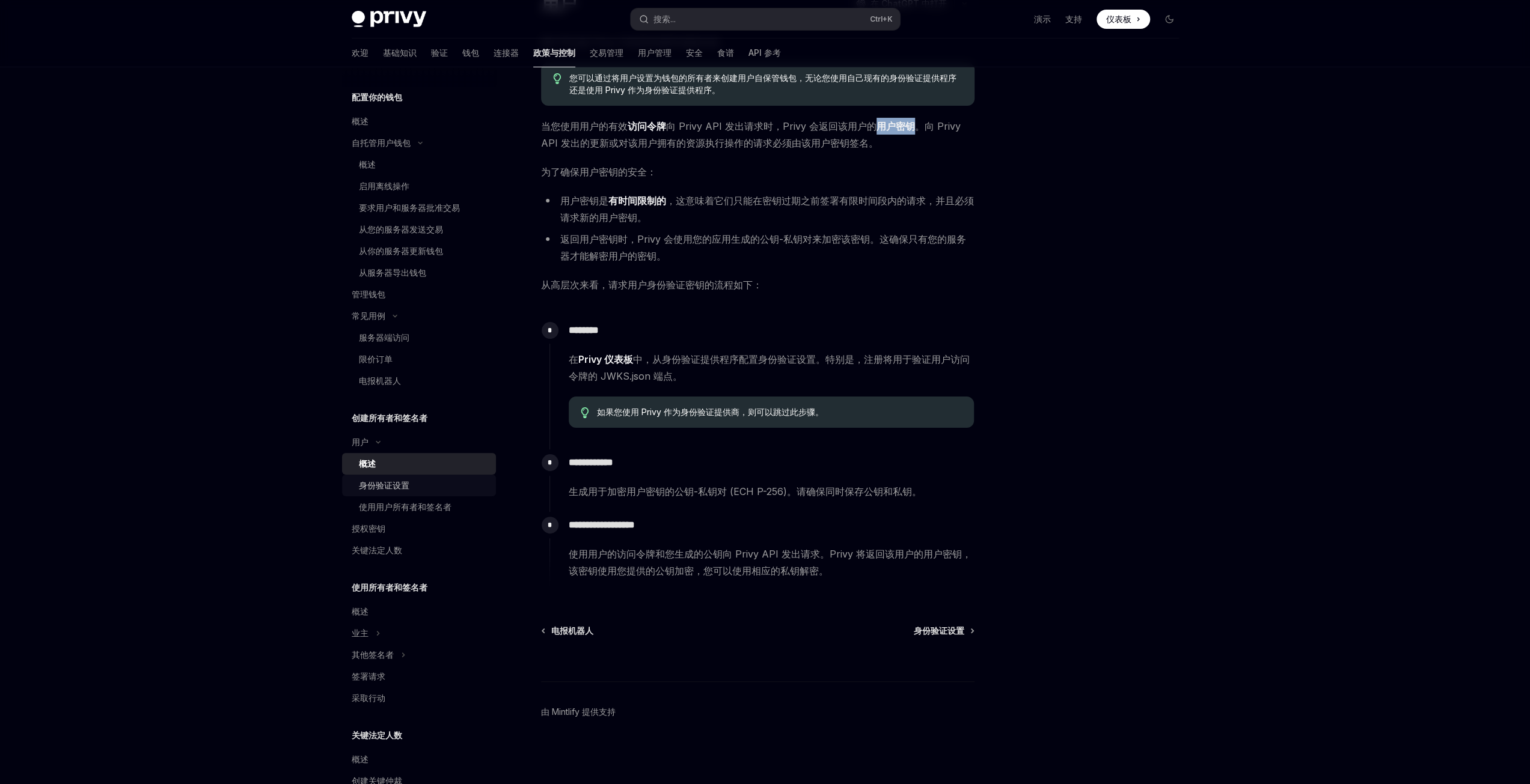
click at [402, 492] on div "身份验证设置" at bounding box center [383, 485] width 50 height 14
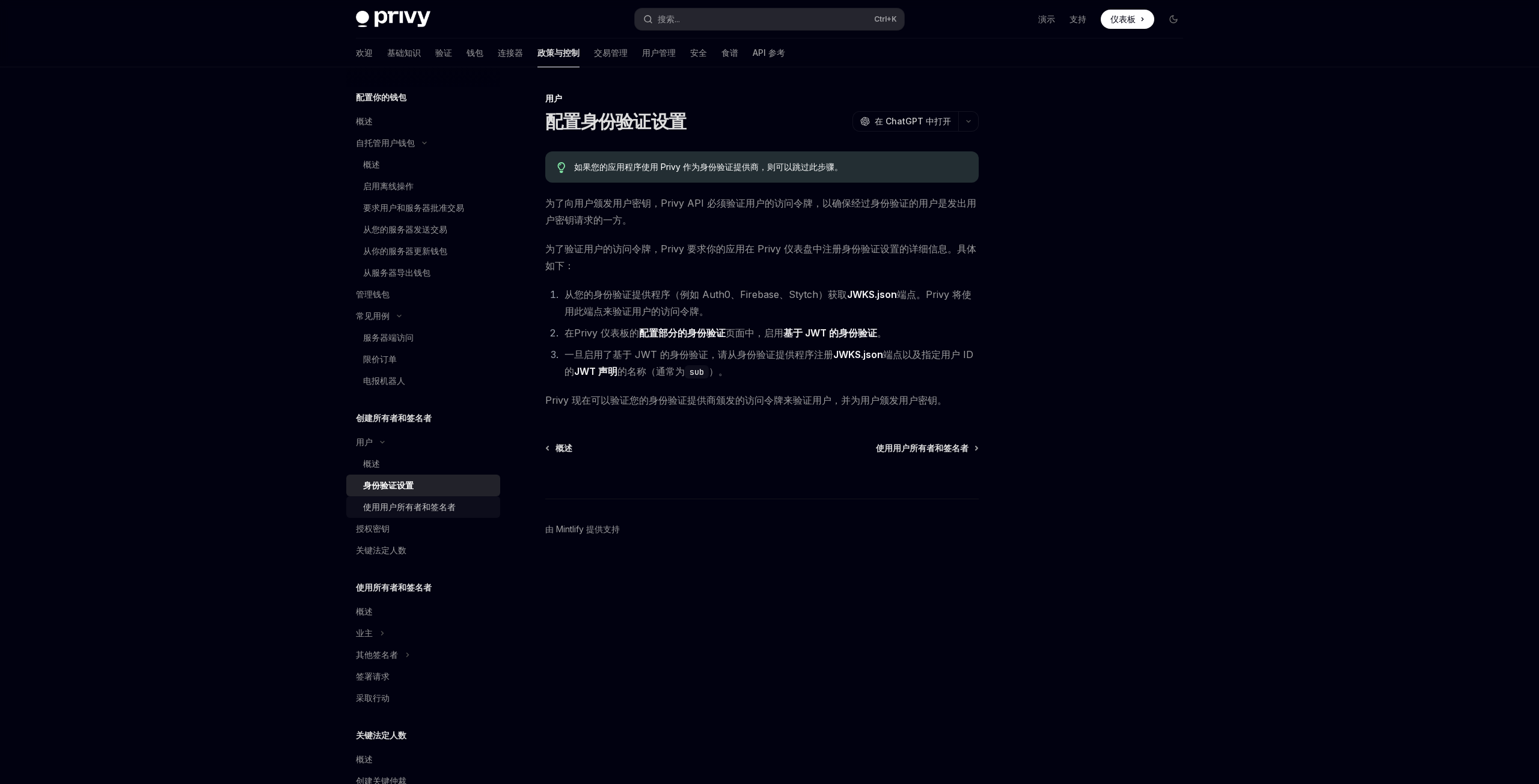
drag, startPoint x: 397, startPoint y: 502, endPoint x: 390, endPoint y: 522, distance: 21.2
click at [396, 502] on font "使用用户所有者和签名者" at bounding box center [409, 507] width 92 height 11
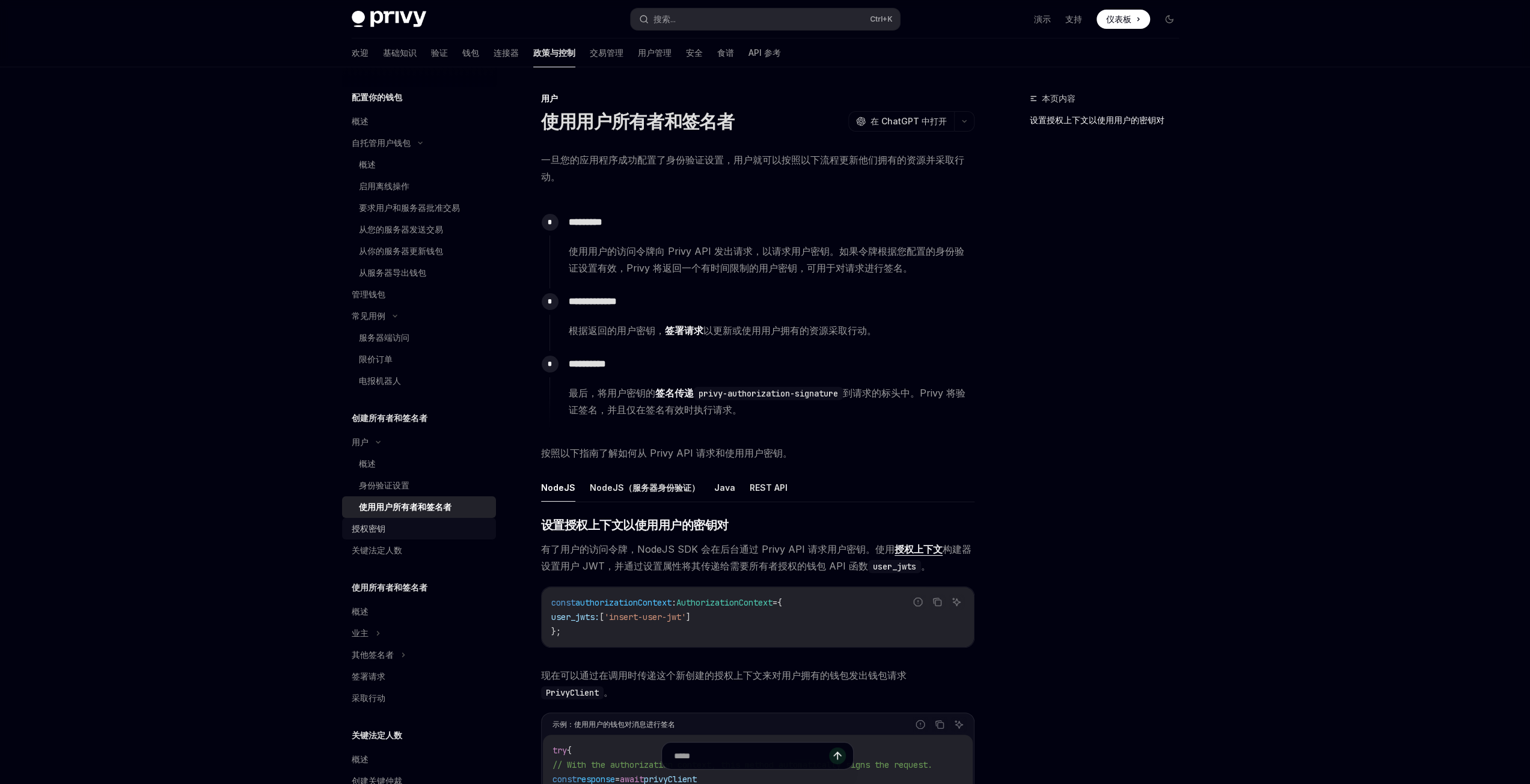
click at [377, 534] on div "授权密钥" at bounding box center [368, 528] width 33 height 14
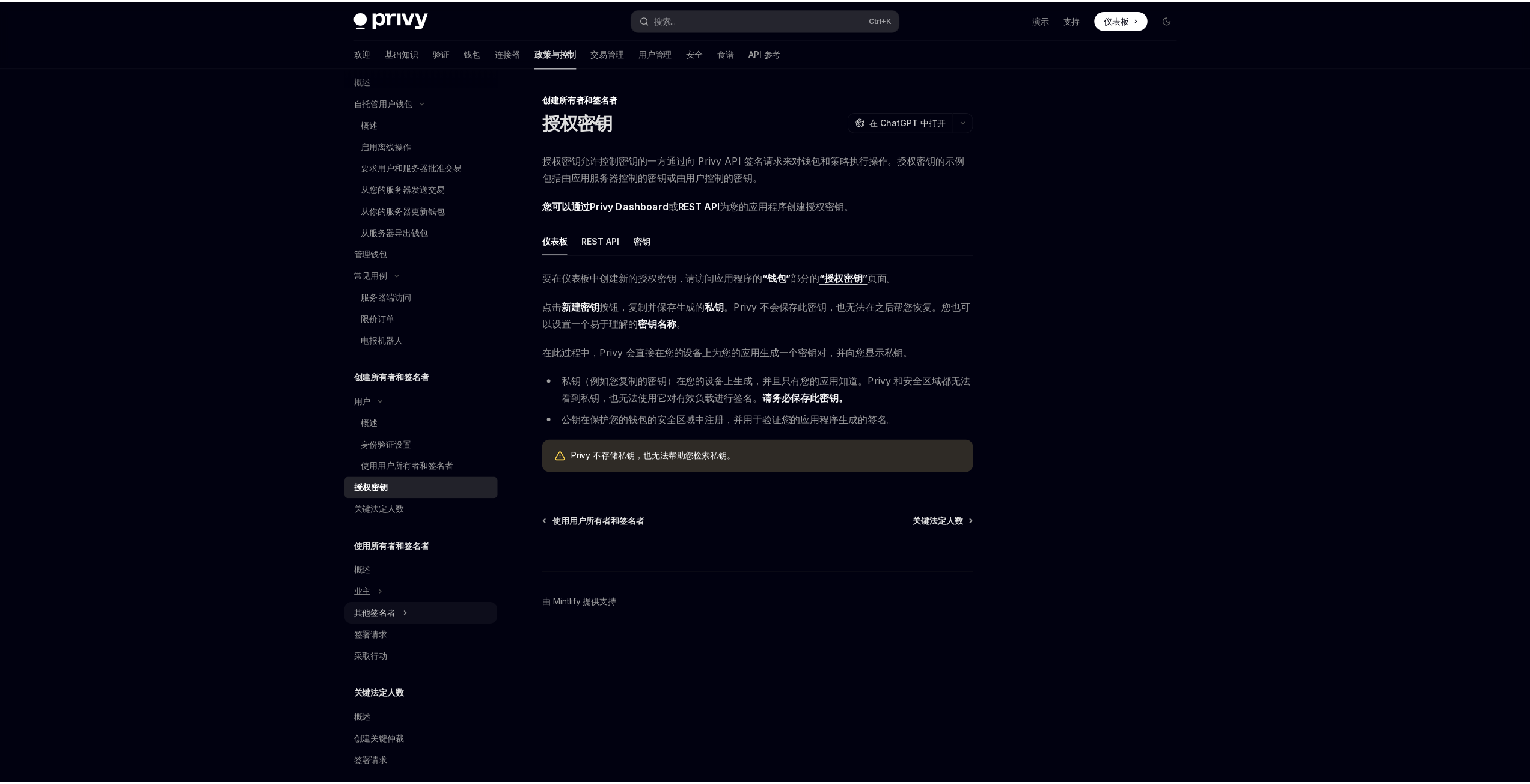
scroll to position [180, 0]
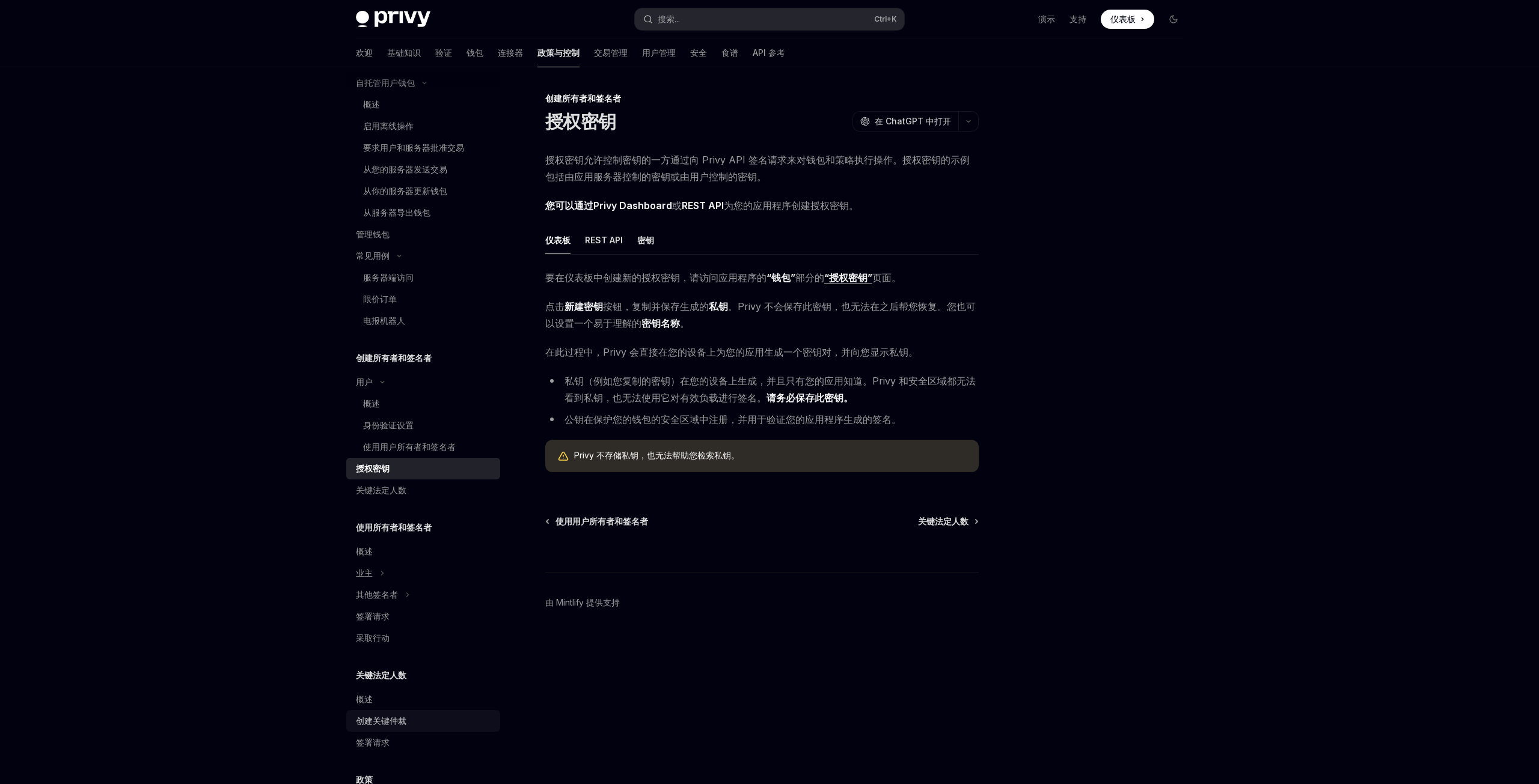
click at [391, 721] on font "创建关键仲裁" at bounding box center [381, 721] width 50 height 11
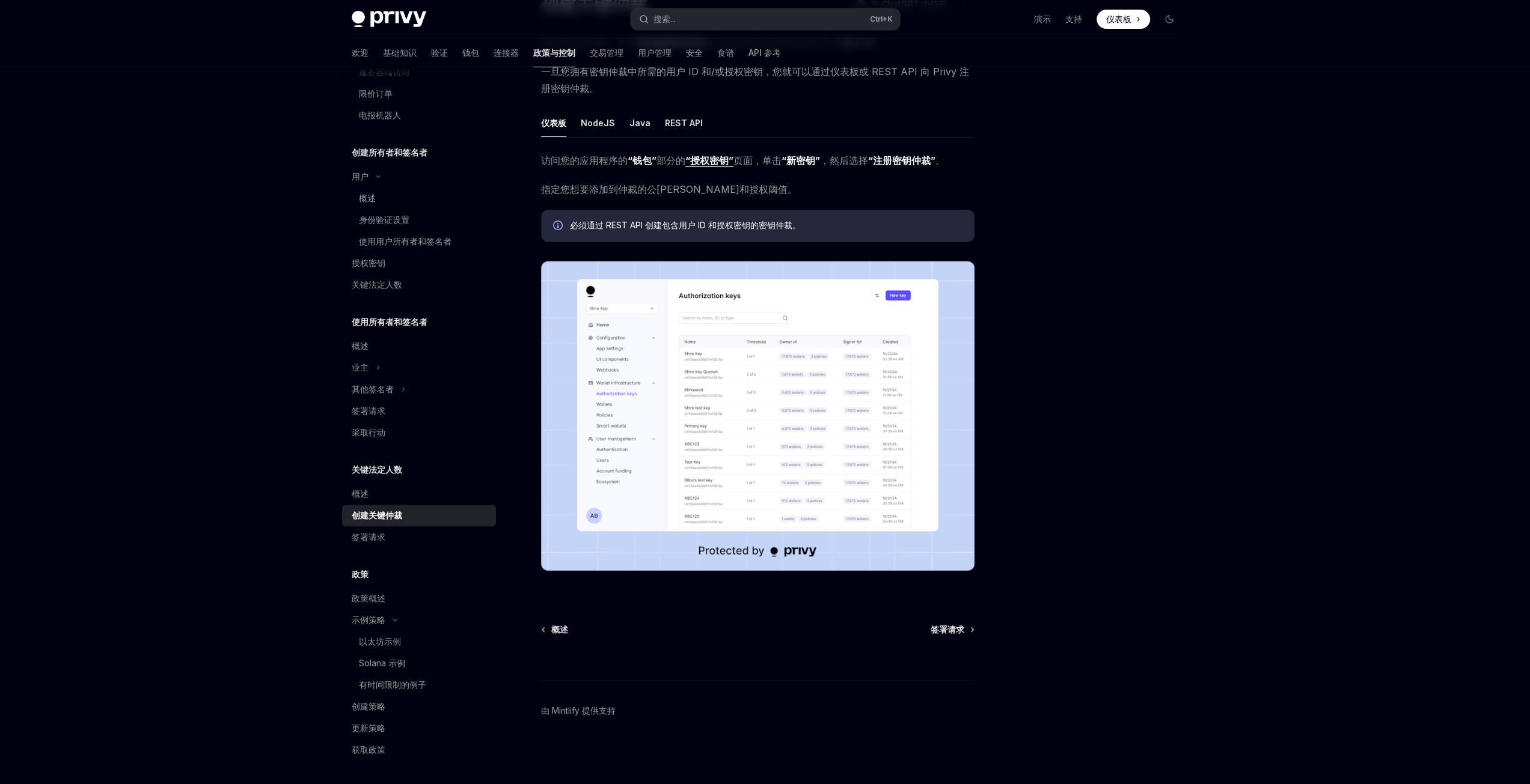
scroll to position [125, 0]
click at [119, 509] on div "Privy Docs 主页 搜索... Ctrl +K 演示 支持 仪表板 仪表板 搜索... 导航 关键法定人数 创建关键仲裁 欢迎 基础知识 验证 钱包 …" at bounding box center [765, 333] width 1530 height 901
click at [400, 540] on div "签署请求" at bounding box center [420, 537] width 137 height 14
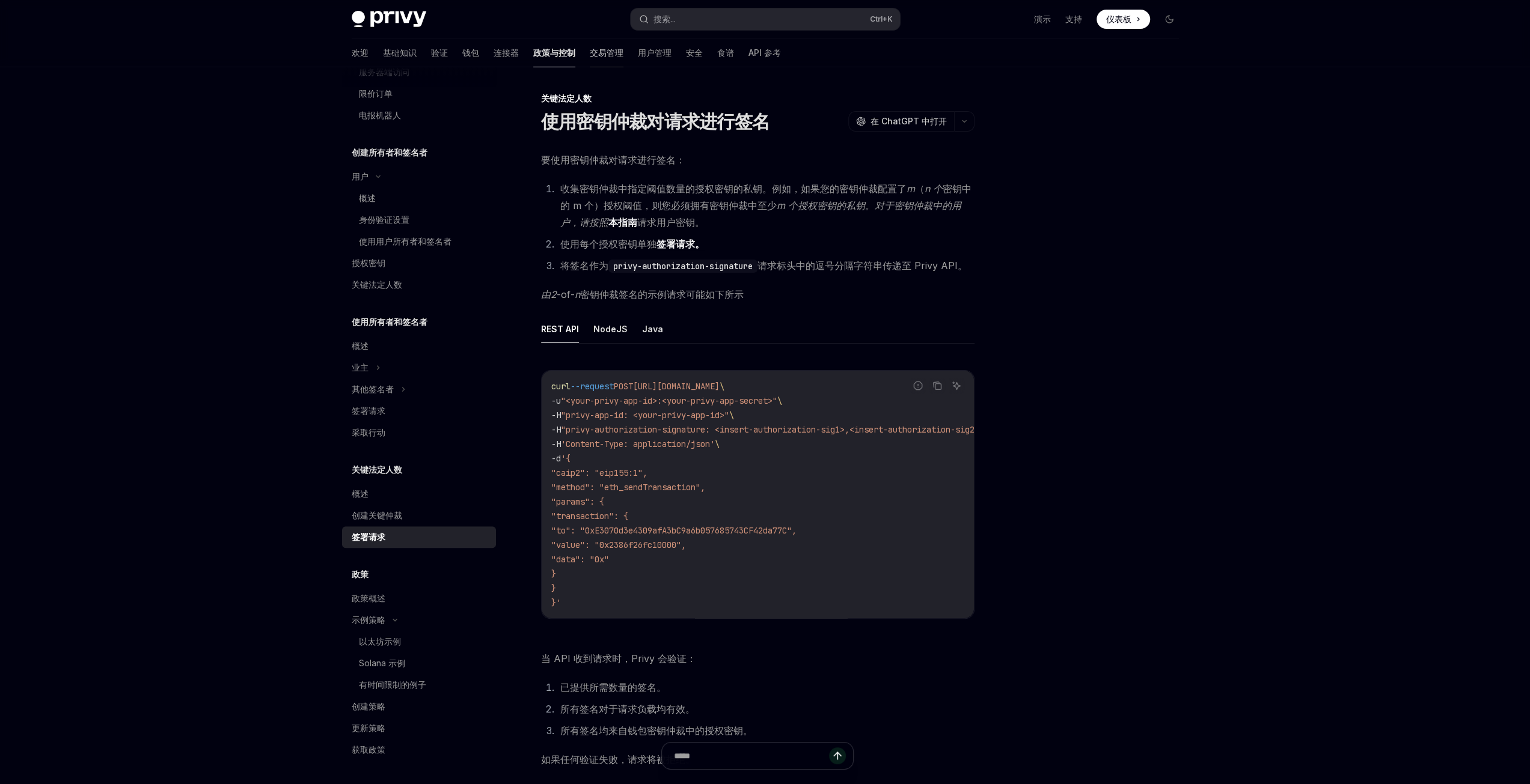
click at [590, 52] on font "交易管理" at bounding box center [607, 53] width 33 height 11
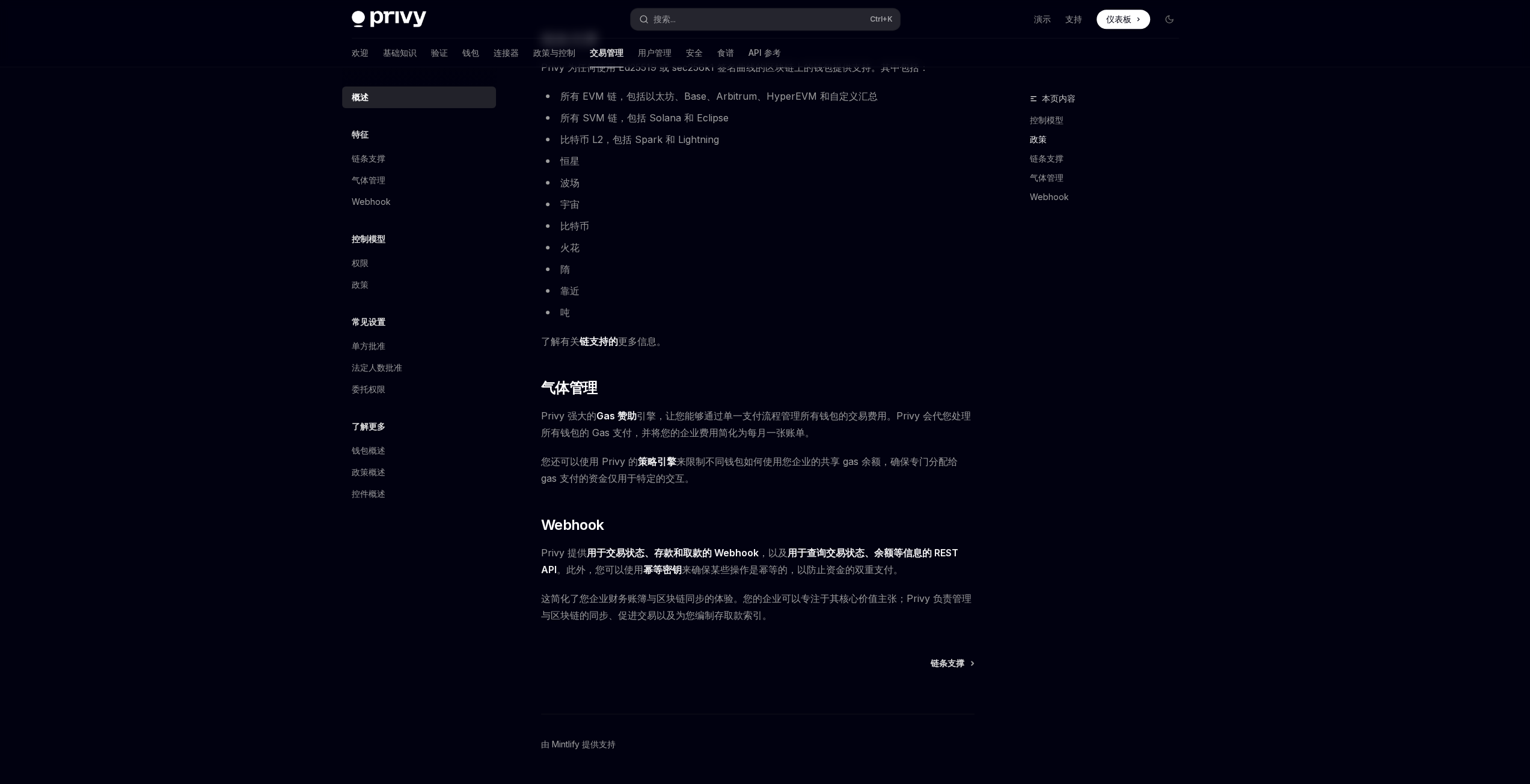
scroll to position [240, 0]
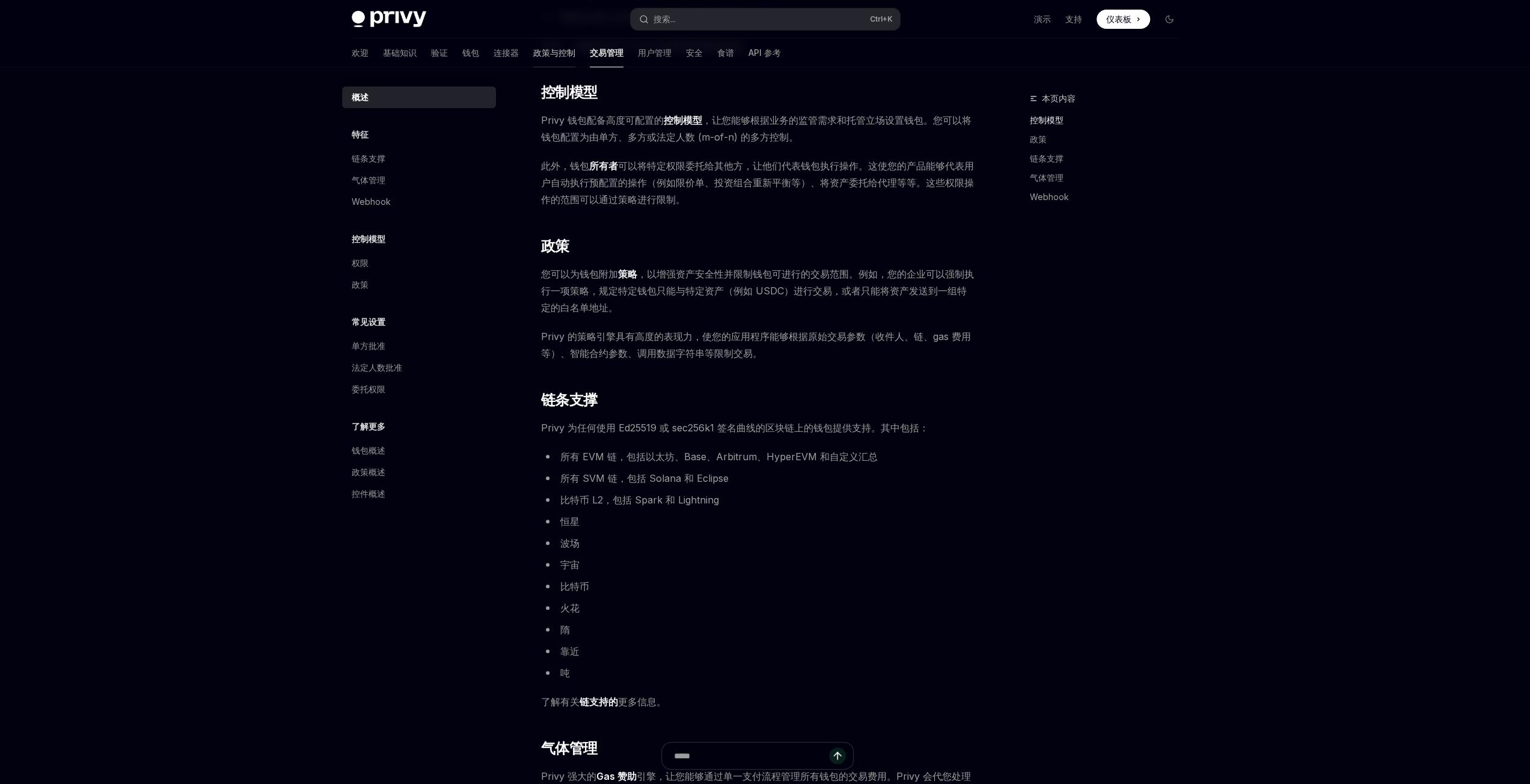
click at [536, 47] on font "政策与控制" at bounding box center [554, 53] width 42 height 12
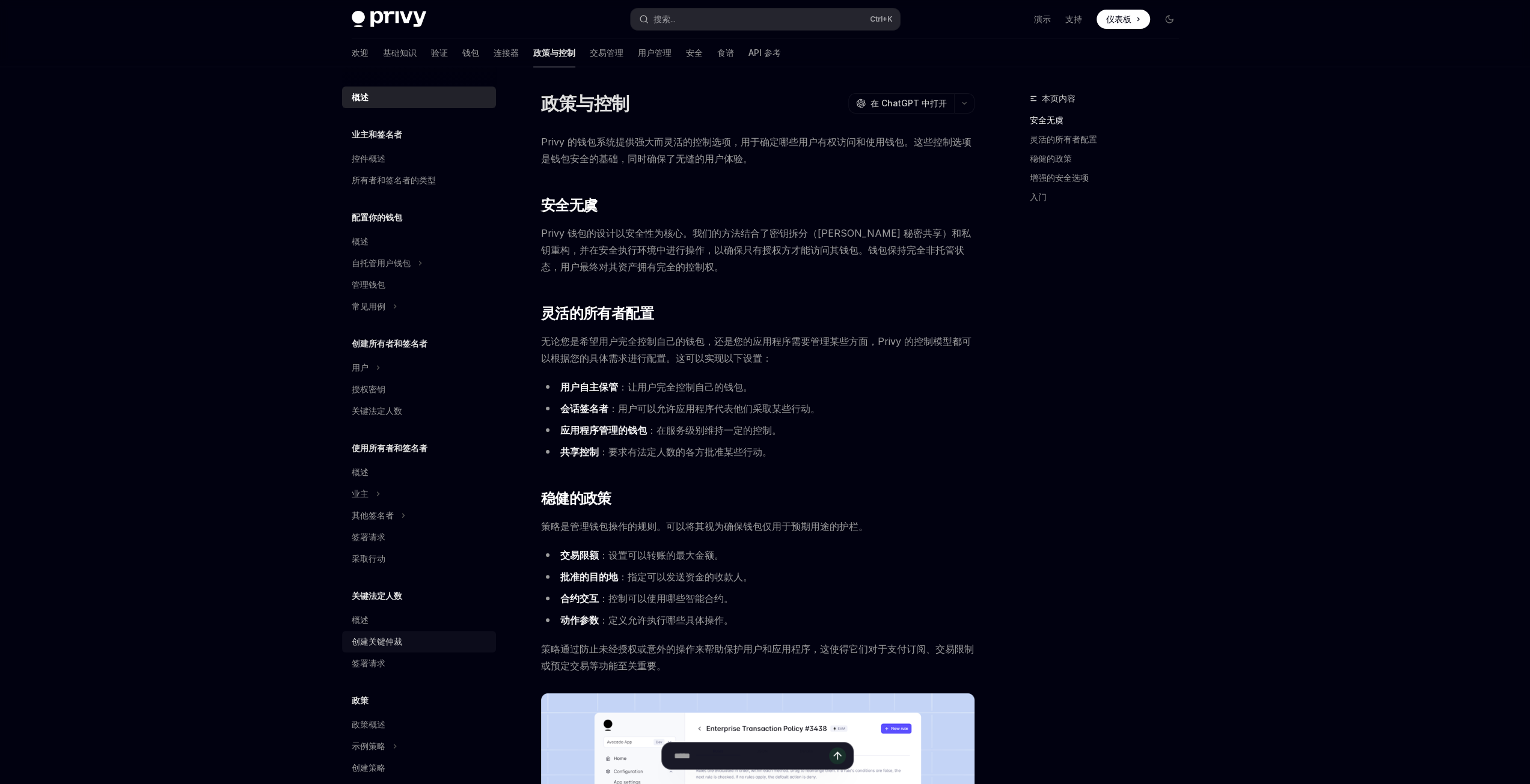
click at [390, 646] on font "创建关键仲裁" at bounding box center [376, 642] width 50 height 11
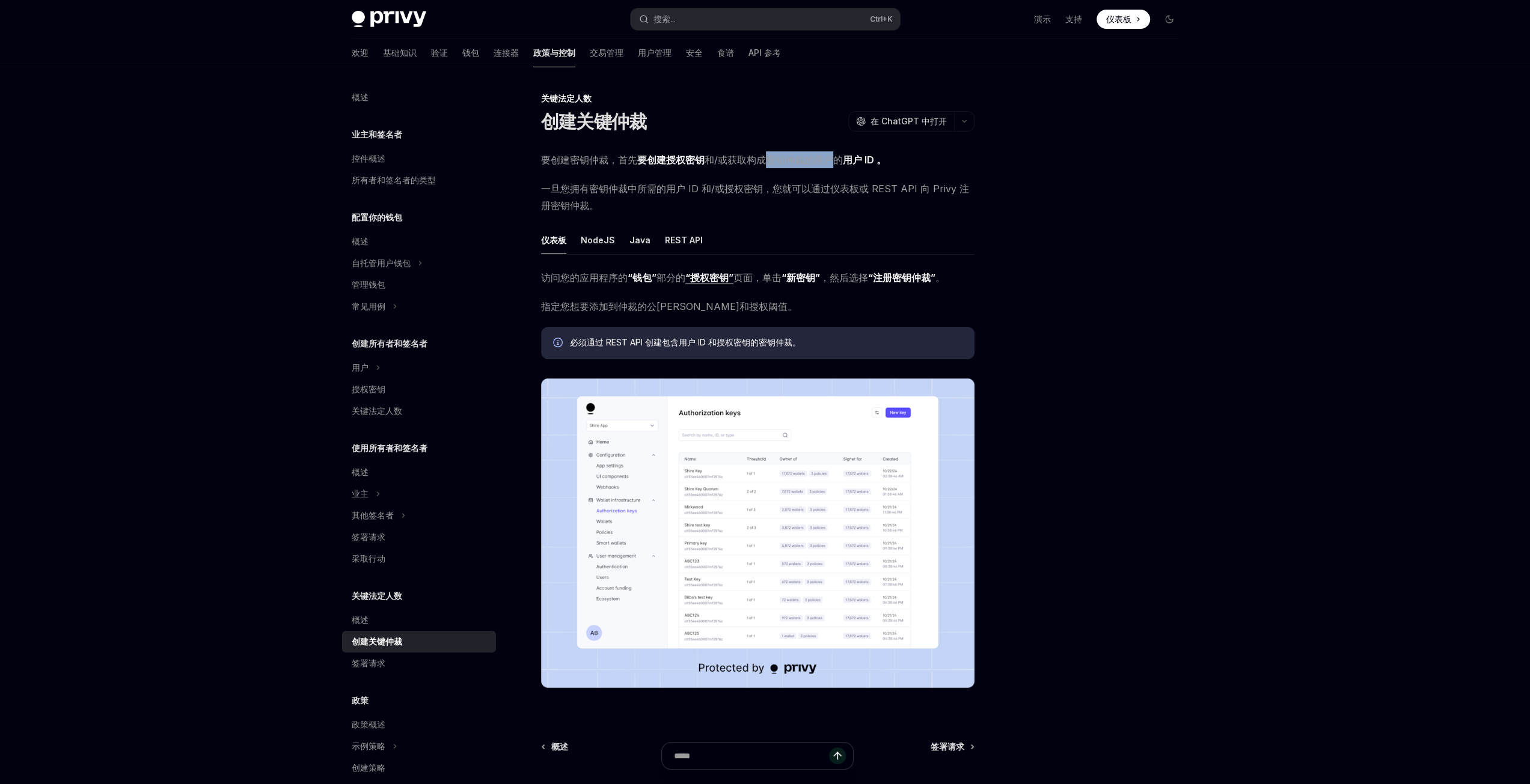
drag, startPoint x: 766, startPoint y: 159, endPoint x: 834, endPoint y: 160, distance: 68.0
click at [834, 160] on font "构成密钥仲裁的用户的" at bounding box center [794, 160] width 96 height 12
click at [608, 199] on span "一旦您拥有密钥仲裁中所需的用户 ID 和/或授权密钥，您就可以通过仪表板或 REST API 向 Privy 注册密钥仲裁。" at bounding box center [757, 197] width 434 height 33
drag, startPoint x: 587, startPoint y: 187, endPoint x: 746, endPoint y: 192, distance: 159.1
click at [706, 189] on font "一旦您拥有密钥仲裁中所需的用户 ID 和/或授权密钥，您就可以通过仪表板或 REST API 向 Privy 注册密钥仲裁。" at bounding box center [754, 197] width 428 height 29
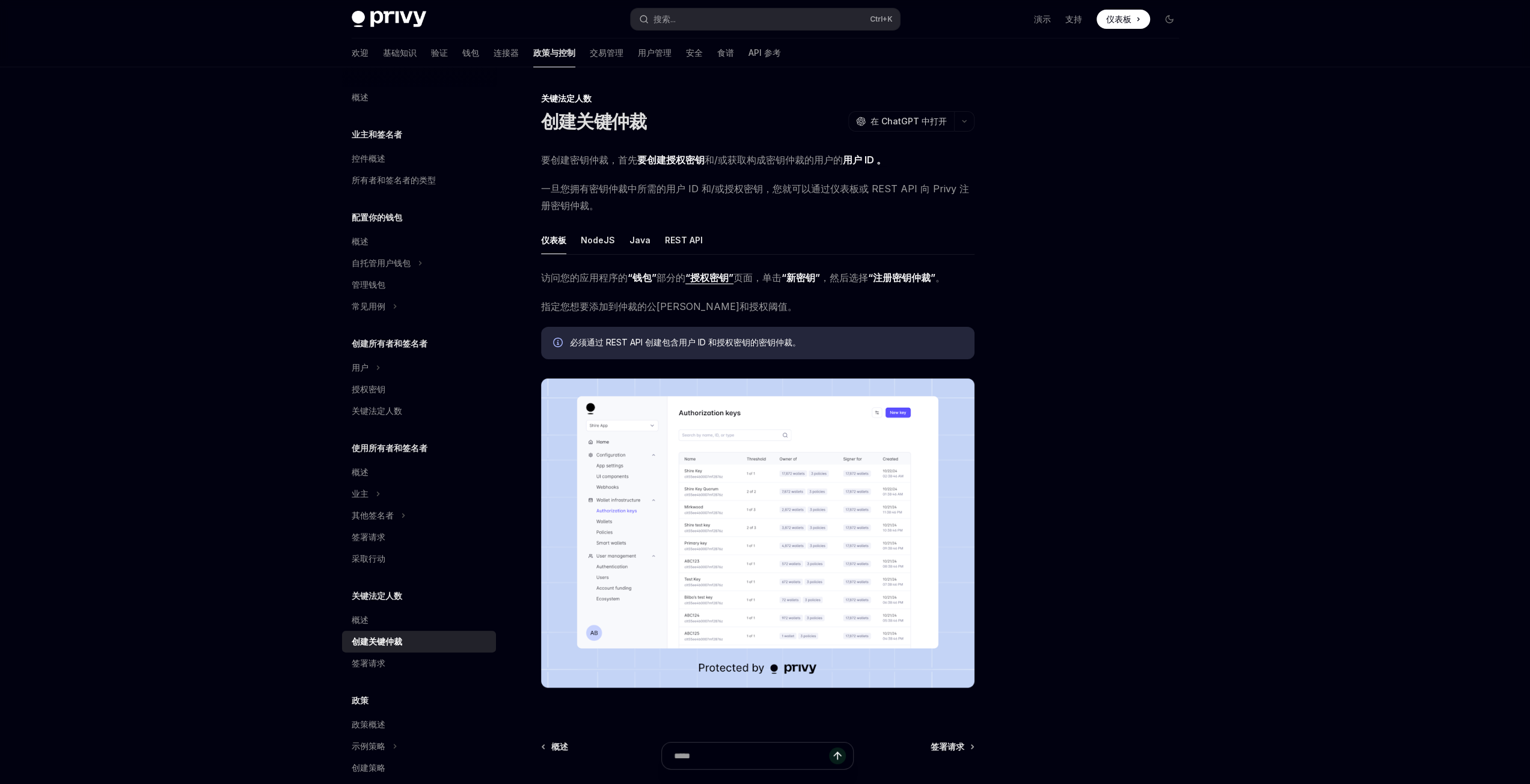
click at [748, 193] on font "一旦您拥有密钥仲裁中所需的用户 ID 和/或授权密钥，您就可以通过仪表板或 REST API 向 Privy 注册密钥仲裁。" at bounding box center [754, 197] width 428 height 29
click at [597, 231] on button "NodeJS" at bounding box center [597, 240] width 34 height 28
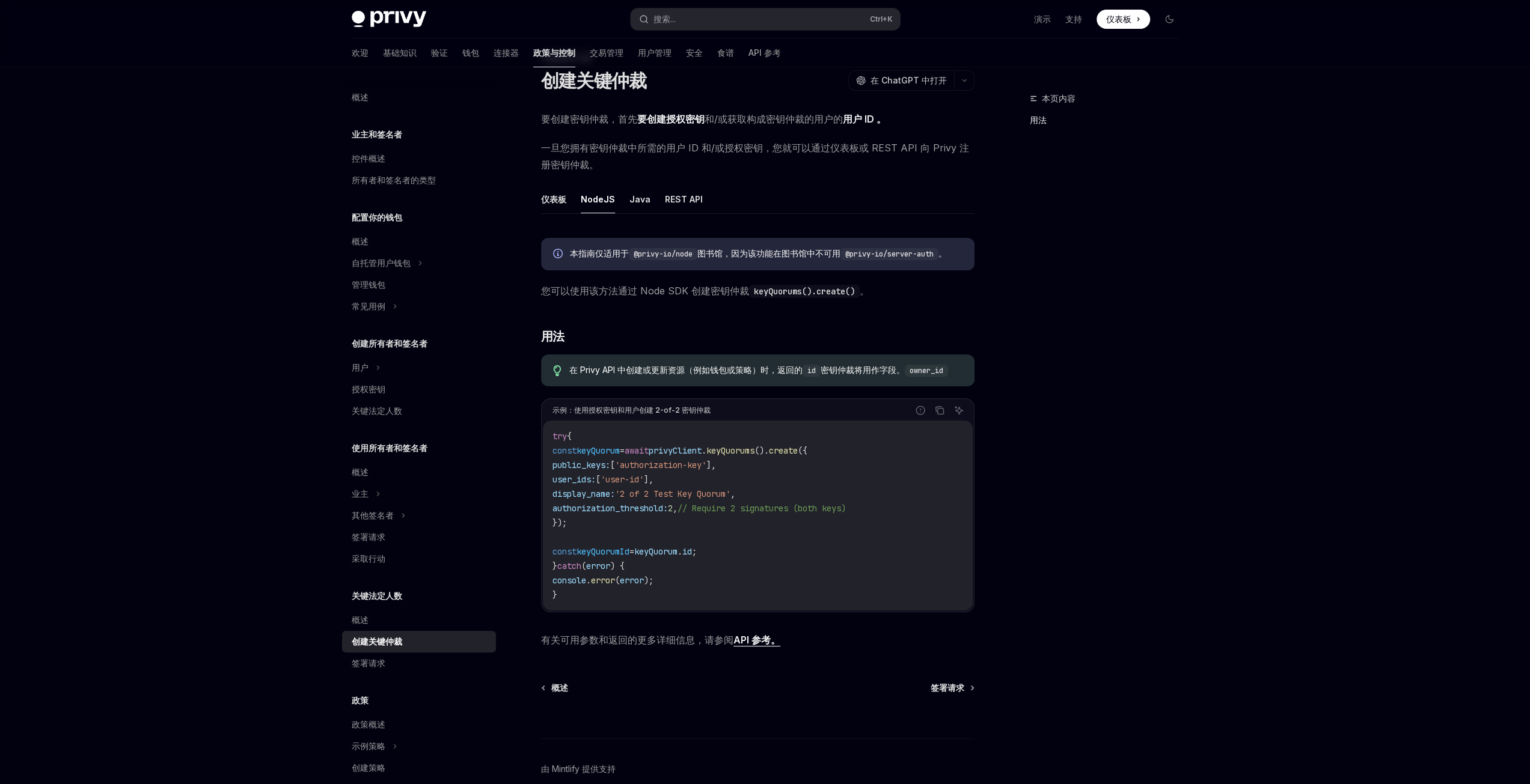
scroll to position [106, 0]
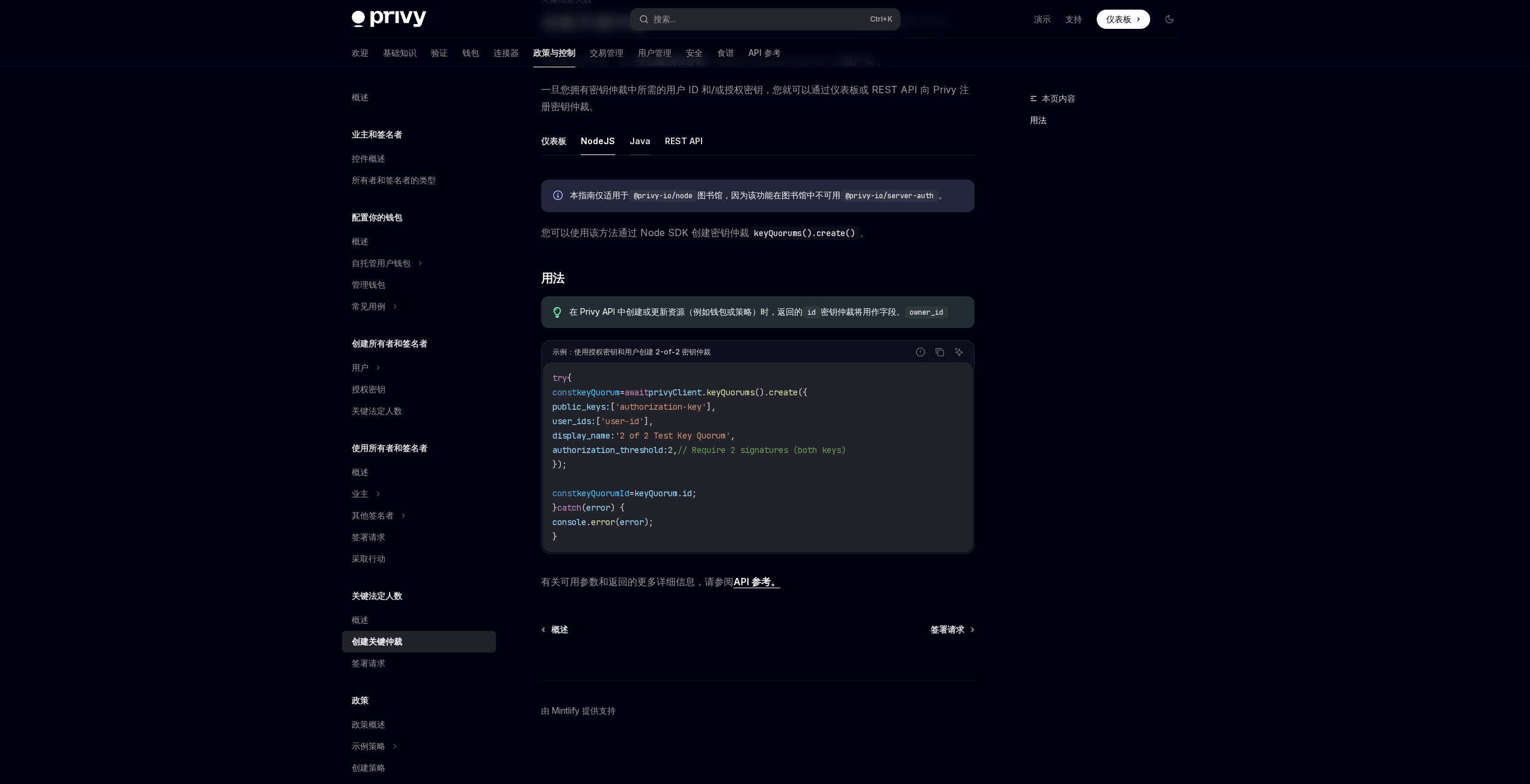
click at [638, 134] on font "Java" at bounding box center [640, 141] width 21 height 14
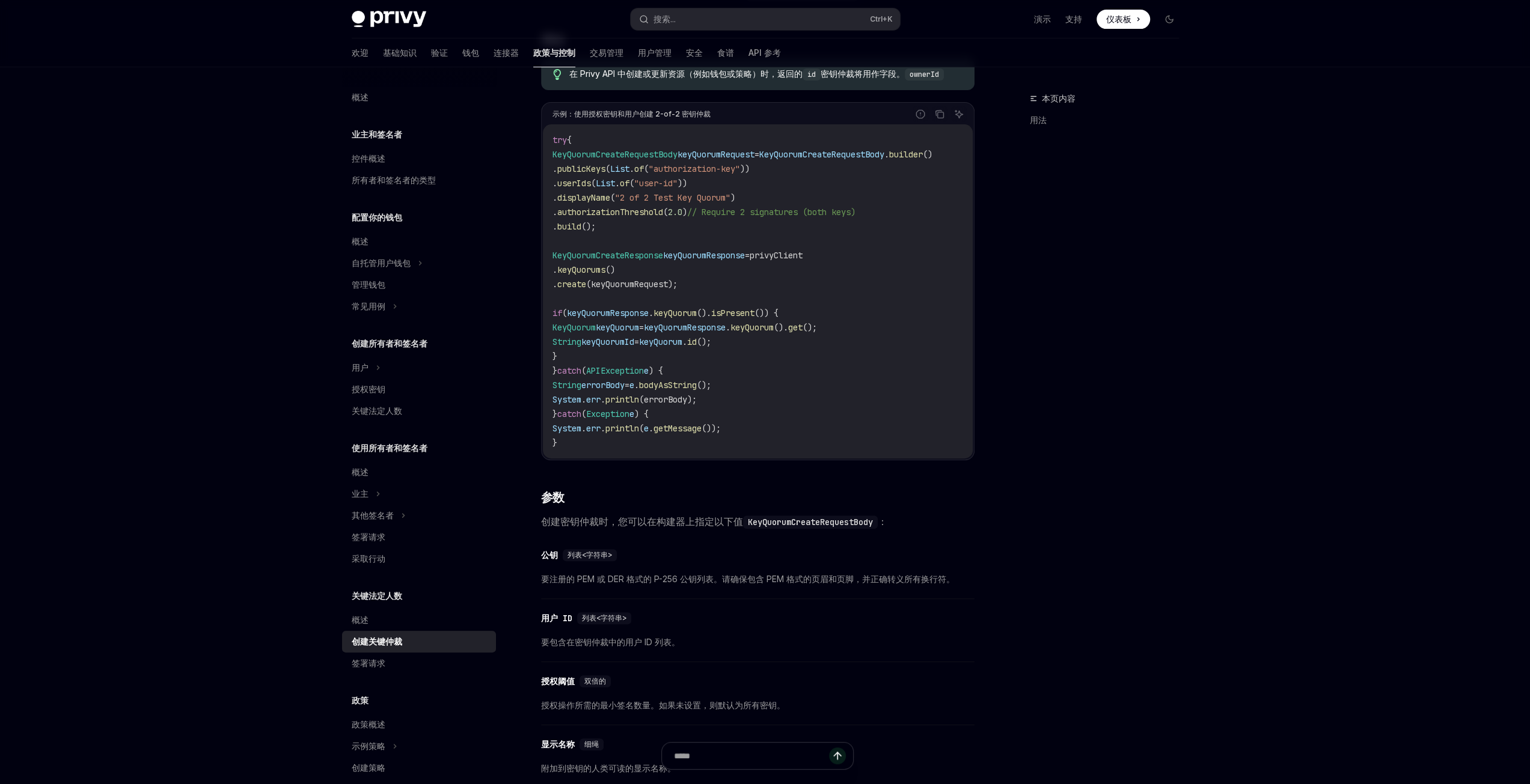
scroll to position [287, 0]
click at [372, 624] on div "概述" at bounding box center [420, 620] width 137 height 14
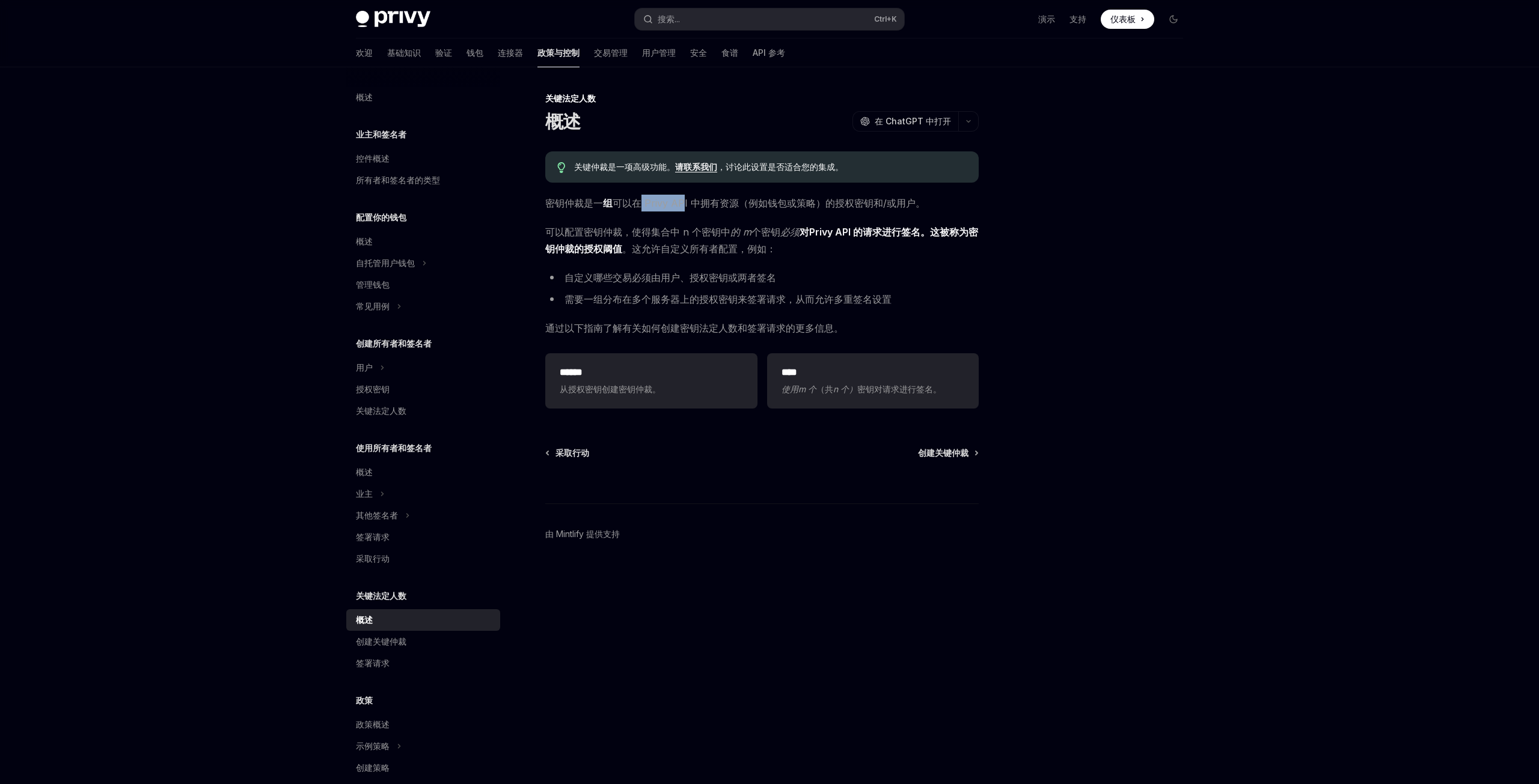
drag, startPoint x: 642, startPoint y: 202, endPoint x: 683, endPoint y: 202, distance: 41.0
click at [683, 202] on font "可以在 Privy API 中拥有资源（例如钱包或策略）的授权密钥和/或用户。" at bounding box center [769, 203] width 312 height 12
click at [711, 205] on font "可以在 Privy API 中拥有资源（例如钱包或策略）的授权密钥和/或用户。" at bounding box center [769, 203] width 312 height 12
click at [697, 203] on font "可以在 Privy API 中拥有资源（例如钱包或策略）的授权密钥和/或用户。" at bounding box center [769, 203] width 312 height 12
drag, startPoint x: 828, startPoint y: 202, endPoint x: 868, endPoint y: 202, distance: 40.0
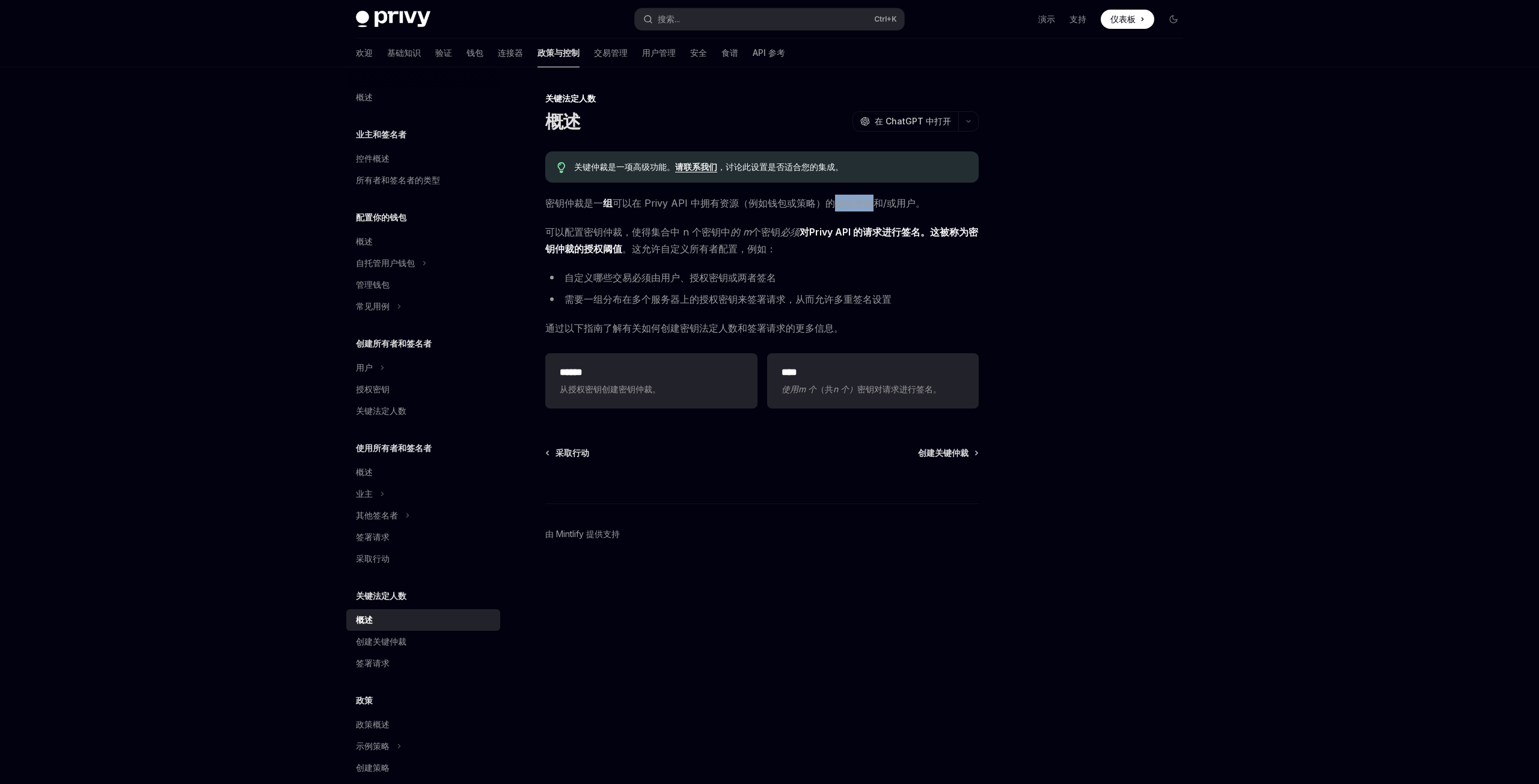
click at [868, 202] on font "可以在 Privy API 中拥有资源（例如钱包或策略）的授权密钥和/或用户。" at bounding box center [769, 203] width 312 height 12
drag, startPoint x: 894, startPoint y: 202, endPoint x: 909, endPoint y: 201, distance: 15.0
click at [909, 201] on font "可以在 Privy API 中拥有资源（例如钱包或策略）的授权密钥和/或用户。" at bounding box center [769, 203] width 312 height 12
click at [551, 244] on font "对Privy API 的请求进行签名。这被称为密钥仲裁的" at bounding box center [762, 240] width 433 height 29
drag, startPoint x: 567, startPoint y: 235, endPoint x: 620, endPoint y: 231, distance: 53.2
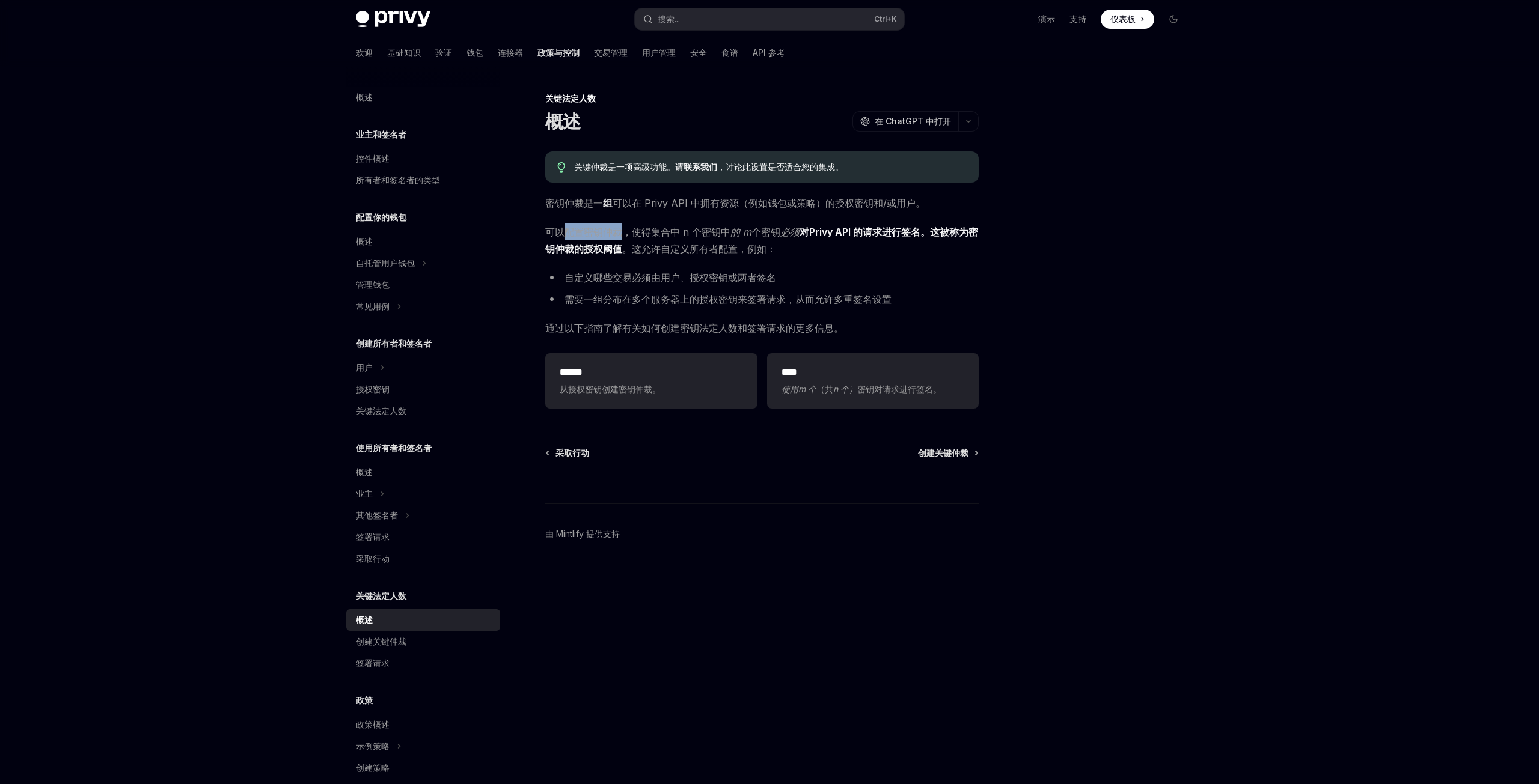
click at [620, 231] on font "可以配置密钥仲裁，使得" at bounding box center [598, 232] width 106 height 12
click at [688, 233] on font "集合中 n 个密钥中" at bounding box center [690, 232] width 79 height 12
click at [710, 233] on font "集合中 n 个密钥中" at bounding box center [690, 232] width 79 height 12
drag, startPoint x: 743, startPoint y: 231, endPoint x: 759, endPoint y: 231, distance: 16.0
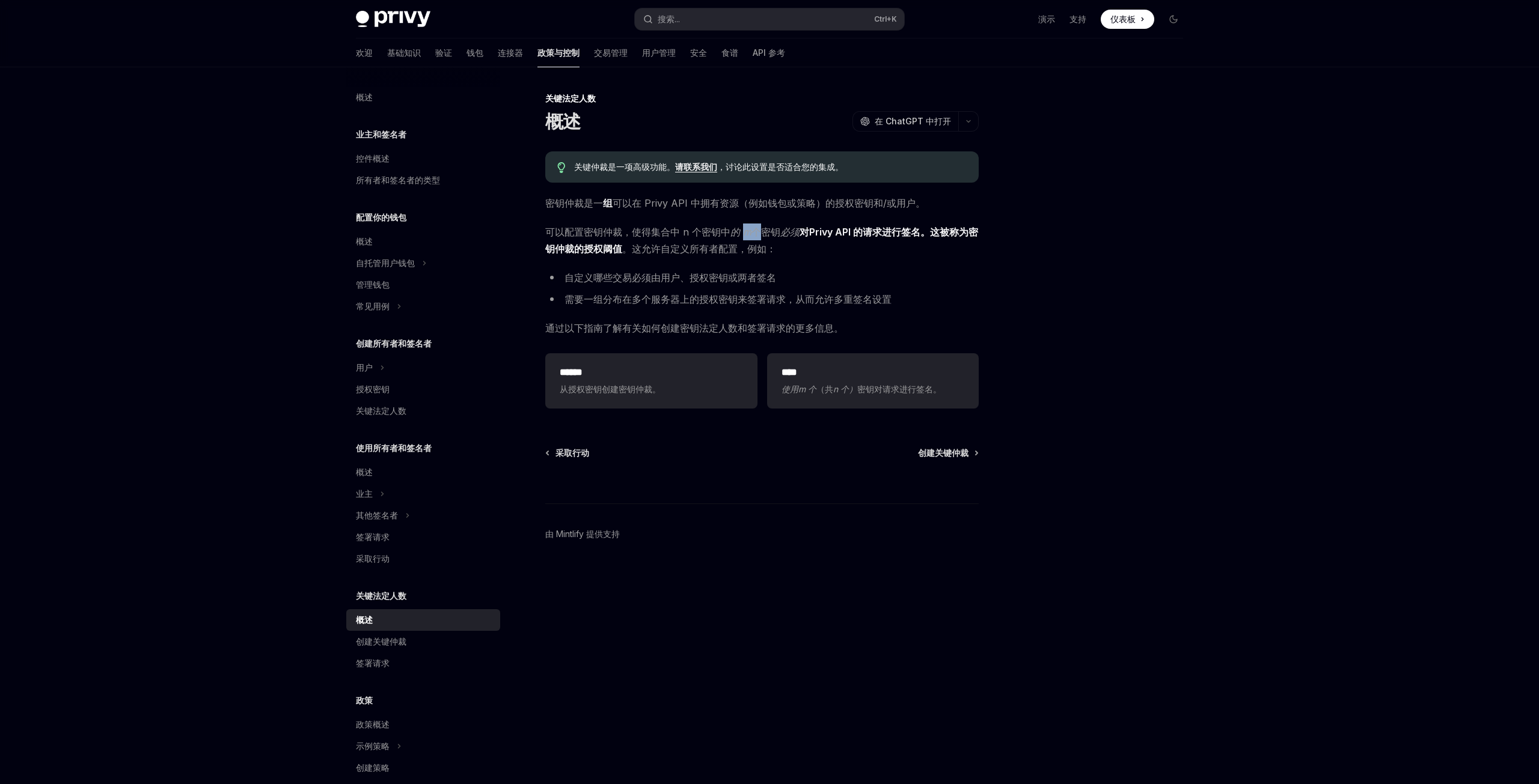
click at [759, 231] on font "可以配置密钥仲裁，使得 集合中 n 个密钥中 的 m 个 密钥 必须" at bounding box center [672, 232] width 254 height 12
click at [631, 258] on div "关键仲裁是一项高级功能。 请联系我们 ，讨论此设置是否适合您的集成。 密钥仲裁是一 组 可以在 Privy API 中拥有资源（例如钱包或策略）的授权密钥和/…" at bounding box center [762, 282] width 434 height 262
drag, startPoint x: 662, startPoint y: 278, endPoint x: 681, endPoint y: 276, distance: 19.1
click at [681, 276] on font "自定义哪些交易必须由用户、授权密钥或两者签名" at bounding box center [670, 278] width 212 height 12
click at [704, 277] on font "自定义哪些交易必须由用户、授权密钥或两者签名" at bounding box center [670, 278] width 212 height 12
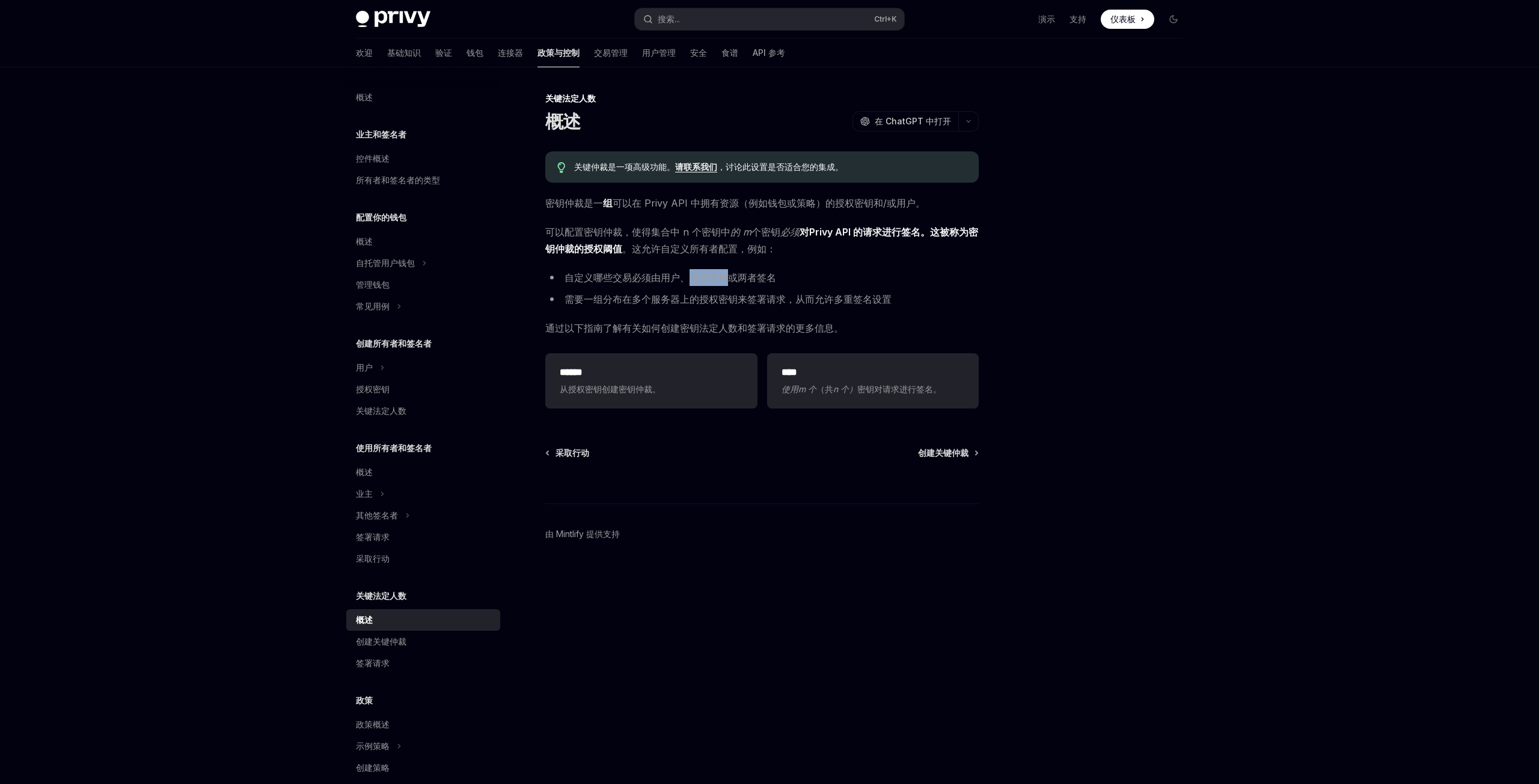
drag, startPoint x: 692, startPoint y: 276, endPoint x: 727, endPoint y: 279, distance: 35.1
click at [727, 279] on font "自定义哪些交易必须由用户、授权密钥或两者签名" at bounding box center [670, 278] width 212 height 12
click at [740, 278] on font "自定义哪些交易必须由用户、授权密钥或两者签名" at bounding box center [670, 278] width 212 height 12
drag, startPoint x: 687, startPoint y: 279, endPoint x: 729, endPoint y: 276, distance: 42.1
click at [729, 276] on font "自定义哪些交易必须由用户、授权密钥或两者签名" at bounding box center [670, 278] width 212 height 12
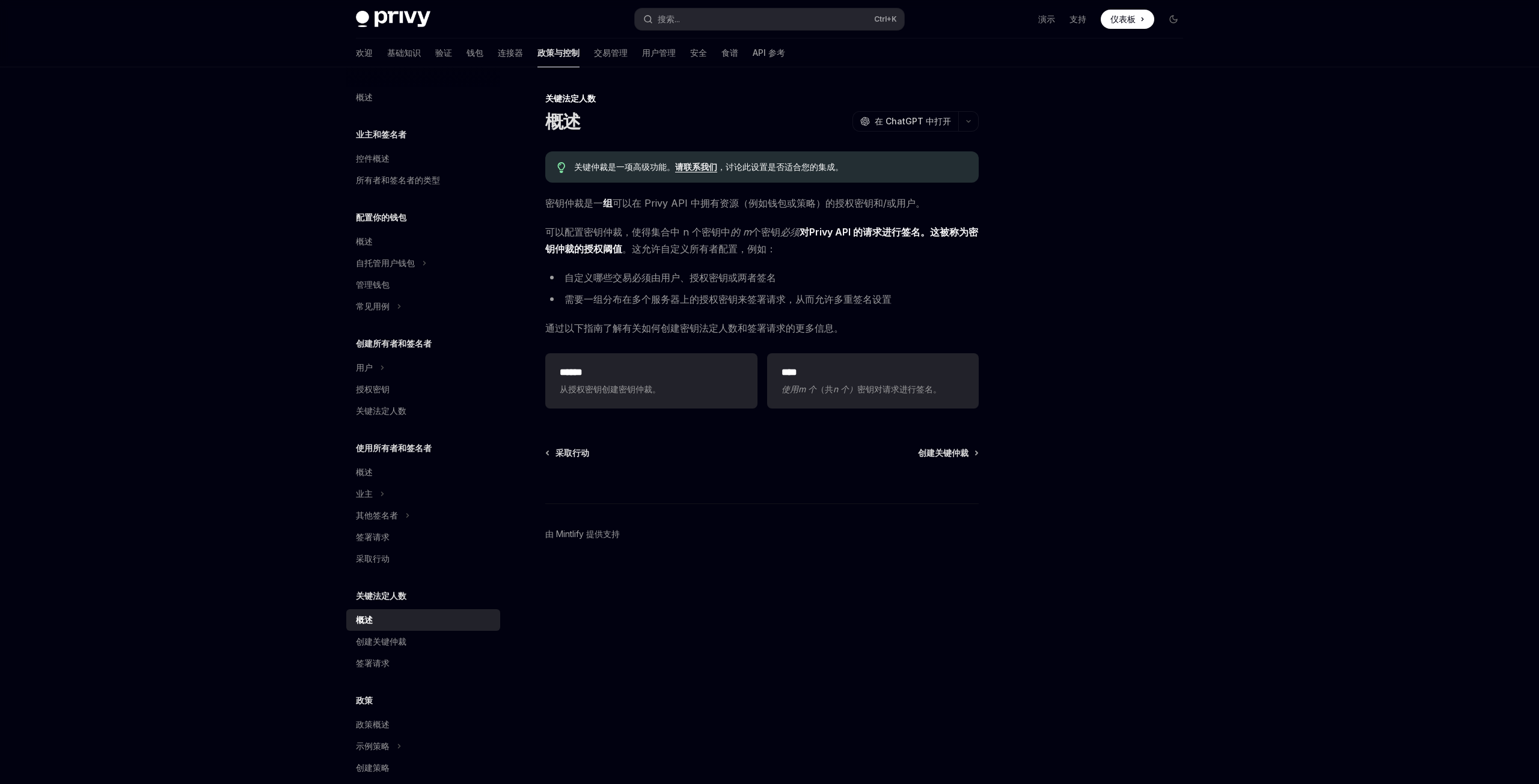
click at [753, 274] on font "自定义哪些交易必须由用户、授权密钥或两者签名" at bounding box center [670, 278] width 212 height 12
drag, startPoint x: 585, startPoint y: 299, endPoint x: 622, endPoint y: 299, distance: 37.0
click at [622, 299] on font "需要一组分布在多个服务器上的授权密钥来签署请求，从而允许多重签名设置" at bounding box center [728, 300] width 327 height 12
click at [656, 297] on font "需要一组分布在多个服务器上的授权密钥来签署请求，从而允许多重签名设置" at bounding box center [728, 300] width 327 height 12
drag, startPoint x: 696, startPoint y: 299, endPoint x: 740, endPoint y: 299, distance: 44.0
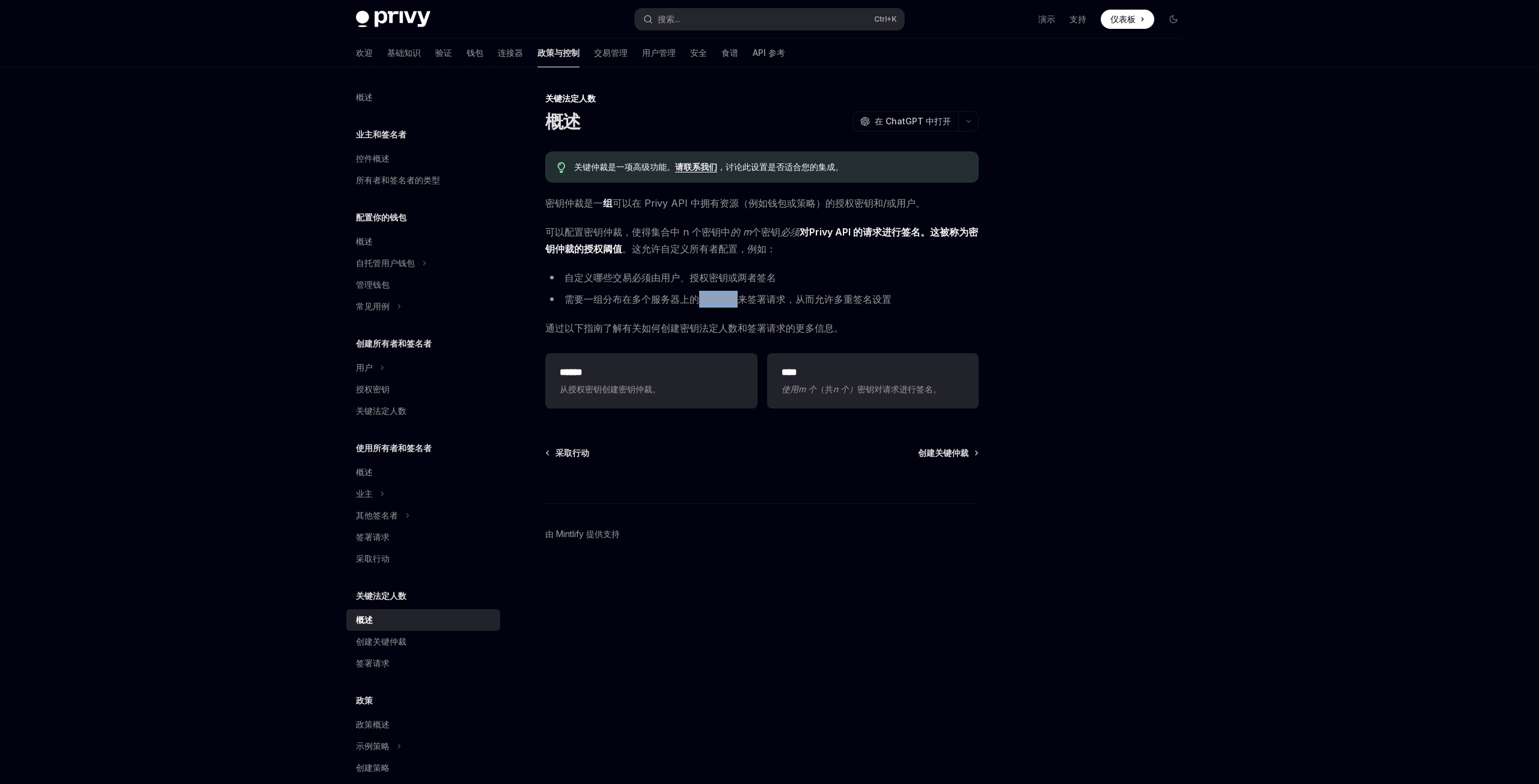
click at [740, 299] on font "需要一组分布在多个服务器上的授权密钥来签署请求，从而允许多重签名设置" at bounding box center [728, 300] width 327 height 12
drag, startPoint x: 795, startPoint y: 300, endPoint x: 893, endPoint y: 301, distance: 98.0
click at [893, 301] on li "需要一组分布在多个服务器上的授权密钥来签署请求，从而允许多重签名设置" at bounding box center [762, 299] width 434 height 17
click at [931, 300] on li "需要一组分布在多个服务器上的授权密钥来签署请求，从而允许多重签名设置" at bounding box center [762, 299] width 434 height 17
click at [378, 601] on h5 "关键法定人数" at bounding box center [381, 596] width 50 height 14
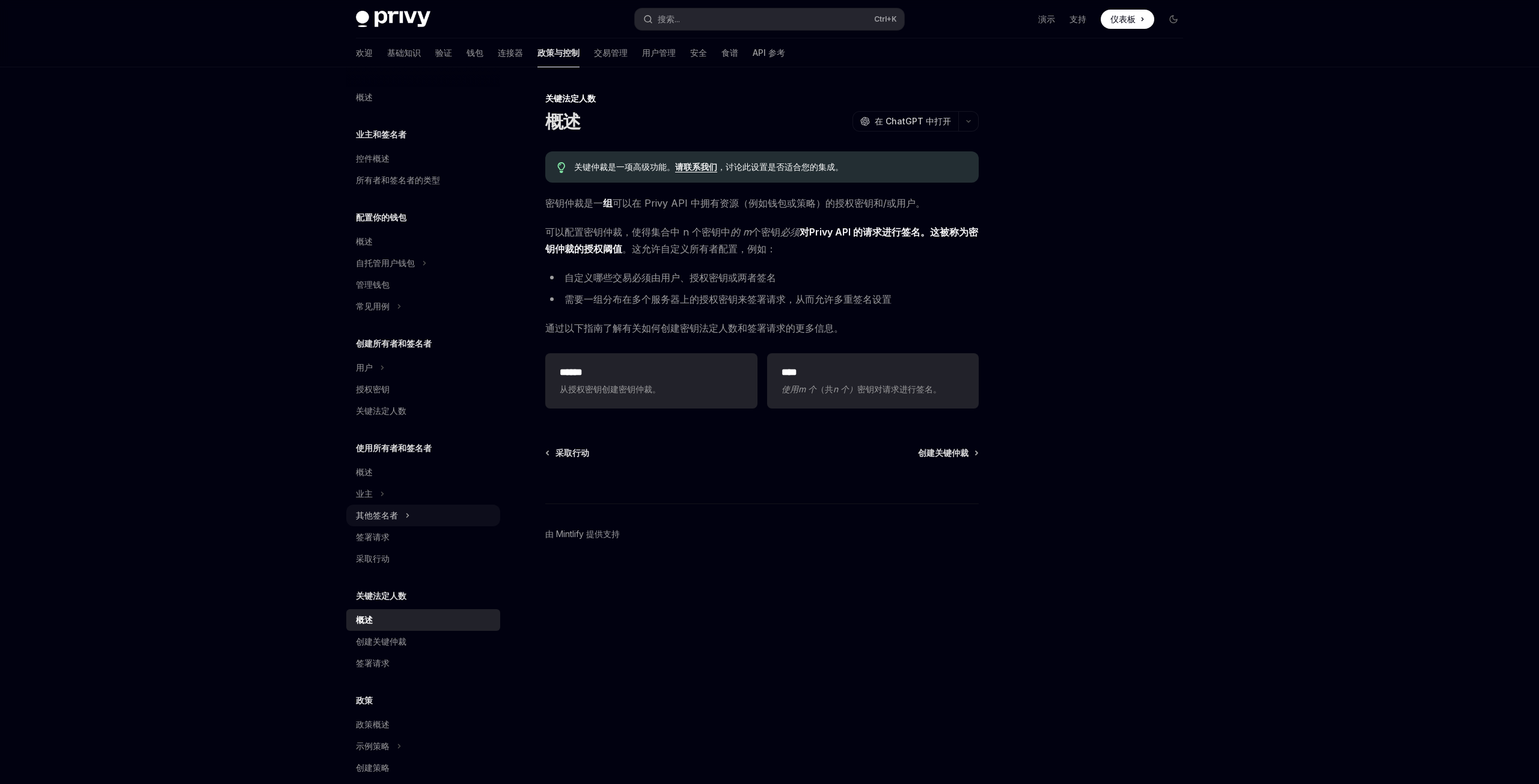
click at [387, 515] on font "其他签名者" at bounding box center [377, 515] width 42 height 11
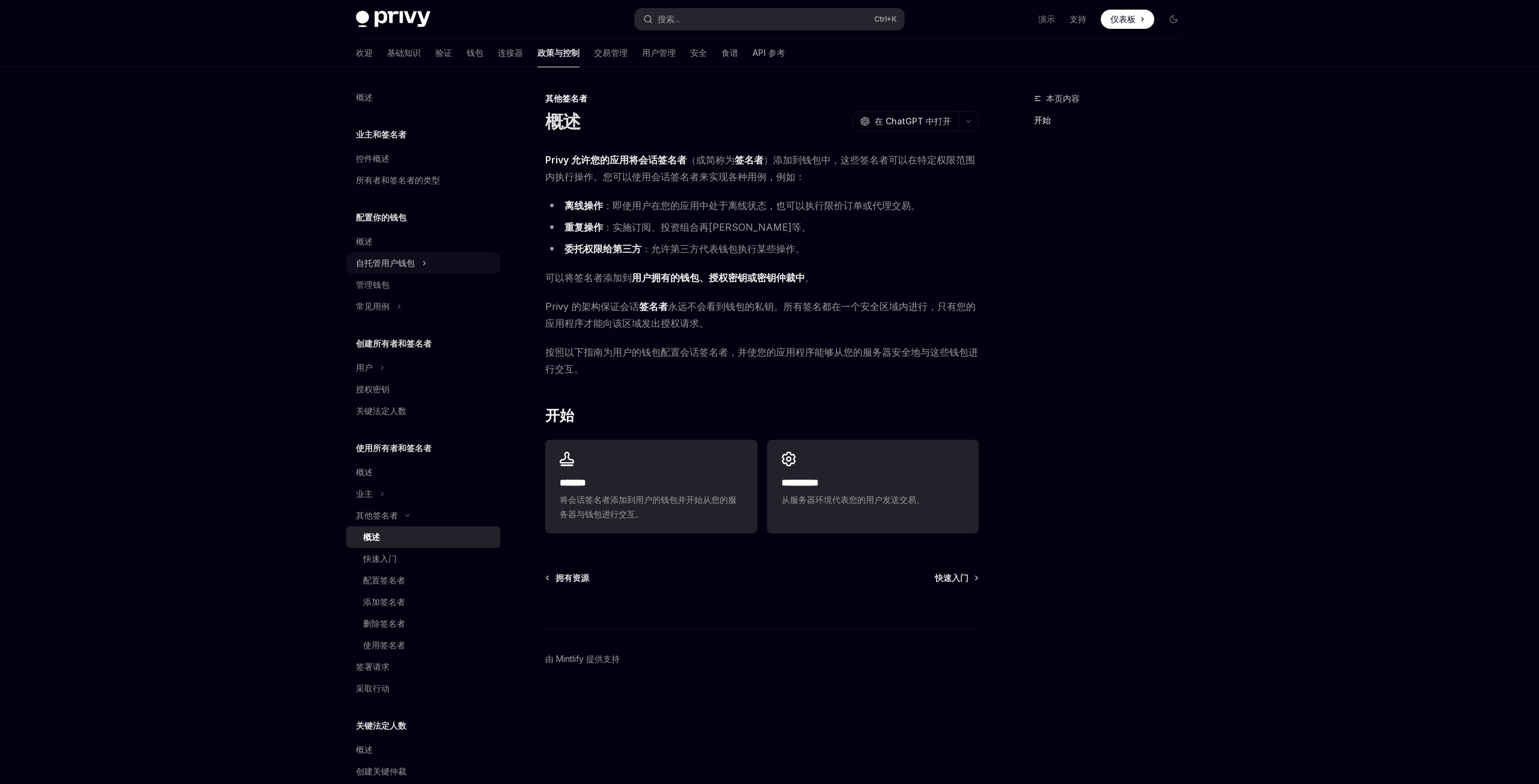
click at [397, 257] on div "自托管用户钱包" at bounding box center [385, 263] width 59 height 14
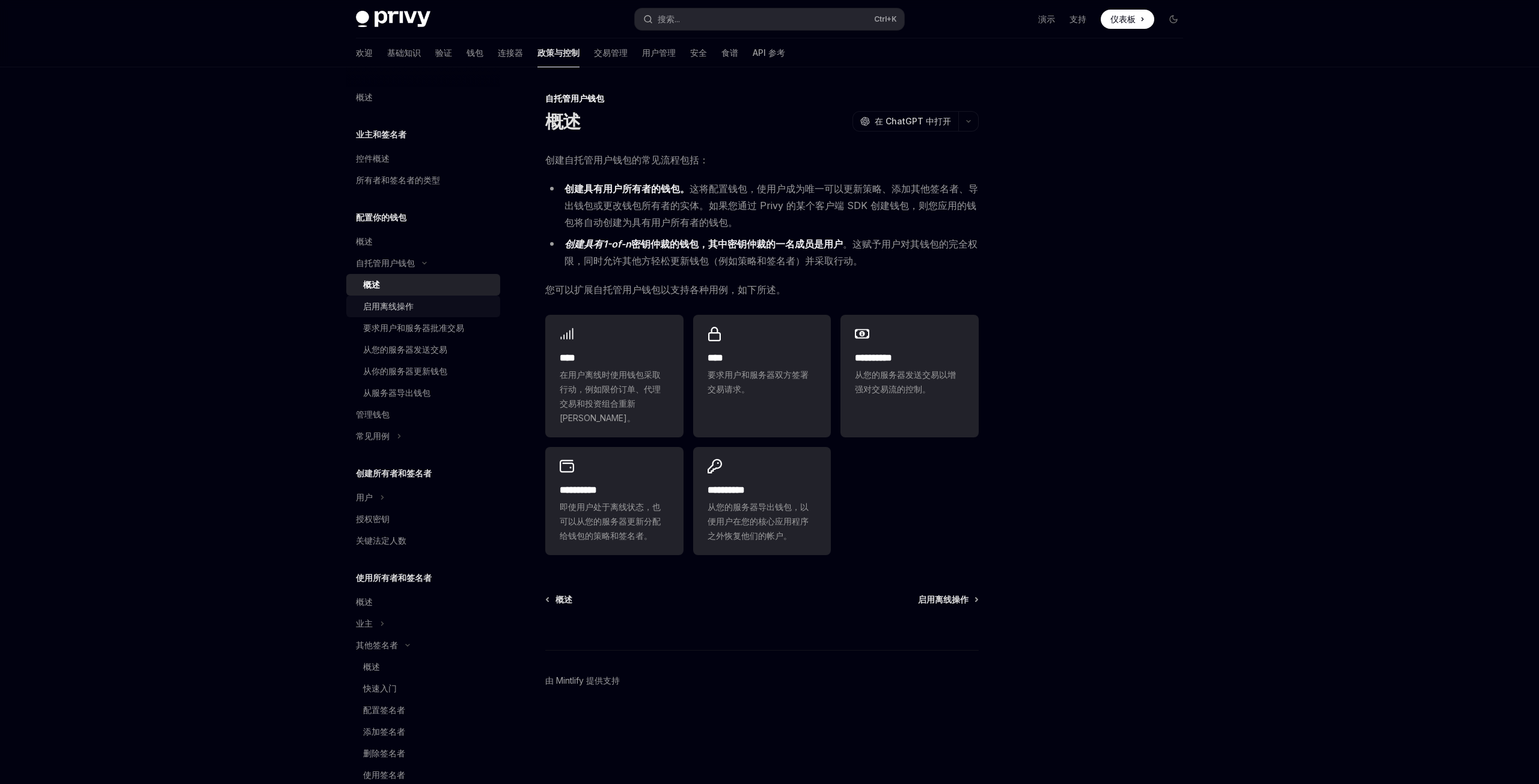
click at [398, 308] on font "启用离线操作" at bounding box center [388, 306] width 50 height 11
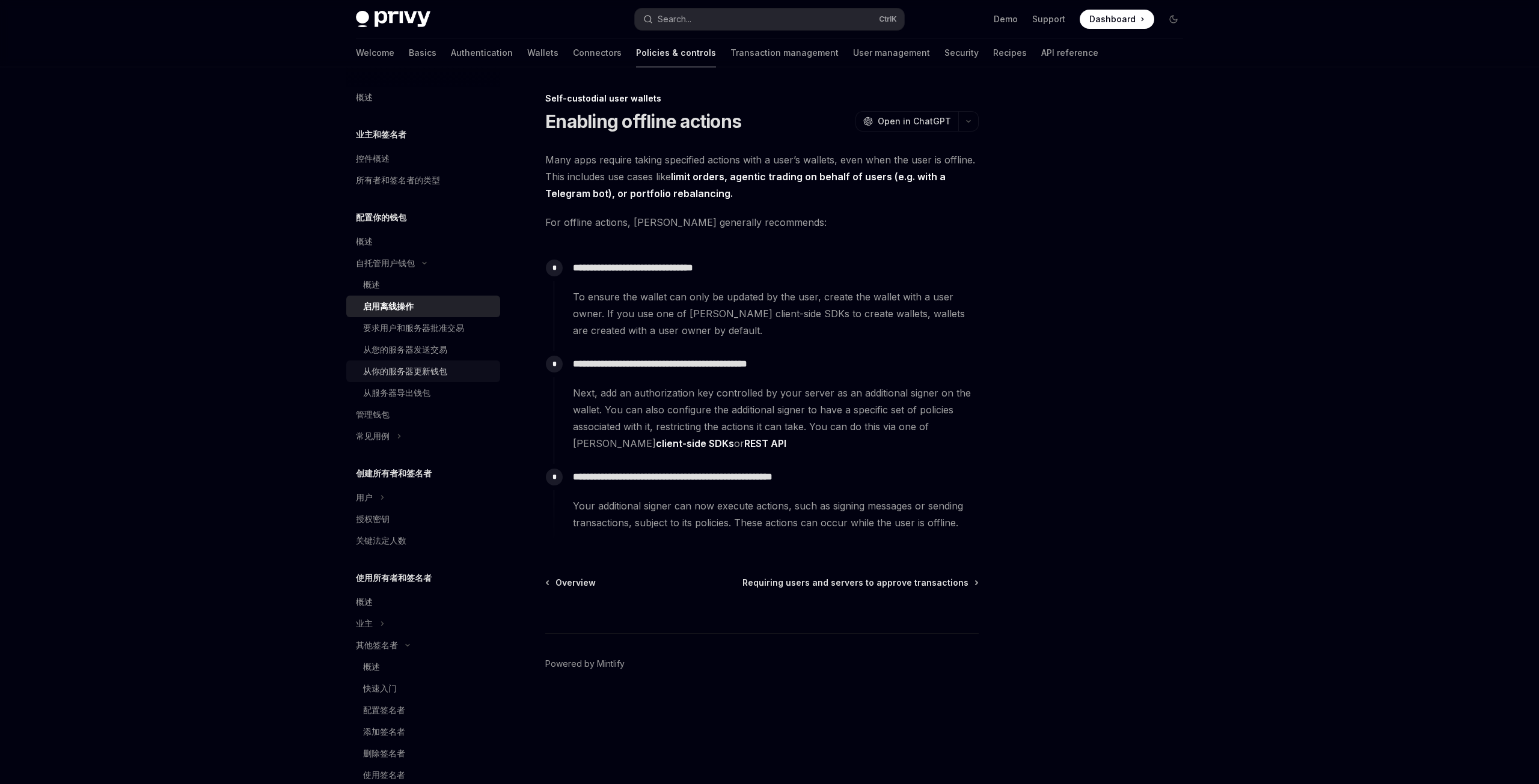
click at [383, 365] on div "从你的服务器更新钱包" at bounding box center [405, 371] width 84 height 14
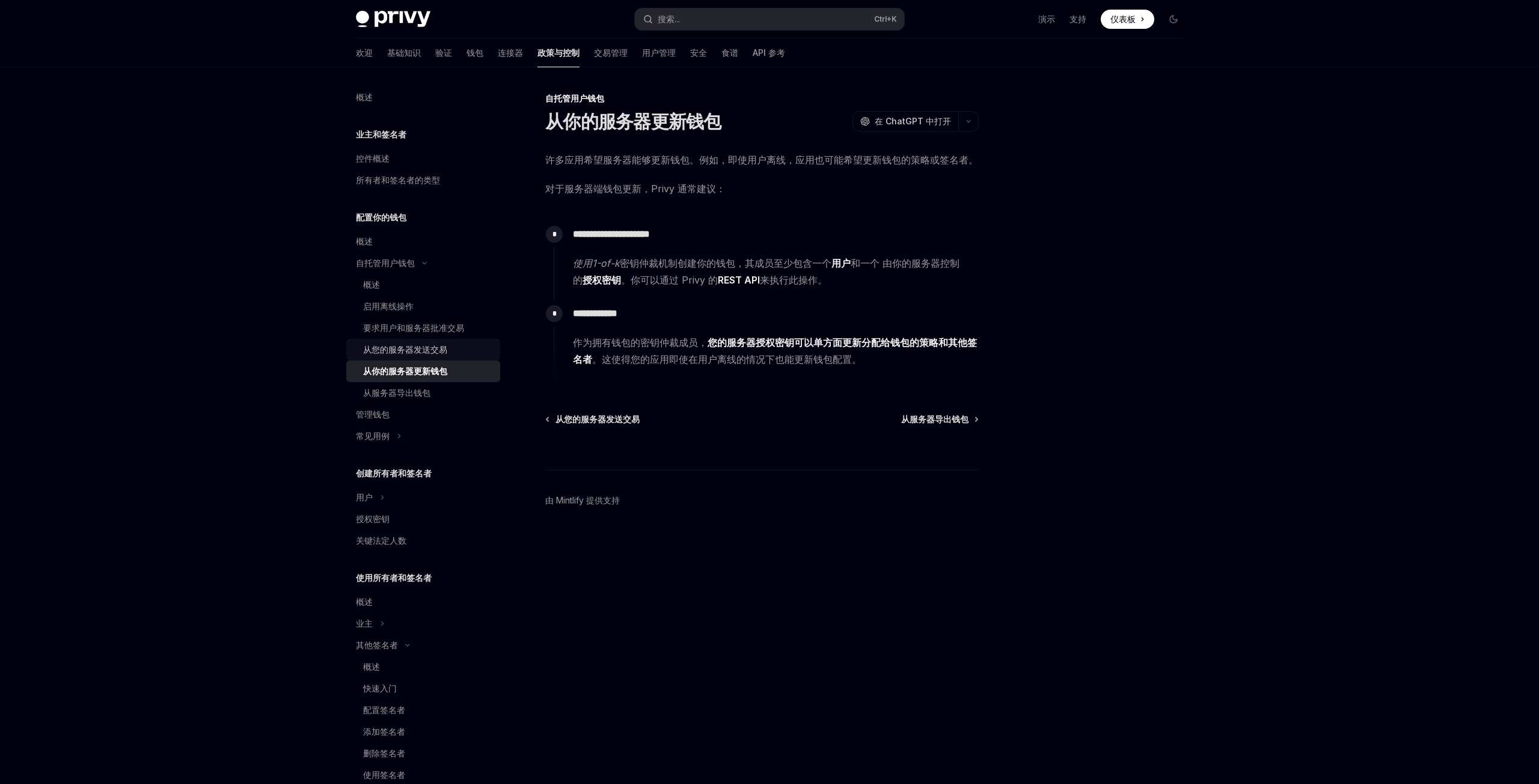
click at [416, 352] on font "从您的服务器发送交易" at bounding box center [405, 350] width 84 height 11
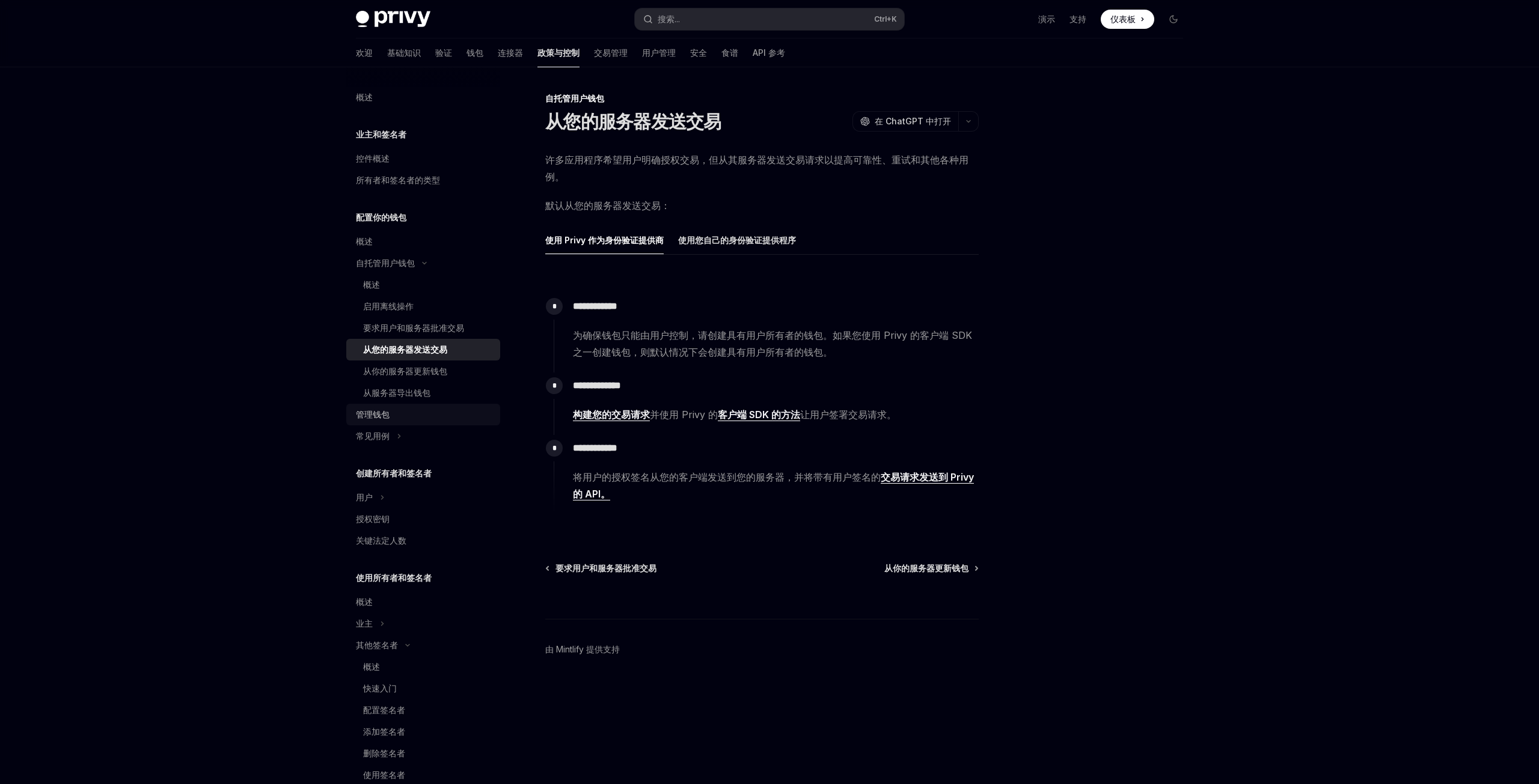
click at [389, 411] on font "管理钱包" at bounding box center [373, 415] width 33 height 11
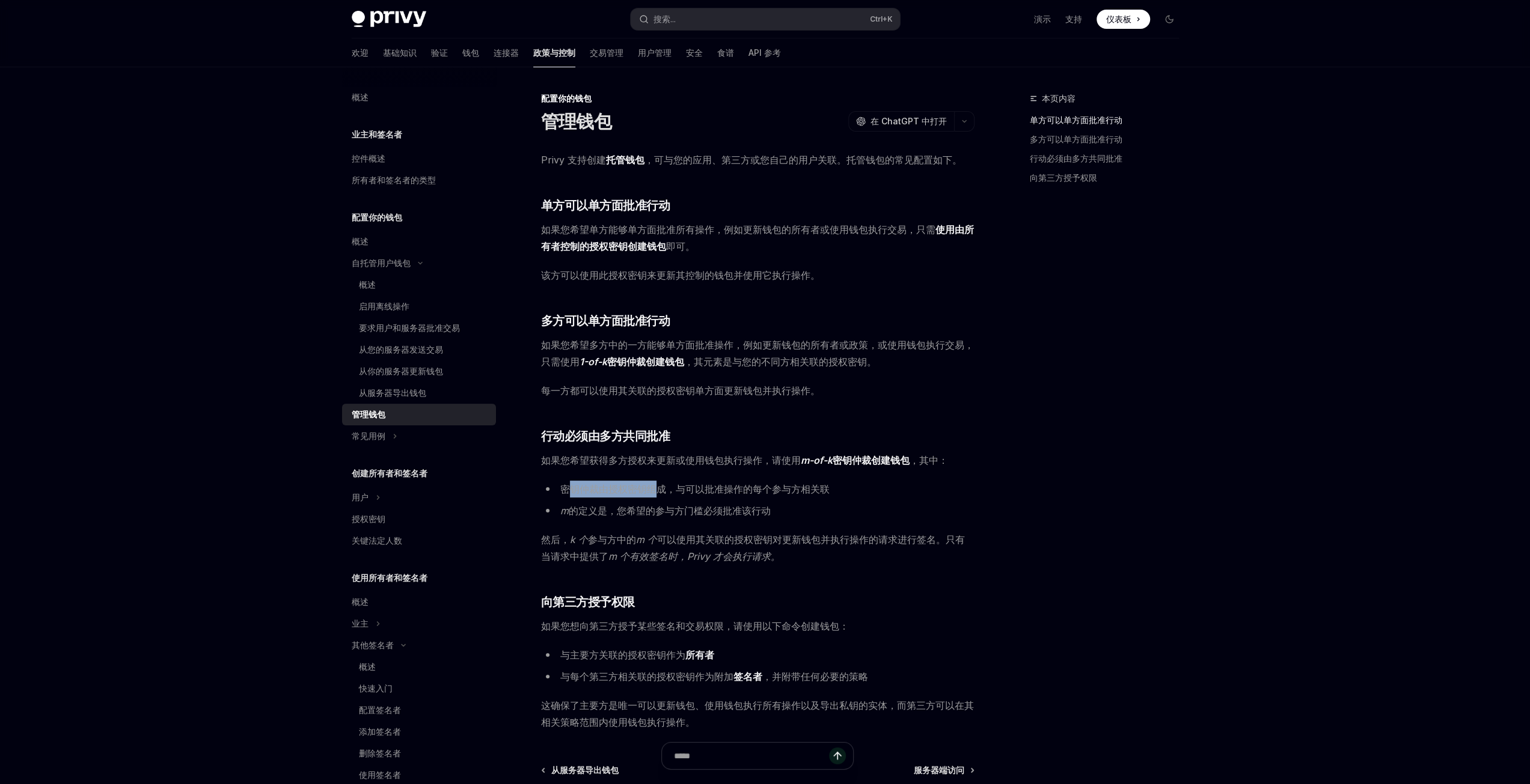
drag, startPoint x: 565, startPoint y: 490, endPoint x: 659, endPoint y: 491, distance: 94.0
click at [659, 491] on font "密钥仲裁由授权密钥组成，与可以批准操作的每个参与方相关联" at bounding box center [695, 490] width 269 height 12
click at [684, 491] on font "密钥仲裁由授权密钥组成，与可以批准操作的每个参与方相关联" at bounding box center [695, 490] width 269 height 12
click at [377, 497] on icon at bounding box center [377, 497] width 4 height 14
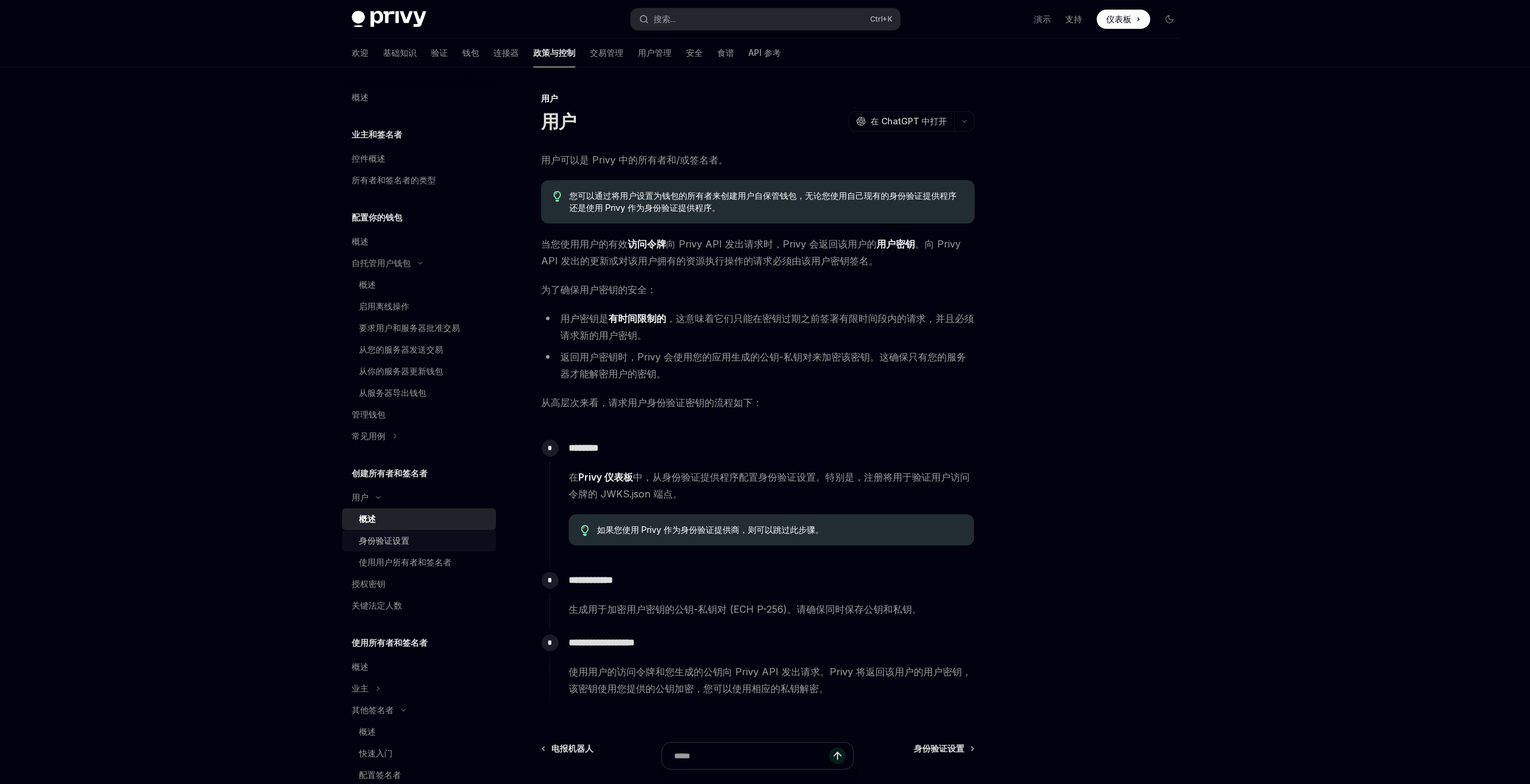
click at [380, 540] on font "身份验证设置" at bounding box center [383, 541] width 50 height 11
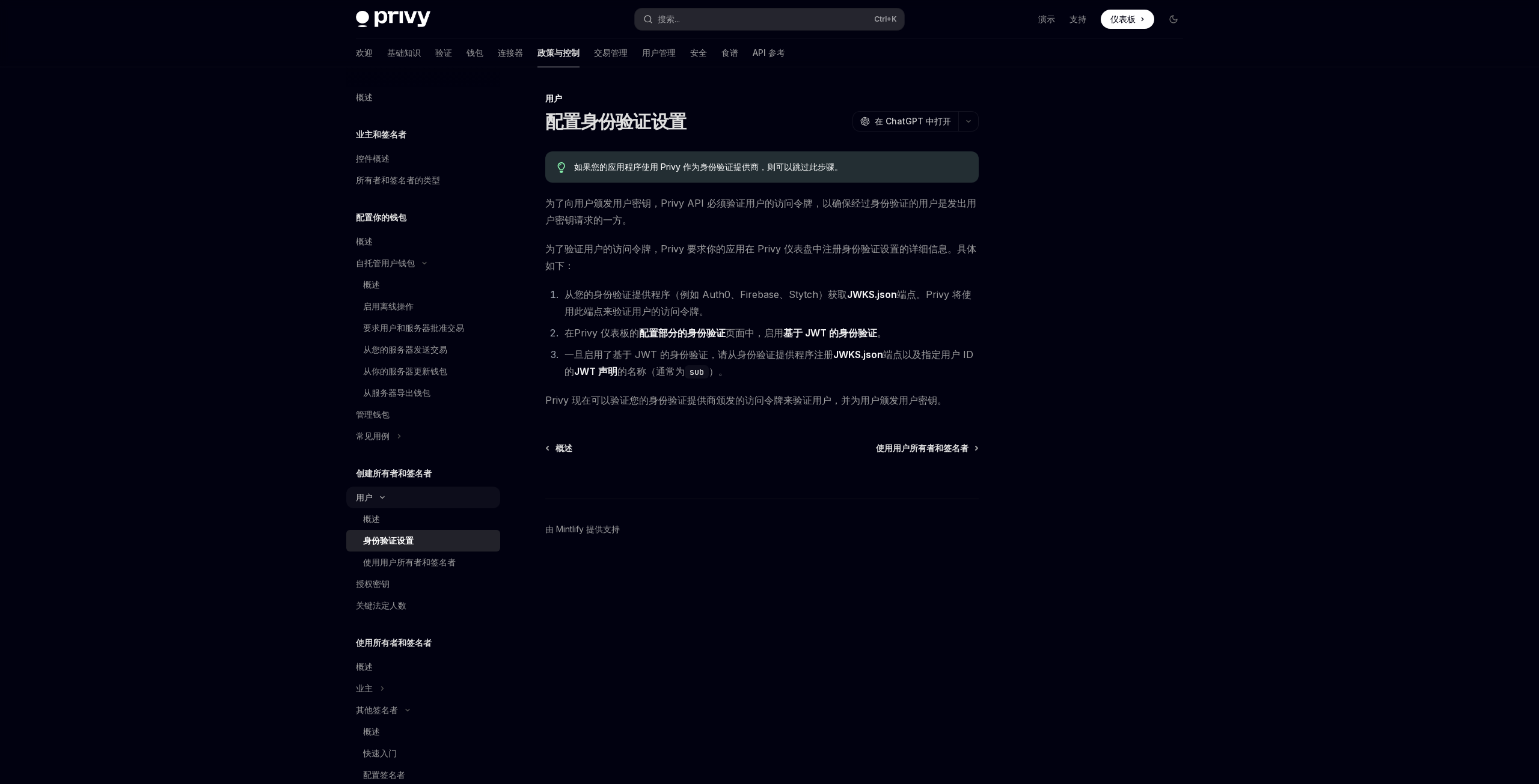
click at [371, 505] on div "用户" at bounding box center [364, 497] width 17 height 14
click at [376, 498] on div "用户" at bounding box center [423, 497] width 154 height 22
click at [390, 469] on font "创建所有者和签名者" at bounding box center [394, 474] width 76 height 11
click at [377, 505] on div "用户" at bounding box center [423, 497] width 154 height 22
drag, startPoint x: 374, startPoint y: 497, endPoint x: 374, endPoint y: 506, distance: 9.0
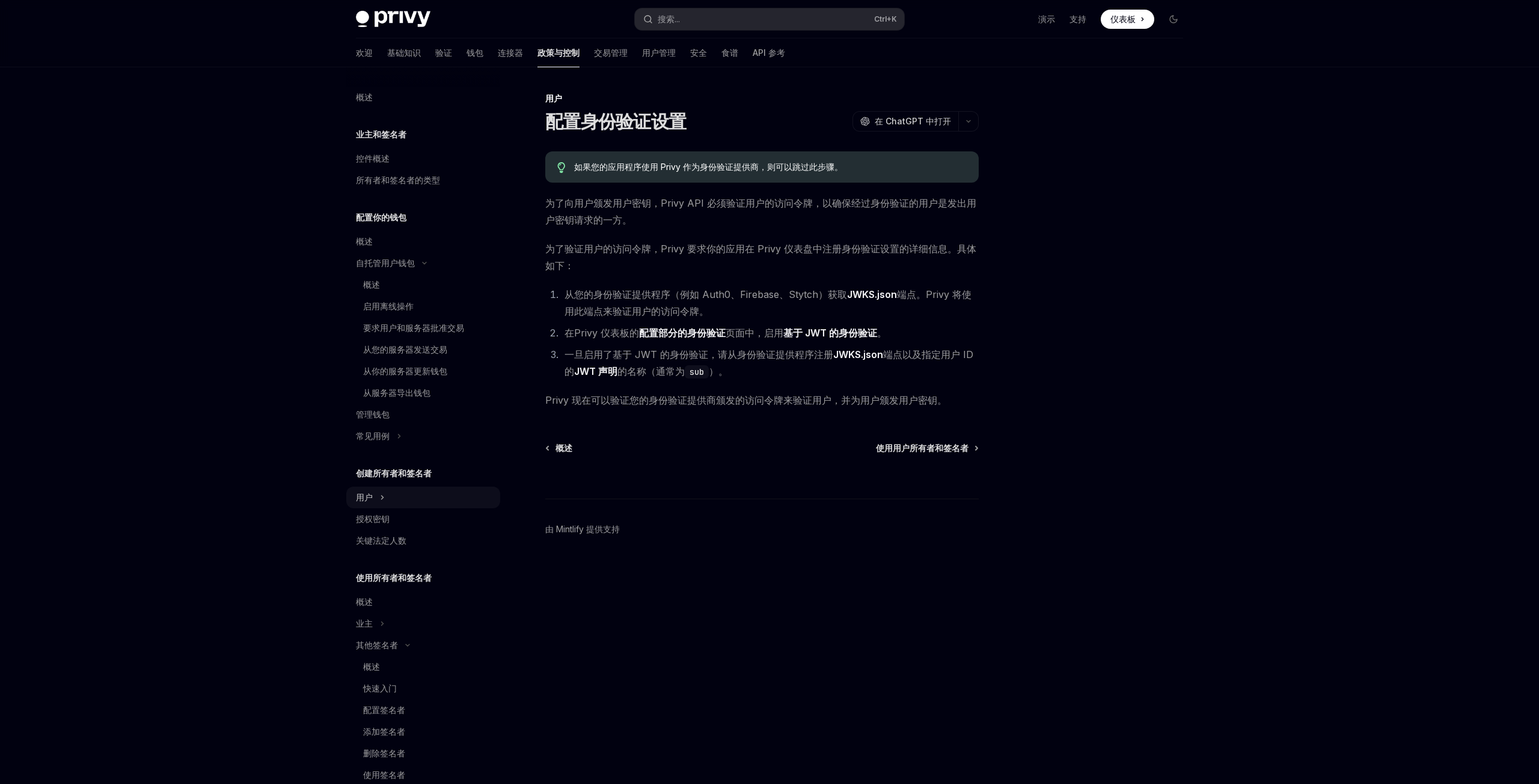
click at [374, 497] on div "用户" at bounding box center [423, 497] width 154 height 22
click at [374, 519] on font "概述" at bounding box center [371, 519] width 17 height 11
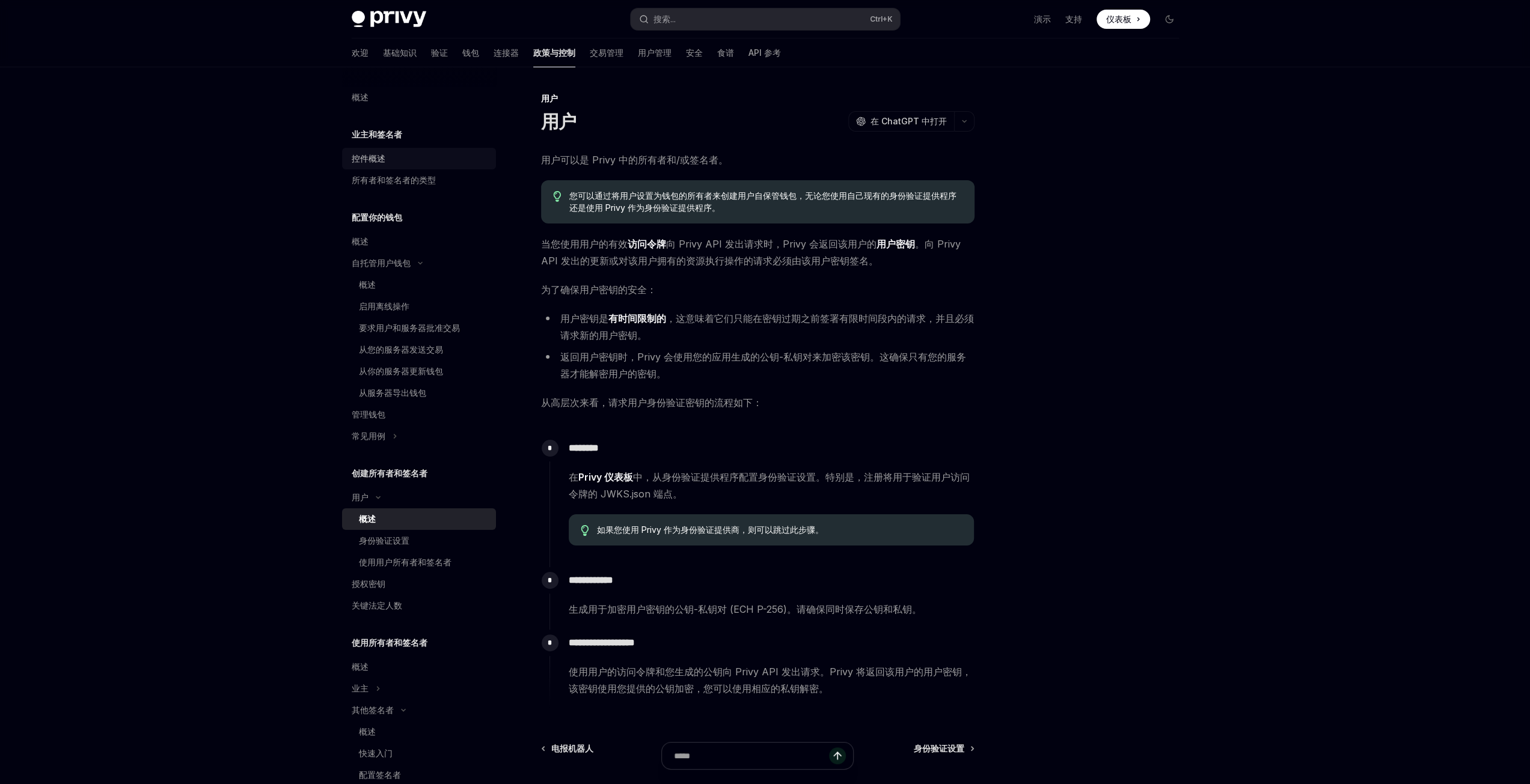
click at [376, 161] on font "控件概述" at bounding box center [368, 158] width 33 height 11
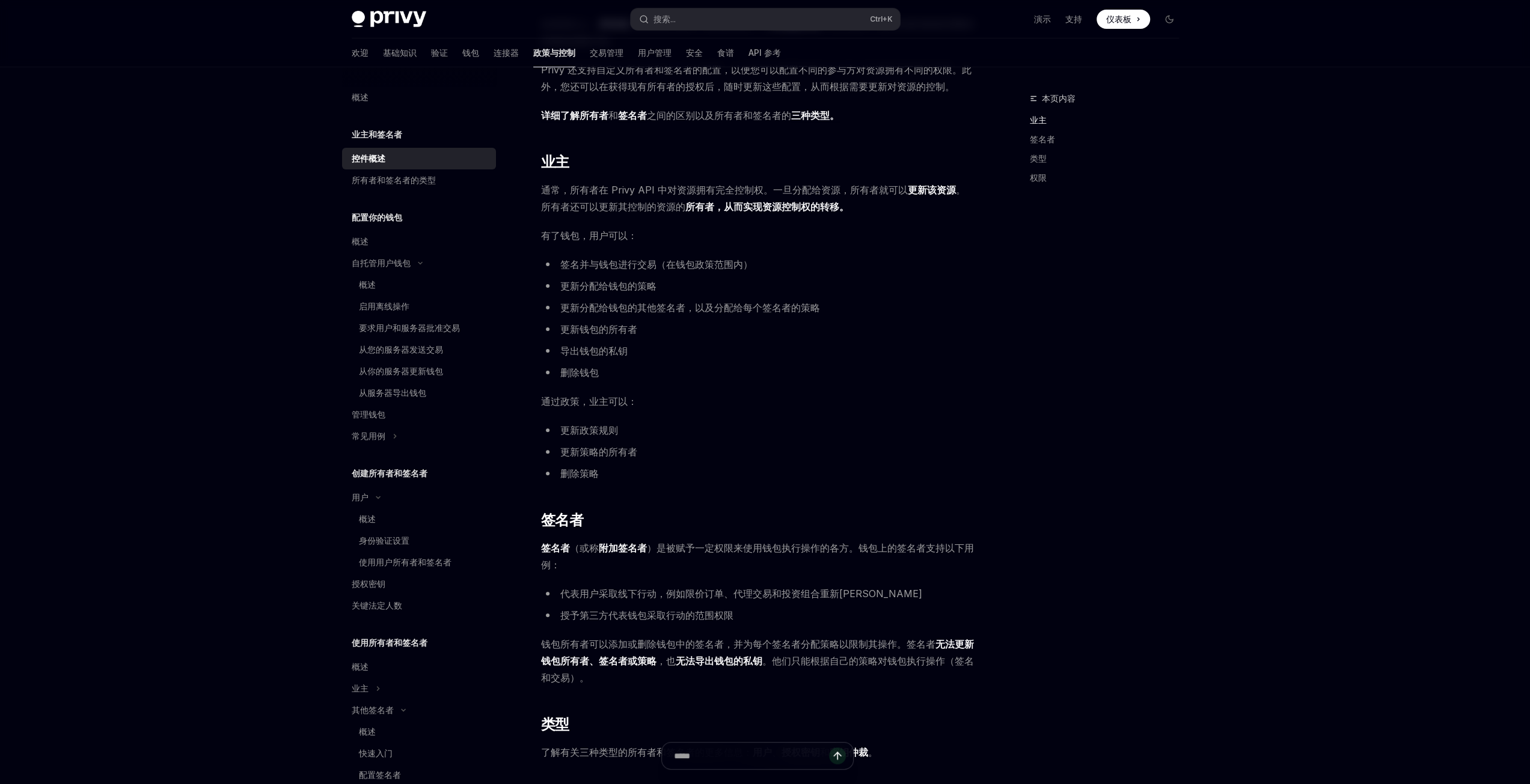
scroll to position [301, 0]
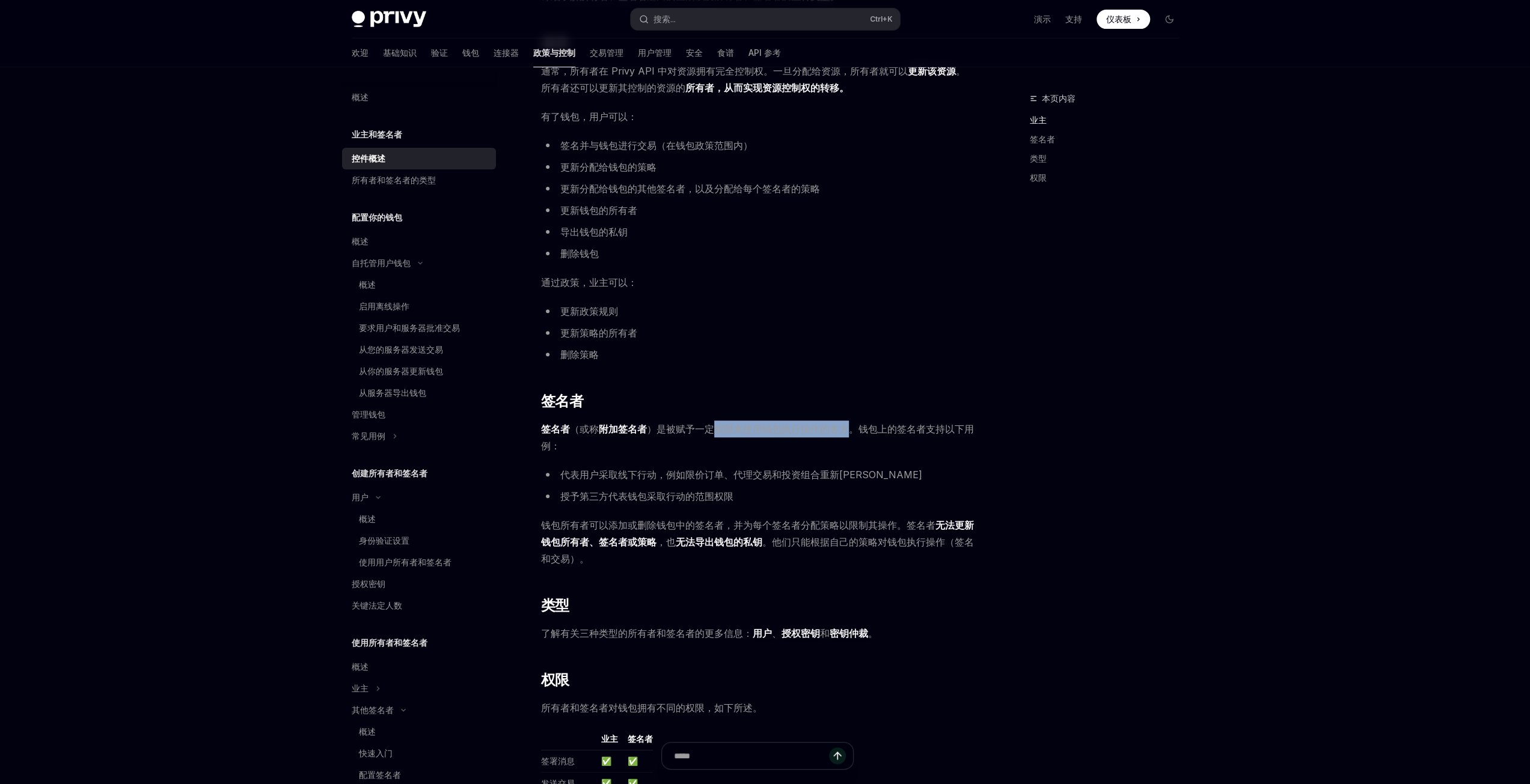
drag, startPoint x: 710, startPoint y: 429, endPoint x: 849, endPoint y: 427, distance: 139.0
click at [849, 427] on font "）是被赋予一定权限来使用钱包执行操作的各方。钱包上的签名者支持以下用例：" at bounding box center [757, 437] width 433 height 29
click at [862, 427] on font "）是被赋予一定权限来使用钱包执行操作的各方。钱包上的签名者支持以下用例：" at bounding box center [757, 437] width 433 height 29
drag, startPoint x: 858, startPoint y: 427, endPoint x: 928, endPoint y: 446, distance: 72.5
click at [928, 446] on span "签名者 （或称 附加签名者 ）是被赋予一定权限来使用钱包执行操作的各方。钱包上的签名者支持以下用例：" at bounding box center [757, 438] width 434 height 33
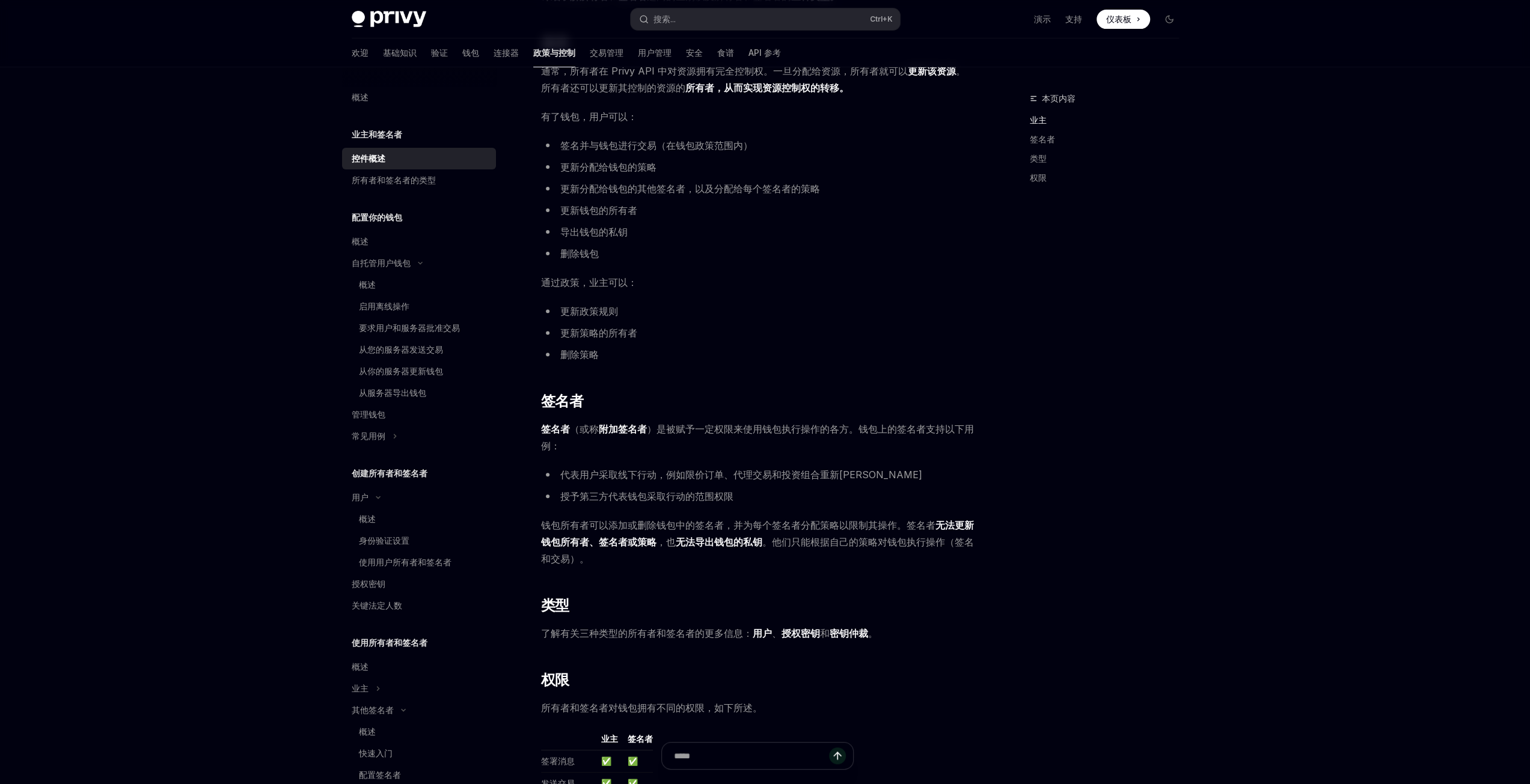
click at [729, 486] on ul "代表用户采取线下行动，例如限价订单、代理交易和投资组合重新平衡 授予第三方代表钱包采取行动的范围权限" at bounding box center [757, 485] width 434 height 39
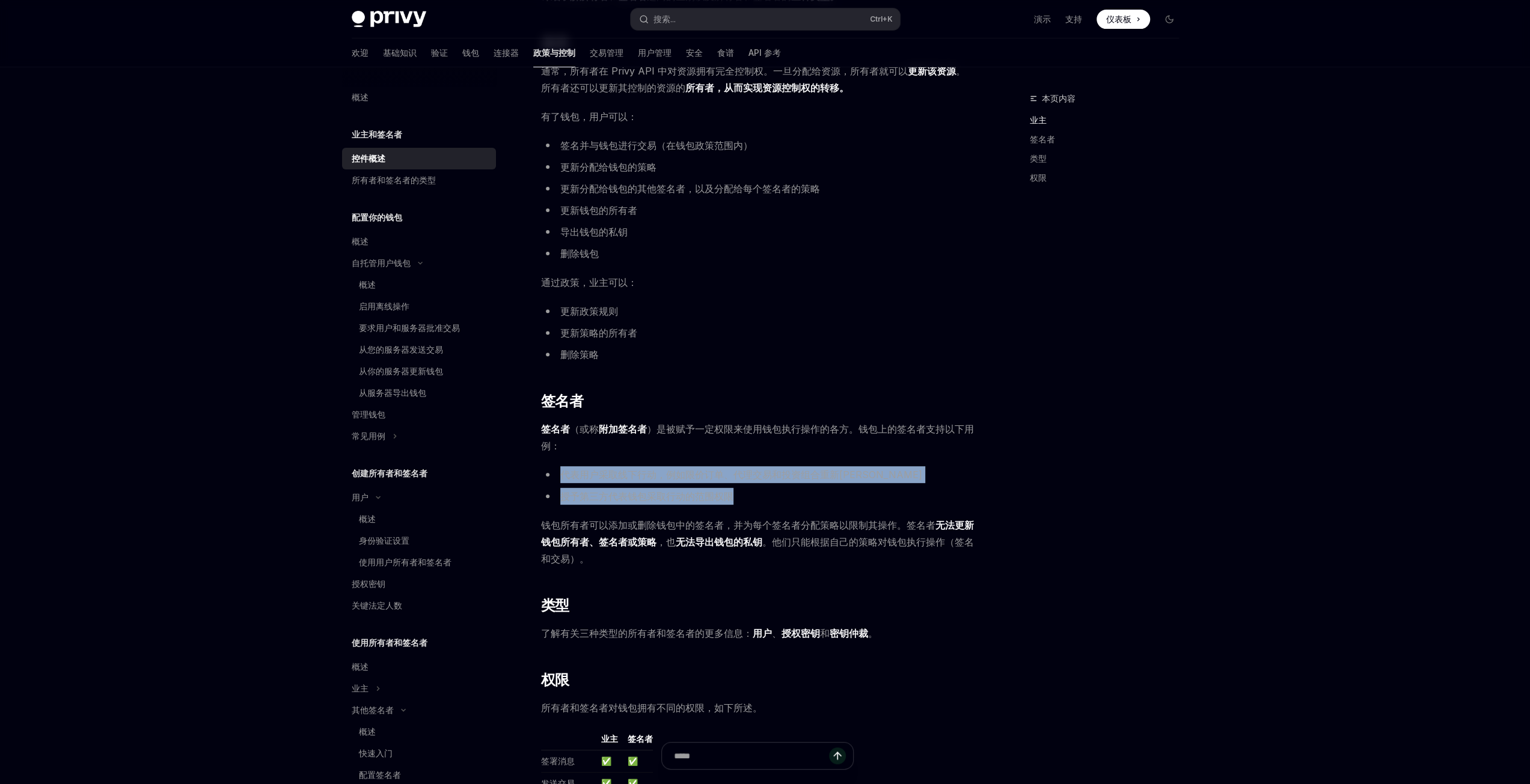
drag, startPoint x: 562, startPoint y: 476, endPoint x: 862, endPoint y: 485, distance: 300.1
click at [862, 485] on ul "代表用户采取线下行动，例如限价订单、代理交易和投资组合重新平衡 授予第三方代表钱包采取行动的范围权限" at bounding box center [757, 485] width 434 height 39
click at [863, 485] on ul "代表用户采取线下行动，例如限价订单、代理交易和投资组合重新平衡 授予第三方代表钱包采取行动的范围权限" at bounding box center [757, 485] width 434 height 39
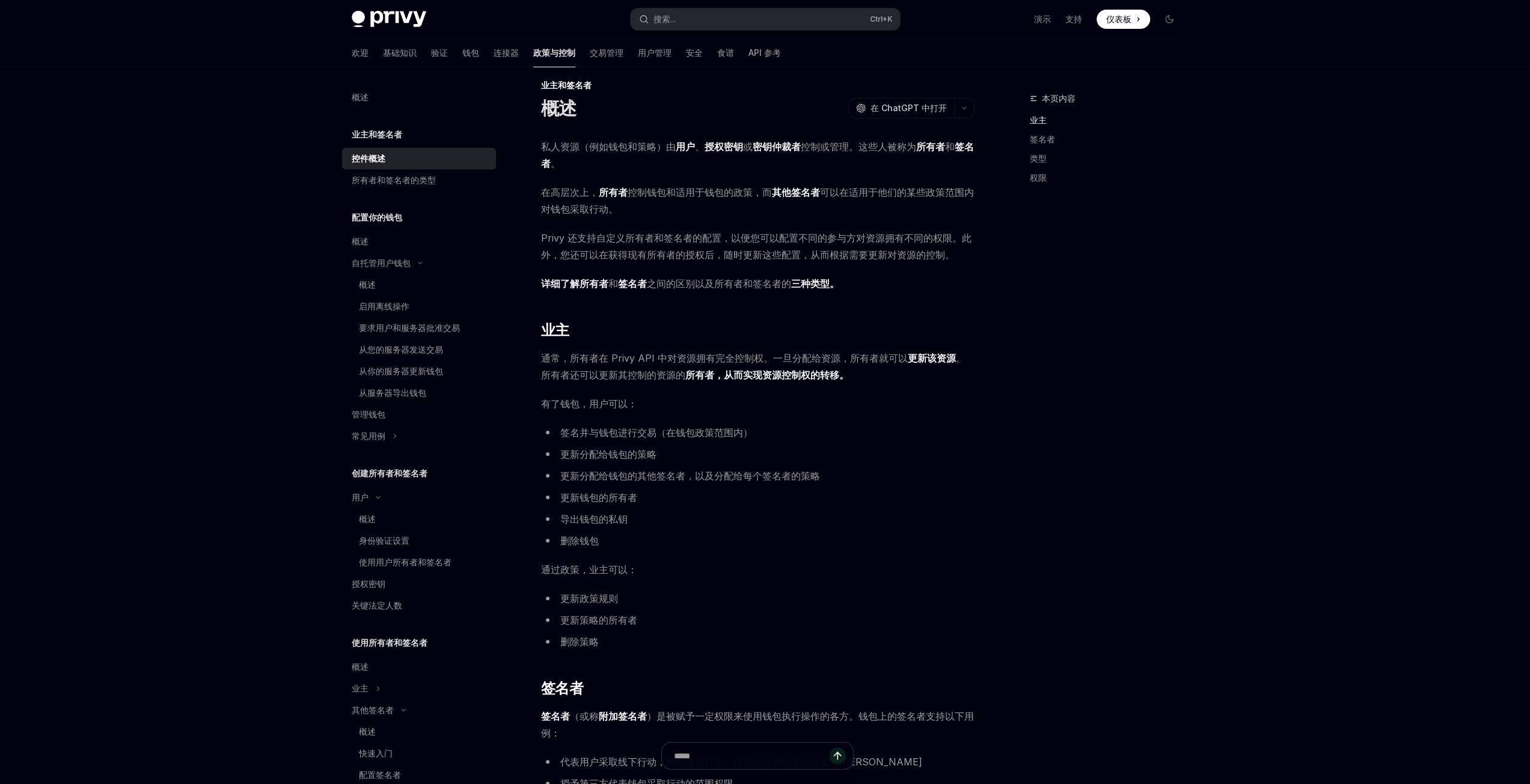
scroll to position [0, 0]
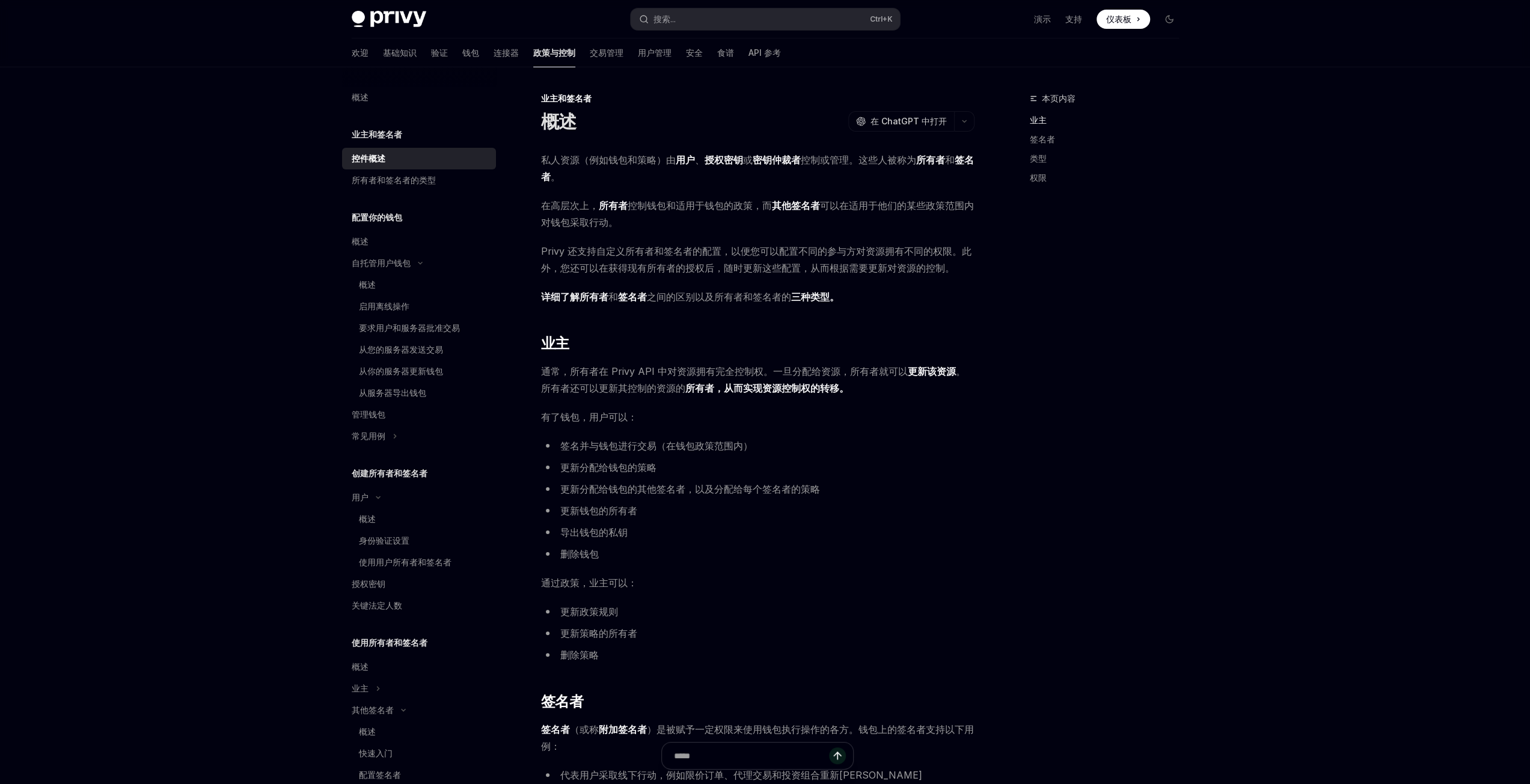
click at [392, 138] on font "业主和签名者" at bounding box center [376, 134] width 50 height 11
click at [384, 181] on font "所有者和签名者的类型" at bounding box center [394, 180] width 84 height 11
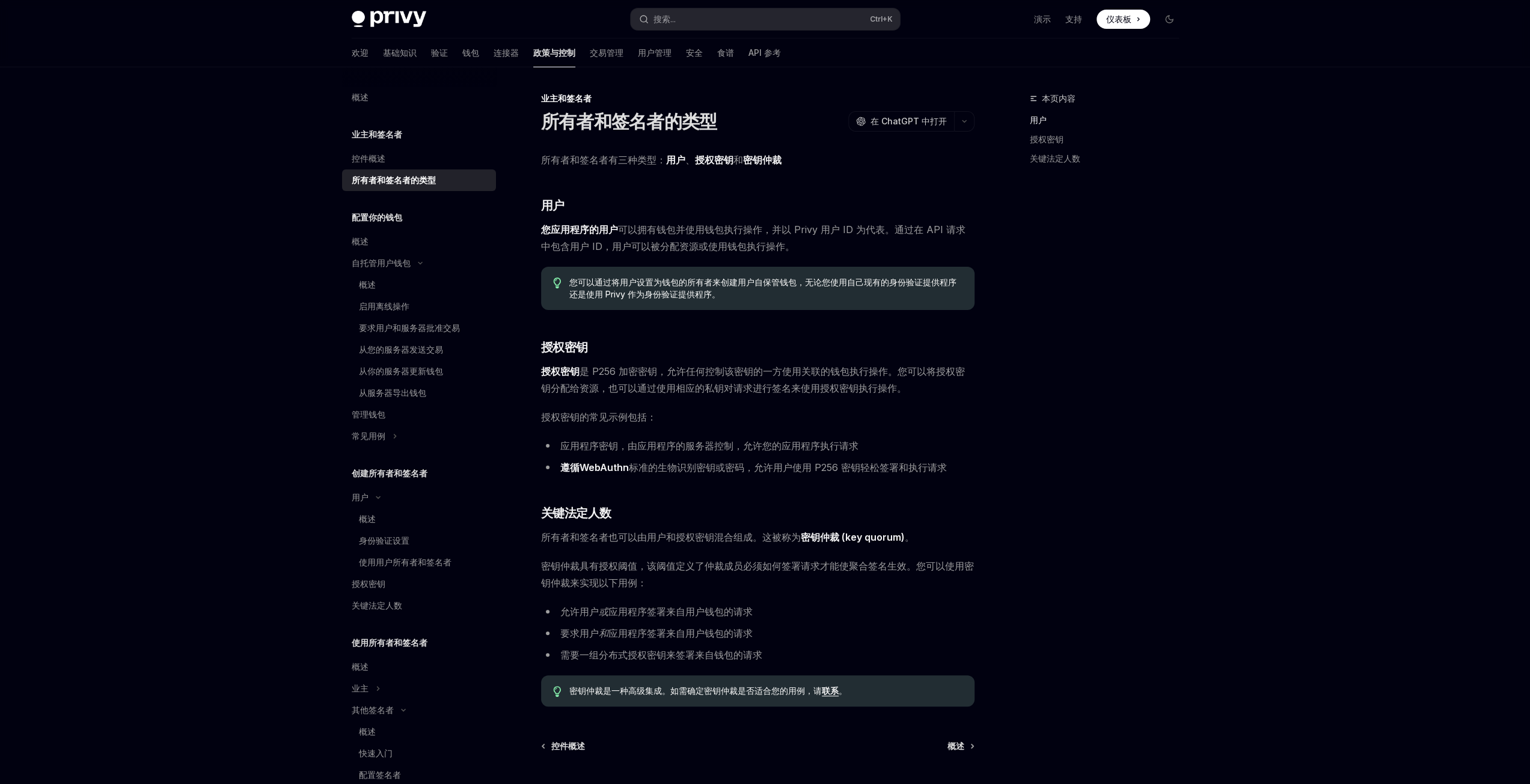
scroll to position [115, 0]
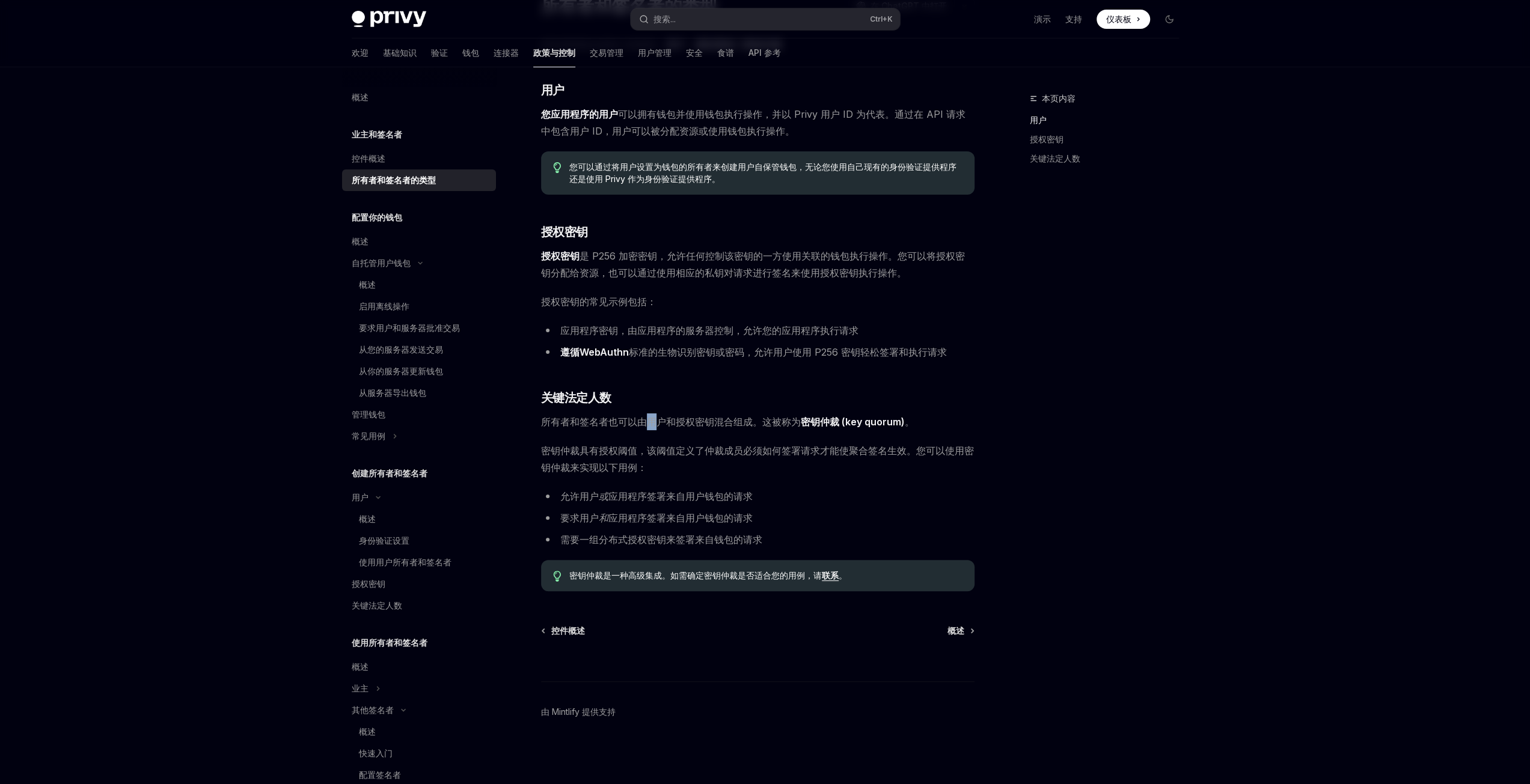
drag, startPoint x: 645, startPoint y: 423, endPoint x: 656, endPoint y: 423, distance: 11.0
click at [656, 423] on font "所有者和签名者也可以由用户和授权密钥混合组成。这被称为" at bounding box center [670, 422] width 259 height 12
click at [715, 425] on font "所有者和签名者也可以由用户和授权密钥混合组成。这被称为" at bounding box center [670, 422] width 259 height 12
drag, startPoint x: 803, startPoint y: 422, endPoint x: 839, endPoint y: 421, distance: 36.0
click at [839, 421] on font "密钥仲裁 (key quorum)" at bounding box center [853, 422] width 104 height 12
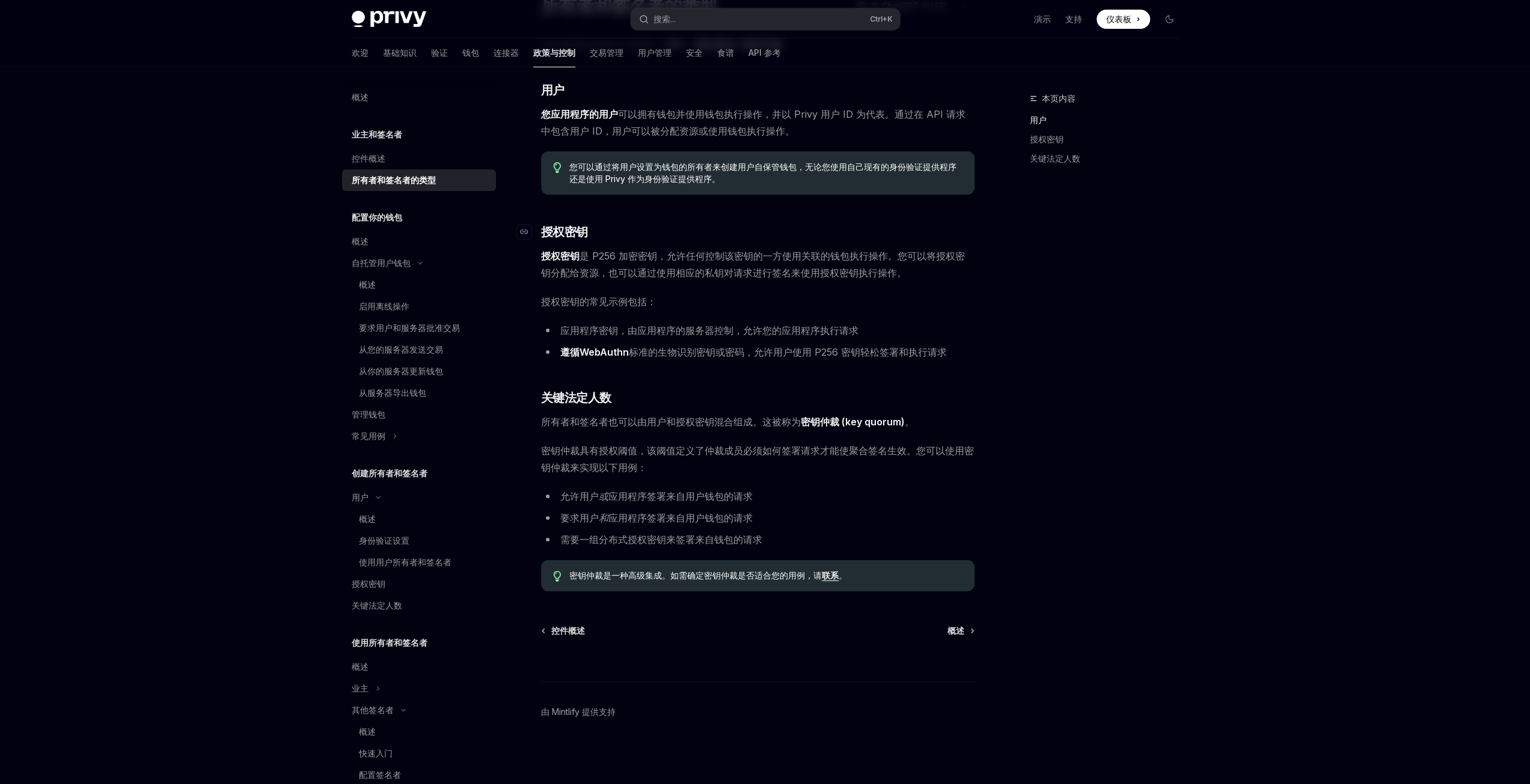
click at [700, 234] on h3 "​ 授权密钥" at bounding box center [757, 231] width 434 height 17
drag, startPoint x: 687, startPoint y: 256, endPoint x: 885, endPoint y: 257, distance: 198.0
click at [885, 257] on font "是 P256 加密密钥，允许任何控制该密钥的一方使用关联的钱包执行操作。您可以将授权密钥分配给资源，也可以通过使用相应的私钥对请求进行签名来使用授权密钥执行操…" at bounding box center [753, 264] width 424 height 29
click at [918, 256] on font "是 P256 加密密钥，允许任何控制该密钥的一方使用关联的钱包执行操作。您可以将授权密钥分配给资源，也可以通过使用相应的私钥对请求进行签名来使用授权密钥执行操…" at bounding box center [753, 264] width 424 height 29
drag, startPoint x: 598, startPoint y: 274, endPoint x: 834, endPoint y: 278, distance: 236.0
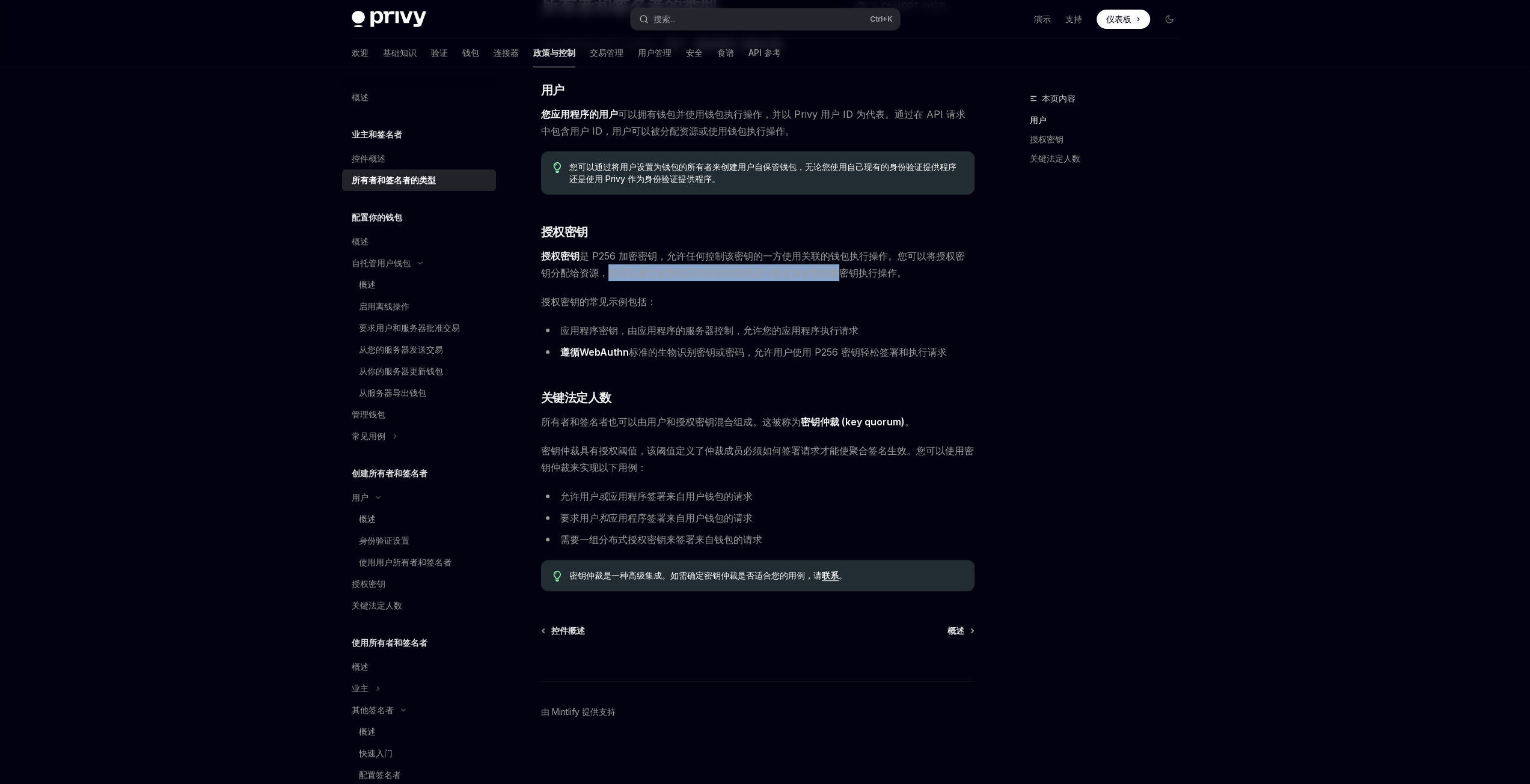
click at [834, 278] on font "是 P256 加密密钥，允许任何控制该密钥的一方使用关联的钱包执行操作。您可以将授权密钥分配给资源，也可以通过使用相应的私钥对请求进行签名来使用授权密钥执行操…" at bounding box center [753, 264] width 424 height 29
click at [667, 294] on span "授权密钥的常见示例包括：" at bounding box center [757, 301] width 434 height 17
click at [575, 332] on font "应用程序密钥，由应用程序的服务器控制，允许您的应用程序执行请求" at bounding box center [709, 330] width 298 height 12
click at [670, 328] on font "应用程序密钥，由应用程序的服务器控制，允许您的应用程序执行请求" at bounding box center [709, 330] width 298 height 12
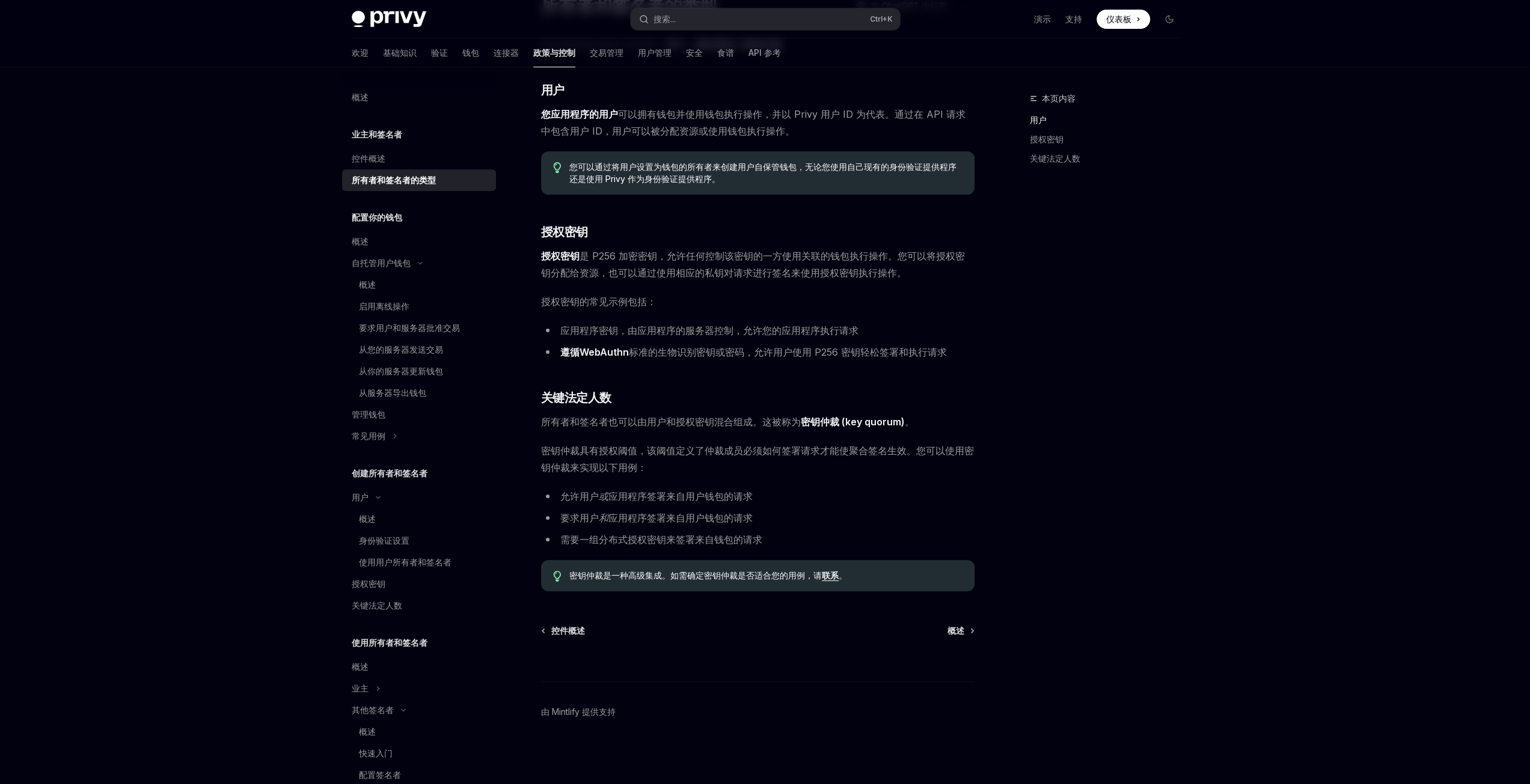
click at [130, 319] on div "Privy Docs 主页 搜索... Ctrl +K 演示 支持 仪表板 仪表板 搜索... 导航 业主和签名者 所有者和签名者的类型 欢迎 基础知识 验证…" at bounding box center [765, 335] width 1530 height 901
click at [382, 542] on font "身份验证设置" at bounding box center [383, 541] width 50 height 11
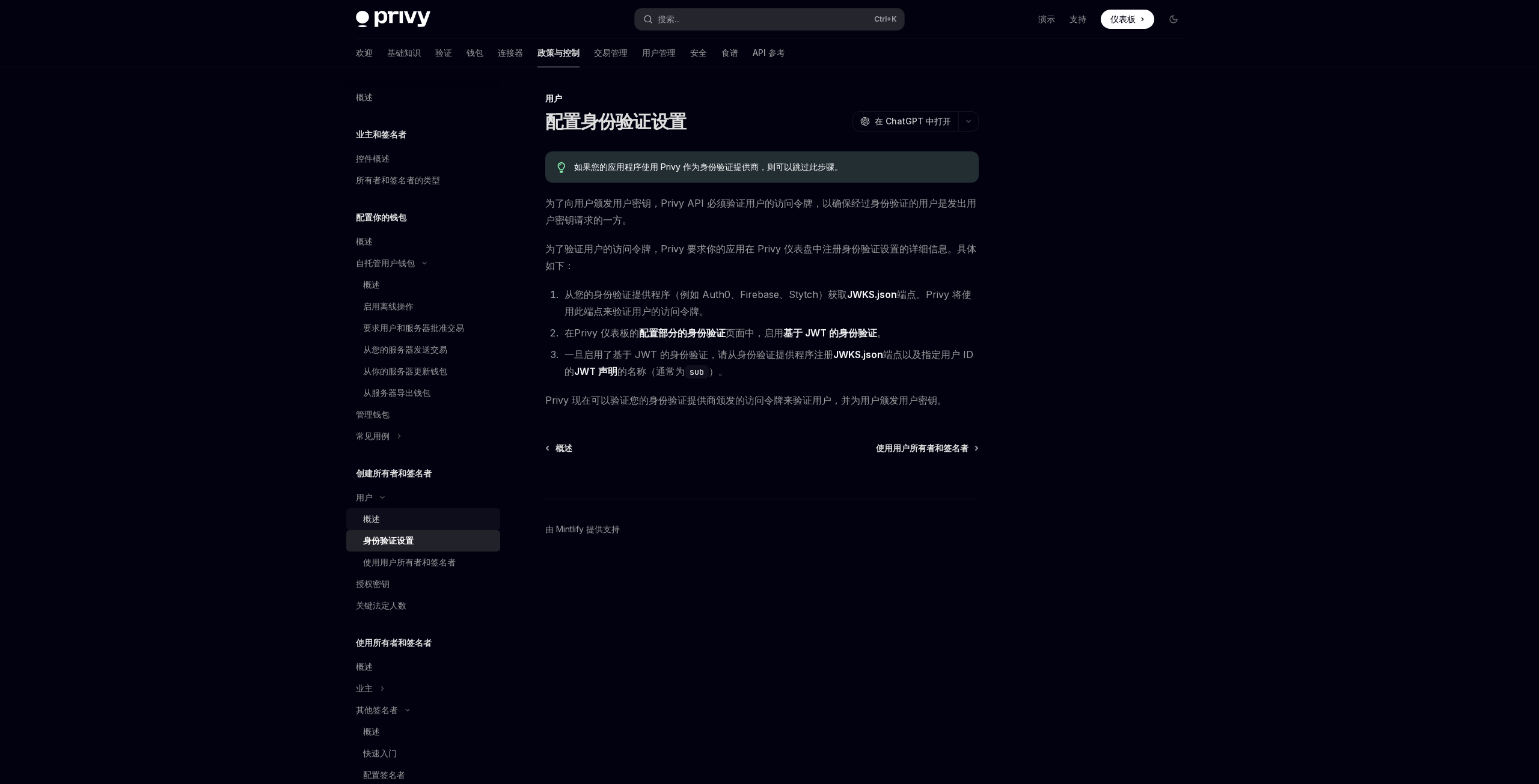
click at [378, 515] on font "概述" at bounding box center [371, 519] width 17 height 11
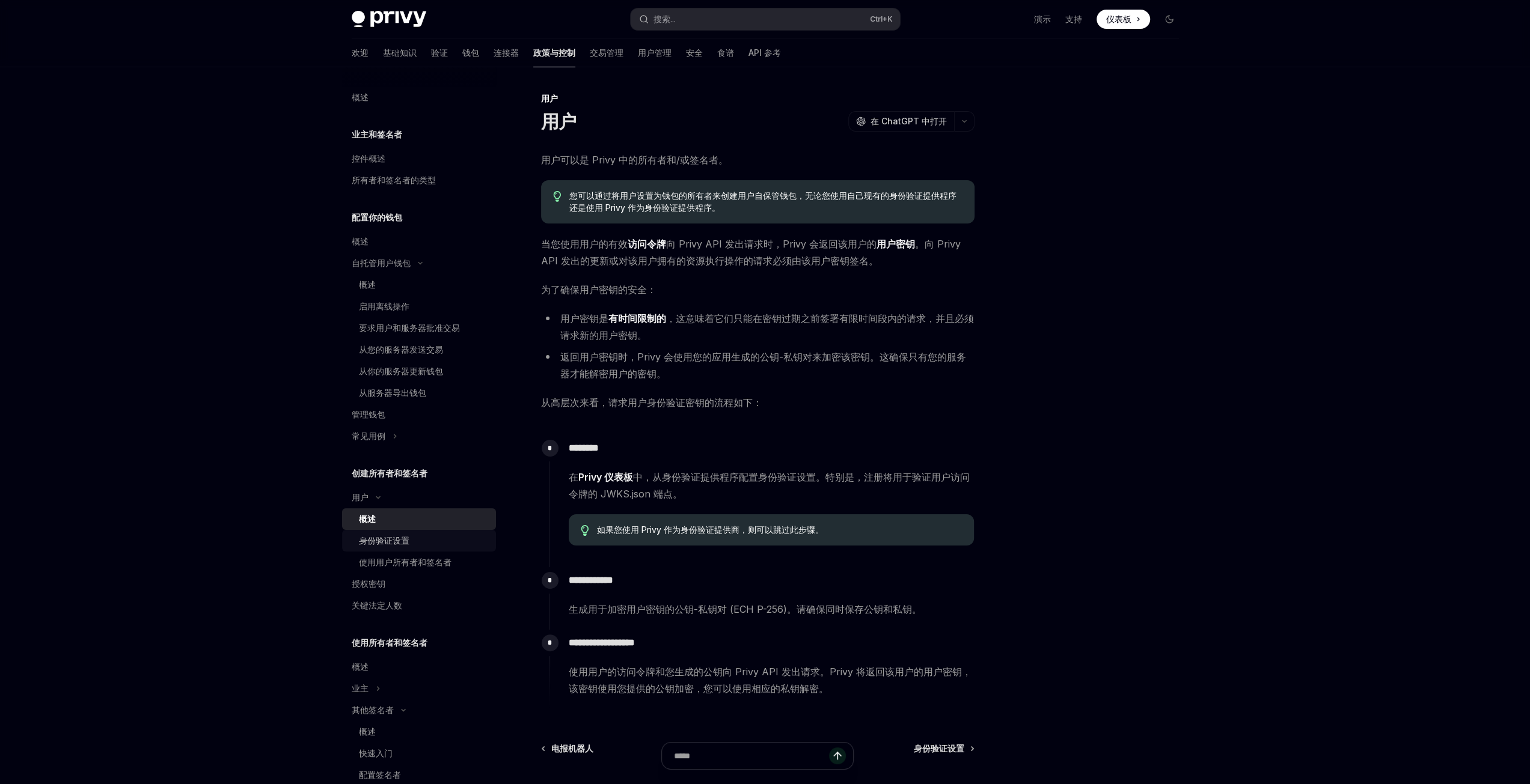
click at [386, 536] on font "身份验证设置" at bounding box center [383, 541] width 50 height 11
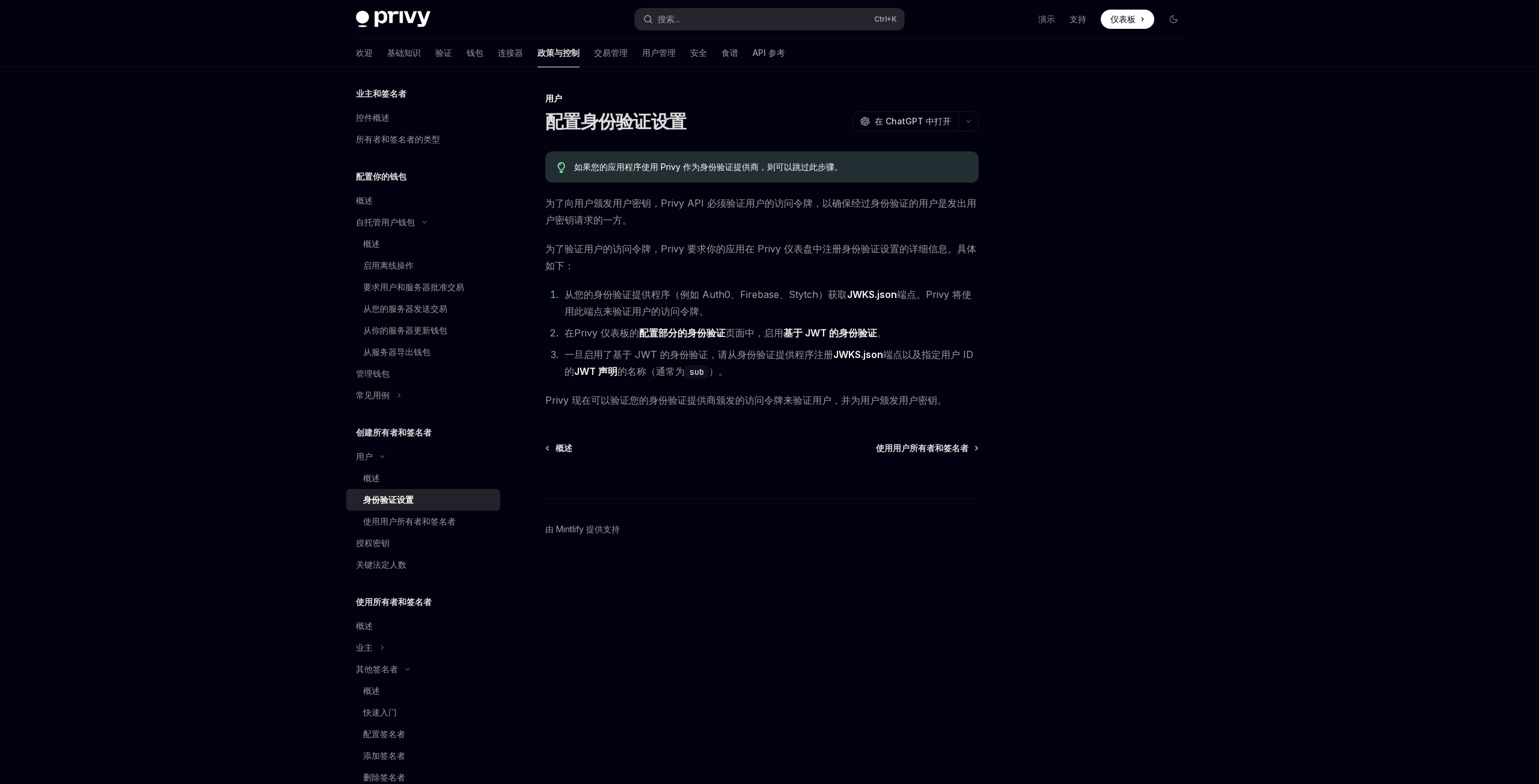
scroll to position [60, 0]
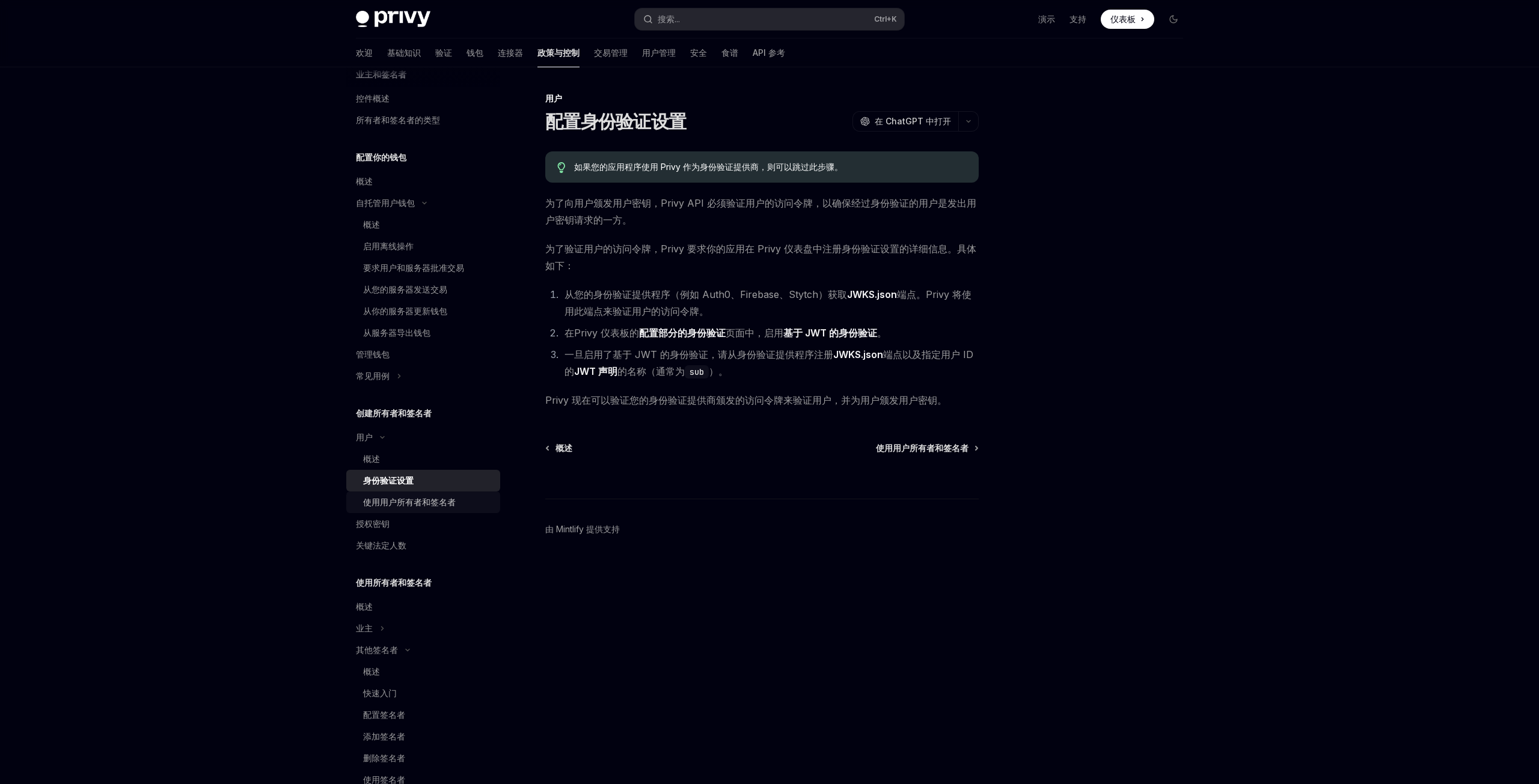
click at [413, 506] on font "使用用户所有者和签名者" at bounding box center [409, 502] width 92 height 11
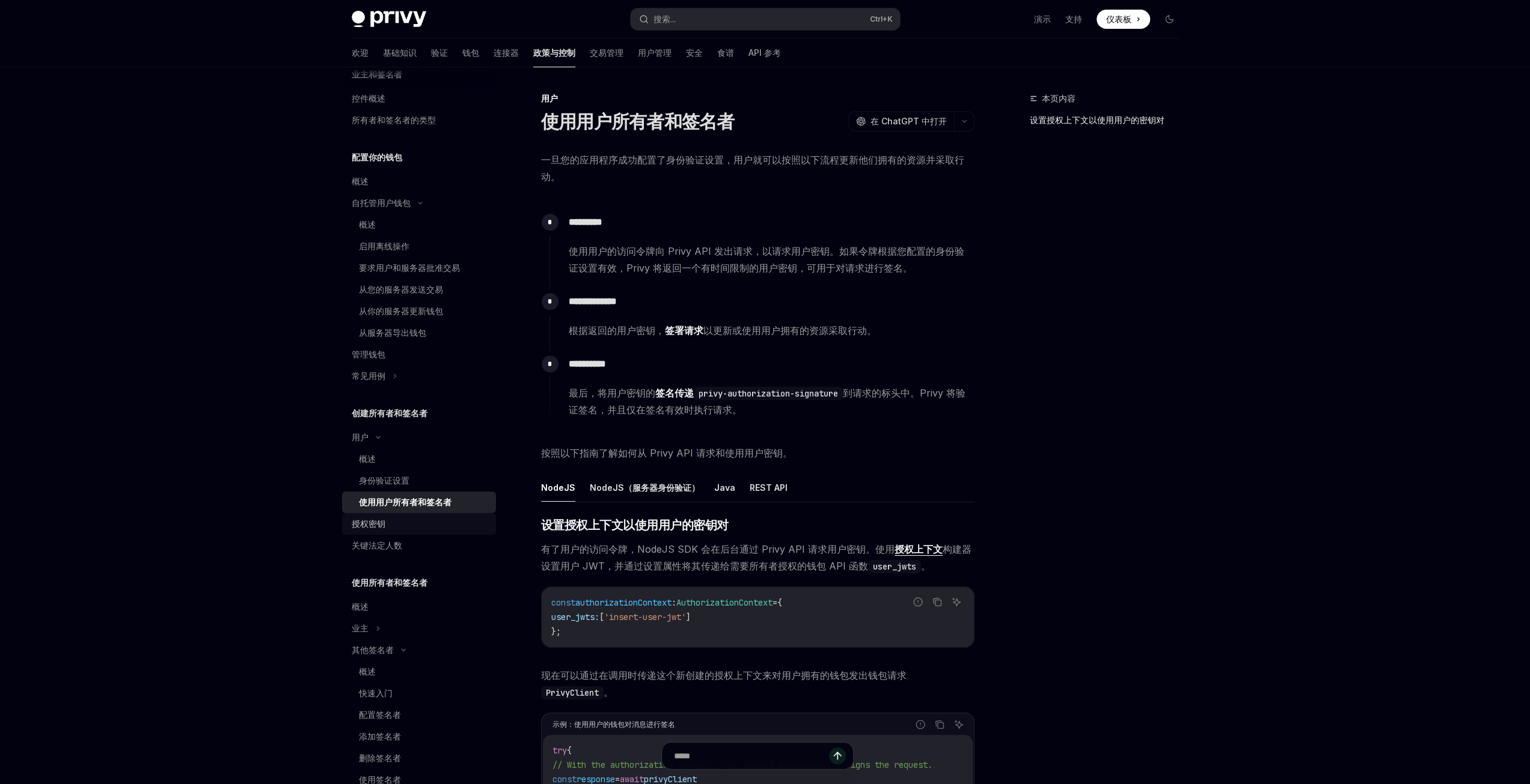
click at [377, 521] on font "授权密钥" at bounding box center [368, 524] width 33 height 11
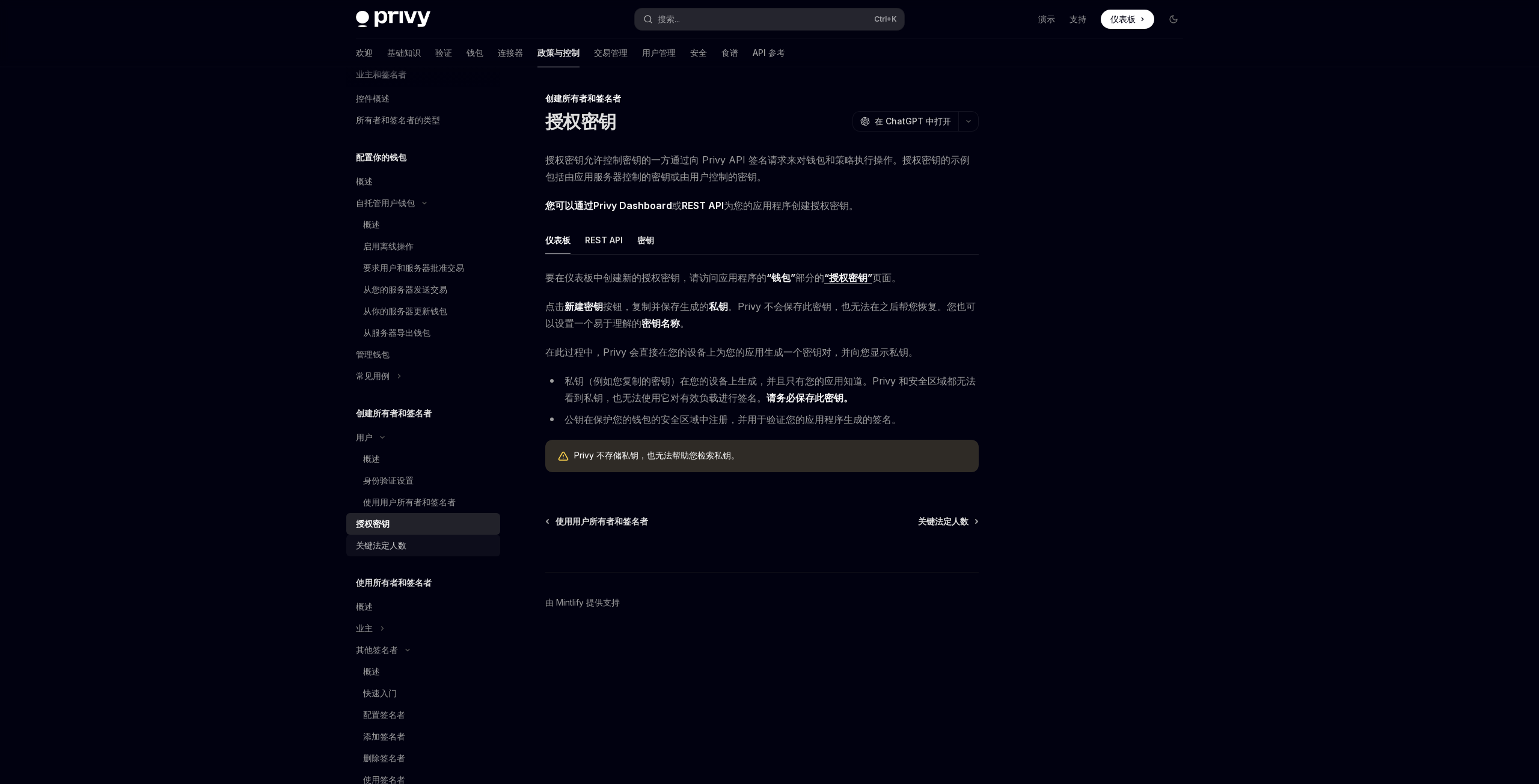
click at [390, 548] on font "关键法定人数" at bounding box center [381, 546] width 50 height 11
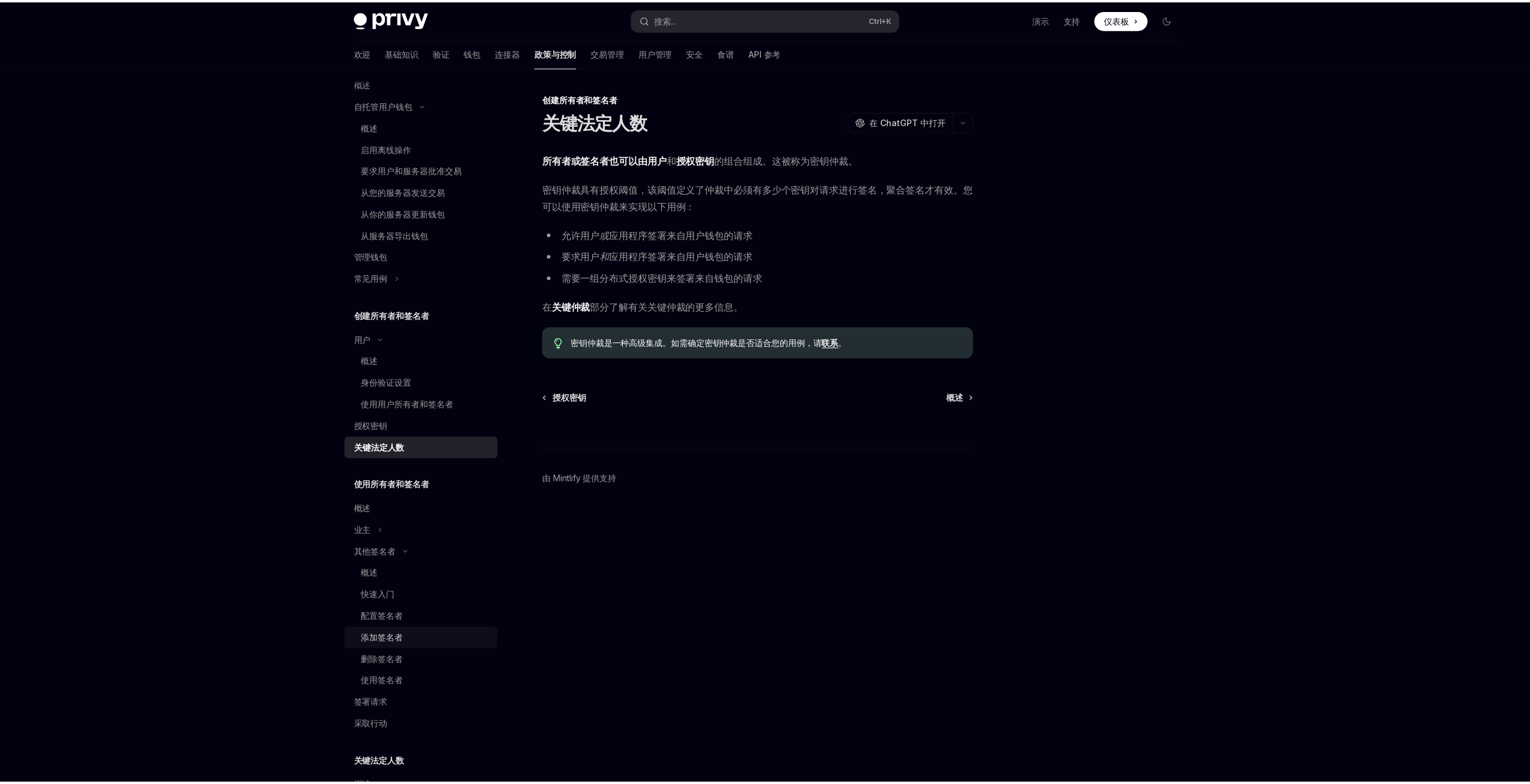
scroll to position [301, 0]
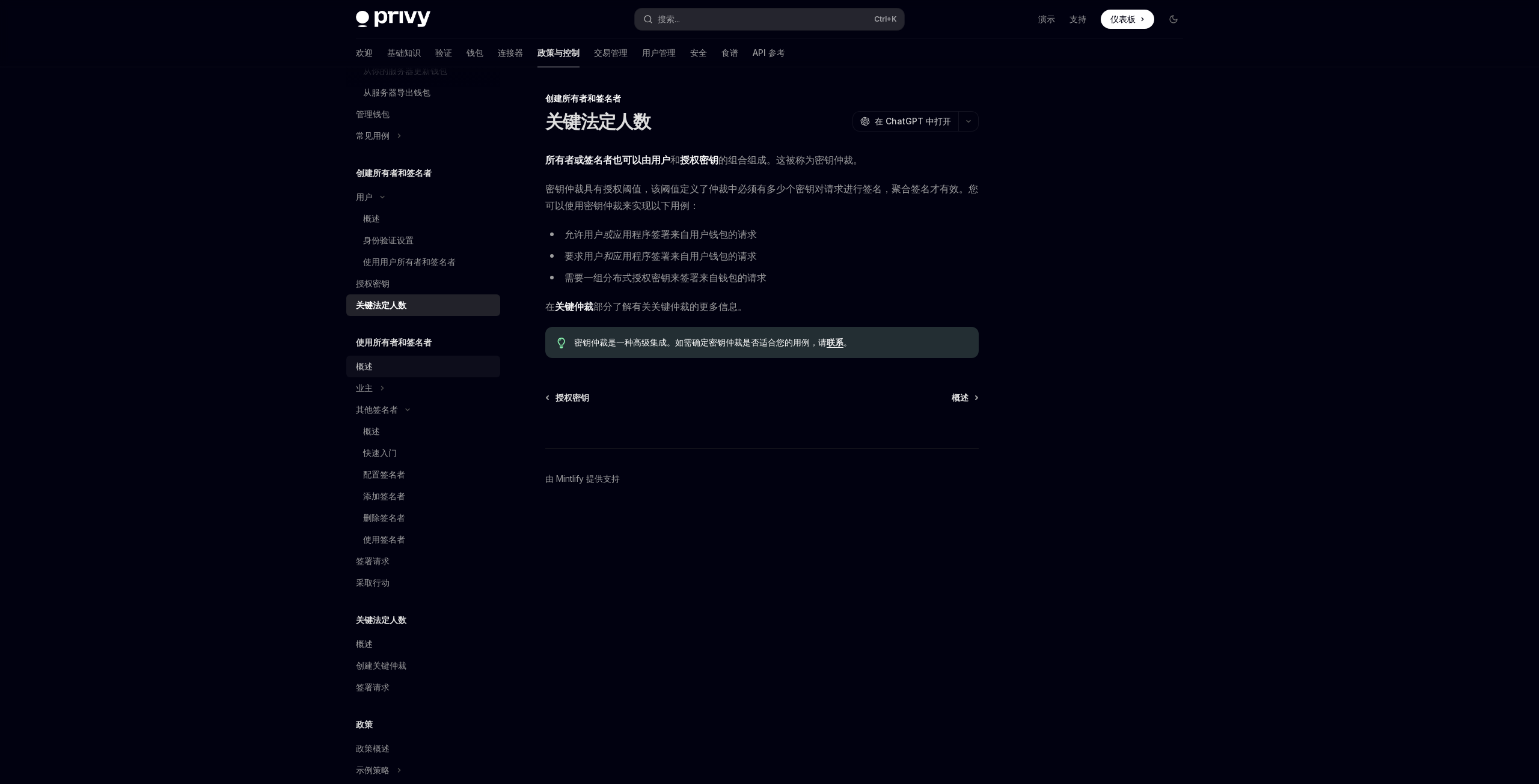
click at [374, 369] on div "概述" at bounding box center [425, 367] width 137 height 14
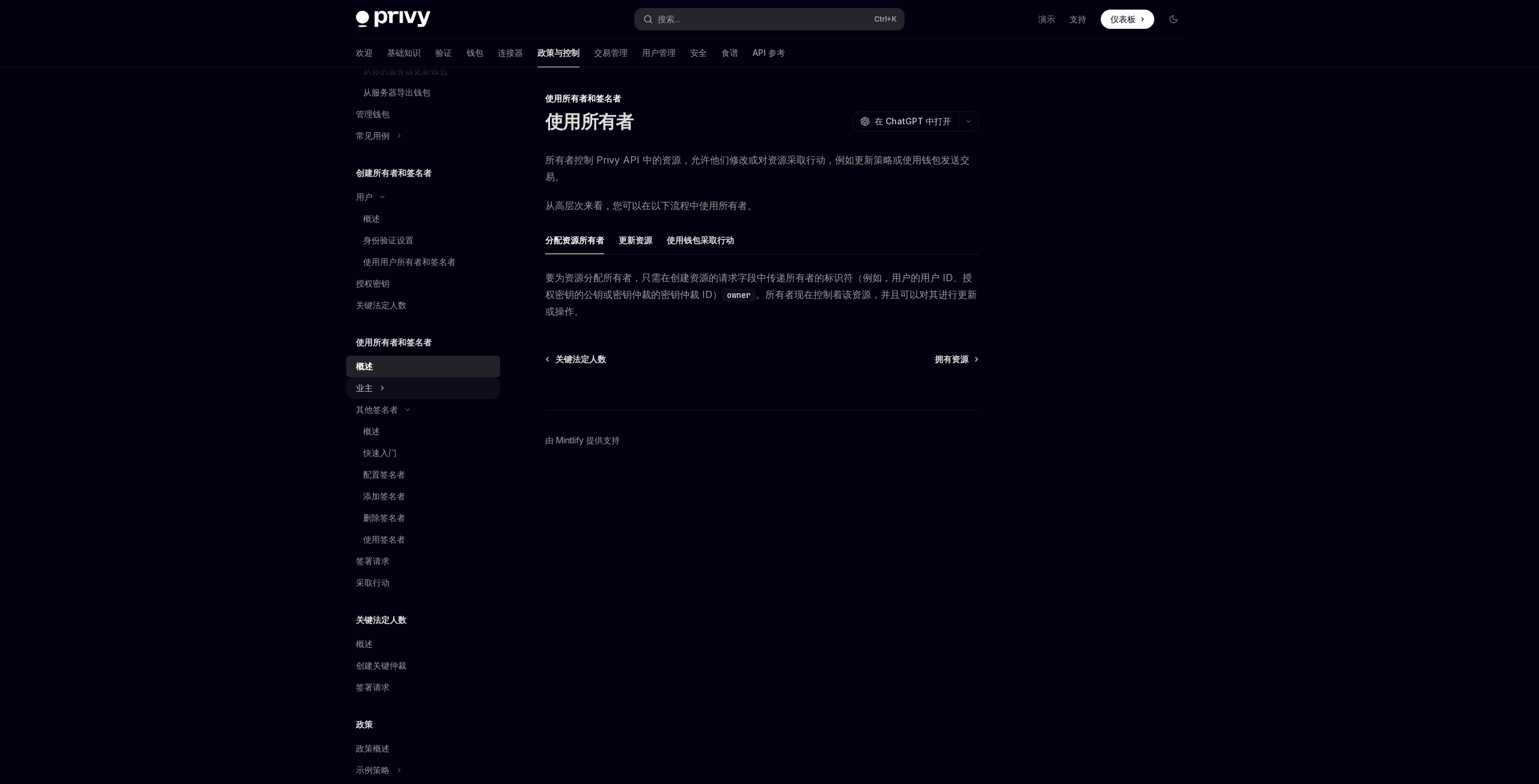
click at [379, 386] on div "业主" at bounding box center [423, 388] width 154 height 22
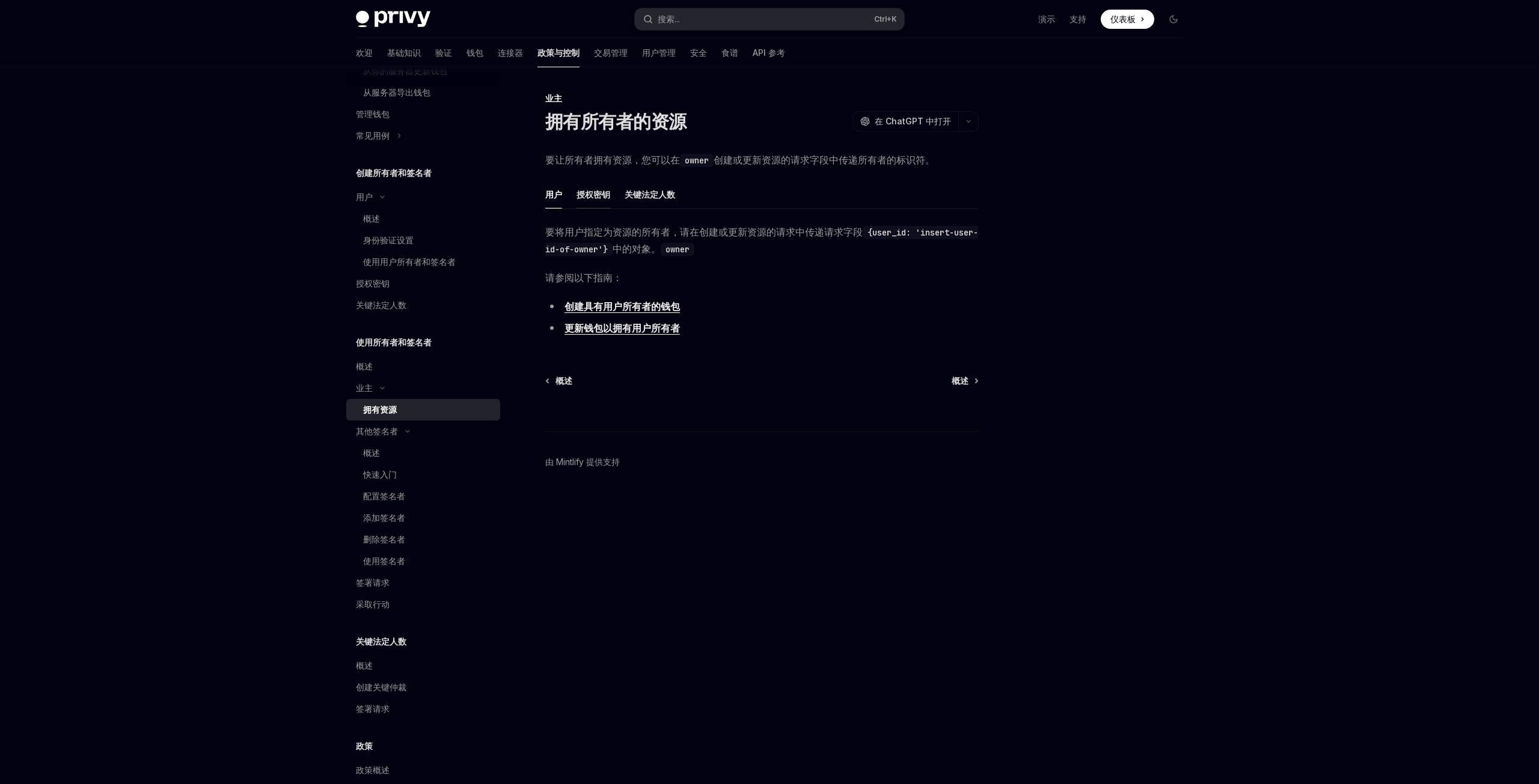
click at [606, 196] on font "授权密钥" at bounding box center [594, 194] width 33 height 11
click at [653, 204] on button "关键法定人数" at bounding box center [649, 194] width 50 height 28
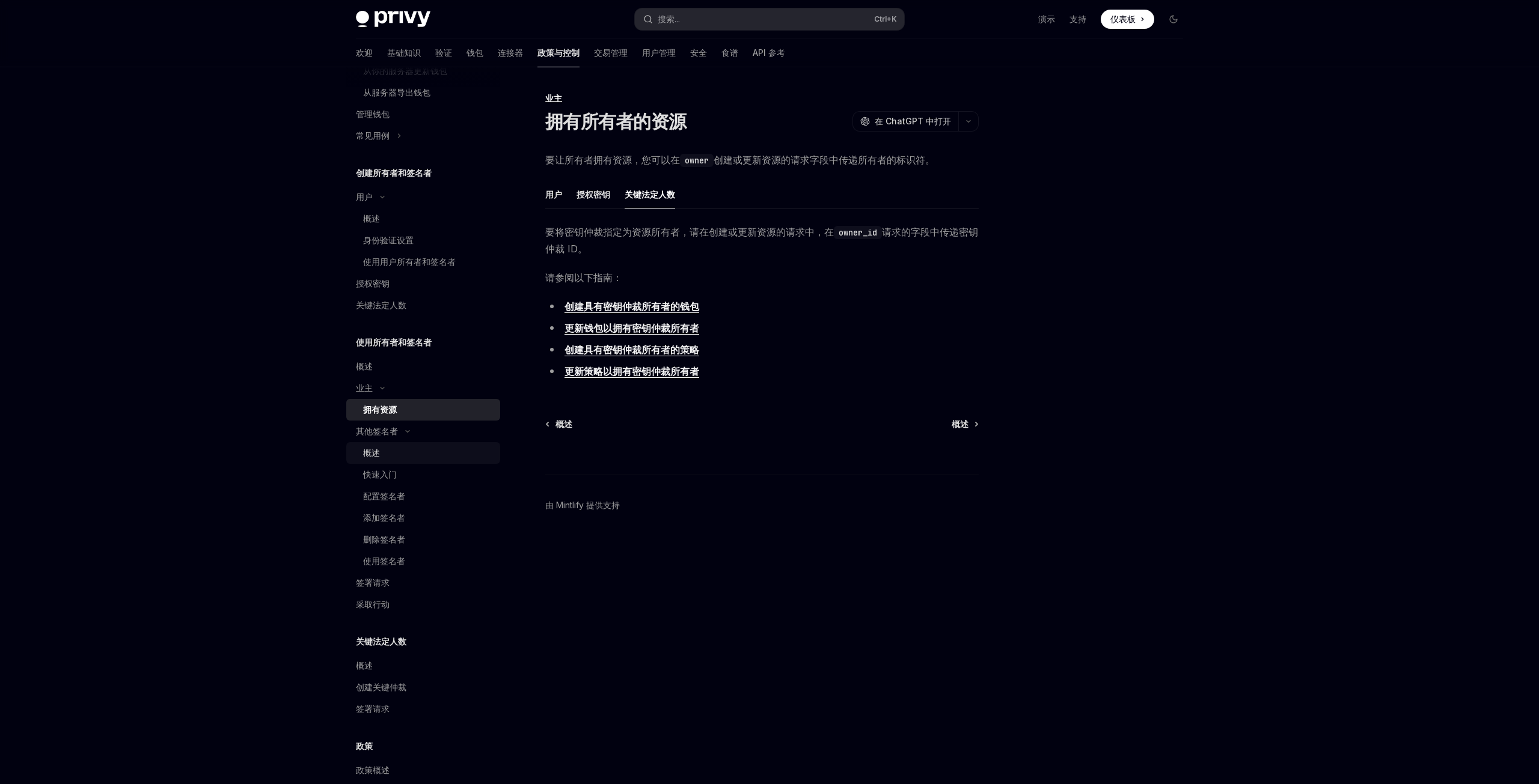
click at [386, 453] on div "概述" at bounding box center [428, 453] width 130 height 14
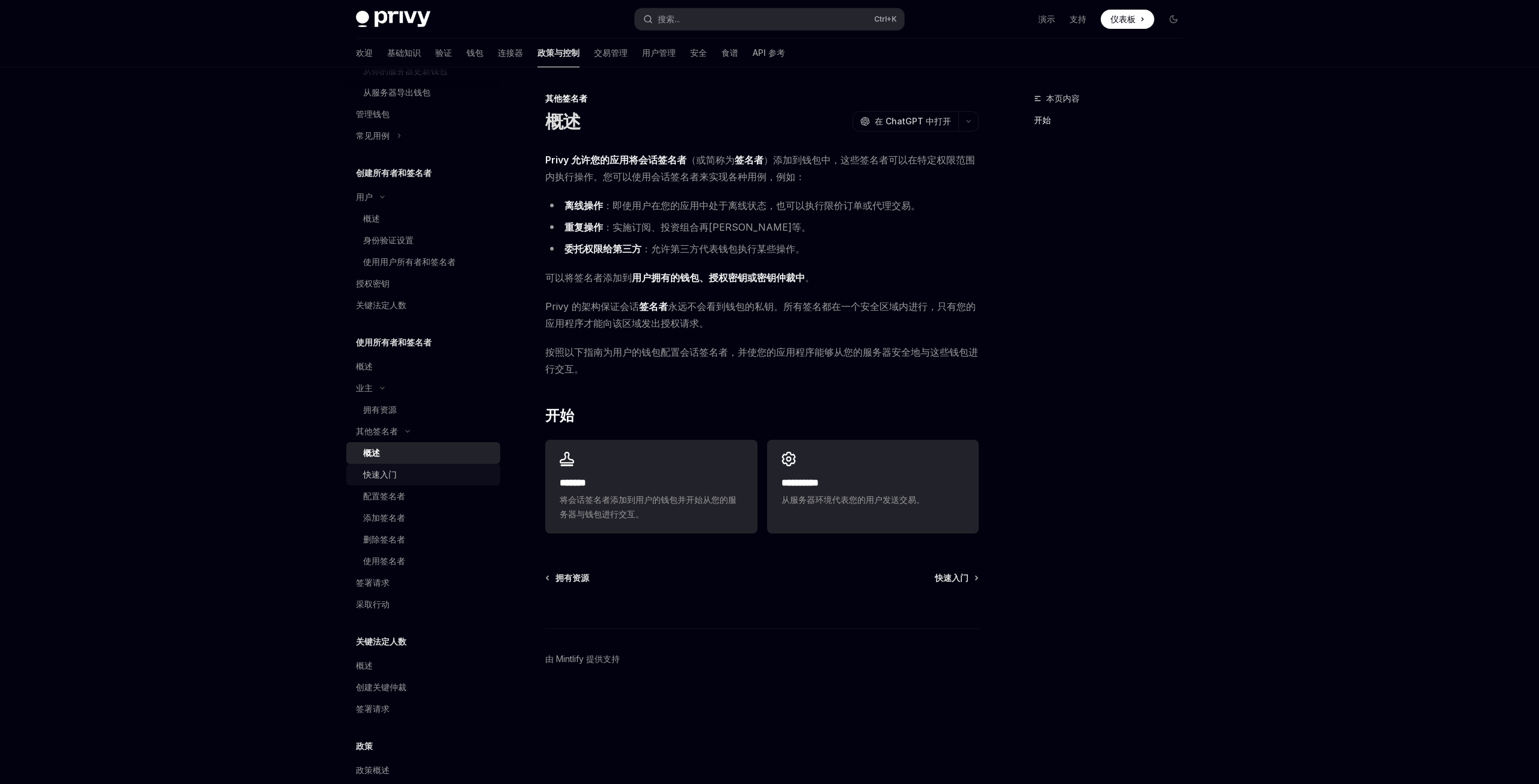
click at [383, 475] on font "快速入门" at bounding box center [380, 475] width 33 height 11
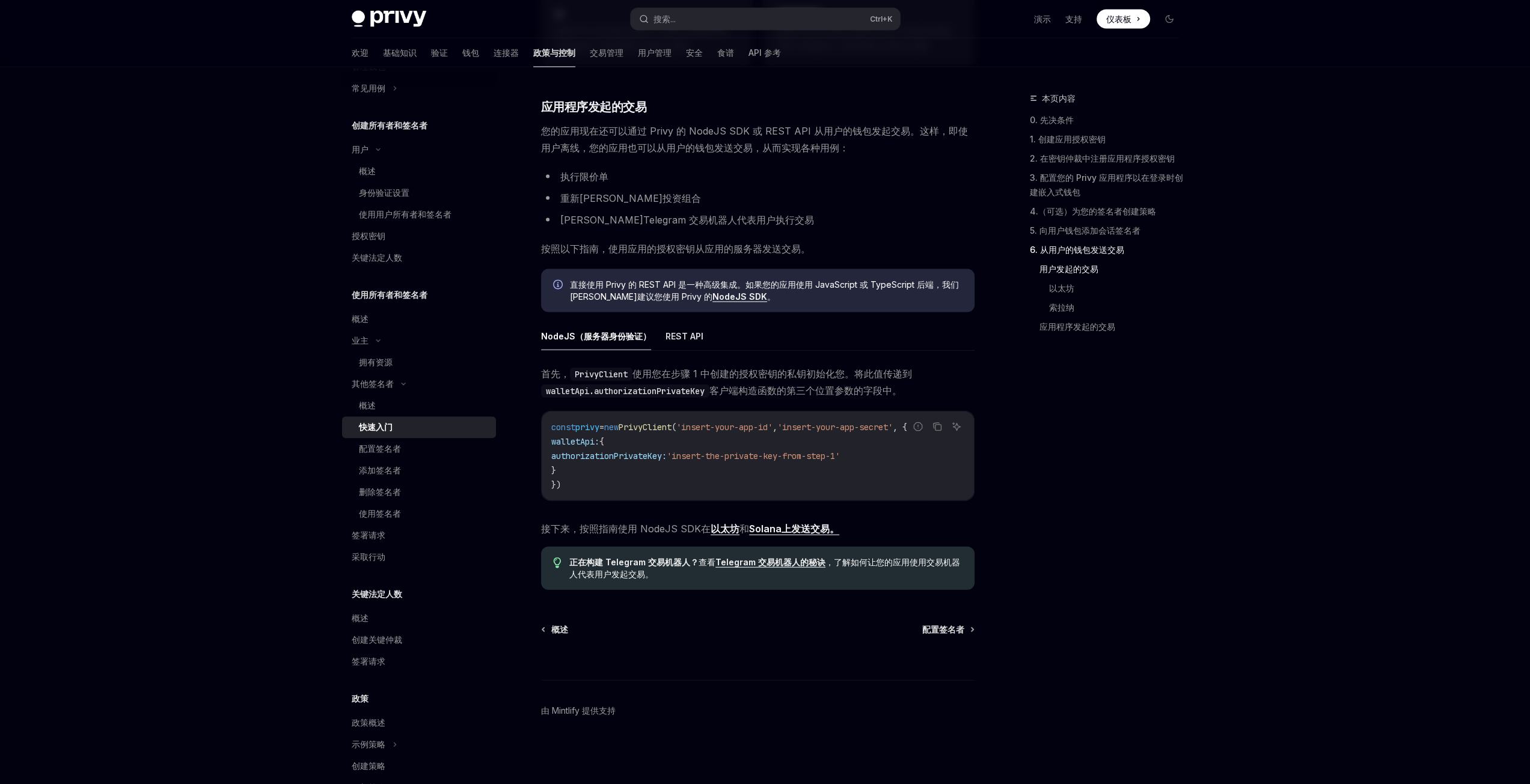
scroll to position [407, 0]
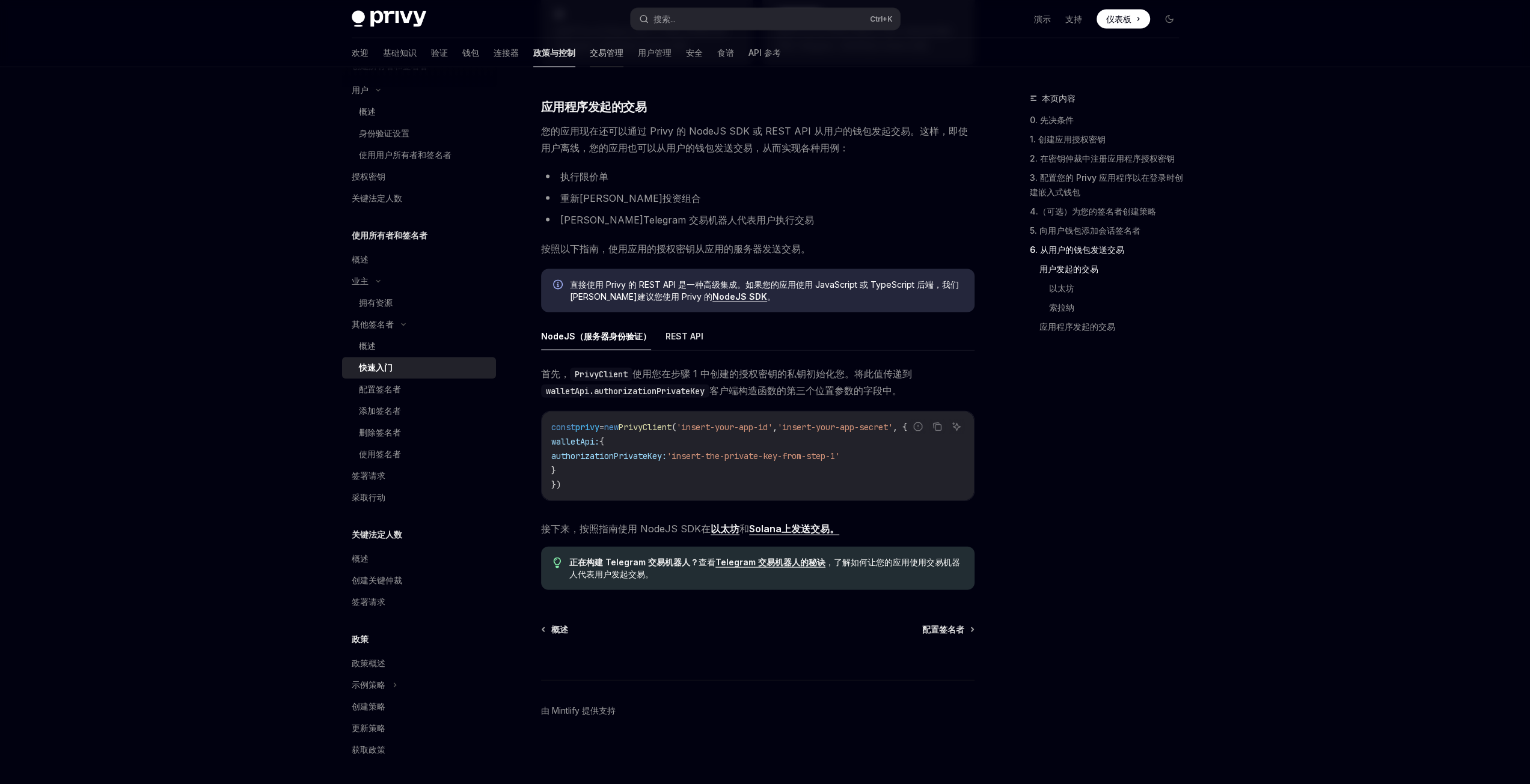
click at [590, 54] on font "交易管理" at bounding box center [607, 53] width 33 height 11
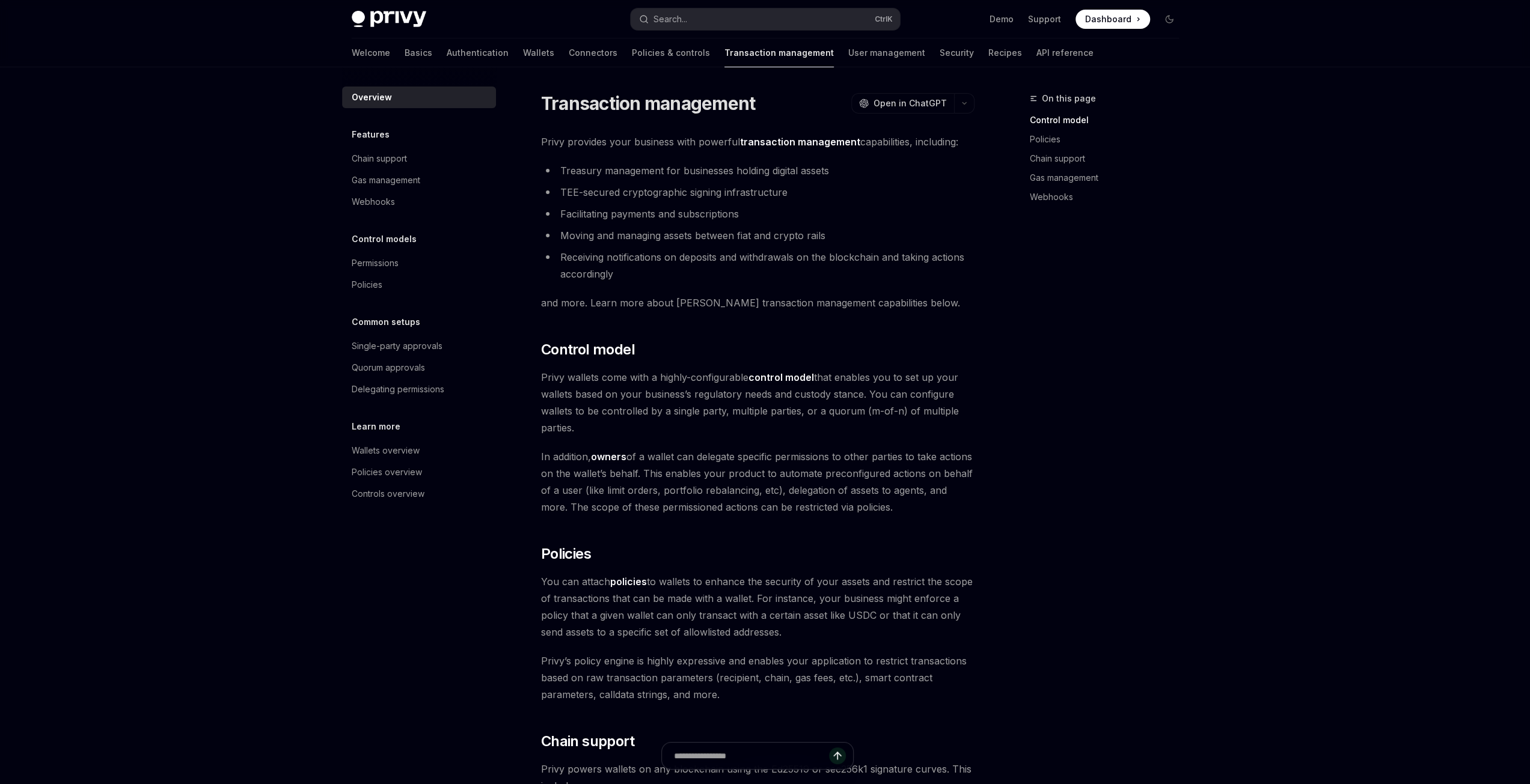
type textarea "*"
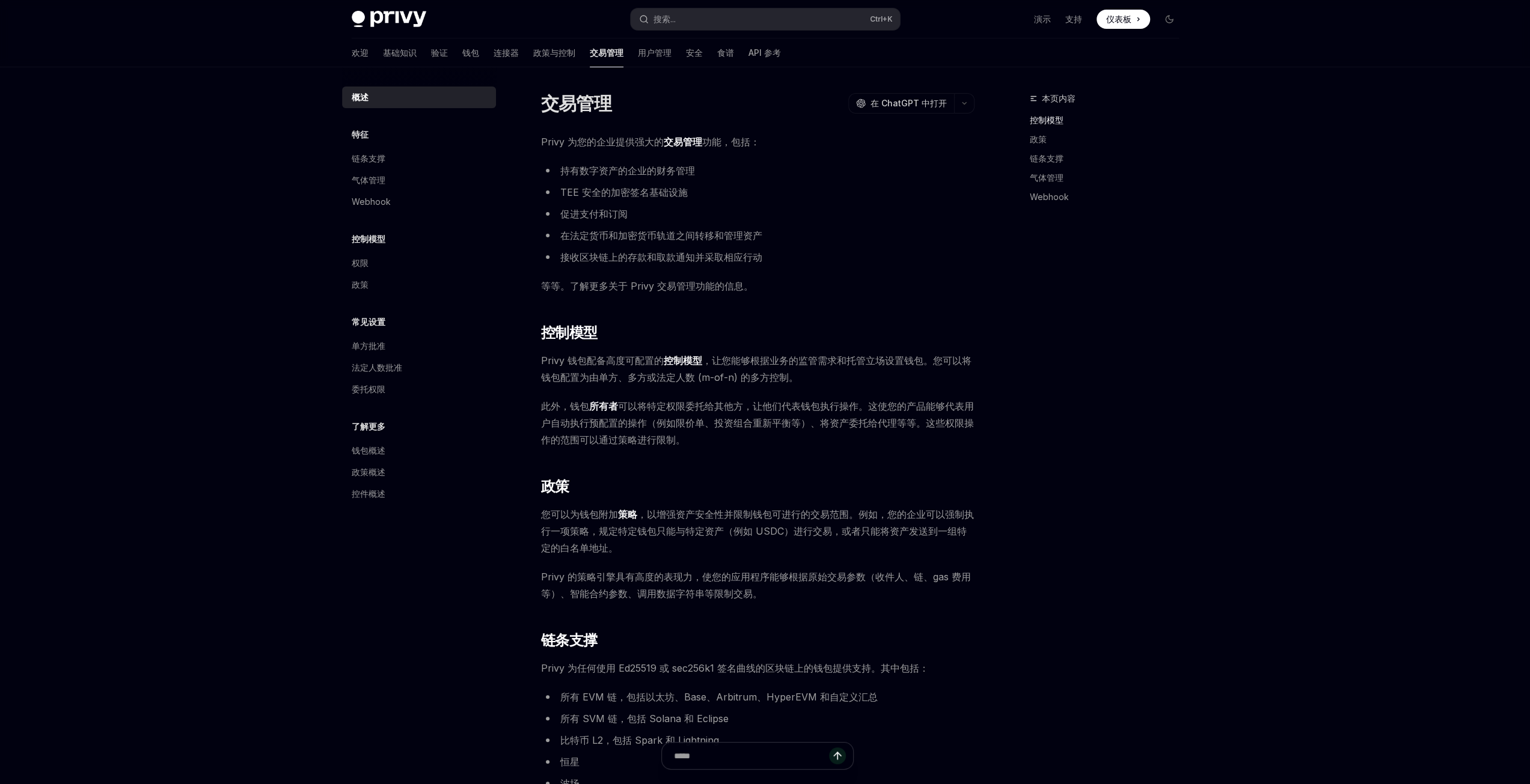
click at [1371, 426] on div "Privy Docs 主页 搜索... Ctrl +K 演示 支持 仪表板 仪表板 搜索... 导航 交易管理 欢迎 基础知识 验证 钱包 连接器 政策与控制…" at bounding box center [765, 709] width 1530 height 1419
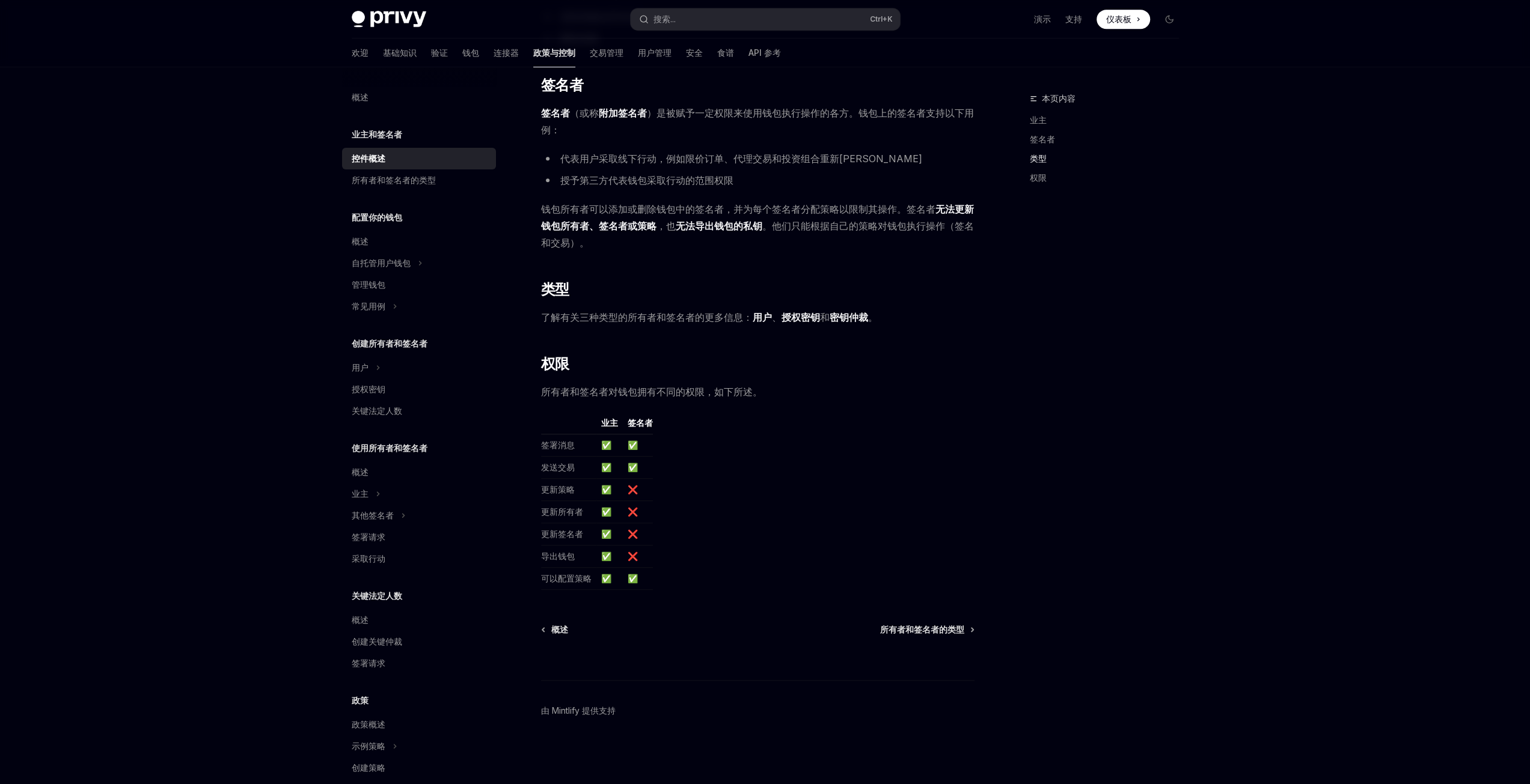
scroll to position [614, 0]
